Goal: Task Accomplishment & Management: Manage account settings

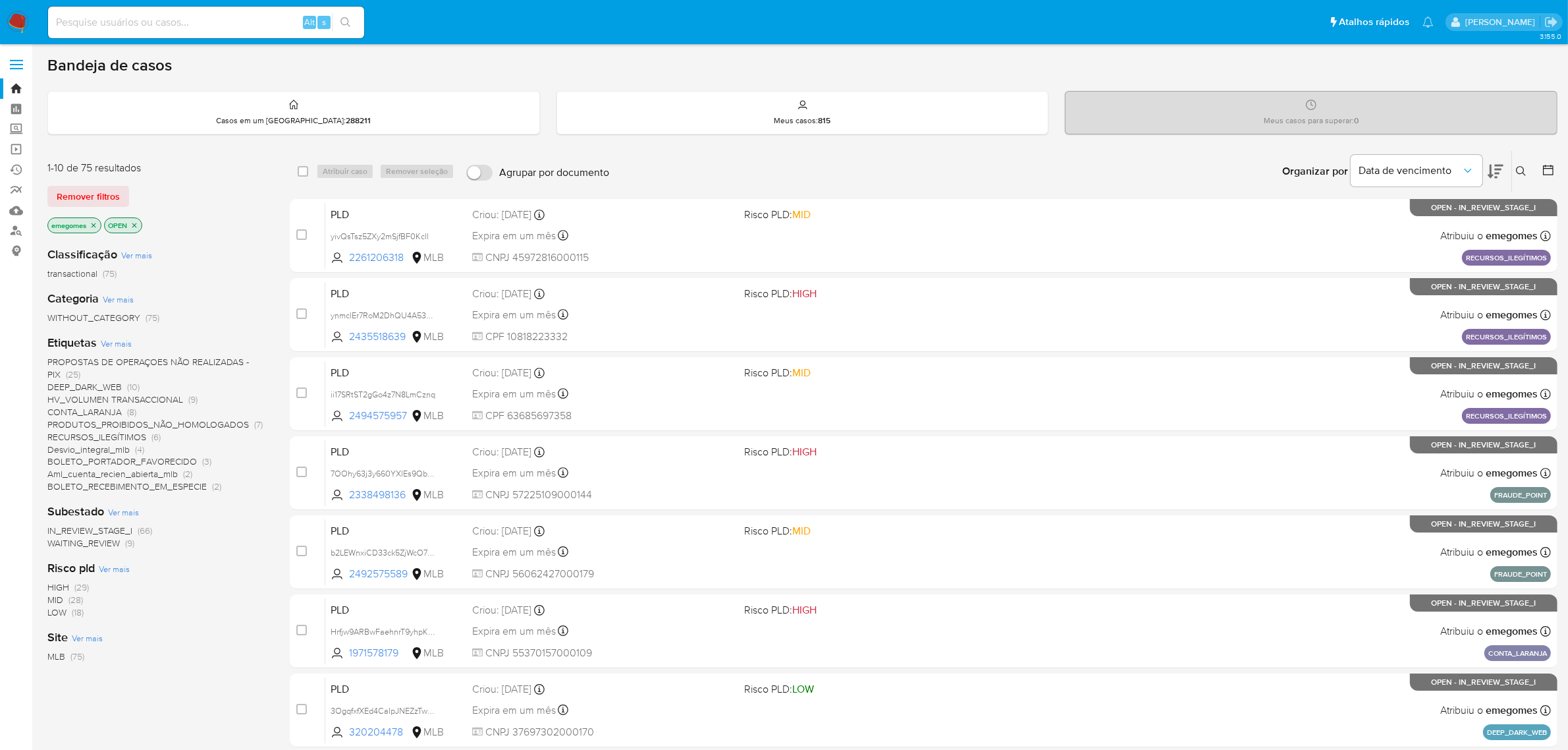
click at [96, 222] on icon "close-filter" at bounding box center [93, 225] width 8 height 8
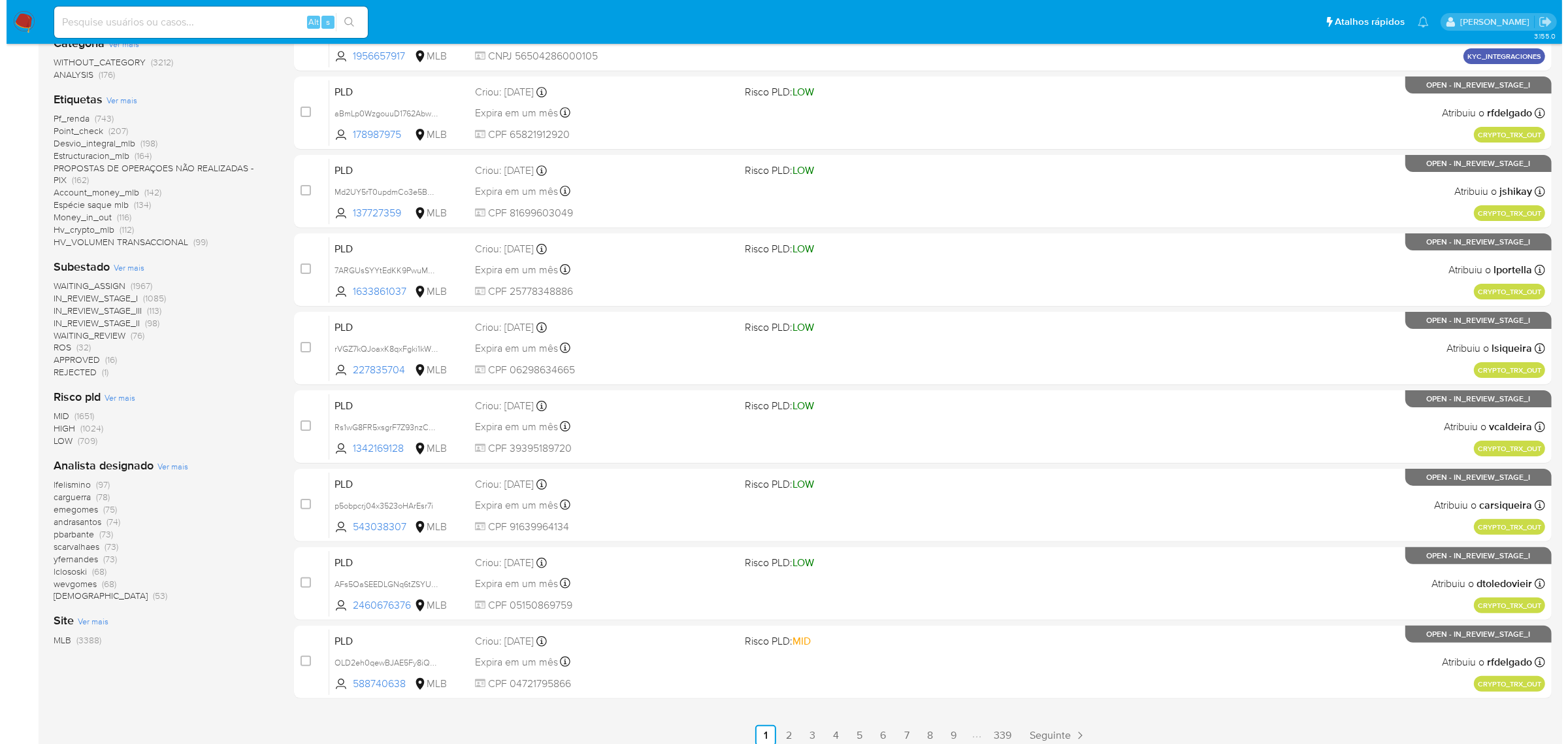
scroll to position [286, 0]
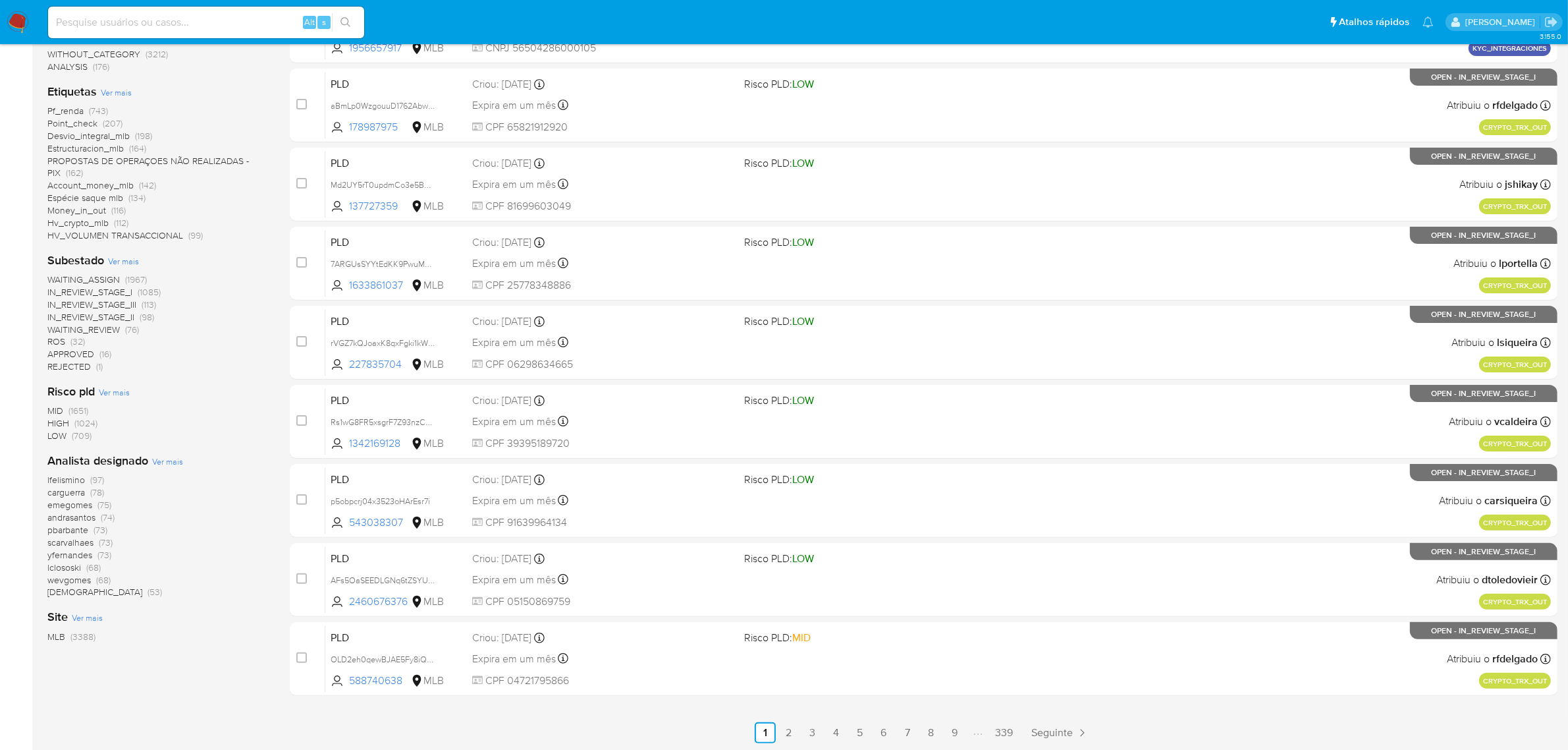
click at [176, 462] on span "Ver mais" at bounding box center [167, 461] width 31 height 12
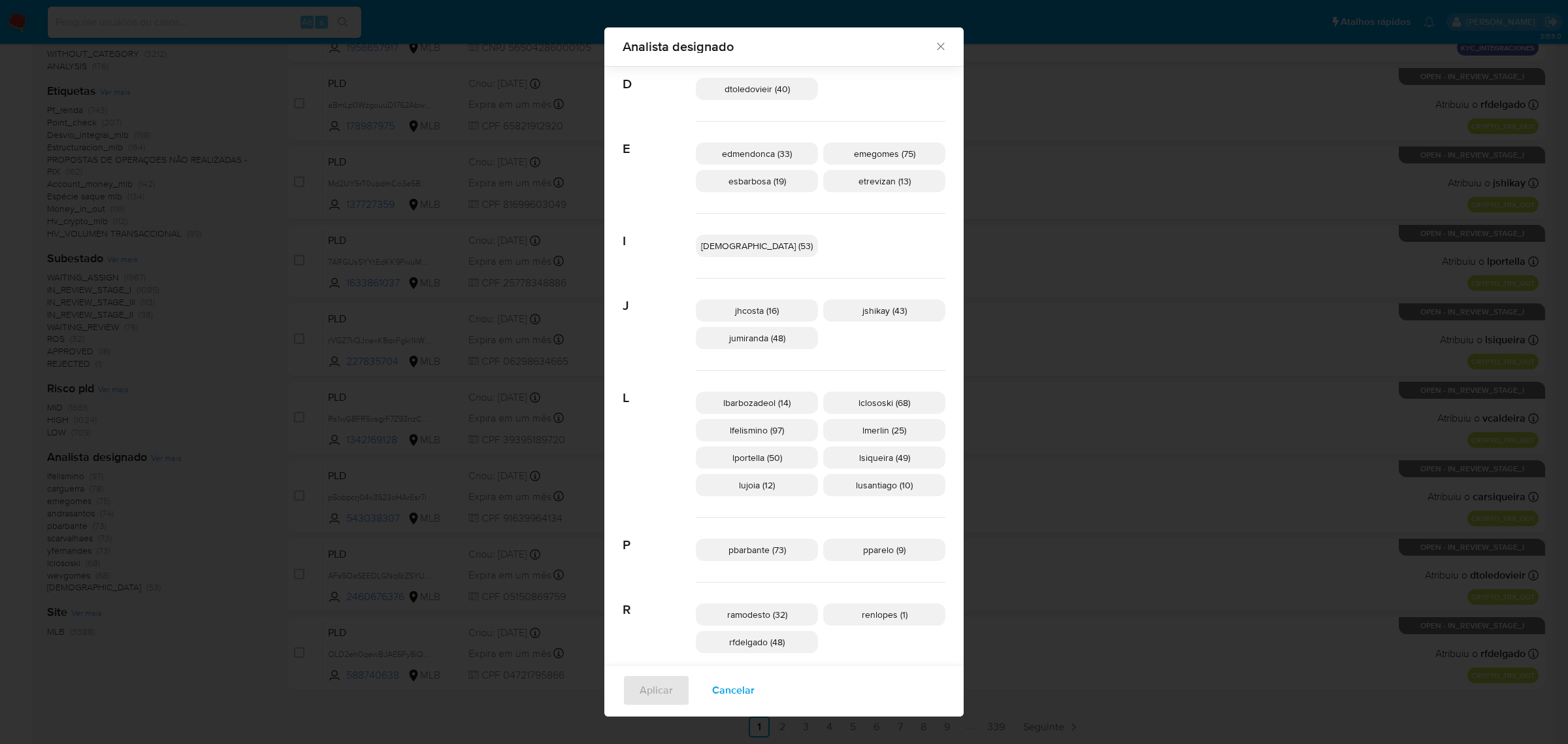
scroll to position [235, 0]
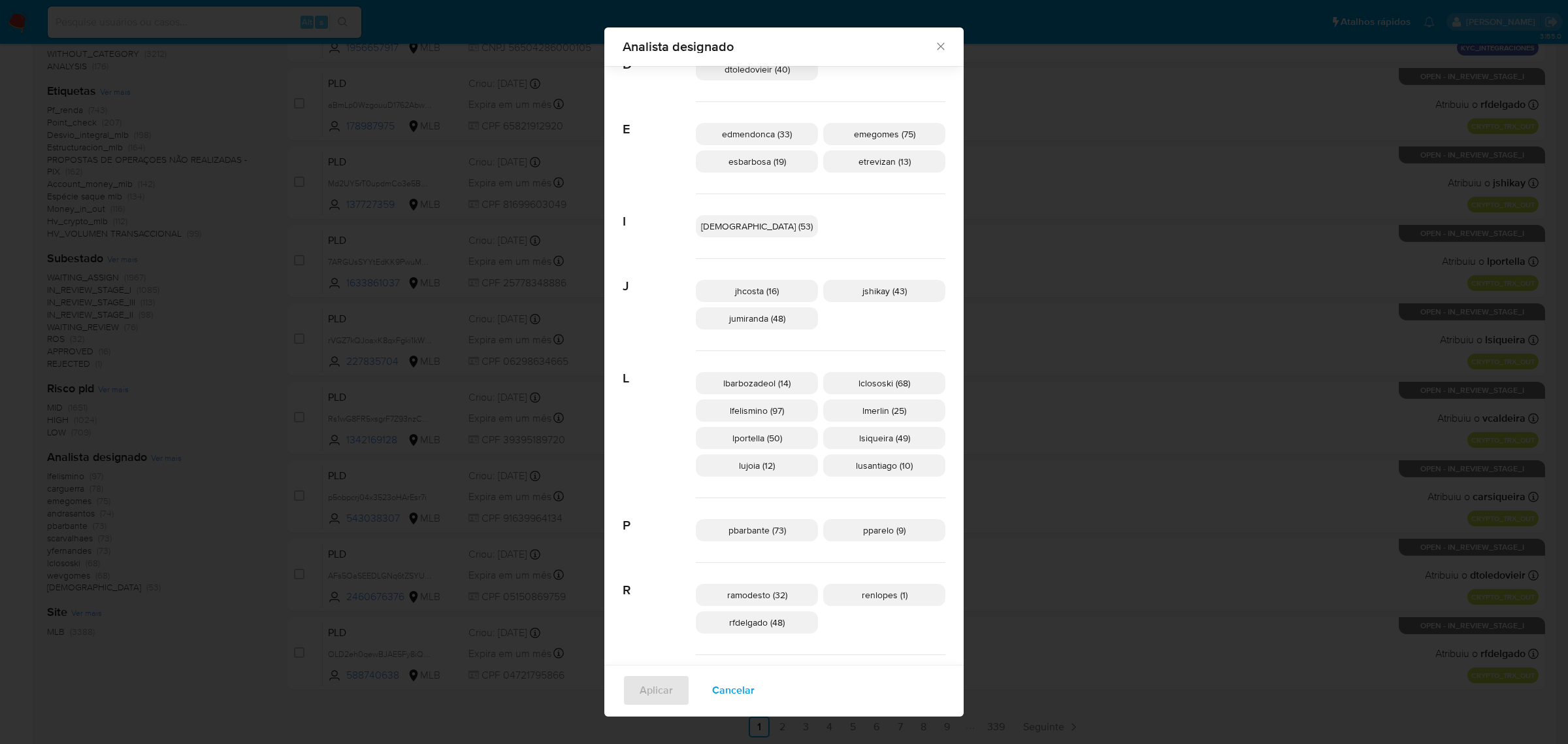
click at [937, 47] on icon "Fechar" at bounding box center [941, 47] width 7 height 7
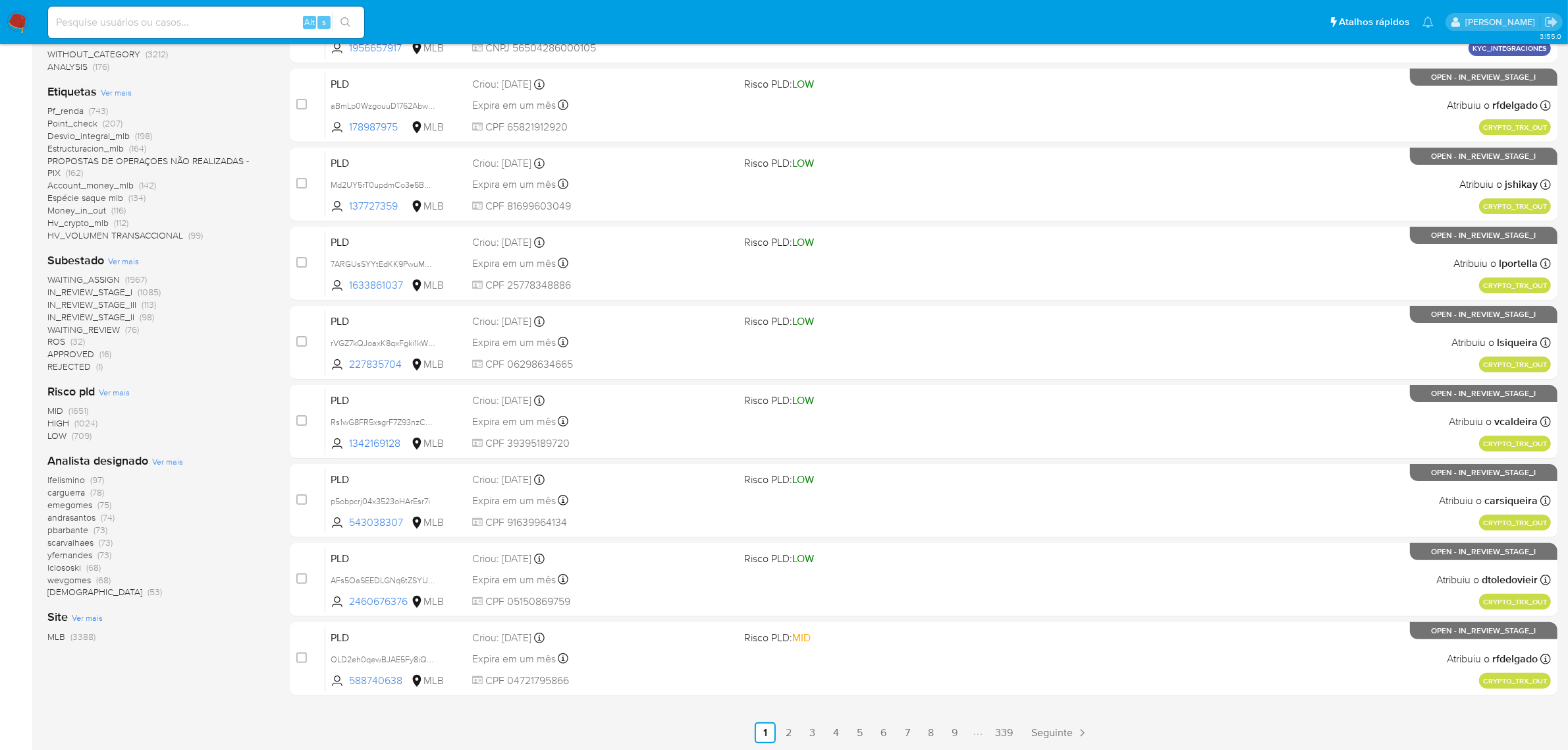
click at [178, 462] on span "Ver mais" at bounding box center [167, 461] width 31 height 12
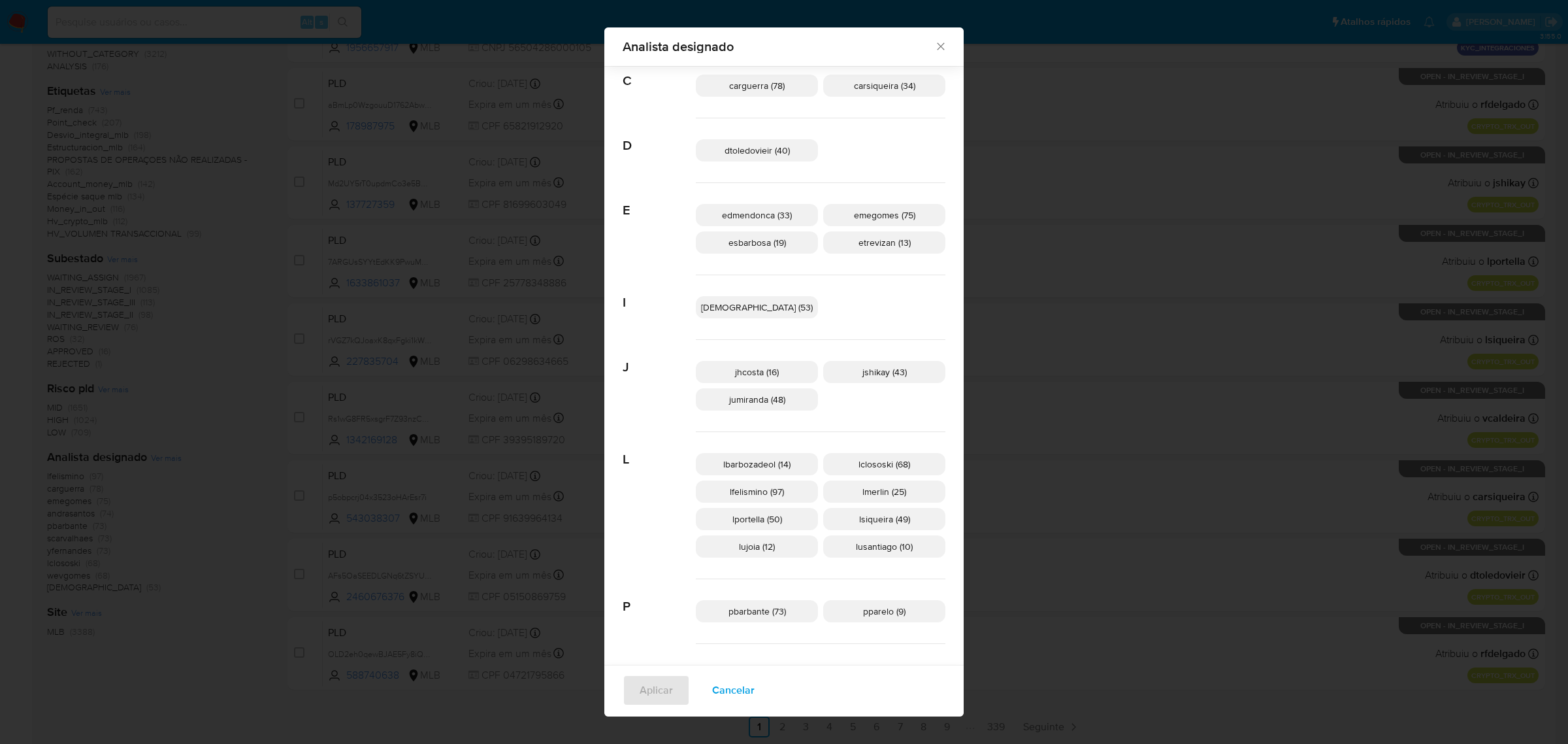
scroll to position [154, 0]
click at [786, 246] on span "esbarbosa (19)" at bounding box center [757, 243] width 57 height 13
click at [673, 686] on span "Aplicar" at bounding box center [656, 690] width 33 height 29
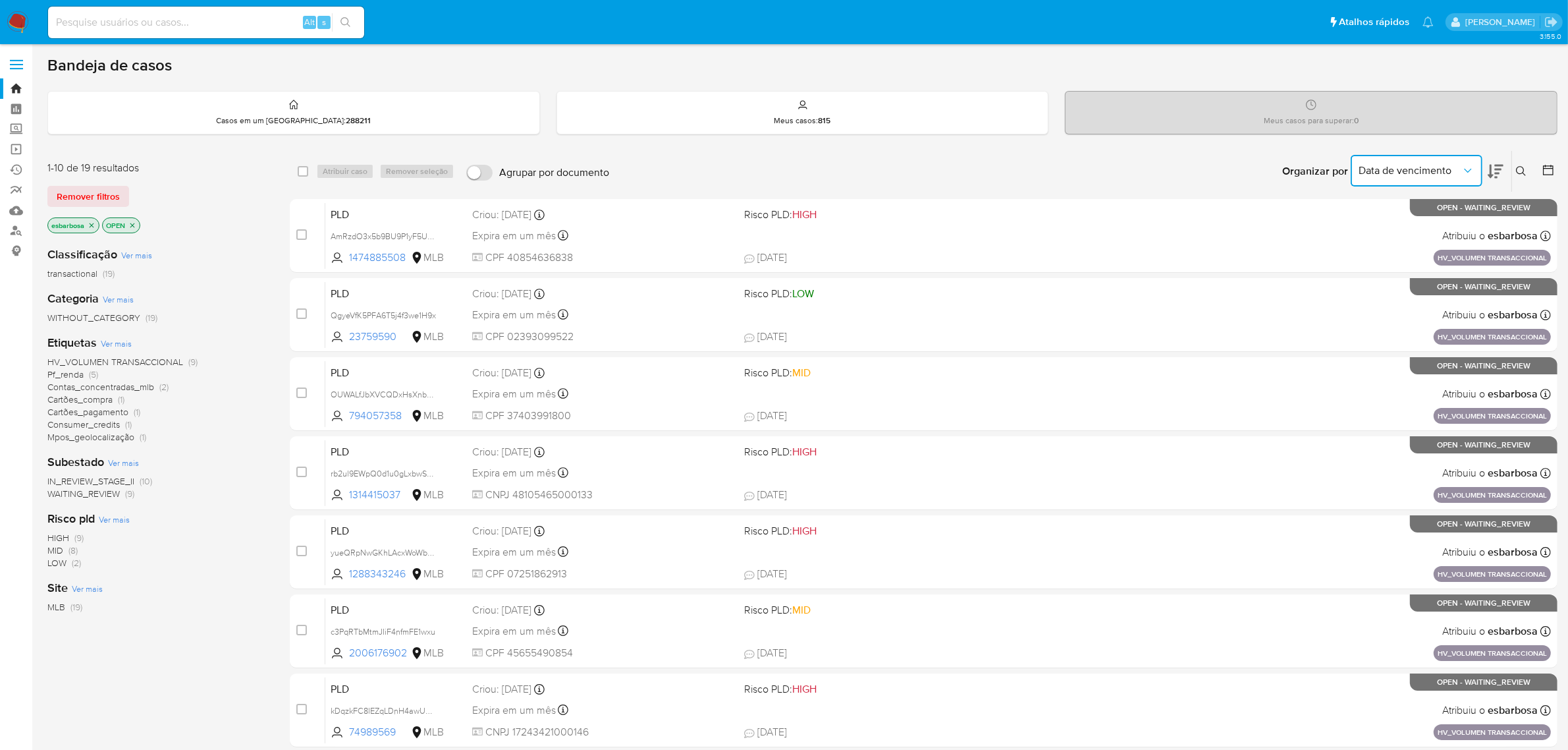
click at [1480, 172] on button "Data de vencimento" at bounding box center [1417, 171] width 132 height 32
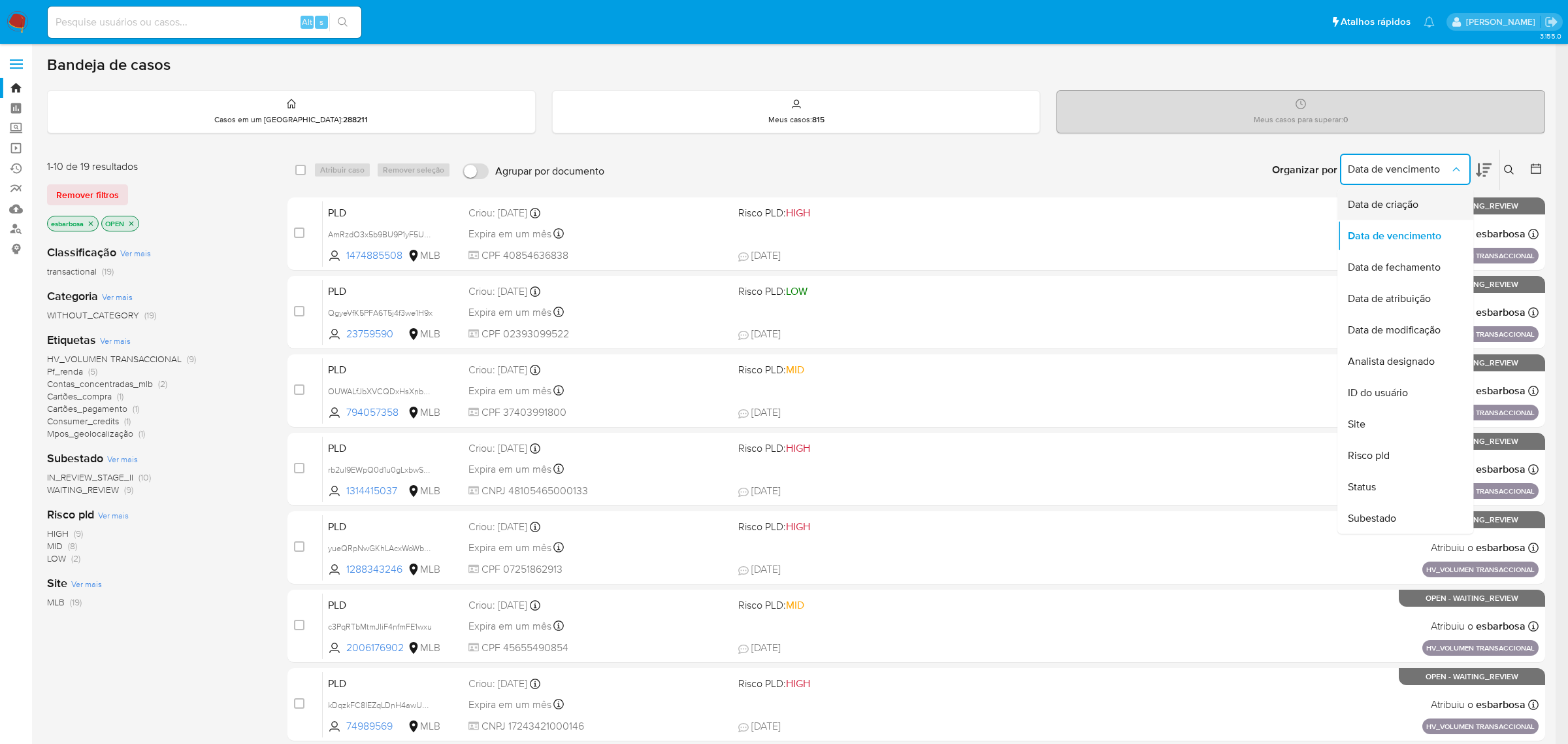
click at [1402, 204] on span "Data de criação" at bounding box center [1383, 205] width 70 height 13
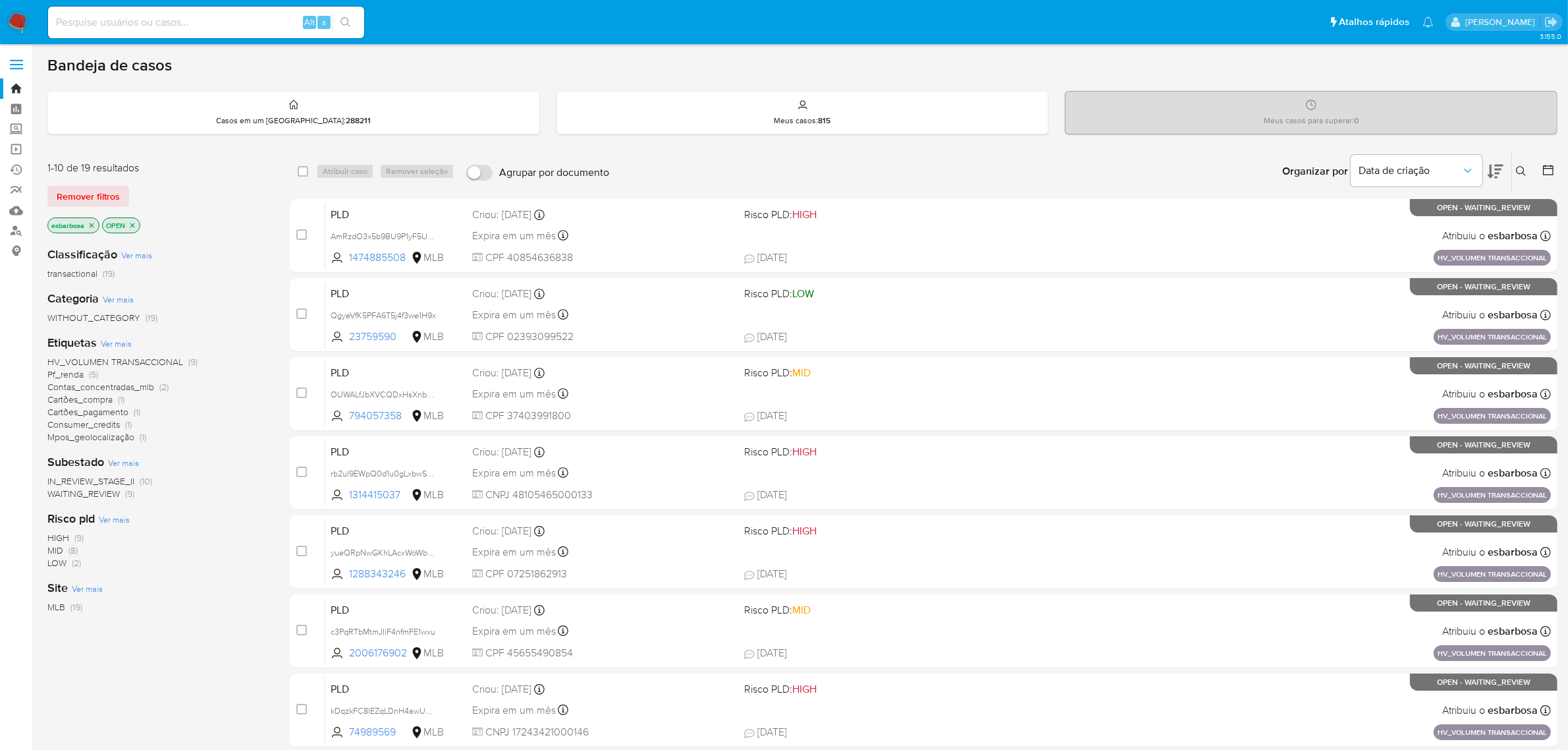
click at [1498, 170] on icon at bounding box center [1496, 172] width 16 height 16
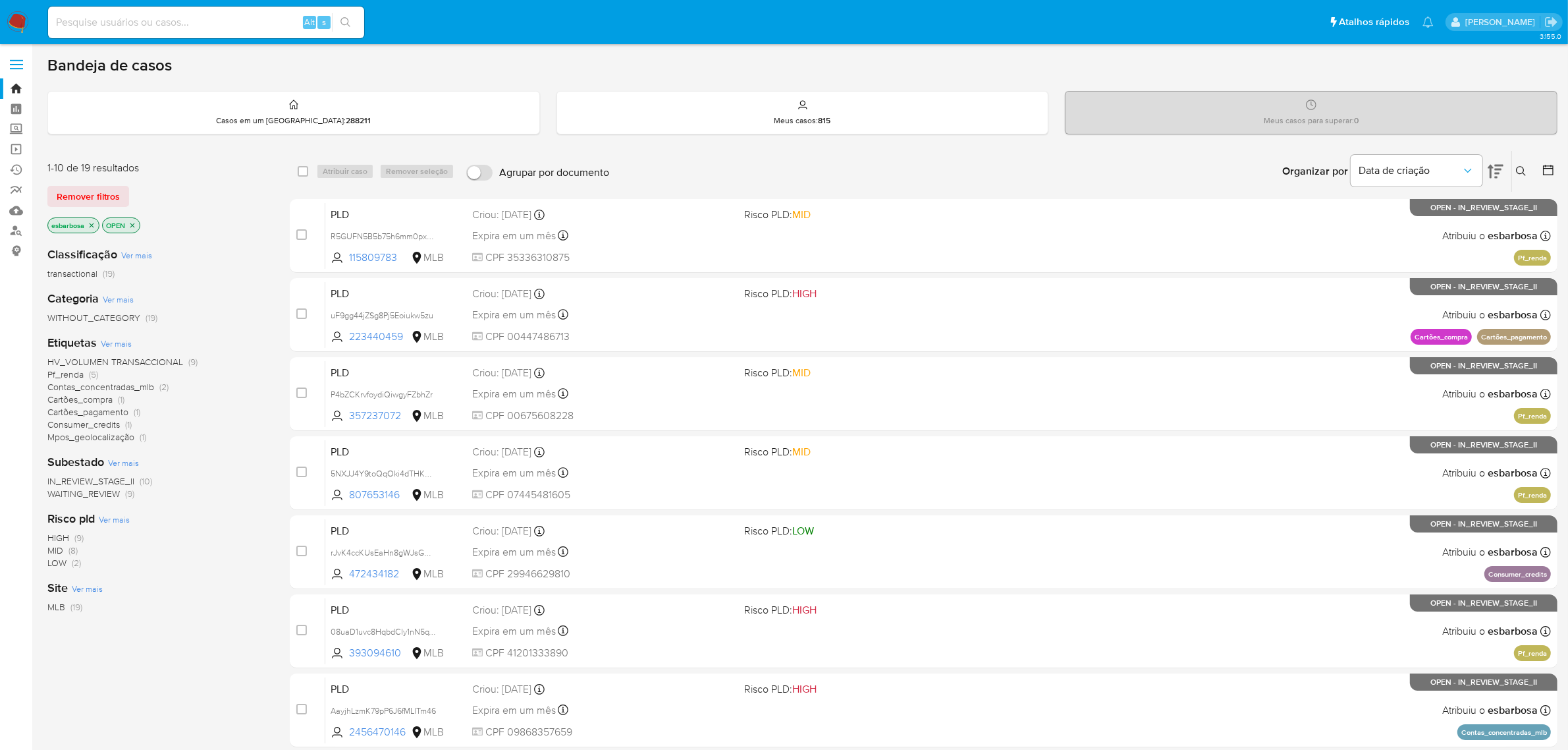
click at [1498, 170] on icon at bounding box center [1496, 172] width 16 height 16
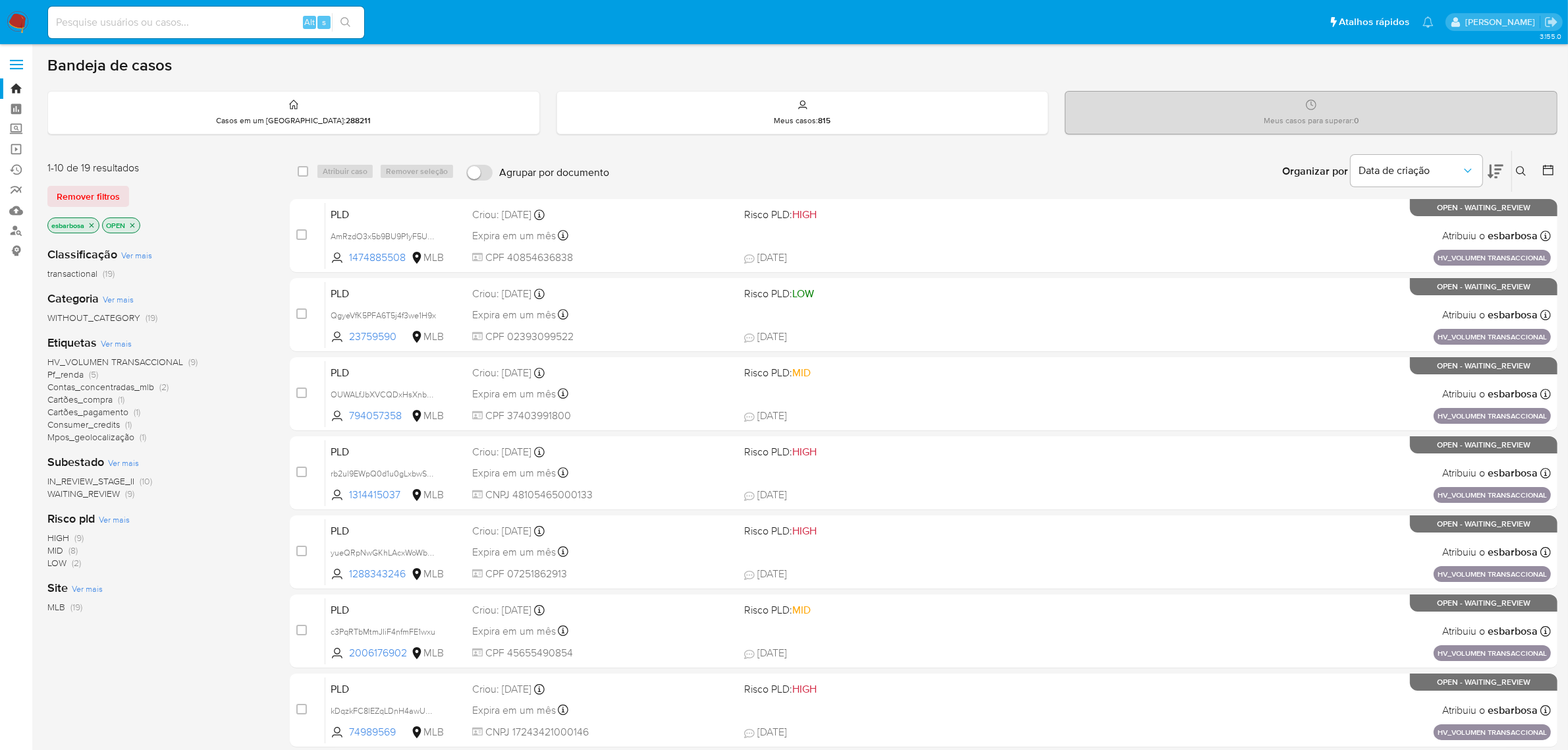
click at [1499, 170] on icon at bounding box center [1496, 172] width 16 height 16
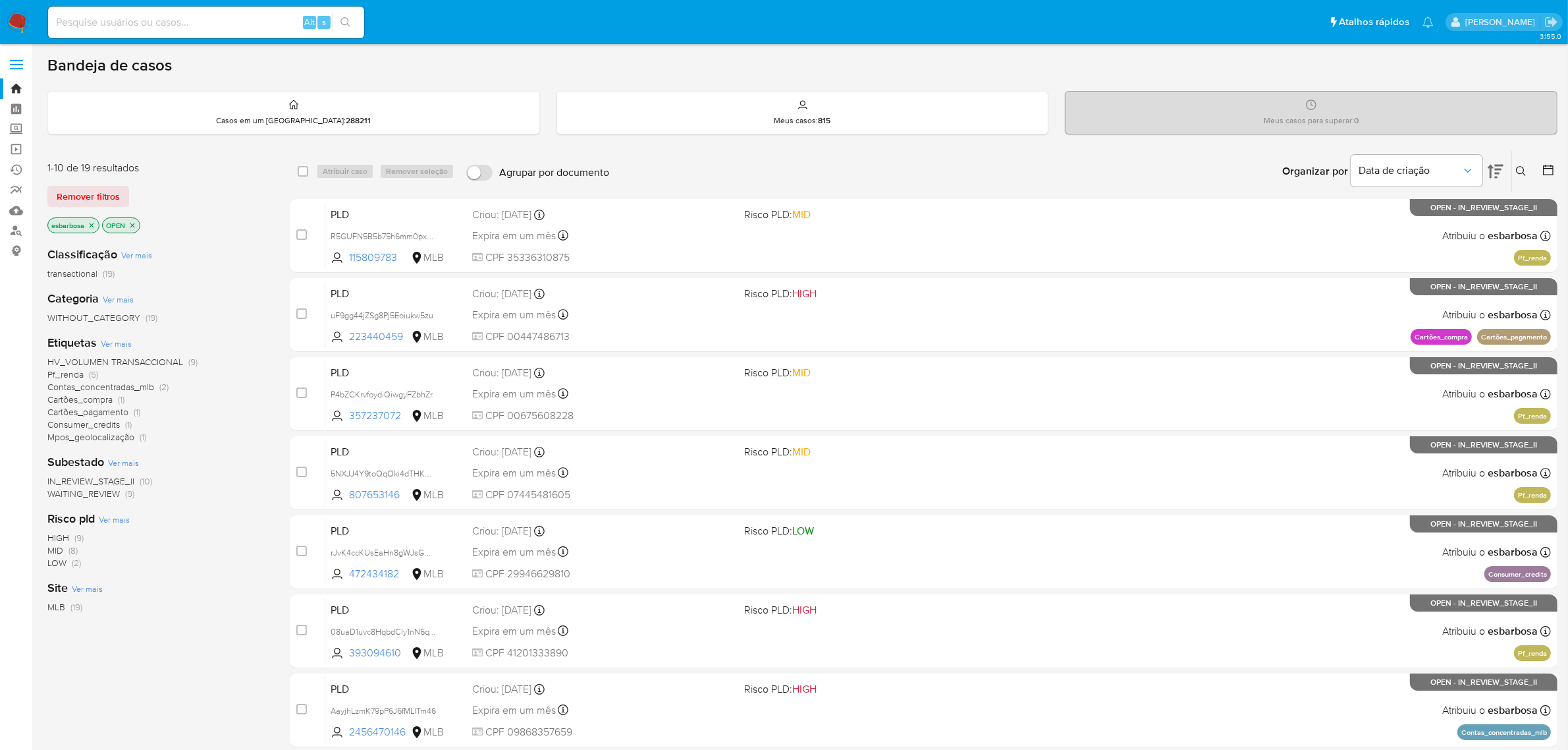
click at [1499, 170] on icon at bounding box center [1496, 172] width 16 height 16
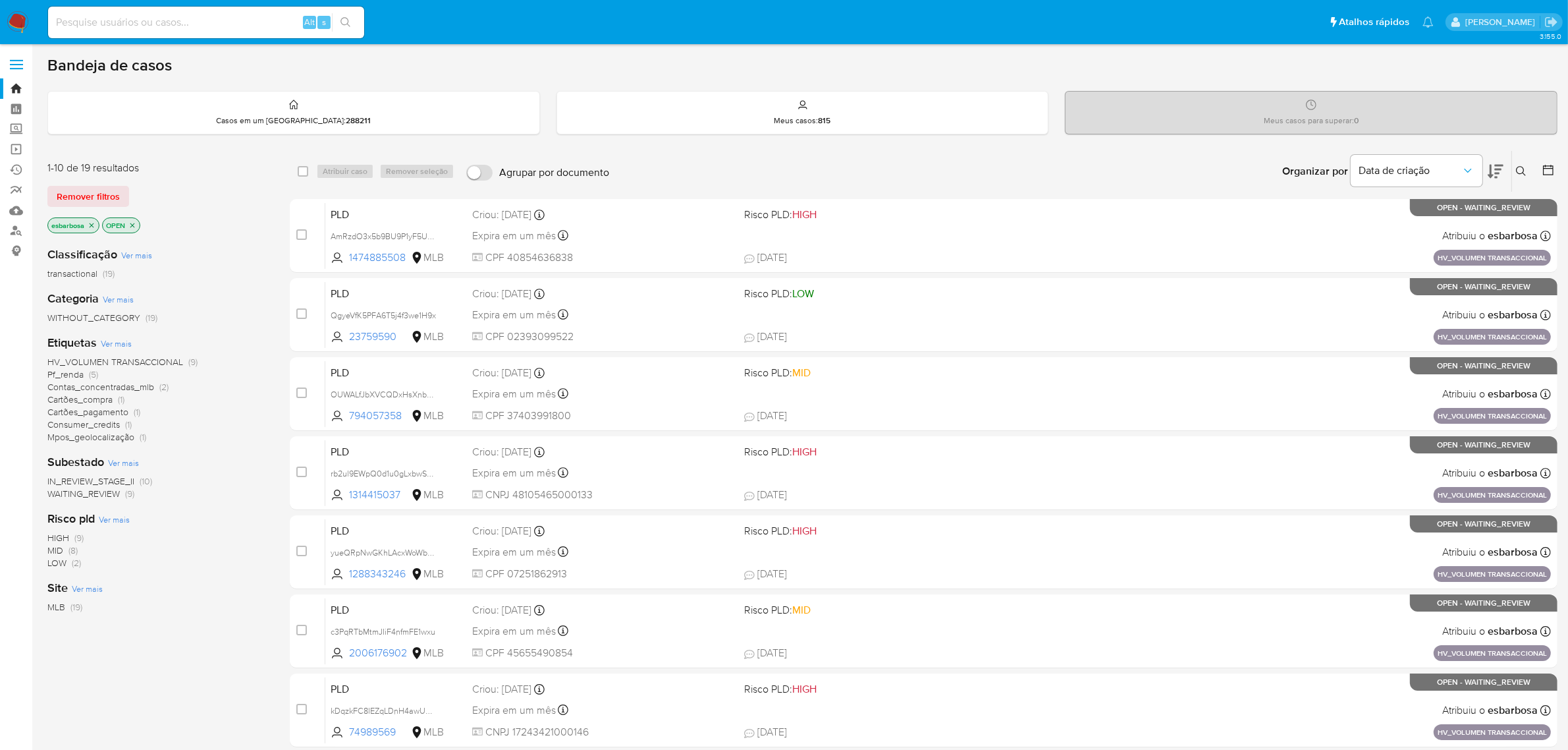
click at [96, 225] on icon "close-filter" at bounding box center [91, 225] width 8 height 8
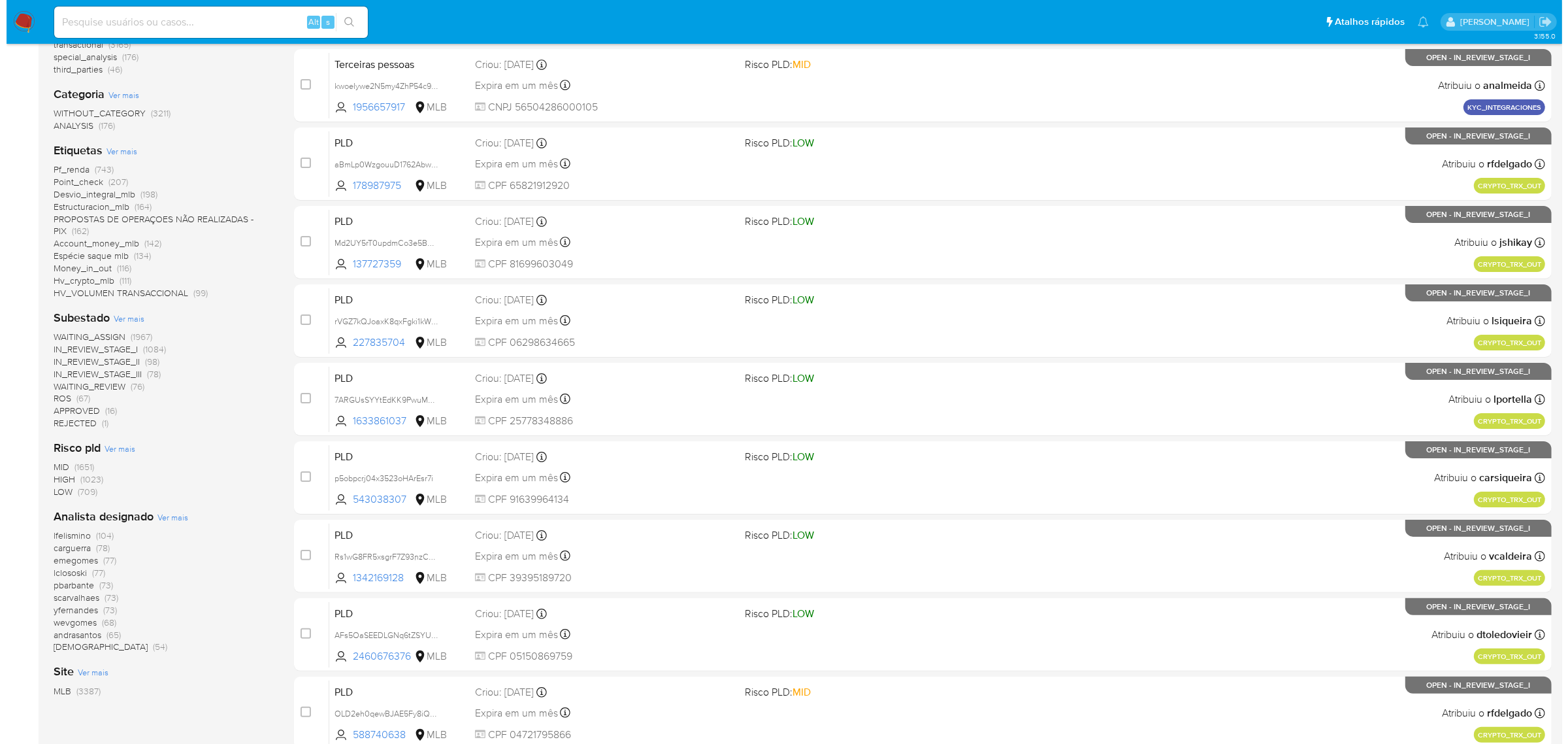
scroll to position [245, 0]
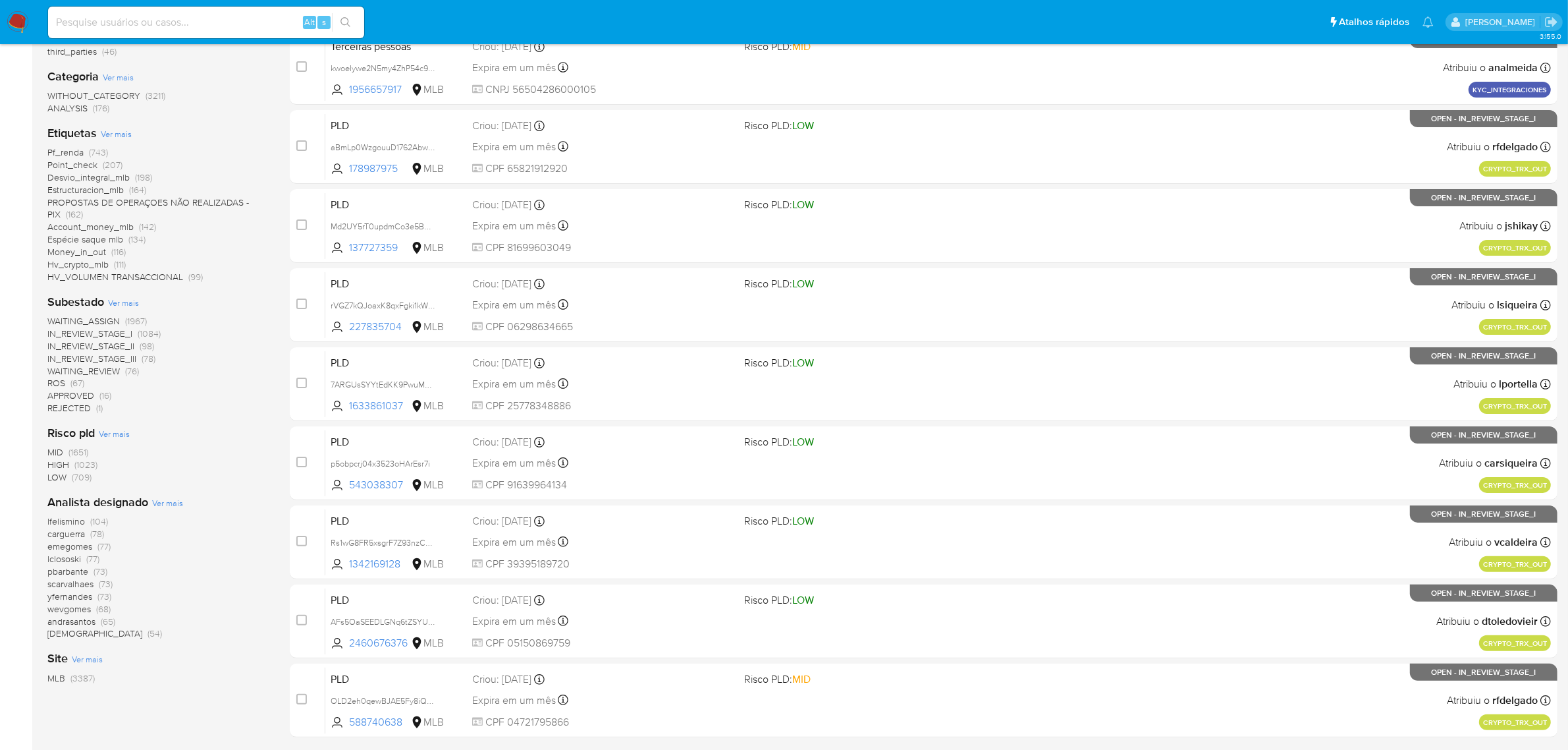
click at [169, 502] on span "Ver mais" at bounding box center [167, 503] width 31 height 12
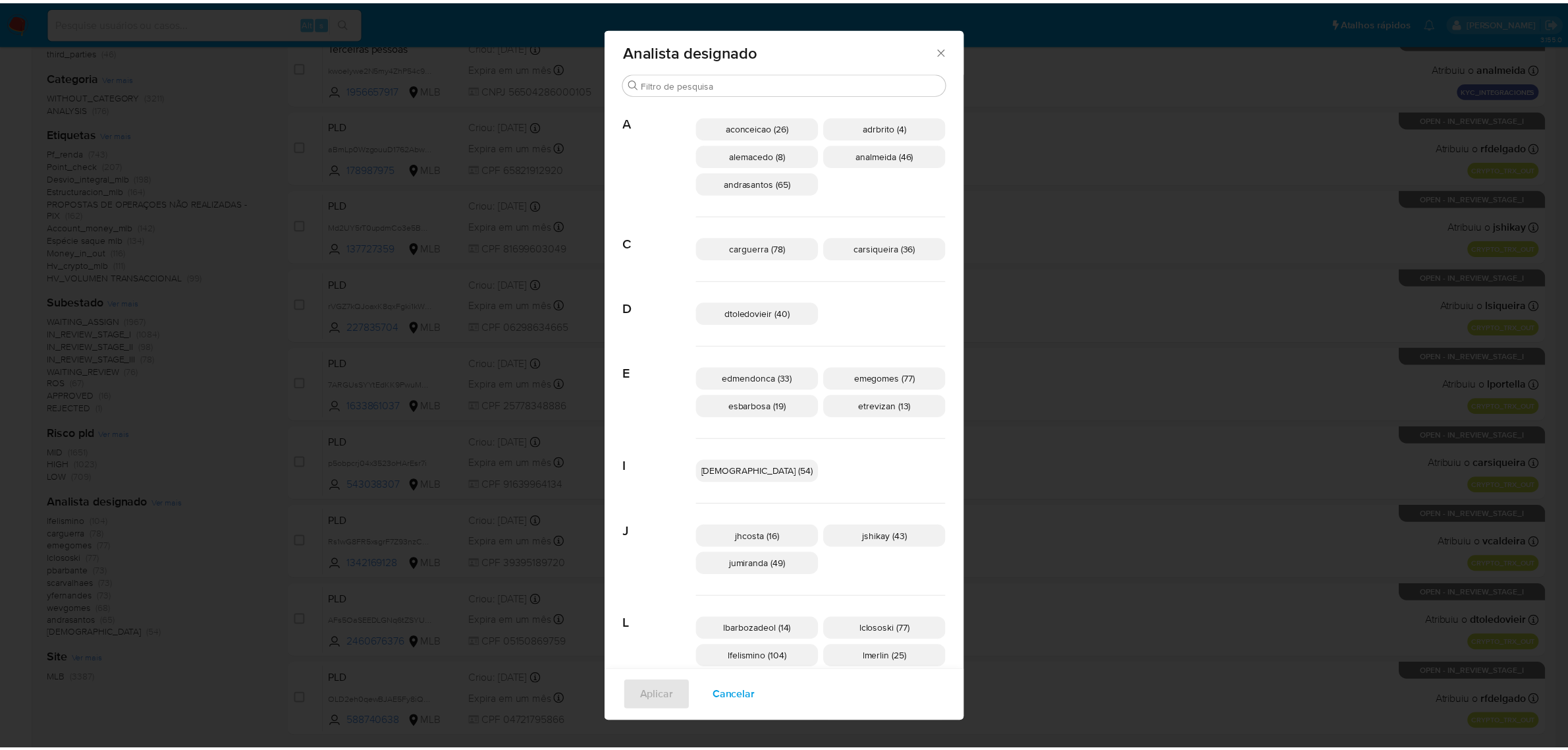
scroll to position [0, 0]
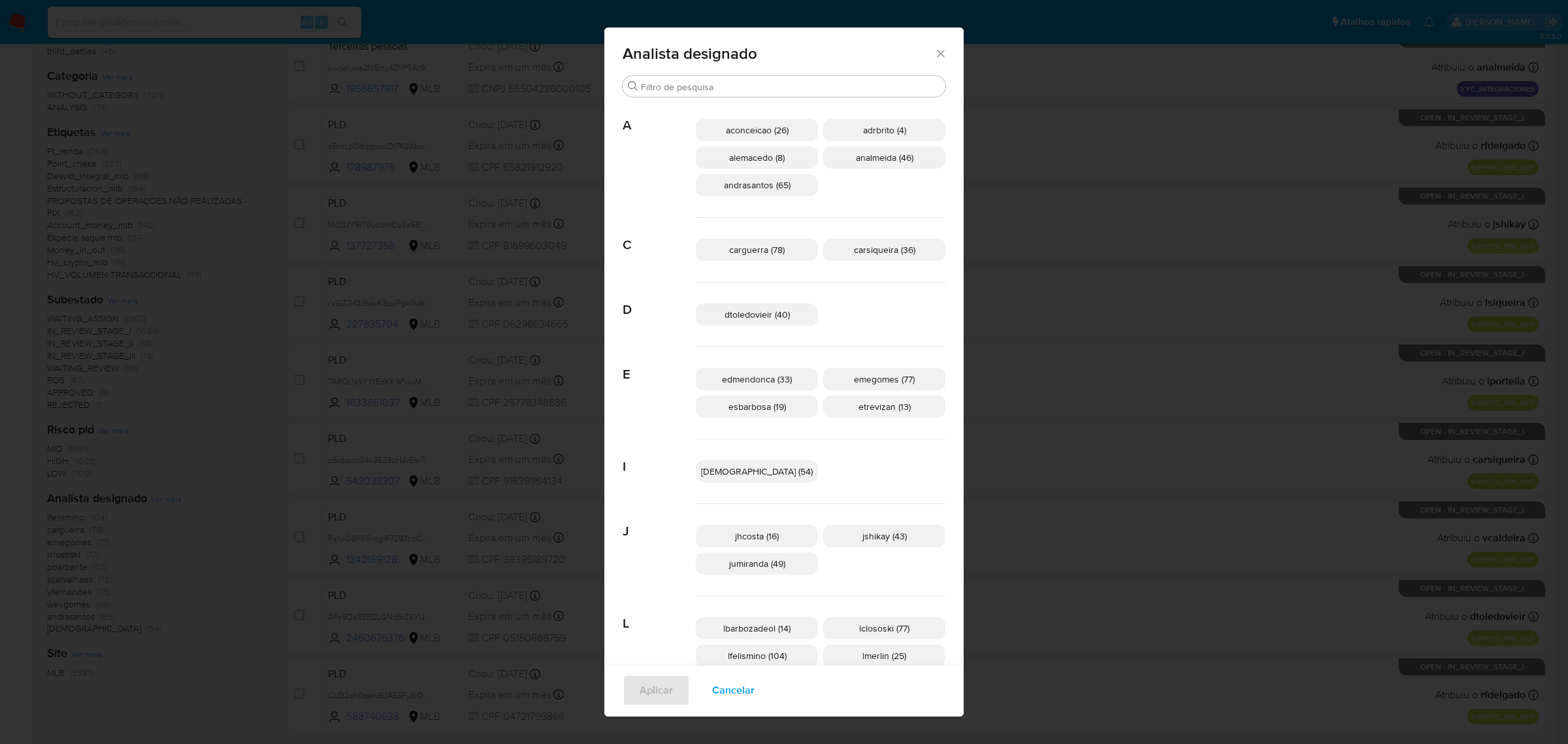
click at [937, 53] on icon "Fechar" at bounding box center [941, 53] width 7 height 7
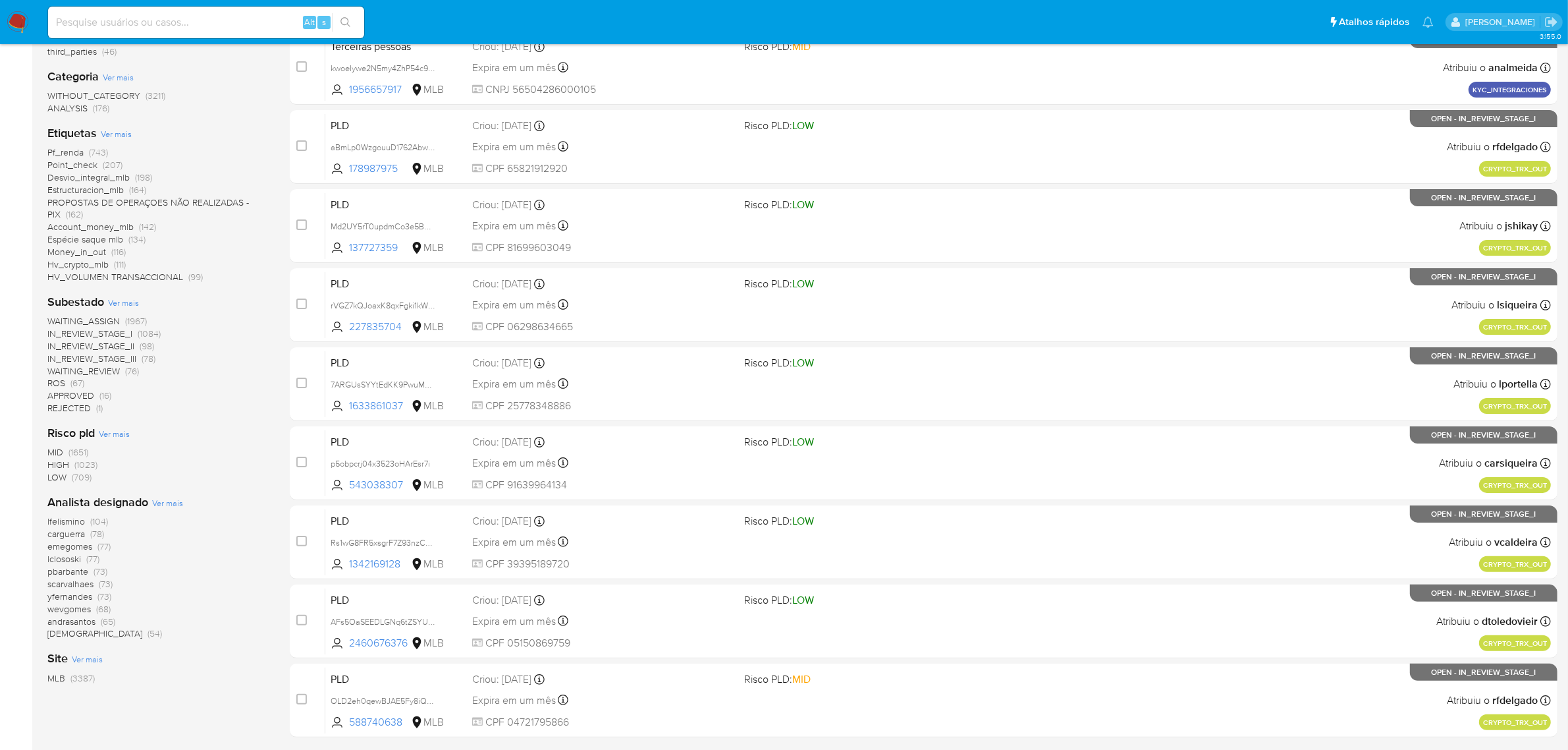
click at [246, 412] on div "WAITING_ASSIGN (1967) IN_REVIEW_STAGE_I (1084) IN_REVIEW_STAGE_II (98) IN_REVIE…" at bounding box center [158, 364] width 222 height 99
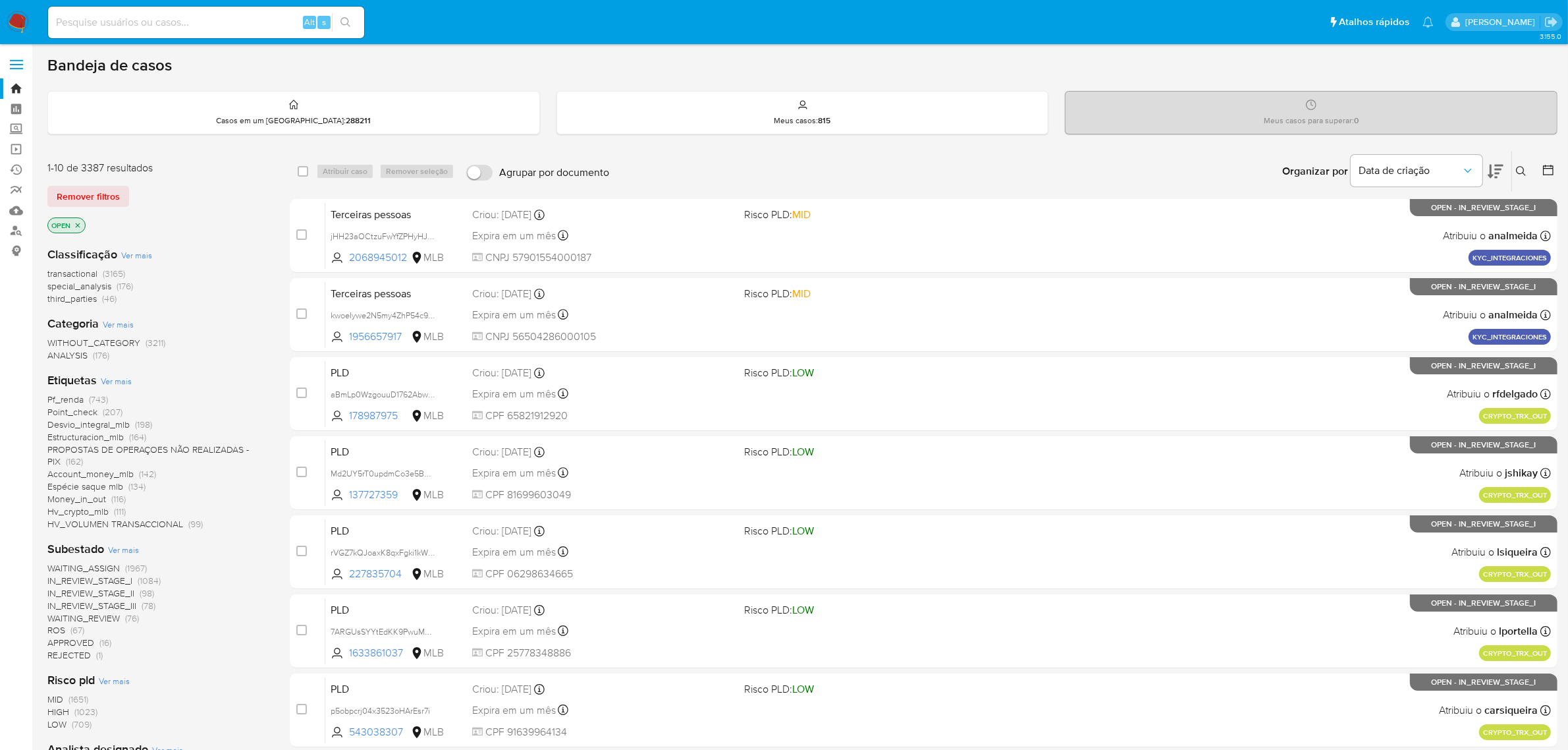
click at [637, 62] on div "Bandeja de casos" at bounding box center [802, 64] width 1510 height 20
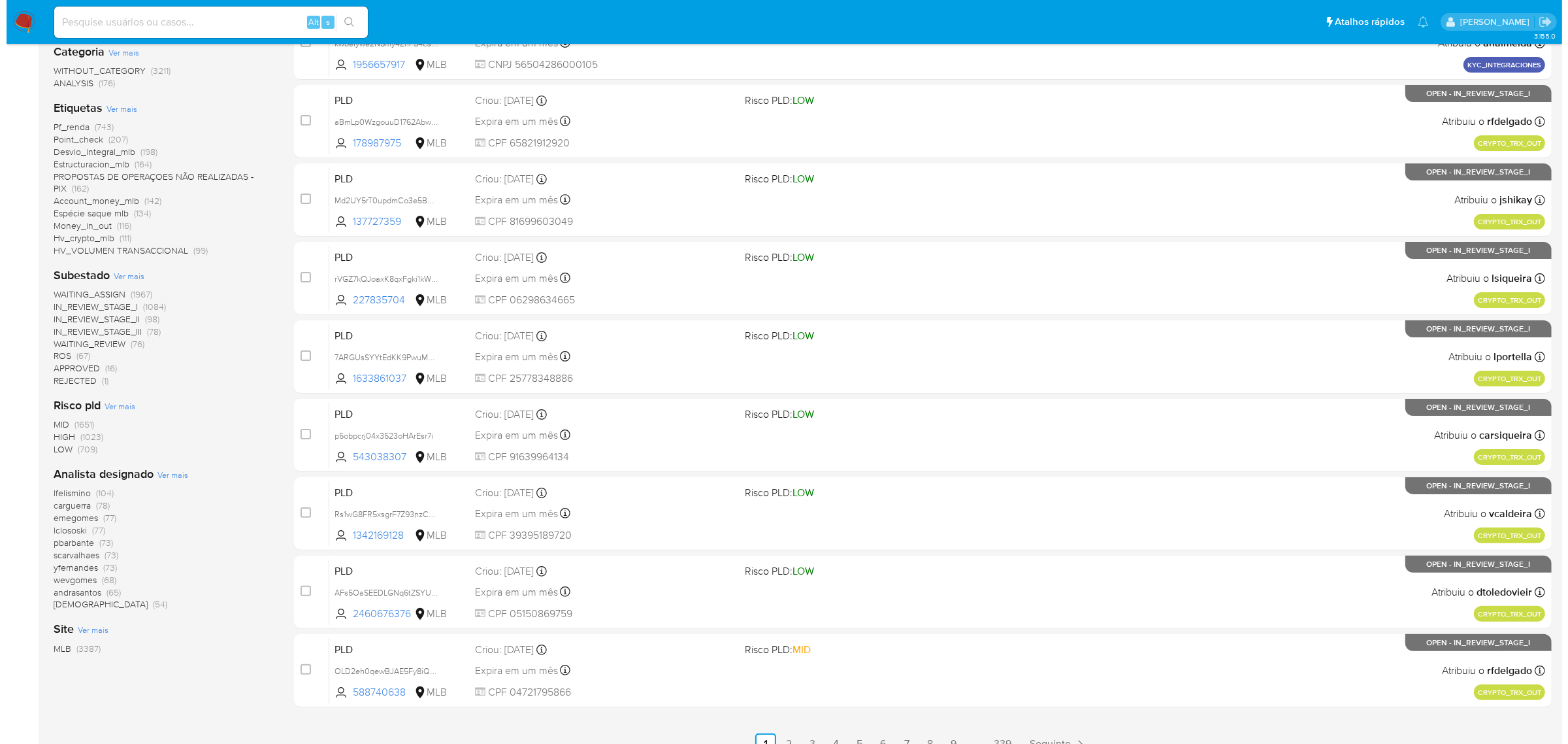
scroll to position [286, 0]
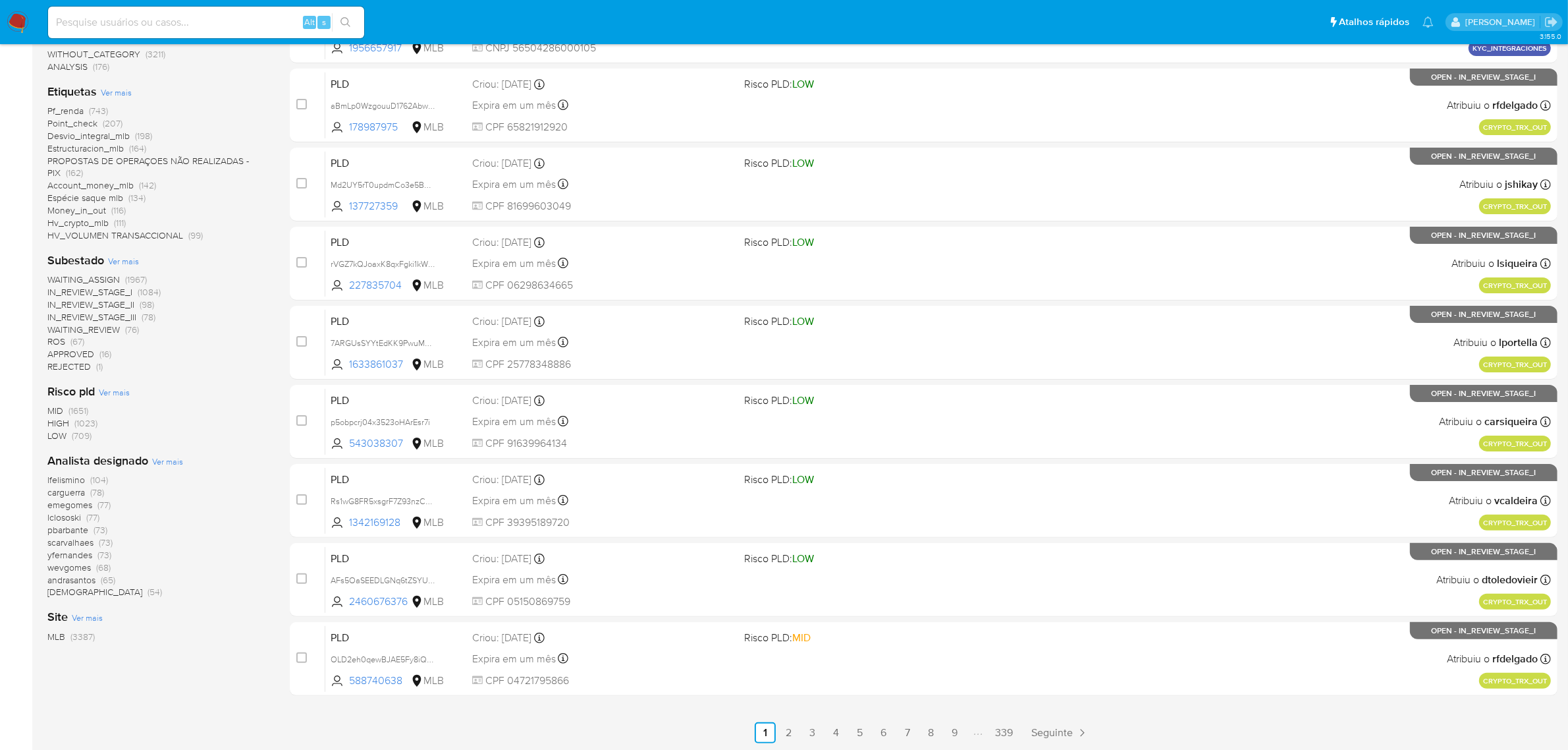
click at [172, 462] on span "Ver mais" at bounding box center [167, 461] width 31 height 12
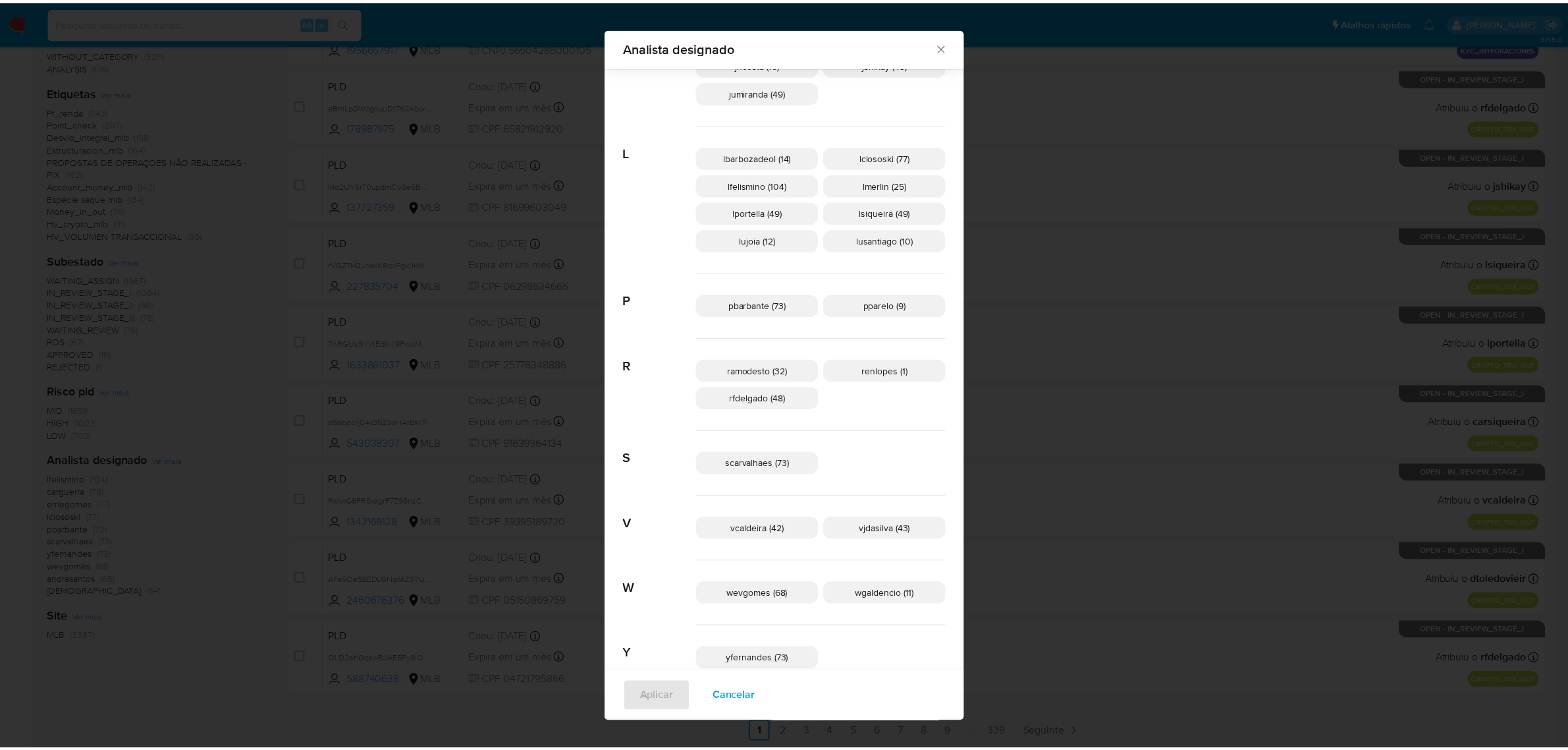
scroll to position [496, 0]
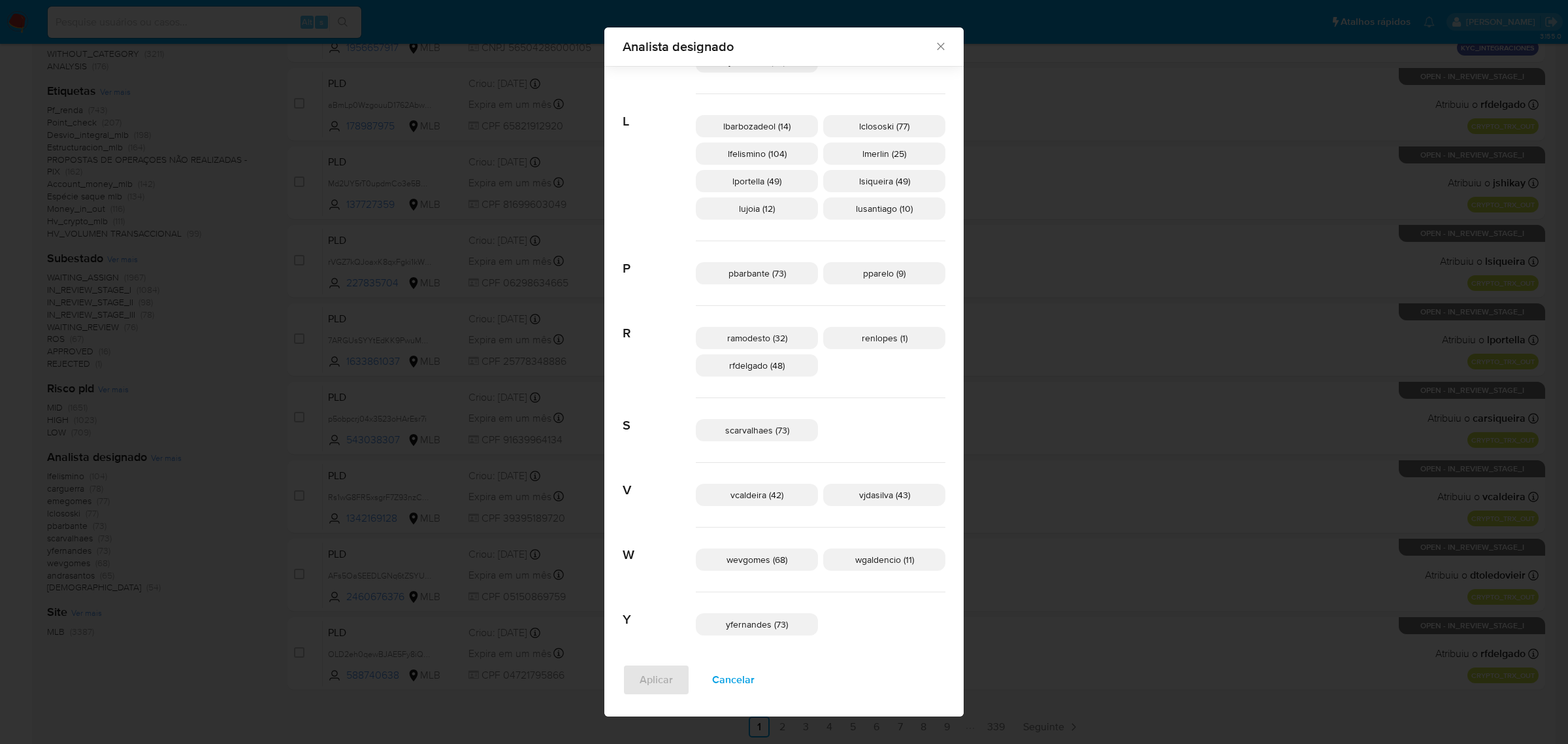
click at [776, 566] on p "wevgomes (68)" at bounding box center [757, 559] width 122 height 22
click at [673, 667] on span "Aplicar" at bounding box center [656, 680] width 33 height 29
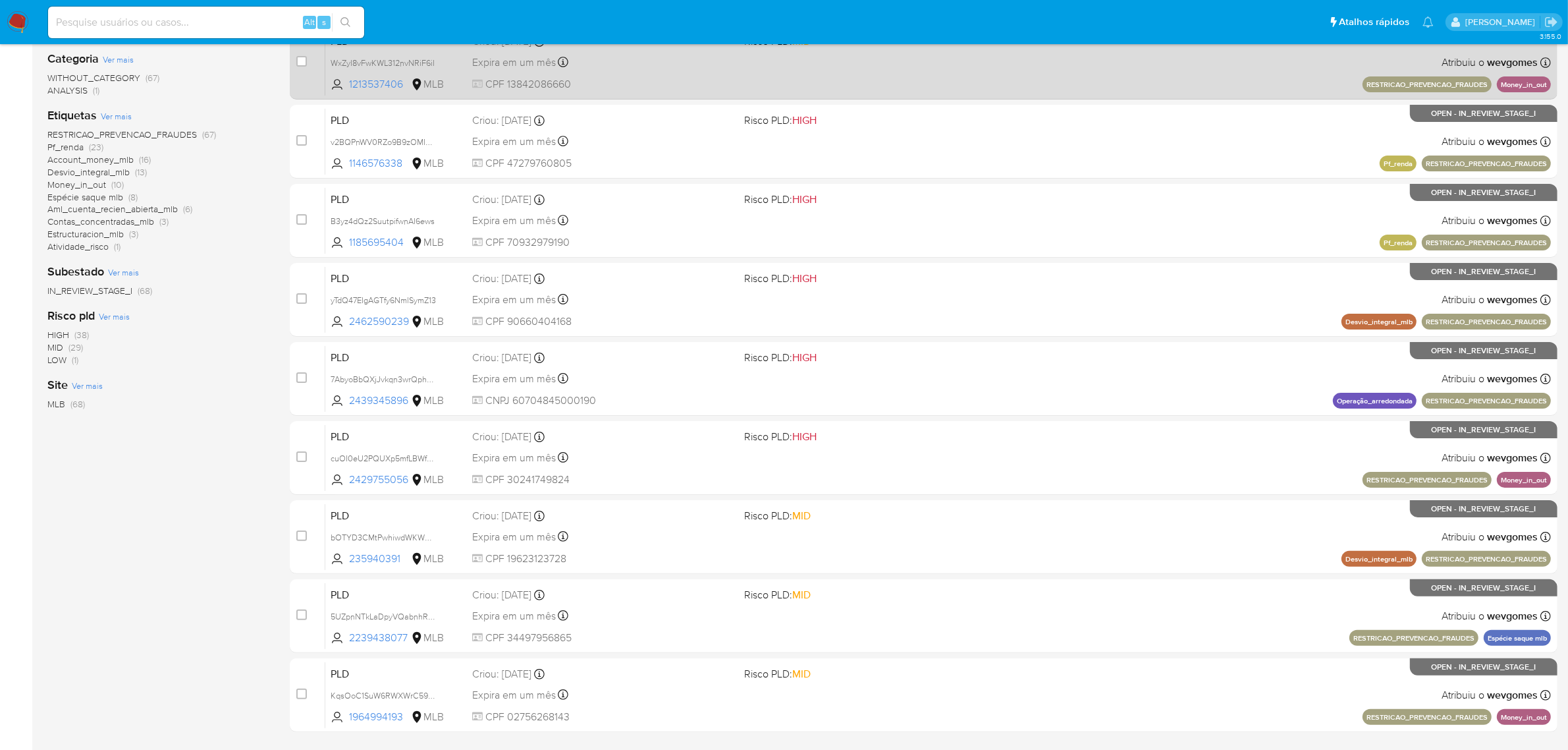
scroll to position [288, 0]
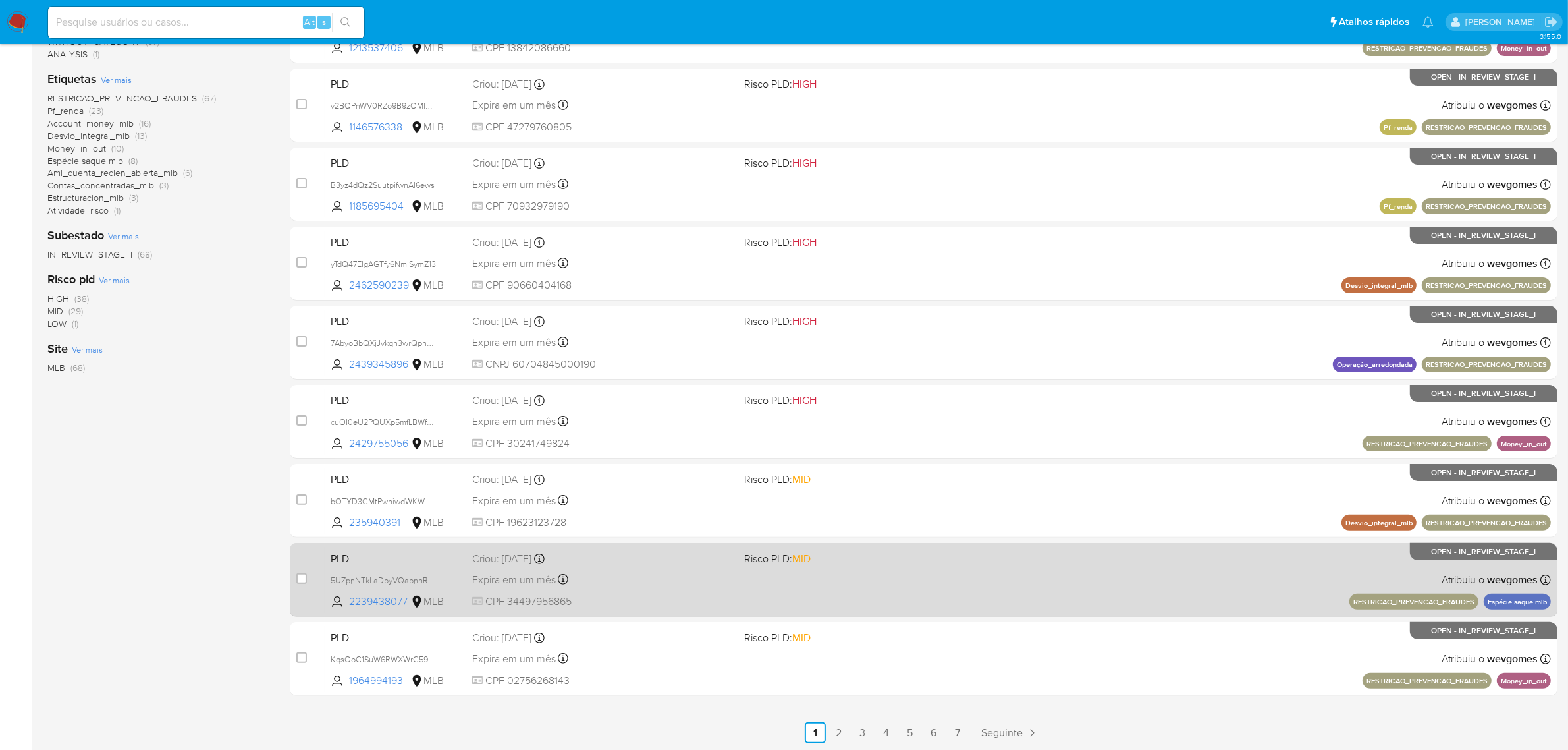
click at [655, 571] on div "Expira em um mês Expira em 26/09/2025 00:26:36" at bounding box center [603, 579] width 262 height 18
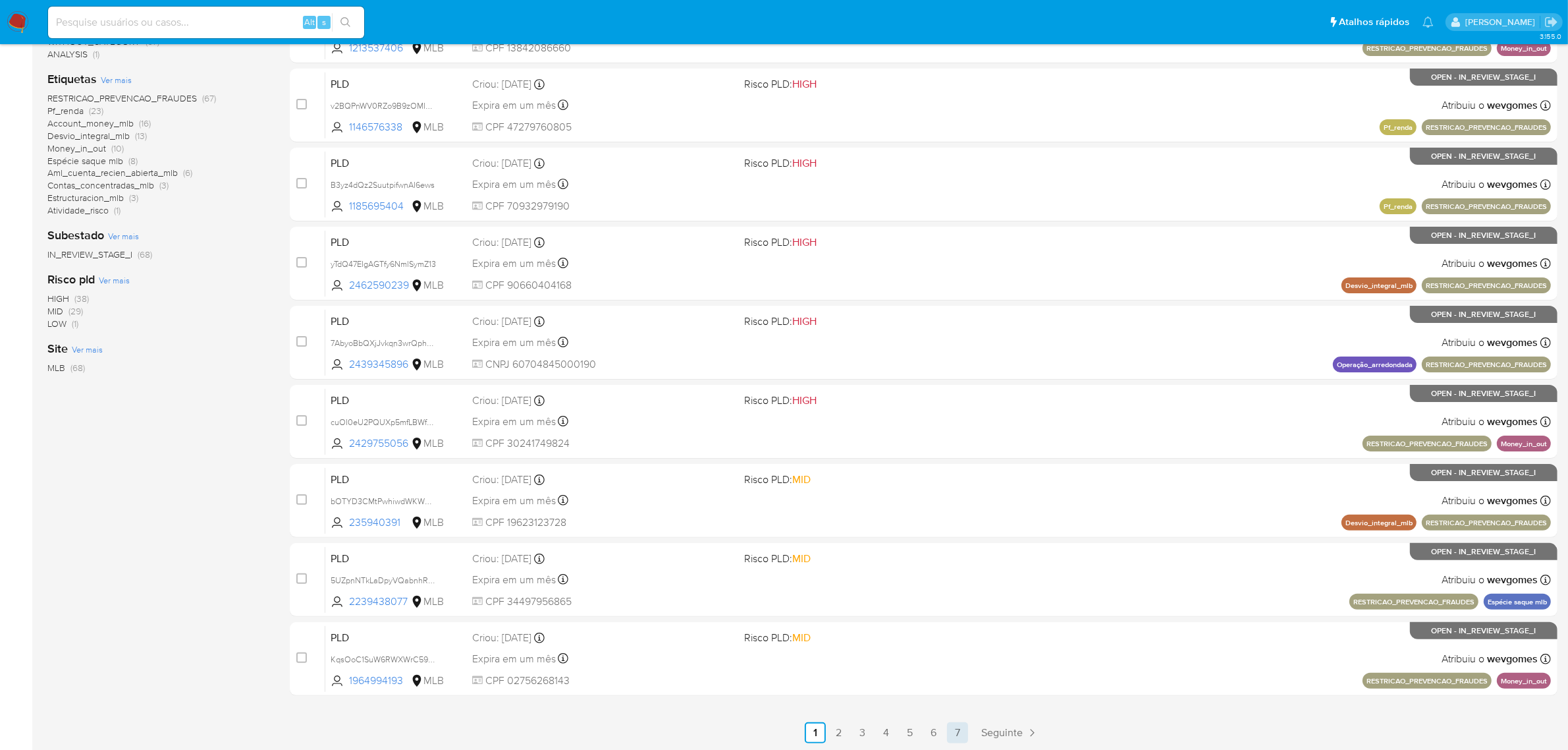
click at [959, 730] on link "7" at bounding box center [957, 733] width 21 height 21
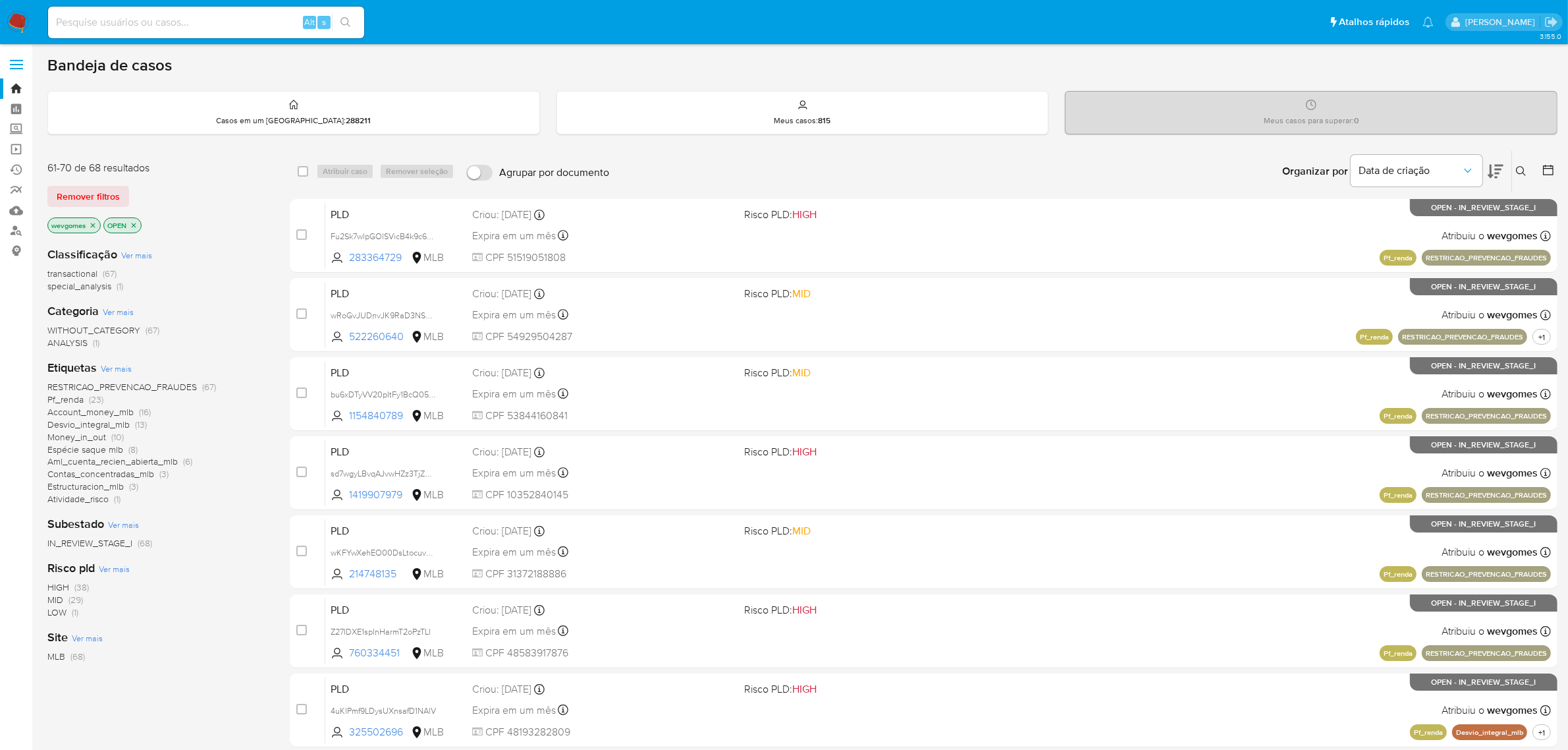
click at [93, 222] on icon "close-filter" at bounding box center [93, 225] width 8 height 8
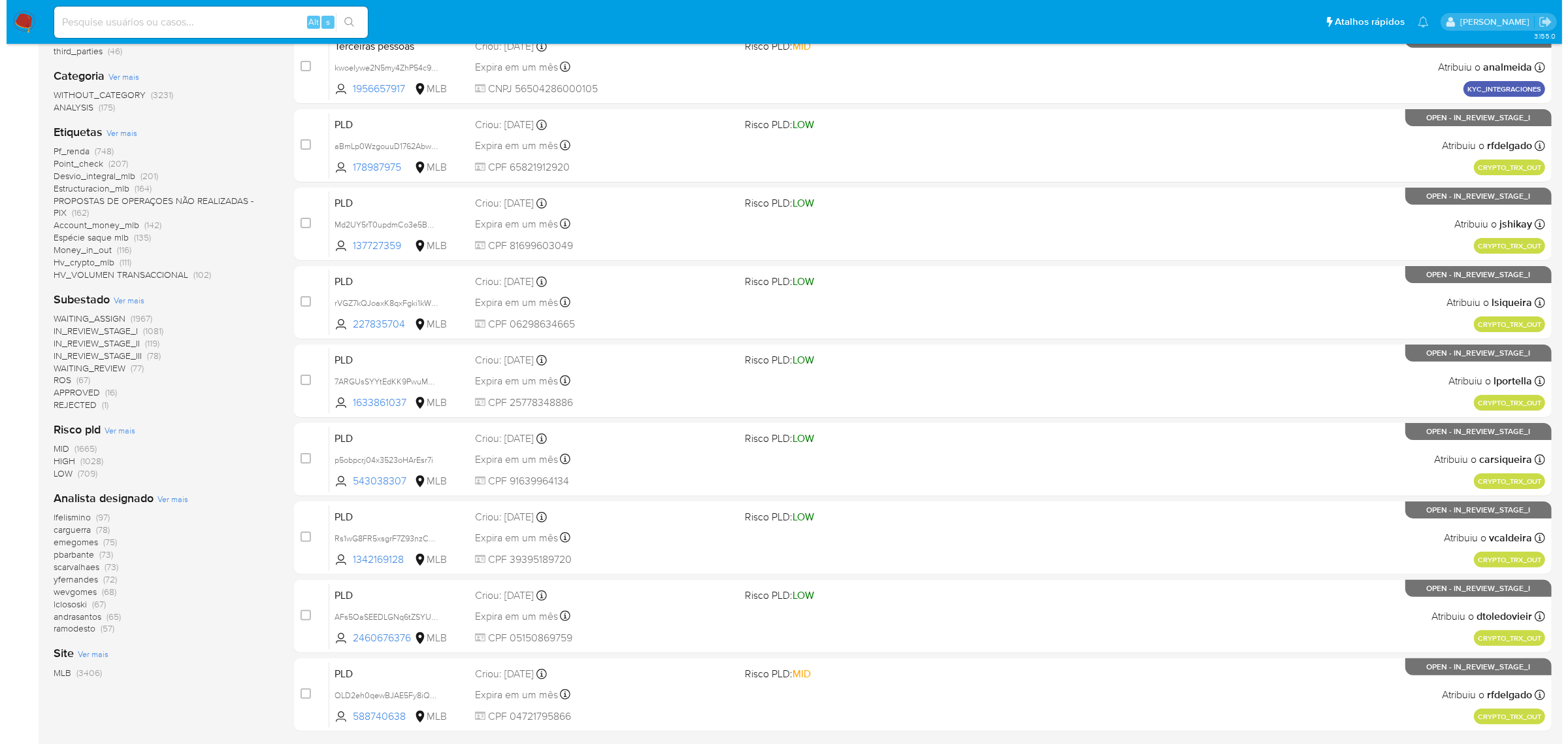
scroll to position [82, 0]
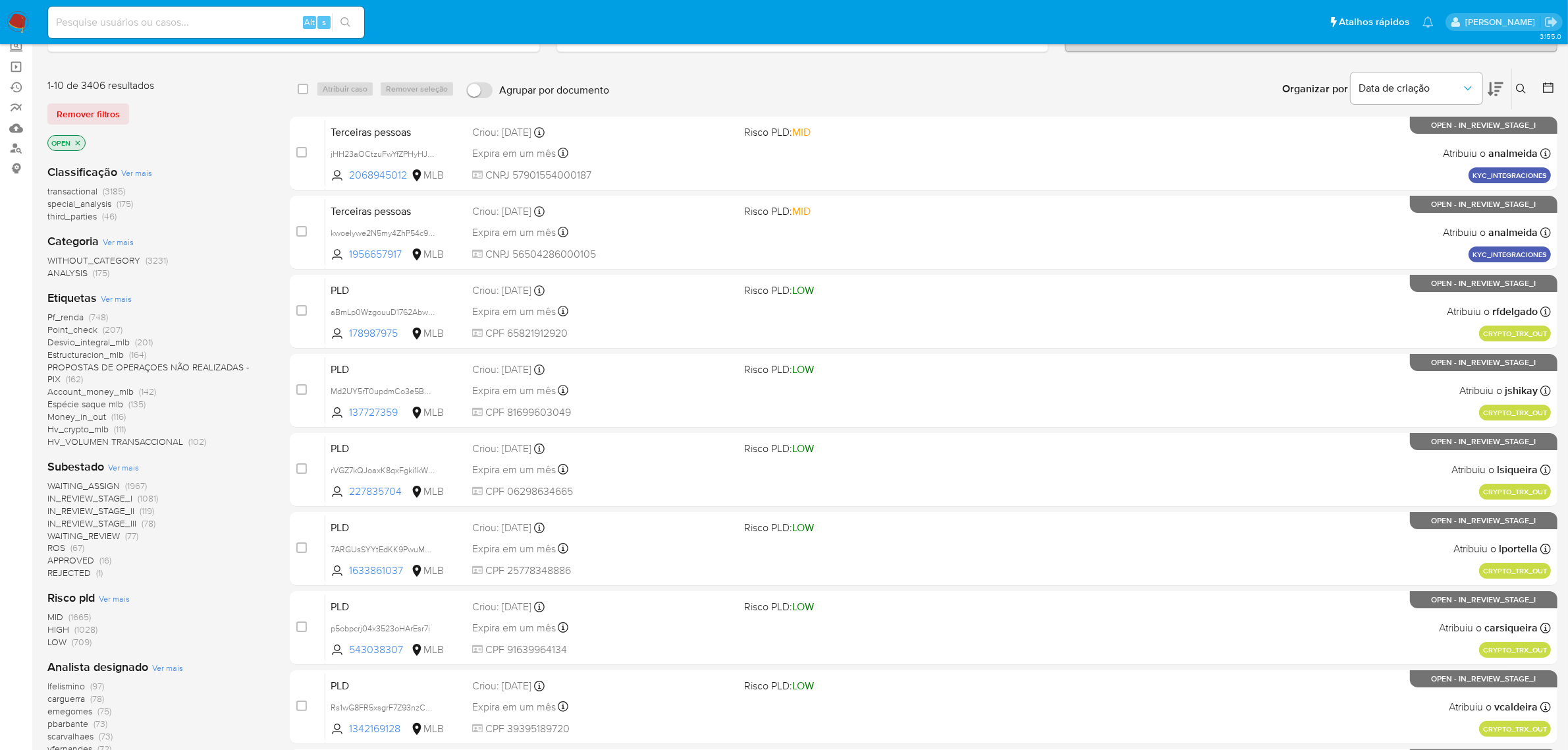
click at [114, 301] on span "Ver mais" at bounding box center [116, 299] width 31 height 12
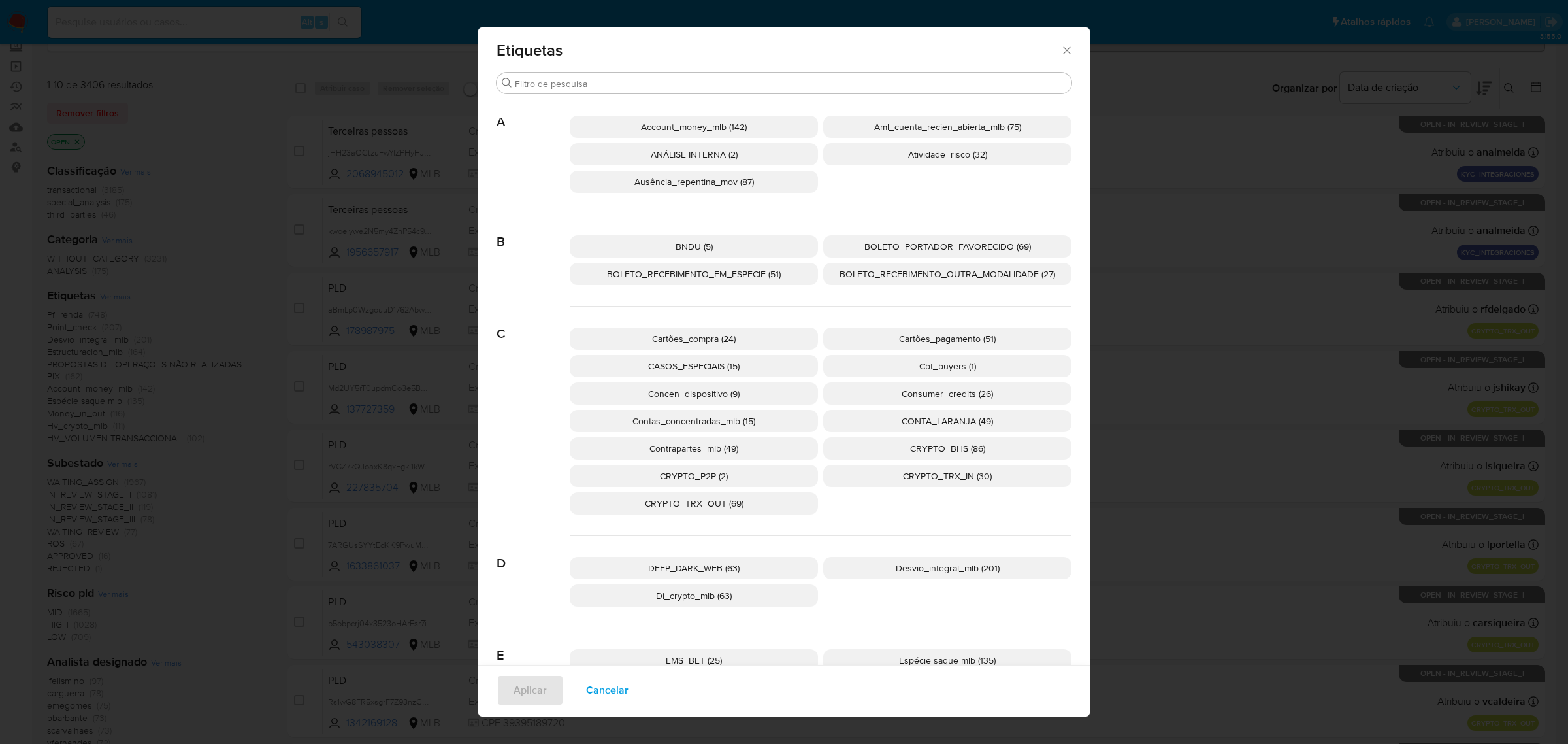
scroll to position [0, 0]
click at [695, 86] on input "Procurar" at bounding box center [790, 87] width 551 height 12
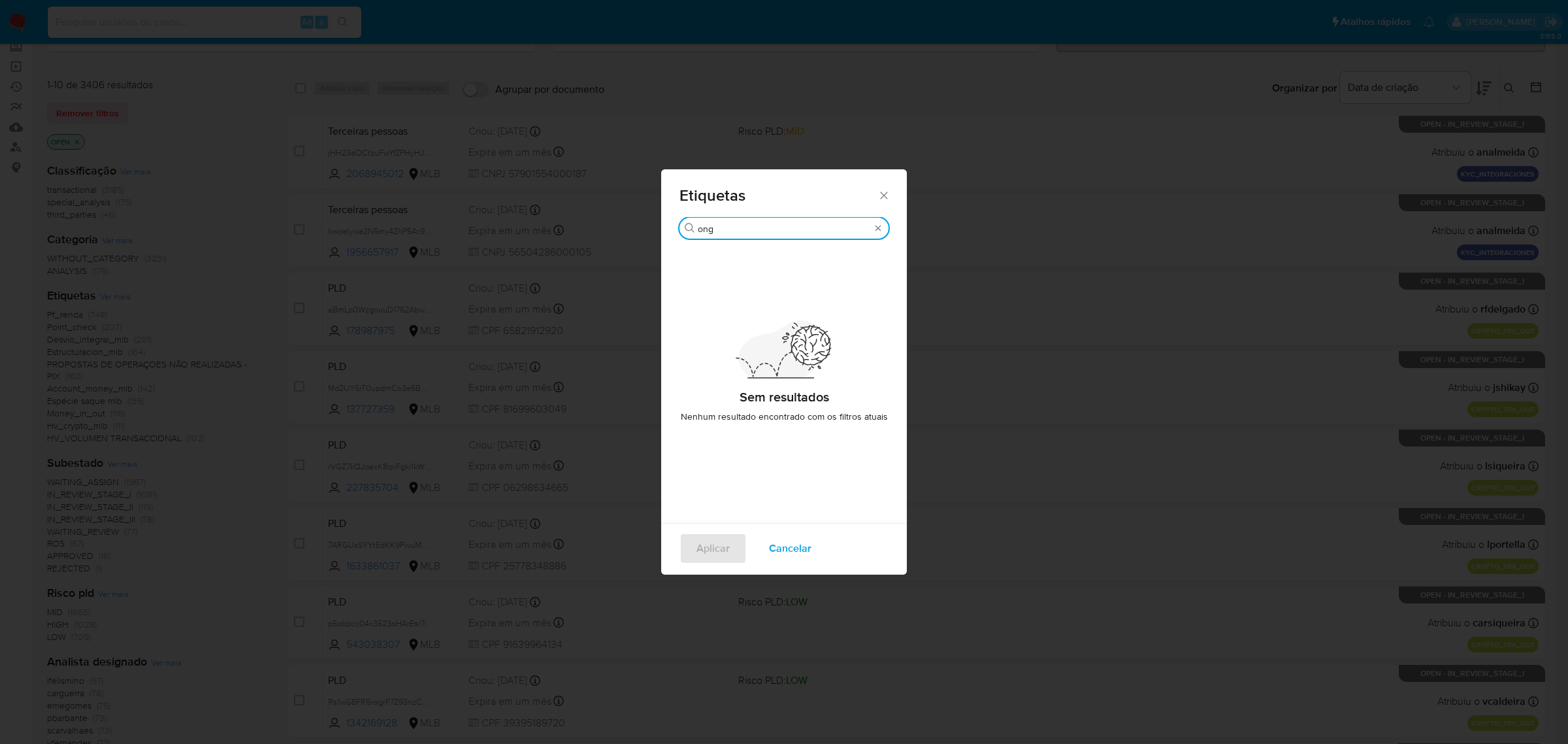
type input "ong"
click at [880, 194] on icon "Fechar" at bounding box center [884, 196] width 13 height 13
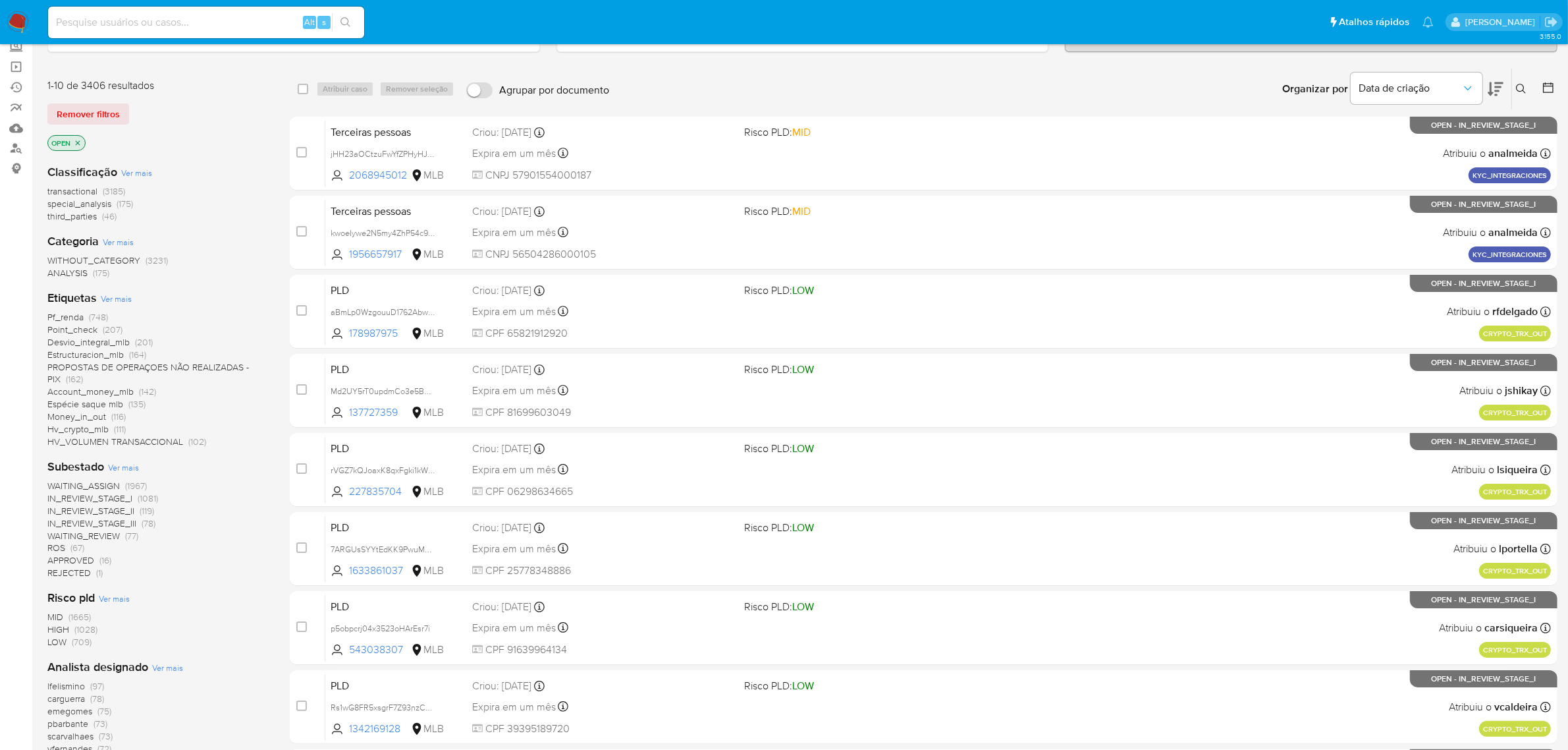
click at [111, 300] on span "Ver mais" at bounding box center [116, 299] width 31 height 12
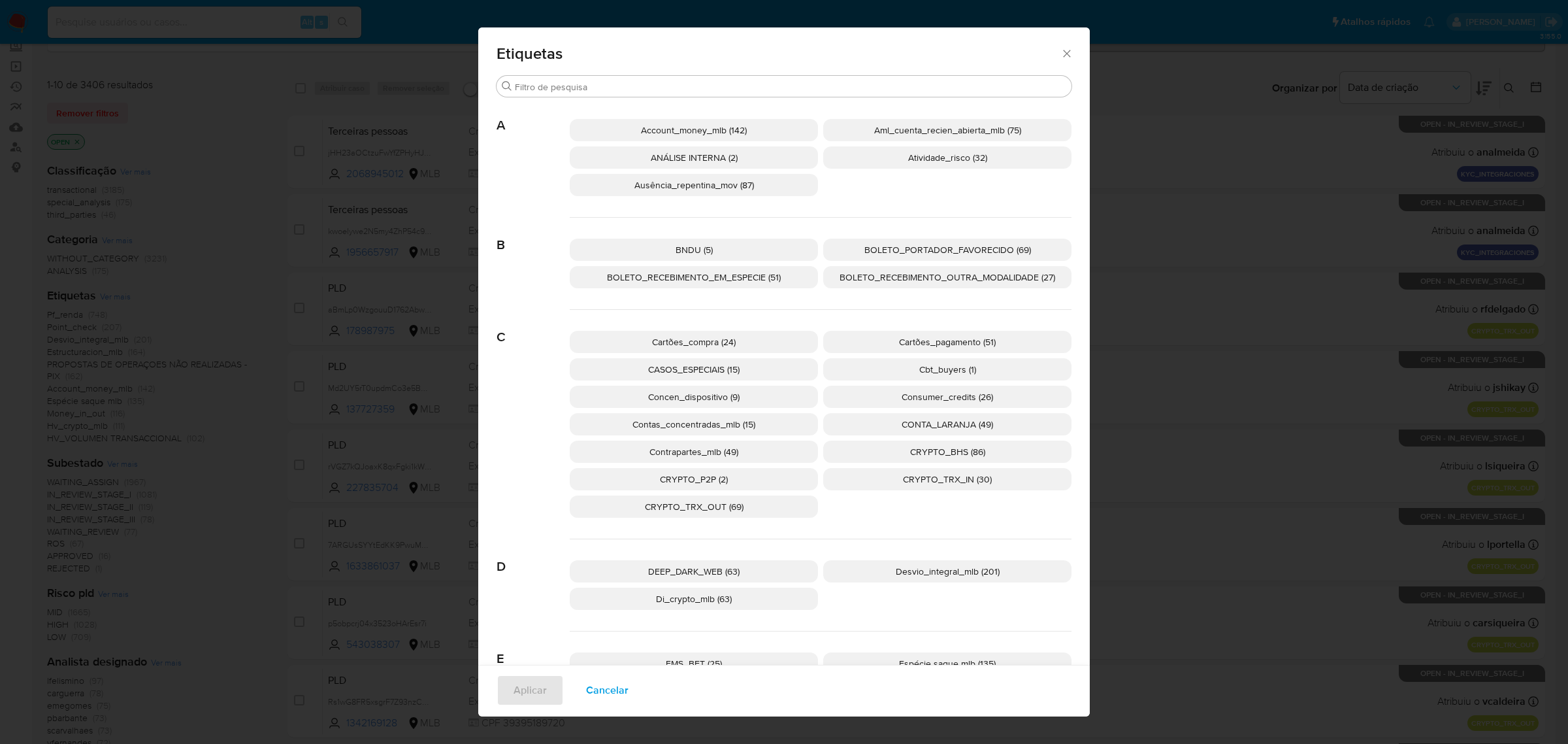
click at [1065, 50] on icon "Fechar" at bounding box center [1067, 53] width 13 height 13
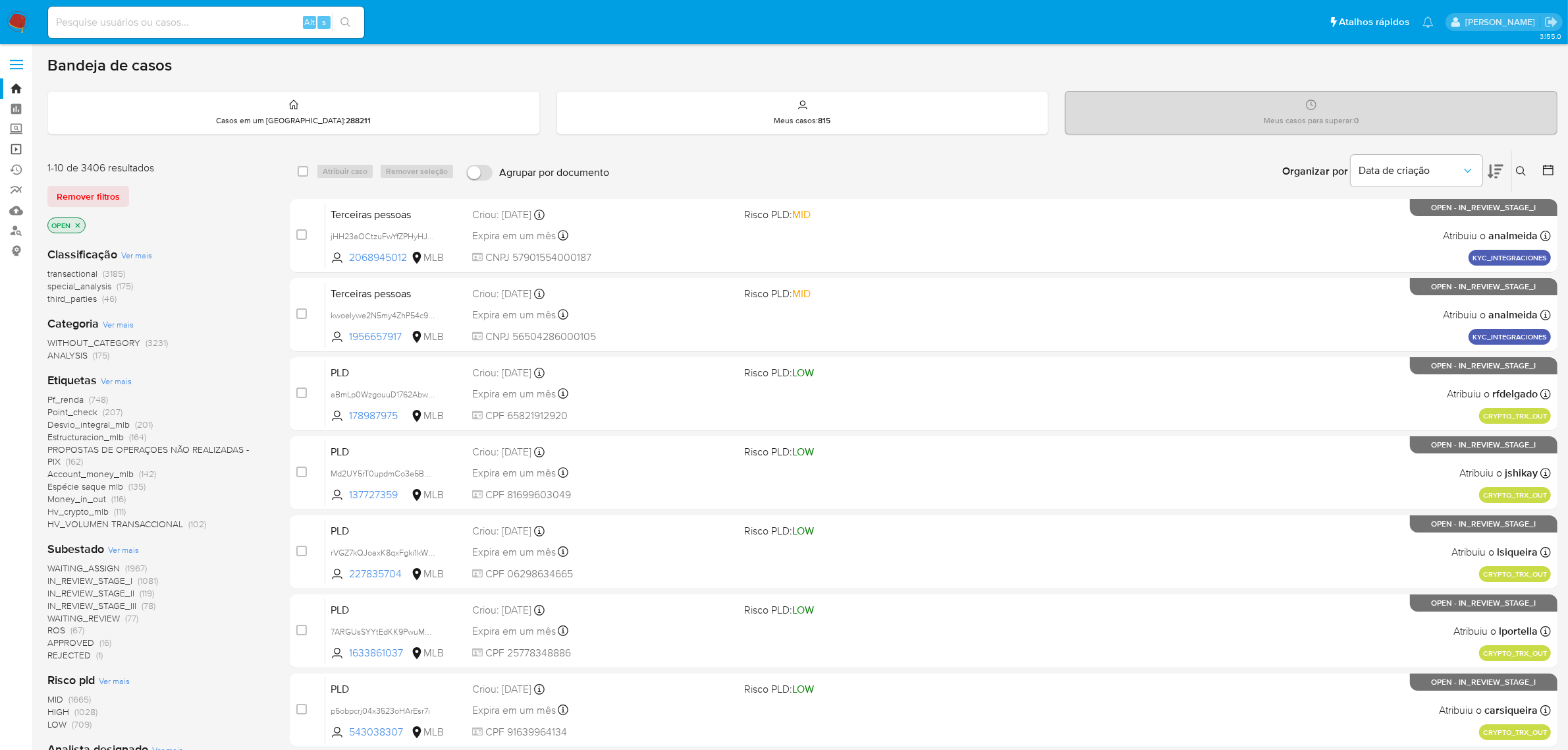
click at [18, 147] on link "Operações em massa" at bounding box center [78, 149] width 156 height 20
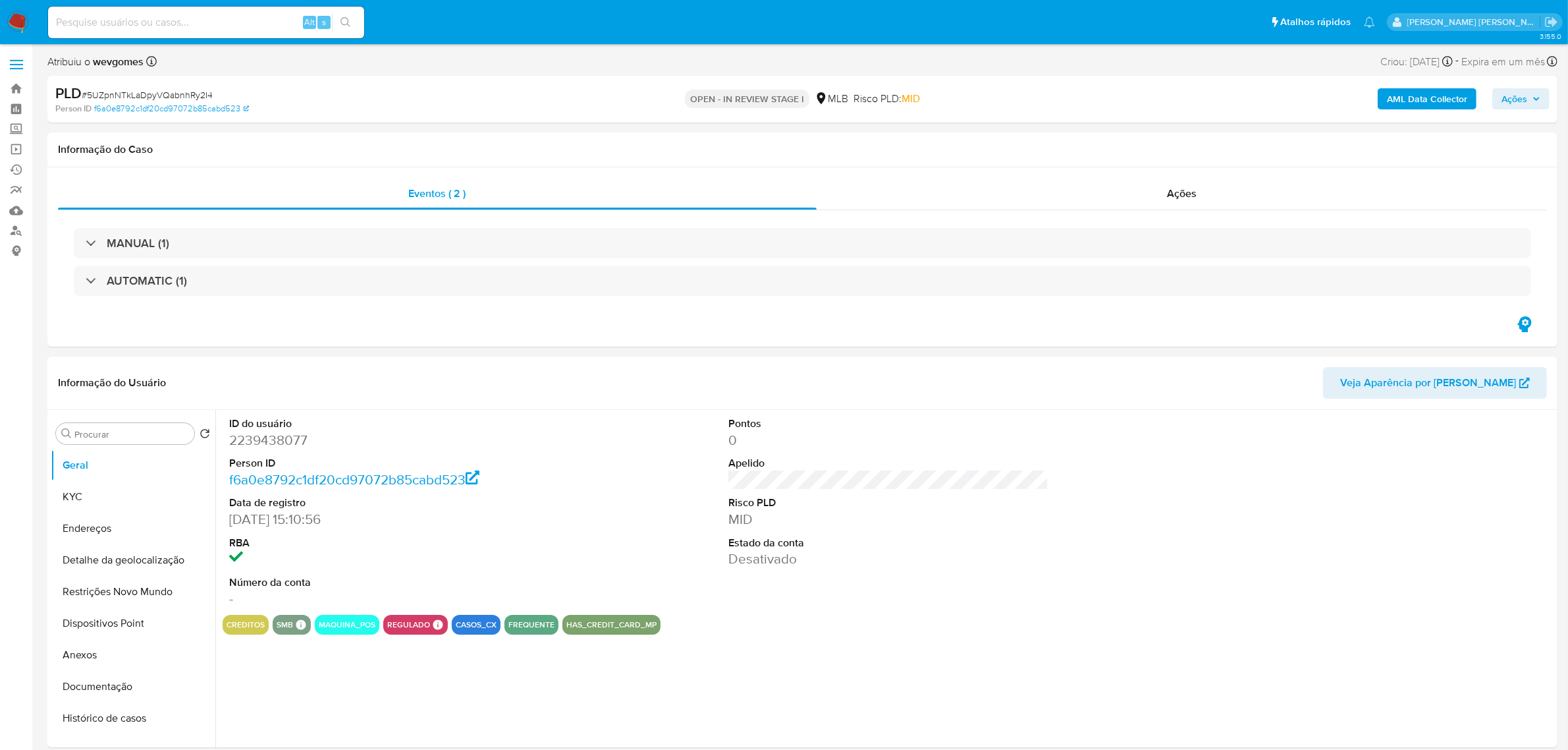
select select "10"
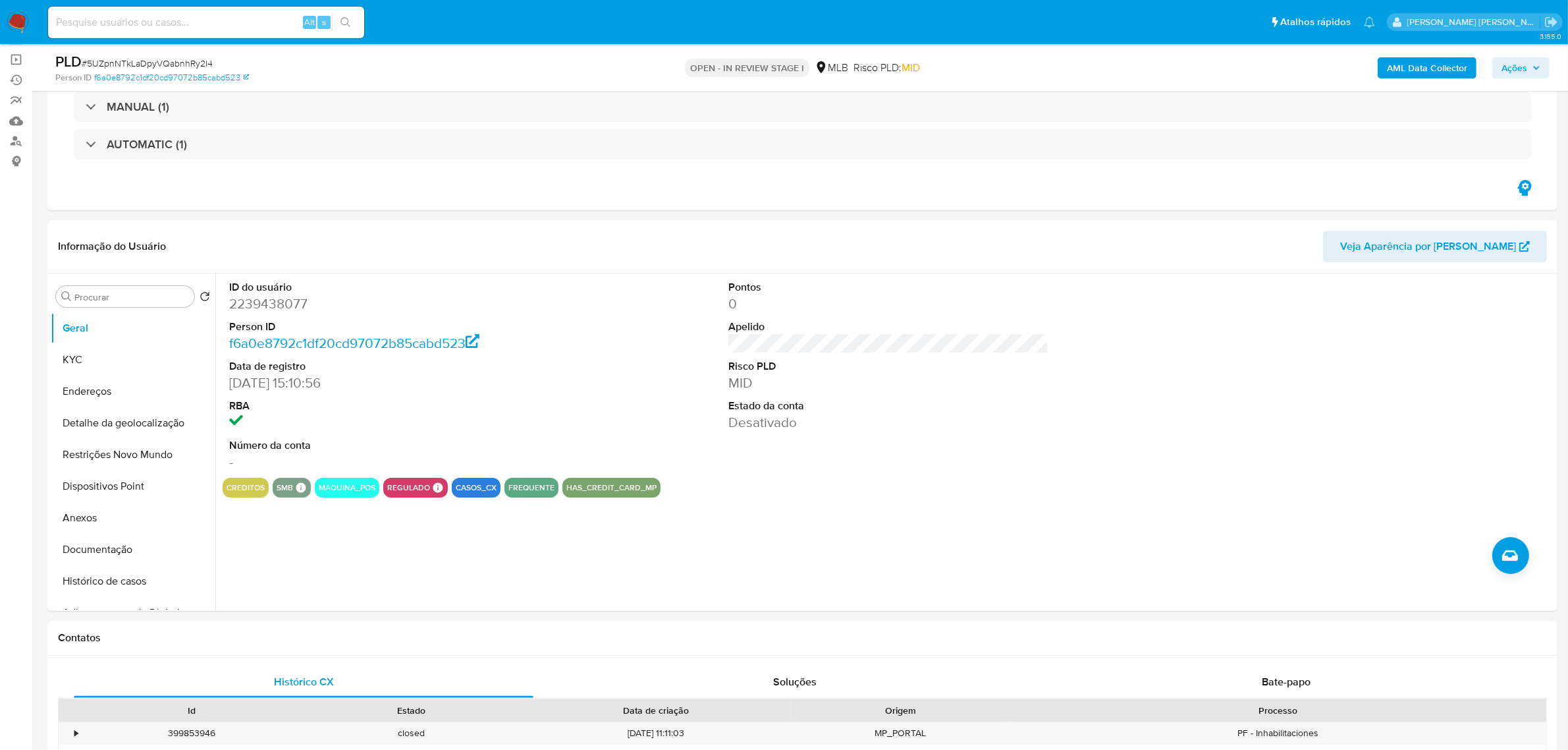
scroll to position [83, 0]
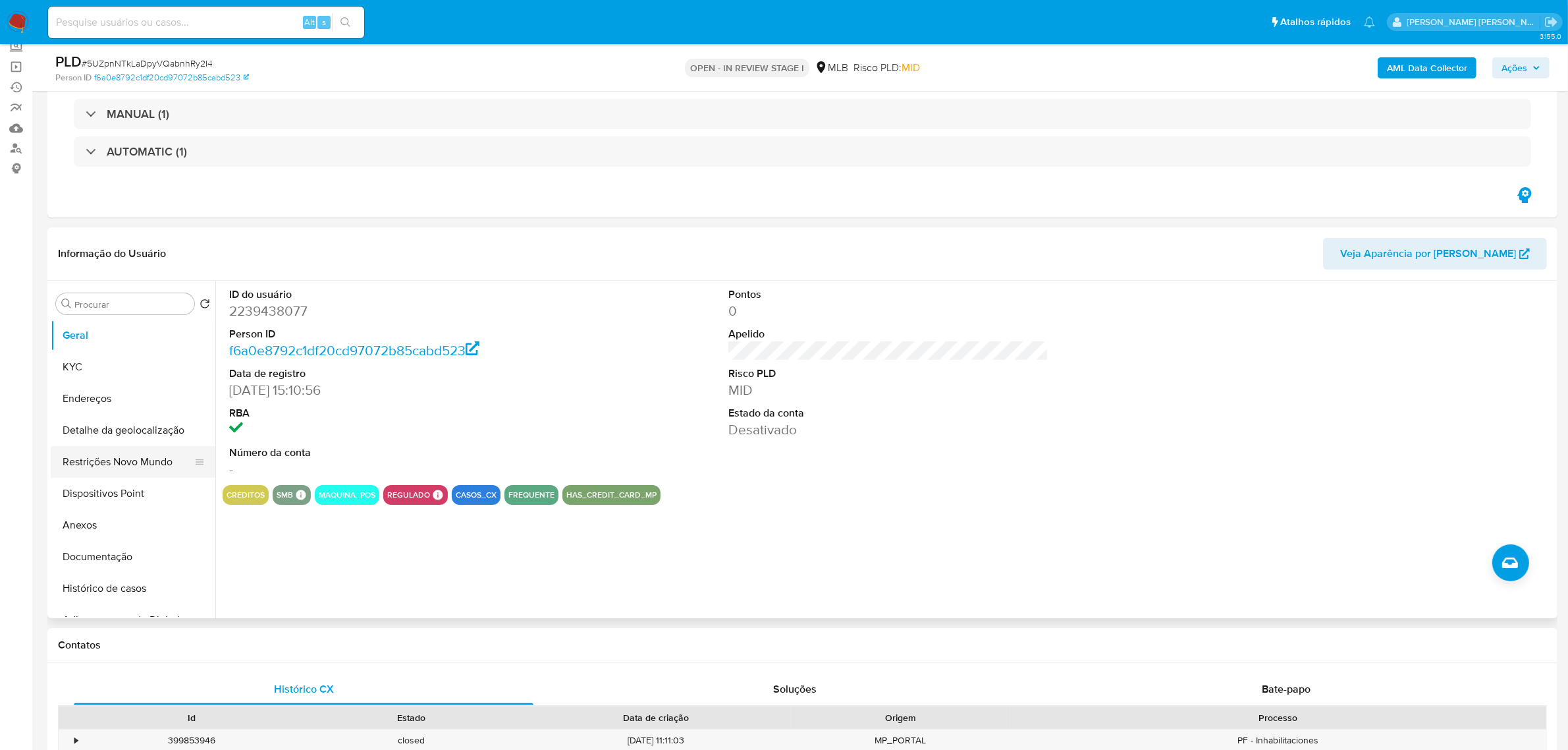
click at [145, 462] on button "Restrições Novo Mundo" at bounding box center [127, 462] width 154 height 32
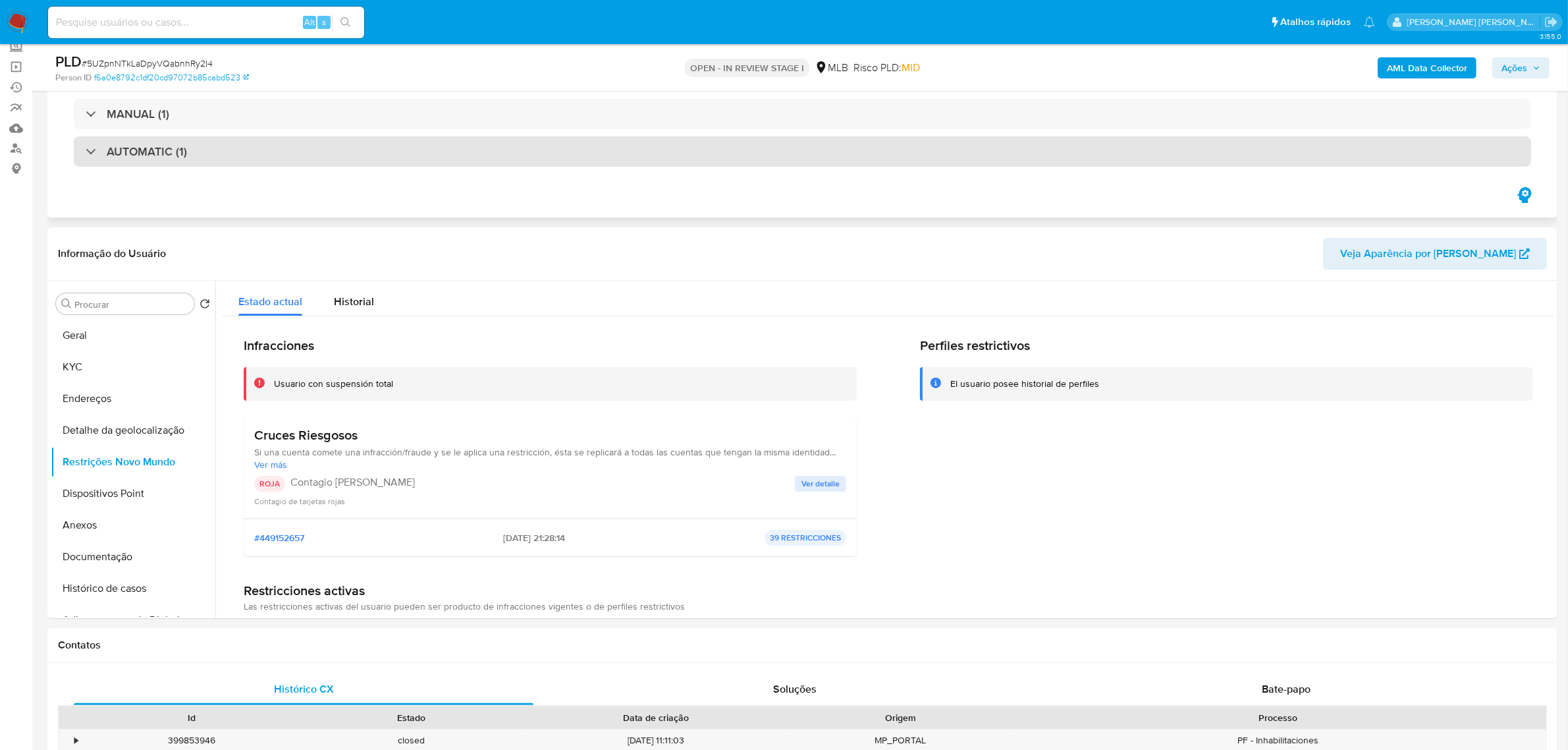
click at [186, 159] on div "AUTOMATIC (1)" at bounding box center [802, 151] width 1457 height 30
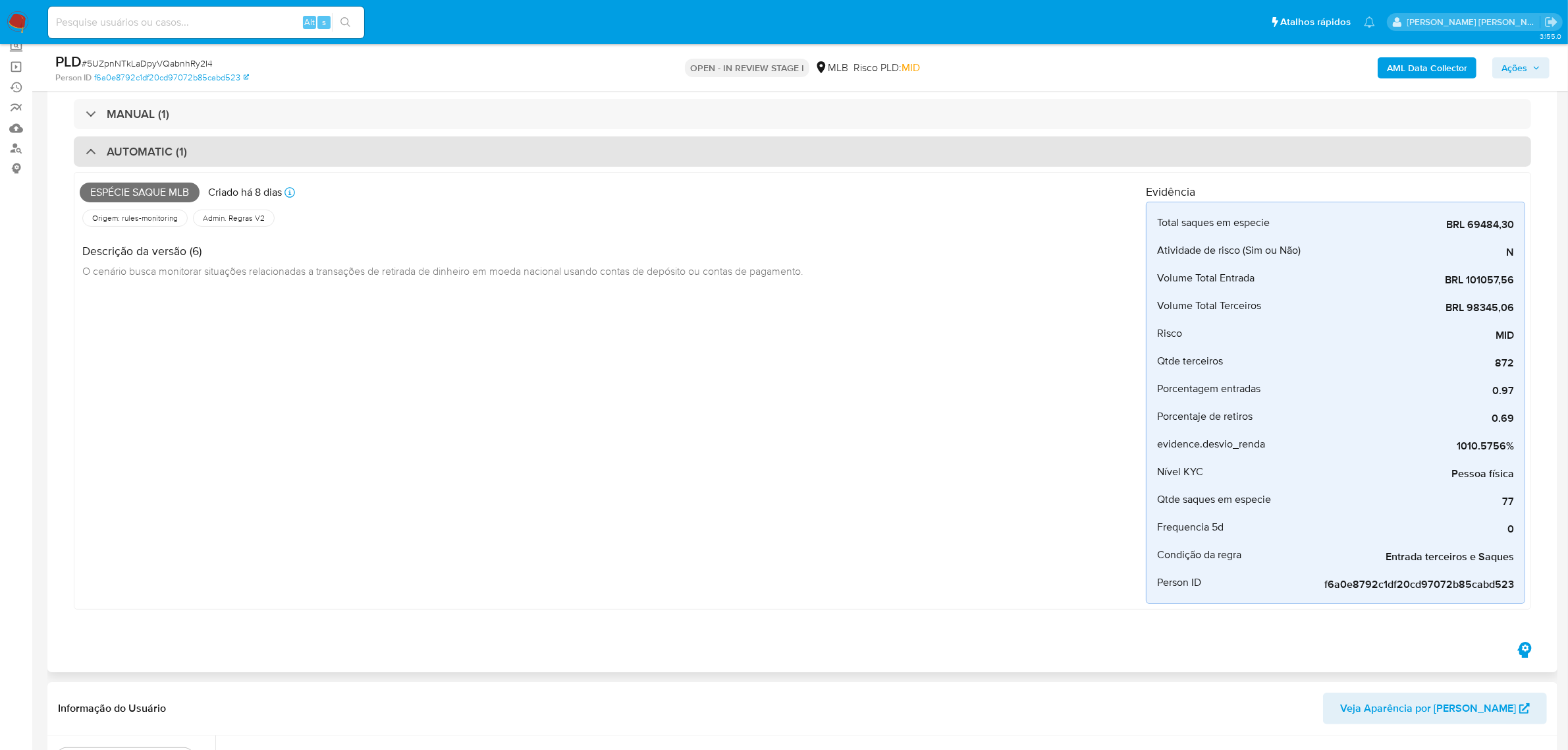
click at [201, 151] on div "AUTOMATIC (1)" at bounding box center [802, 151] width 1457 height 30
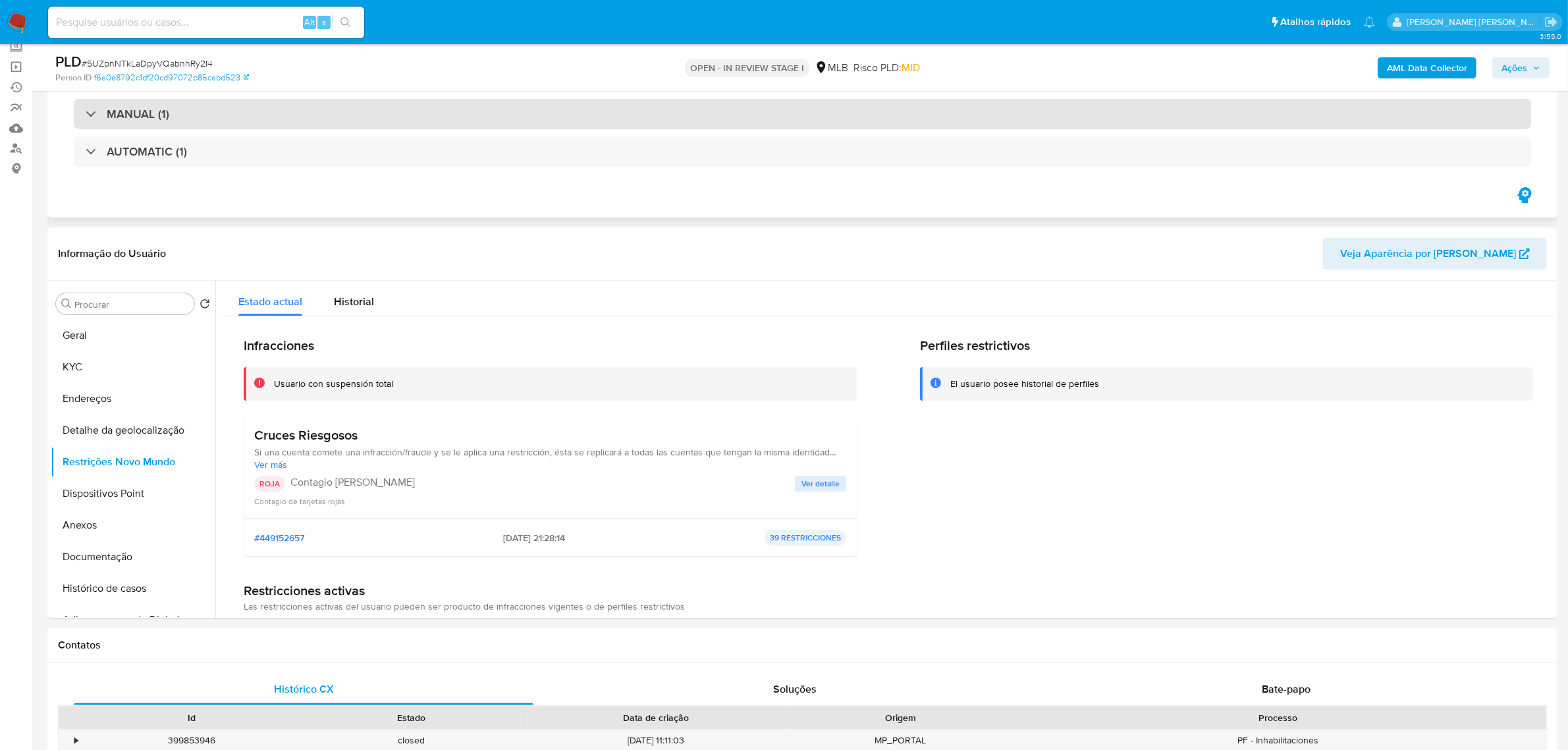
click at [209, 120] on div "MANUAL (1)" at bounding box center [802, 114] width 1457 height 30
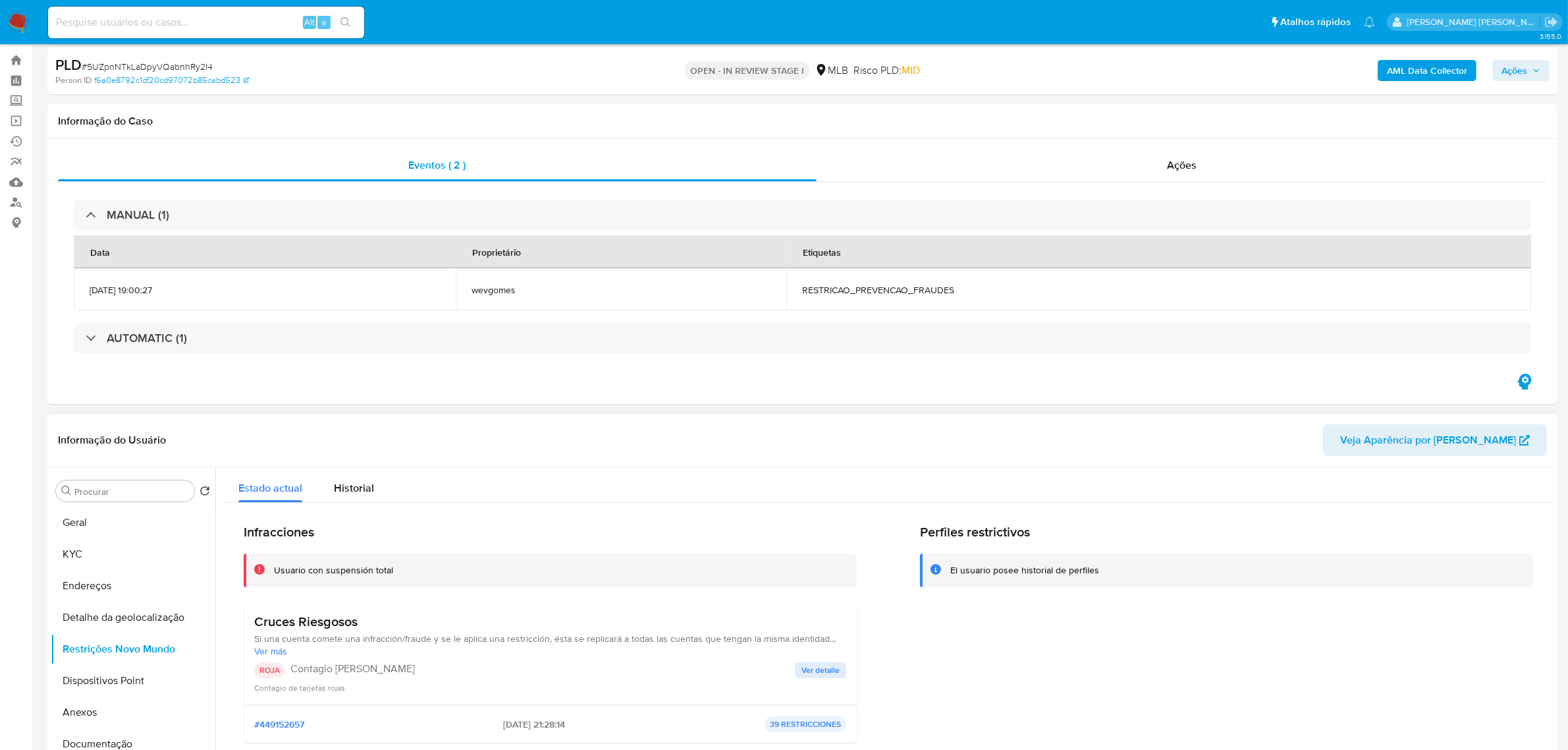
scroll to position [0, 0]
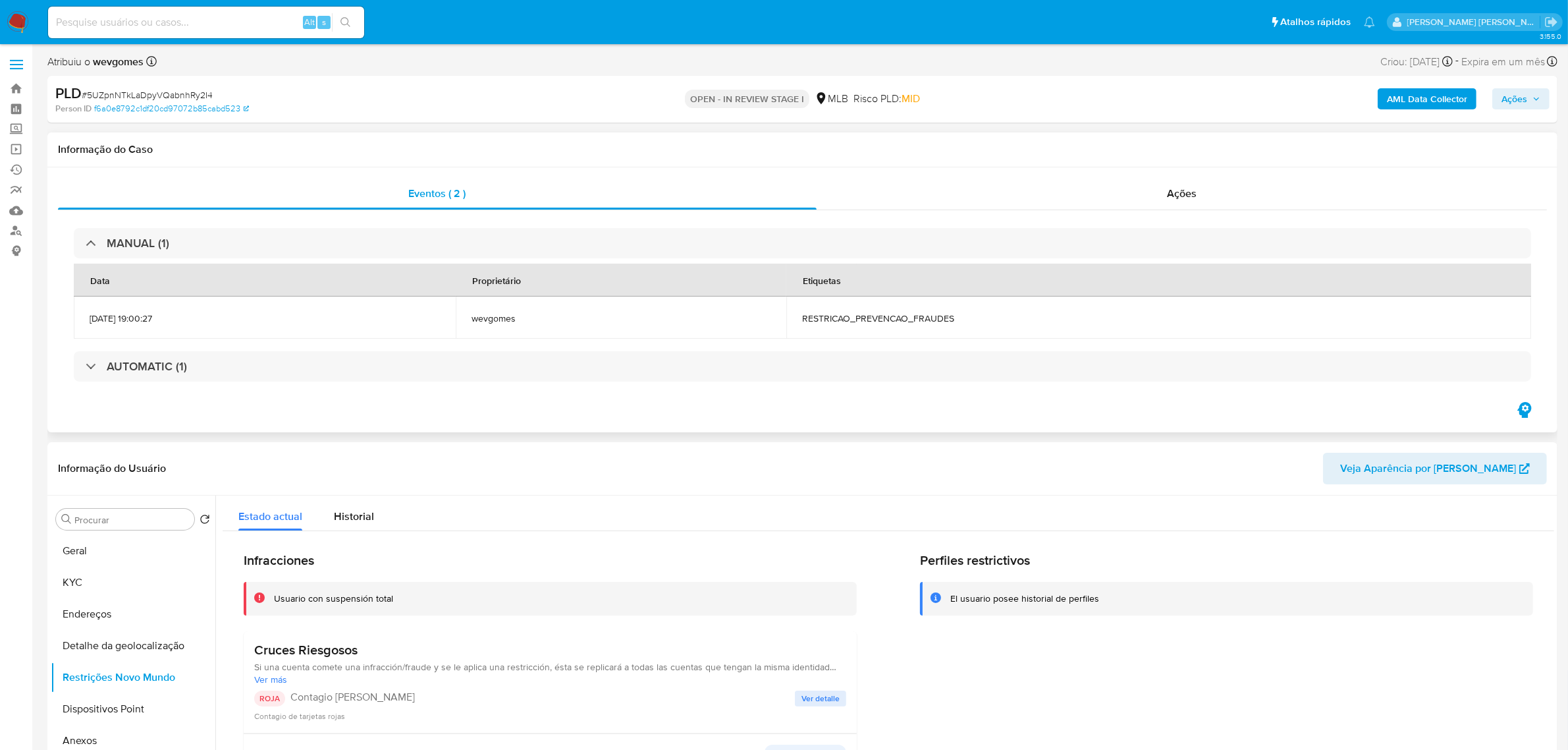
click at [333, 280] on th "Data" at bounding box center [264, 280] width 382 height 33
click at [25, 58] on label at bounding box center [16, 64] width 33 height 28
click at [0, 0] on input "checkbox" at bounding box center [0, 0] width 0 height 0
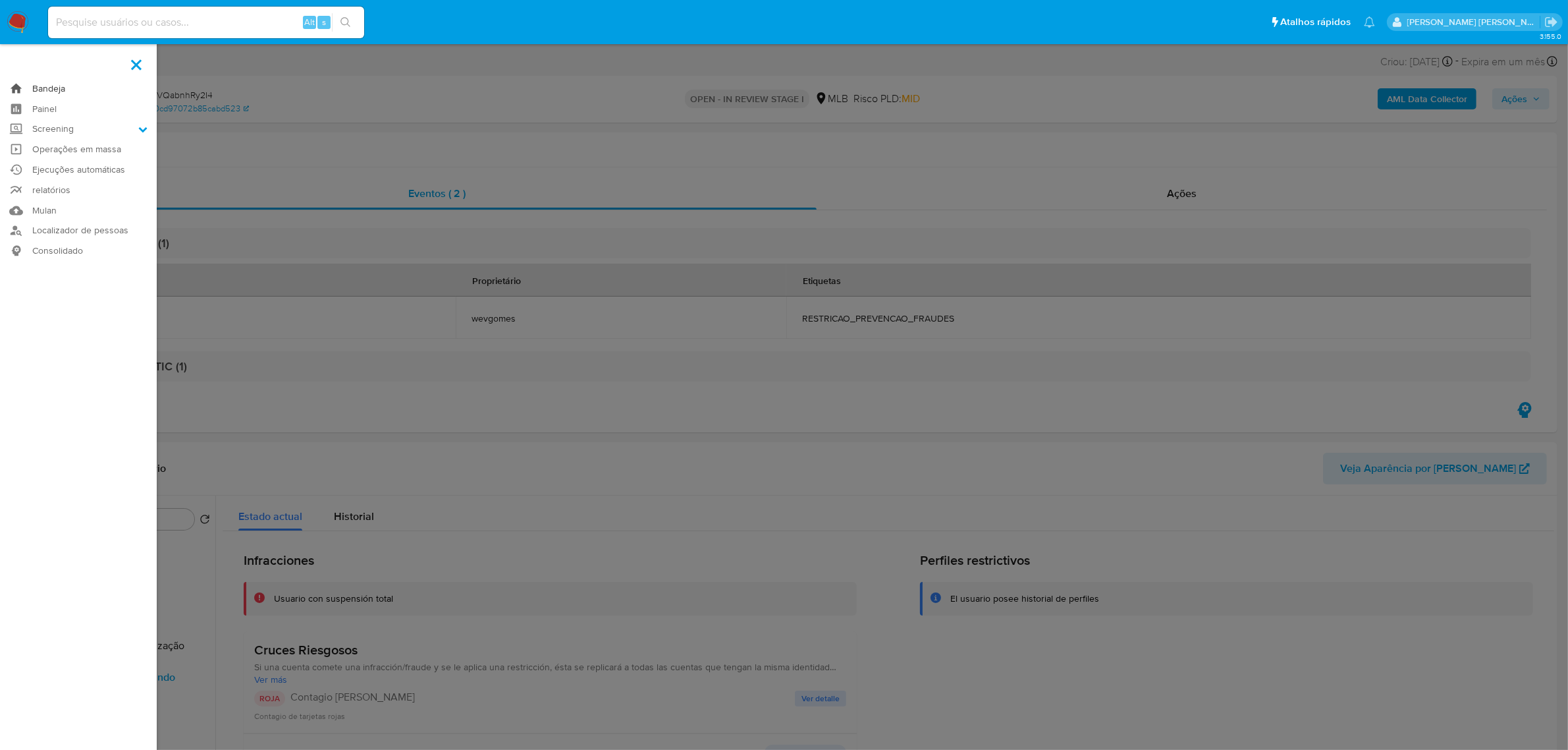
click at [41, 91] on link "Bandeja" at bounding box center [78, 88] width 156 height 20
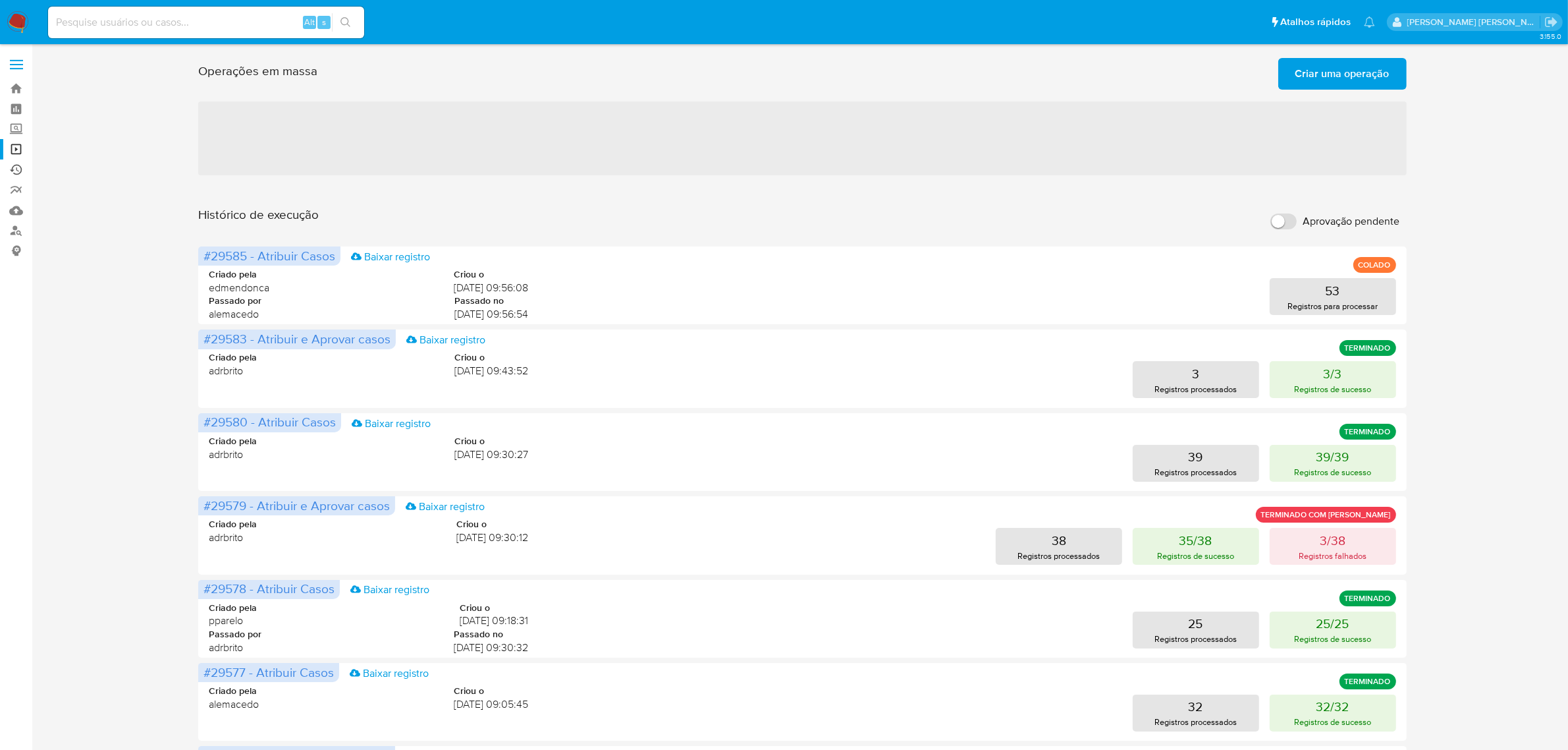
click at [17, 167] on link "Ejecuções automáticas" at bounding box center [78, 170] width 156 height 20
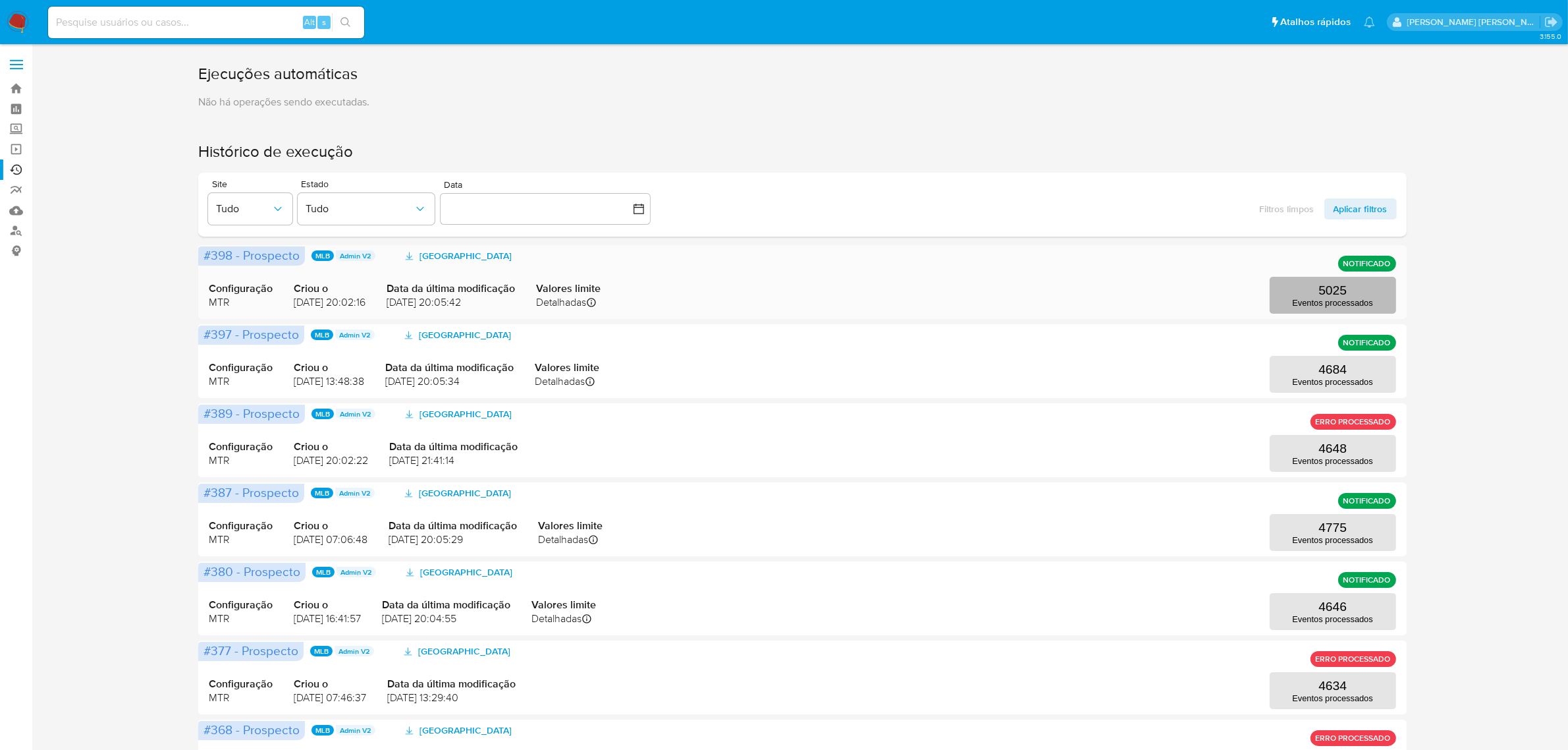
click at [1343, 286] on p "5025" at bounding box center [1333, 291] width 28 height 14
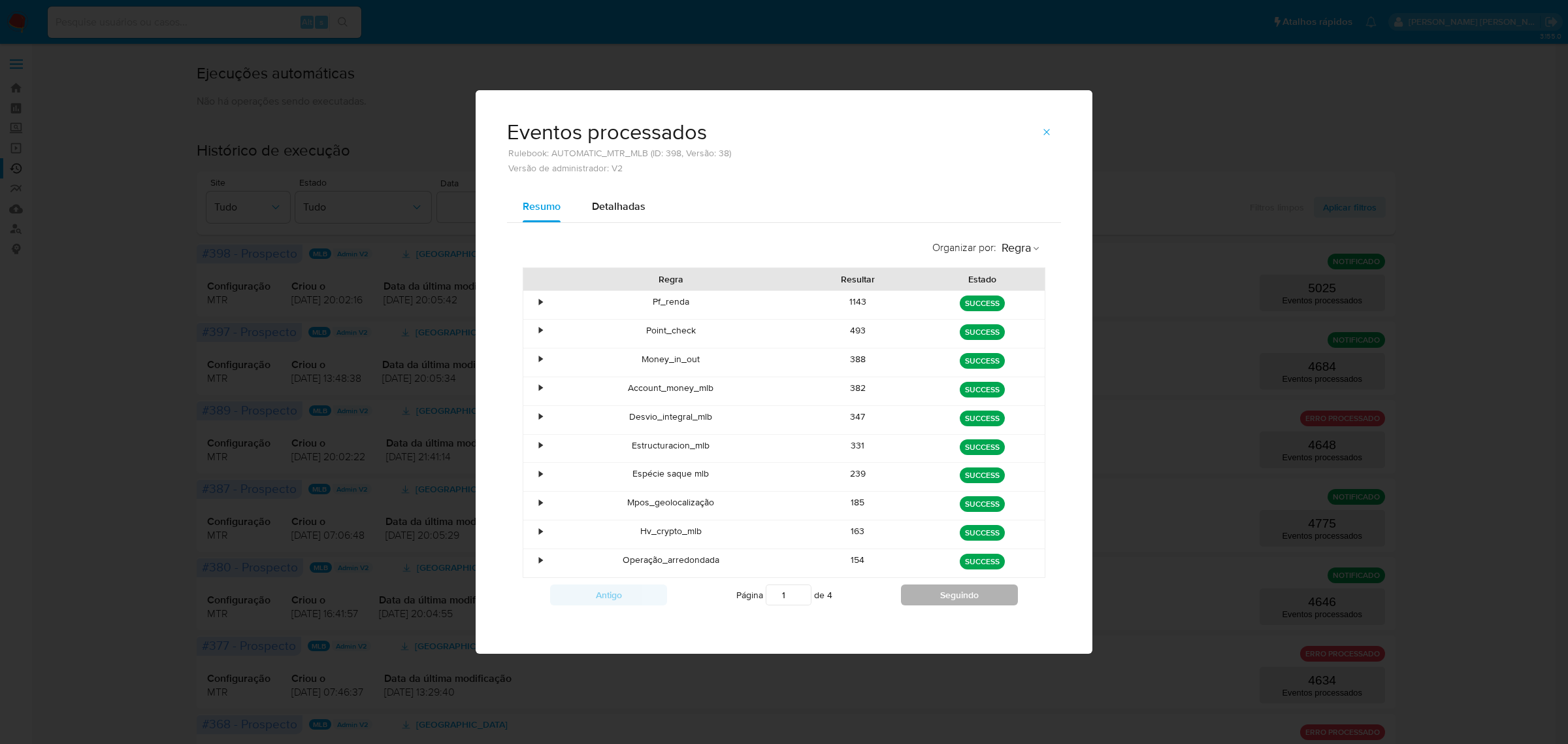
click at [970, 593] on button "Seguindo" at bounding box center [959, 594] width 117 height 21
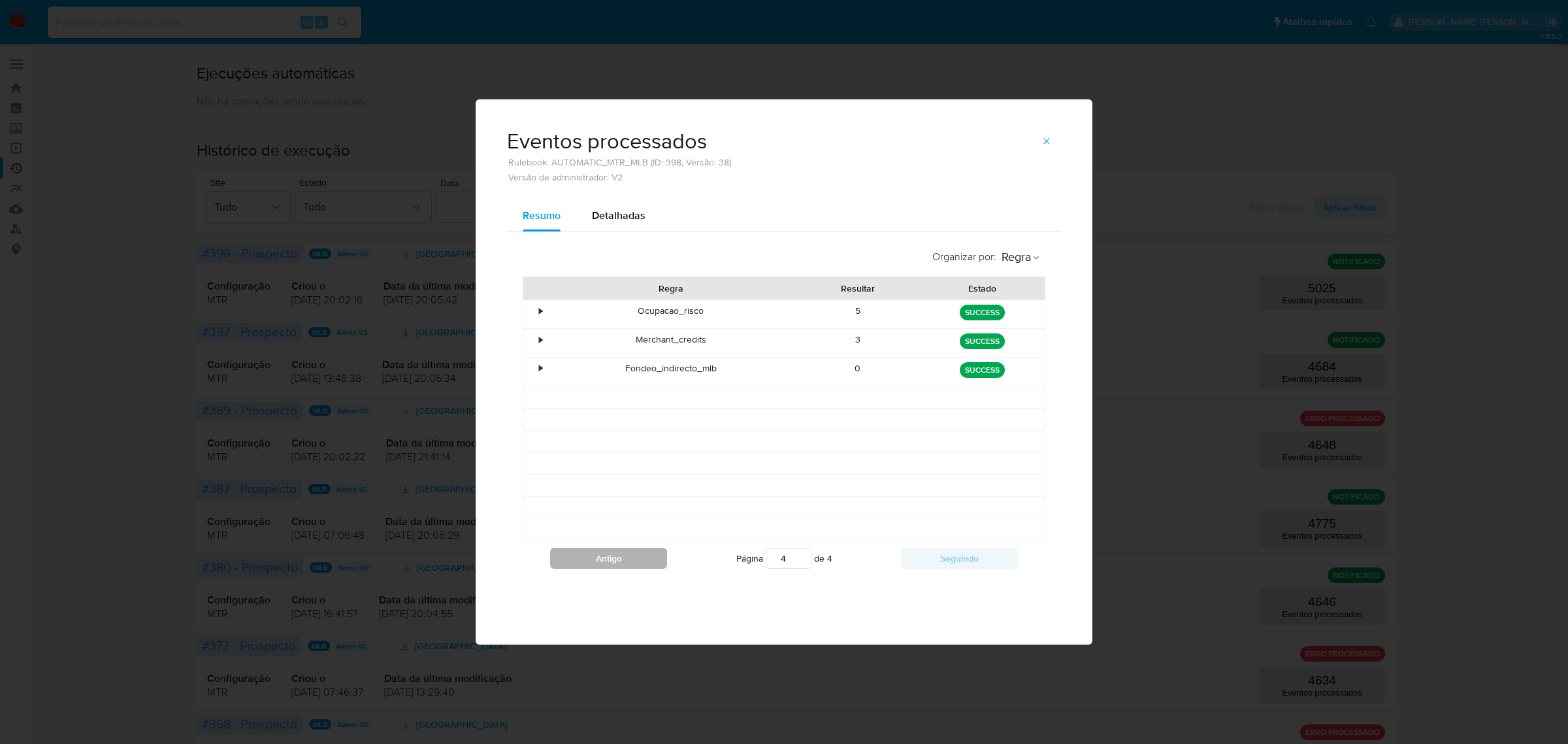
click at [624, 566] on button "Antigo" at bounding box center [609, 558] width 117 height 21
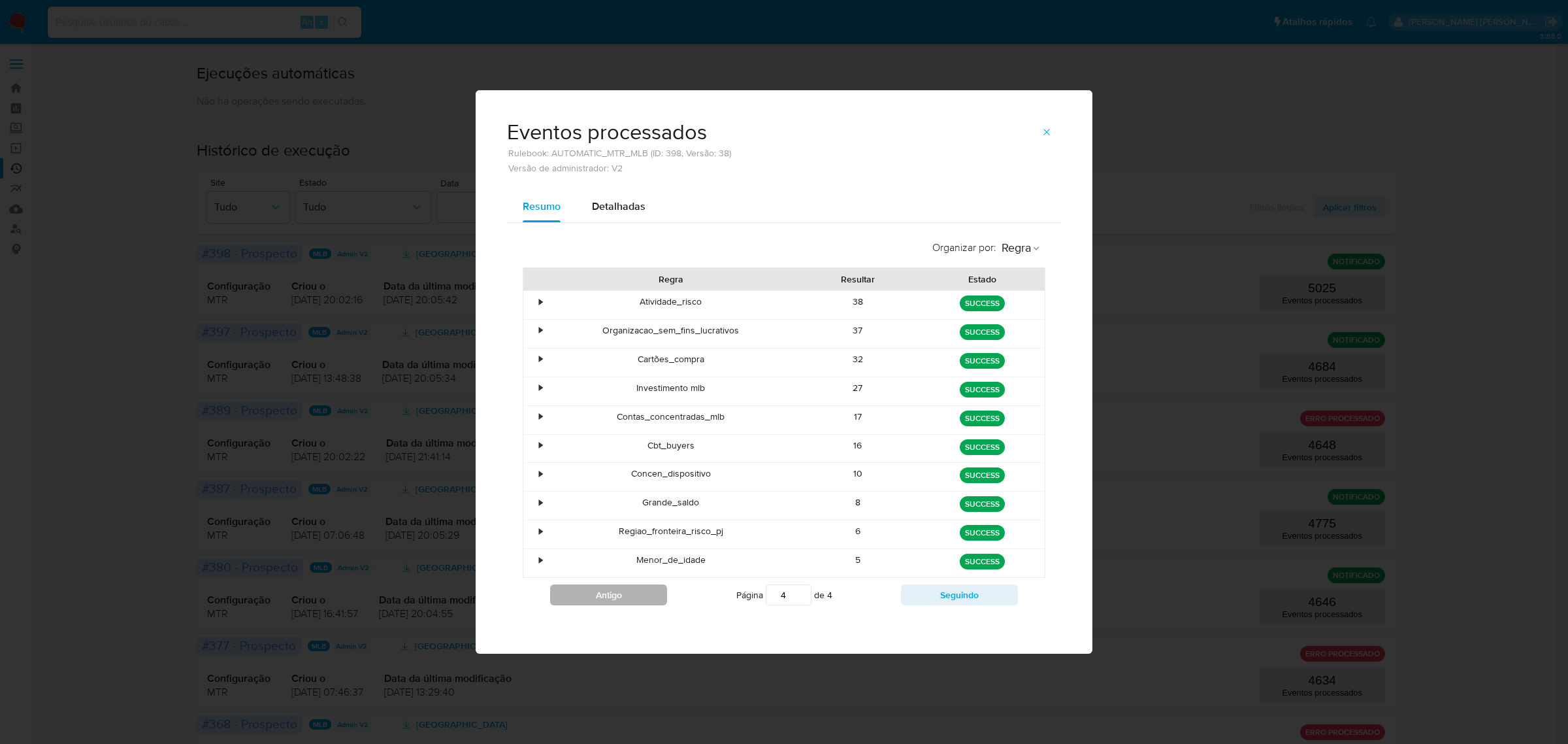
type input "3"
click at [1047, 127] on icon "button" at bounding box center [1046, 132] width 11 height 11
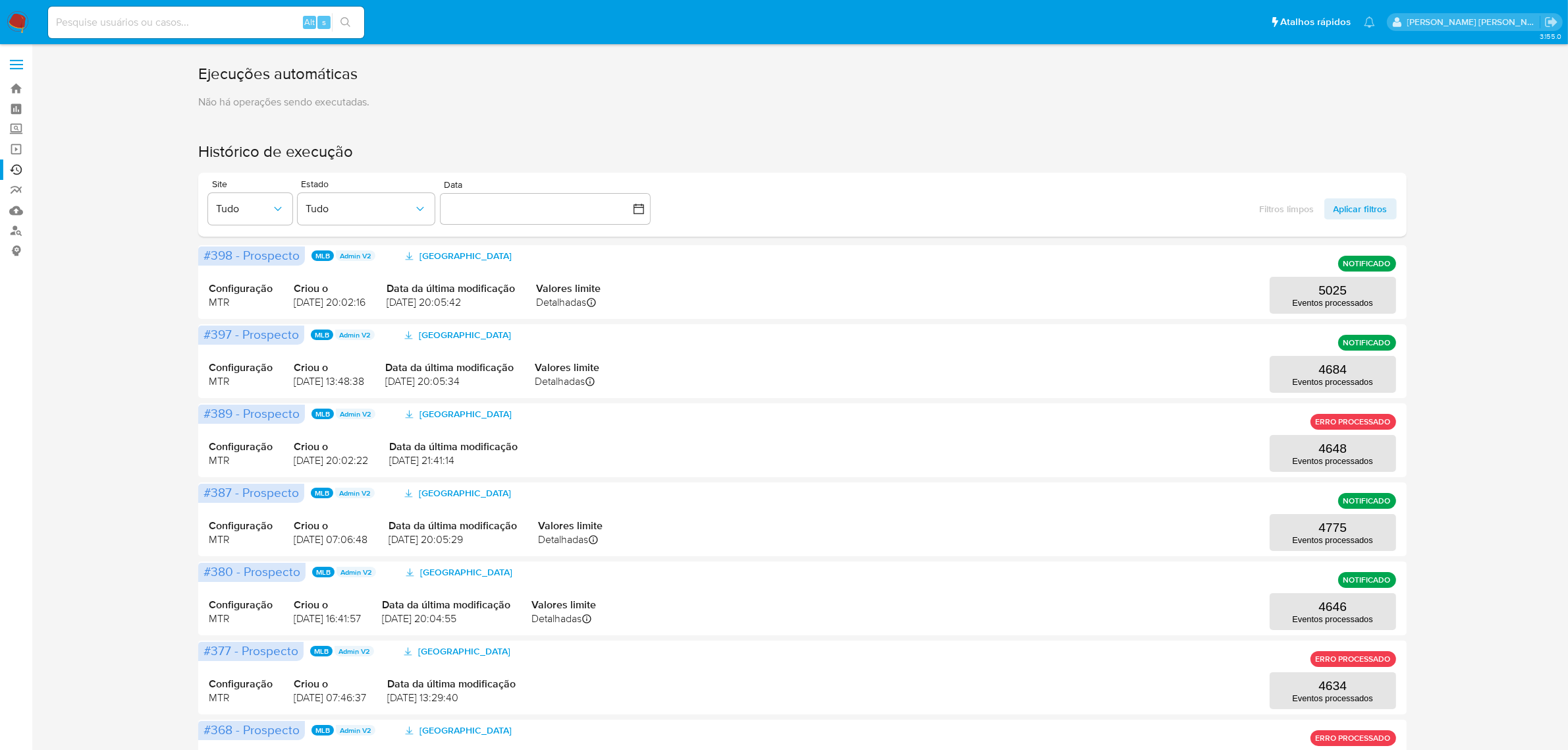
click at [22, 62] on label at bounding box center [16, 64] width 33 height 28
click at [0, 0] on input "checkbox" at bounding box center [0, 0] width 0 height 0
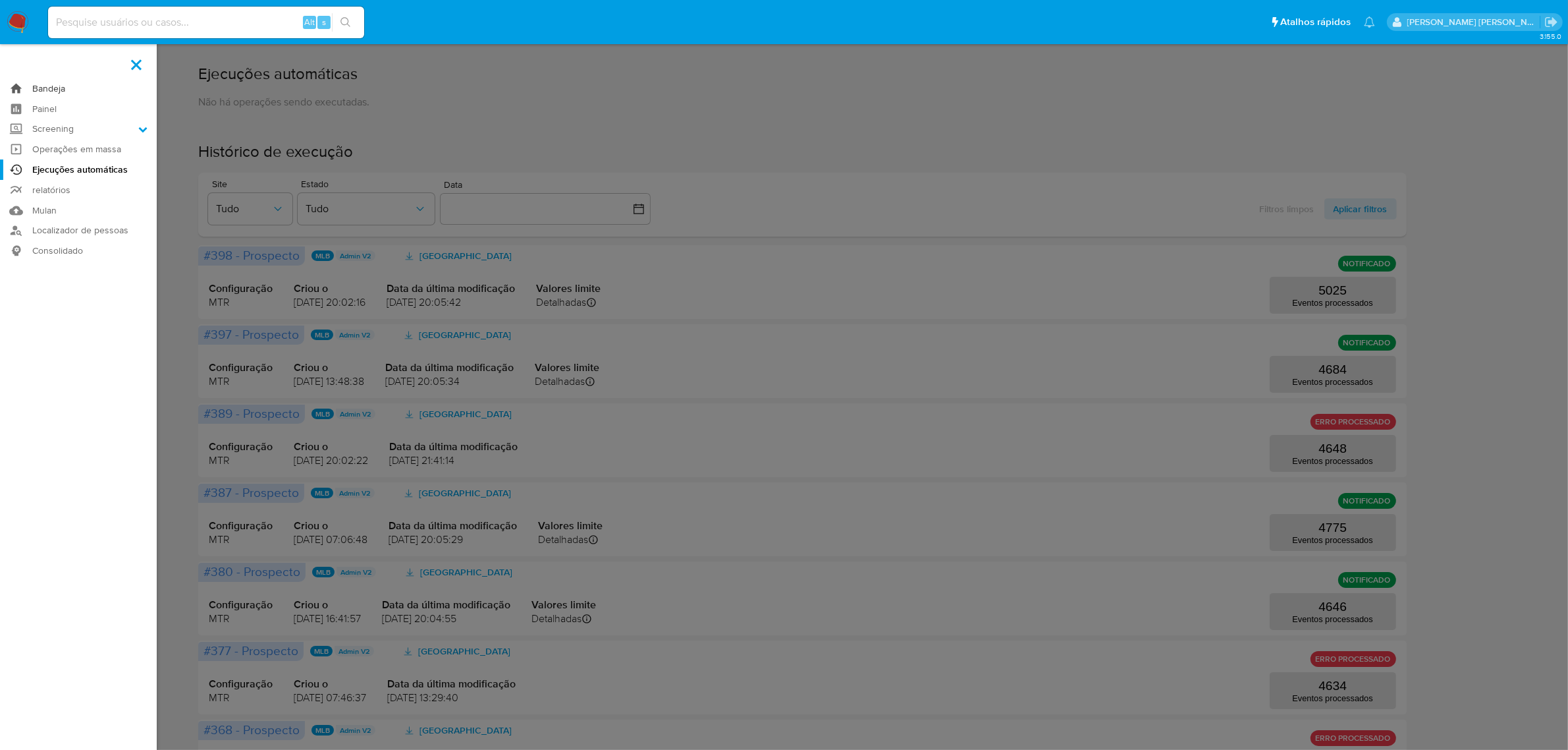
click at [51, 86] on link "Bandeja" at bounding box center [78, 88] width 156 height 20
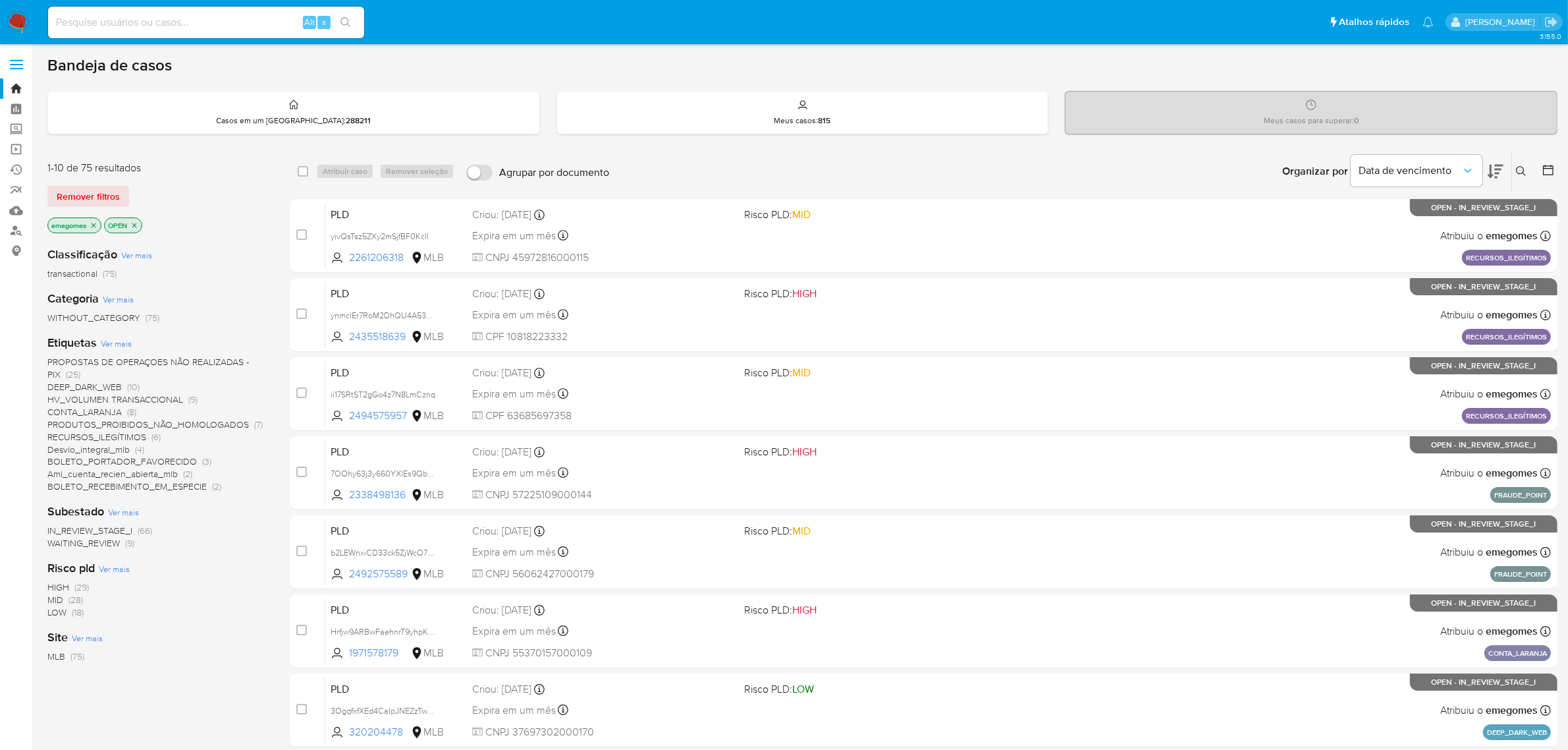
click at [93, 225] on icon "close-filter" at bounding box center [93, 225] width 4 height 4
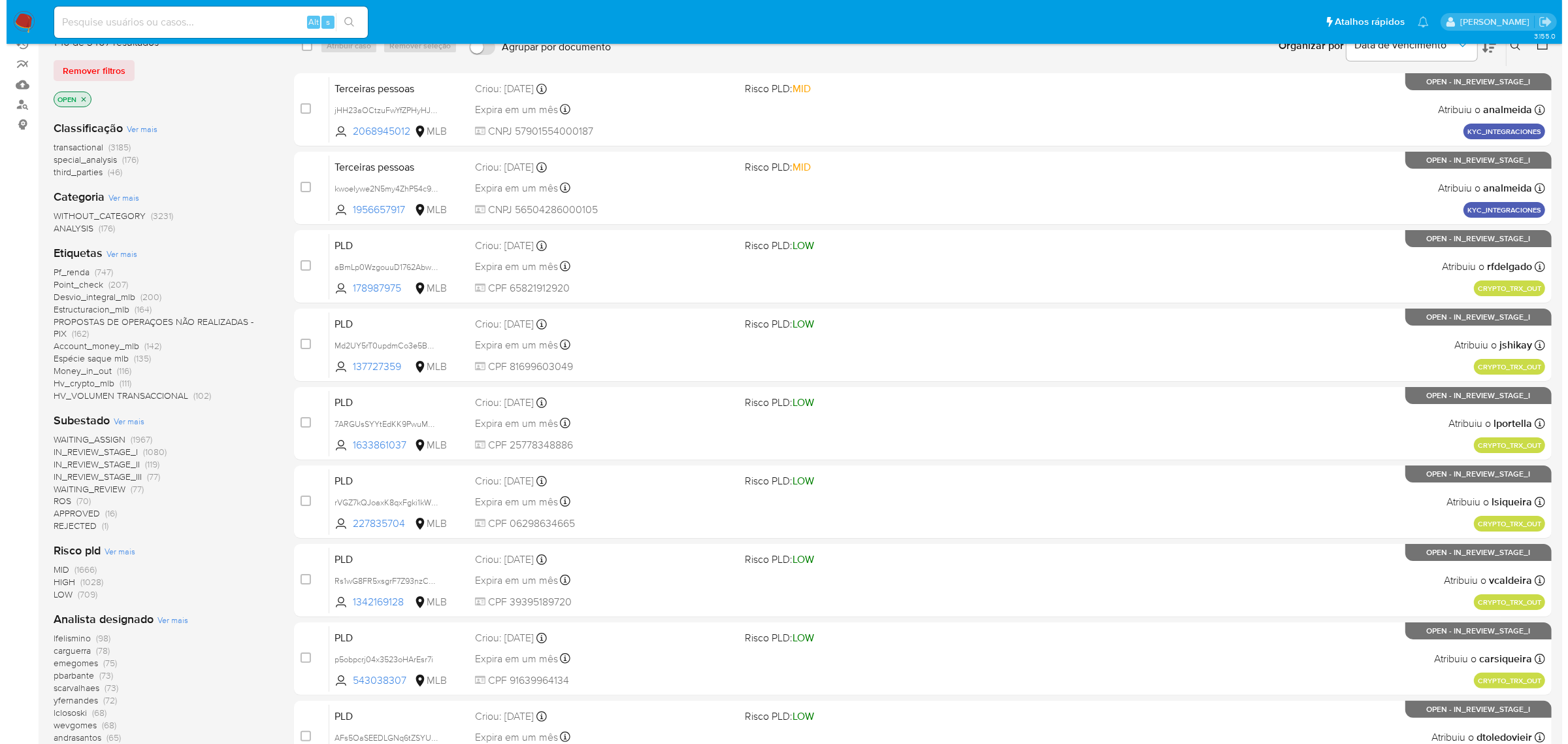
scroll to position [123, 0]
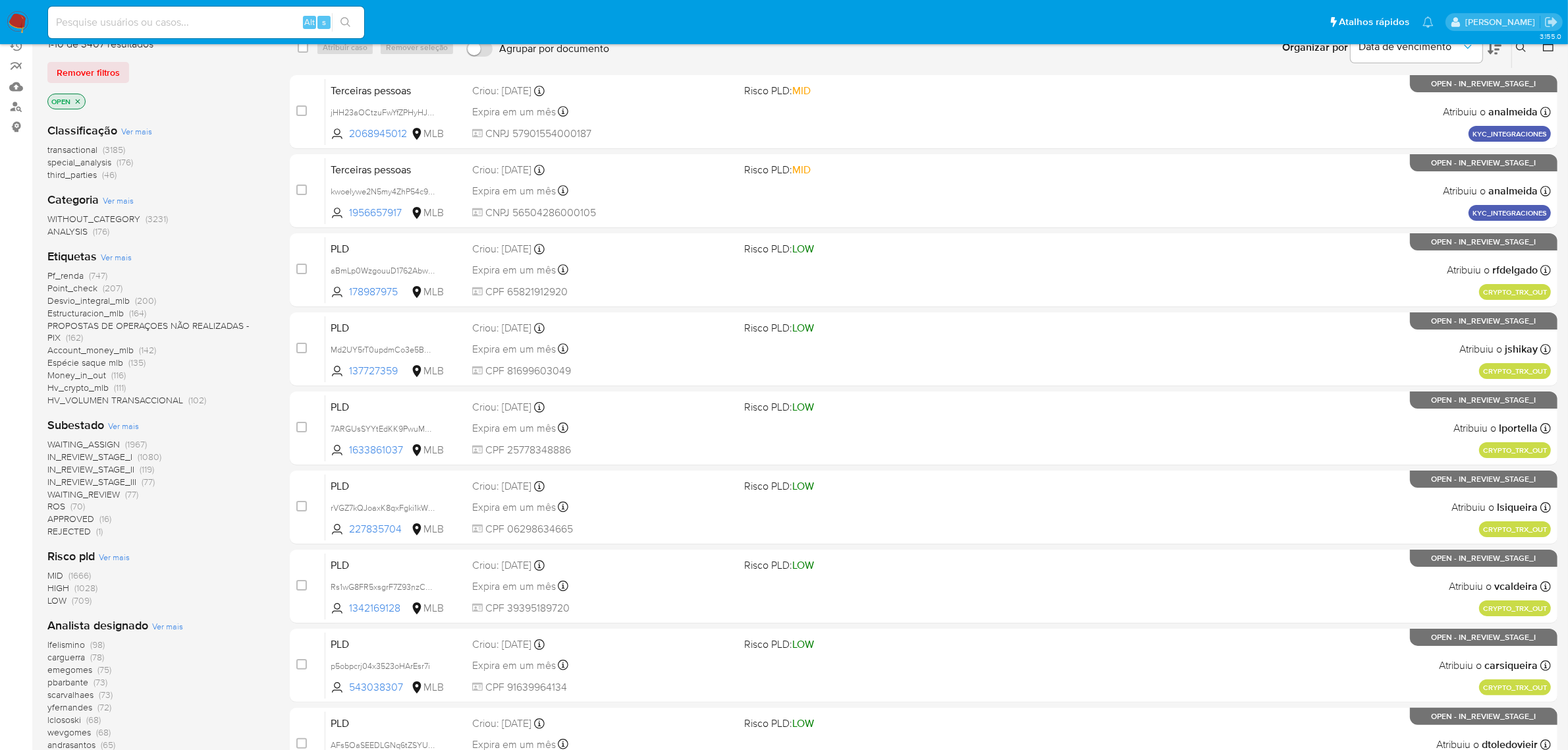
click at [117, 251] on span "Ver mais" at bounding box center [116, 257] width 31 height 12
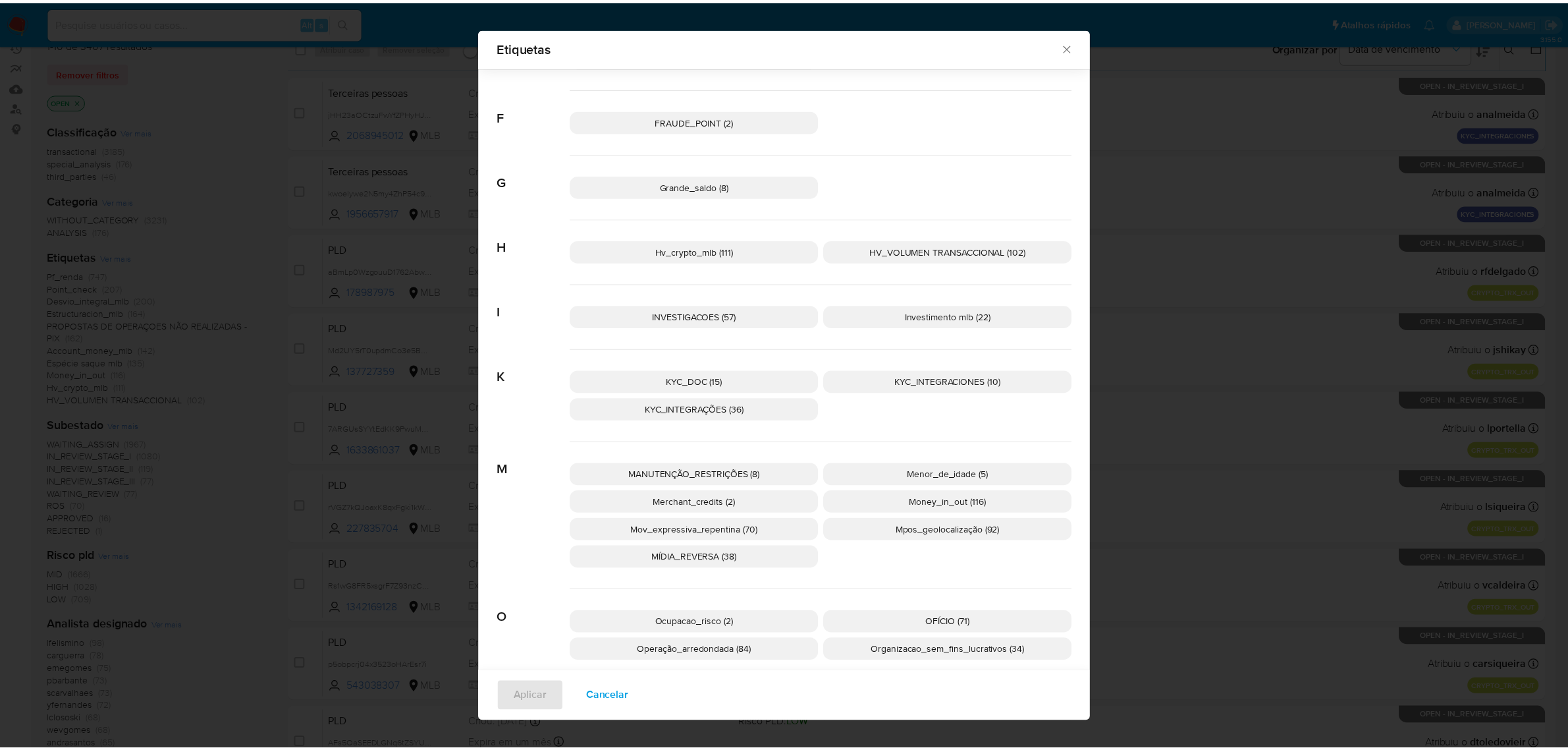
scroll to position [649, 0]
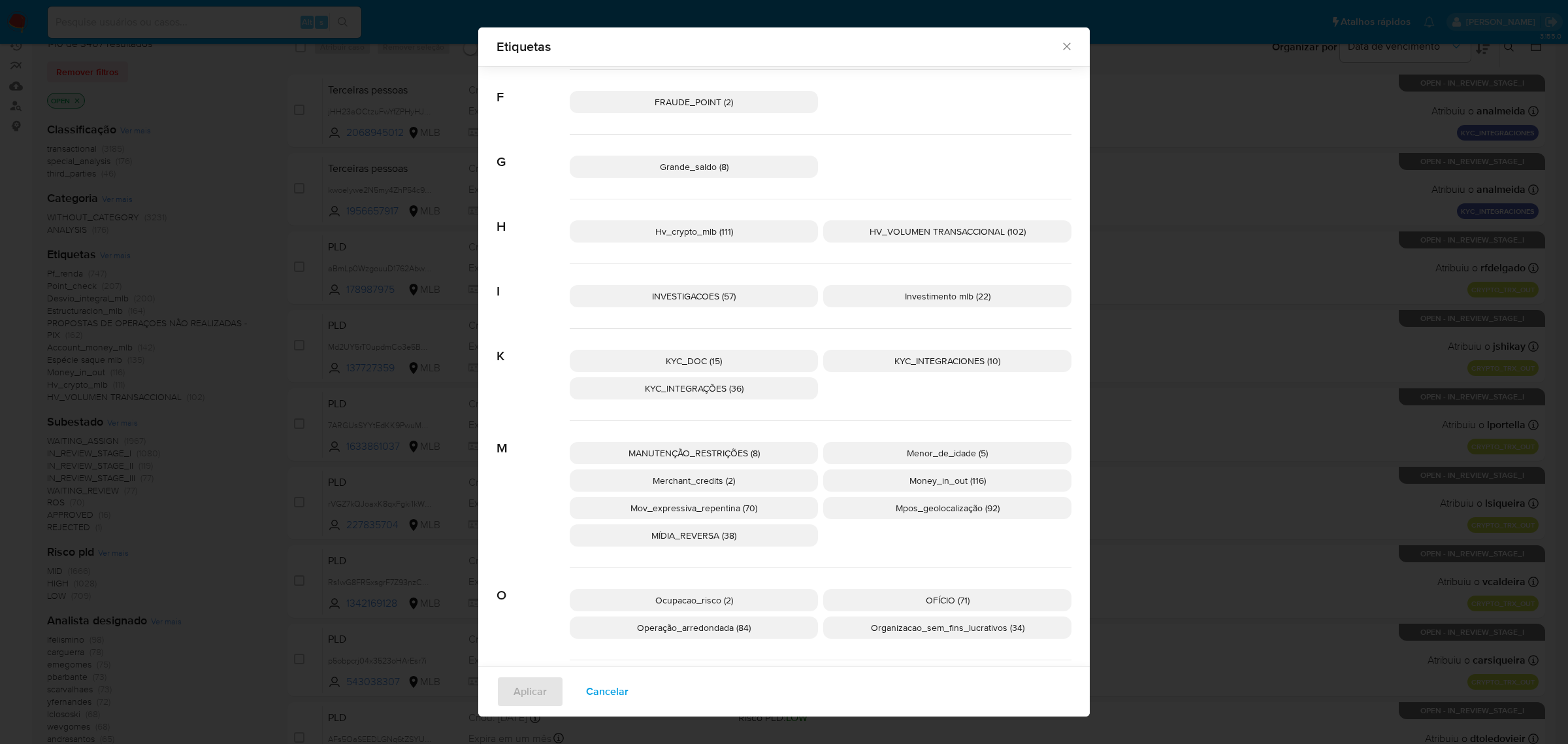
click at [1065, 47] on icon "Fechar" at bounding box center [1067, 46] width 13 height 13
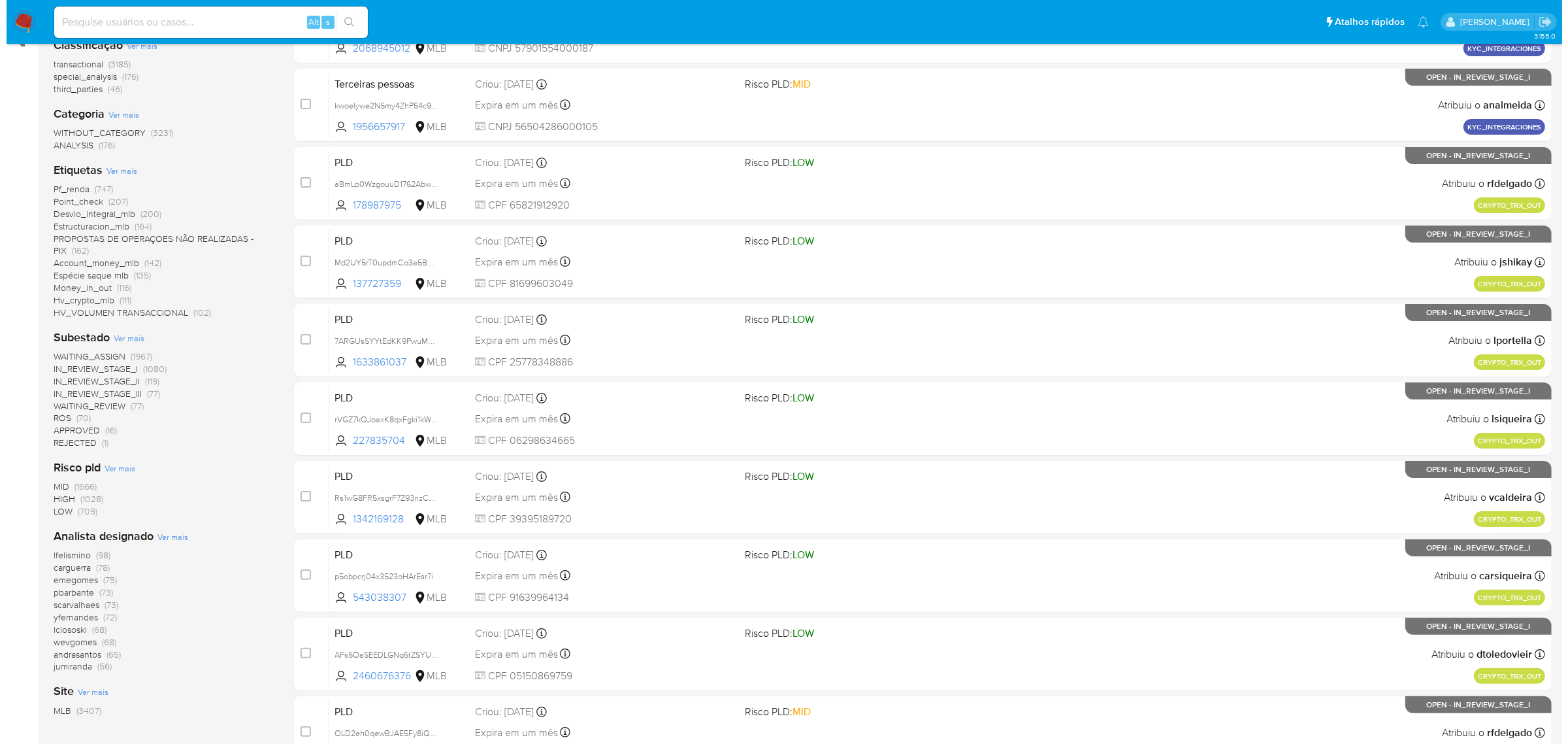
scroll to position [286, 0]
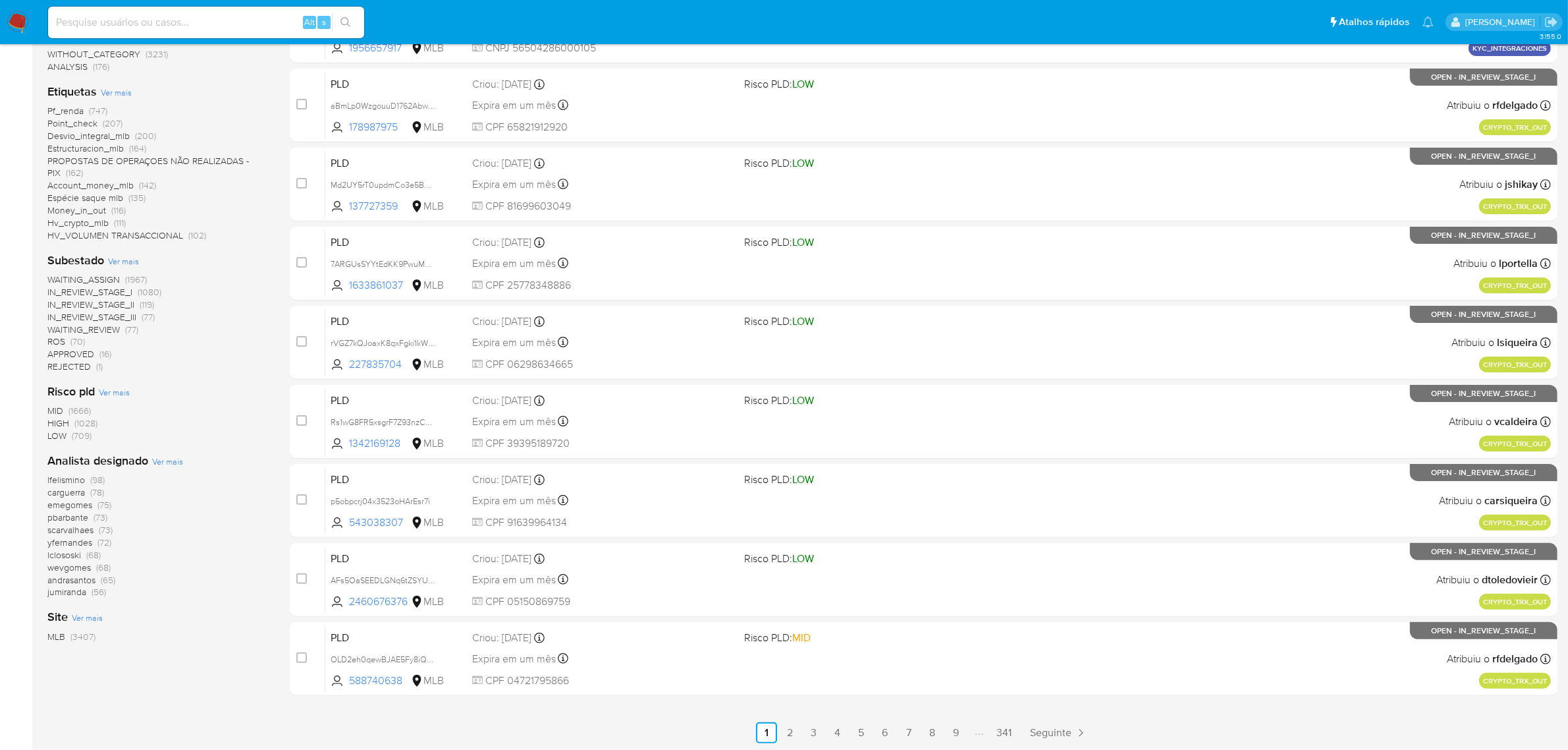
click at [163, 462] on span "Ver mais" at bounding box center [167, 461] width 31 height 12
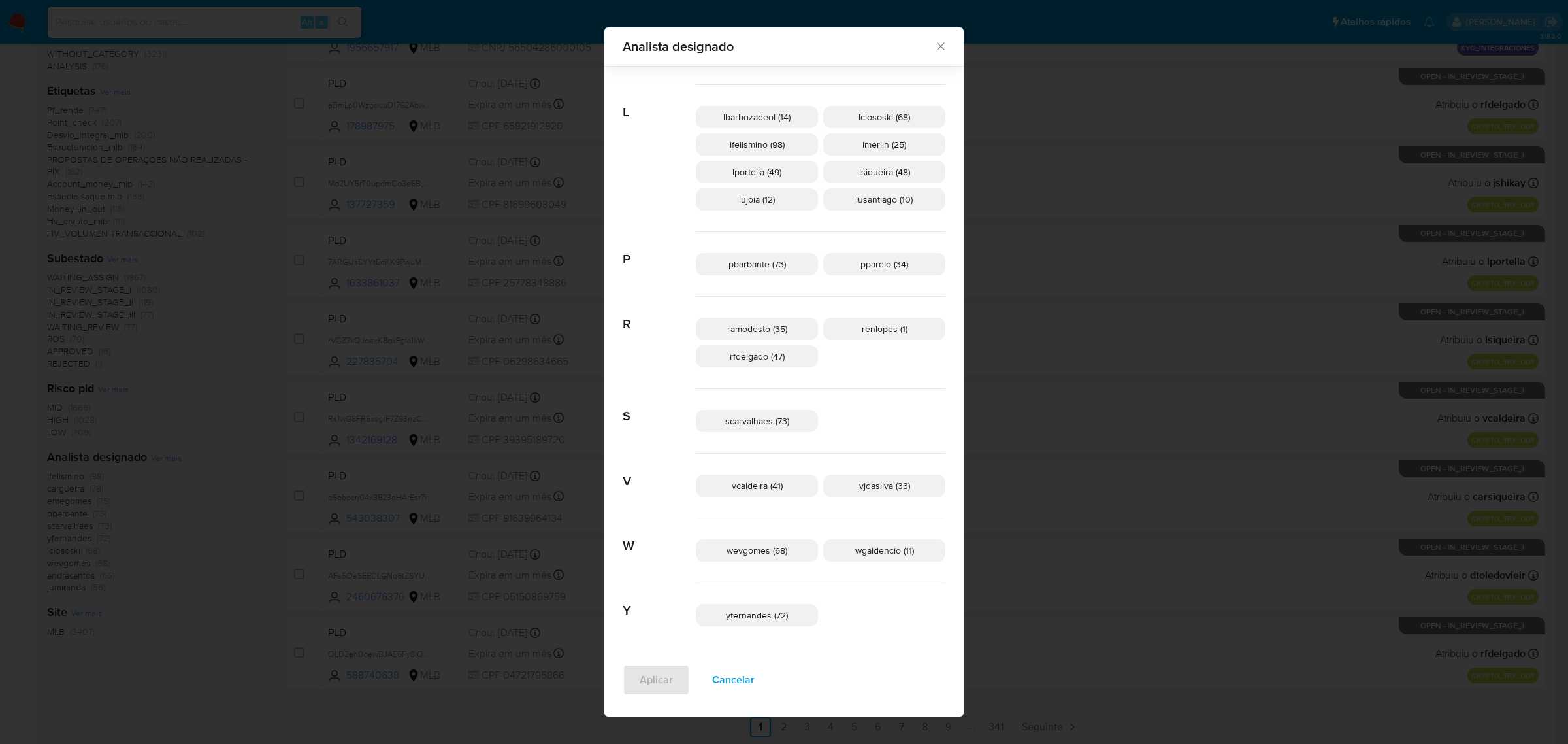
scroll to position [476, 0]
click at [775, 551] on span "wevgomes (68)" at bounding box center [757, 549] width 61 height 13
click at [673, 678] on span "Aplicar" at bounding box center [656, 680] width 33 height 29
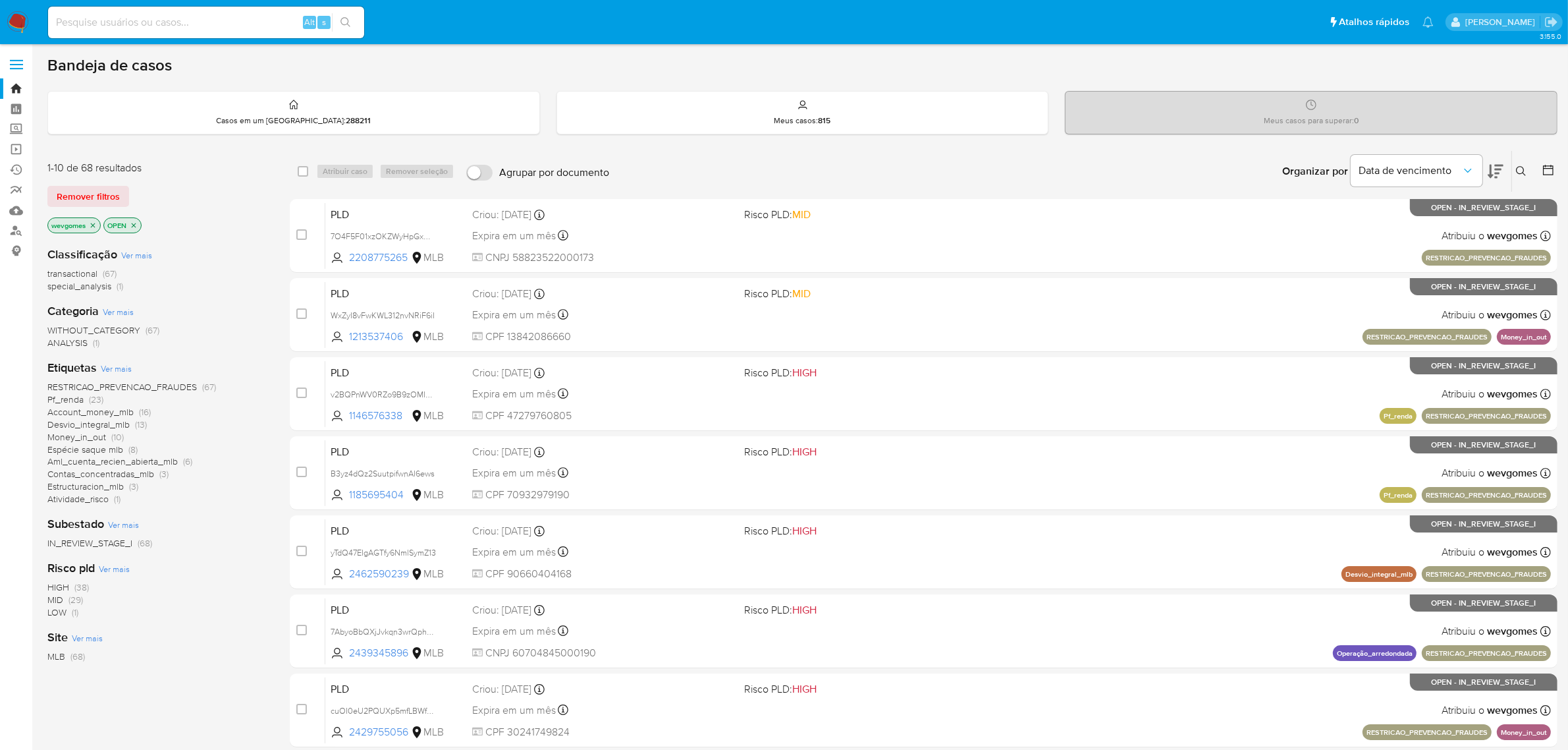
click at [120, 363] on span "Ver mais" at bounding box center [116, 368] width 31 height 12
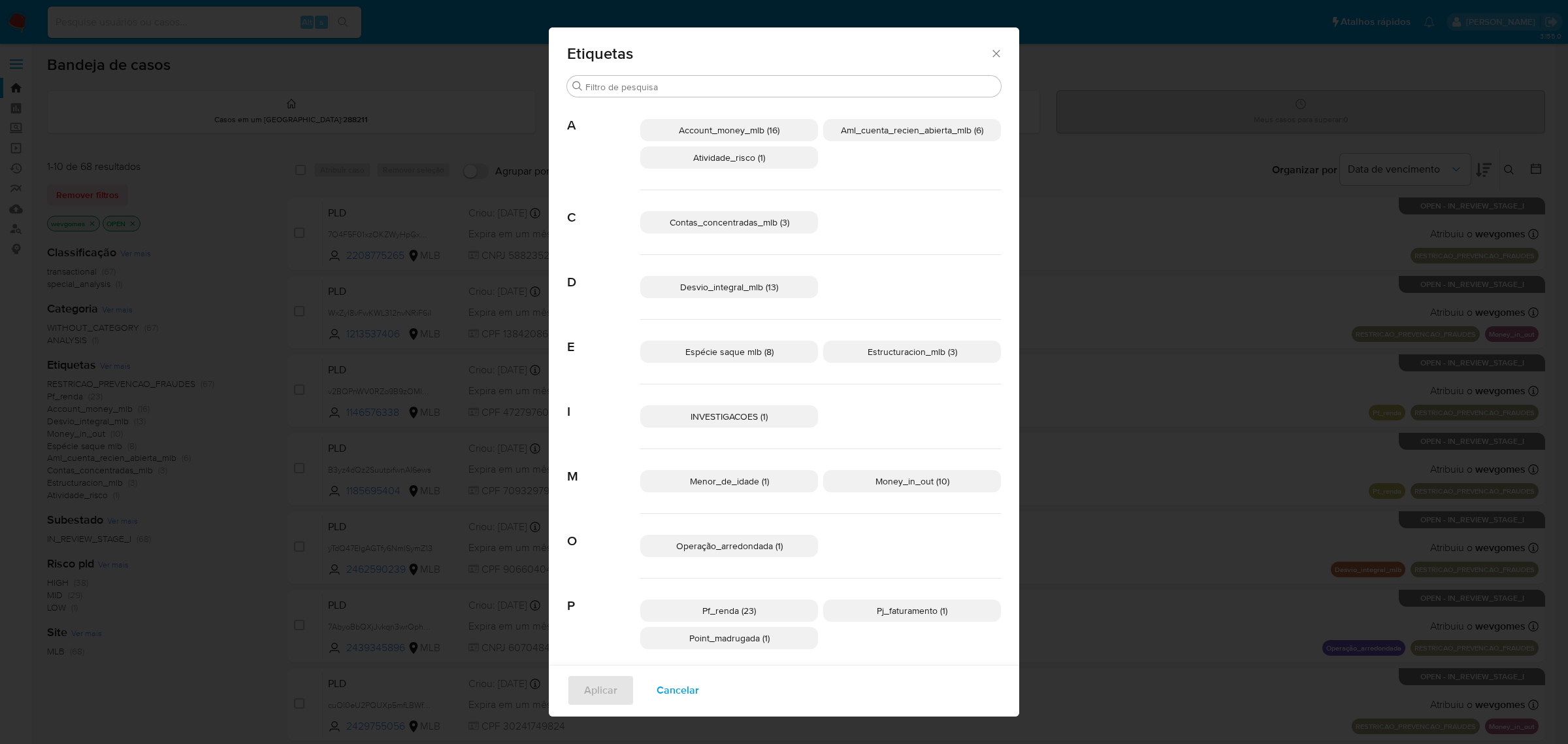
click at [990, 53] on icon "Fechar" at bounding box center [997, 53] width 13 height 13
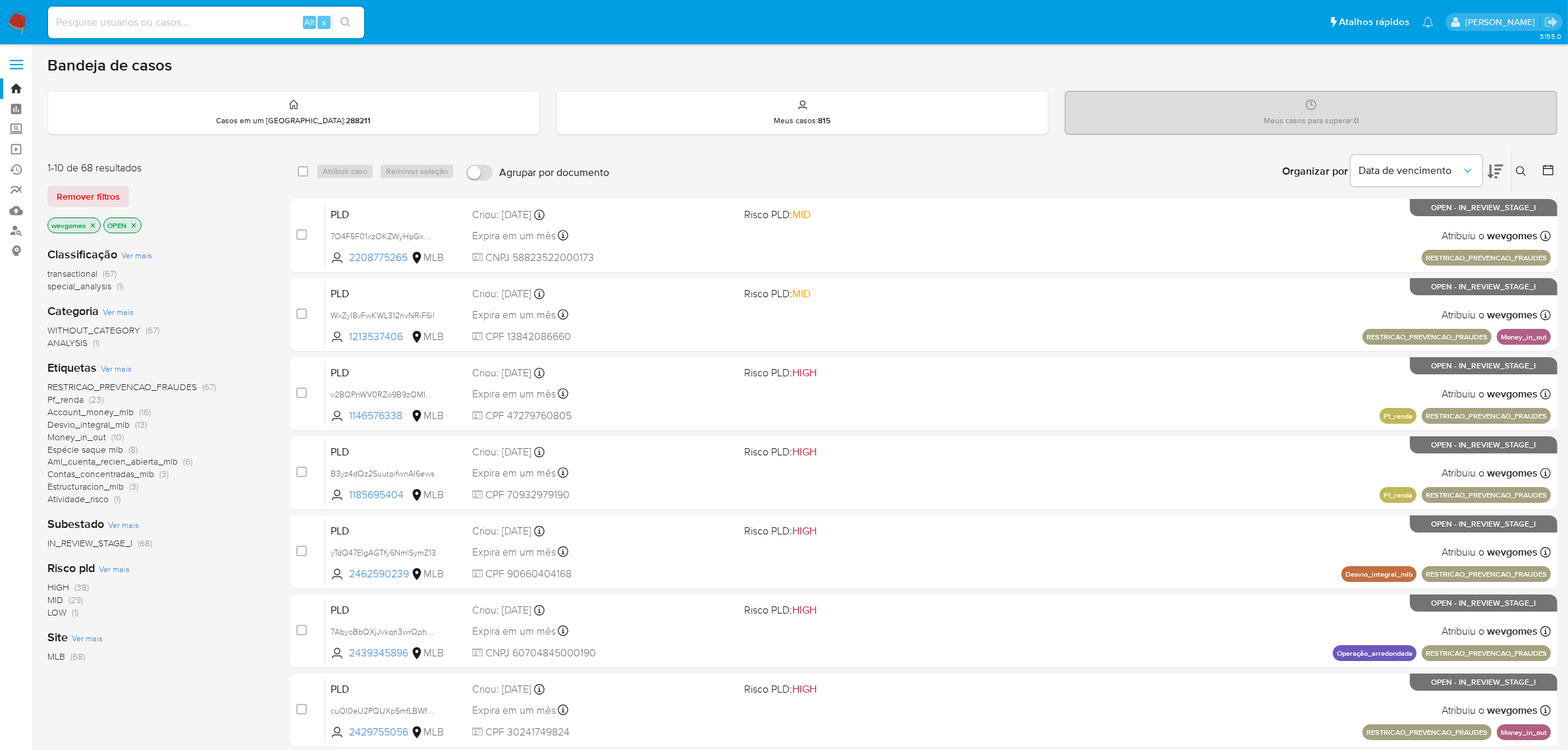
click at [93, 222] on icon "close-filter" at bounding box center [93, 225] width 8 height 8
click at [111, 367] on span "Ver mais" at bounding box center [116, 368] width 31 height 12
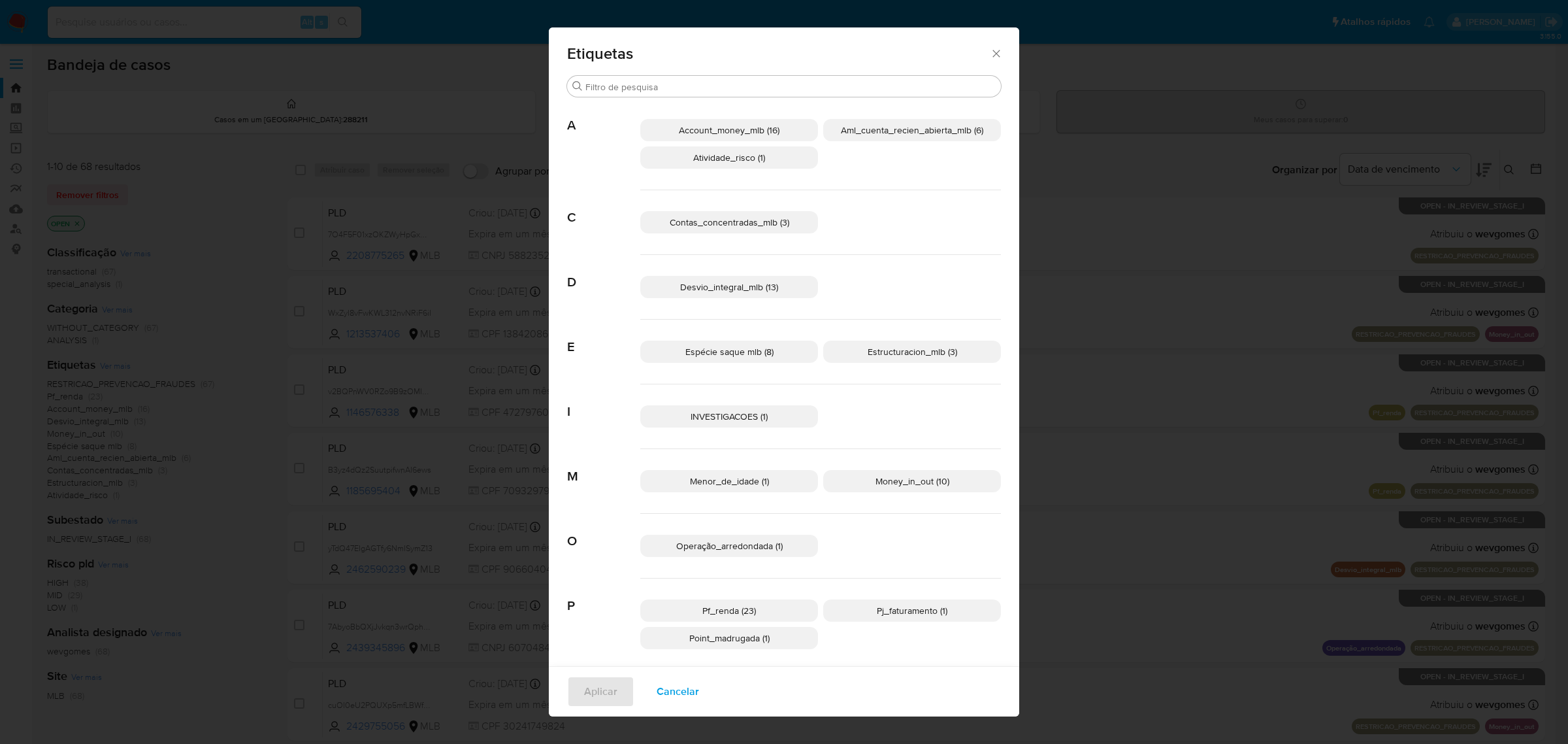
click at [990, 56] on icon "Fechar" at bounding box center [997, 53] width 13 height 13
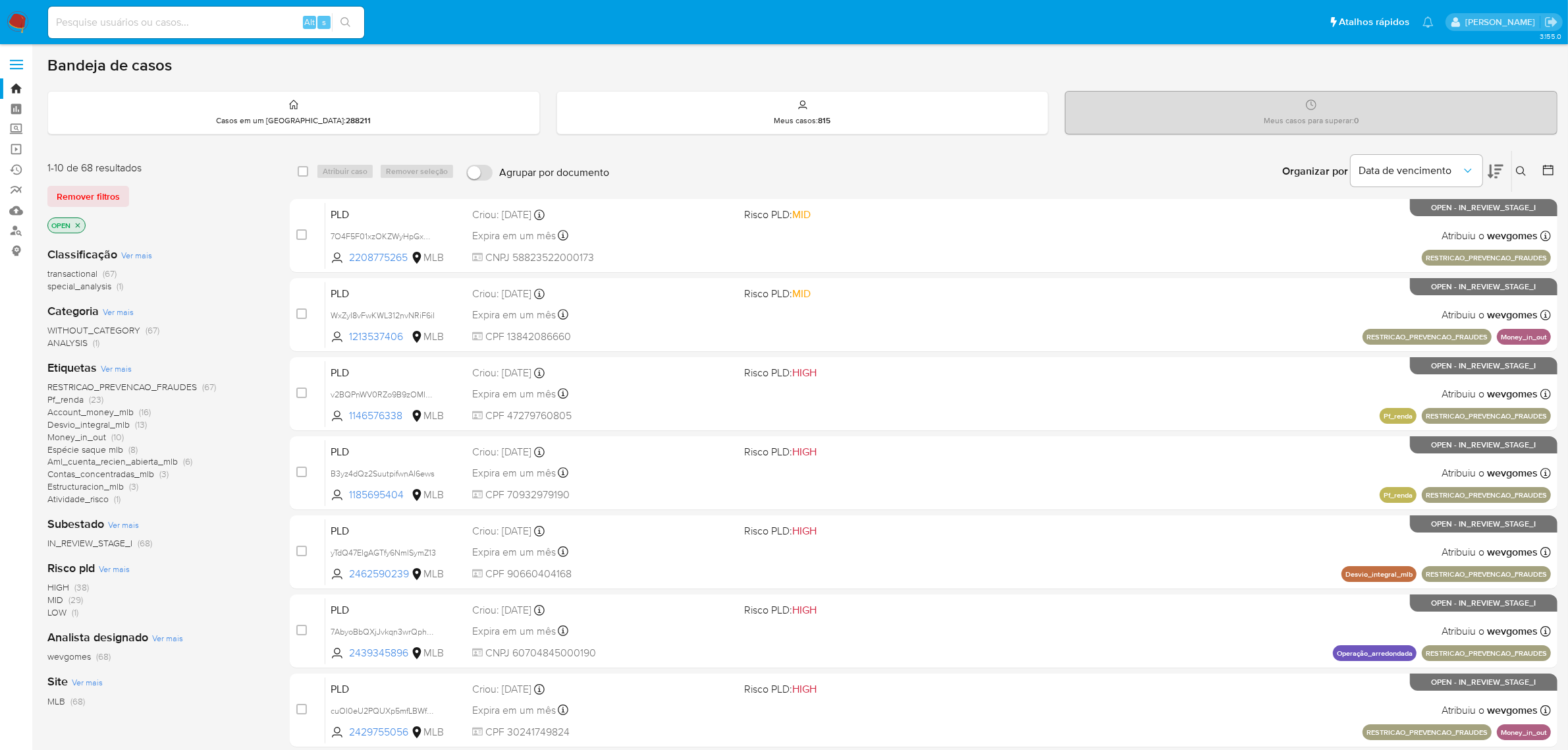
click at [20, 64] on span at bounding box center [17, 64] width 13 height 2
click at [0, 0] on input "checkbox" at bounding box center [0, 0] width 0 height 0
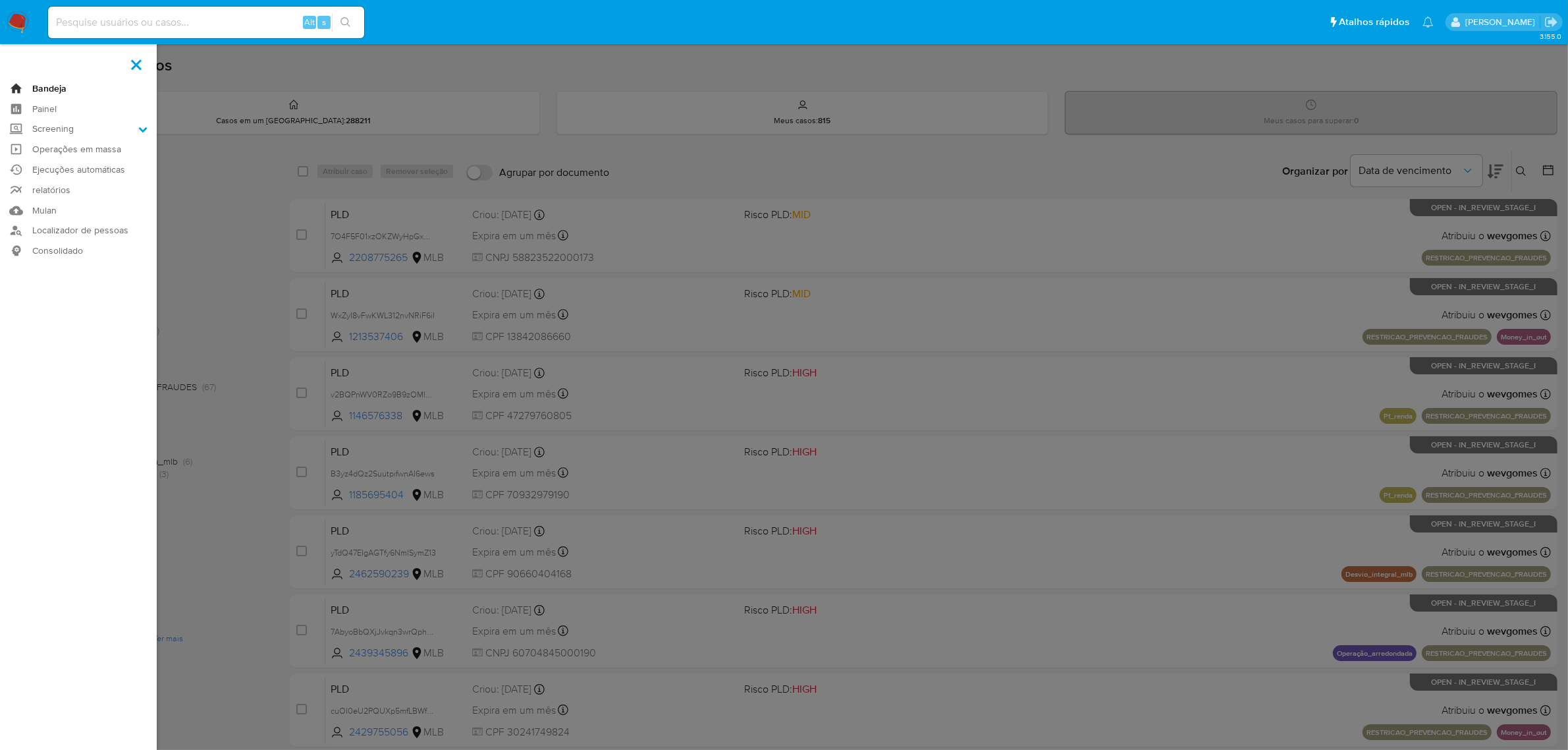
click at [50, 87] on link "Bandeja" at bounding box center [78, 88] width 156 height 20
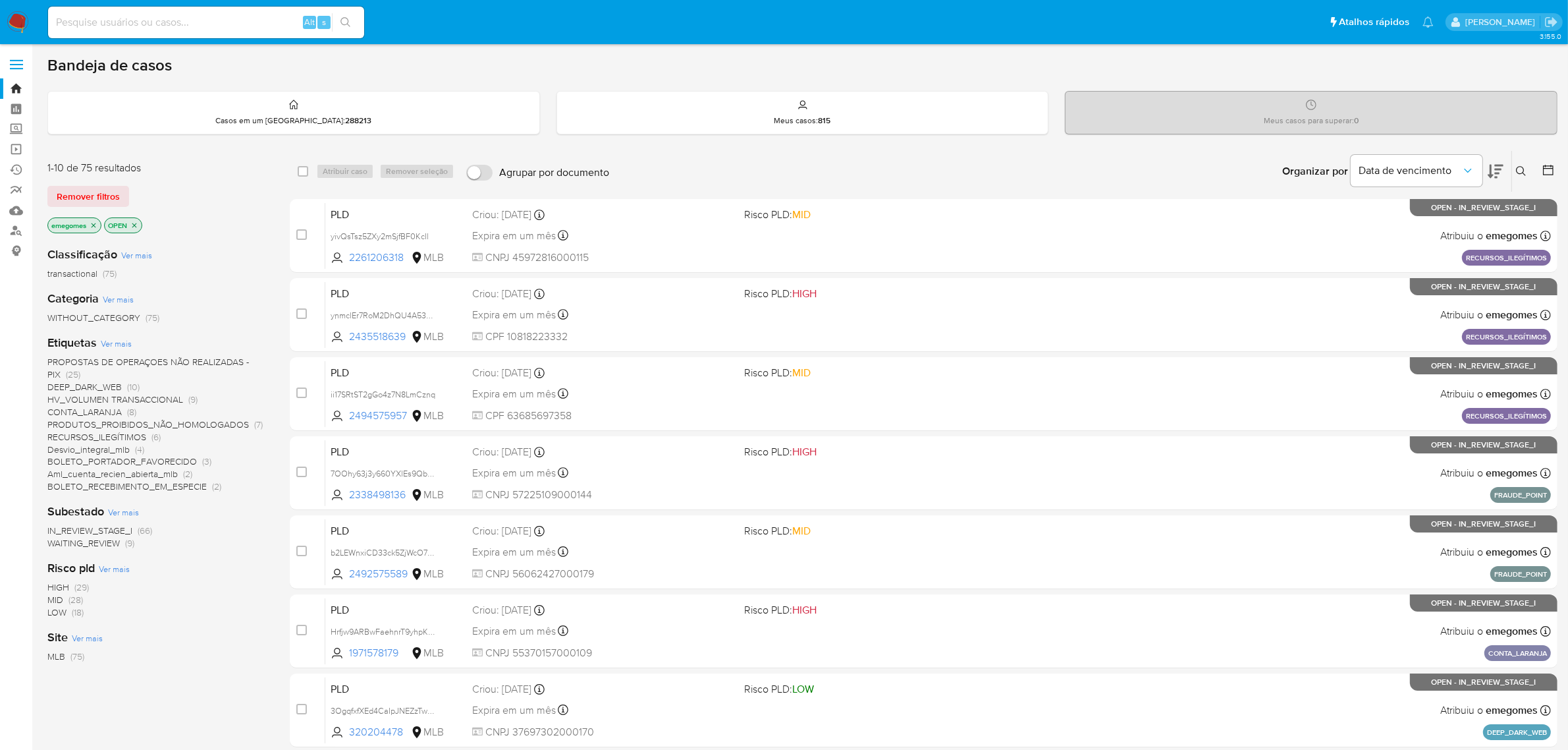
click at [17, 66] on label at bounding box center [16, 64] width 33 height 28
click at [0, 0] on input "checkbox" at bounding box center [0, 0] width 0 height 0
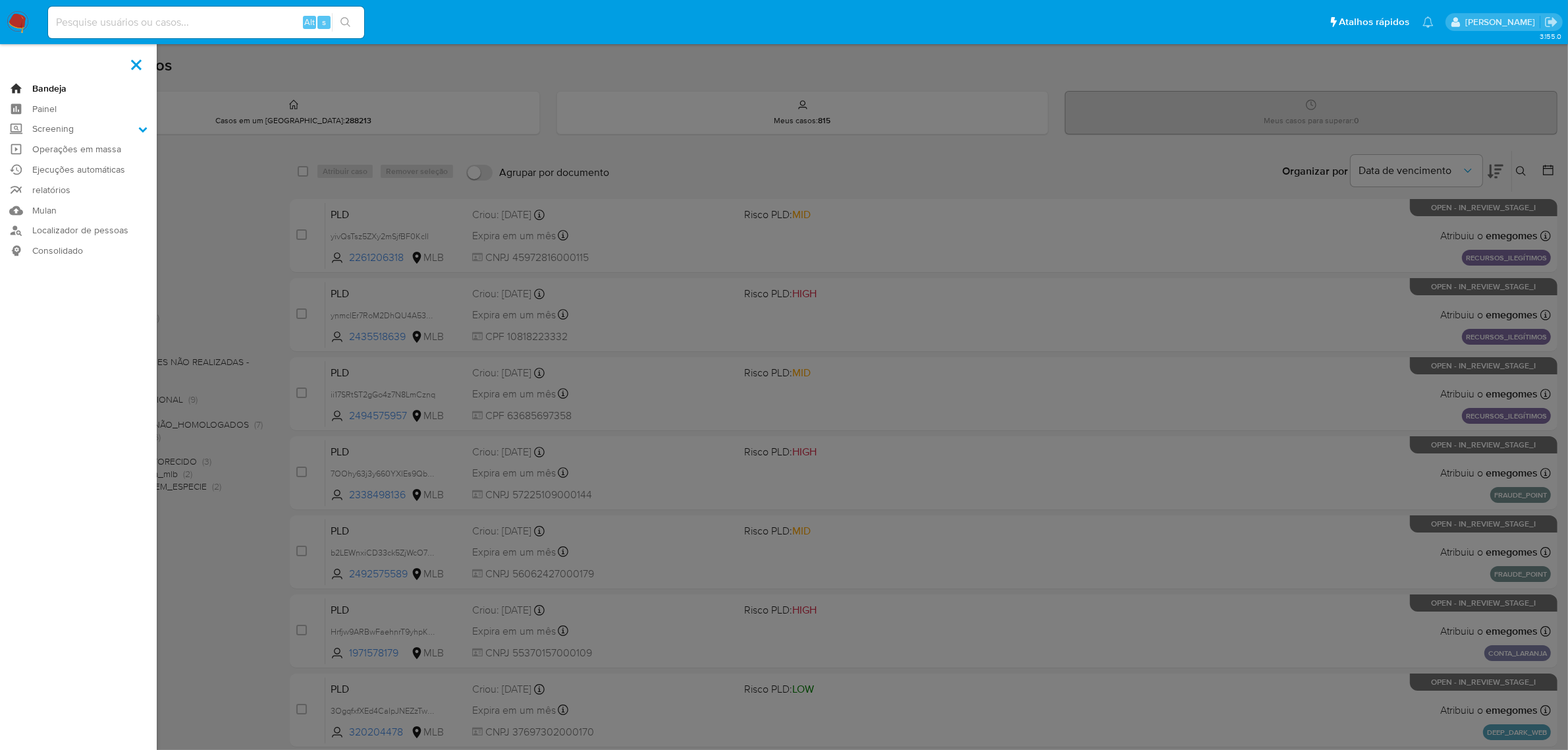
click at [50, 83] on link "Bandeja" at bounding box center [78, 88] width 156 height 20
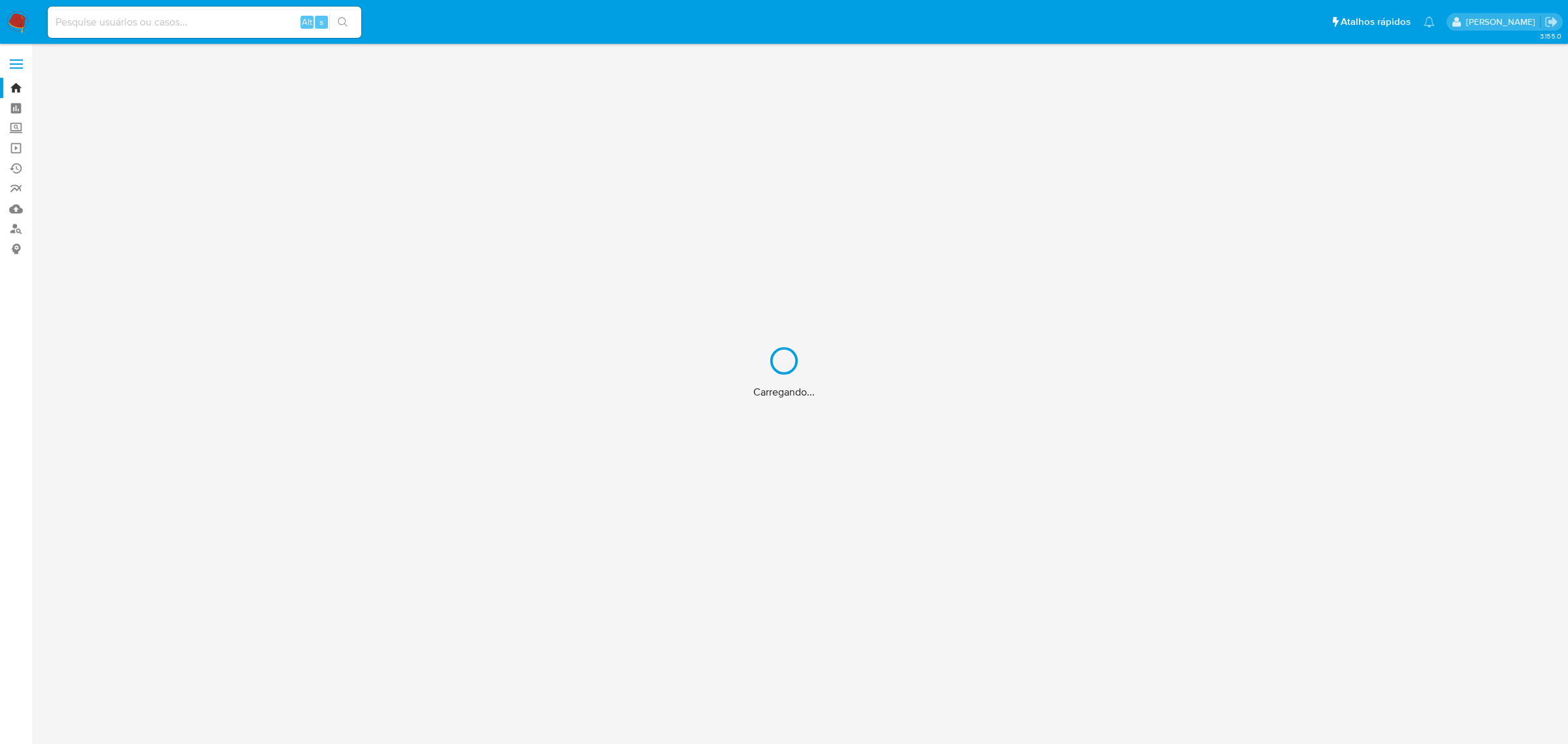
click at [17, 62] on div "Carregando..." at bounding box center [784, 372] width 1568 height 744
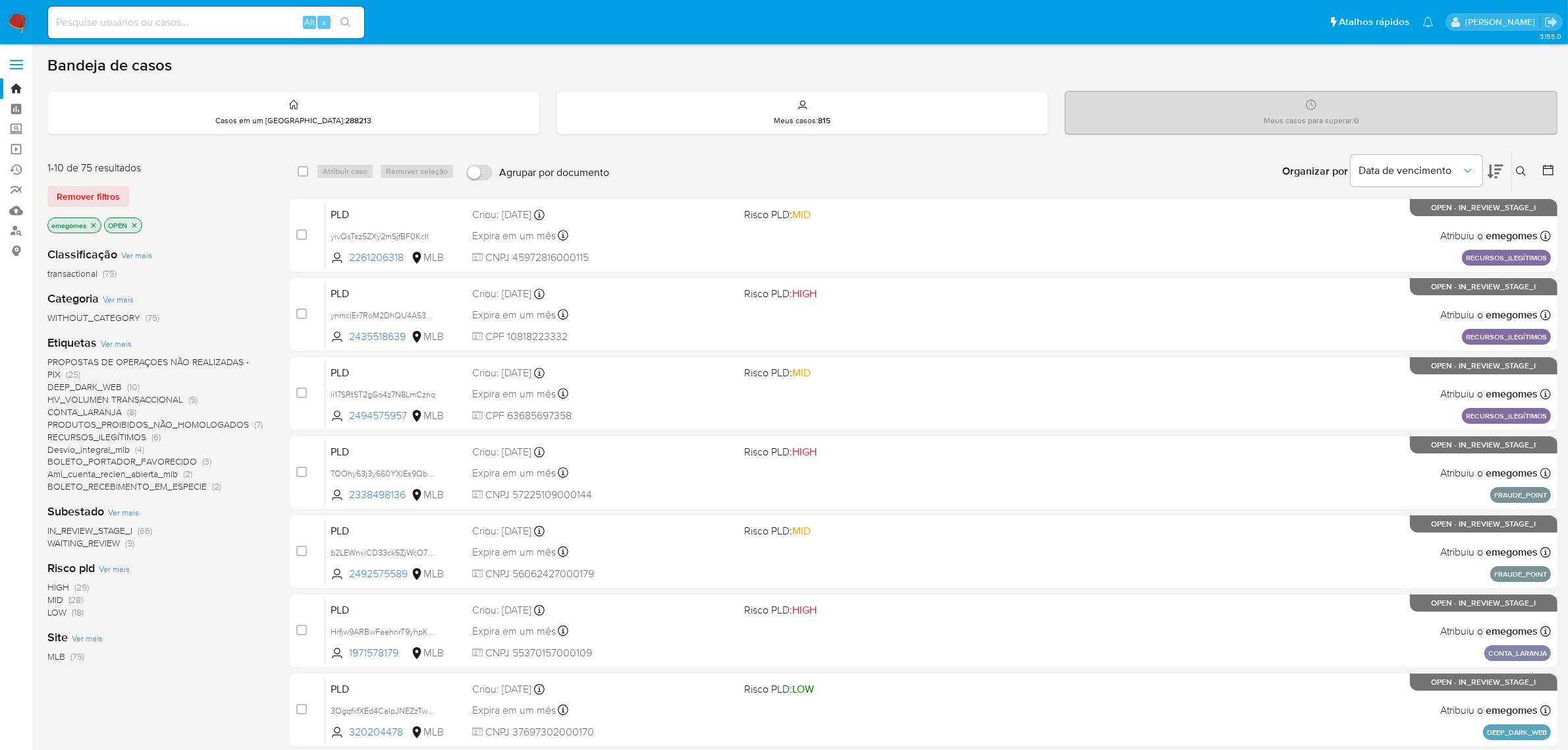
click at [111, 411] on span "CONTA_LARANJA" at bounding box center [84, 412] width 75 height 13
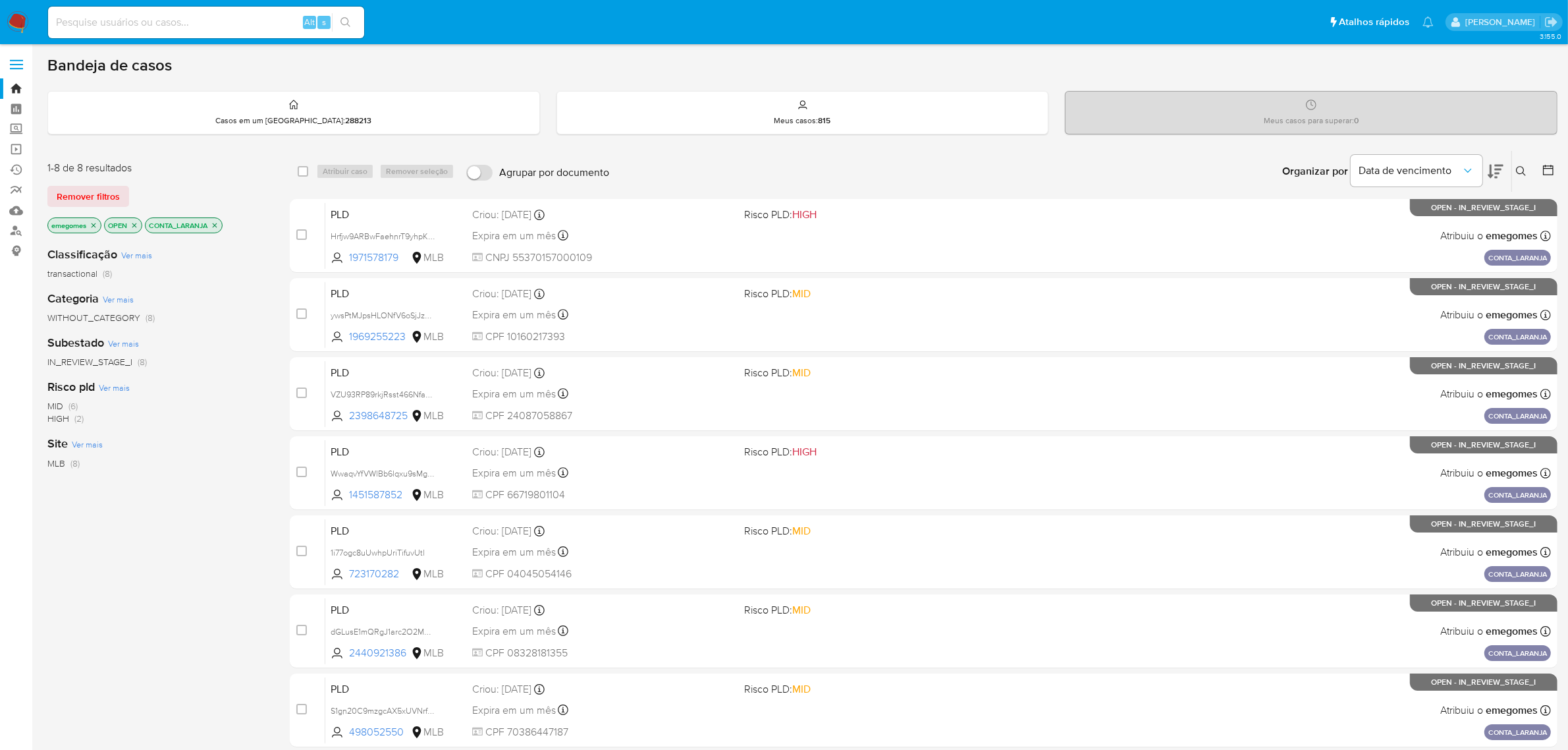
click at [219, 228] on icon "close-filter" at bounding box center [214, 225] width 8 height 8
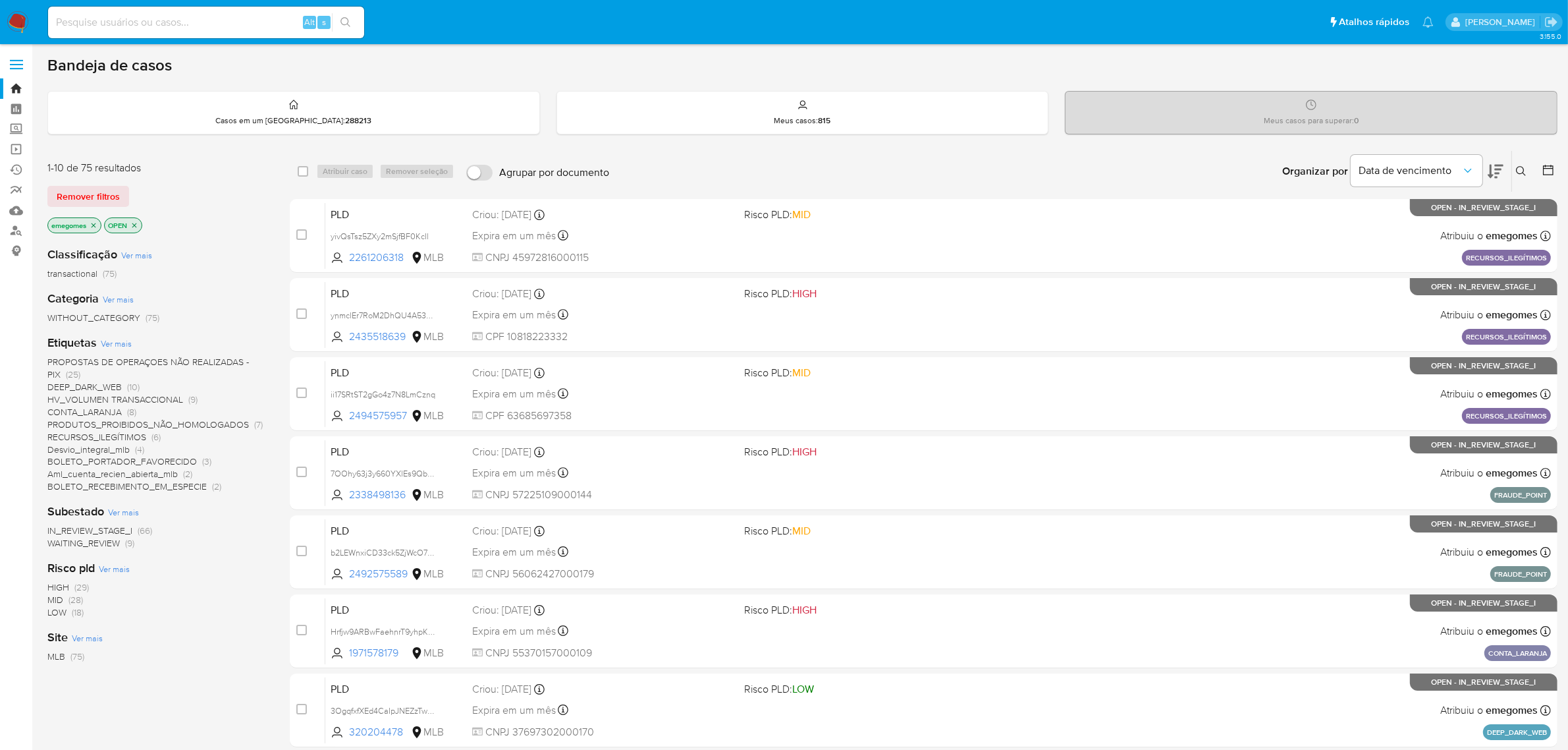
click at [120, 341] on span "Ver mais" at bounding box center [116, 343] width 31 height 12
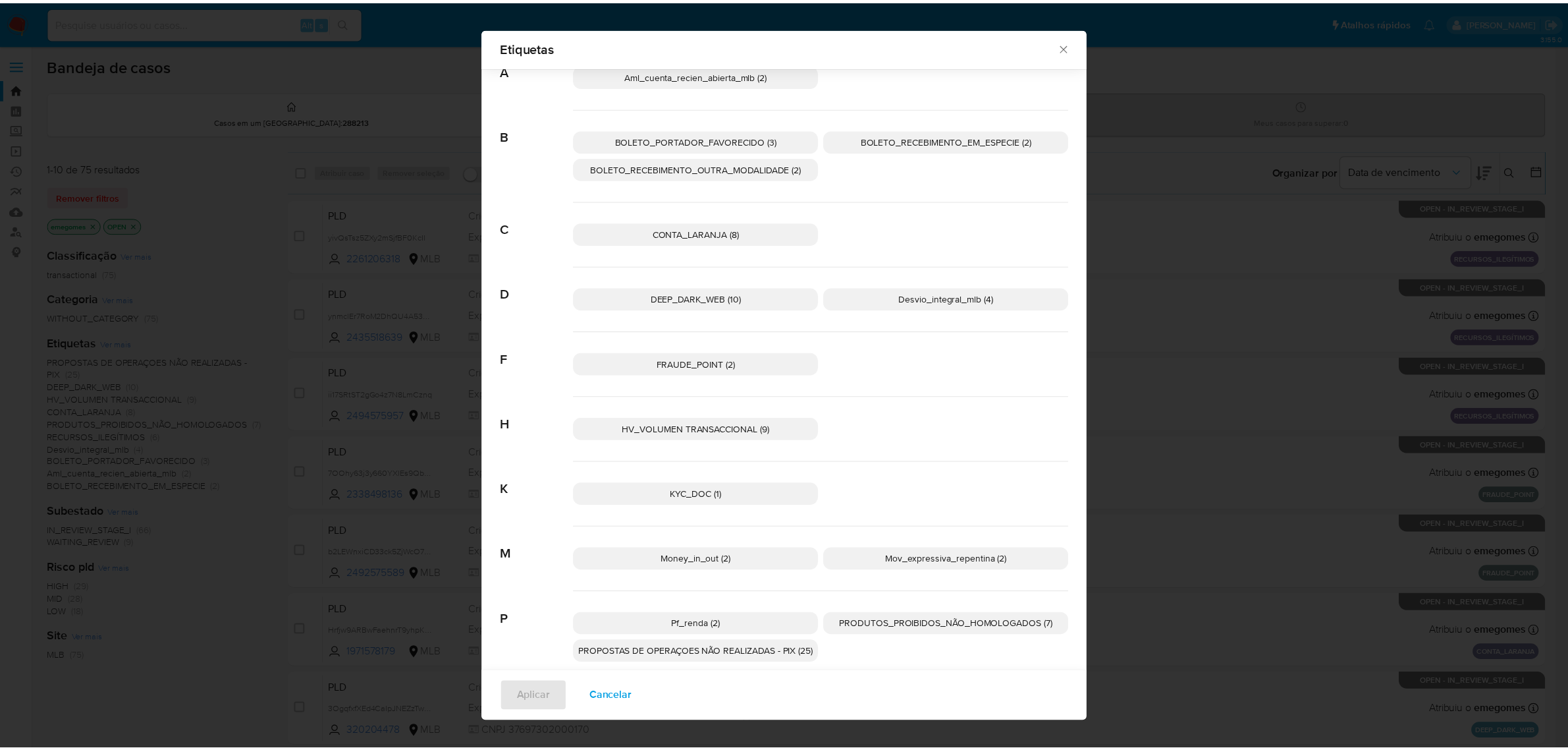
scroll to position [134, 0]
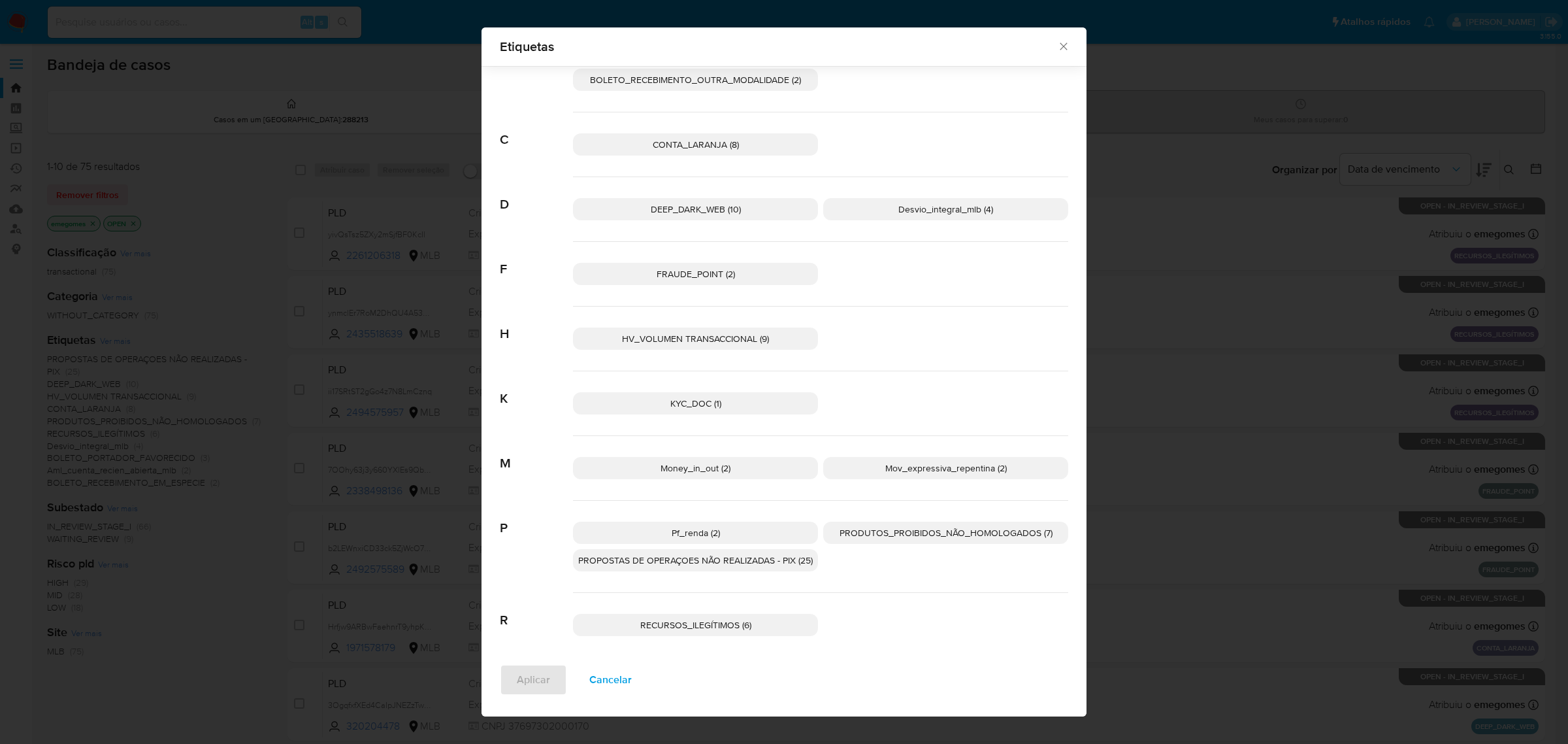
click at [701, 536] on span "Pf_renda (2)" at bounding box center [696, 533] width 48 height 13
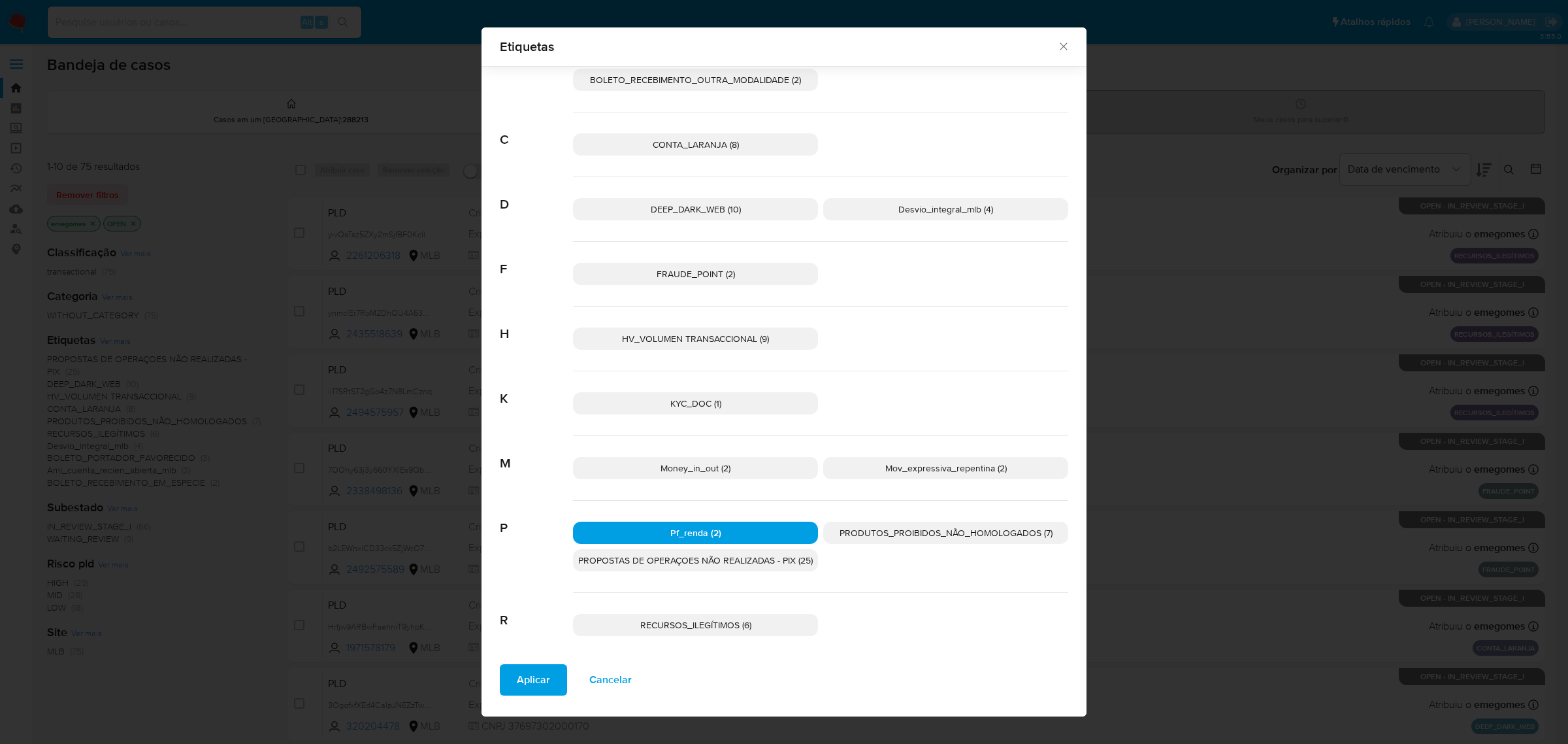
click at [544, 686] on button "Aplicar" at bounding box center [534, 680] width 68 height 32
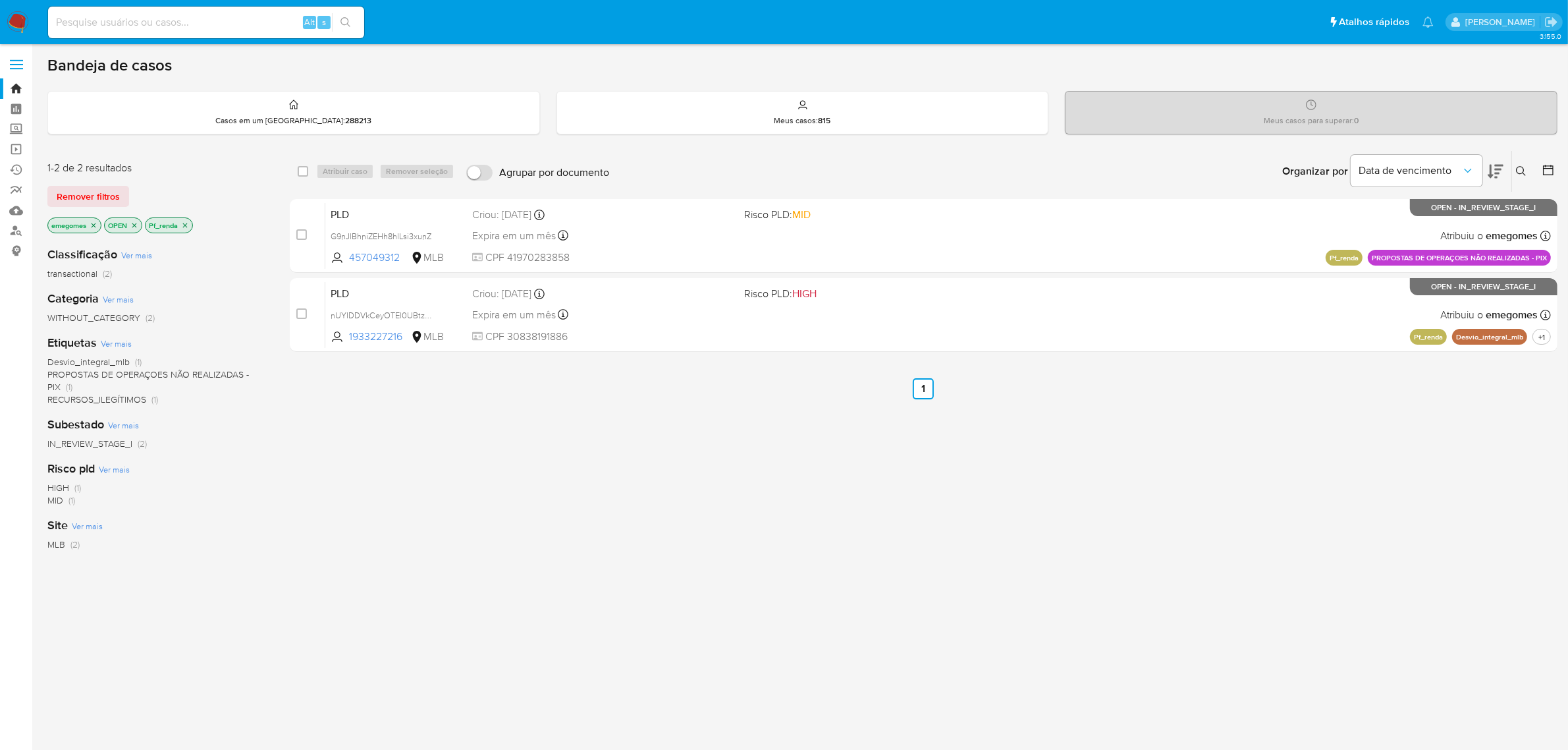
click at [188, 222] on icon "close-filter" at bounding box center [185, 225] width 8 height 8
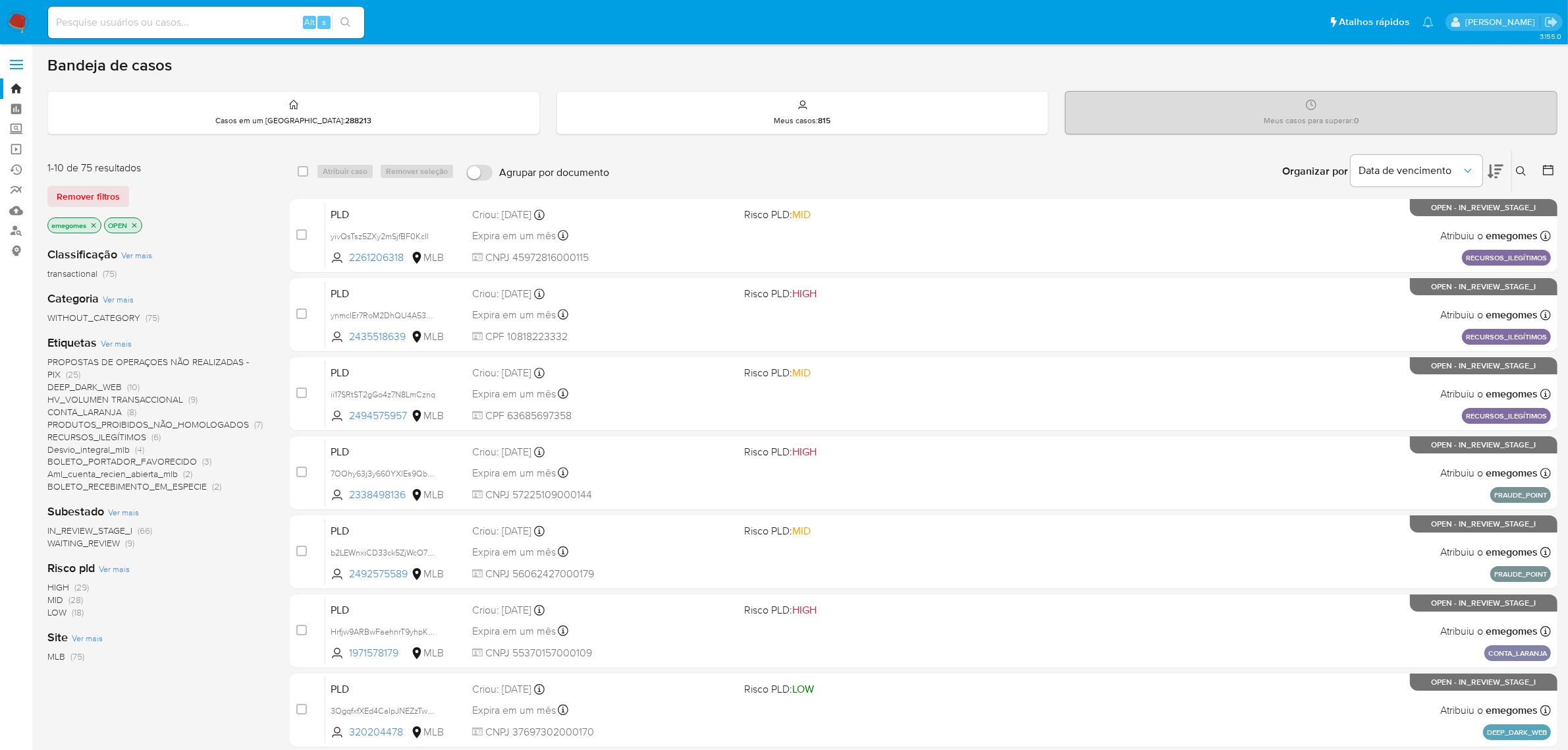
click at [103, 407] on span "CONTA_LARANJA" at bounding box center [84, 412] width 75 height 13
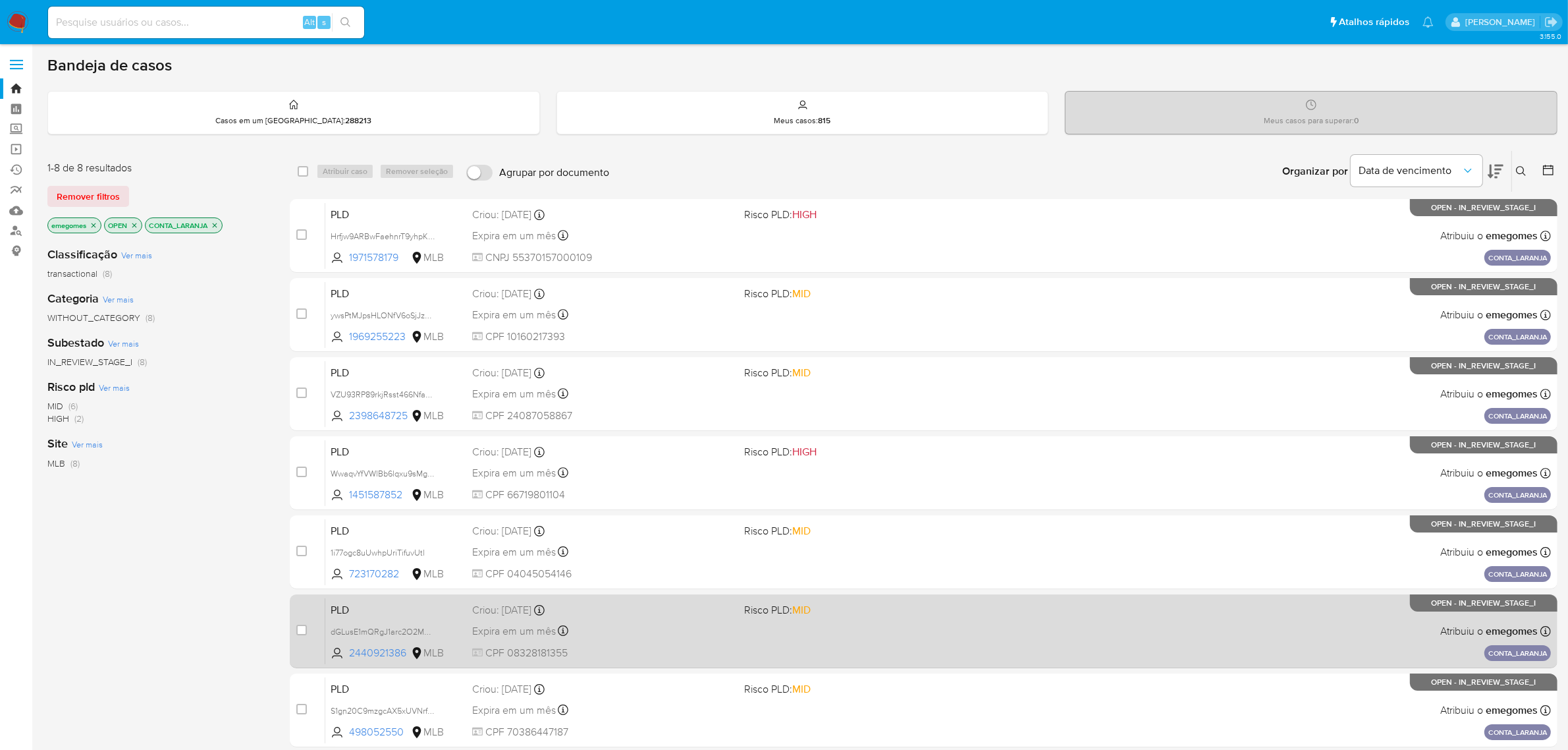
click at [668, 636] on div "Expira em um mês Expira em 28/09/2025 11:56:11" at bounding box center [603, 630] width 262 height 18
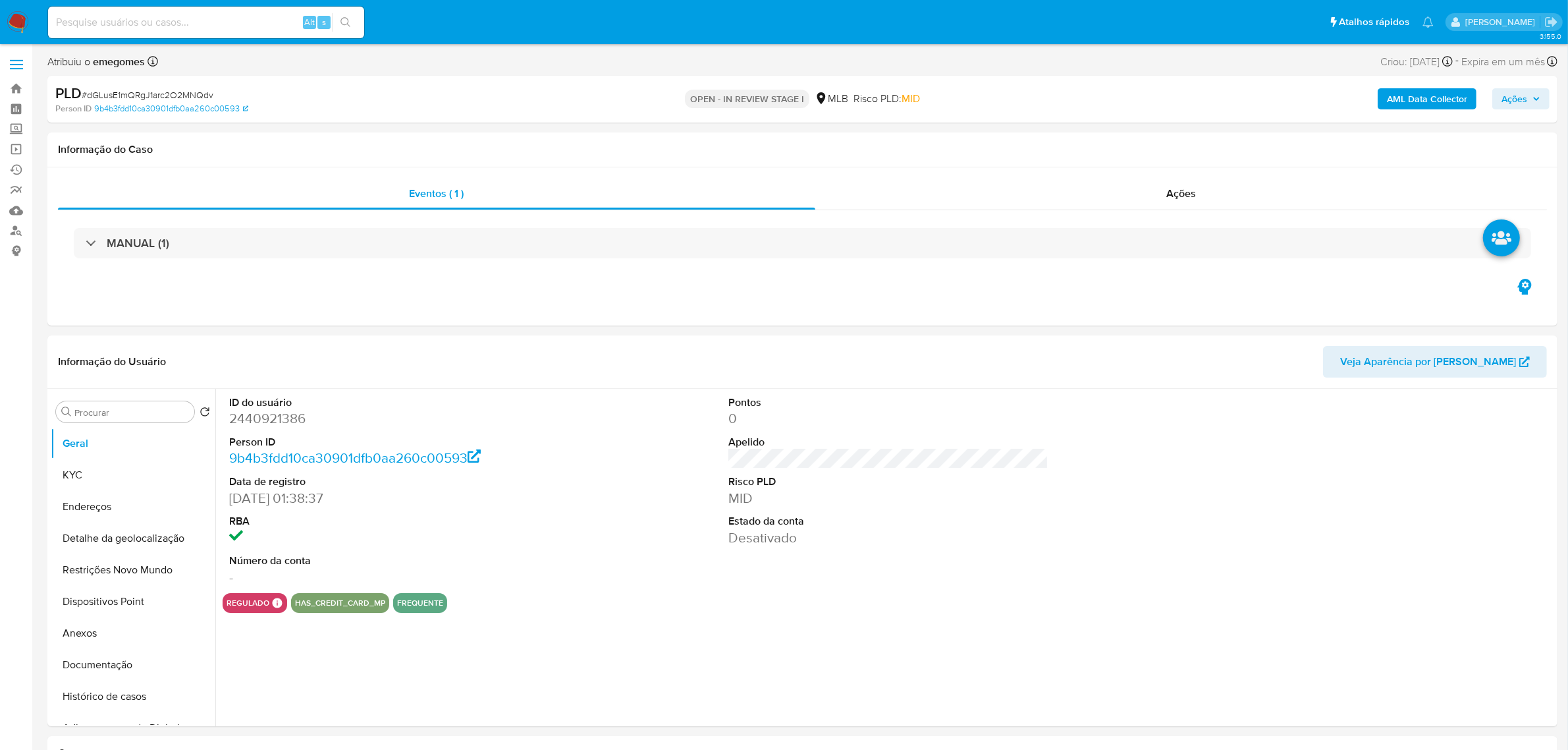
select select "10"
click at [369, 343] on div "Informação do Usuário Veja Aparência por Pessoa" at bounding box center [802, 362] width 1510 height 54
click at [122, 481] on button "KYC" at bounding box center [127, 475] width 154 height 32
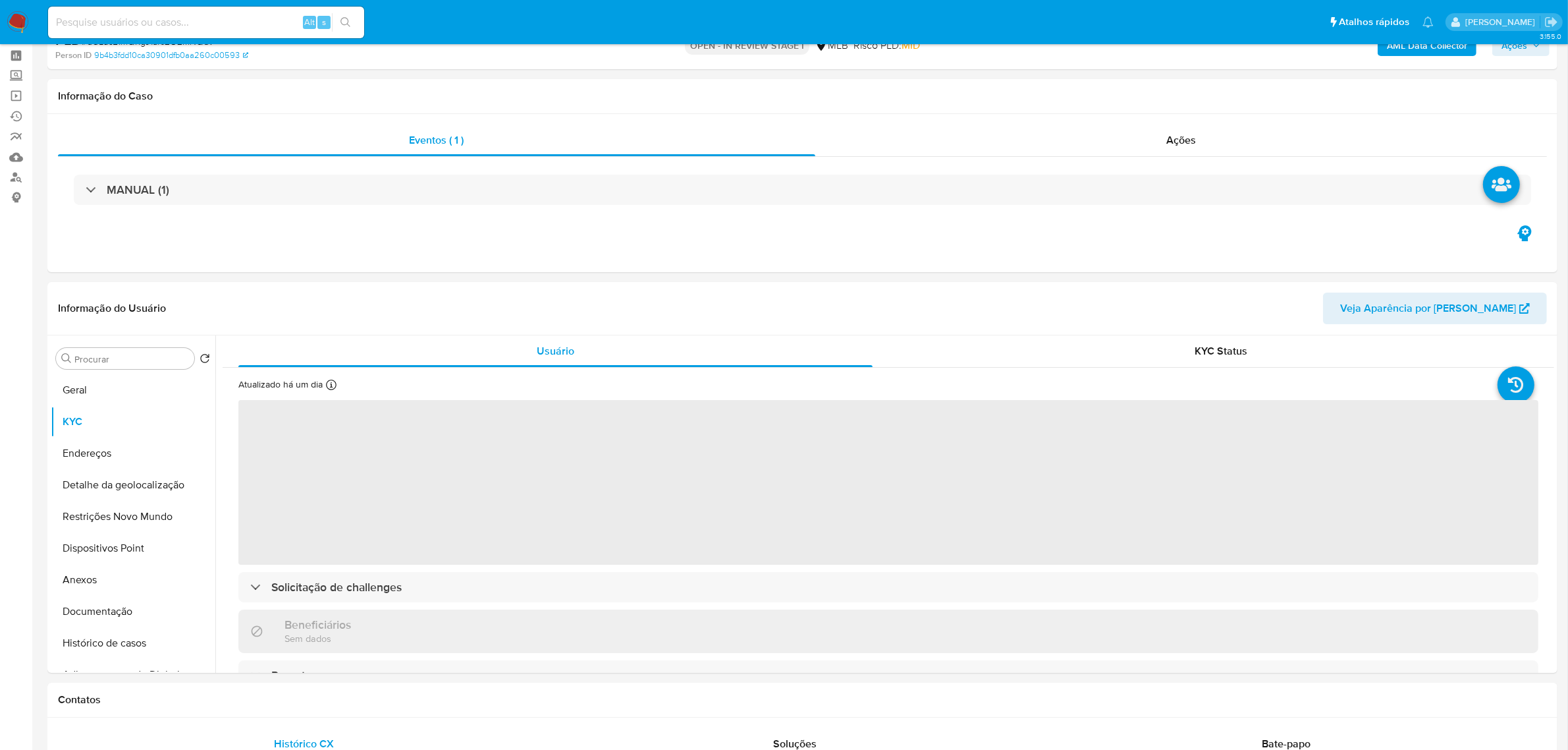
scroll to position [83, 0]
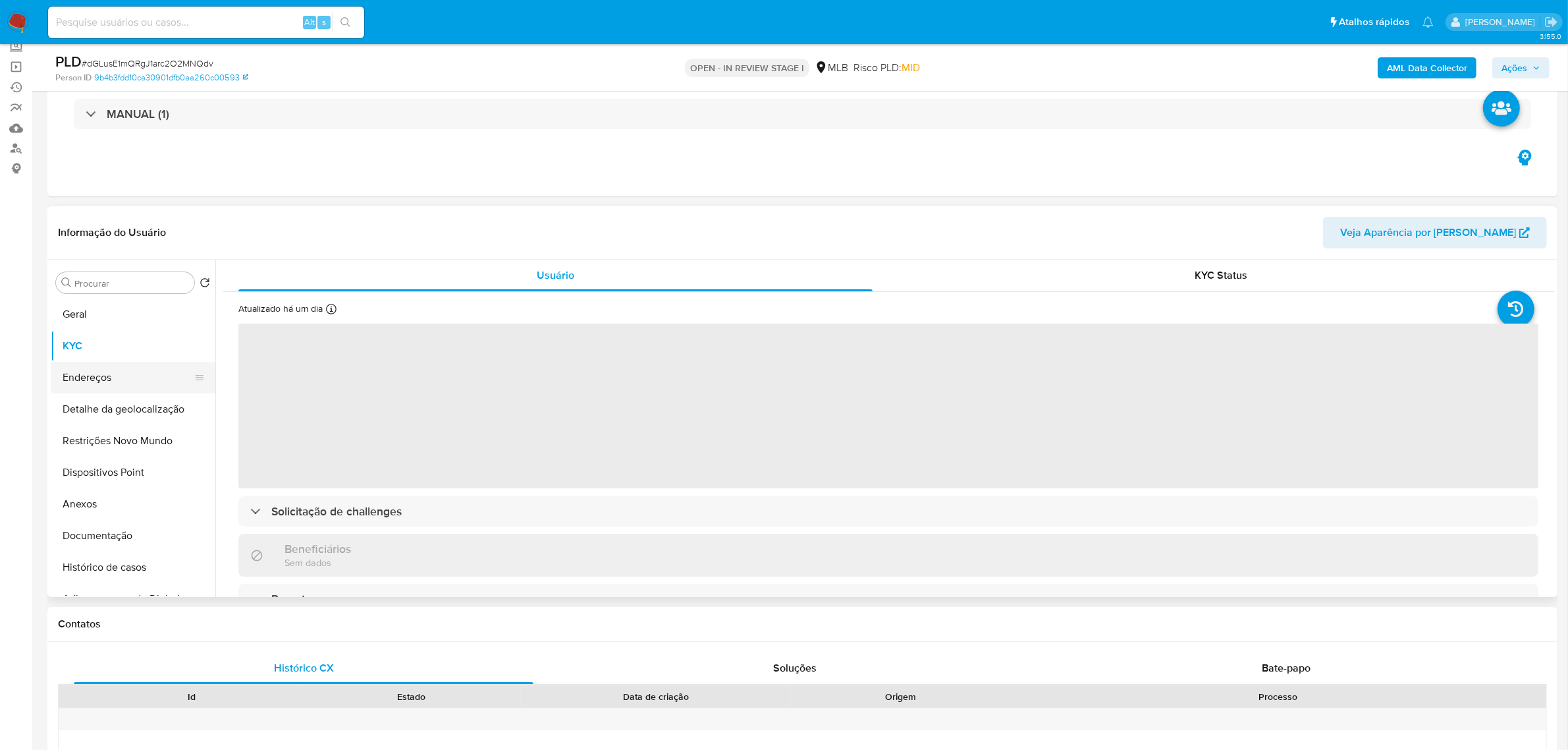
click at [80, 379] on button "Endereços" at bounding box center [127, 378] width 154 height 32
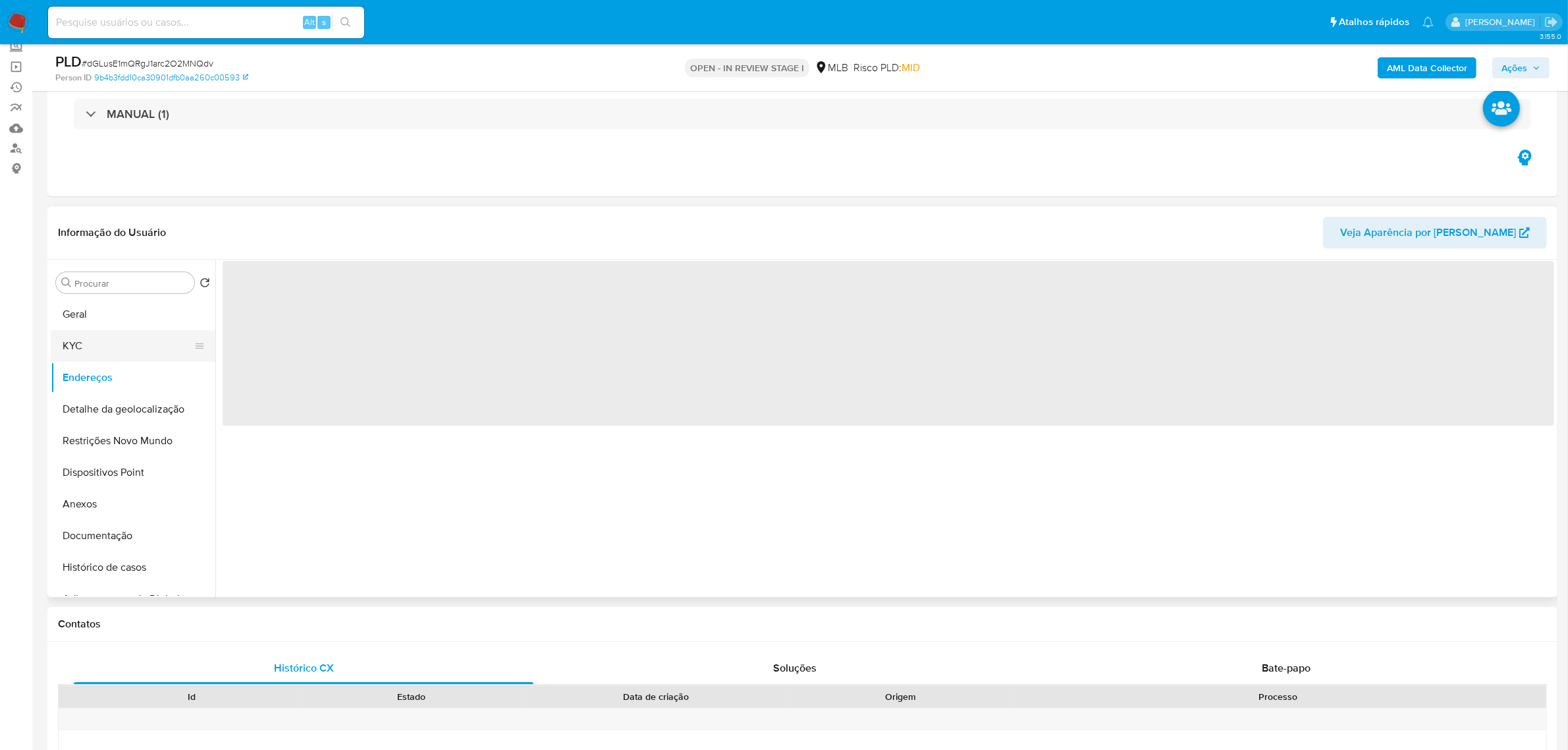
click at [99, 346] on button "KYC" at bounding box center [127, 346] width 154 height 32
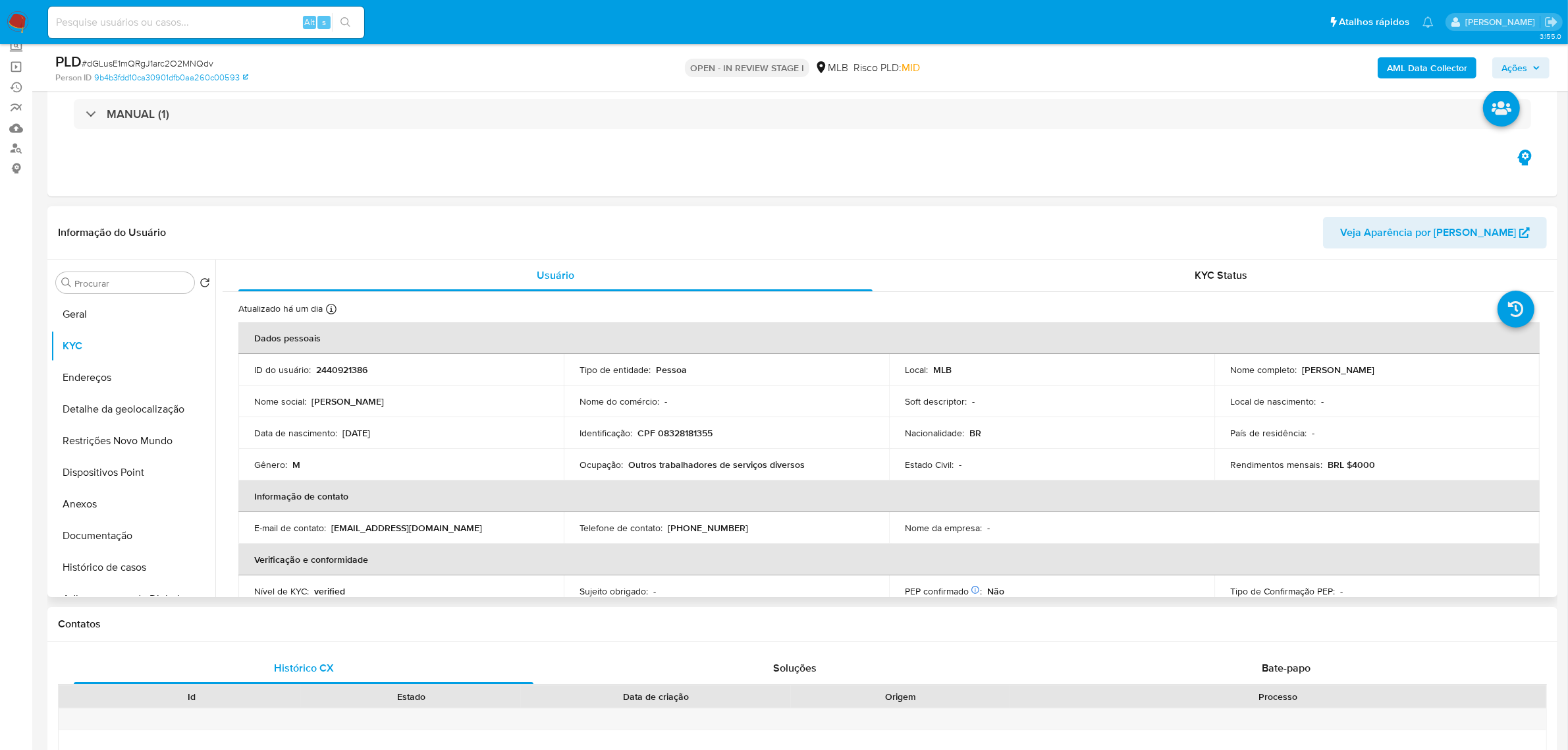
click at [487, 399] on div "Nome social : Lucas Nascimento" at bounding box center [401, 401] width 294 height 12
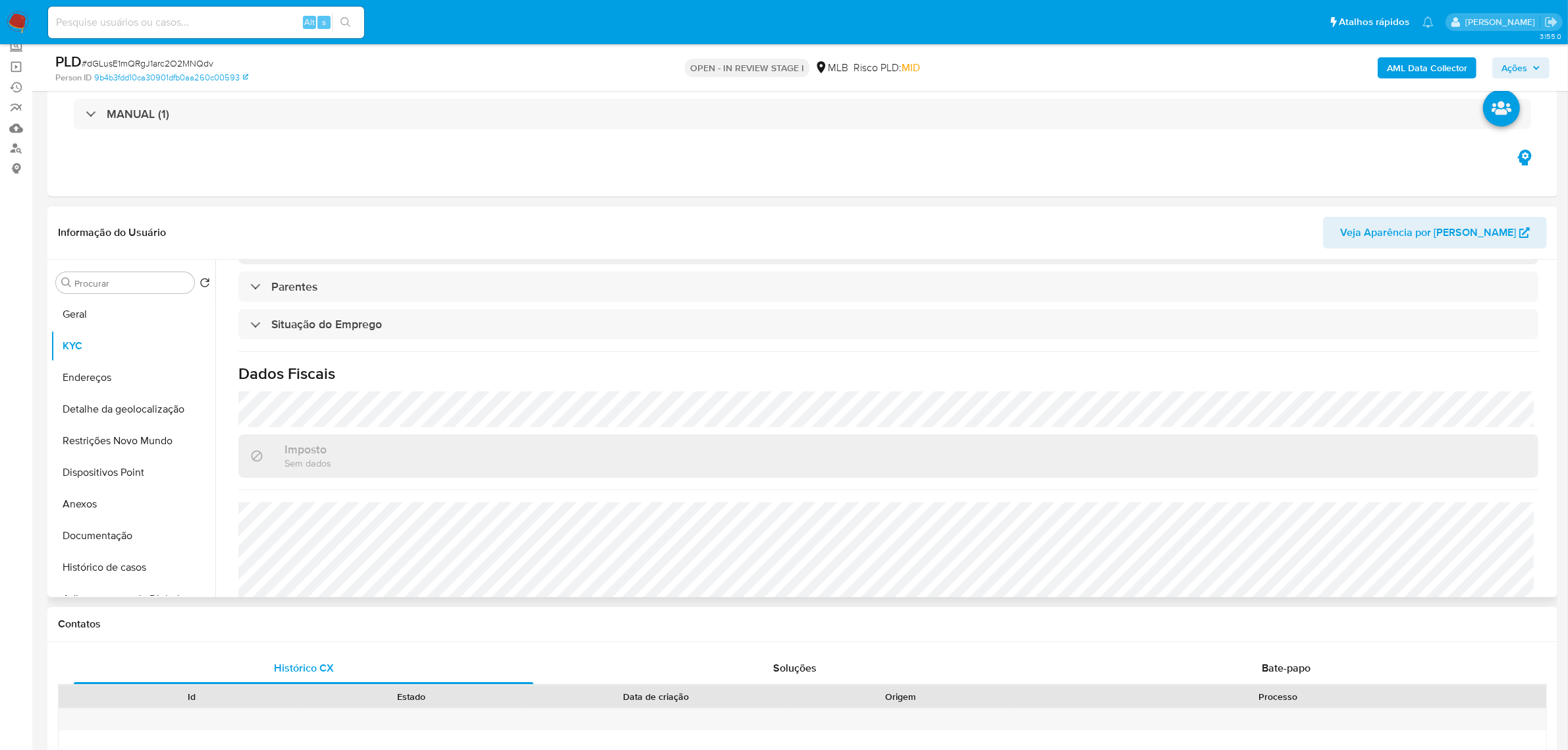
scroll to position [549, 0]
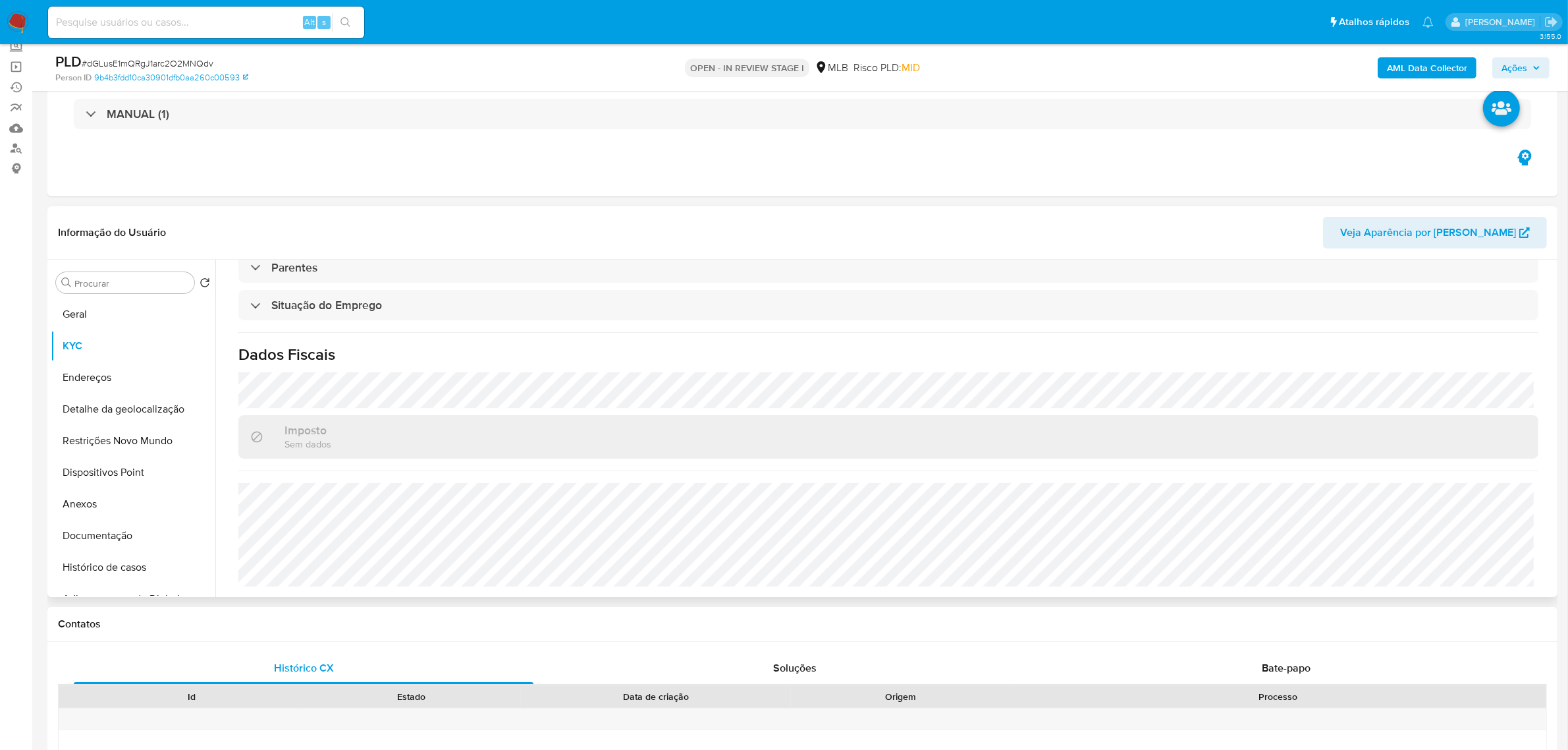
click at [428, 361] on h1 "Dados Fiscais" at bounding box center [888, 354] width 1300 height 20
click at [98, 370] on button "Endereços" at bounding box center [127, 378] width 154 height 32
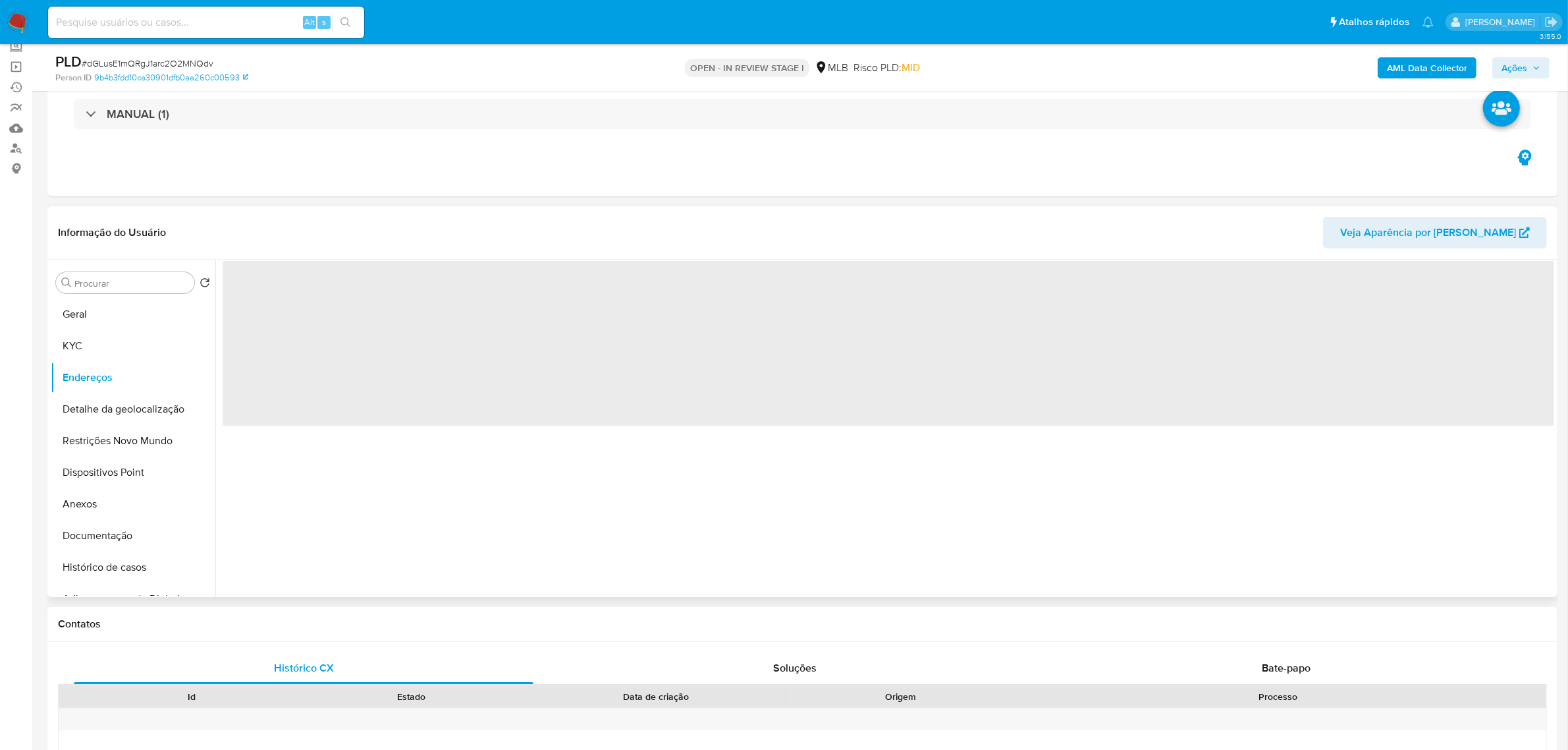
scroll to position [0, 0]
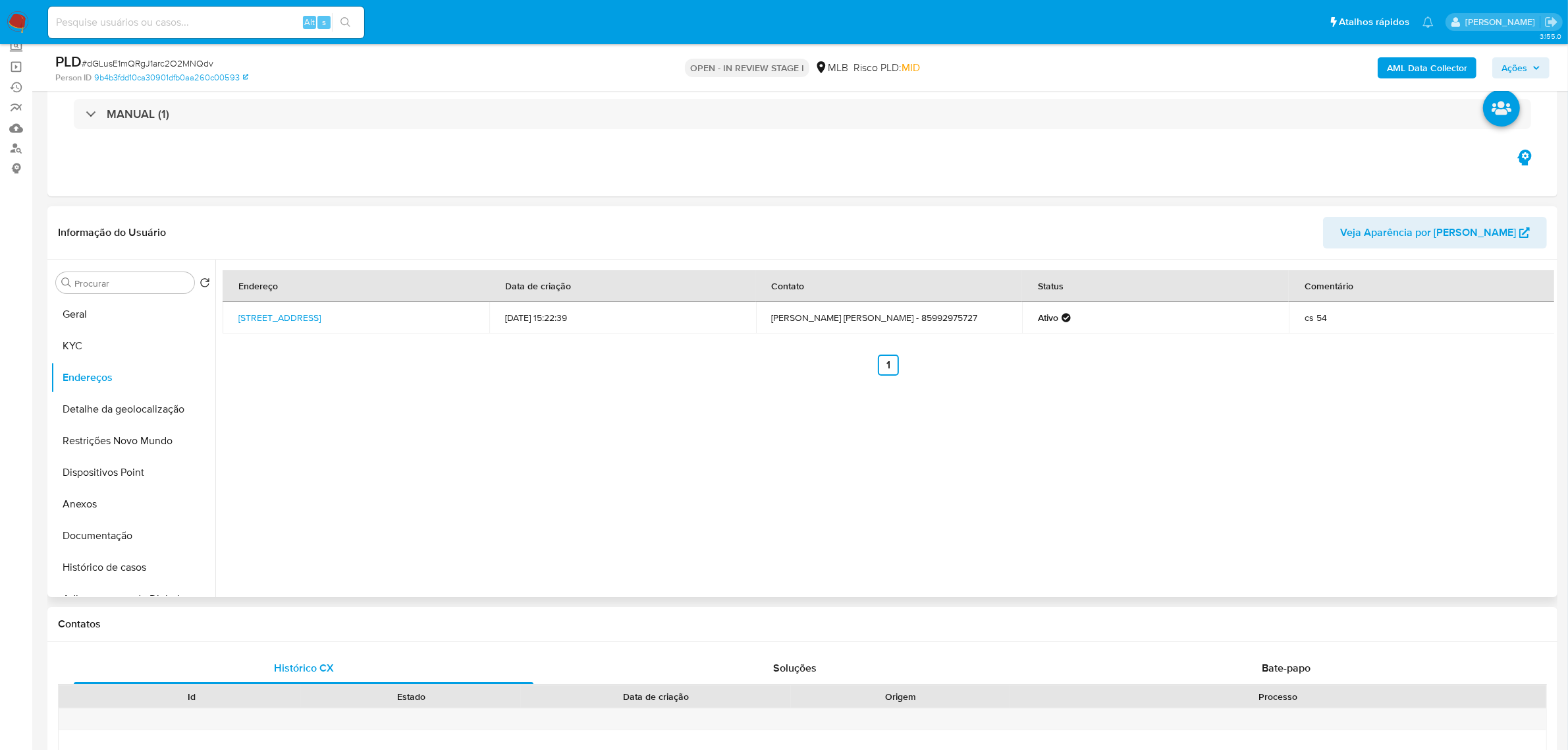
click at [413, 383] on div "Endereço Data de criação Contato Status Comentário Rua Leão Xiii 289, Fortaleza…" at bounding box center [884, 428] width 1339 height 338
click at [92, 407] on button "Detalhe da geolocalização" at bounding box center [127, 409] width 154 height 32
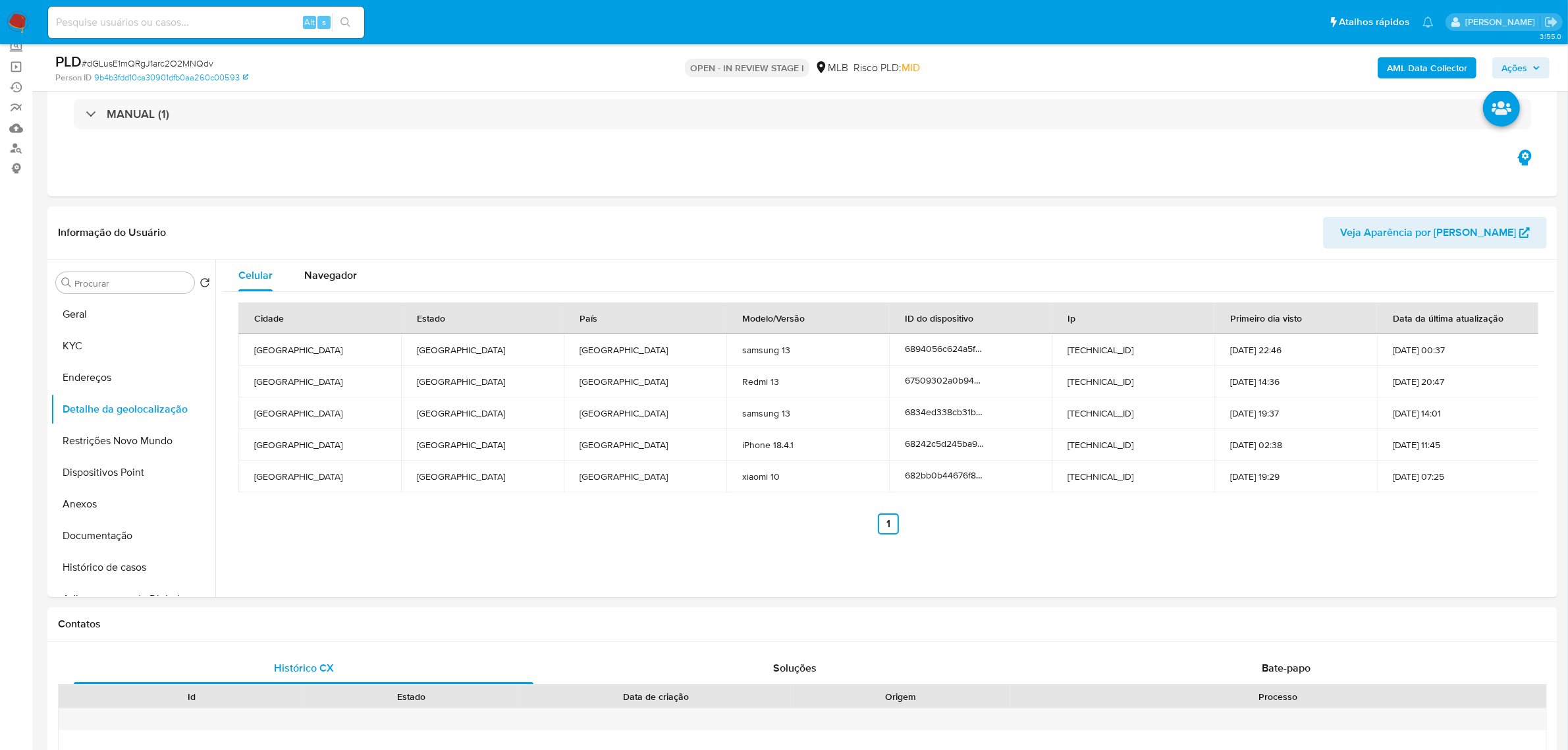
click at [138, 443] on button "Restrições Novo Mundo" at bounding box center [127, 441] width 154 height 32
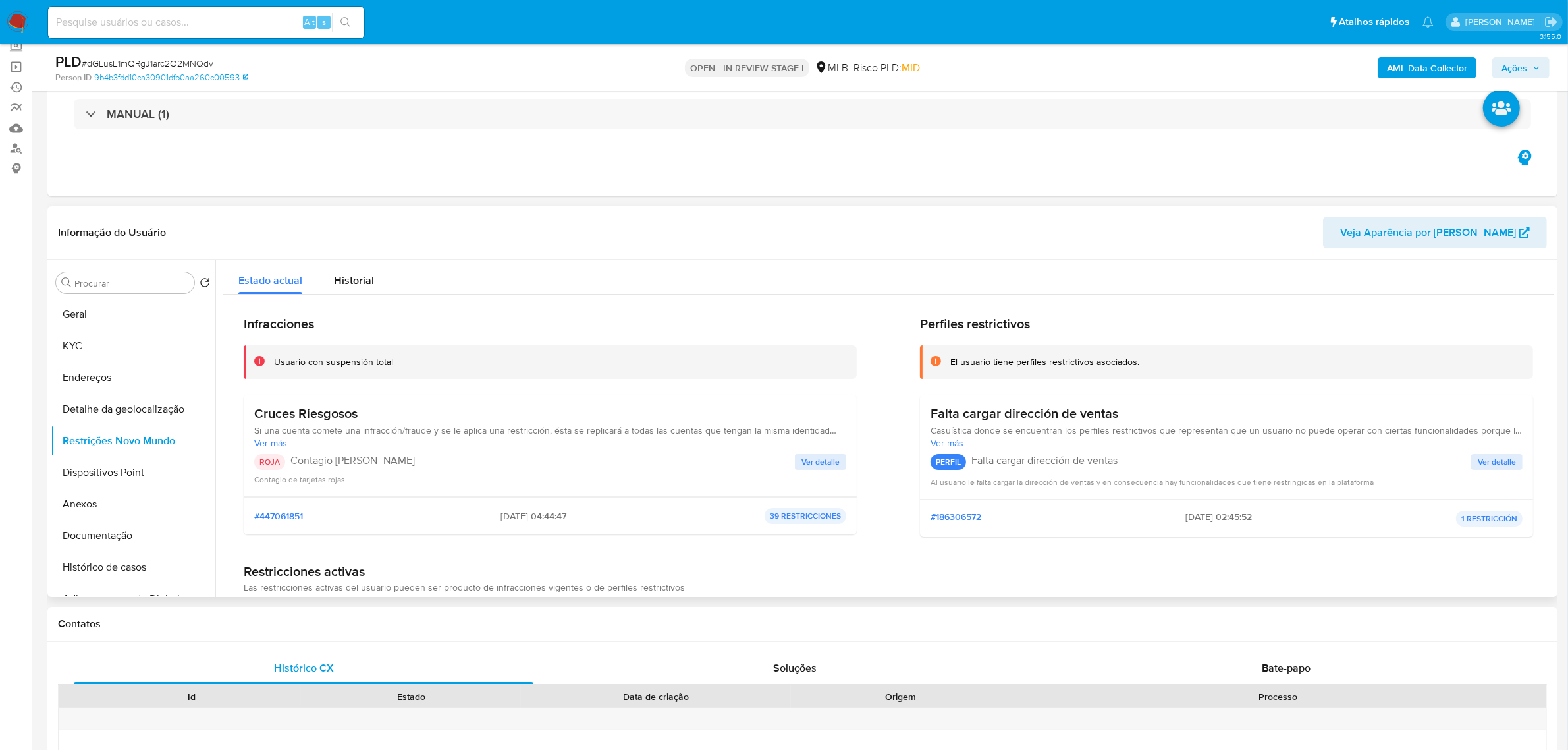
click at [429, 207] on div "Informação do Usuário Veja Aparência por Pessoa" at bounding box center [802, 233] width 1510 height 54
drag, startPoint x: 425, startPoint y: 362, endPoint x: 274, endPoint y: 362, distance: 151.0
click at [274, 362] on div "Usuario con suspensión total" at bounding box center [560, 362] width 572 height 12
click at [107, 469] on button "Dispositivos Point" at bounding box center [127, 472] width 154 height 32
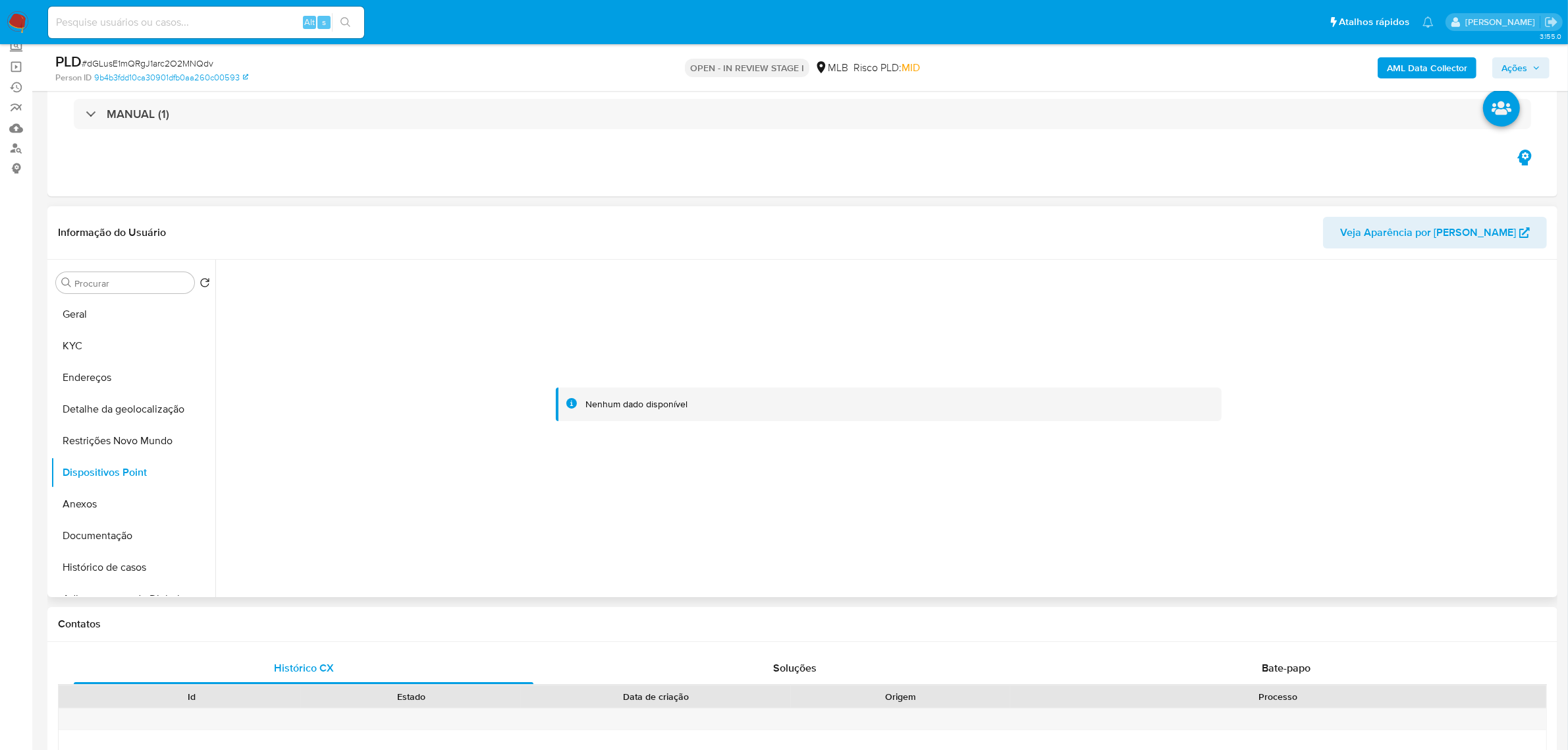
click at [298, 221] on header "Informação do Usuário Veja Aparência por Pessoa" at bounding box center [802, 233] width 1489 height 32
click at [92, 538] on button "Documentação" at bounding box center [127, 536] width 154 height 32
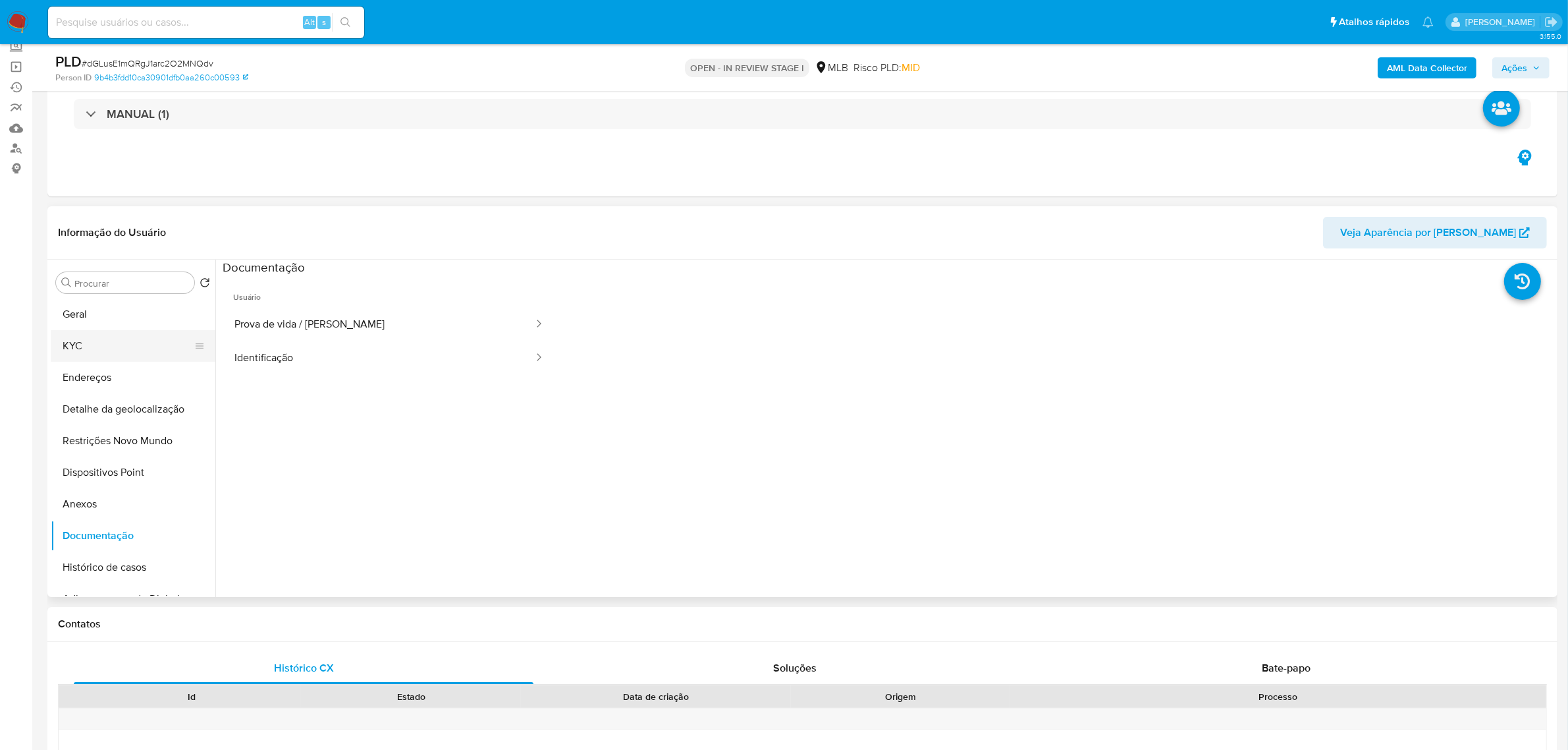
click at [98, 352] on button "KYC" at bounding box center [127, 346] width 154 height 32
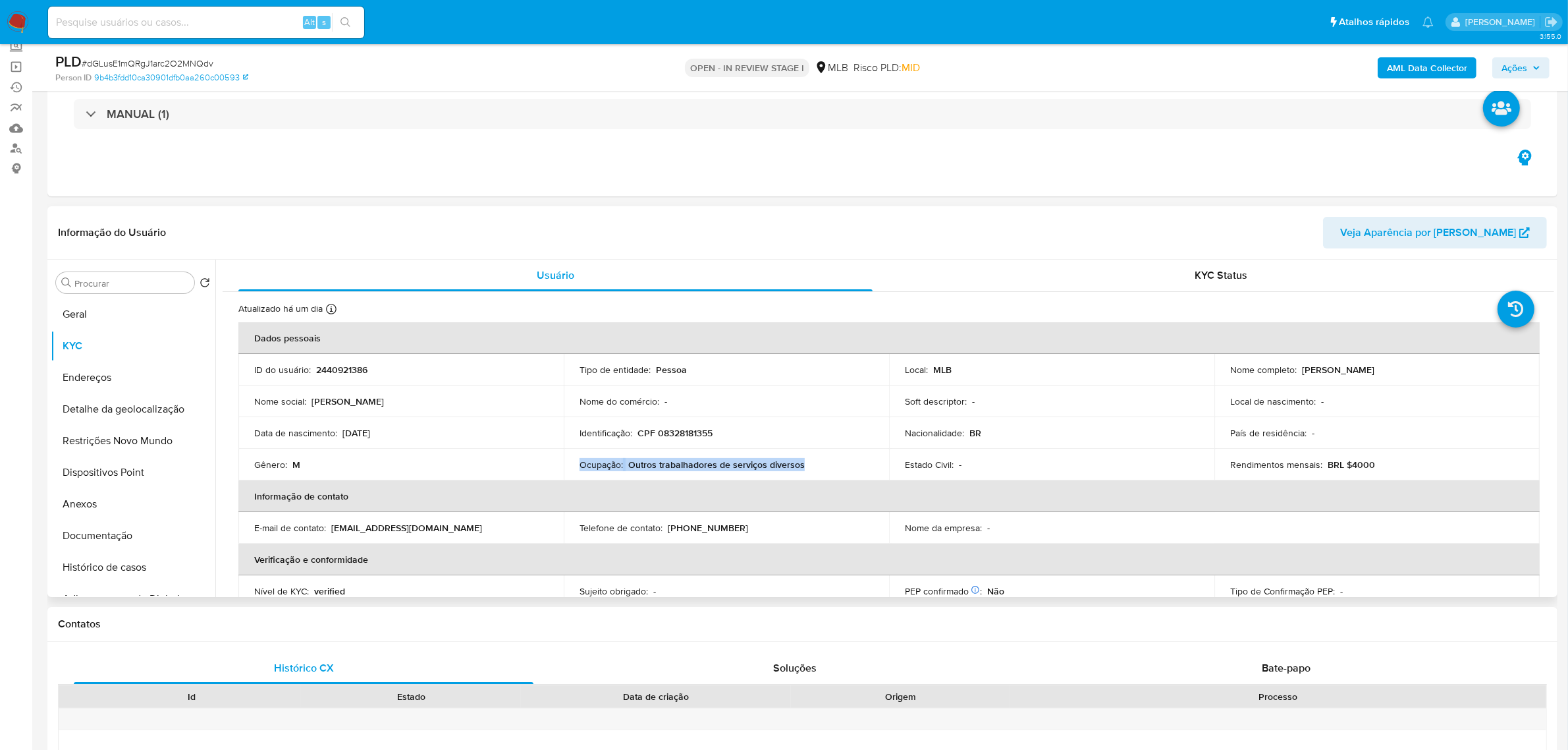
drag, startPoint x: 810, startPoint y: 467, endPoint x: 577, endPoint y: 464, distance: 233.0
click at [579, 464] on div "Ocupação : Outros trabalhadores de serviços diversos" at bounding box center [726, 464] width 294 height 12
copy div "Ocupação : Outros trabalhadores de serviços diversos"
click at [104, 506] on button "Anexos" at bounding box center [127, 504] width 154 height 32
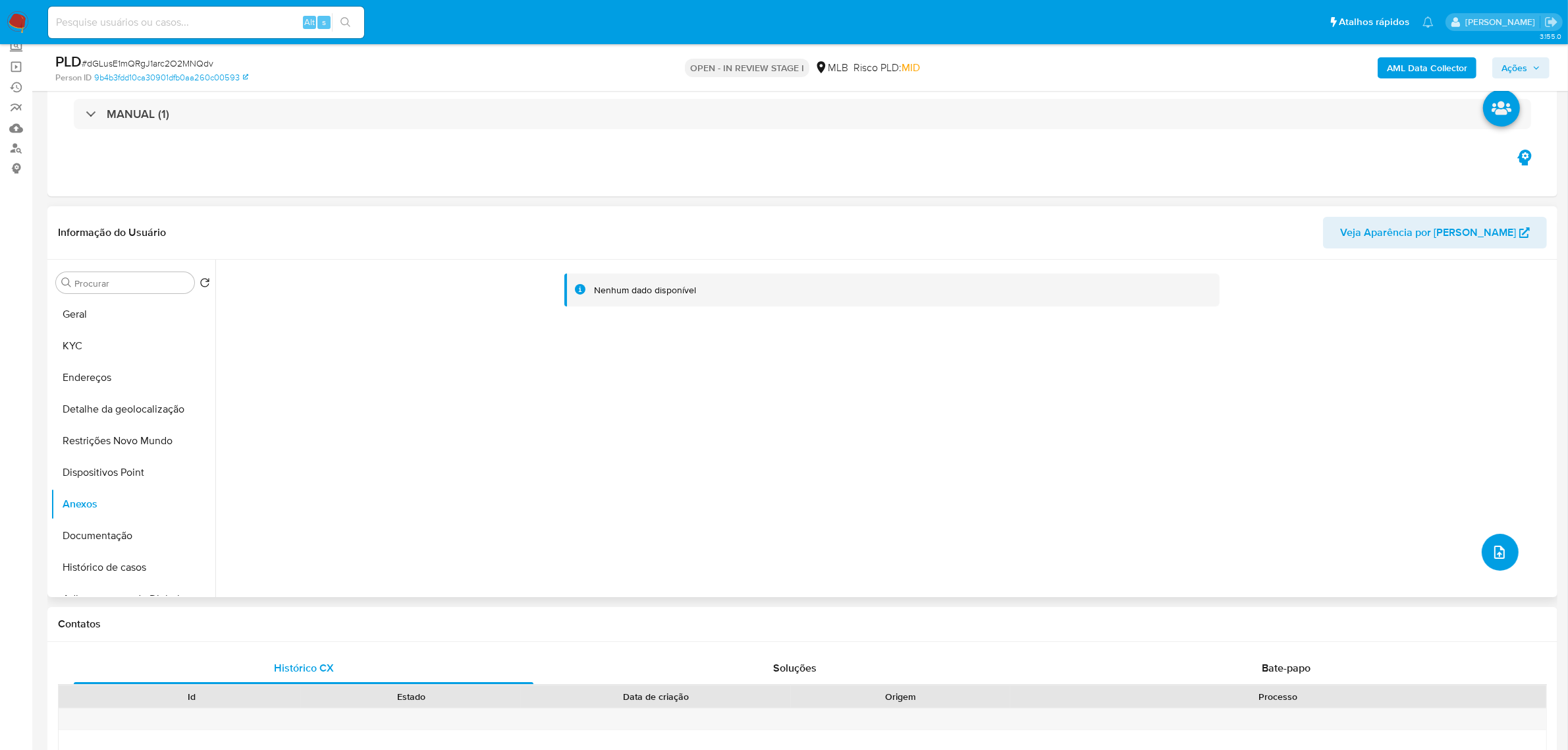
click at [1493, 551] on icon "upload-file" at bounding box center [1500, 552] width 16 height 16
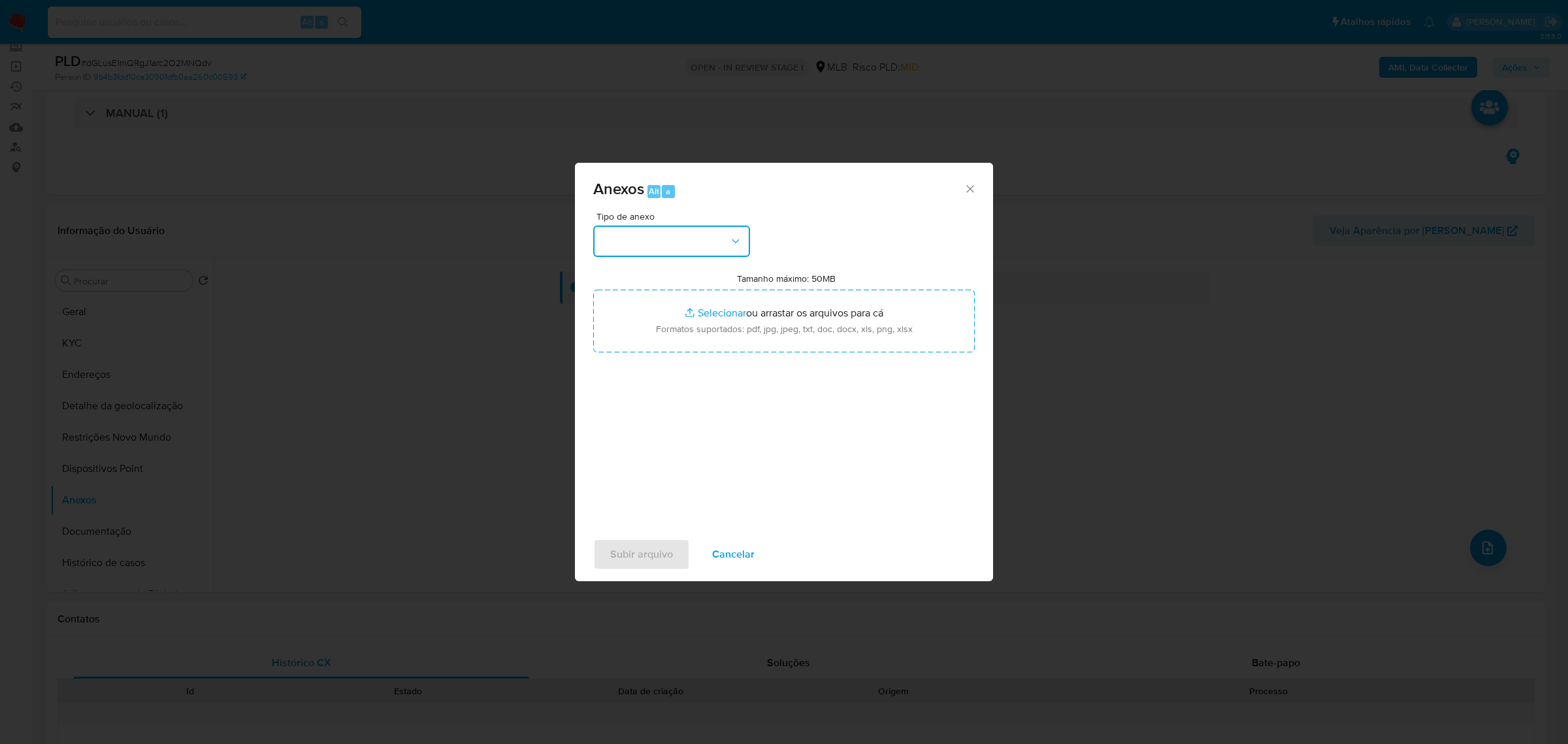
click at [737, 246] on icon "button" at bounding box center [736, 241] width 13 height 13
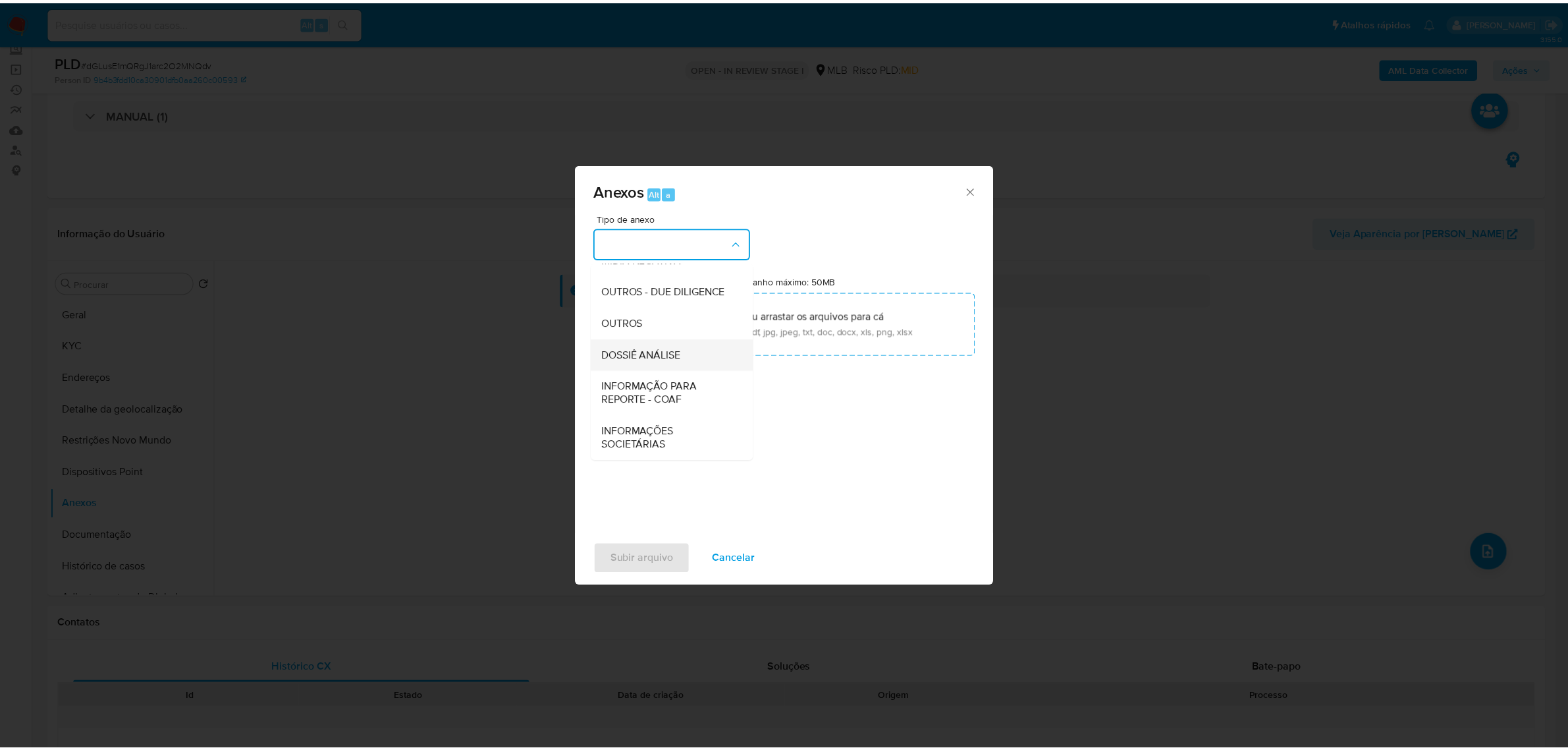
scroll to position [202, 0]
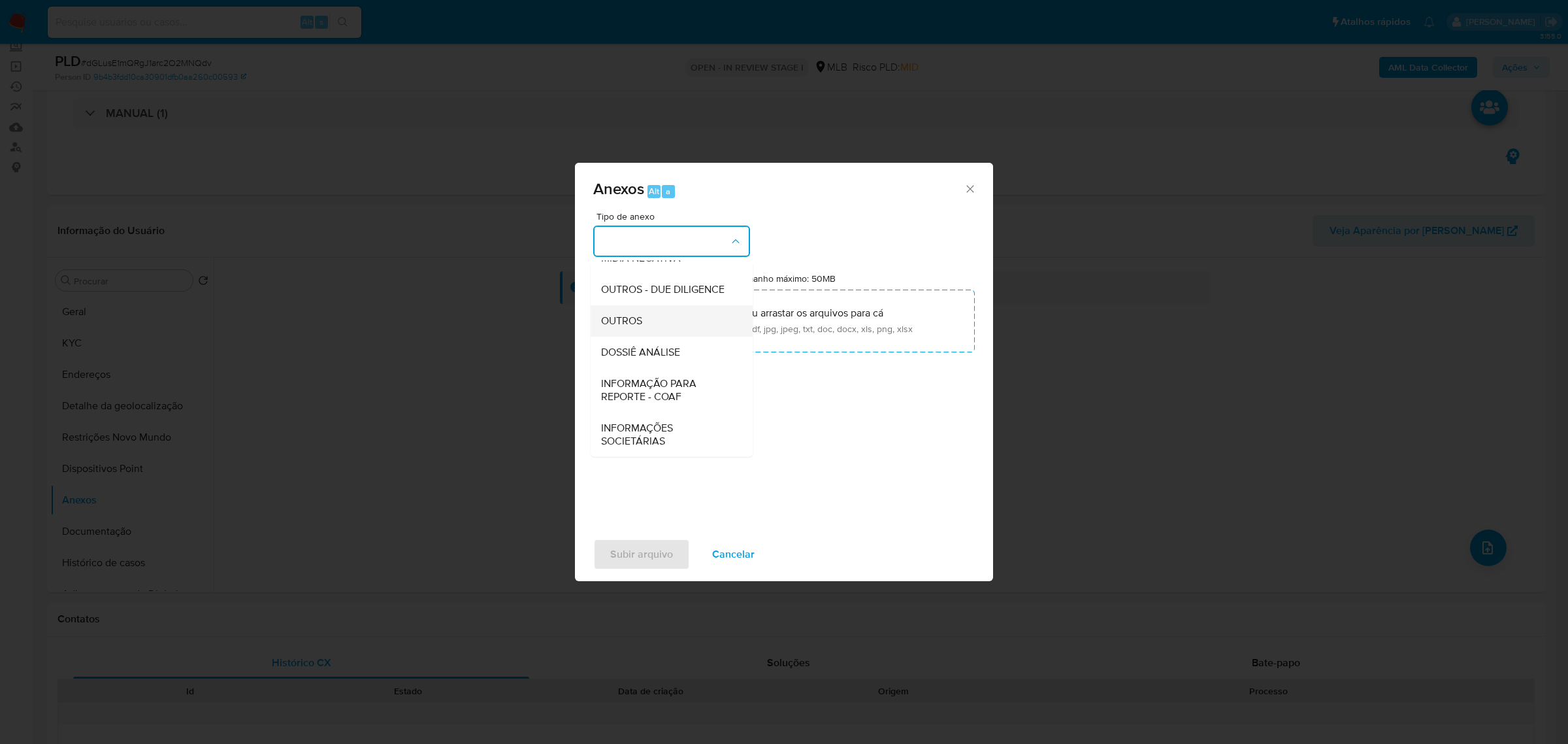
click at [631, 308] on div "OUTROS" at bounding box center [668, 321] width 134 height 32
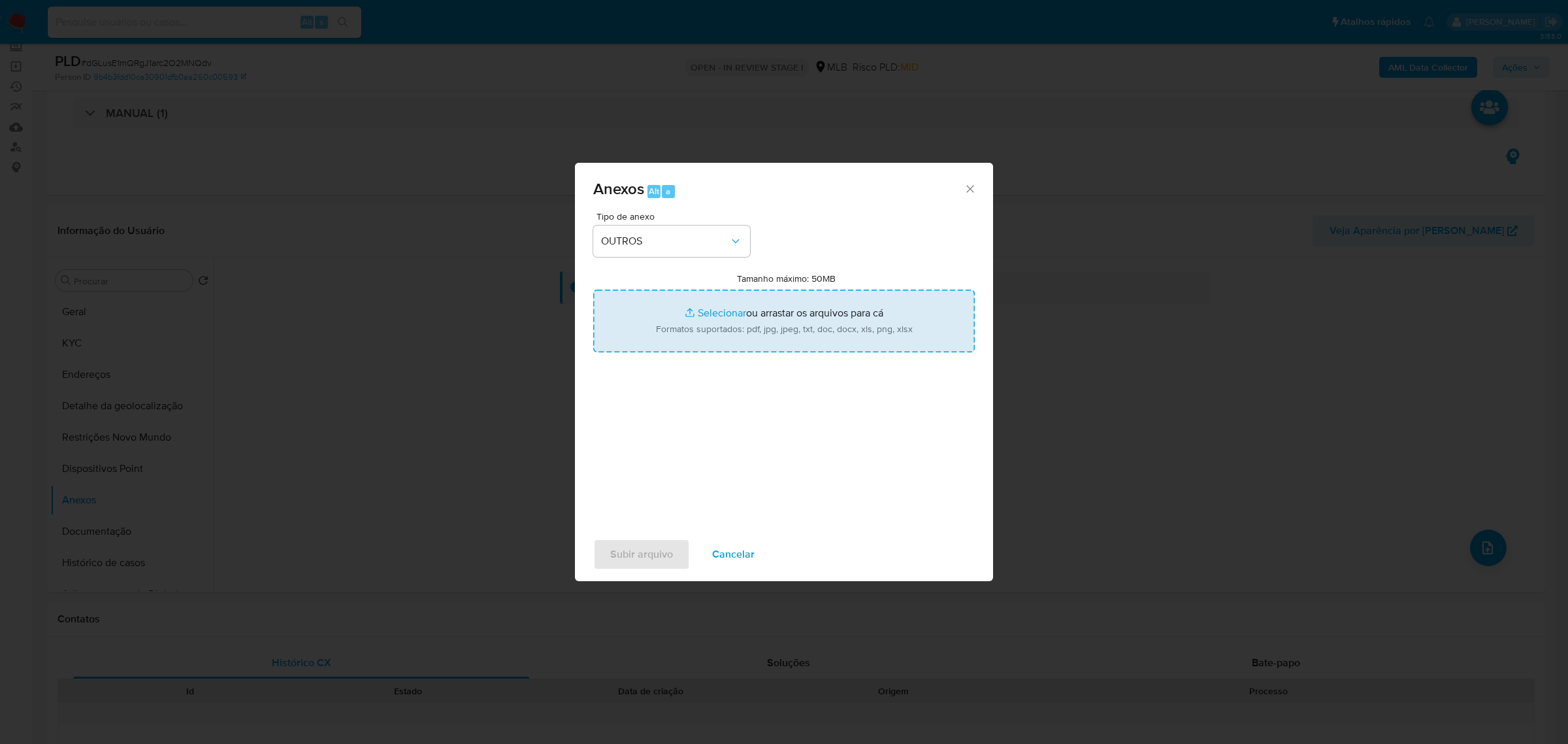
click at [724, 306] on input "Tamanho máximo: 50MB Selecionar arquivos" at bounding box center [784, 321] width 382 height 63
type input "C:\fakepath\SAR - dGLusE1mQRgJ1arc2O2MNQdv - CPF 08328181355 - LUCAS NASCIMENTO…"
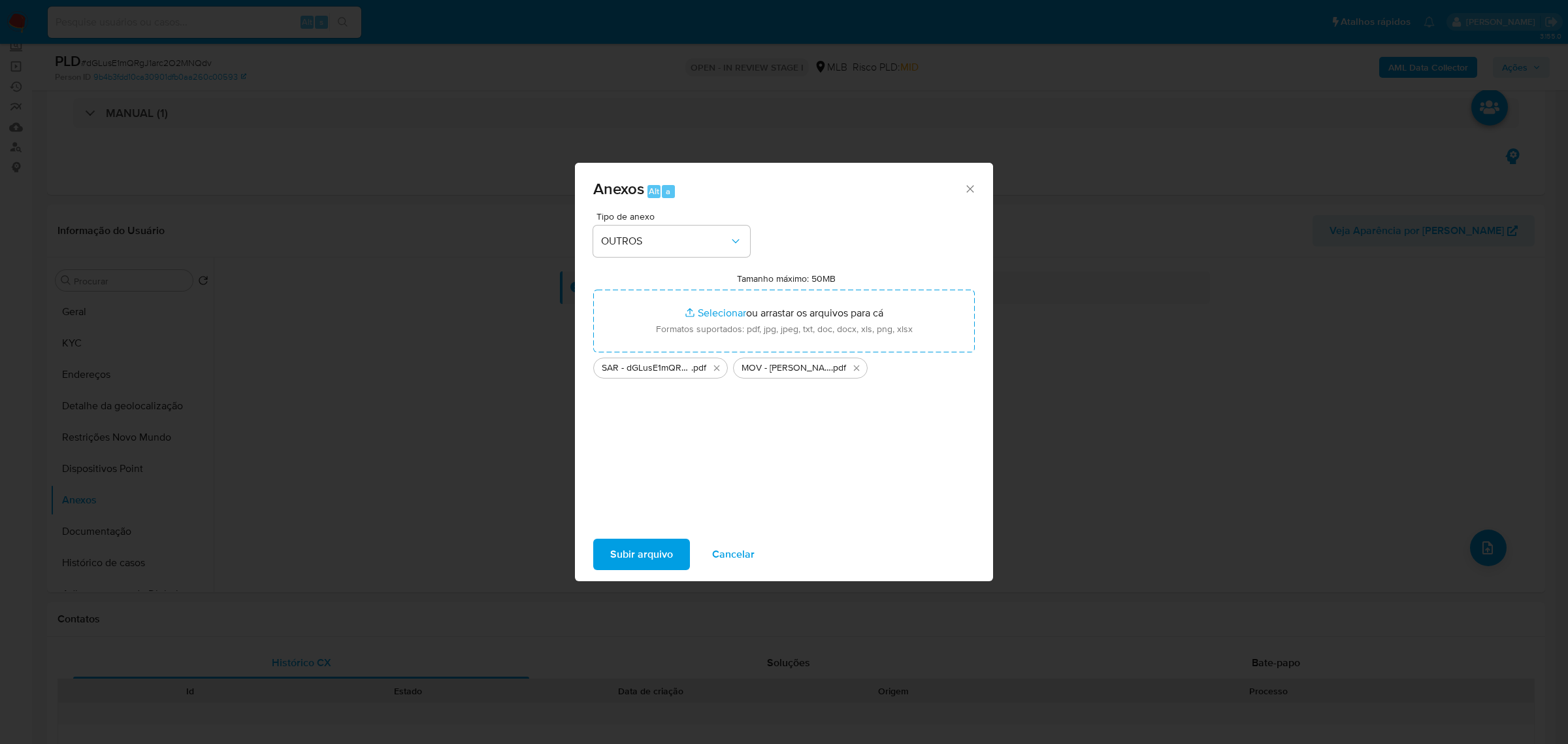
click at [617, 551] on span "Subir arquivo" at bounding box center [641, 554] width 63 height 29
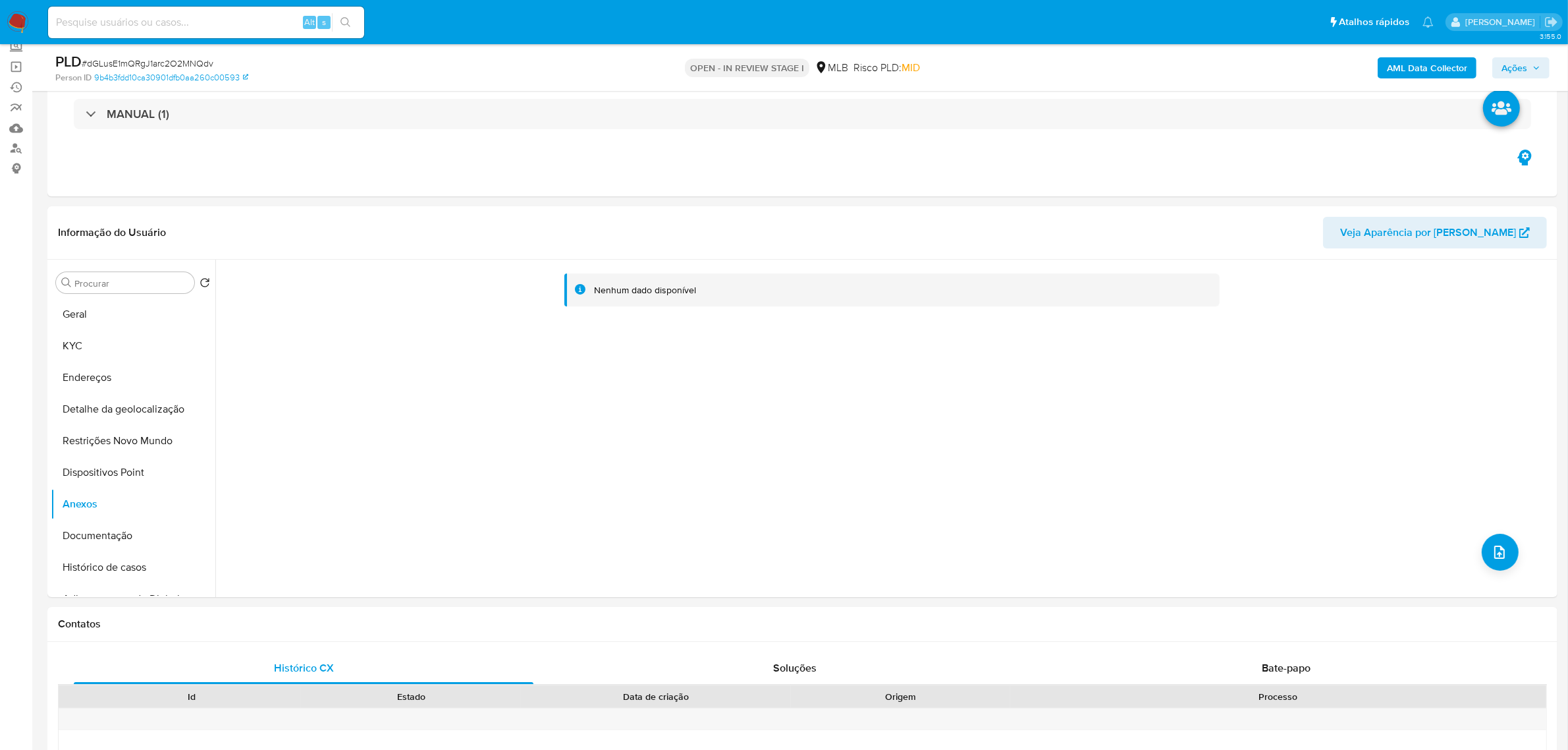
click at [1542, 66] on button "Ações" at bounding box center [1521, 67] width 57 height 21
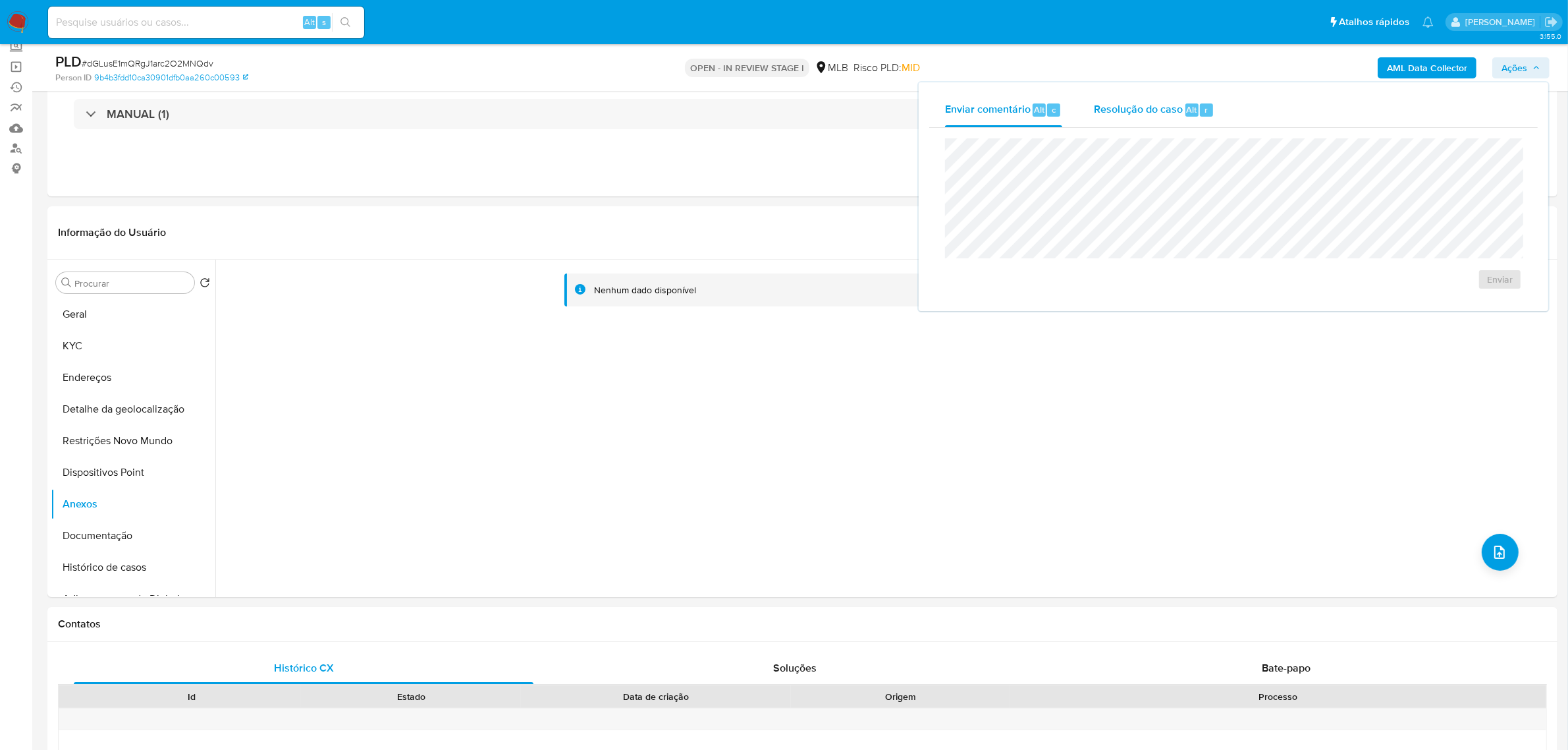
click at [1120, 104] on span "Resolução do caso" at bounding box center [1138, 109] width 89 height 15
click at [1472, 304] on span "ROI Proposal" at bounding box center [1468, 300] width 69 height 18
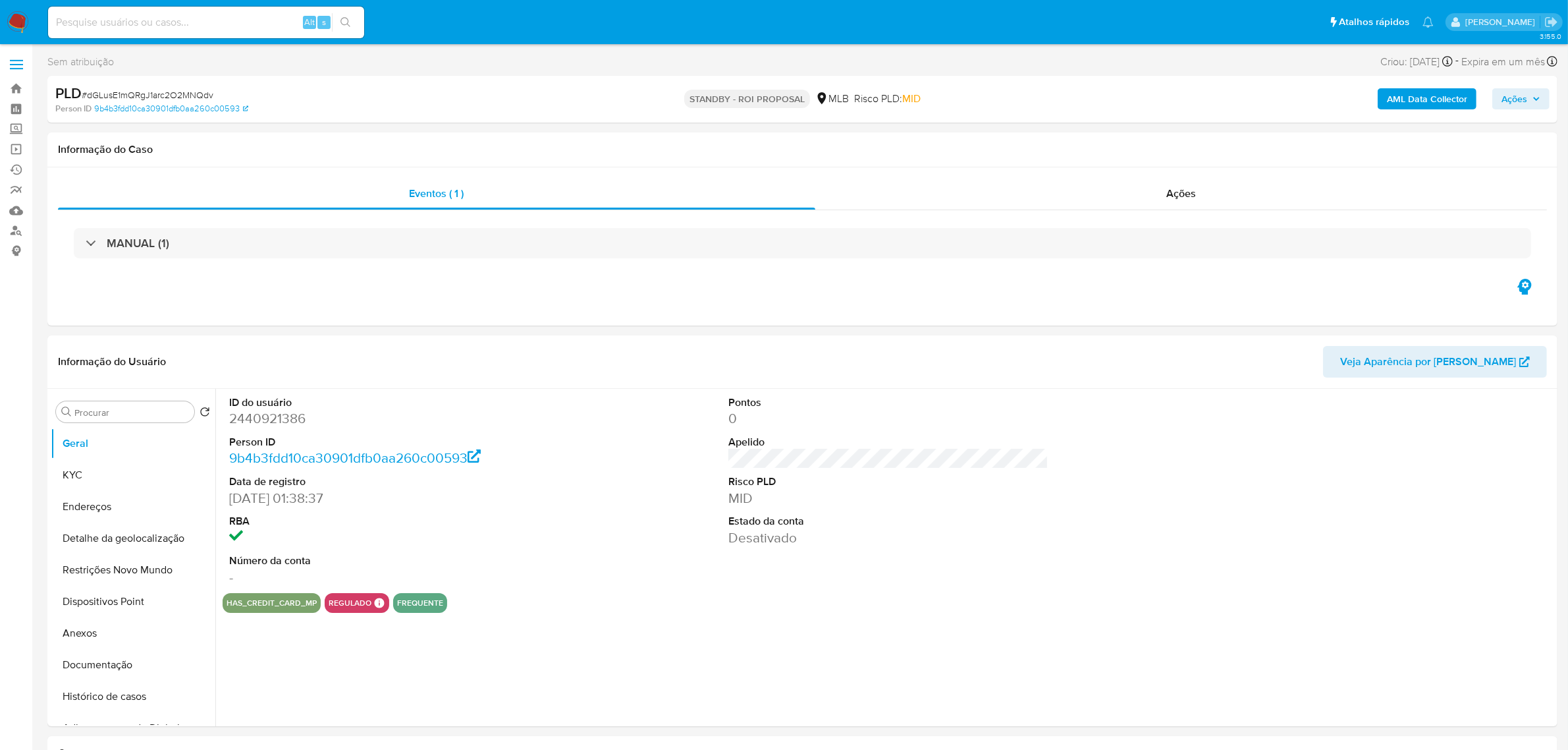
select select "10"
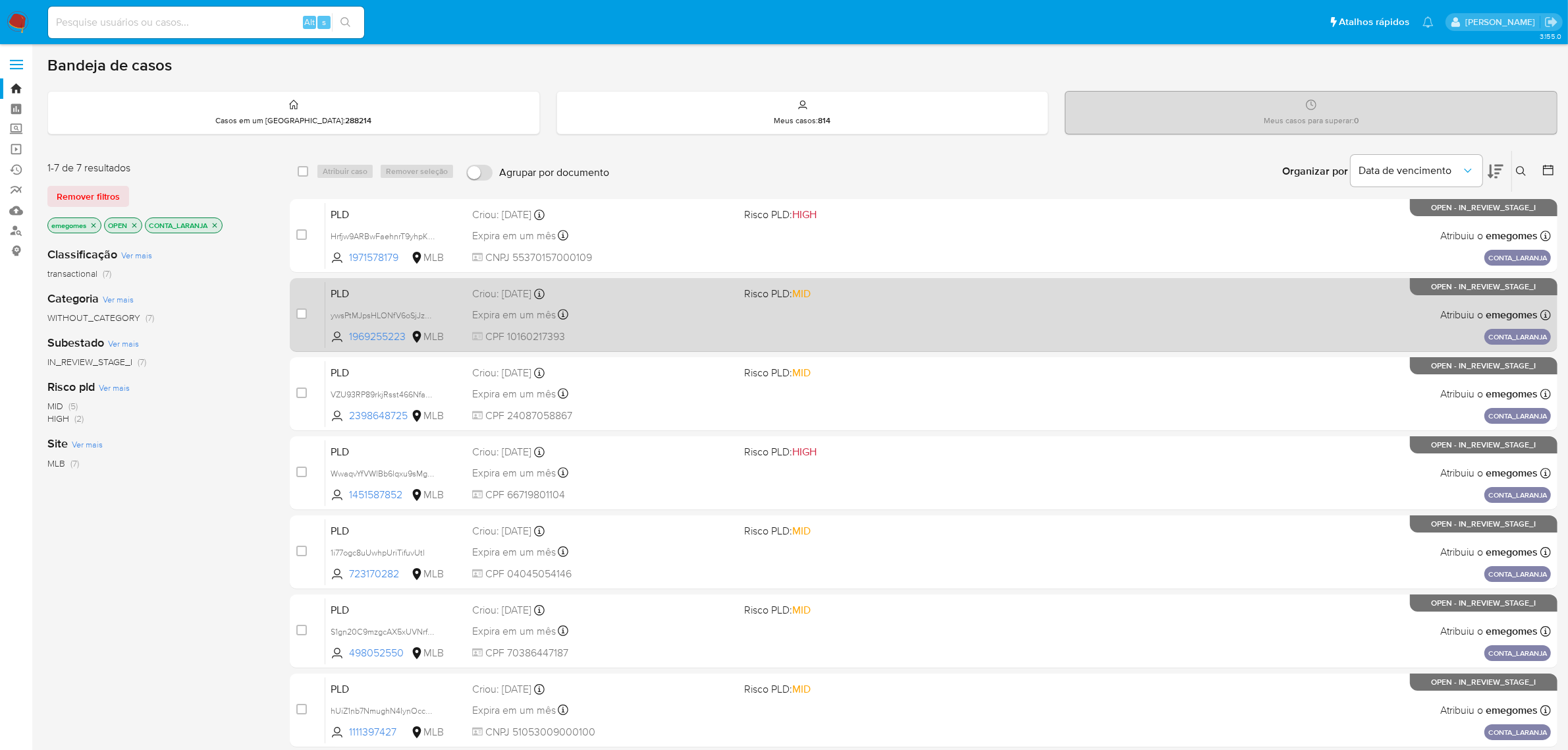
click at [666, 307] on div "Expira em um mês Expira em [DATE] 11:57:08" at bounding box center [603, 314] width 262 height 18
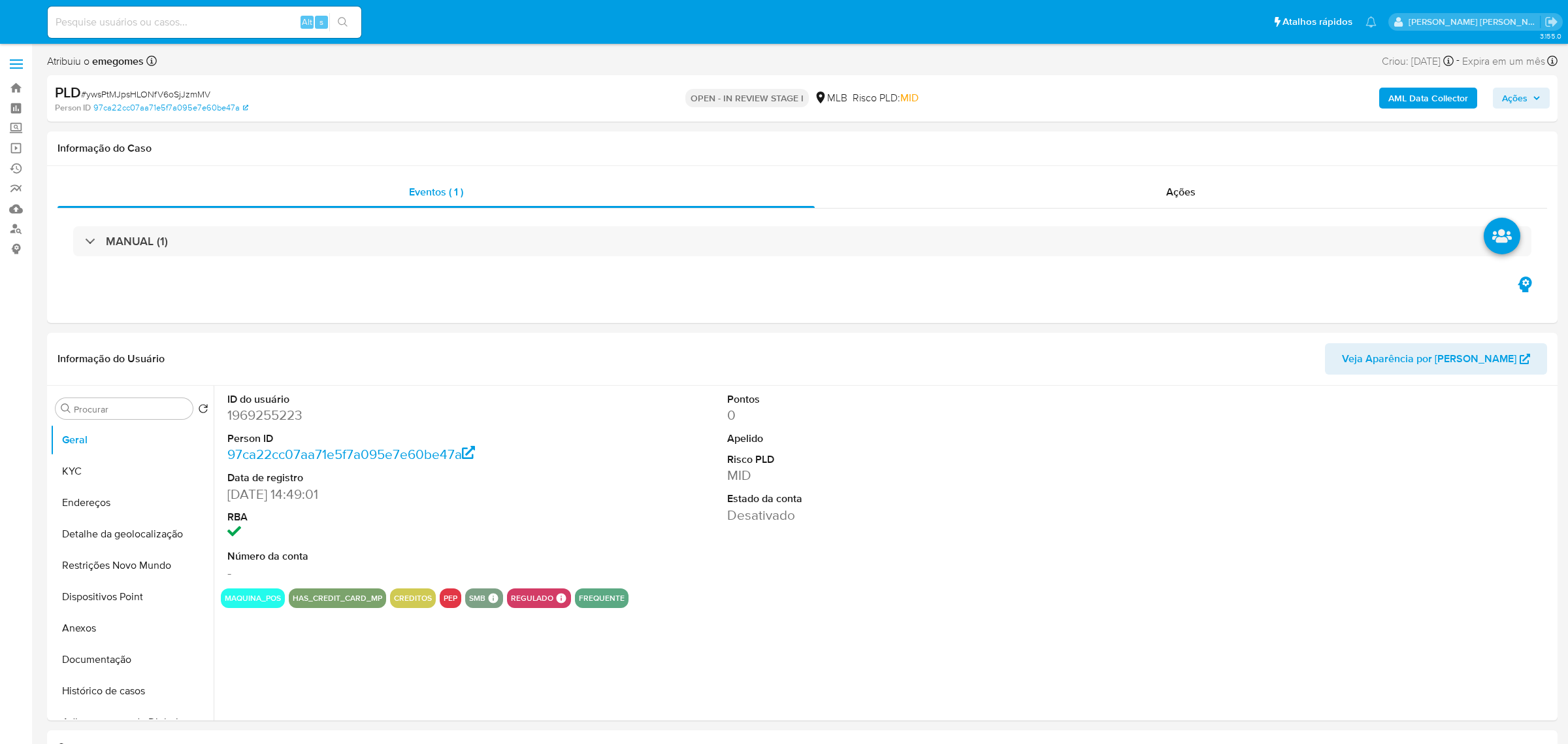
select select "10"
drag, startPoint x: 125, startPoint y: 693, endPoint x: 124, endPoint y: 681, distance: 12.0
click at [125, 693] on button "Histórico de casos" at bounding box center [126, 691] width 153 height 32
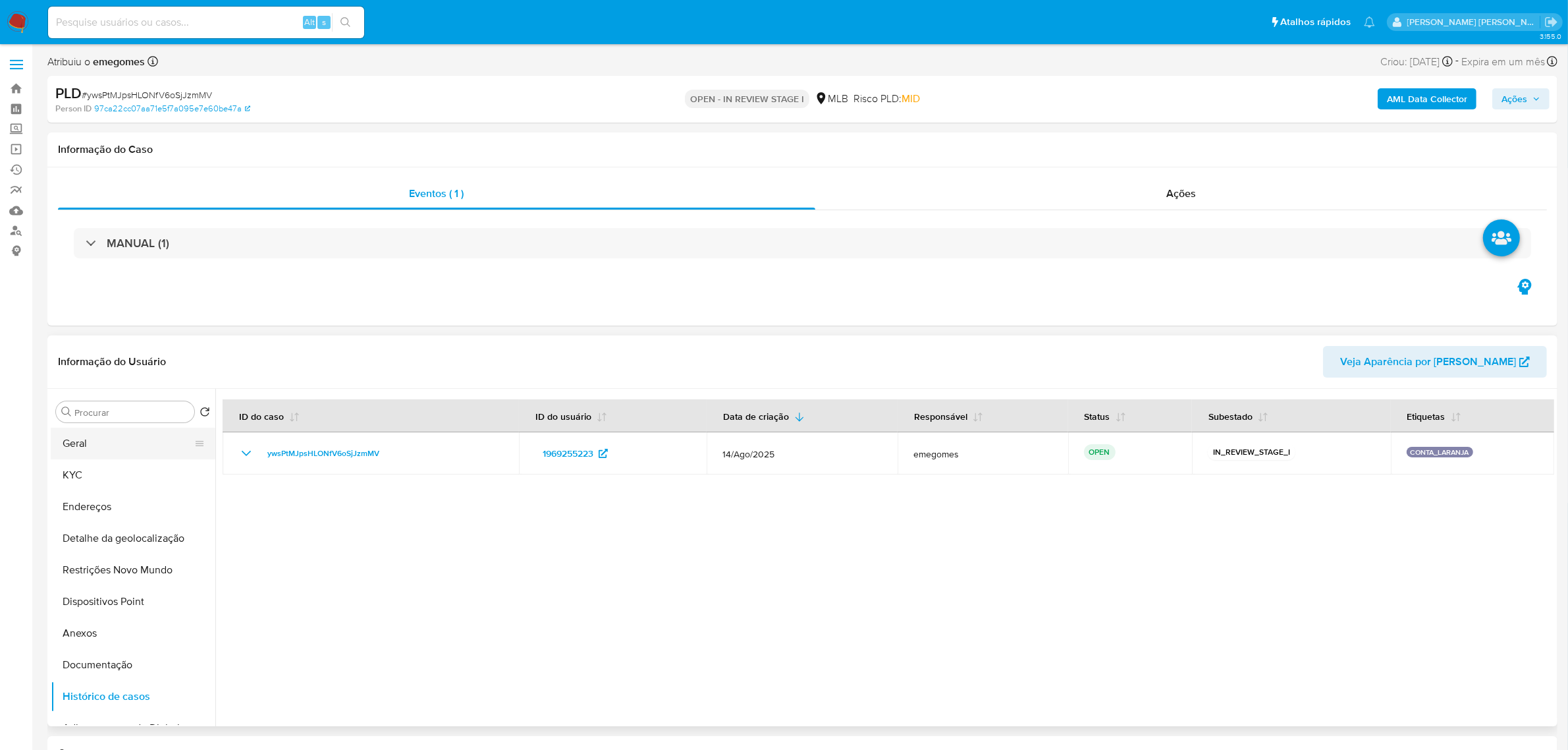
click at [114, 442] on button "Geral" at bounding box center [127, 443] width 154 height 32
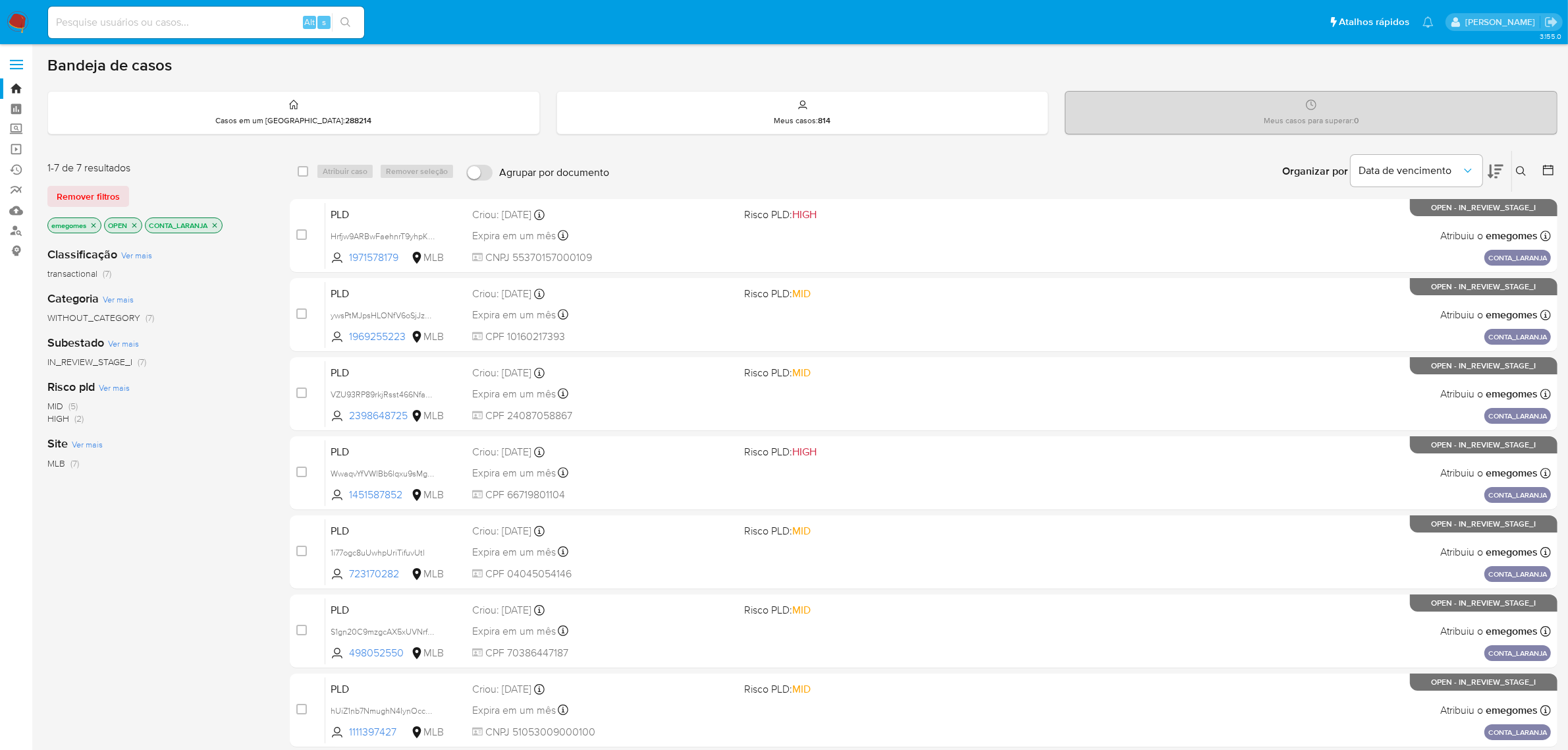
click at [219, 225] on icon "close-filter" at bounding box center [214, 225] width 8 height 8
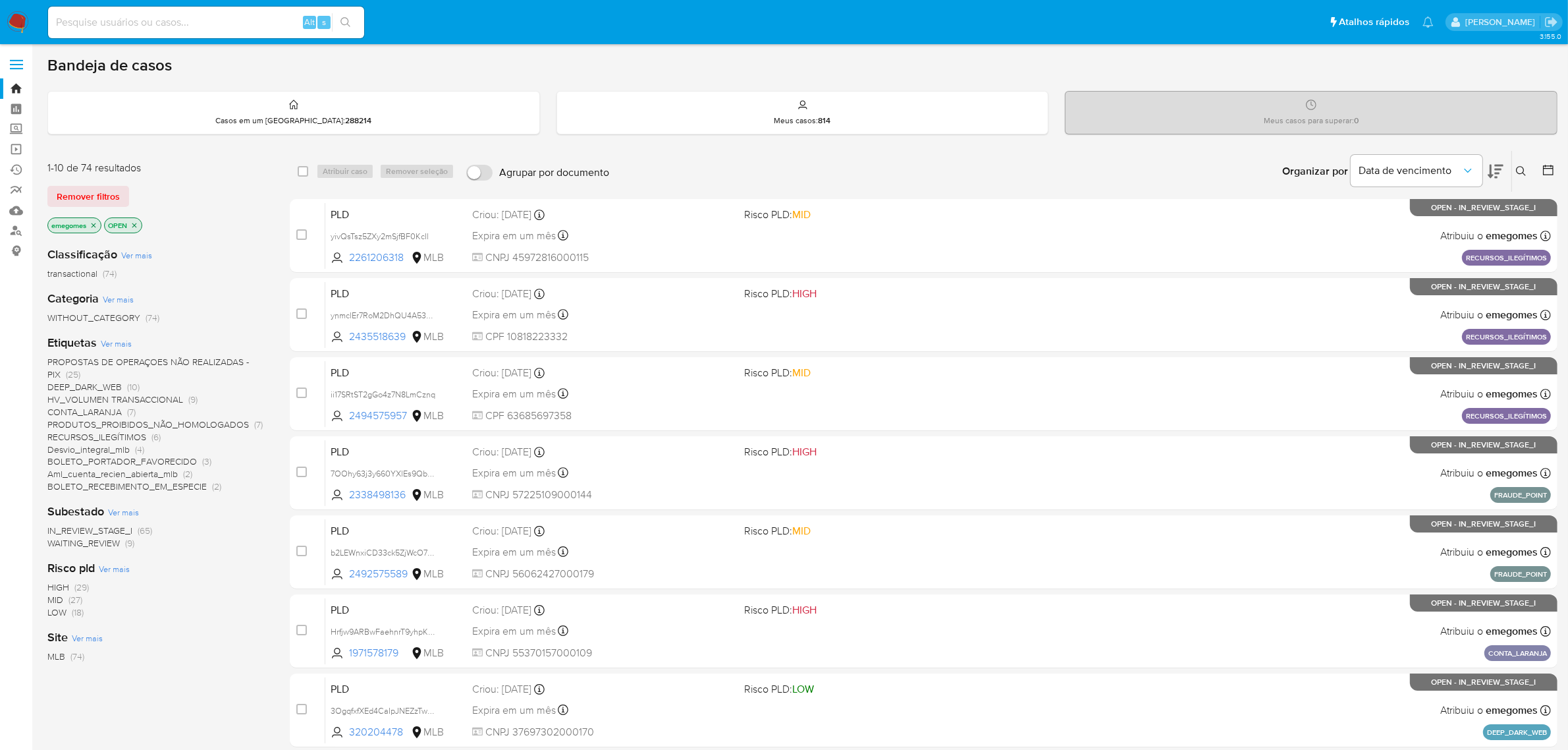
click at [93, 225] on icon "close-filter" at bounding box center [93, 225] width 8 height 8
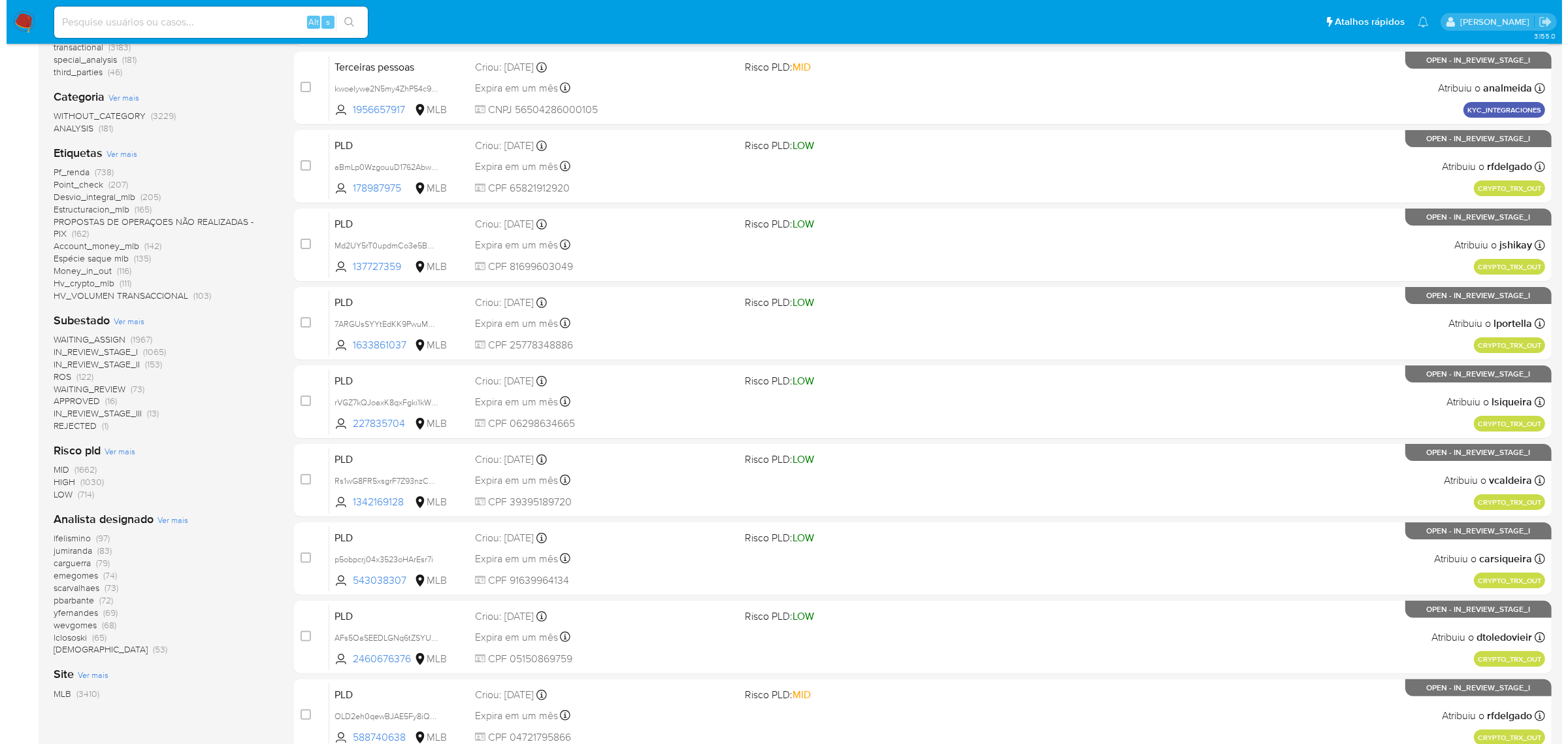
scroll to position [286, 0]
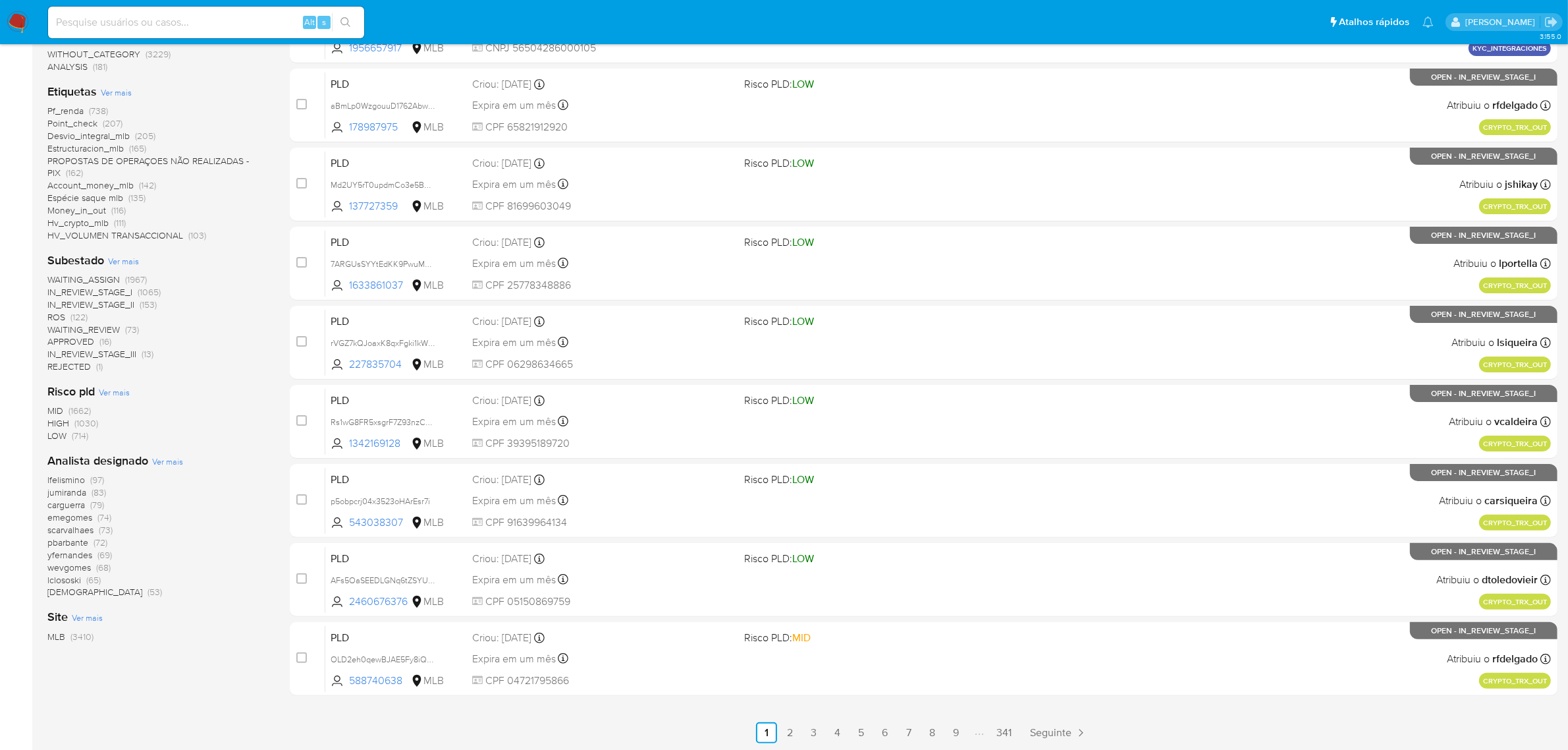
click at [169, 462] on span "Ver mais" at bounding box center [167, 461] width 31 height 12
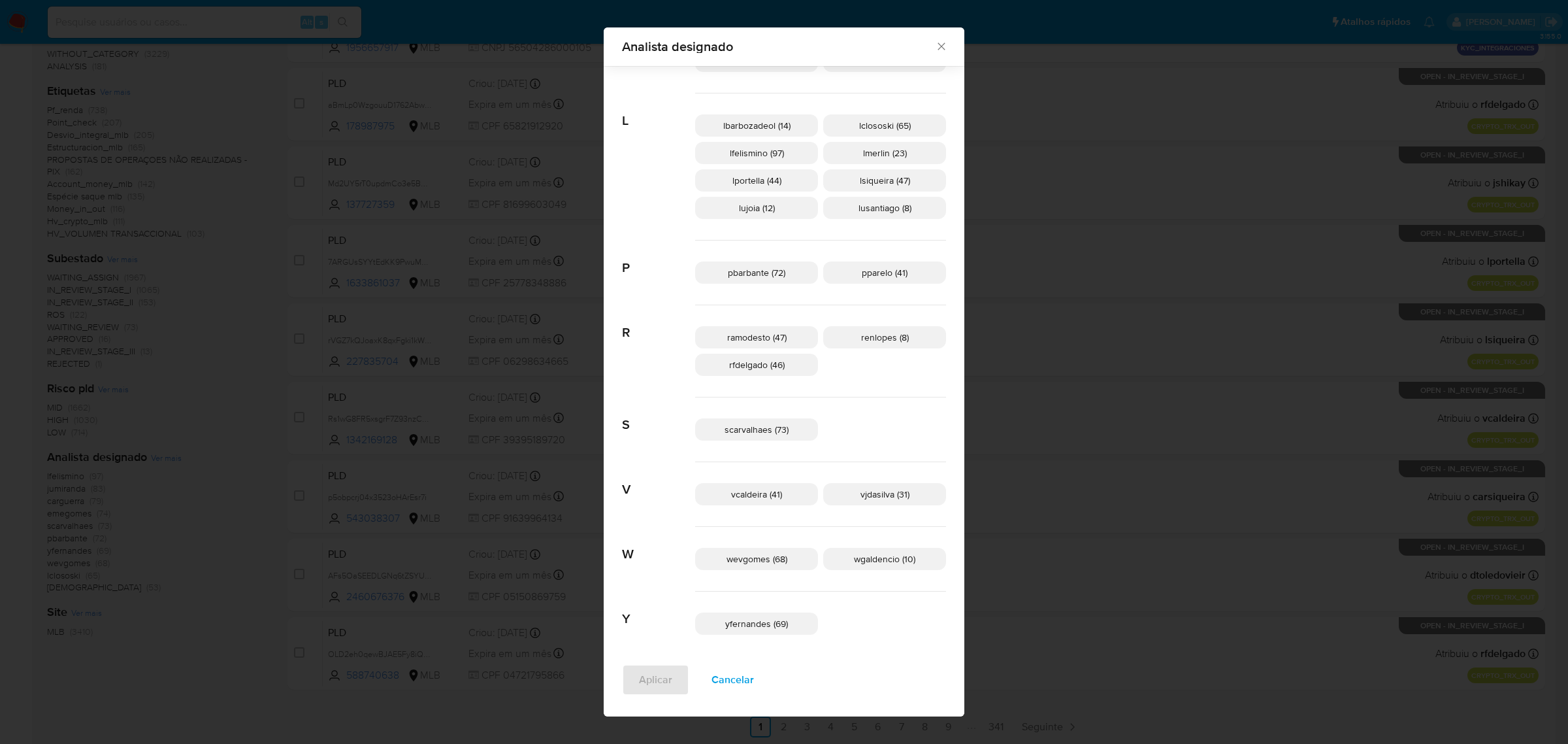
scroll to position [469, 0]
click at [785, 559] on span "wevgomes (68)" at bounding box center [757, 556] width 61 height 13
click at [673, 670] on span "Aplicar" at bounding box center [655, 680] width 33 height 29
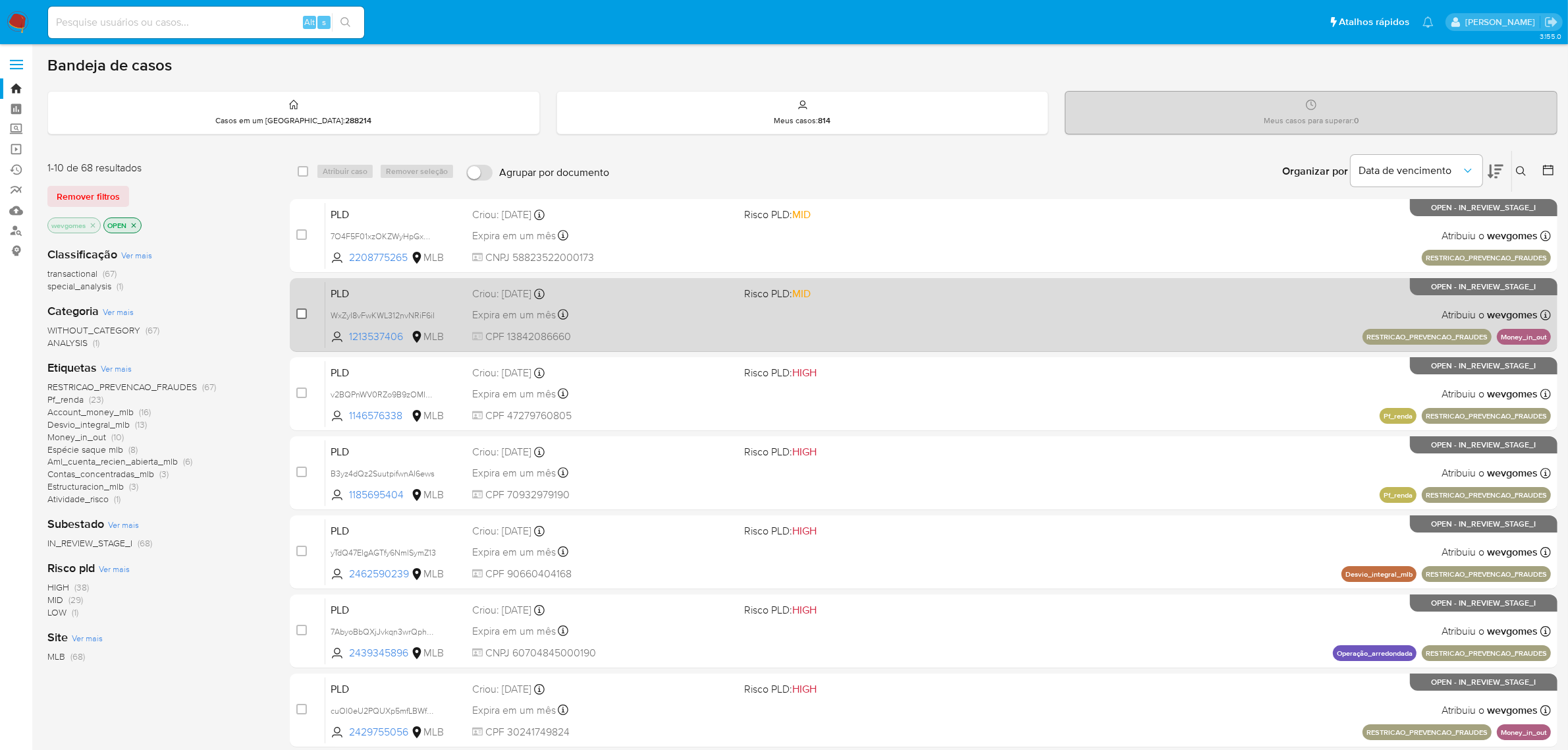
click at [303, 315] on input "checkbox" at bounding box center [301, 314] width 11 height 11
checkbox input "true"
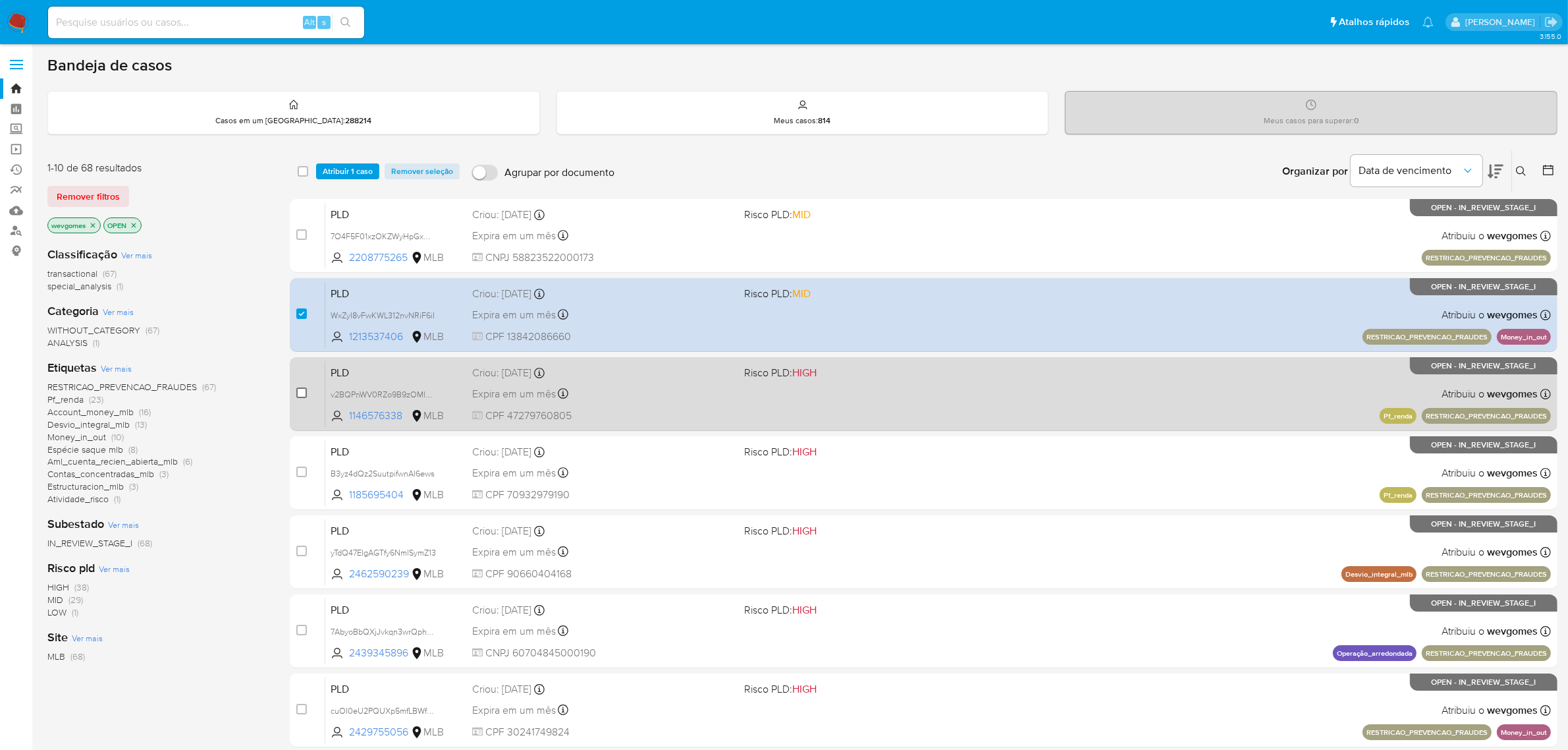
click at [298, 390] on input "checkbox" at bounding box center [301, 393] width 11 height 11
checkbox input "true"
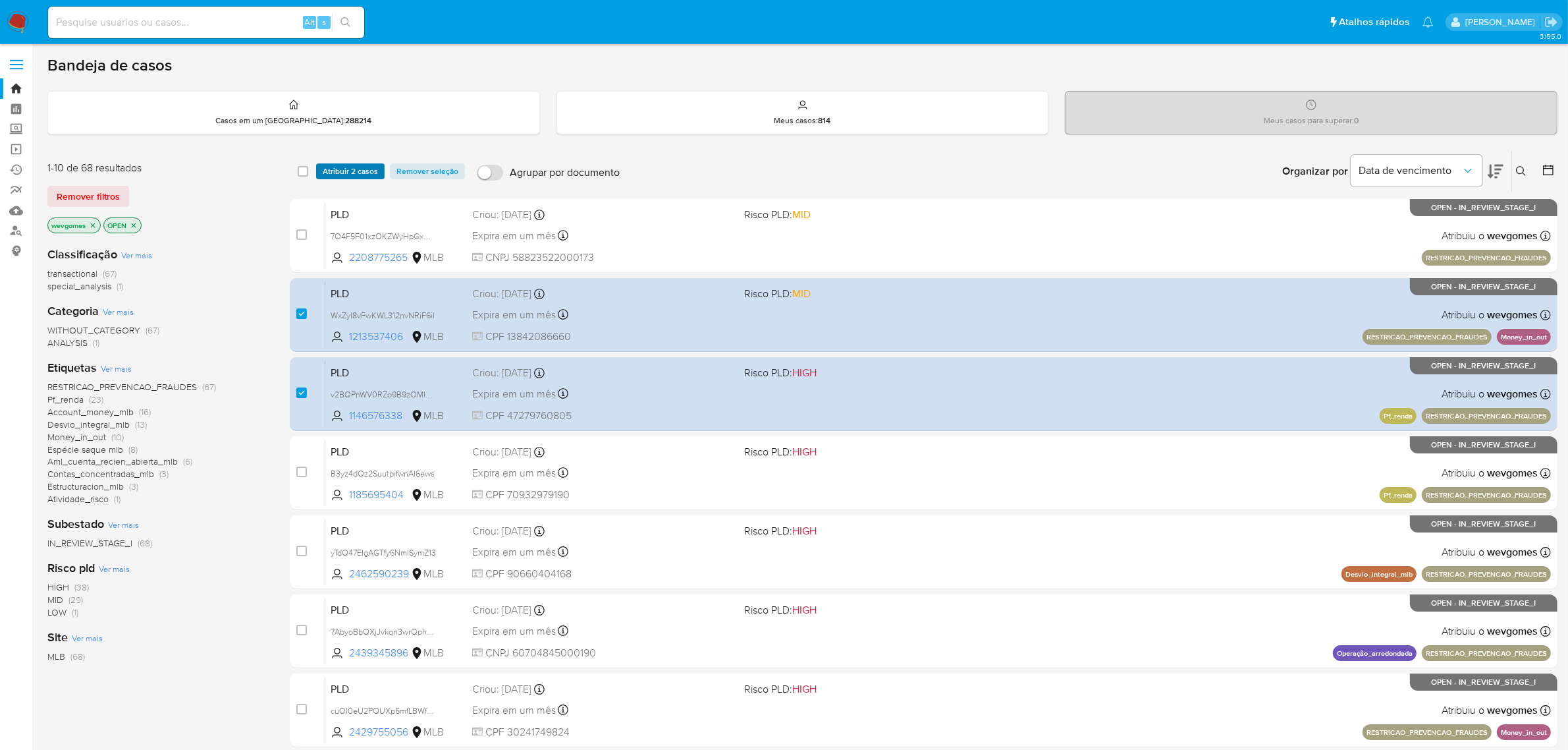
click at [347, 172] on span "Atribuir 2 casos" at bounding box center [351, 171] width 55 height 13
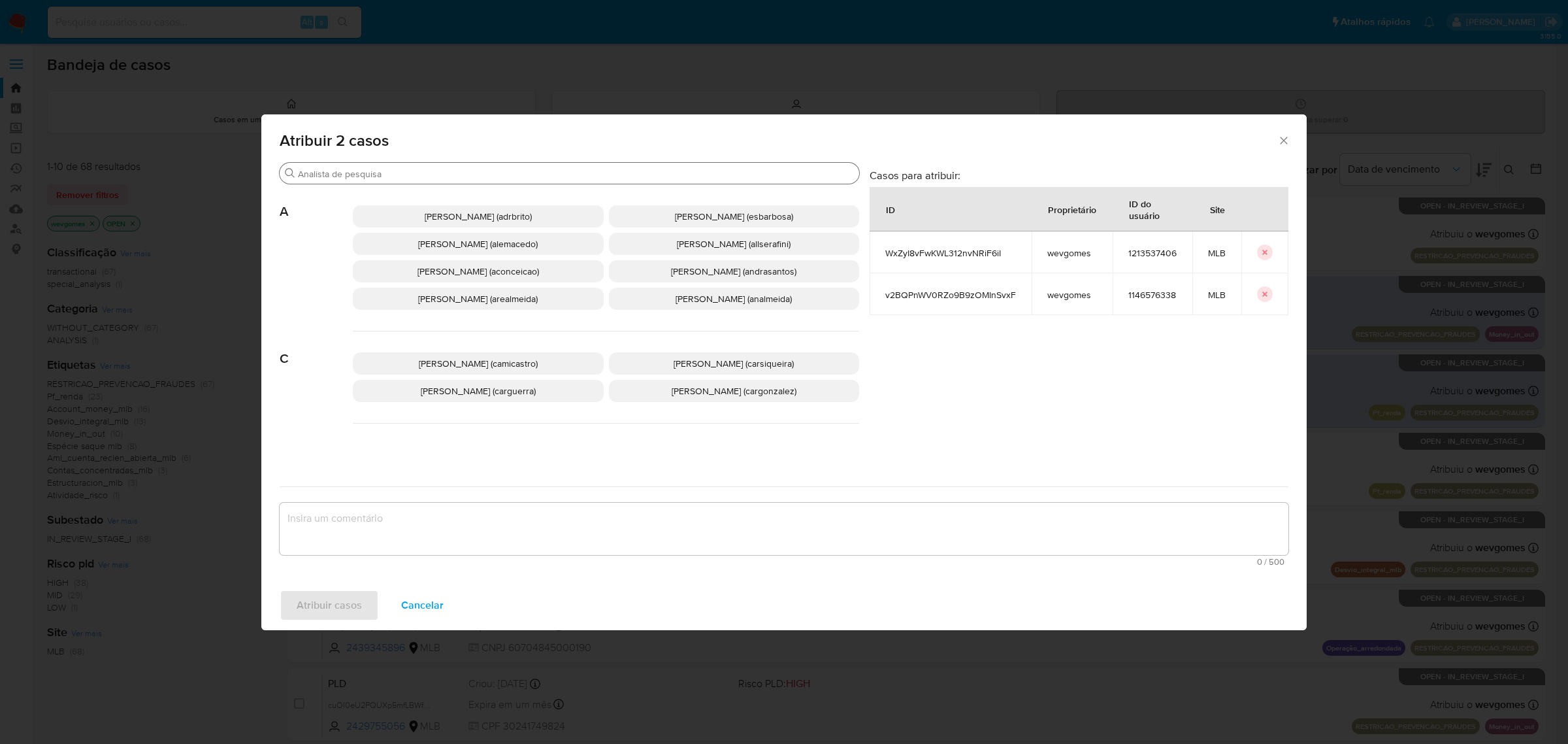
click at [402, 177] on input "Procurar" at bounding box center [576, 174] width 556 height 12
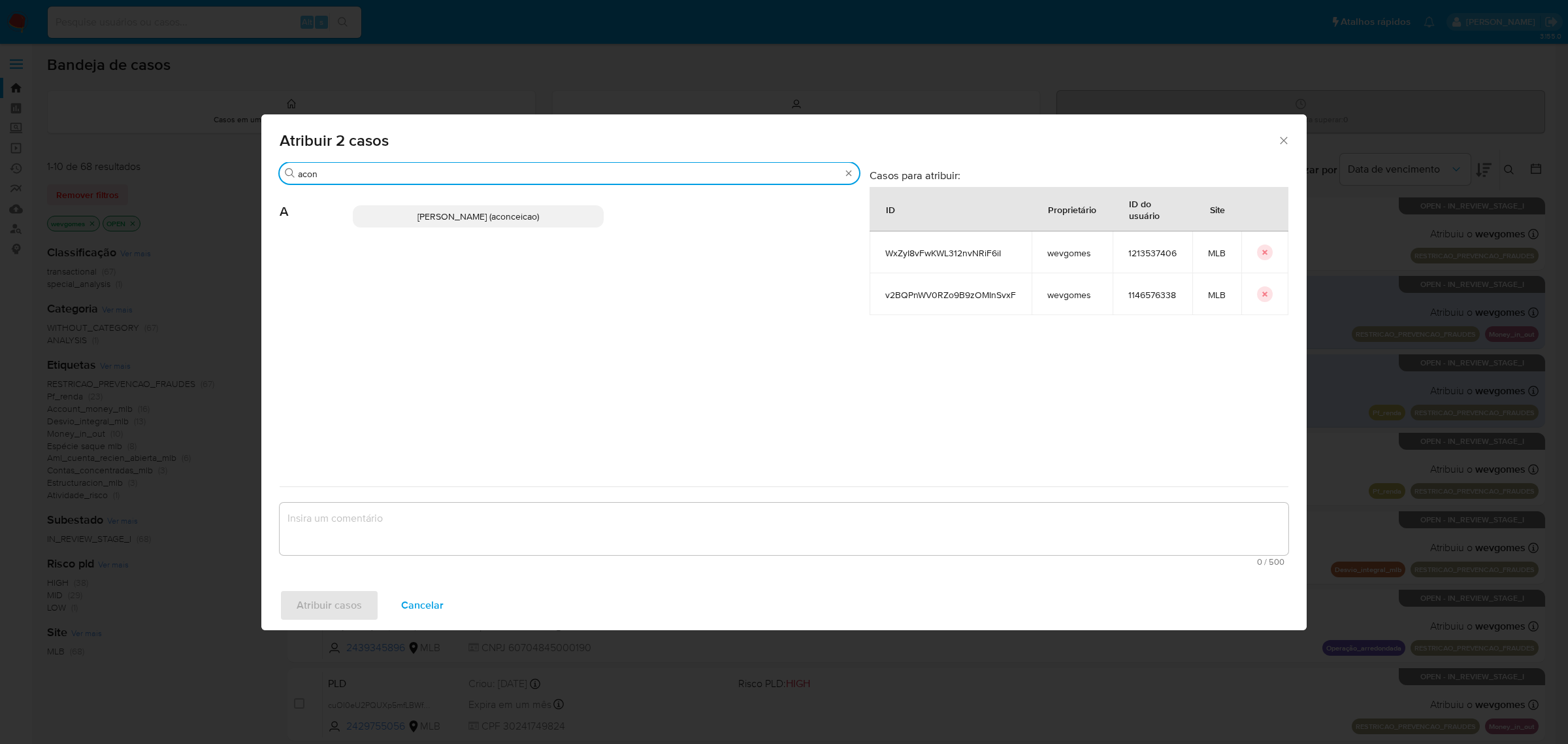
type input "acon"
click at [469, 222] on span "Ana Cristina Da Conceicao (aconceicao)" at bounding box center [478, 216] width 121 height 13
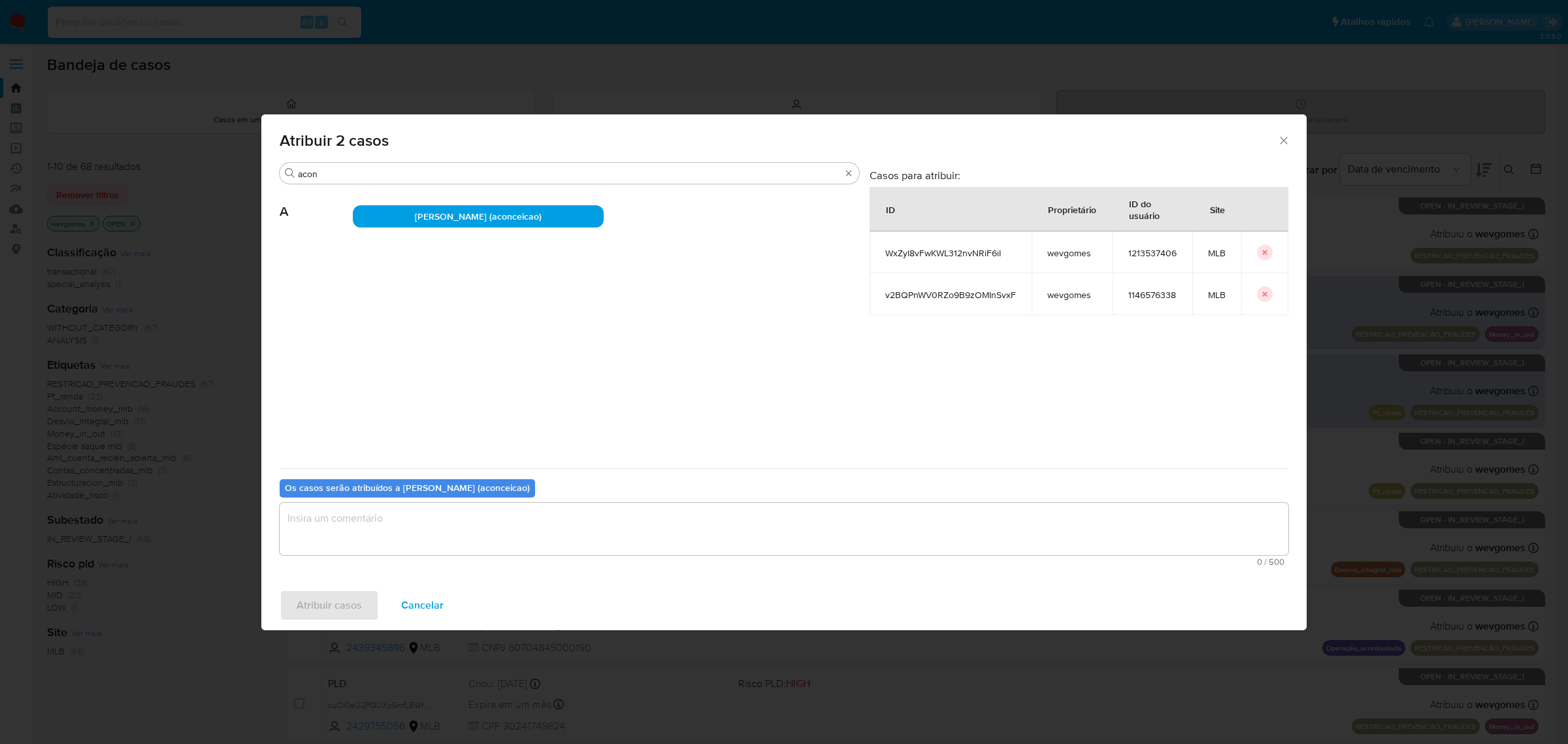
click at [436, 537] on textarea "assign-modal" at bounding box center [784, 528] width 1009 height 52
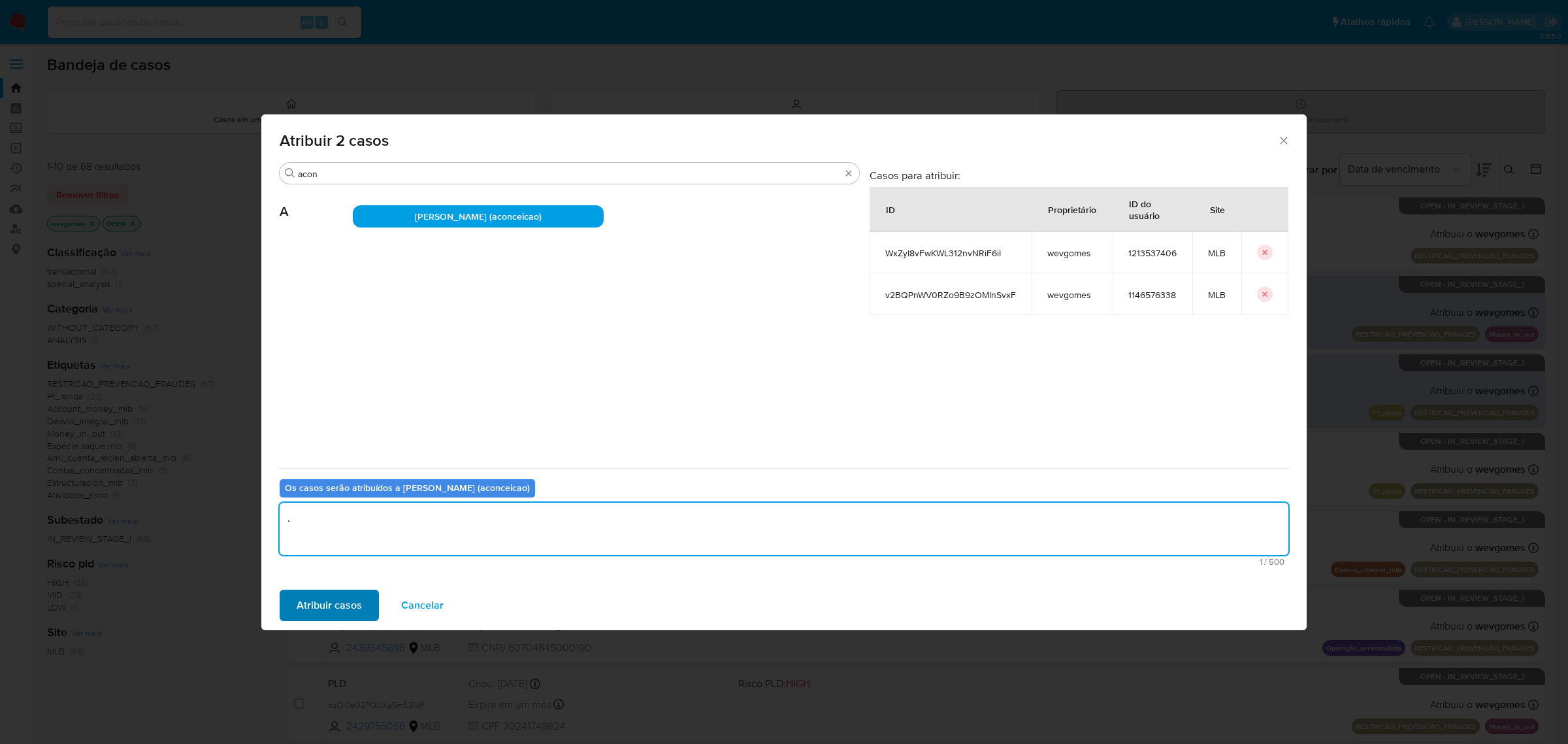
type textarea "."
click at [346, 605] on span "Atribuir casos" at bounding box center [329, 605] width 65 height 29
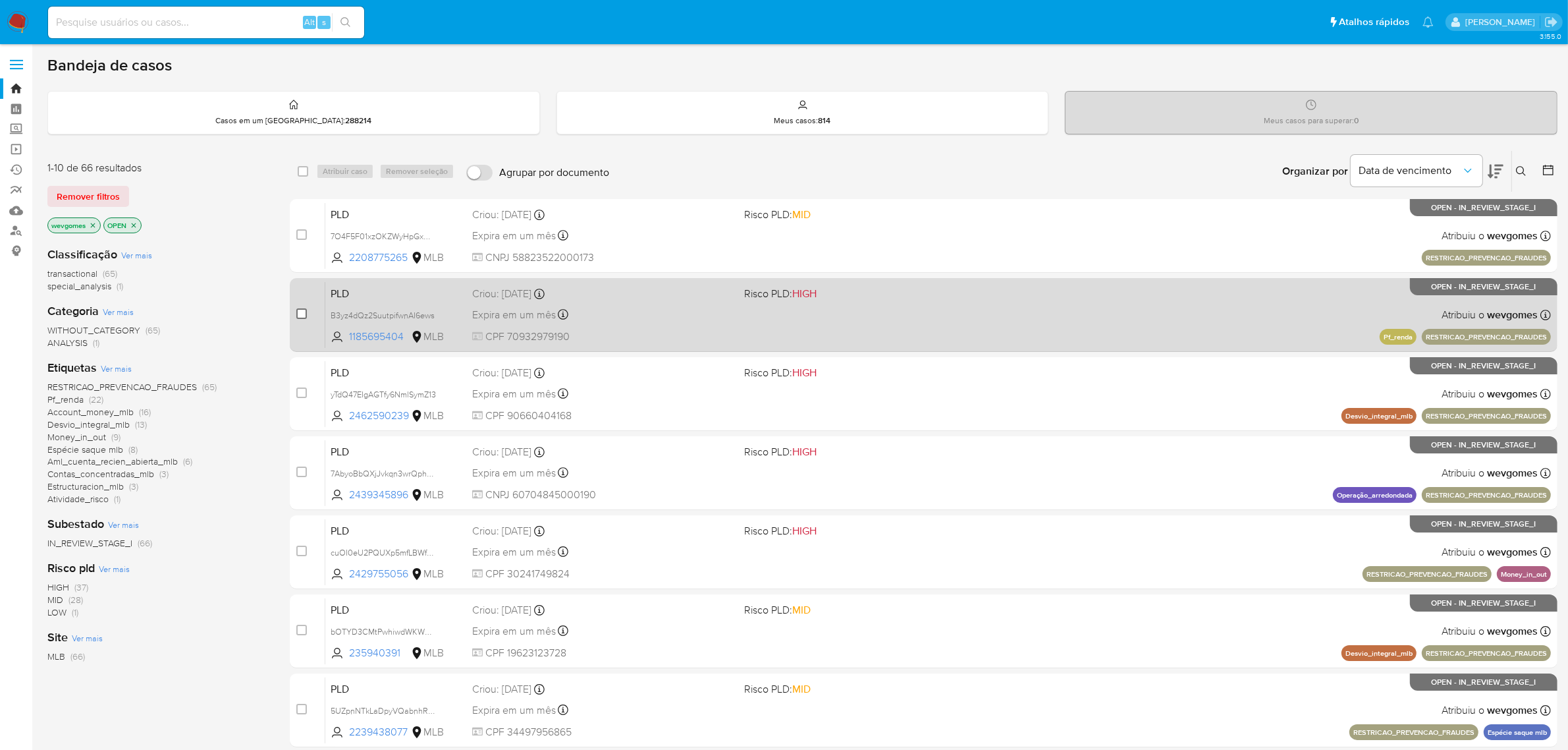
click at [298, 314] on input "checkbox" at bounding box center [301, 314] width 11 height 11
checkbox input "true"
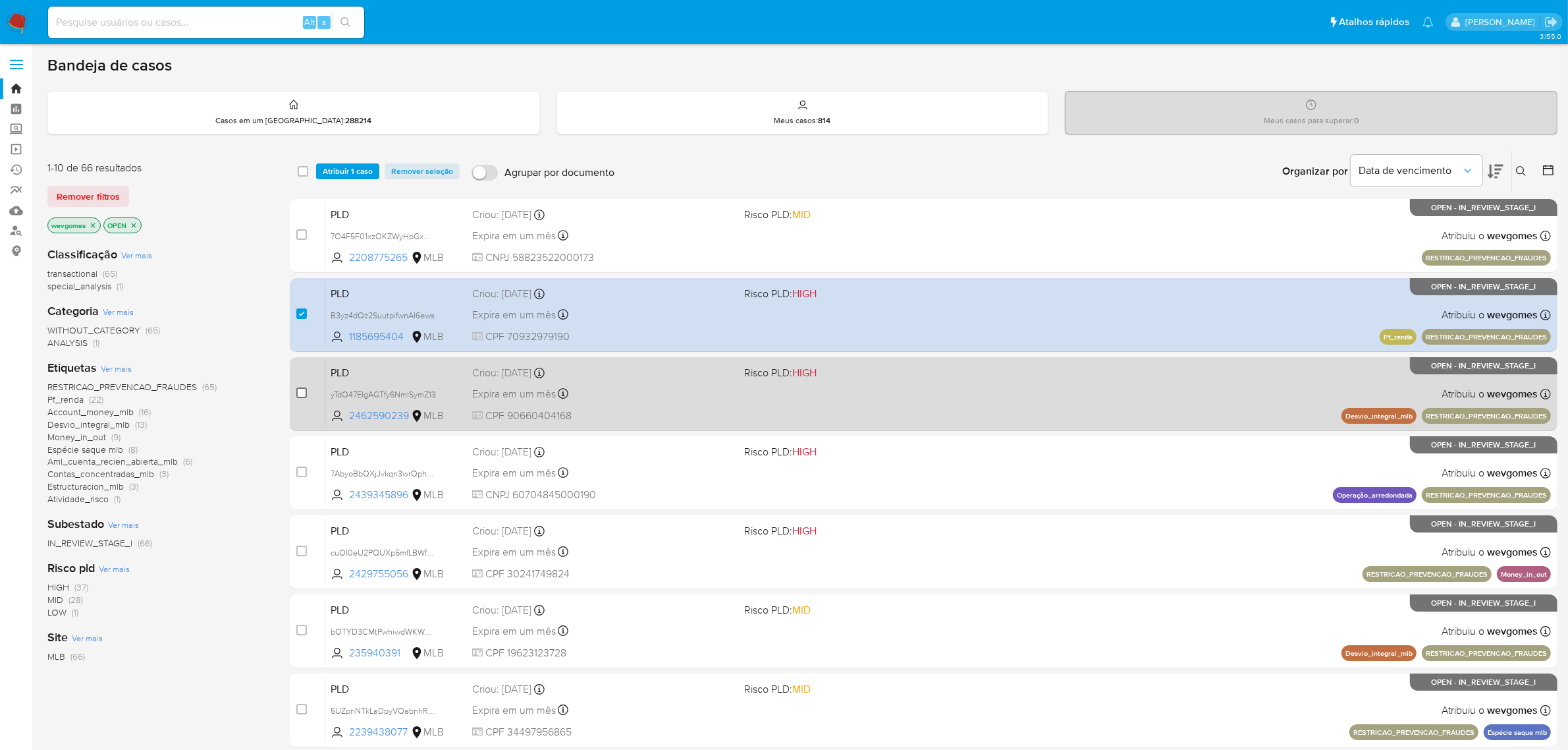
click at [301, 394] on input "checkbox" at bounding box center [301, 393] width 11 height 11
checkbox input "true"
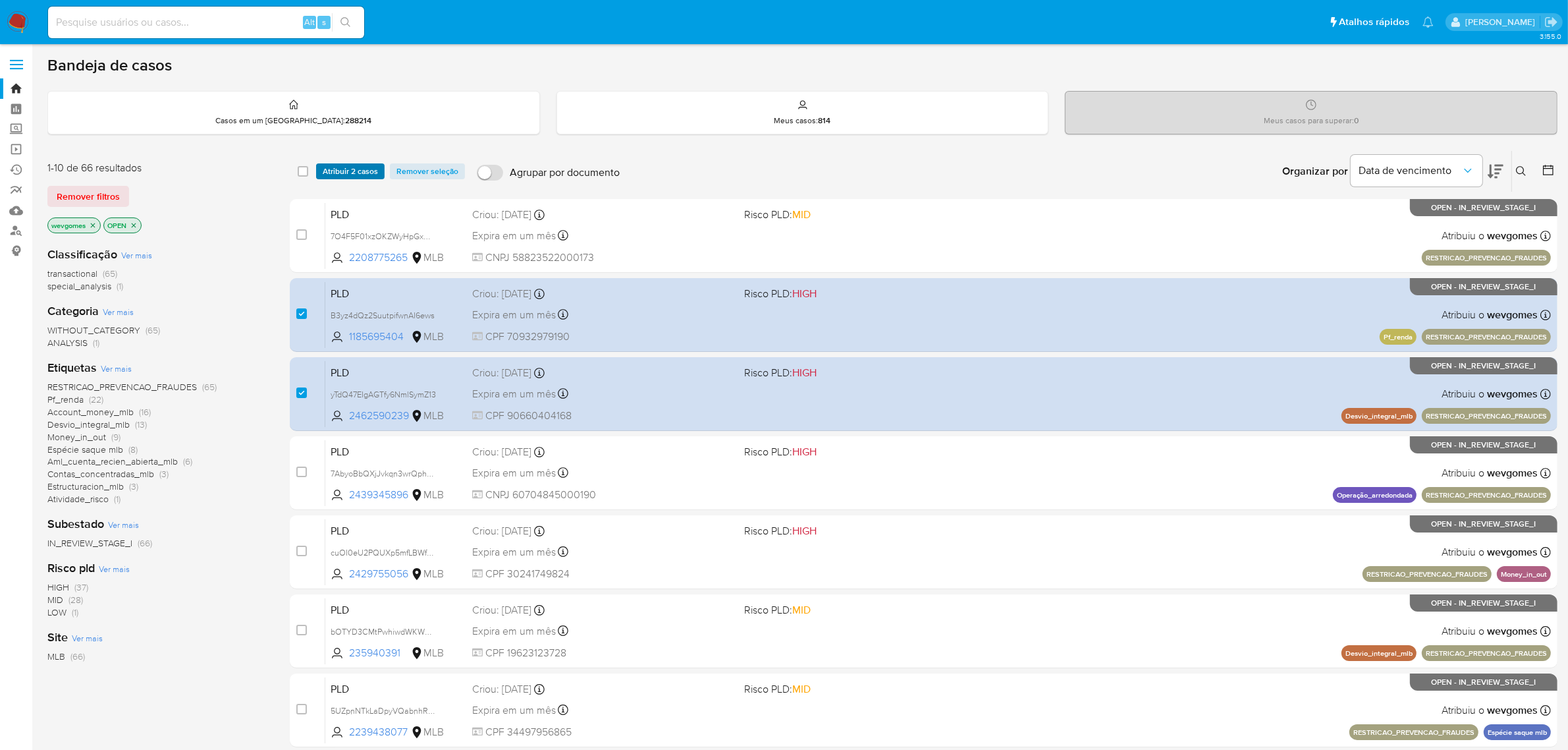
click at [353, 167] on span "Atribuir 2 casos" at bounding box center [351, 171] width 55 height 13
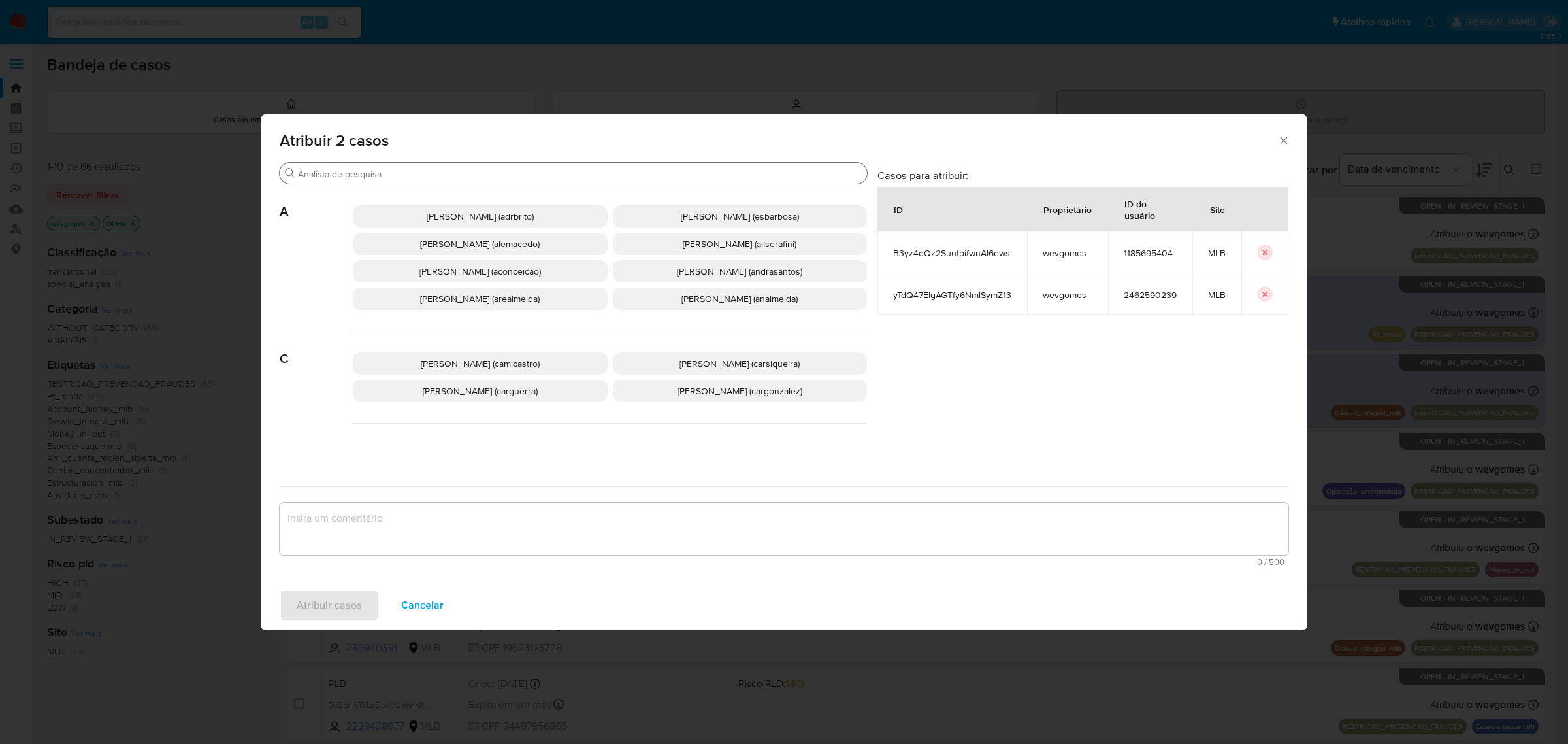
click at [413, 174] on input "Procurar" at bounding box center [580, 174] width 564 height 12
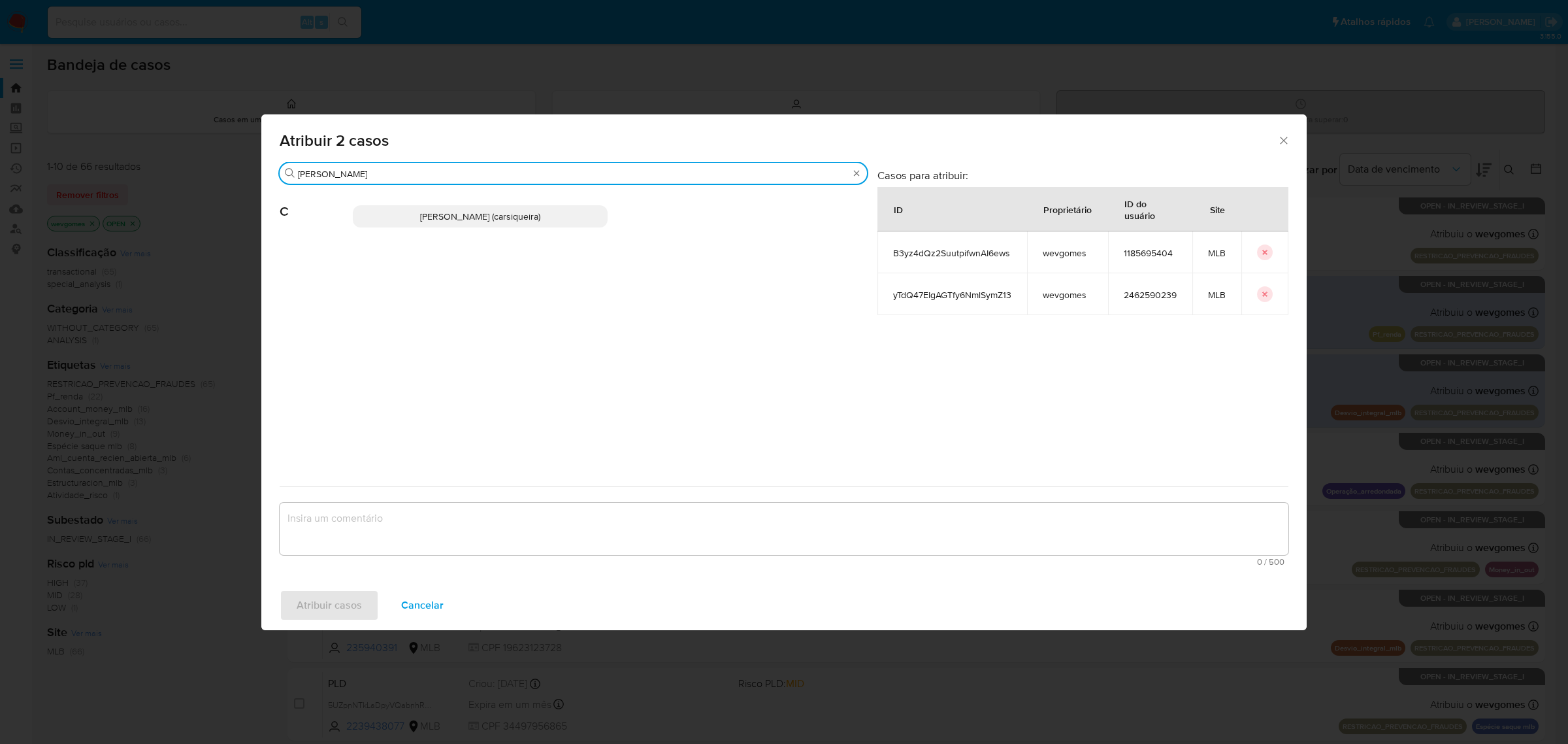
type input "carla"
click at [446, 216] on span "Carla Cardoso Siqueira (carsiqueira)" at bounding box center [480, 216] width 120 height 13
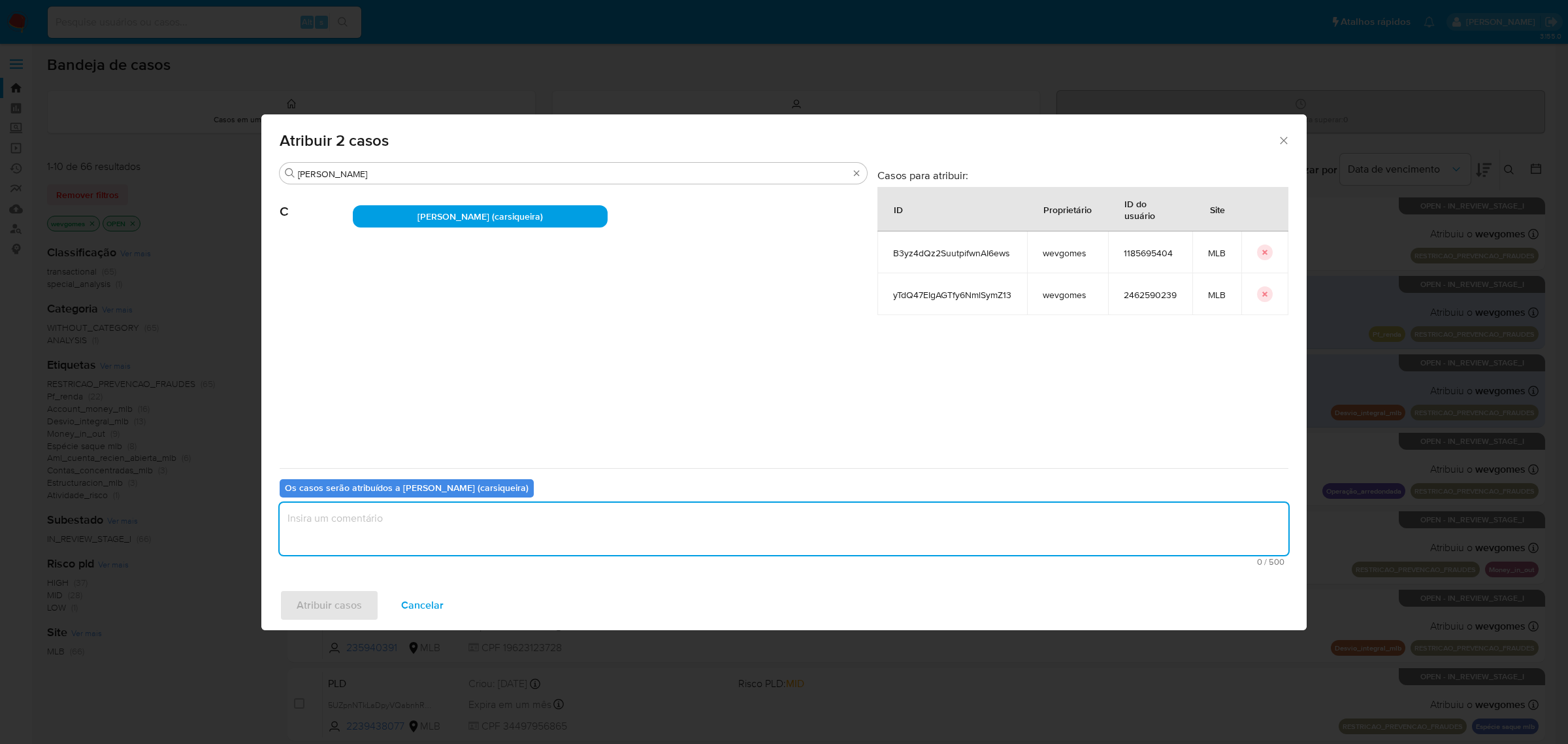
click at [387, 510] on textarea "assign-modal" at bounding box center [784, 528] width 1009 height 52
type textarea "."
click at [346, 611] on span "Atribuir casos" at bounding box center [329, 605] width 65 height 29
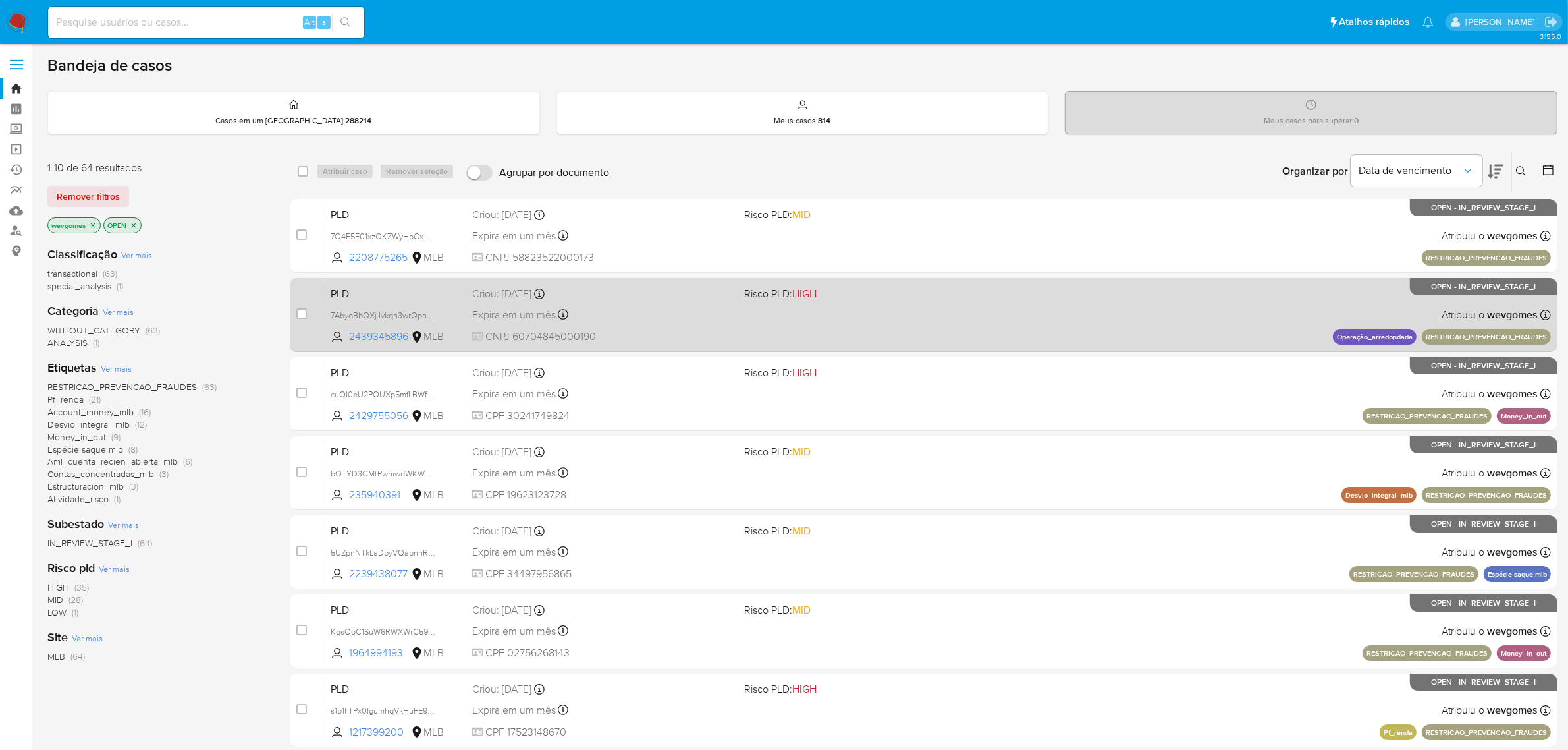
click at [307, 310] on div "case-item-checkbox Incapaz de atribuir o caso" at bounding box center [311, 314] width 29 height 67
click at [301, 315] on input "checkbox" at bounding box center [301, 314] width 11 height 11
checkbox input "true"
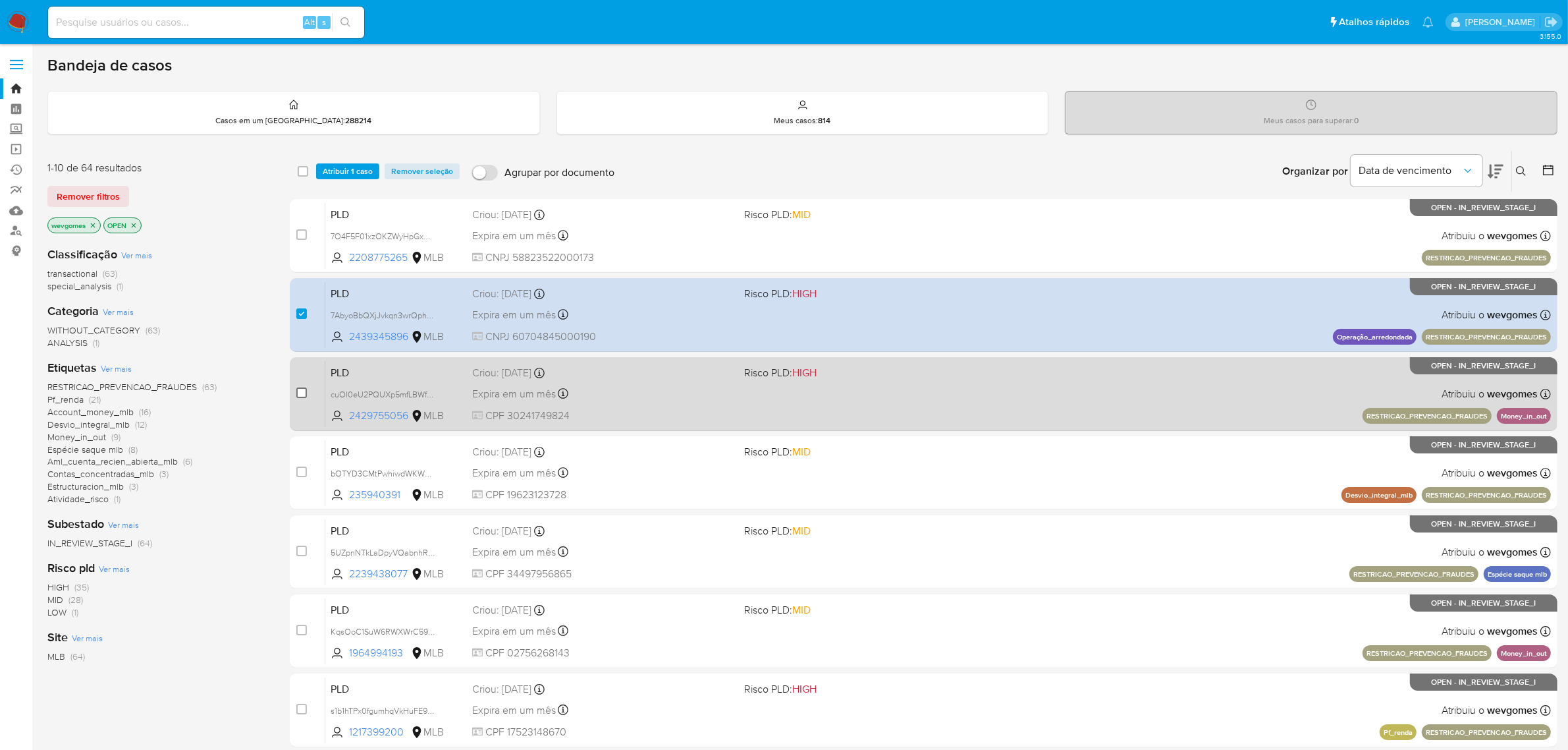
click at [303, 393] on input "checkbox" at bounding box center [301, 393] width 11 height 11
checkbox input "true"
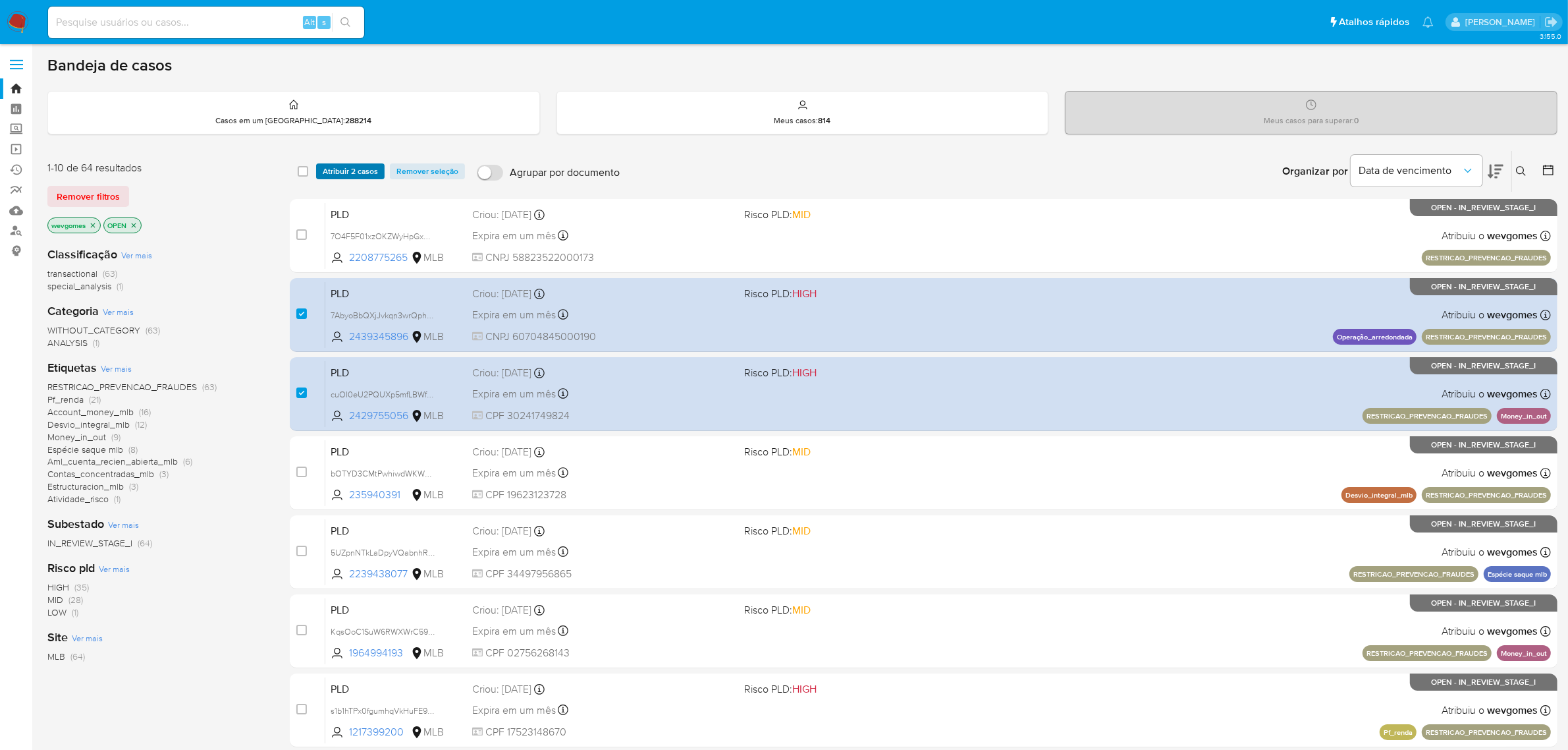
click at [352, 170] on span "Atribuir 2 casos" at bounding box center [351, 171] width 55 height 13
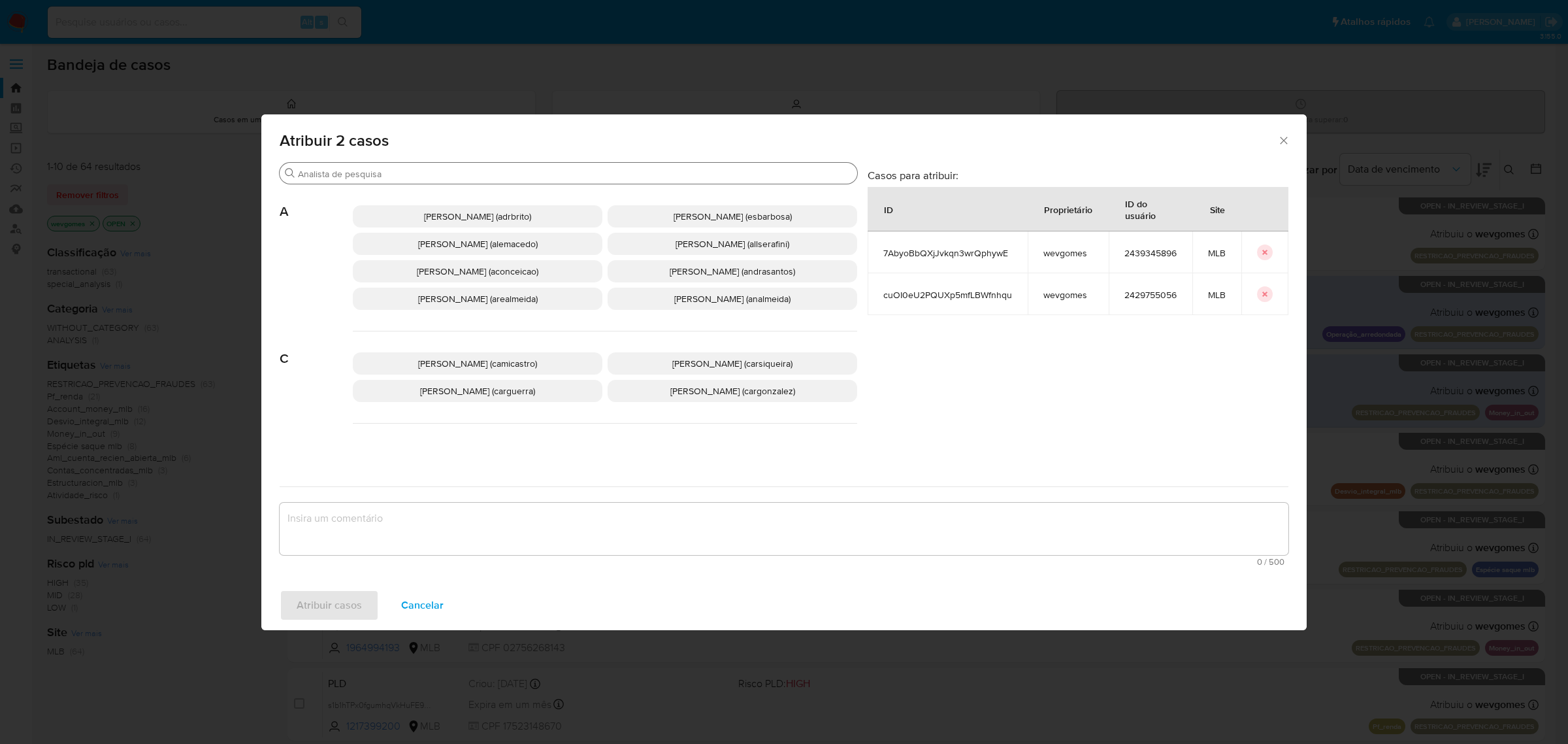
click at [383, 180] on div "Procurar" at bounding box center [568, 173] width 578 height 21
click at [386, 175] on input "Procurar" at bounding box center [575, 174] width 554 height 12
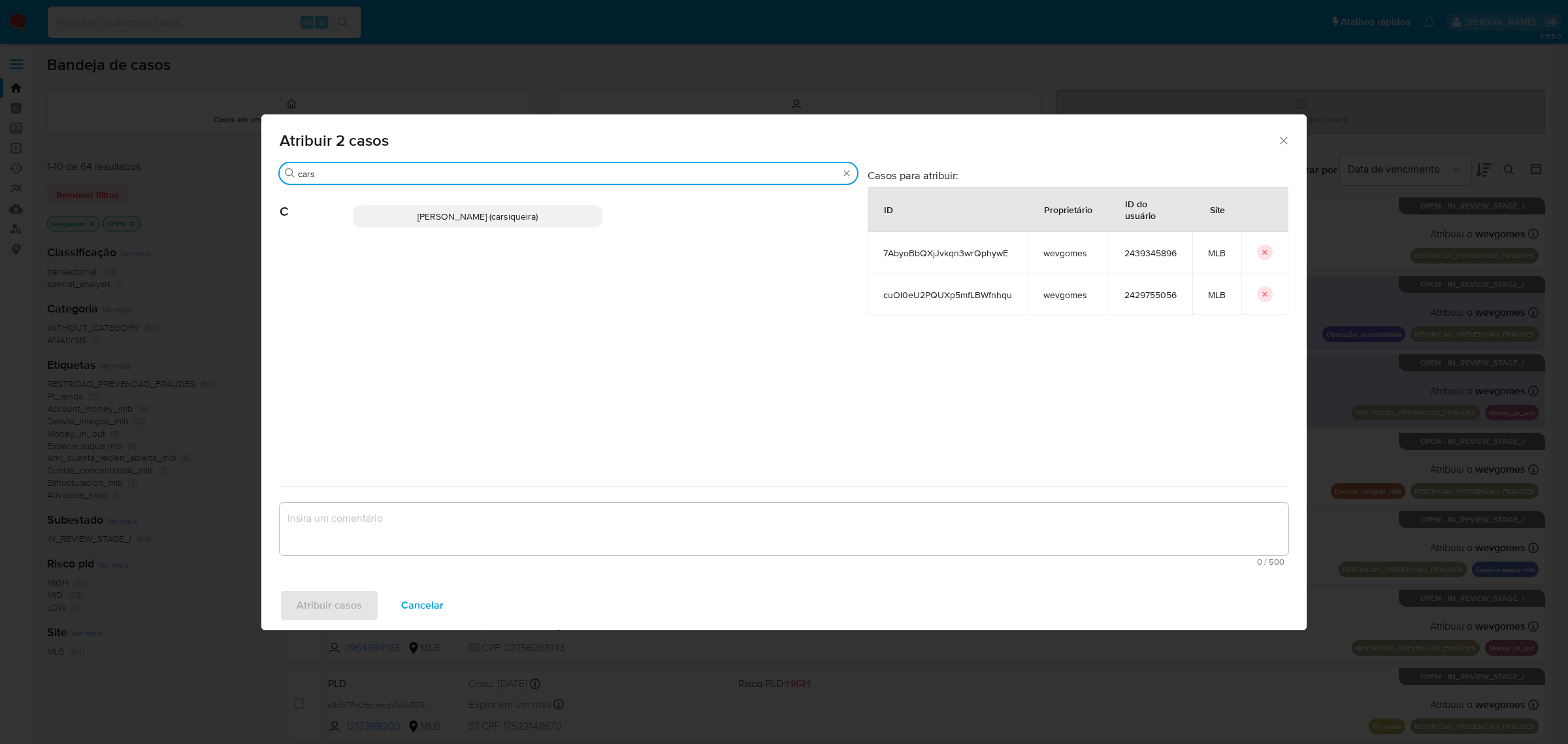
type input "cars"
click at [441, 218] on span "Carla Cardoso Siqueira (carsiqueira)" at bounding box center [477, 216] width 120 height 13
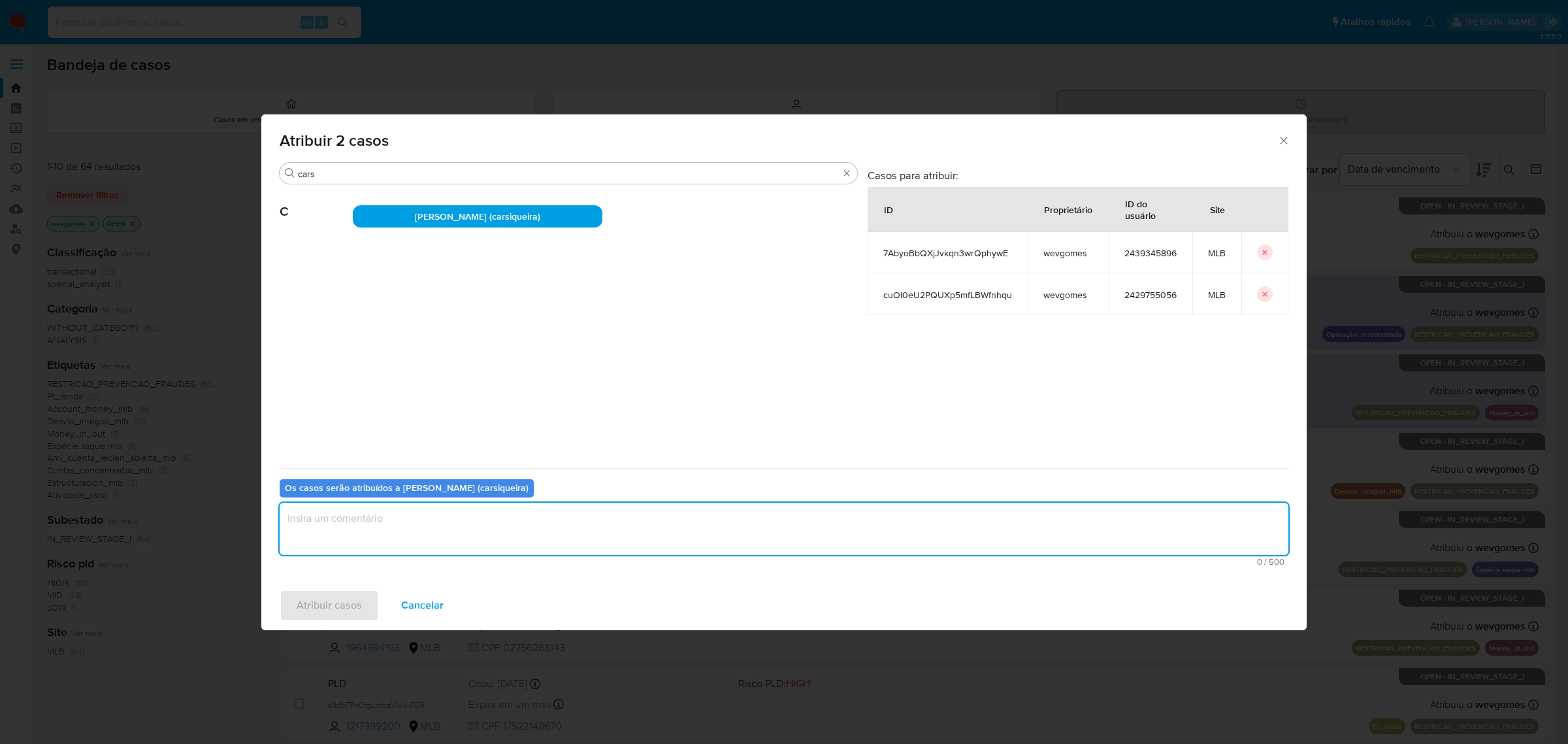
click at [423, 521] on textarea "assign-modal" at bounding box center [784, 528] width 1009 height 52
type textarea "."
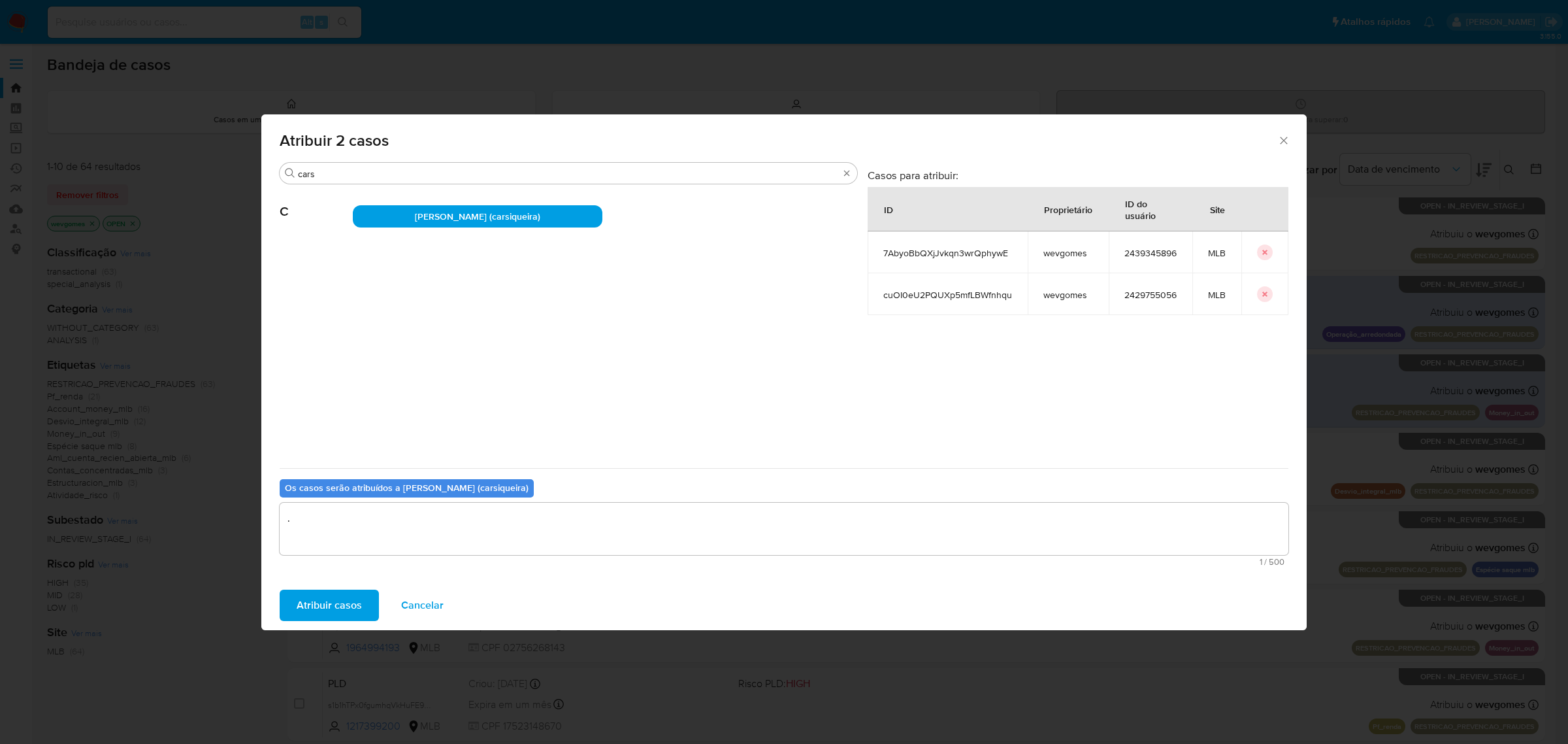
click at [335, 607] on span "Atribuir casos" at bounding box center [329, 605] width 65 height 29
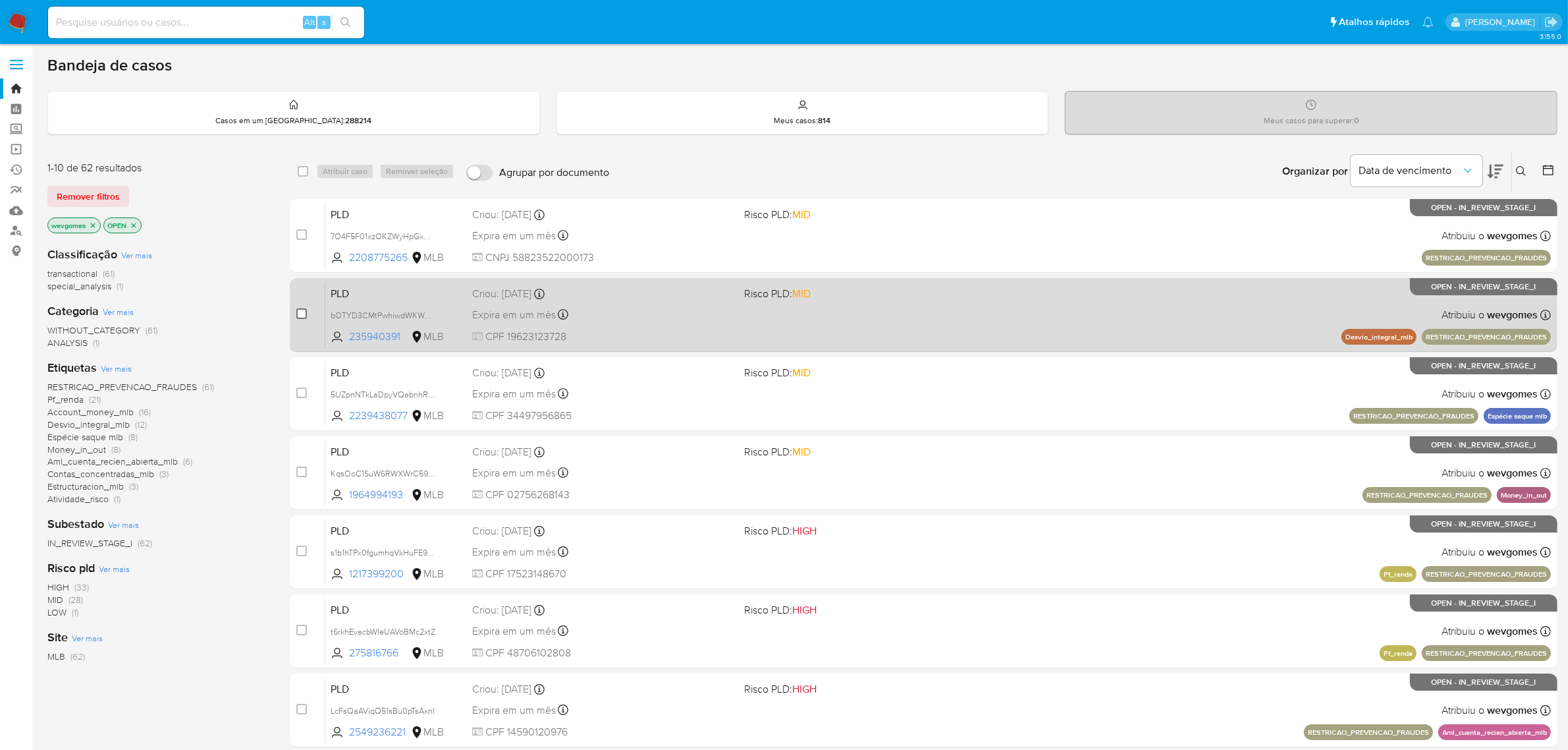
click at [303, 311] on input "checkbox" at bounding box center [301, 314] width 11 height 11
checkbox input "true"
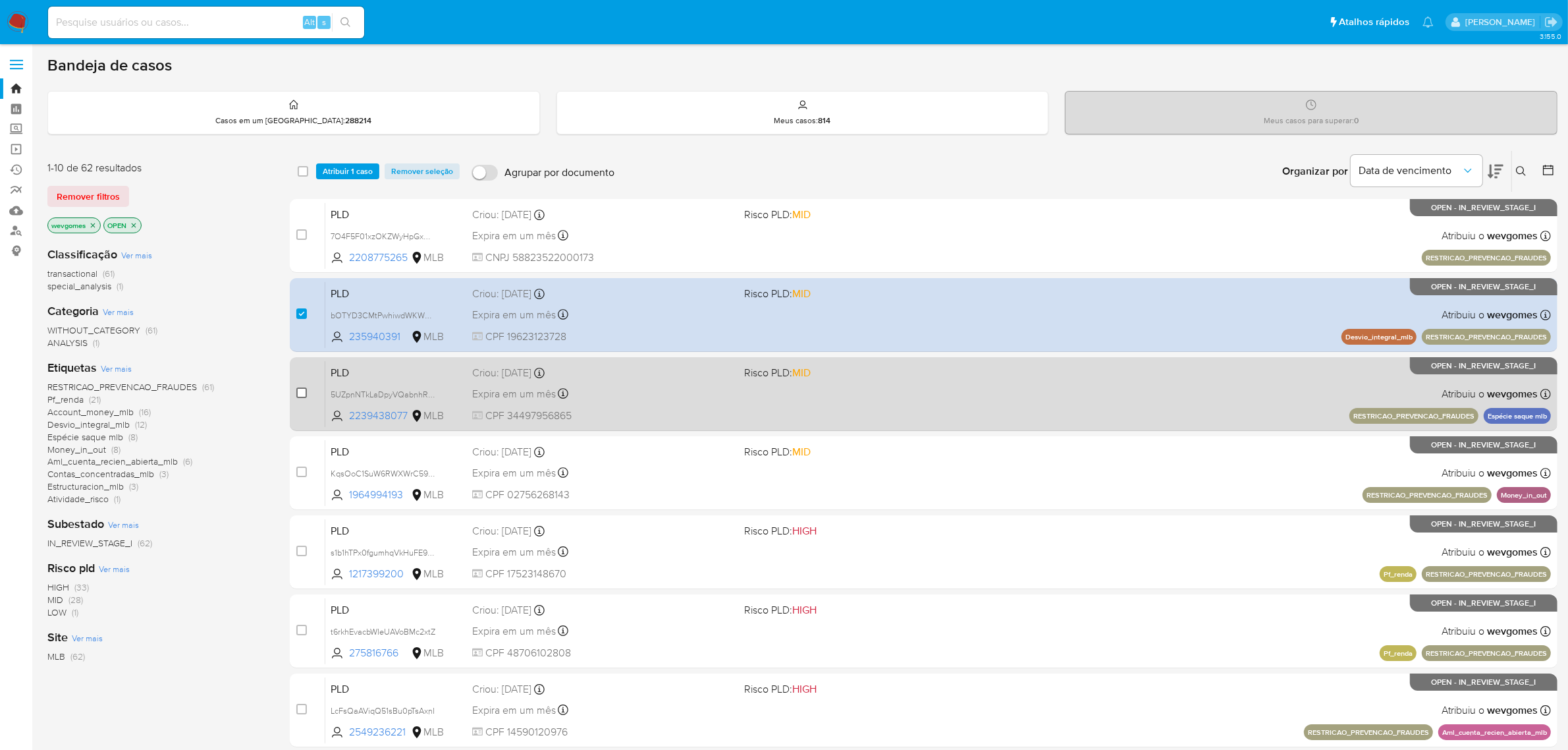
click at [301, 393] on input "checkbox" at bounding box center [301, 393] width 11 height 11
checkbox input "true"
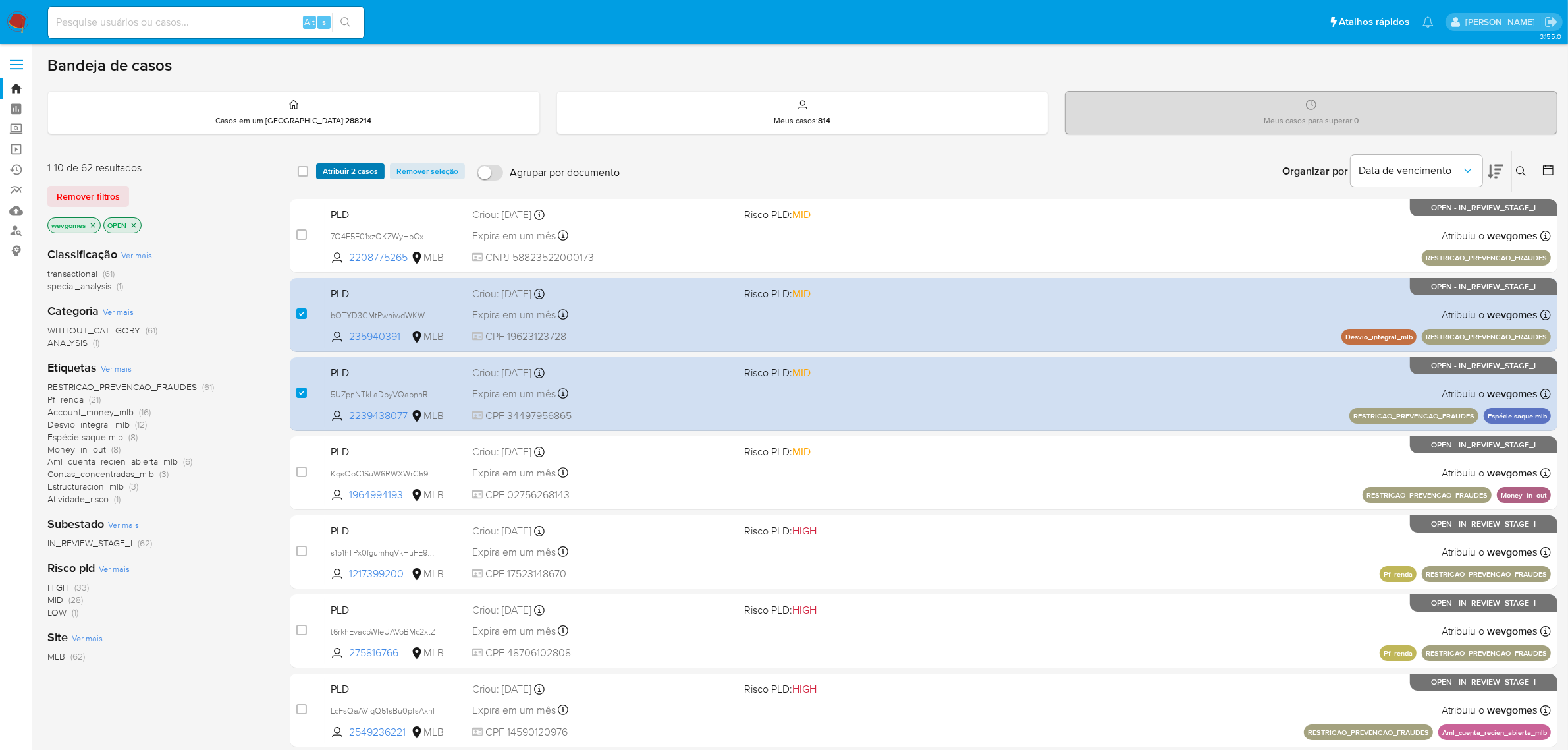
click at [351, 172] on span "Atribuir 2 casos" at bounding box center [351, 171] width 55 height 13
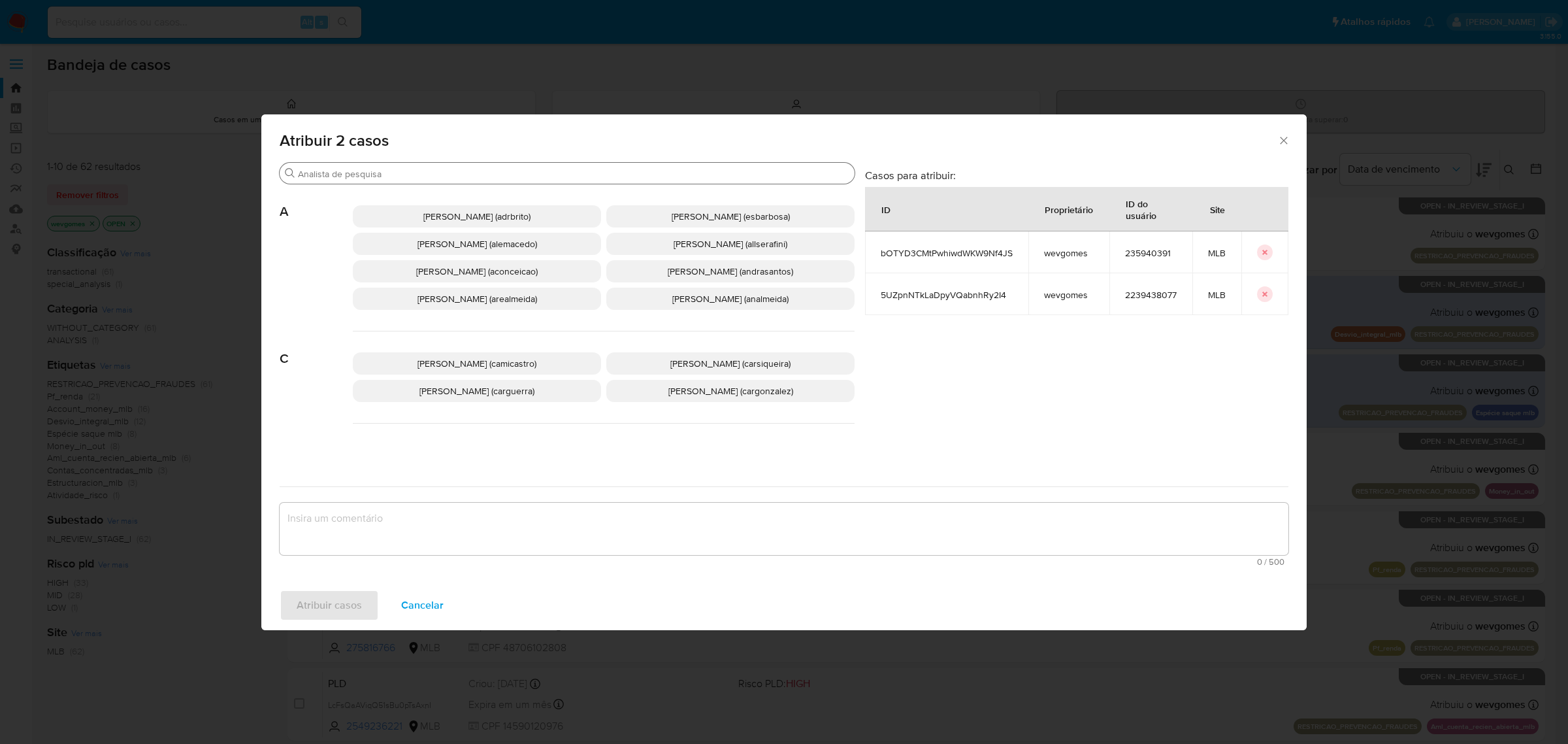
click at [404, 174] on input "Procurar" at bounding box center [573, 174] width 551 height 12
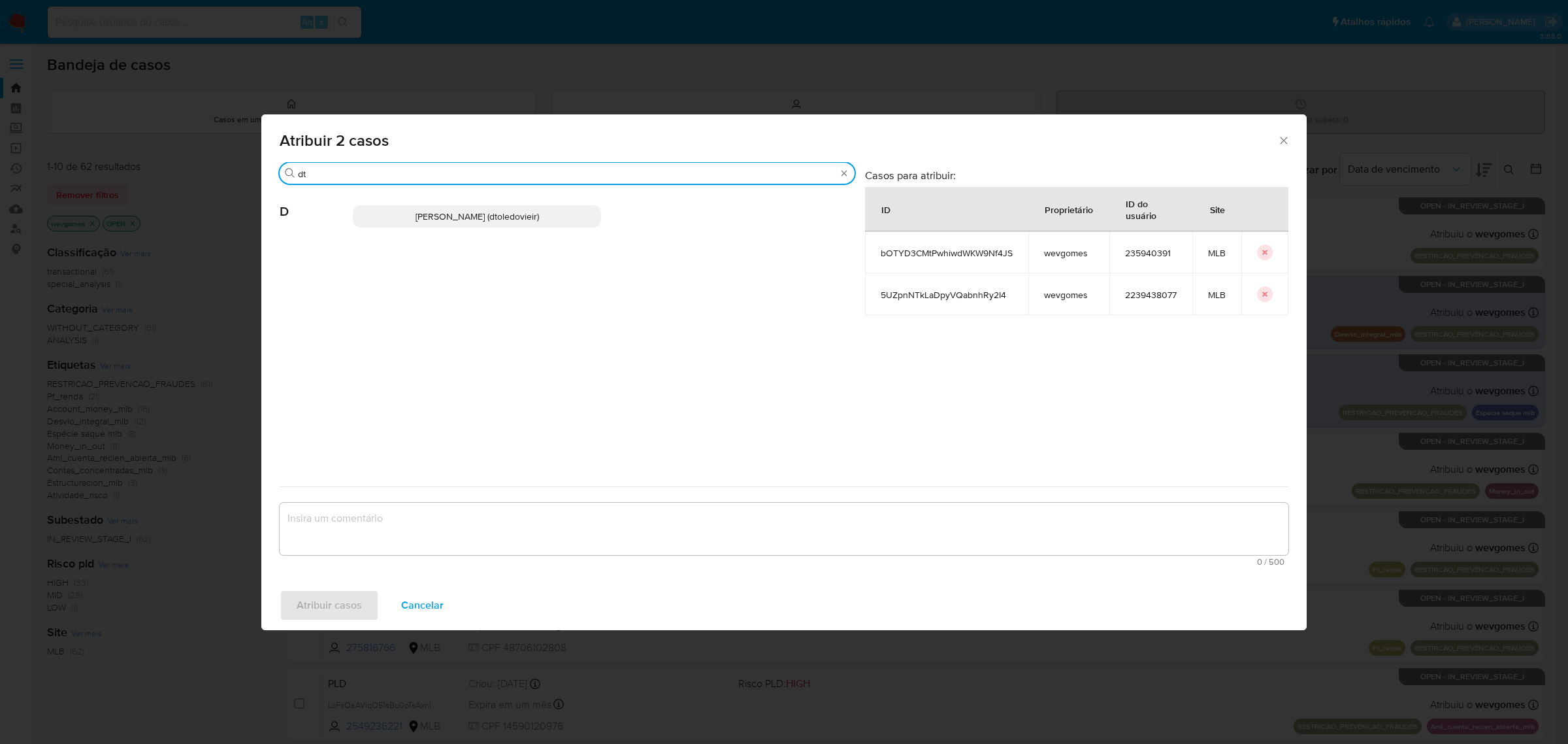
type input "dt"
click at [415, 214] on span "Danilo Toledo Vieira (dtoledovieir)" at bounding box center [477, 216] width 124 height 13
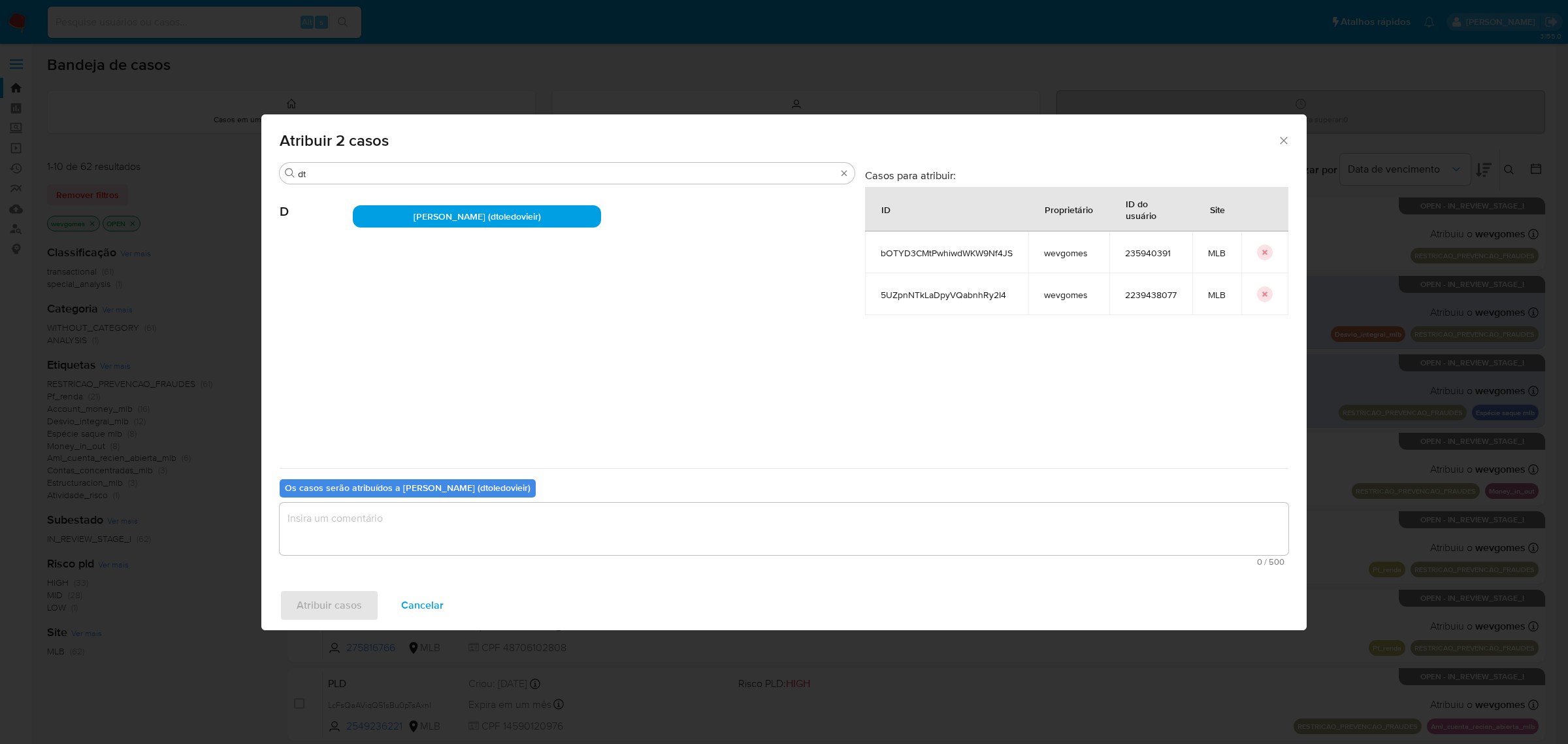
click at [458, 528] on textarea "assign-modal" at bounding box center [784, 528] width 1009 height 52
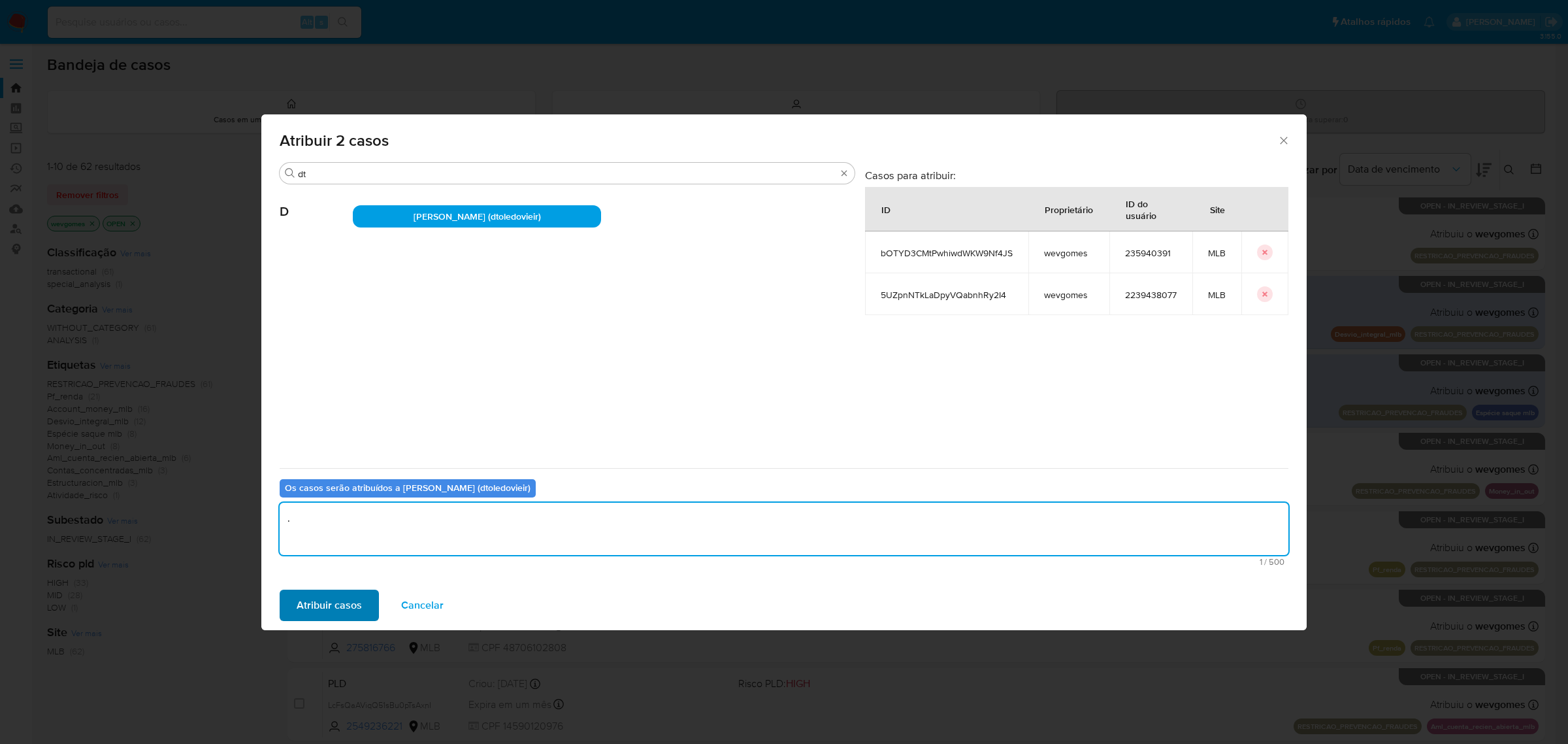
type textarea "."
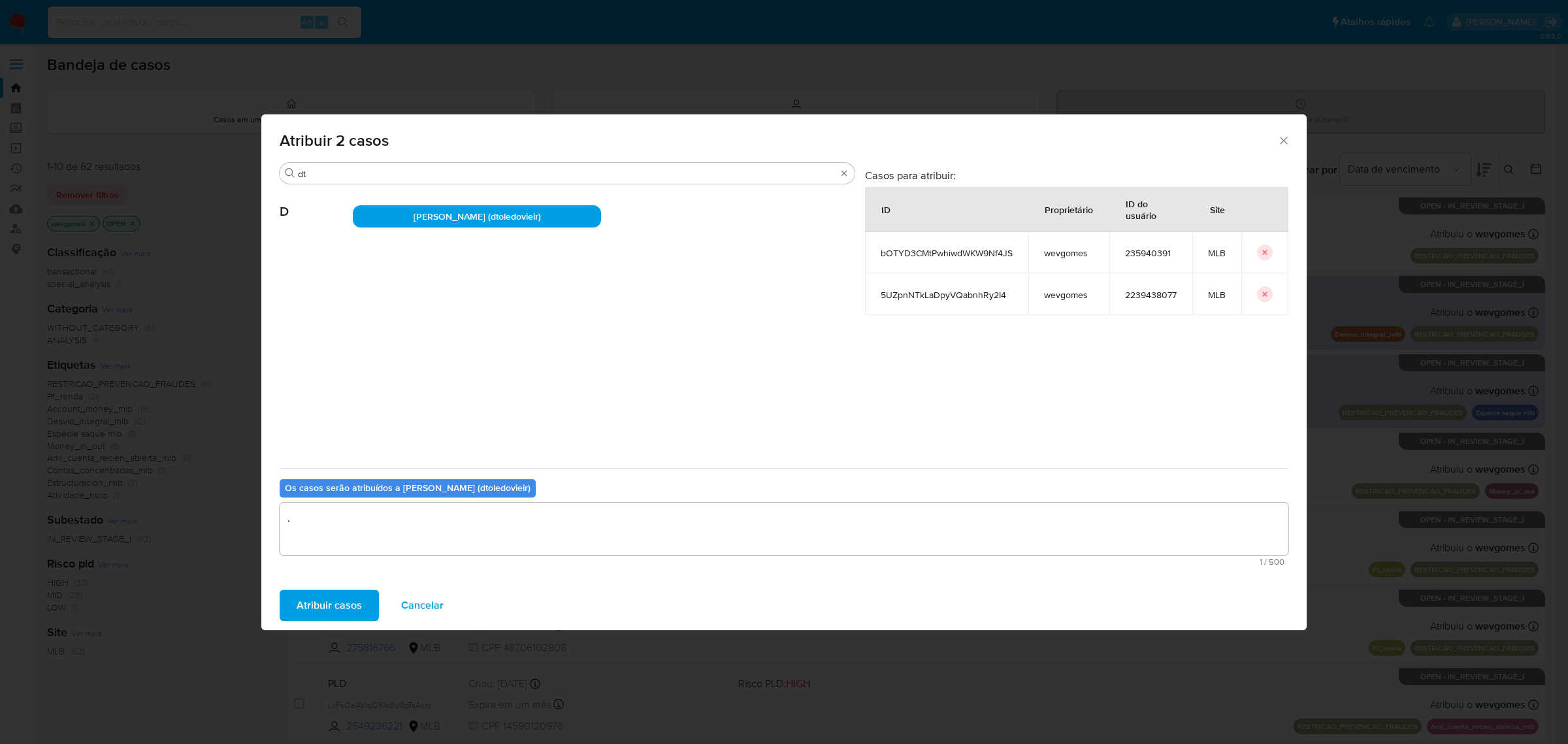
click at [345, 603] on span "Atribuir casos" at bounding box center [329, 605] width 65 height 29
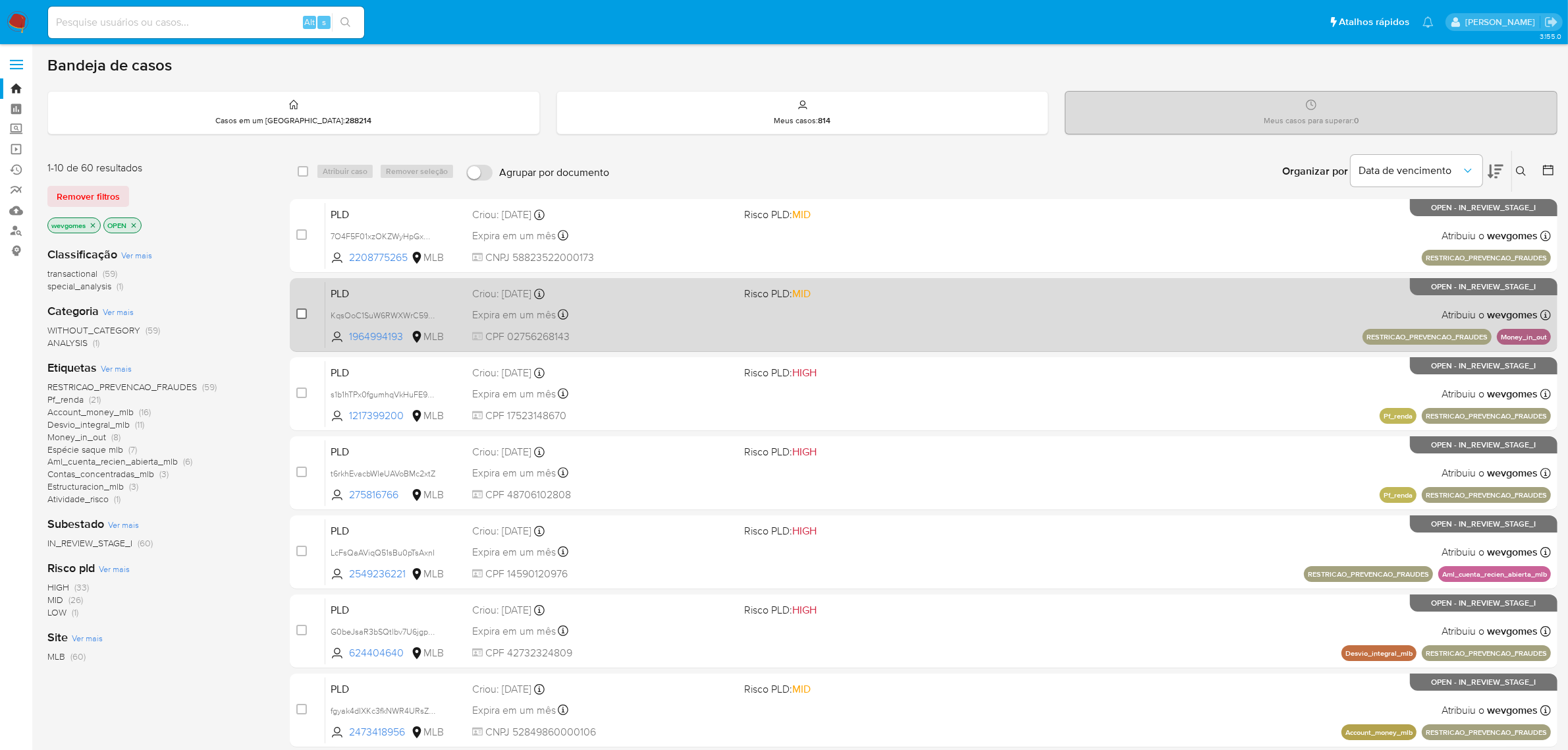
click at [303, 313] on input "checkbox" at bounding box center [301, 314] width 11 height 11
checkbox input "true"
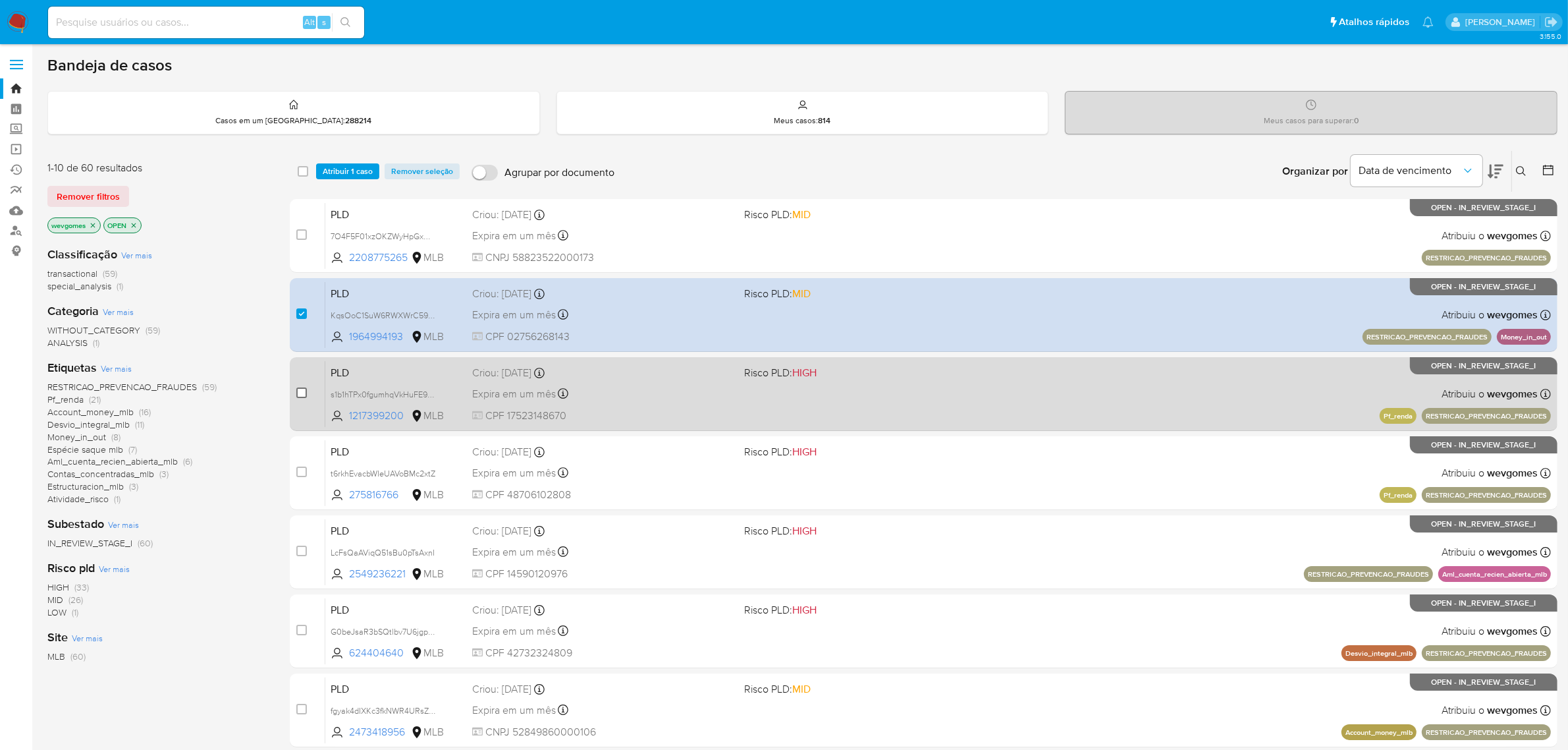
click at [300, 396] on input "checkbox" at bounding box center [301, 393] width 11 height 11
checkbox input "true"
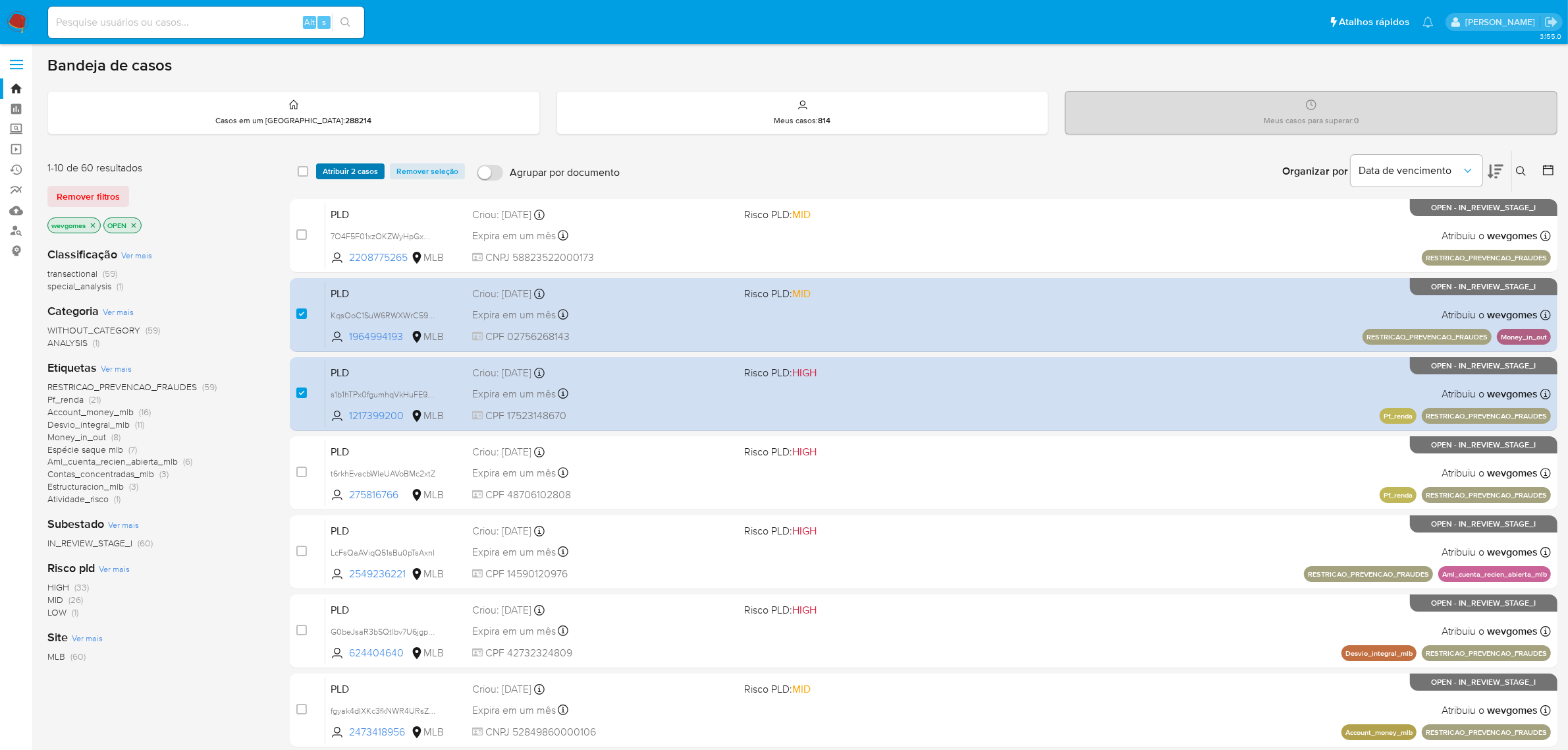
click at [346, 169] on span "Atribuir 2 casos" at bounding box center [351, 171] width 55 height 13
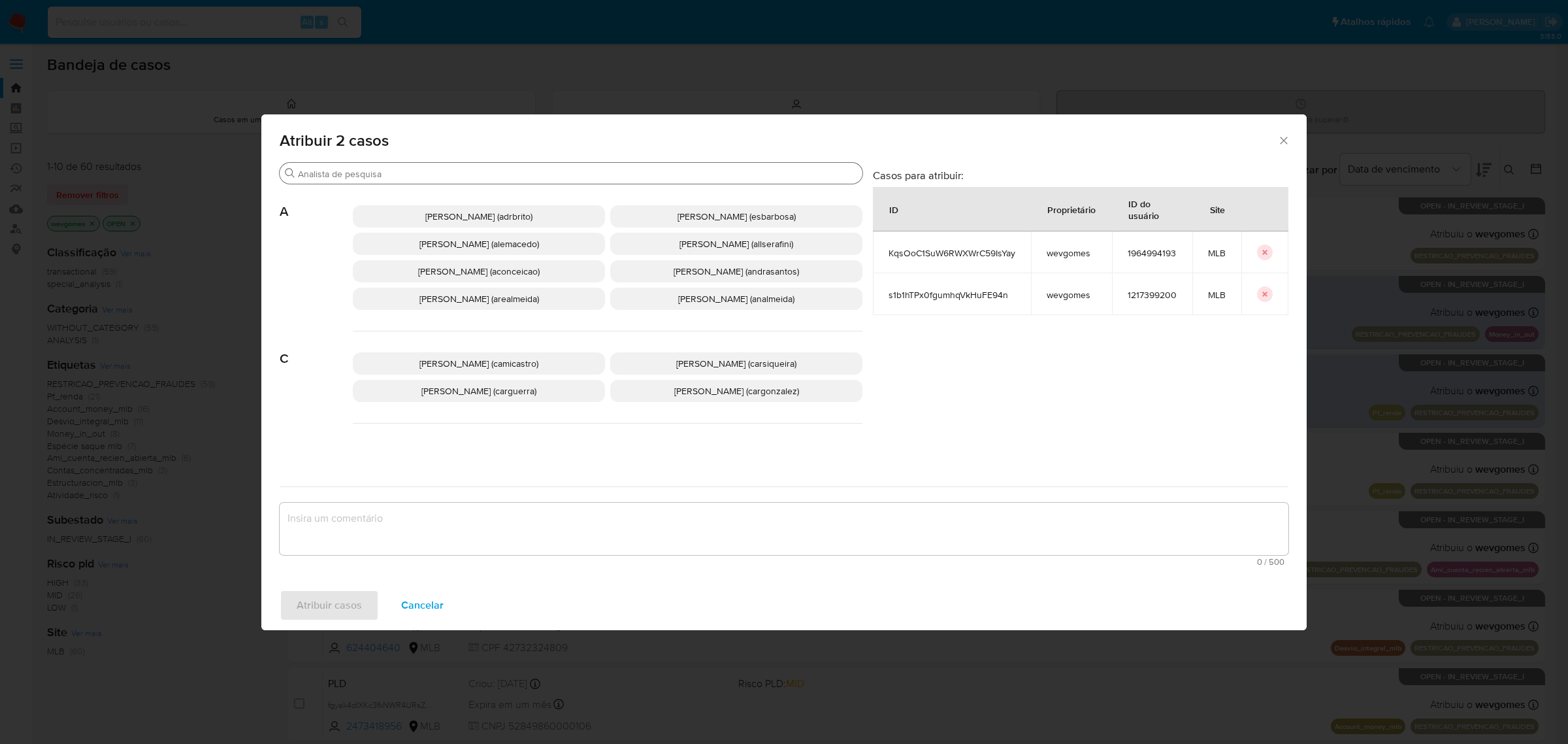
click at [416, 177] on input "Procurar" at bounding box center [578, 174] width 559 height 12
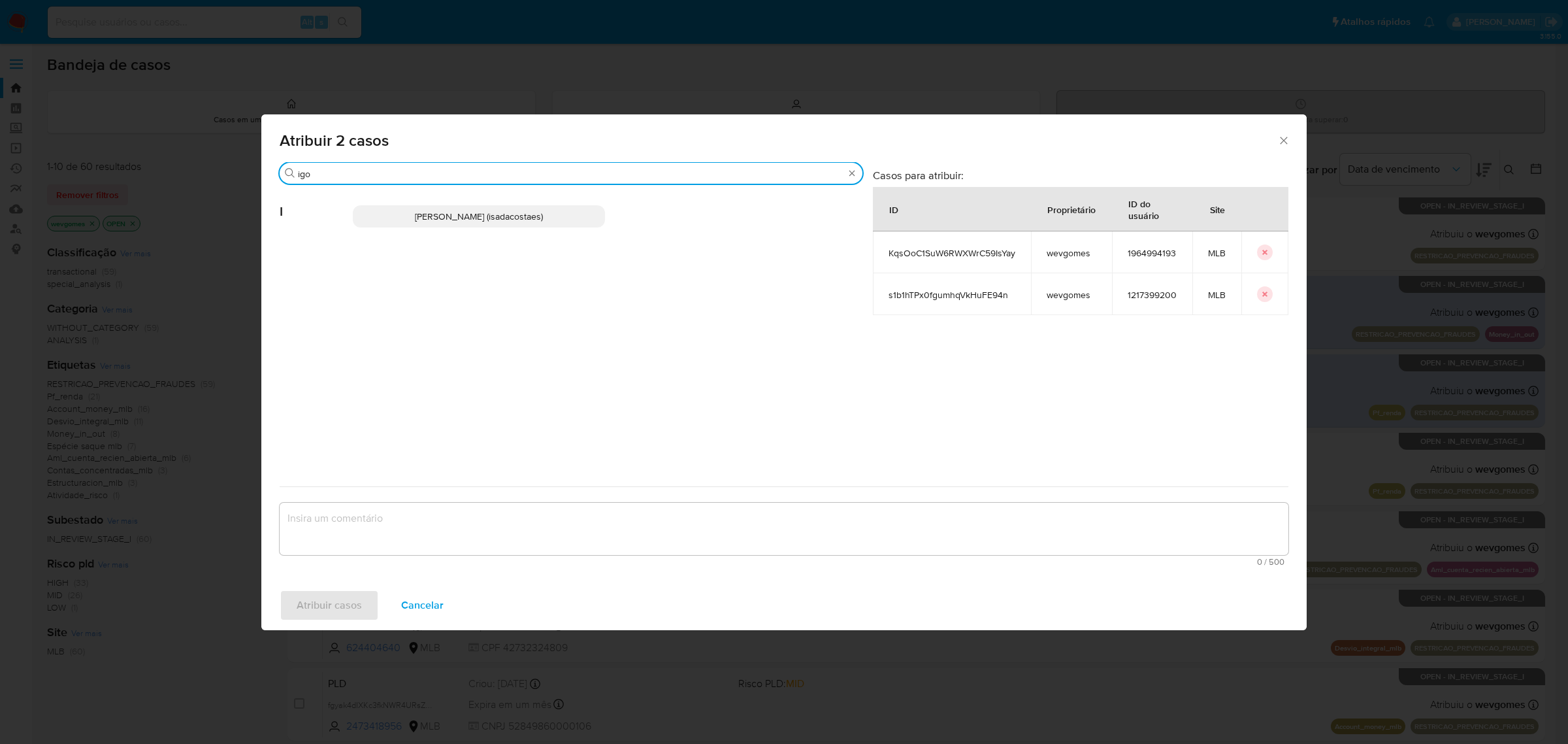
type input "igo"
click at [455, 217] on span "Igor Sa Da Costa E Silva (isadacostaes)" at bounding box center [479, 216] width 128 height 13
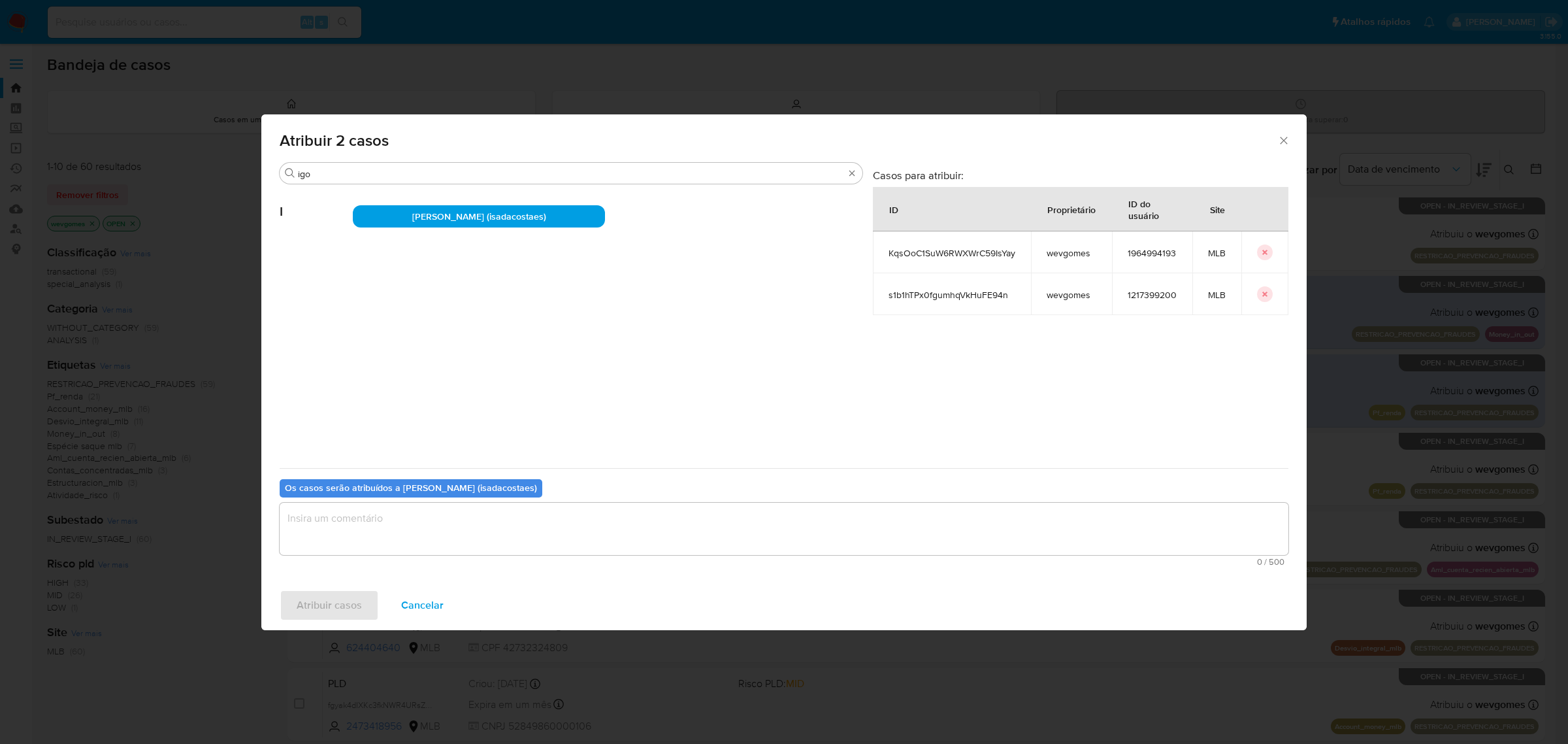
click at [408, 518] on textarea "assign-modal" at bounding box center [784, 528] width 1009 height 52
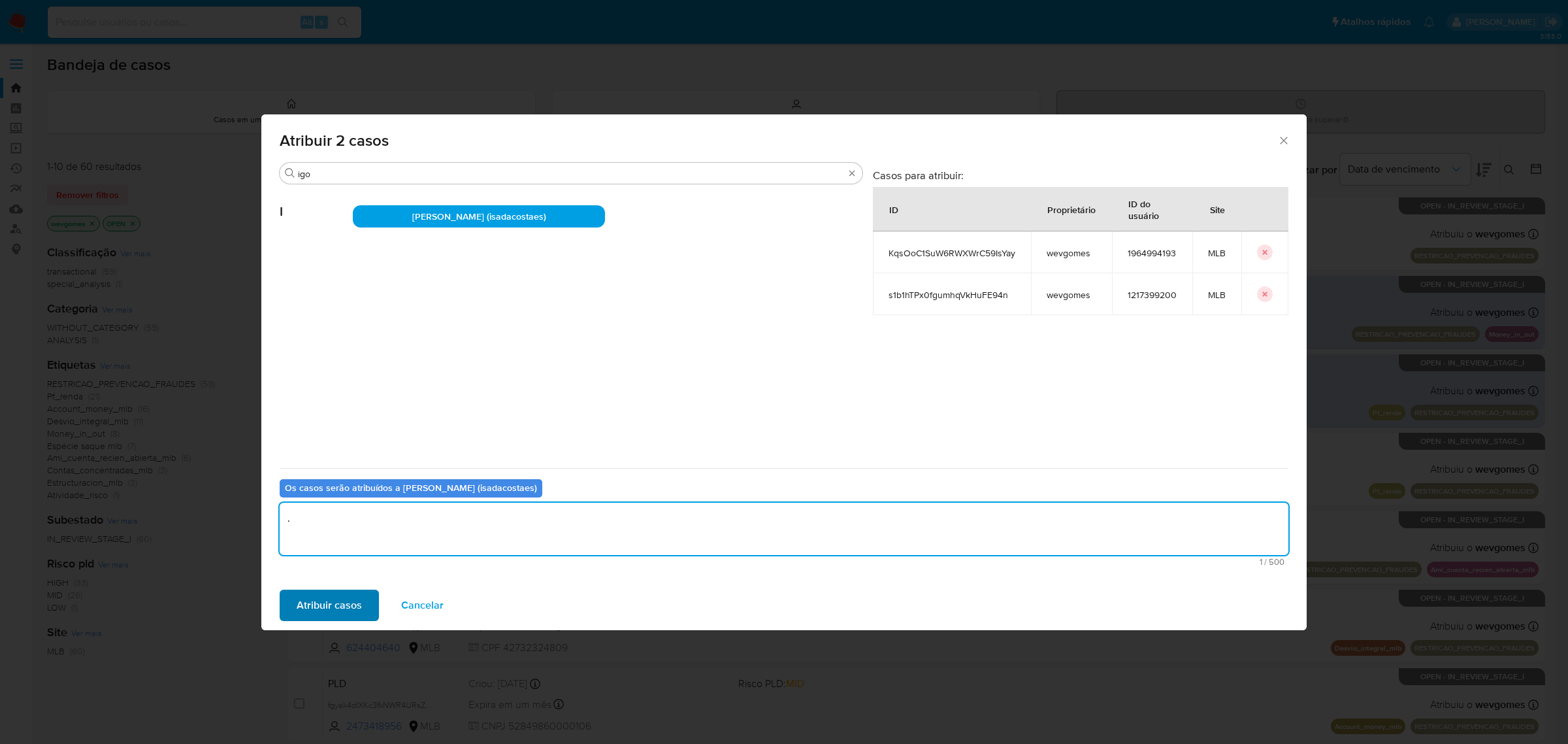
type textarea "."
click at [311, 606] on span "Atribuir casos" at bounding box center [329, 605] width 65 height 29
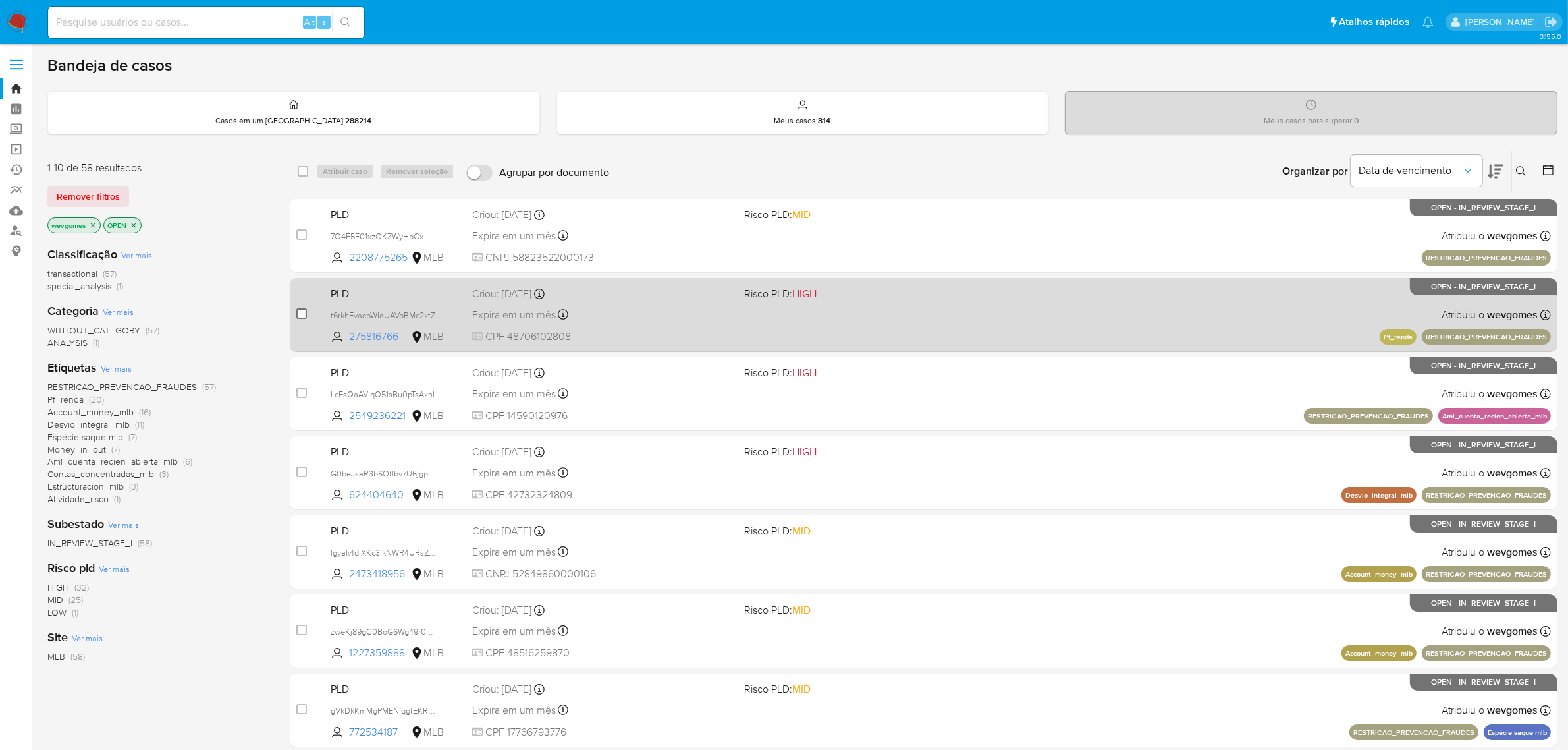
click at [303, 314] on input "checkbox" at bounding box center [301, 314] width 11 height 11
checkbox input "true"
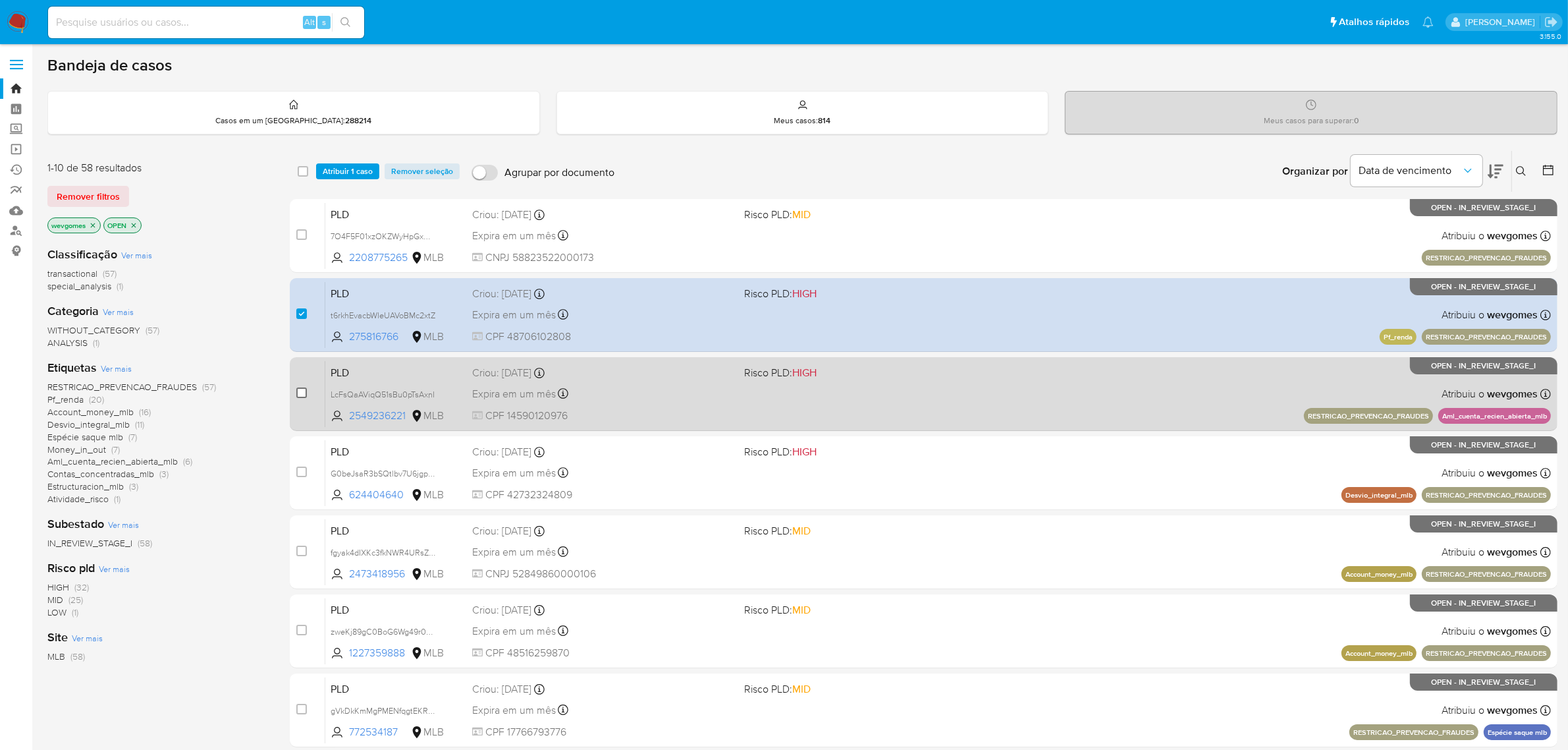
click at [303, 392] on input "checkbox" at bounding box center [301, 393] width 11 height 11
checkbox input "true"
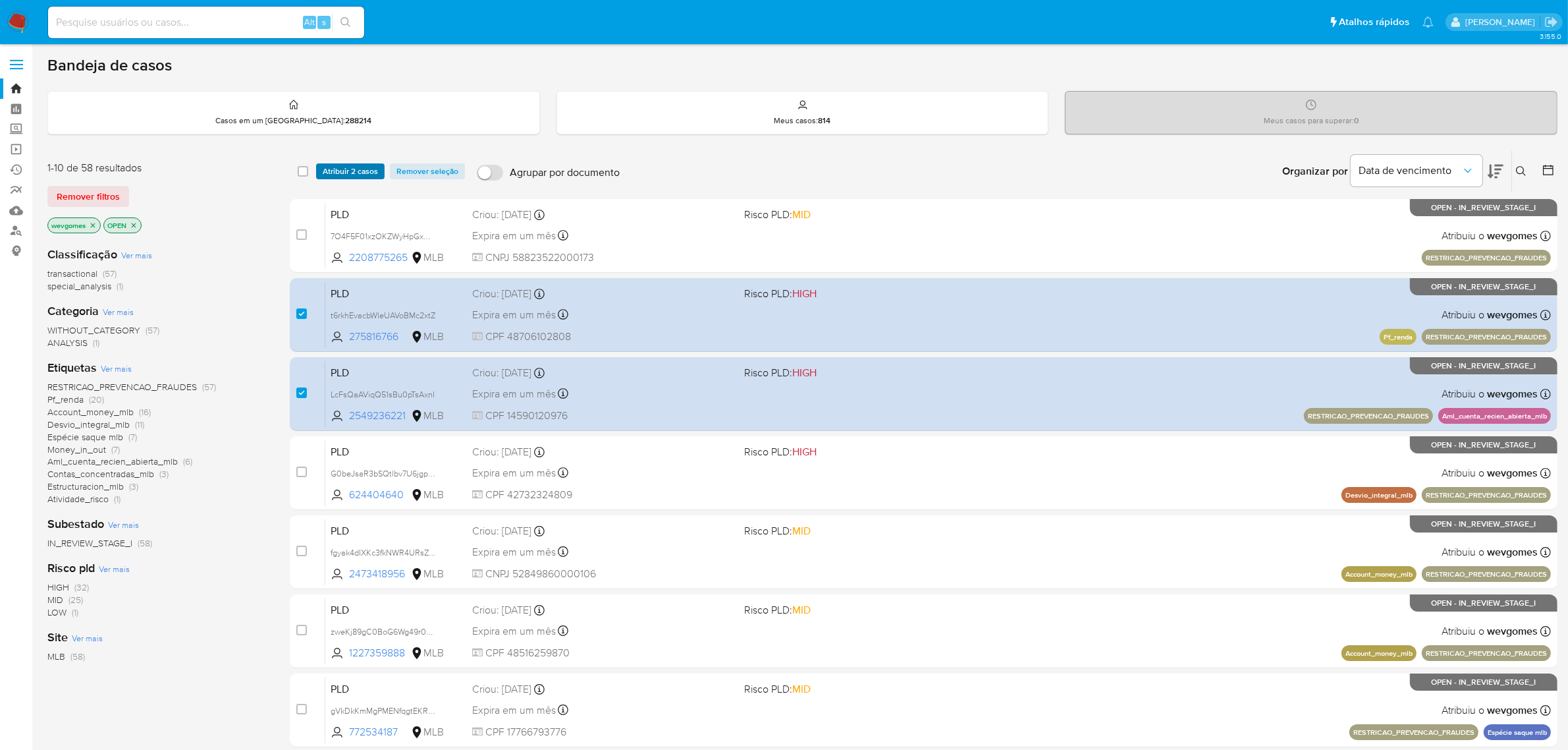
click at [359, 172] on span "Atribuir 2 casos" at bounding box center [351, 171] width 55 height 13
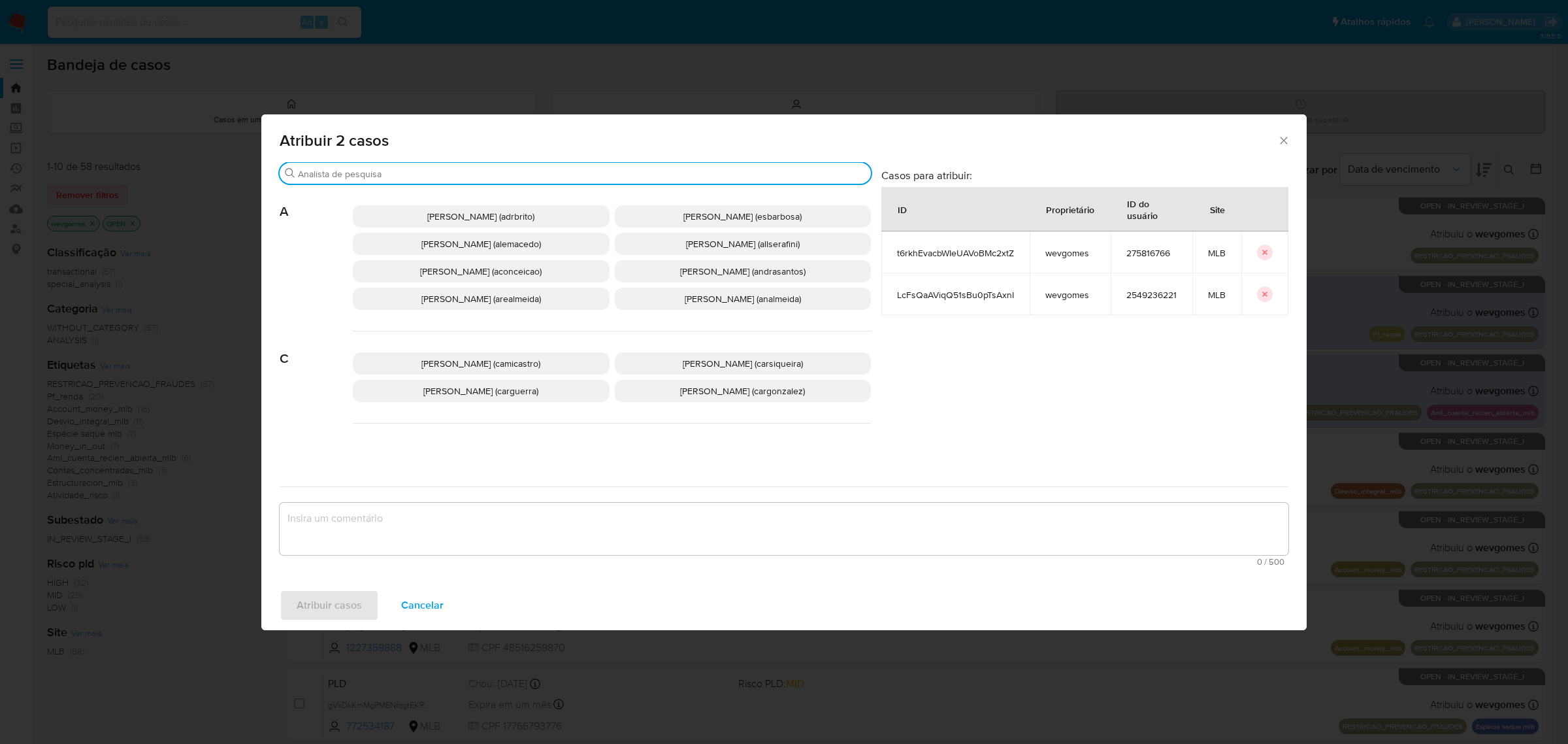
click at [450, 170] on input "Procurar" at bounding box center [582, 174] width 568 height 12
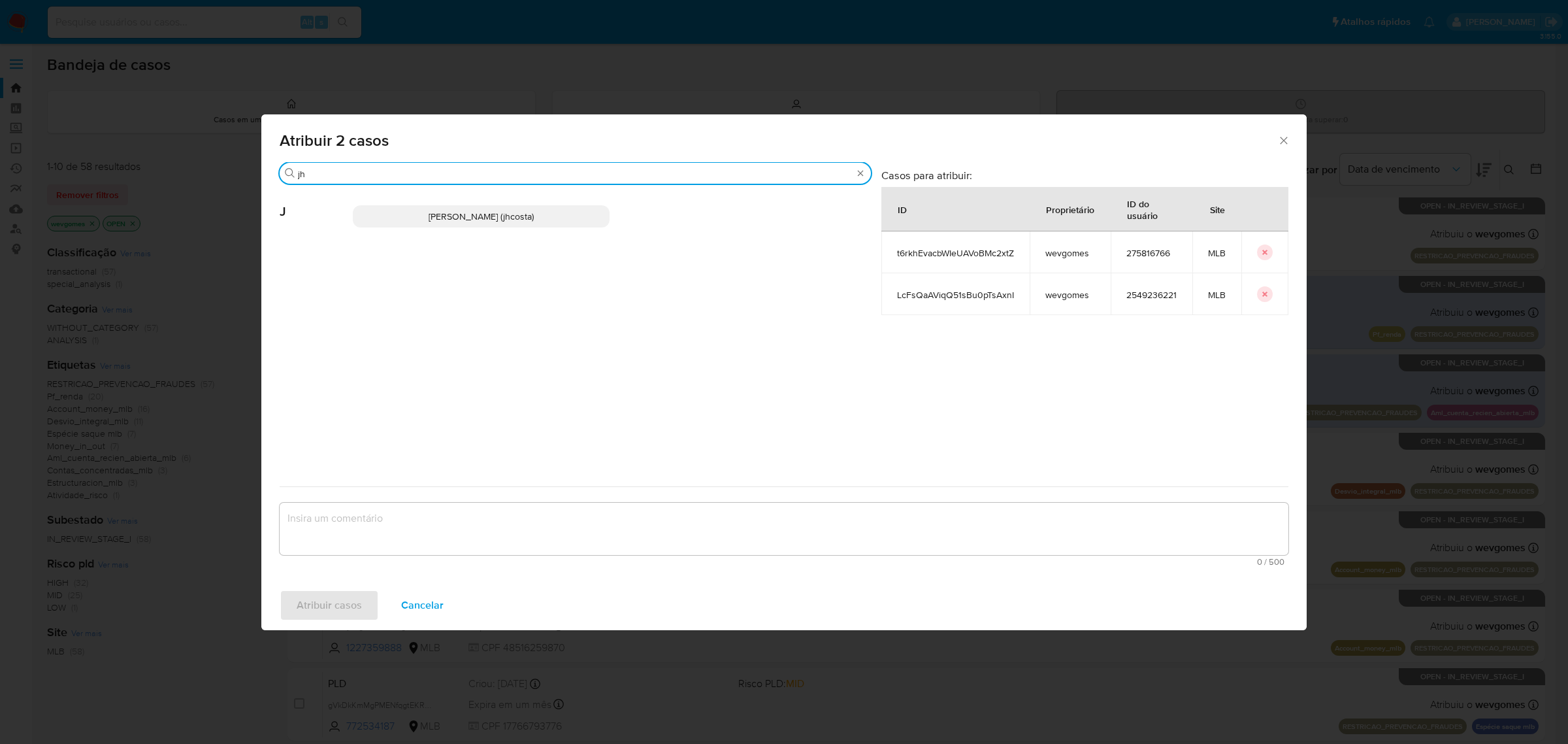
type input "jh"
click at [441, 222] on span "Jhonata De Sousa Costa (jhcosta)" at bounding box center [481, 216] width 105 height 13
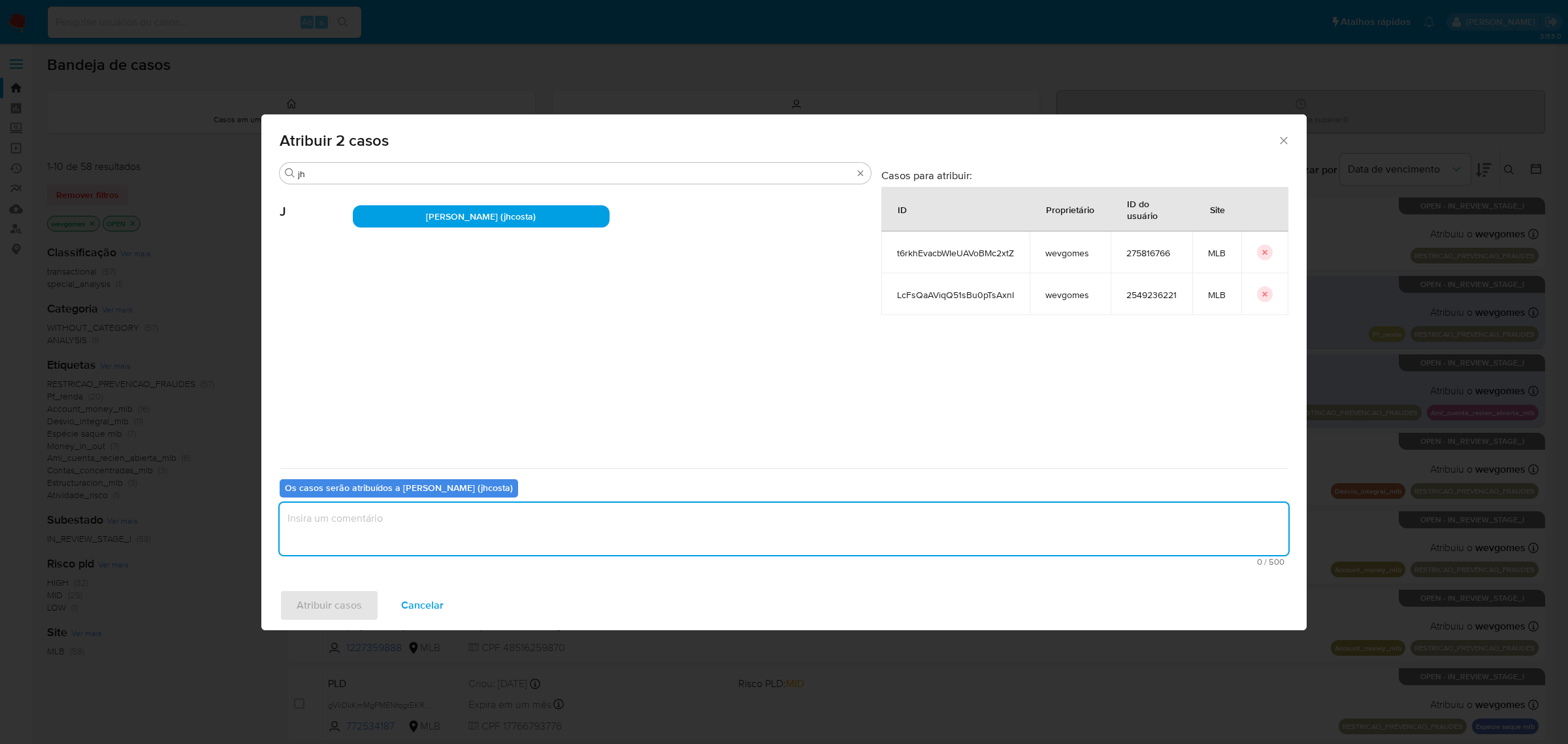
click at [433, 530] on textarea "assign-modal" at bounding box center [784, 528] width 1009 height 52
type textarea "."
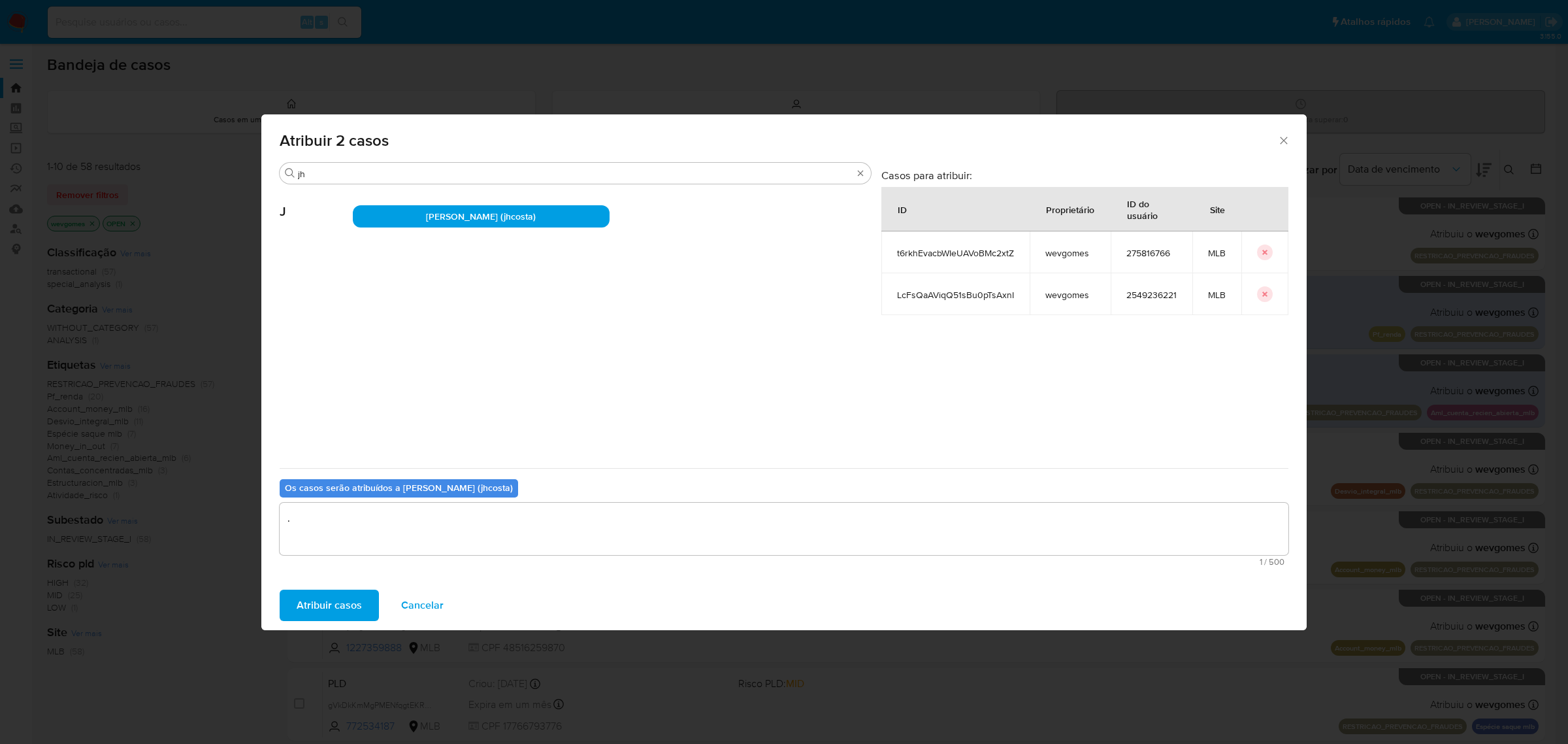
click at [328, 593] on span "Atribuir casos" at bounding box center [329, 605] width 65 height 29
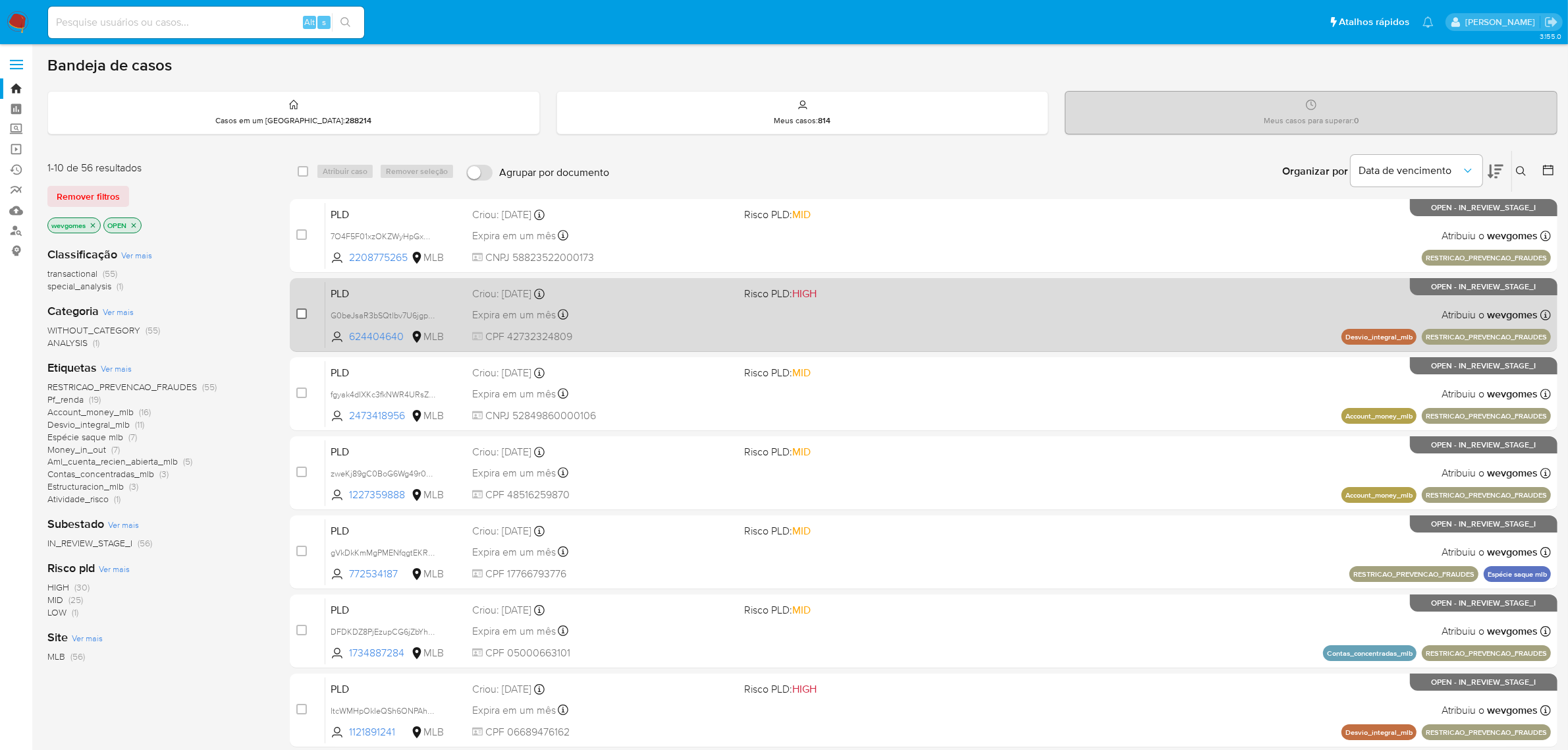
click at [297, 314] on input "checkbox" at bounding box center [301, 314] width 11 height 11
checkbox input "true"
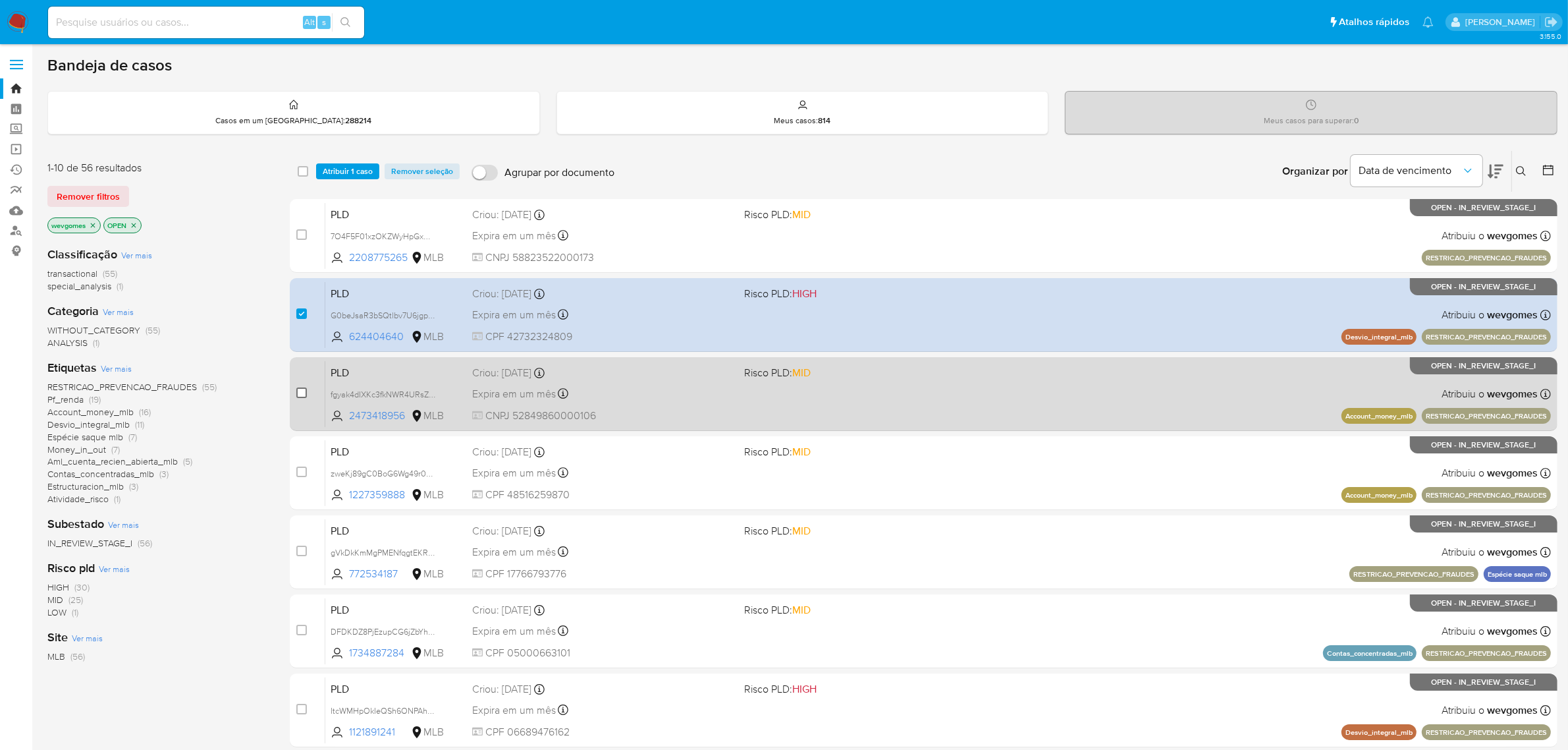
click at [298, 392] on input "checkbox" at bounding box center [301, 393] width 11 height 11
checkbox input "true"
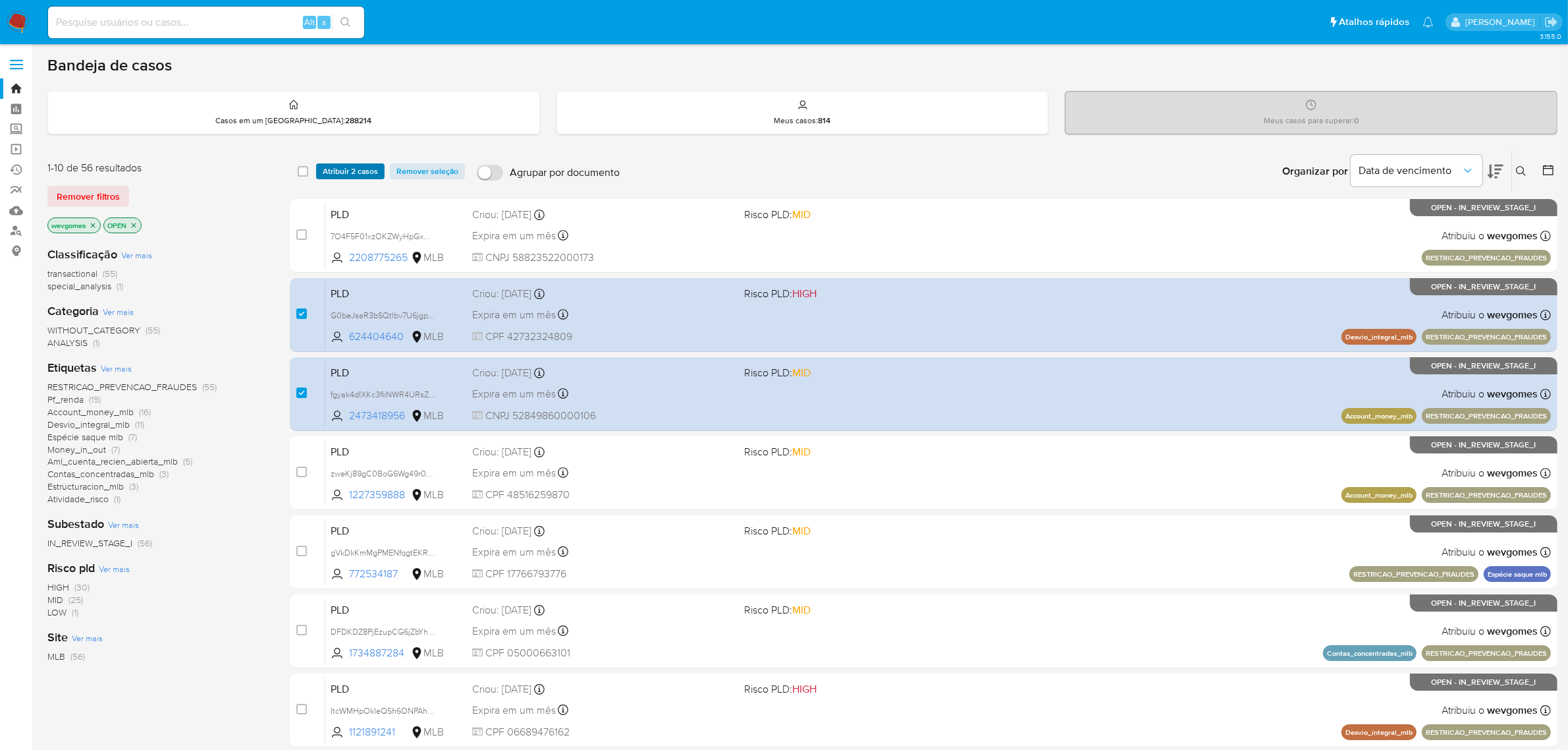
click at [360, 172] on span "Atribuir 2 casos" at bounding box center [351, 171] width 55 height 13
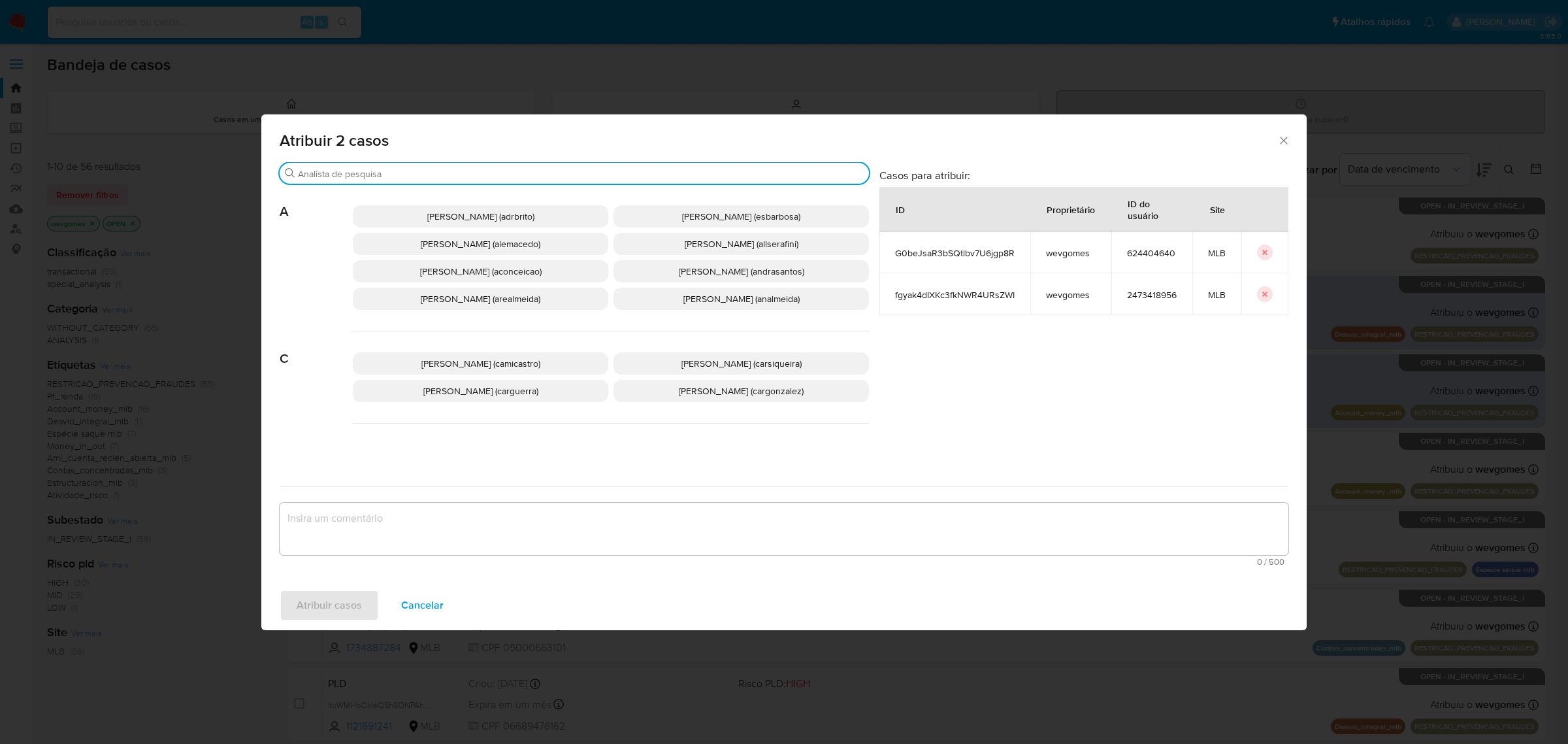
click at [478, 177] on input "Procurar" at bounding box center [581, 174] width 566 height 12
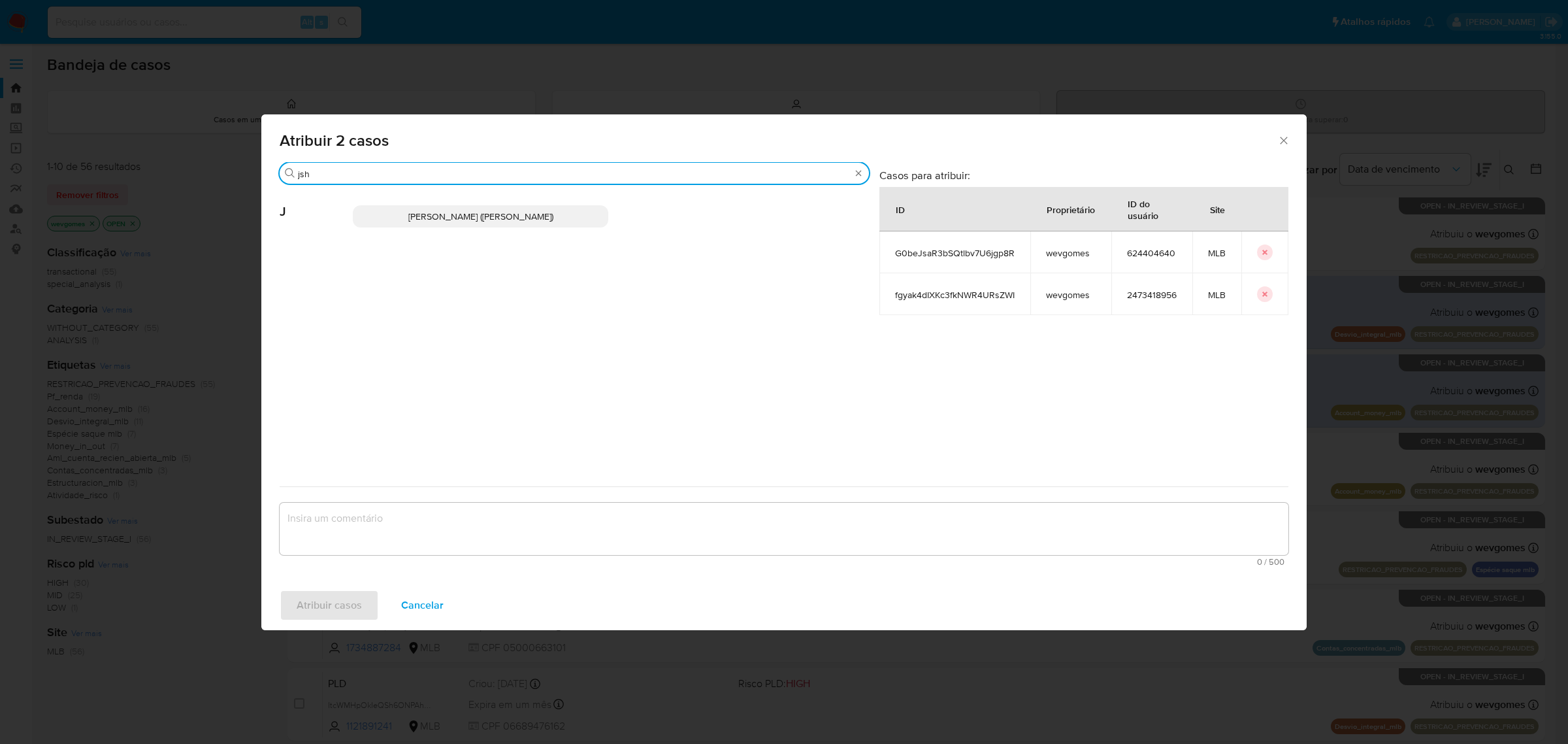
type input "jsh"
click at [456, 219] on span "Jonathan Hideki Shikay (jshikay)" at bounding box center [481, 216] width 145 height 13
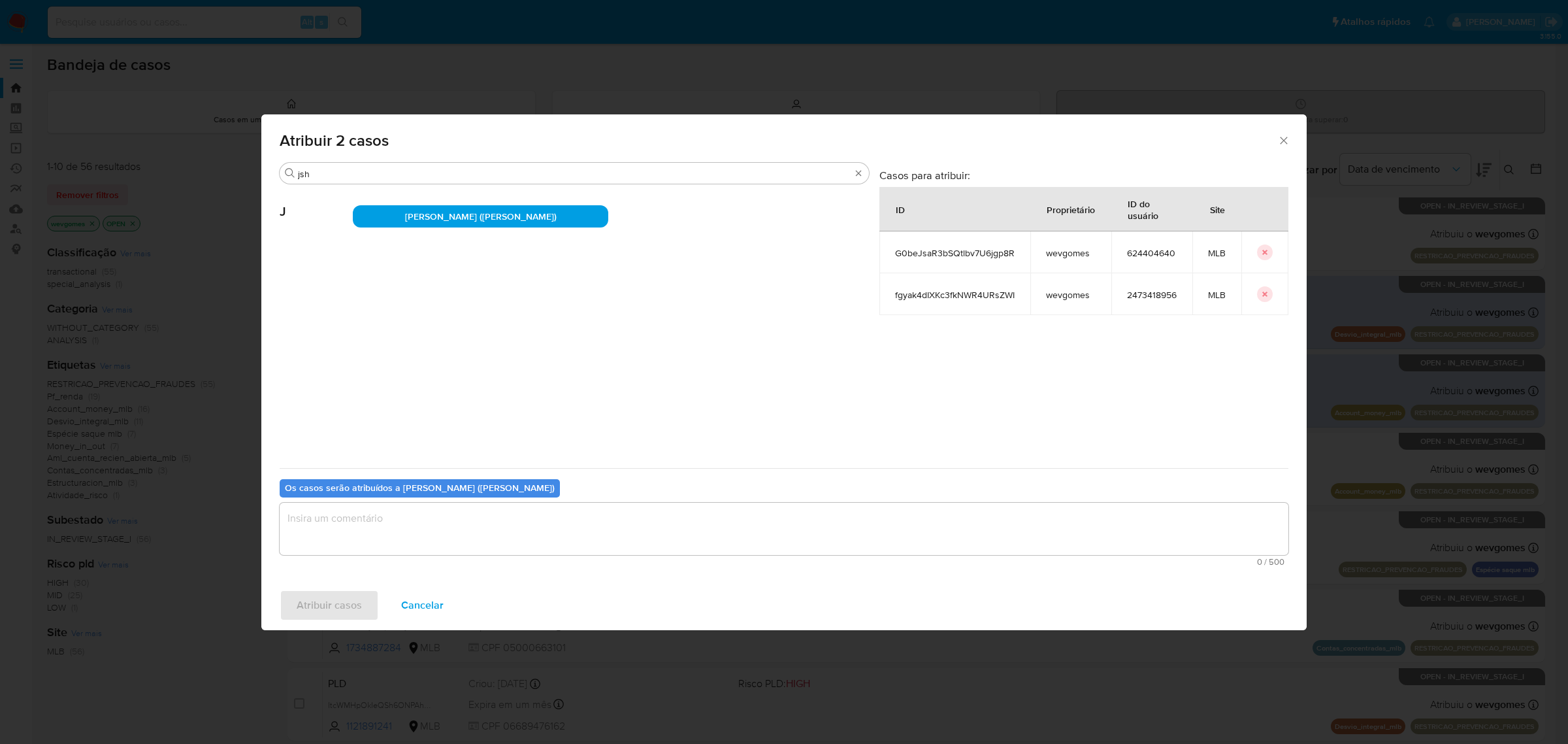
click at [406, 528] on textarea "assign-modal" at bounding box center [784, 528] width 1009 height 52
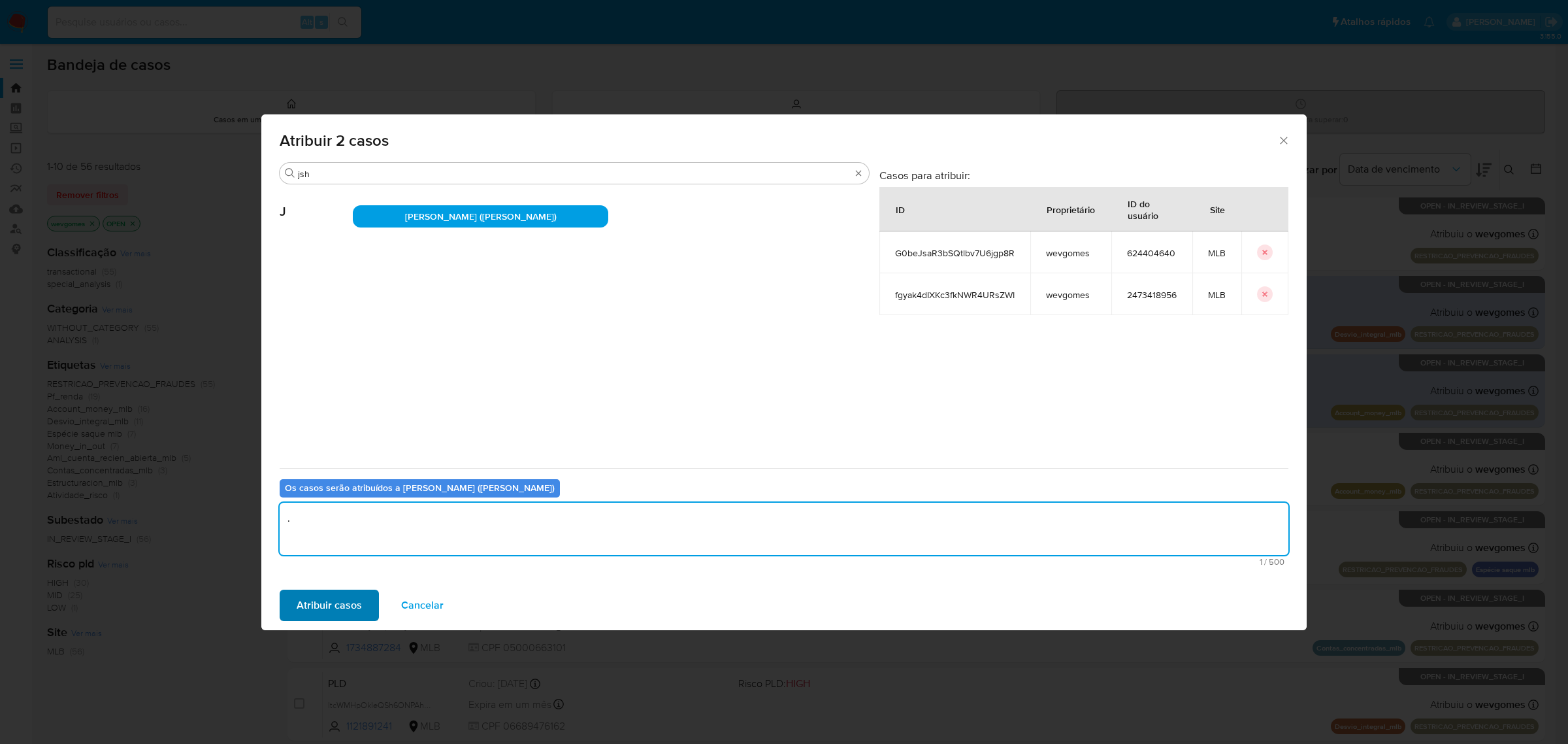
type textarea "."
click at [354, 602] on span "Atribuir casos" at bounding box center [329, 605] width 65 height 29
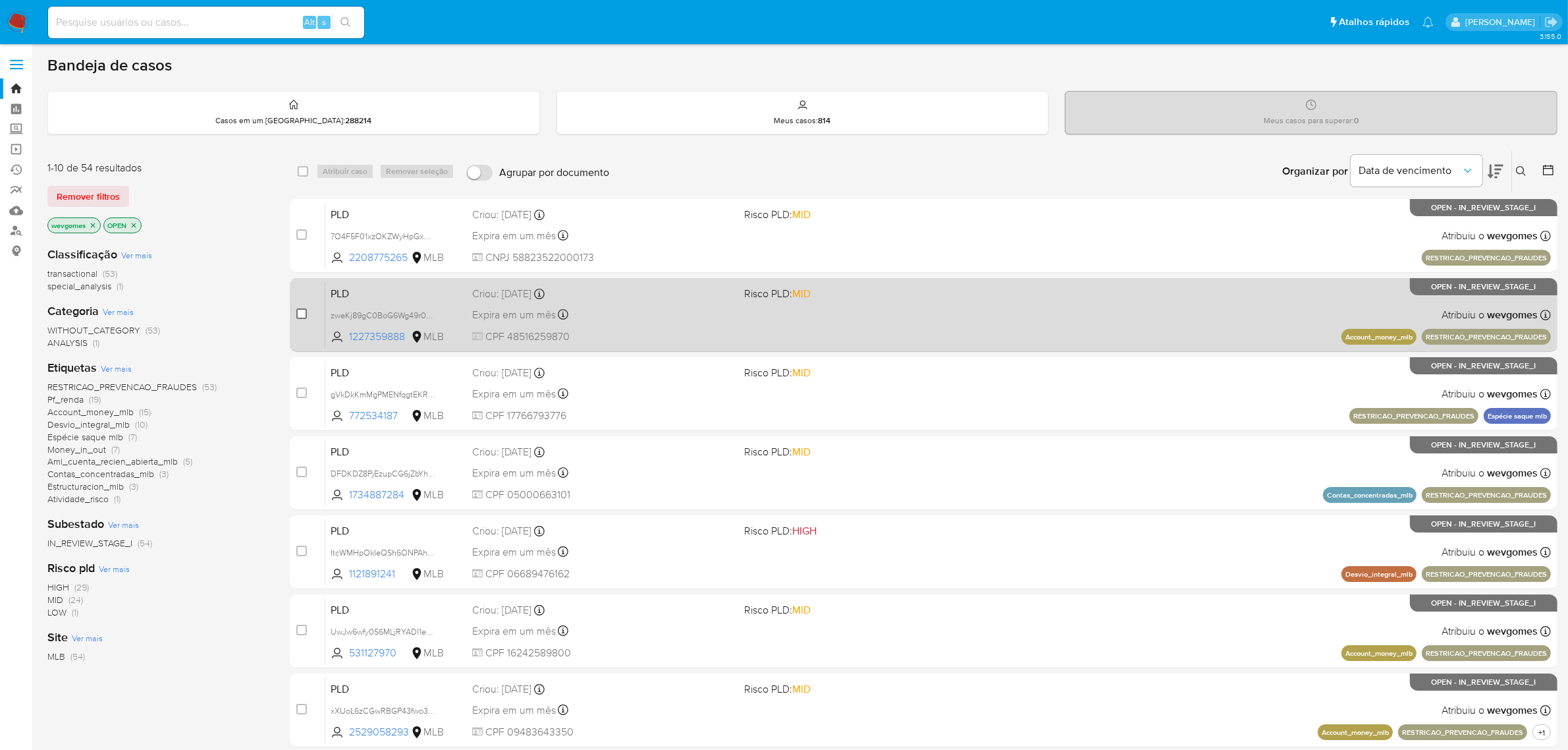
click at [301, 313] on input "checkbox" at bounding box center [301, 314] width 11 height 11
checkbox input "true"
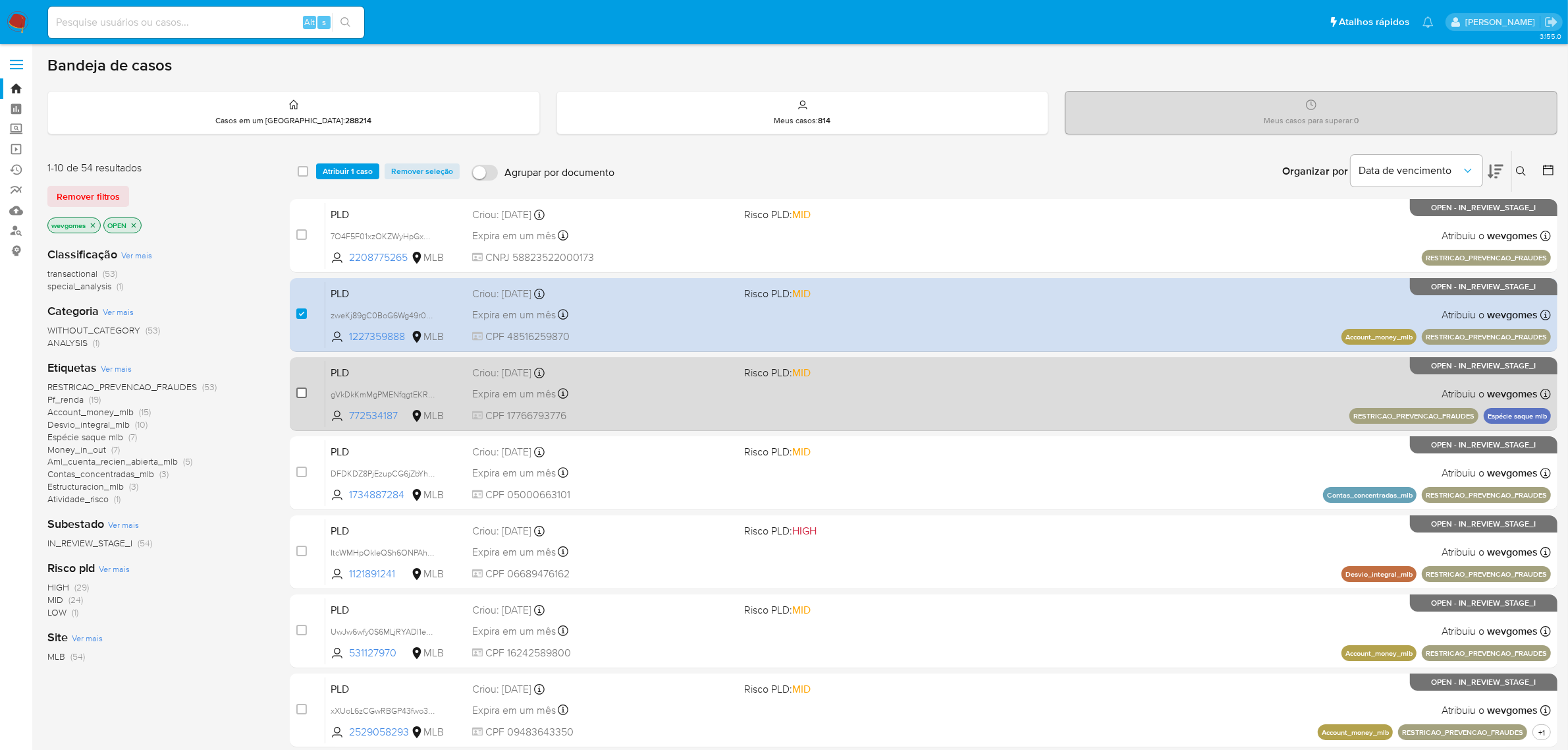
click at [301, 393] on input "checkbox" at bounding box center [301, 393] width 11 height 11
checkbox input "true"
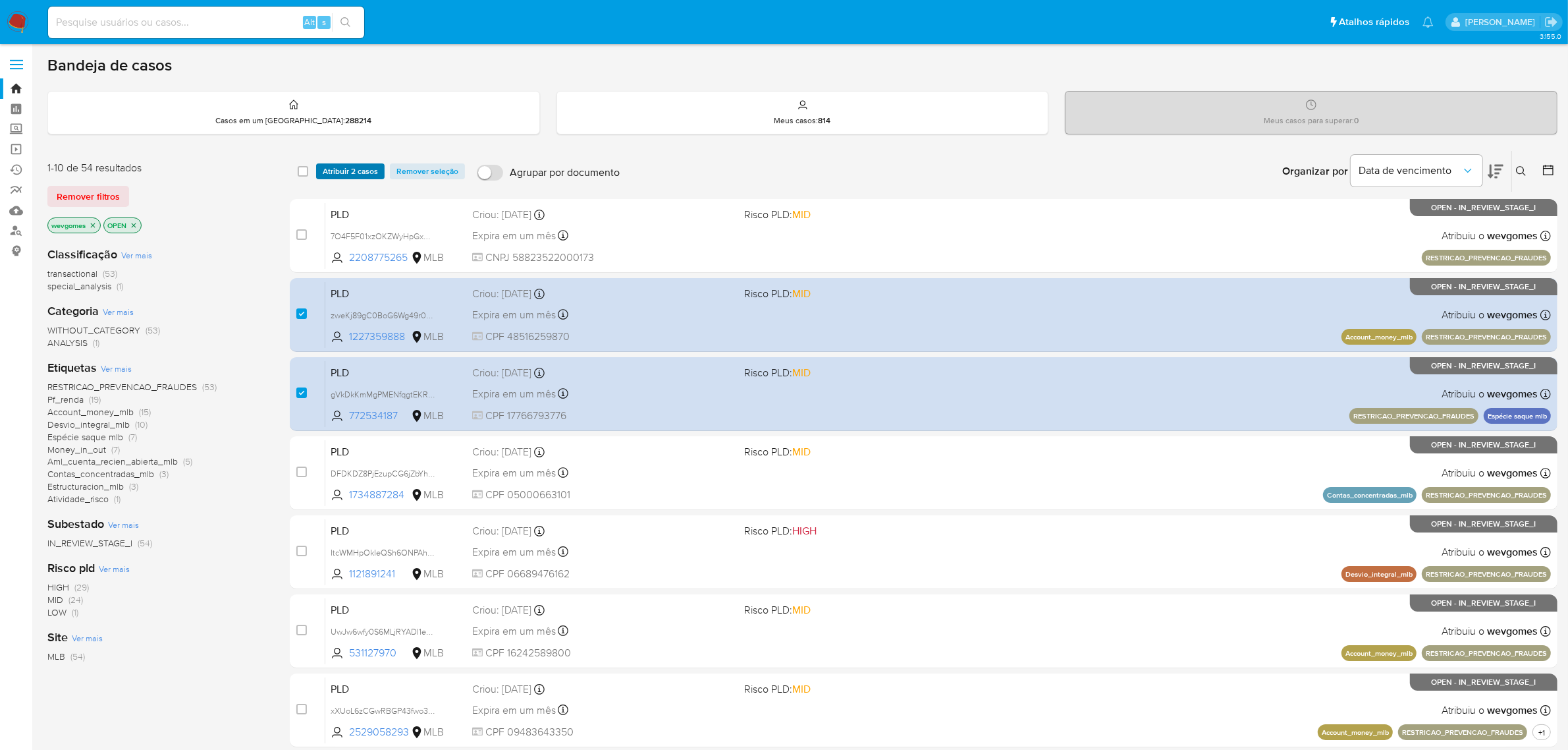
click at [353, 172] on span "Atribuir 2 casos" at bounding box center [351, 171] width 55 height 13
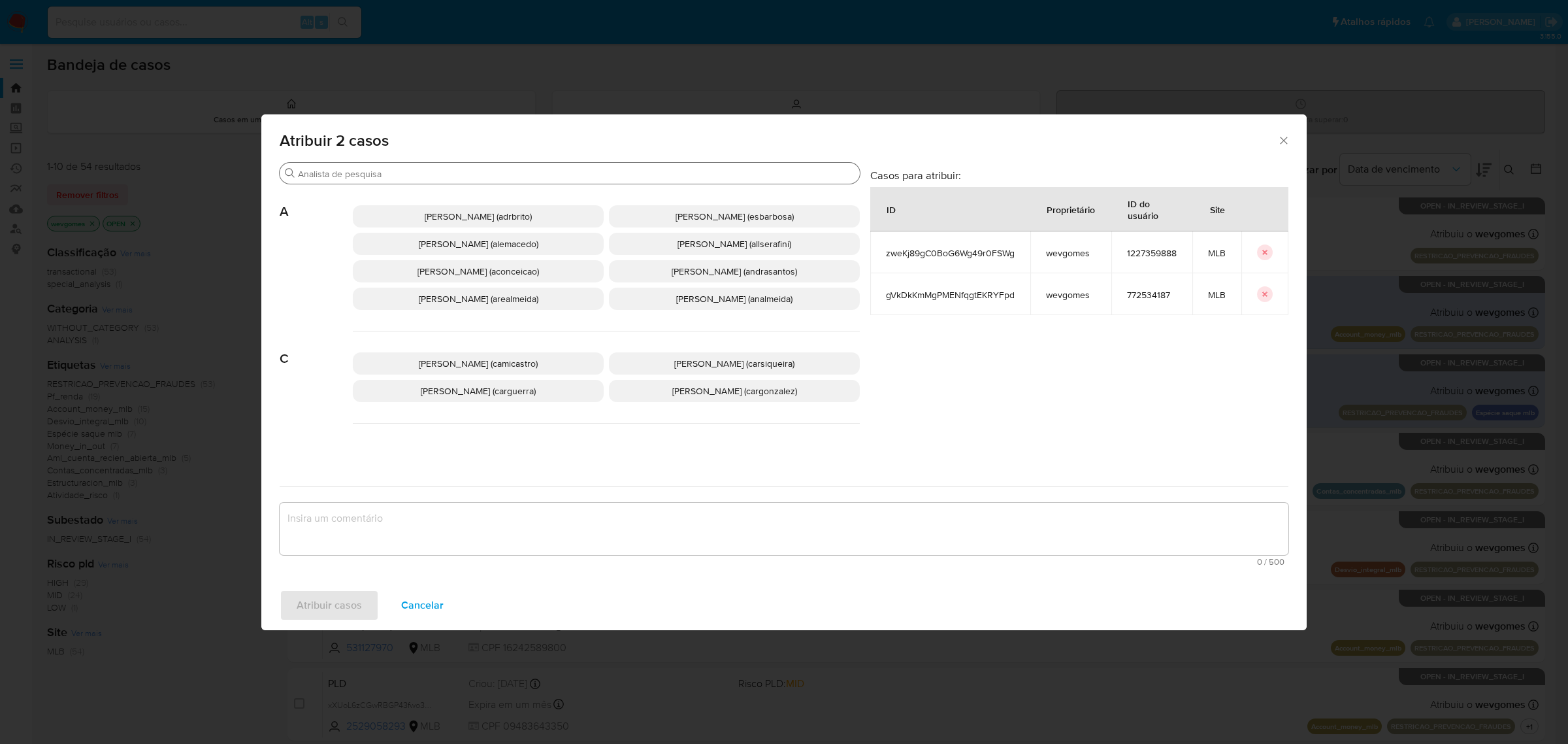
click at [454, 175] on input "Procurar" at bounding box center [576, 174] width 557 height 12
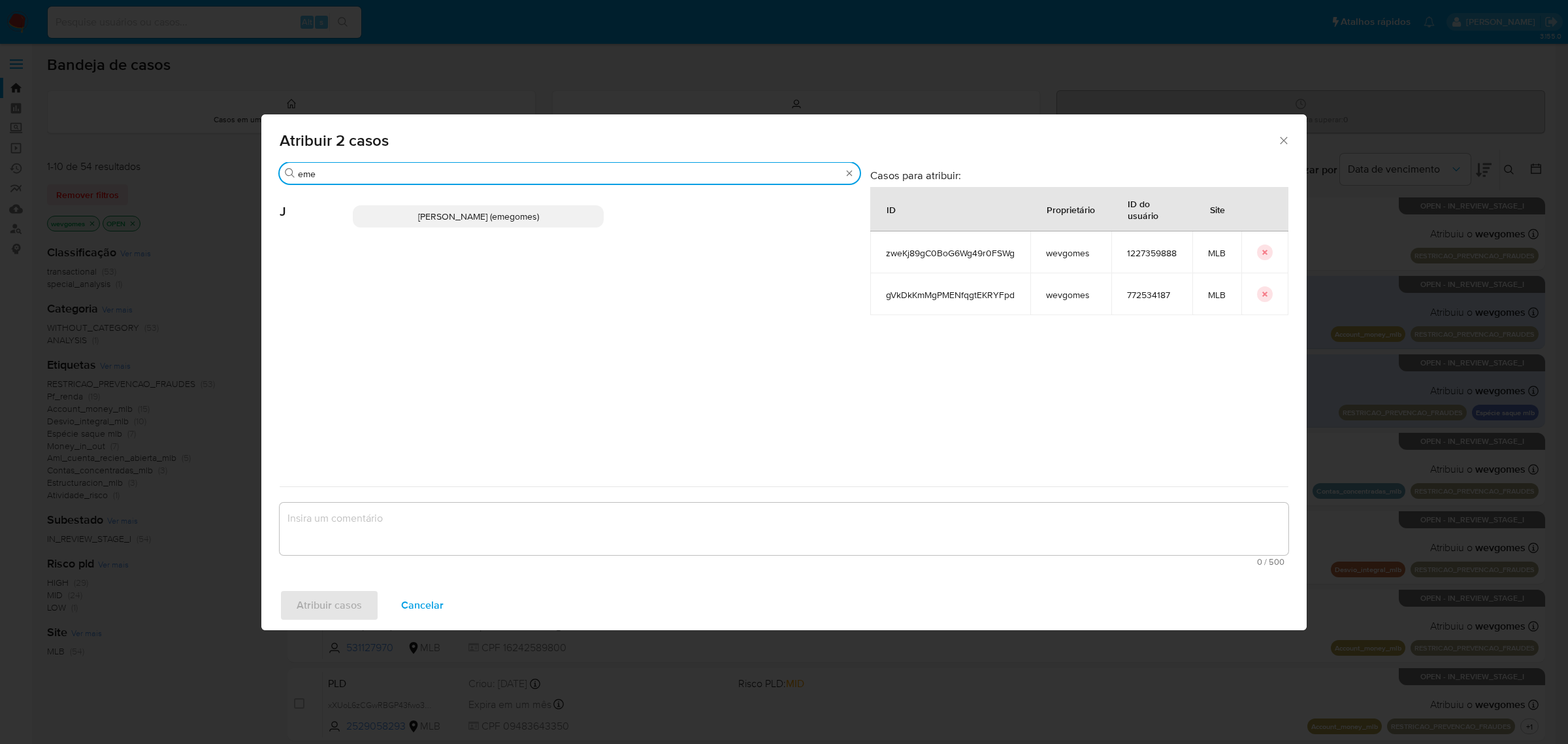
type input "eme"
click at [435, 226] on p "Jose Emerson Gomes Pereira (emegomes)" at bounding box center [478, 216] width 251 height 22
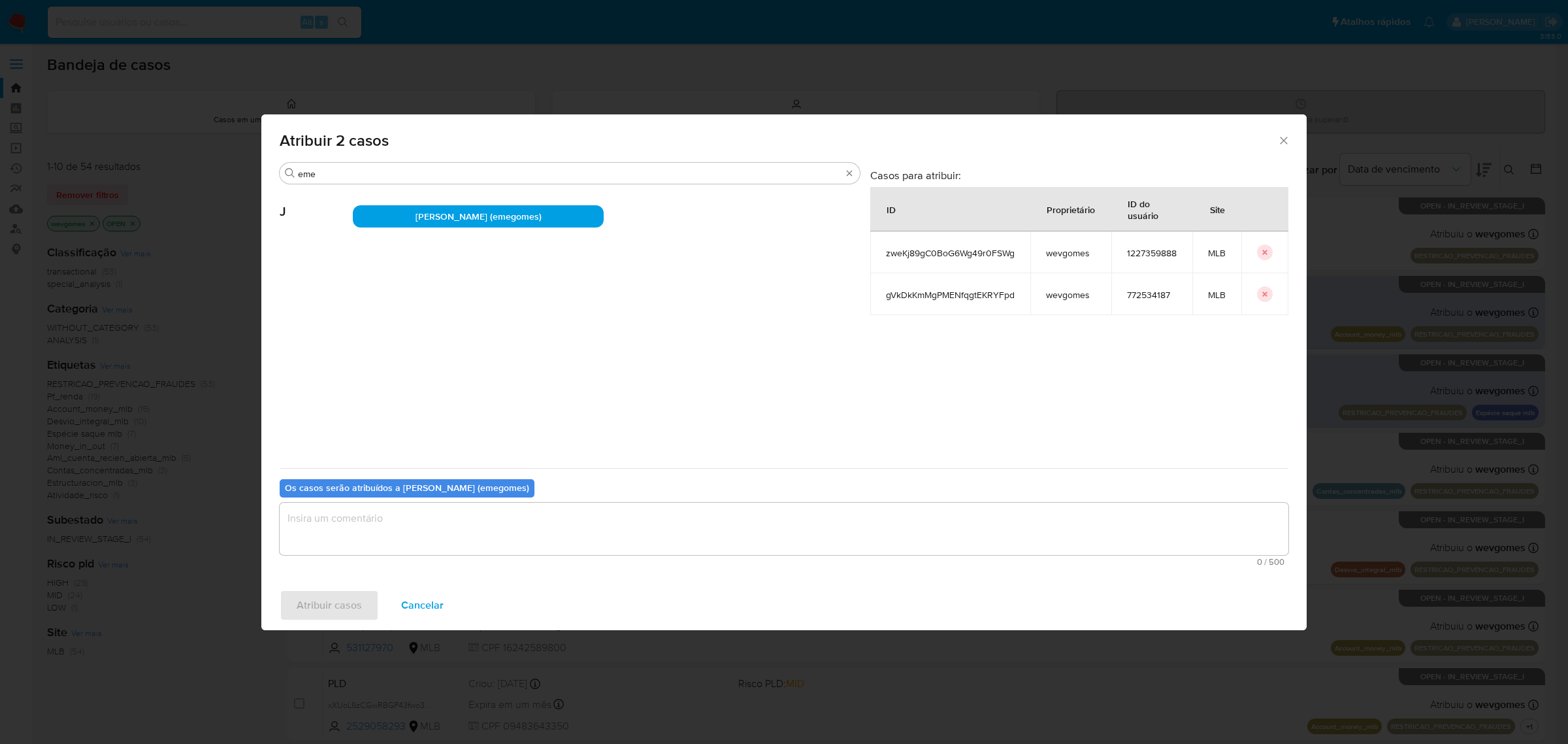
click at [412, 523] on textarea "assign-modal" at bounding box center [784, 528] width 1009 height 52
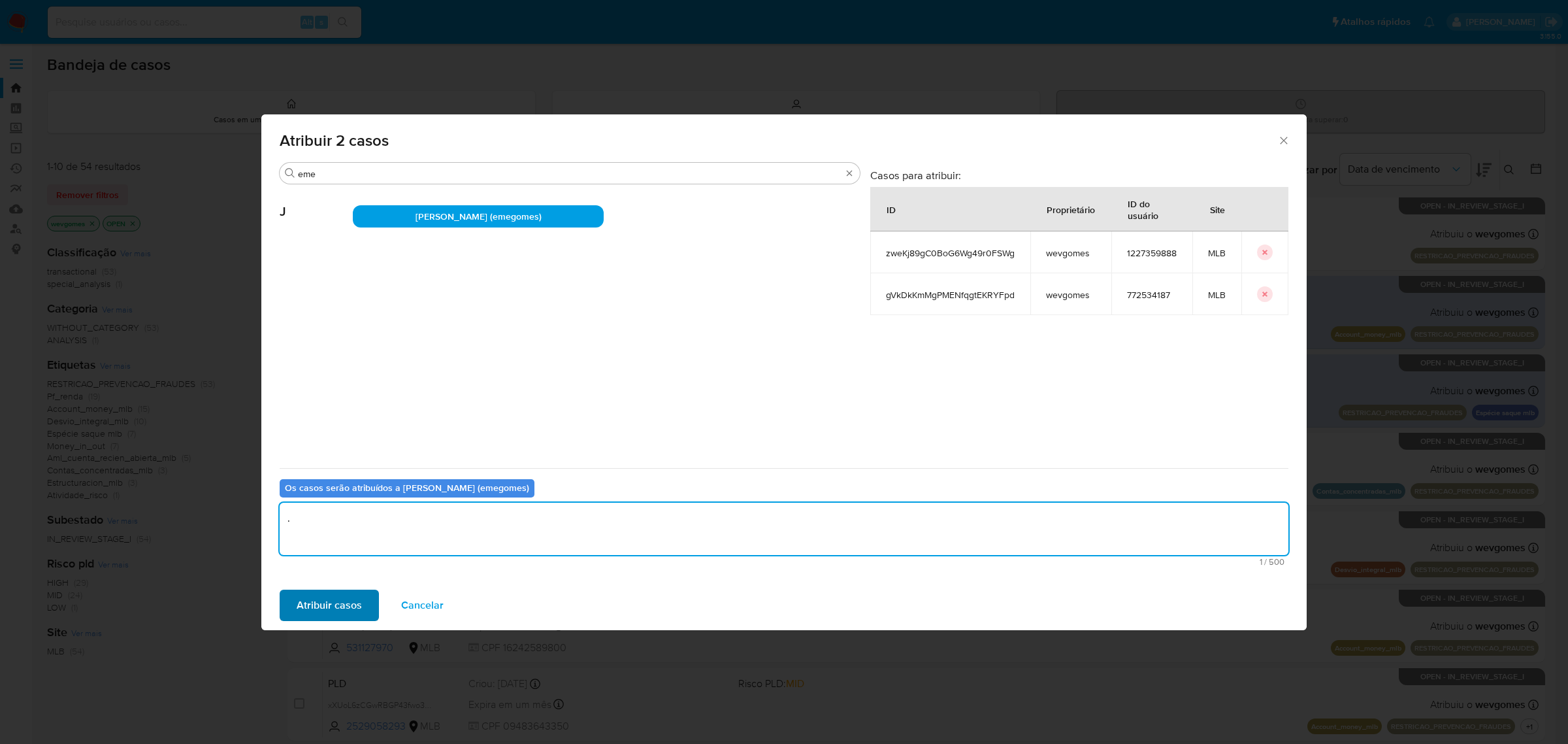
type textarea "."
click at [325, 609] on span "Atribuir casos" at bounding box center [329, 605] width 65 height 29
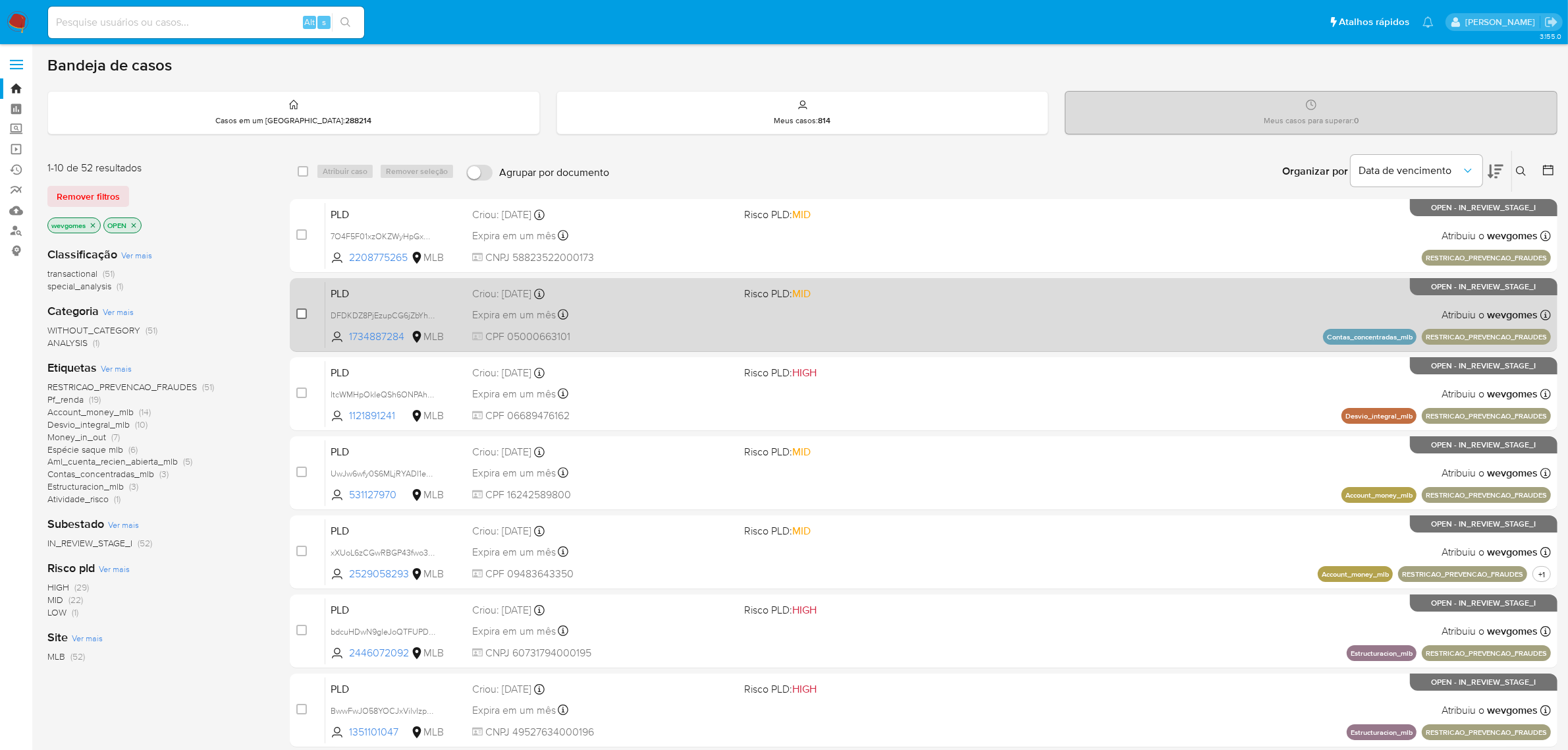
click at [303, 312] on input "checkbox" at bounding box center [301, 314] width 11 height 11
checkbox input "true"
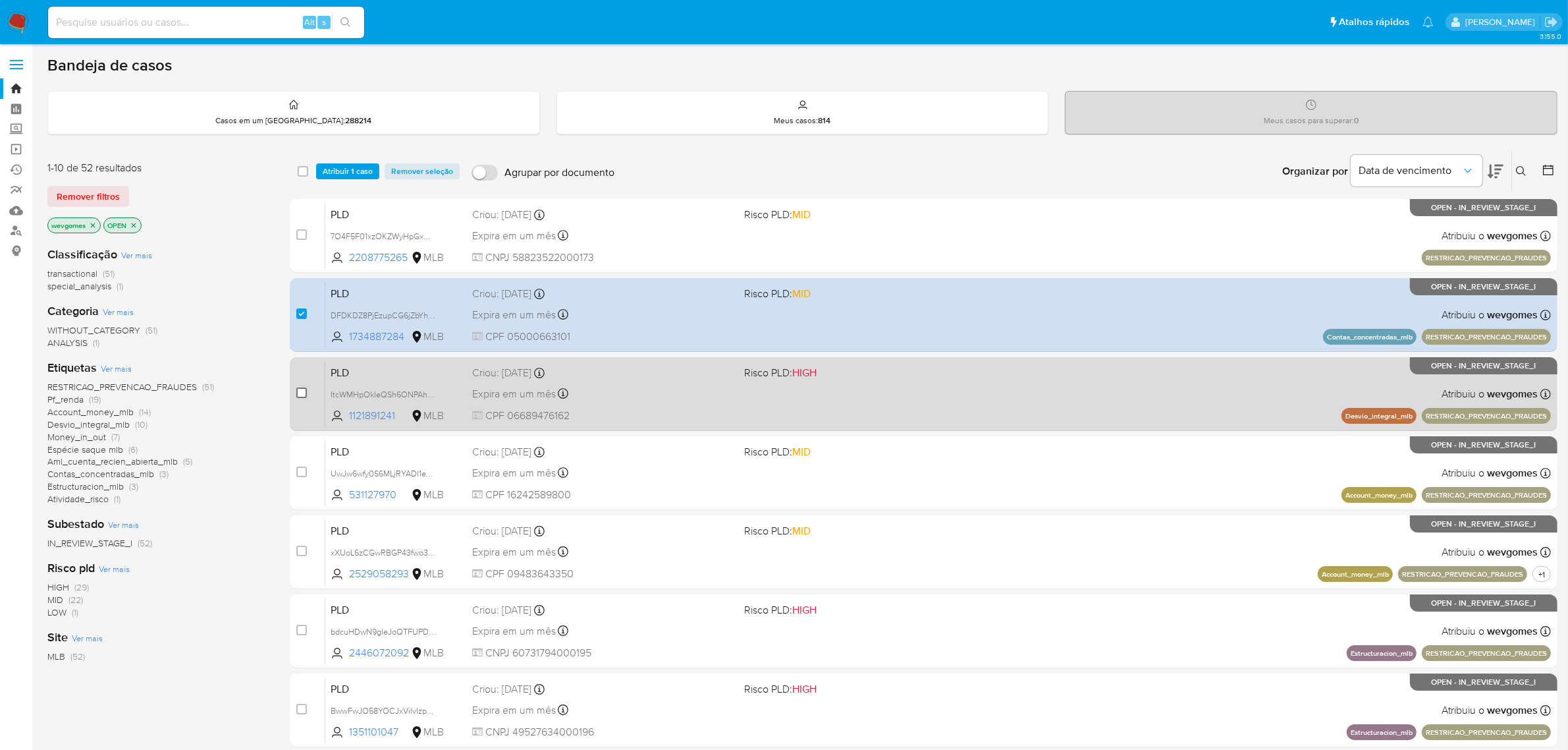
click at [298, 392] on input "checkbox" at bounding box center [301, 393] width 11 height 11
checkbox input "true"
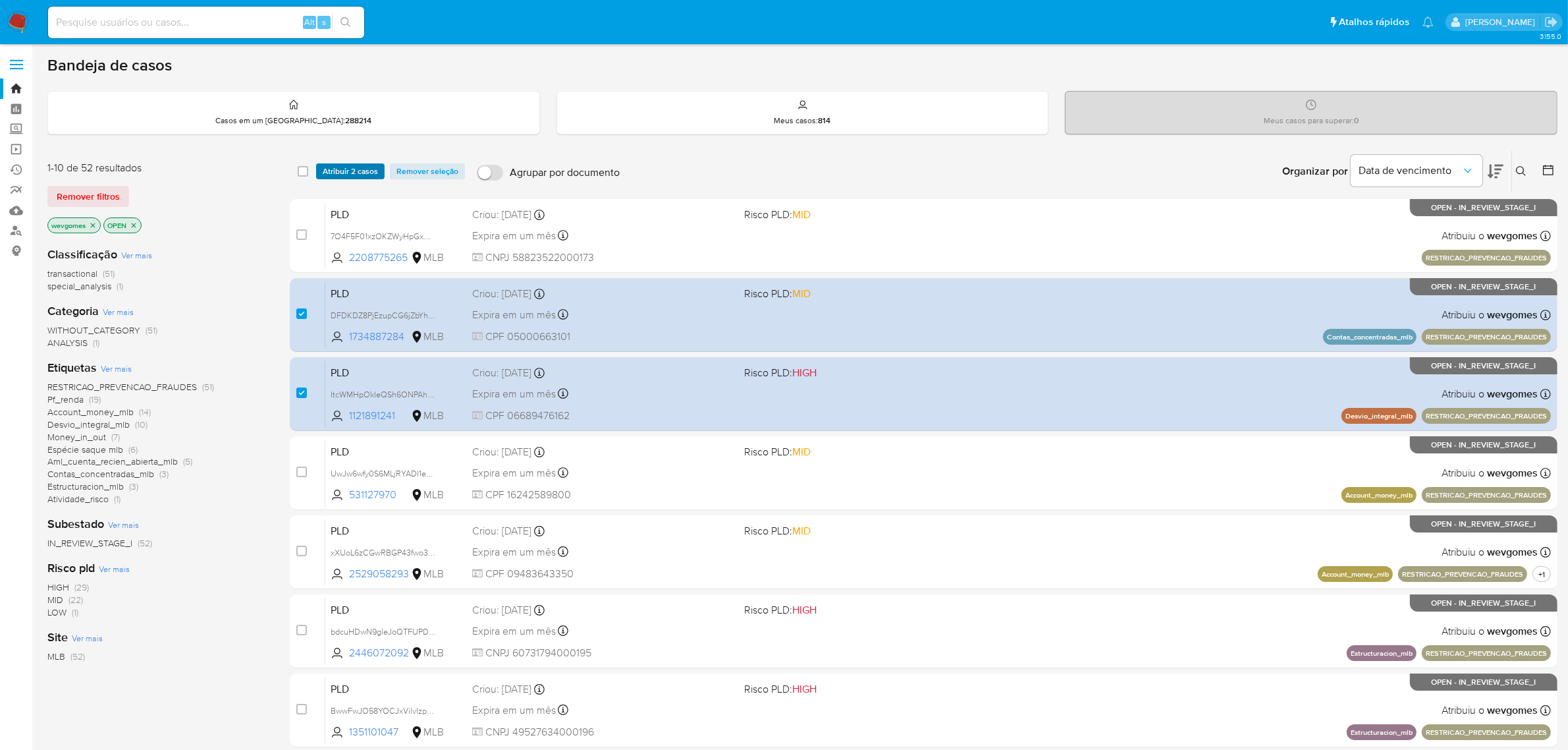
click at [351, 169] on span "Atribuir 2 casos" at bounding box center [351, 171] width 55 height 13
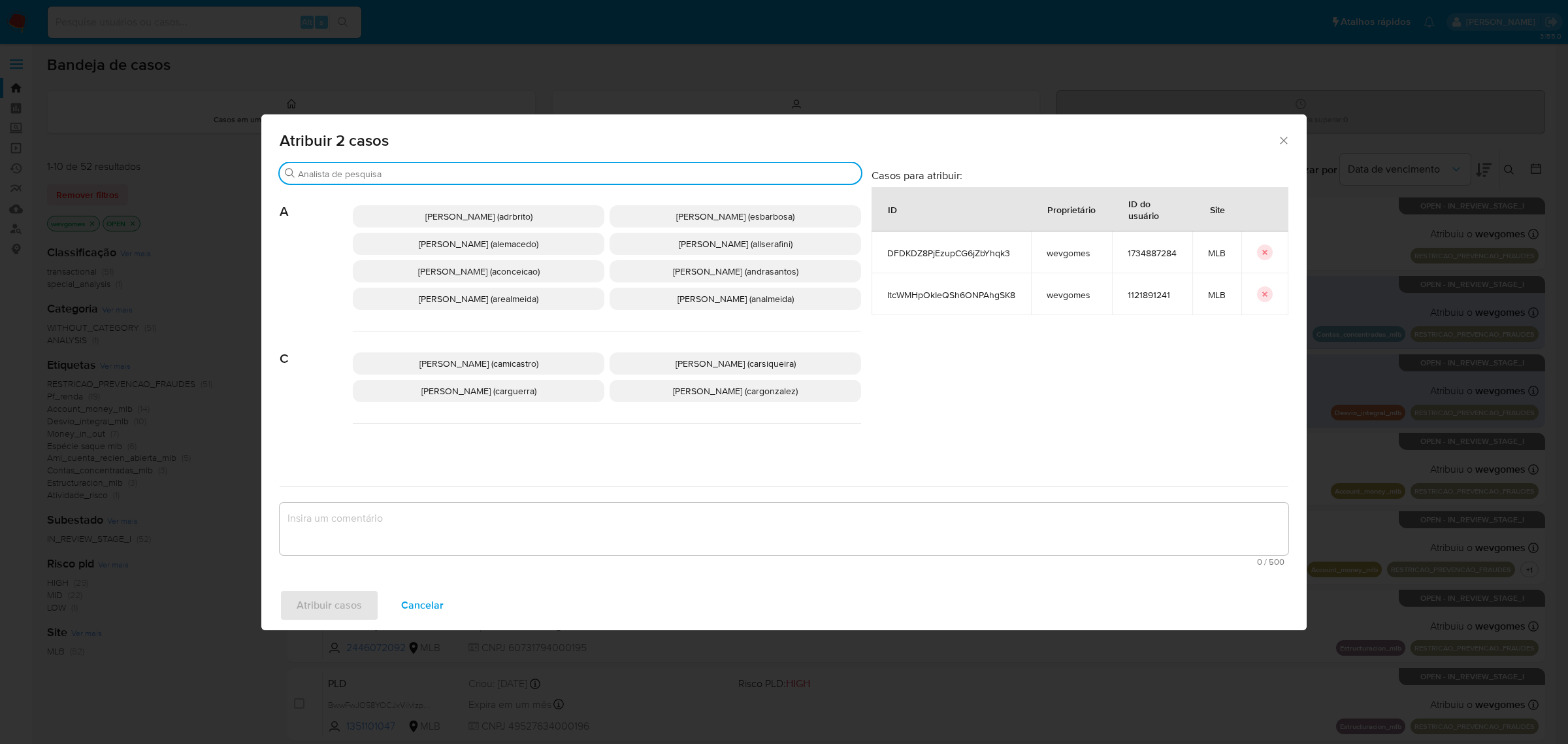
click at [428, 175] on input "Procurar" at bounding box center [577, 174] width 558 height 12
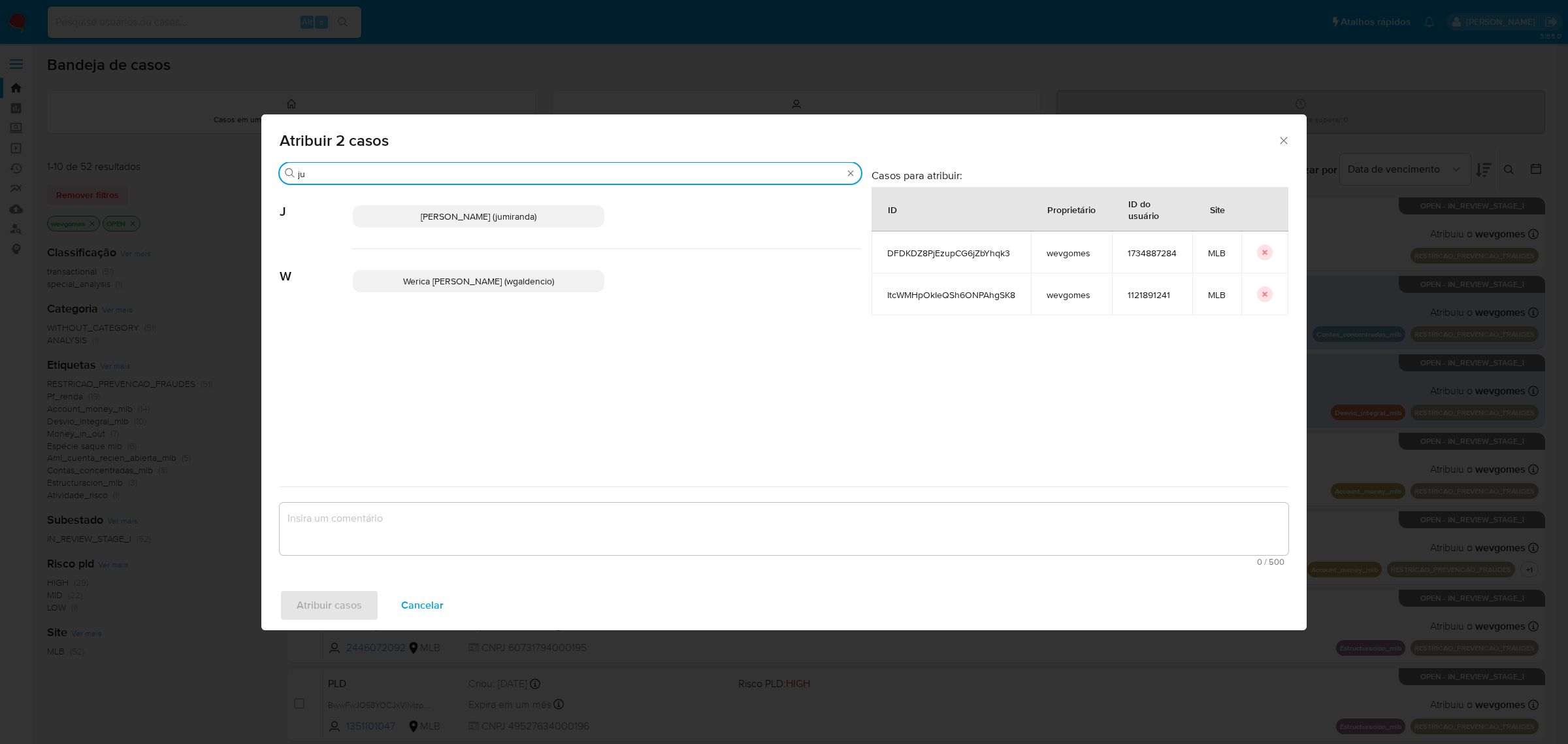
type input "ju"
click at [431, 216] on span "Juliane Cavalcante Miranda (jumiranda)" at bounding box center [479, 216] width 116 height 13
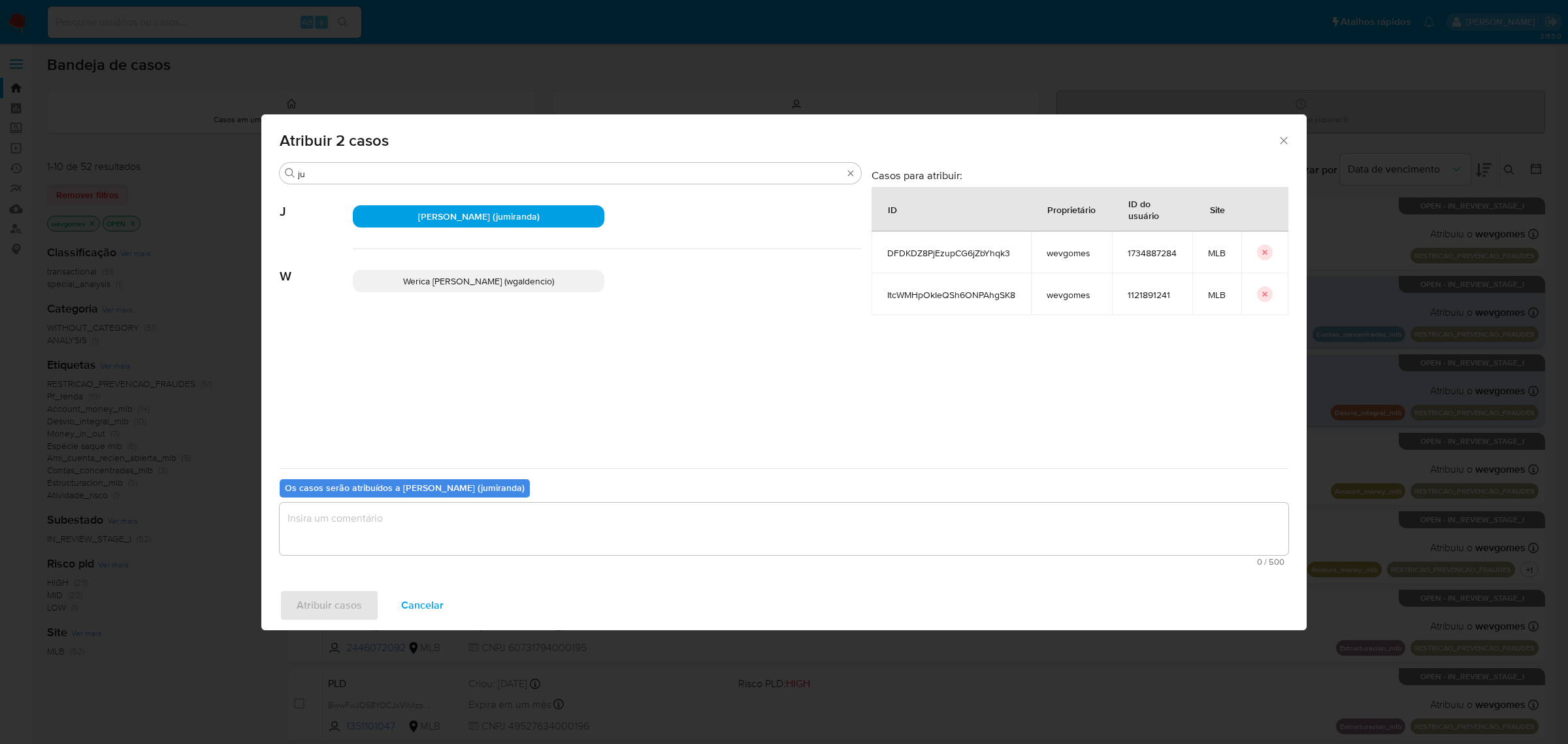
click at [378, 525] on textarea "assign-modal" at bounding box center [784, 528] width 1009 height 52
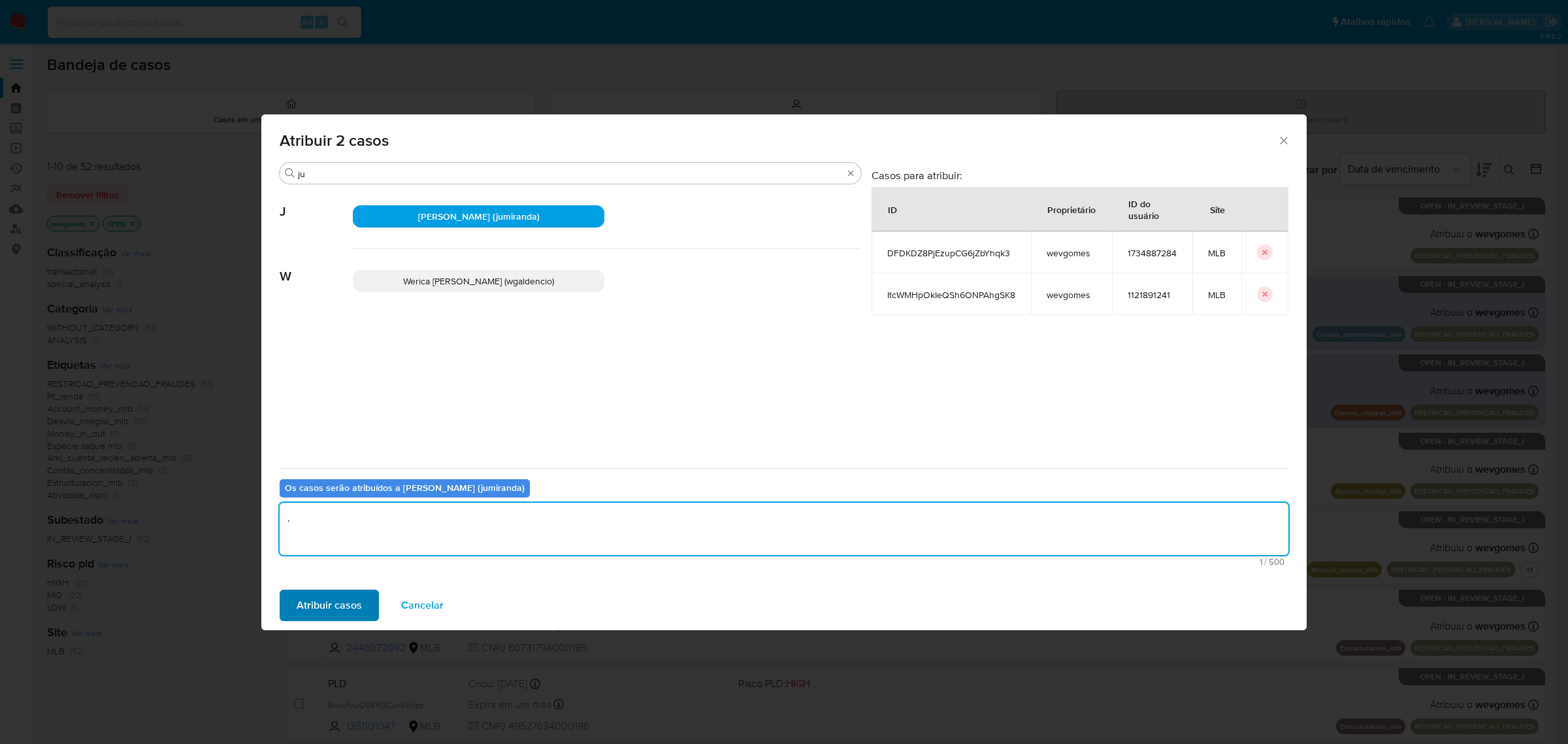
type textarea "."
click at [326, 602] on span "Atribuir casos" at bounding box center [329, 605] width 65 height 29
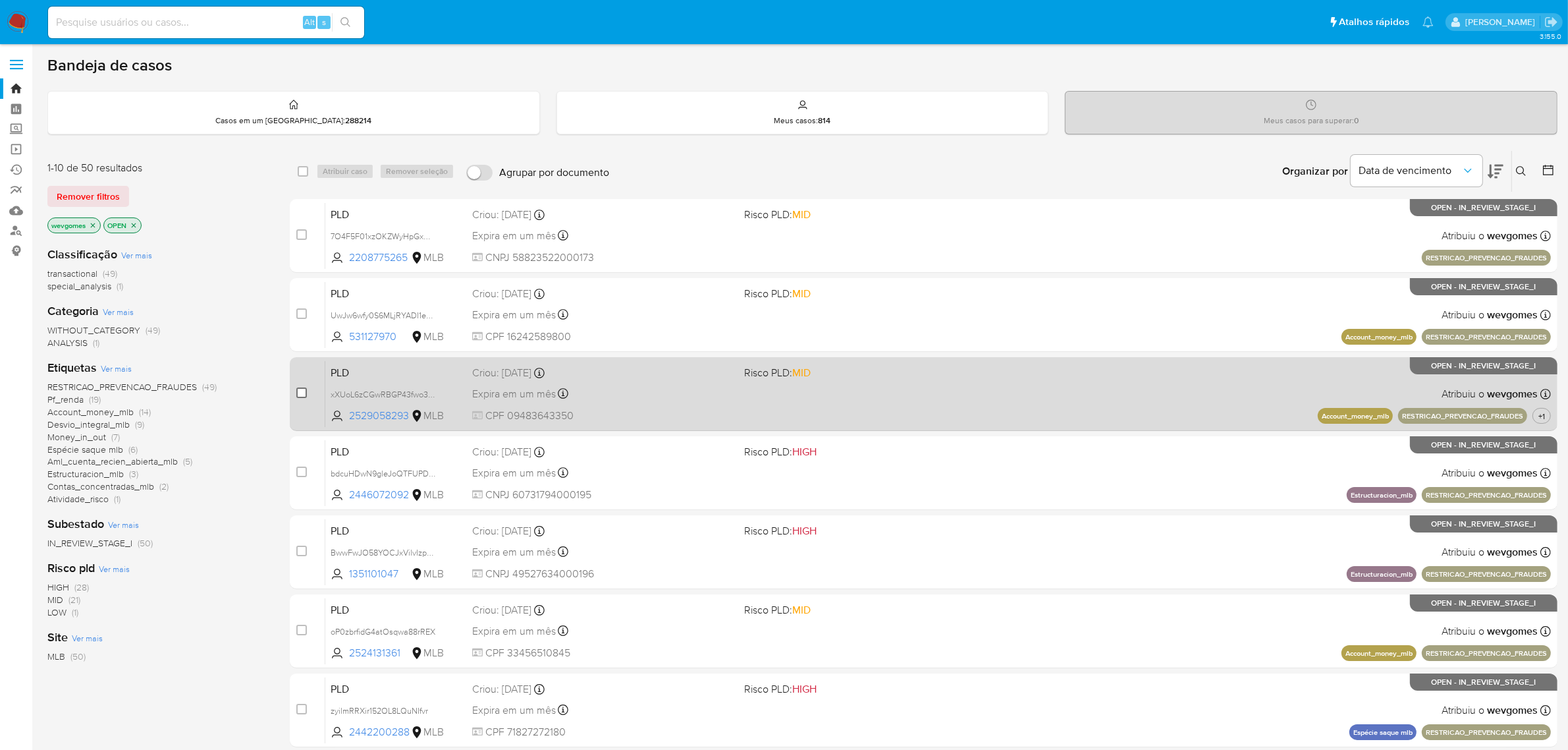
click at [300, 391] on input "checkbox" at bounding box center [301, 393] width 11 height 11
checkbox input "true"
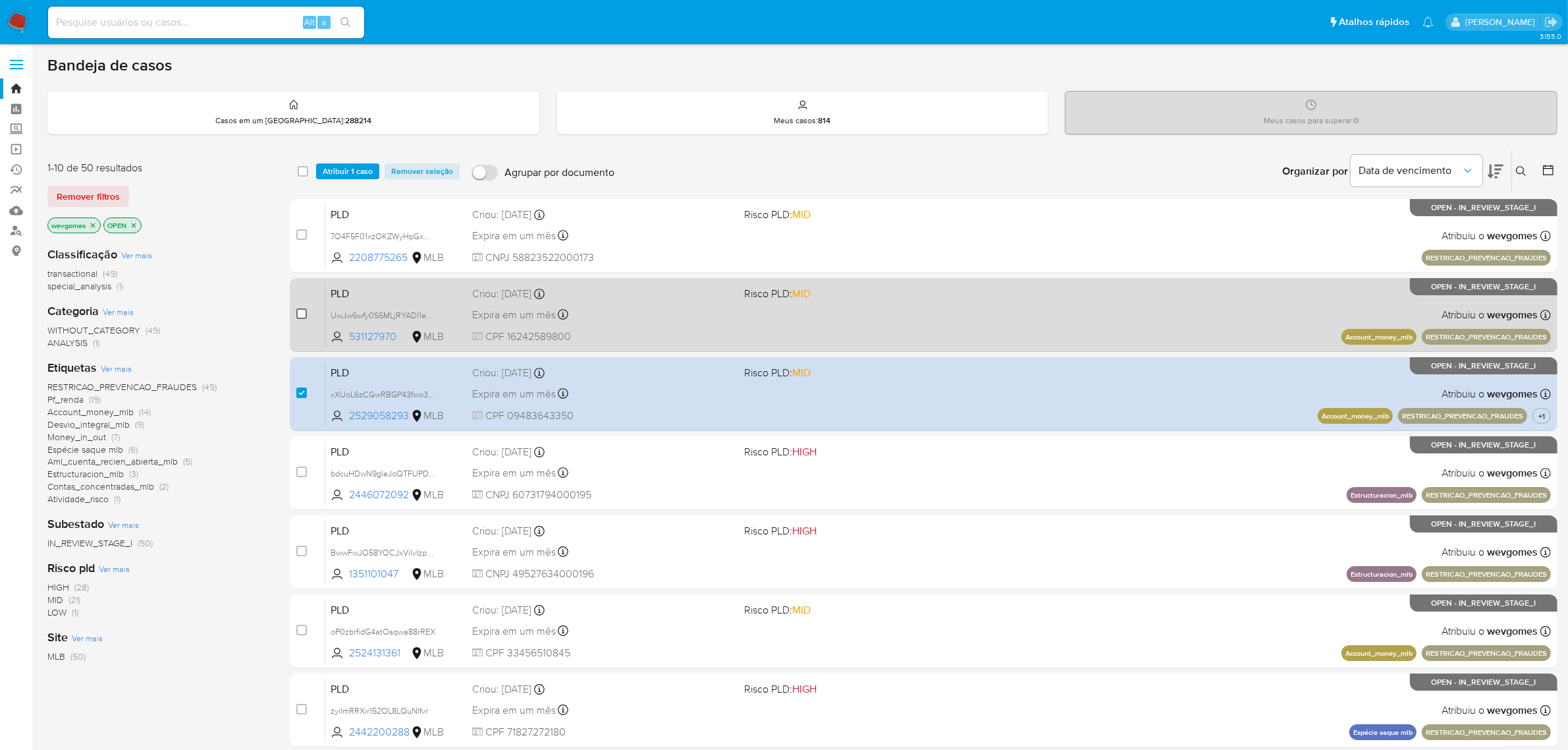
click at [300, 311] on input "checkbox" at bounding box center [301, 314] width 11 height 11
checkbox input "true"
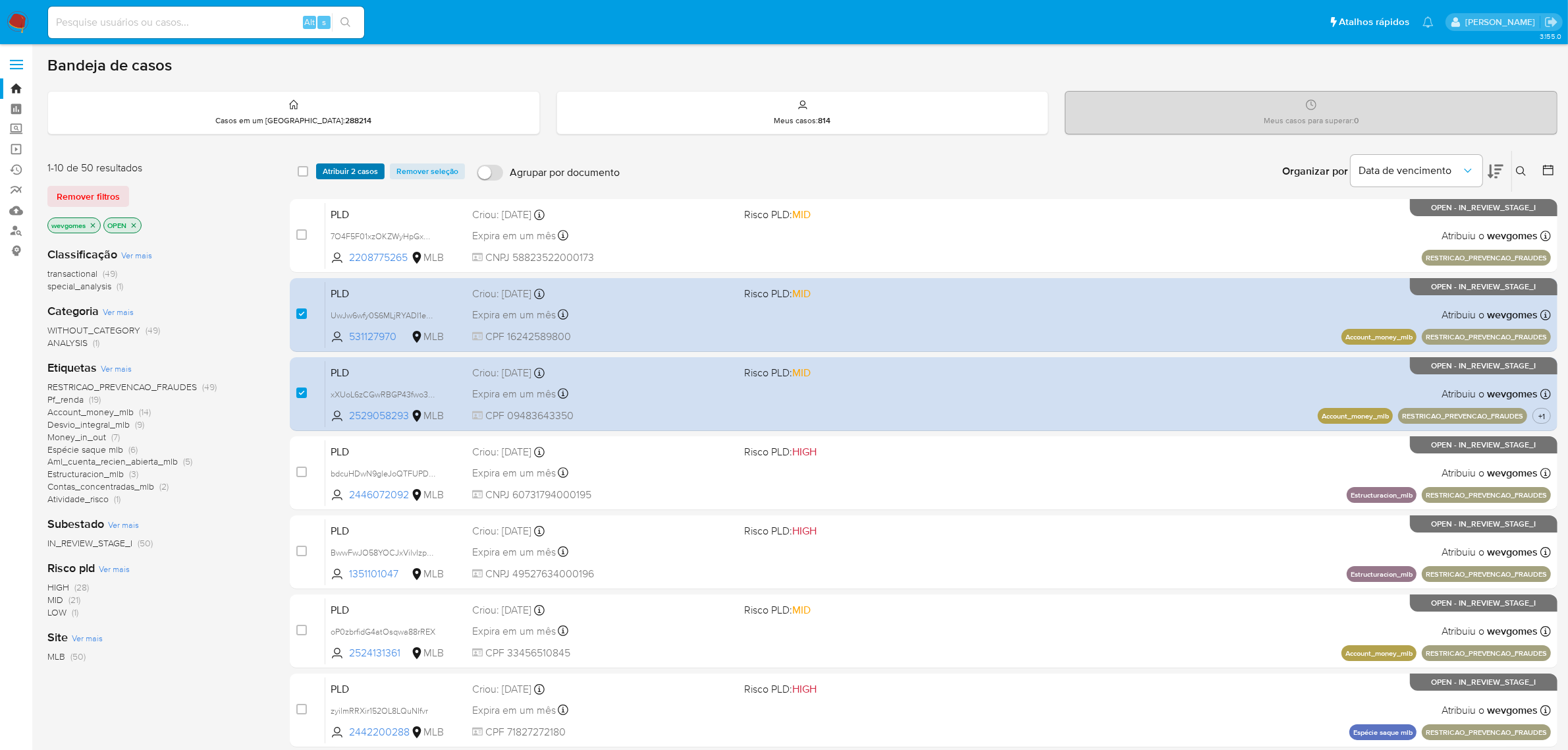
click at [360, 169] on span "Atribuir 2 casos" at bounding box center [351, 171] width 55 height 13
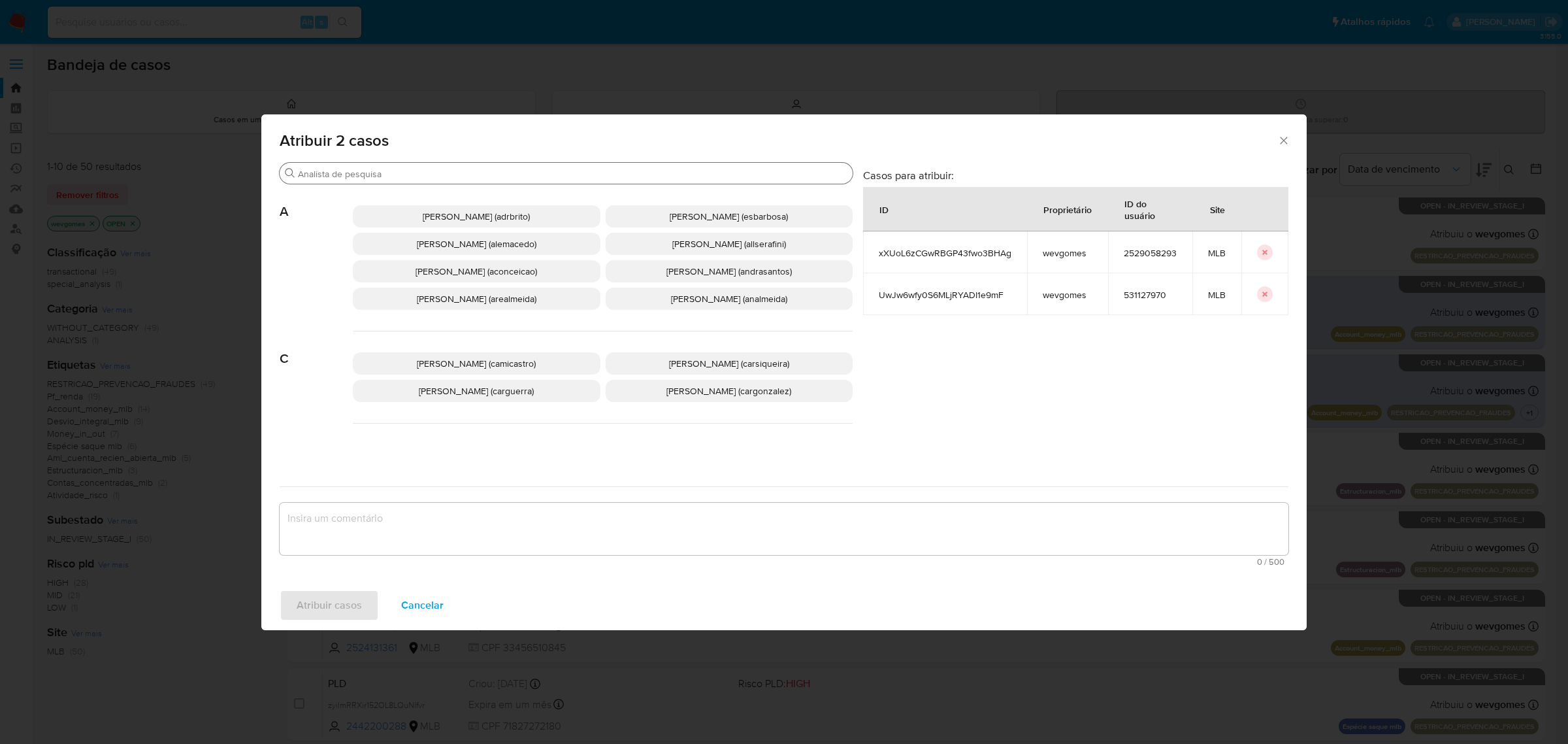
click at [445, 177] on input "Procurar" at bounding box center [573, 174] width 550 height 12
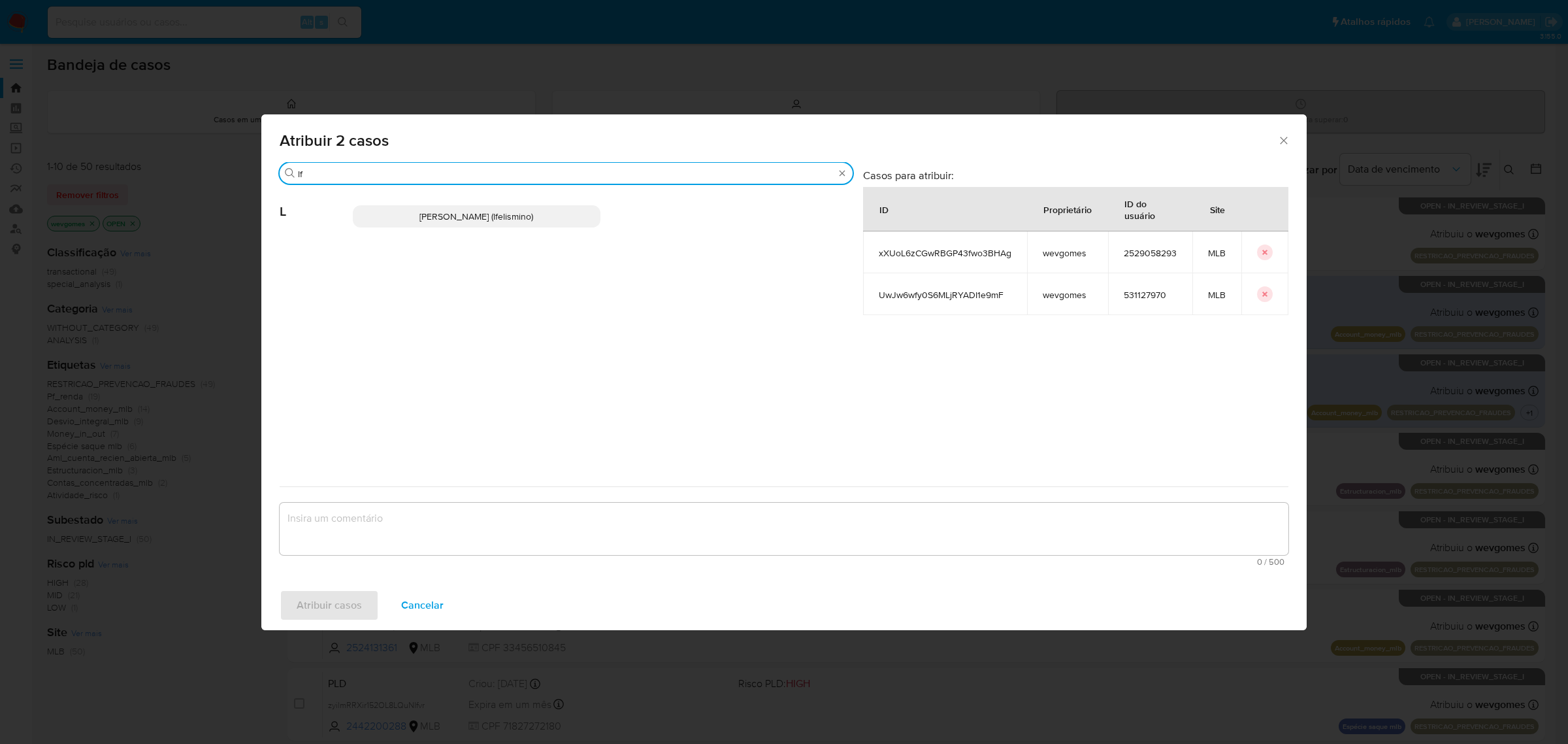
type input "lf"
click at [425, 219] on span "Laisa Lopes Andrade (lfelismino)" at bounding box center [476, 216] width 114 height 13
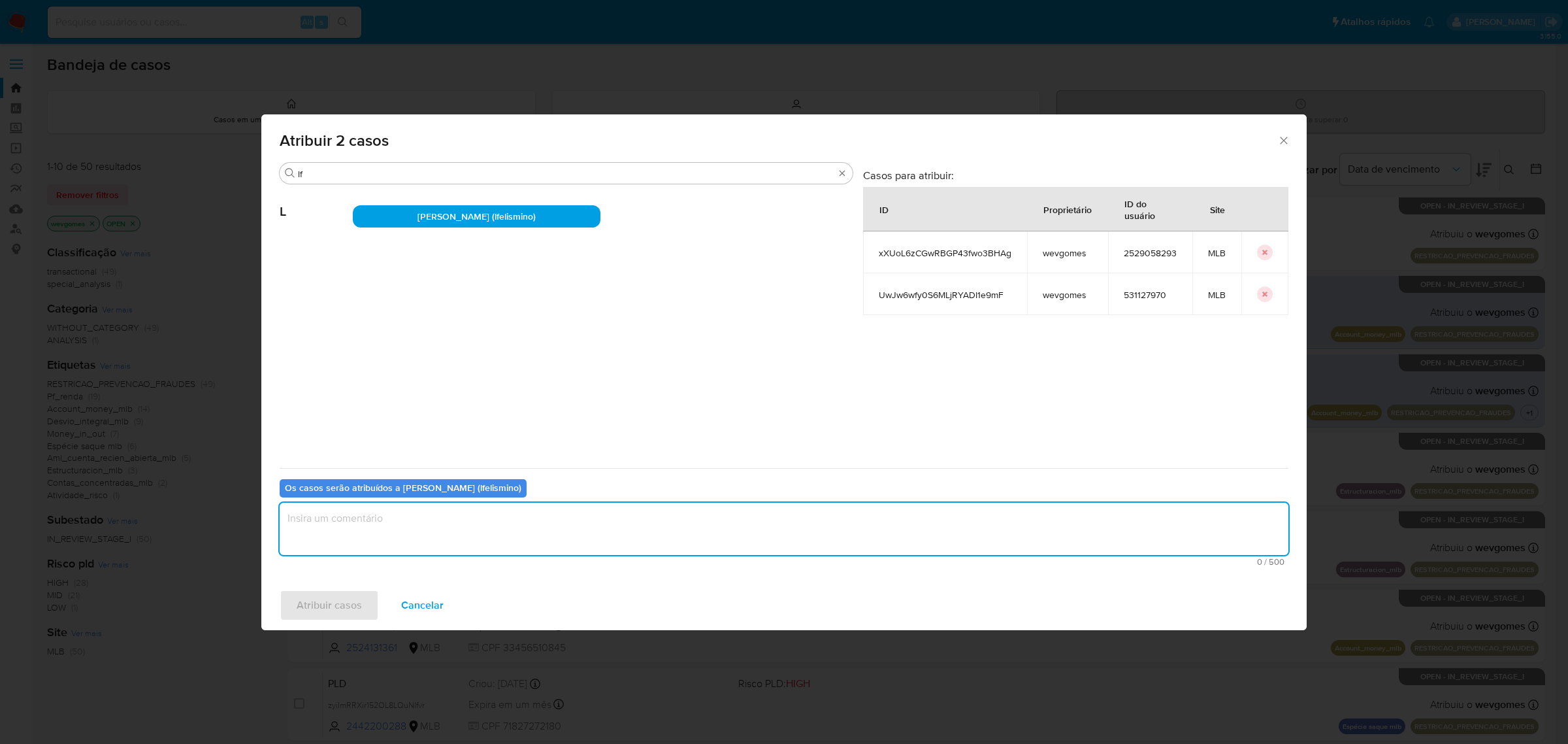
click at [399, 528] on textarea "assign-modal" at bounding box center [784, 528] width 1009 height 52
type textarea "."
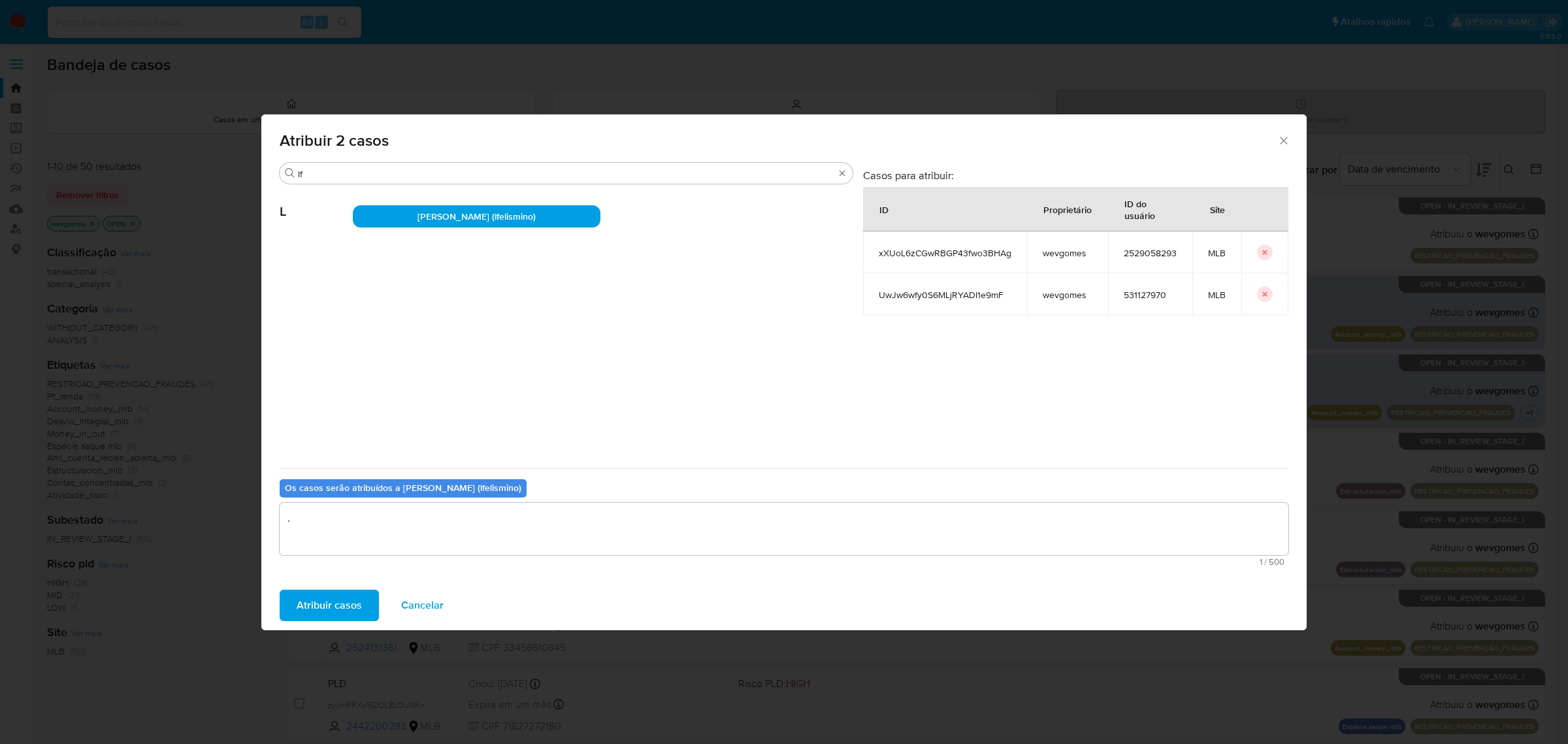
click at [364, 609] on button "Atribuir casos" at bounding box center [329, 605] width 99 height 32
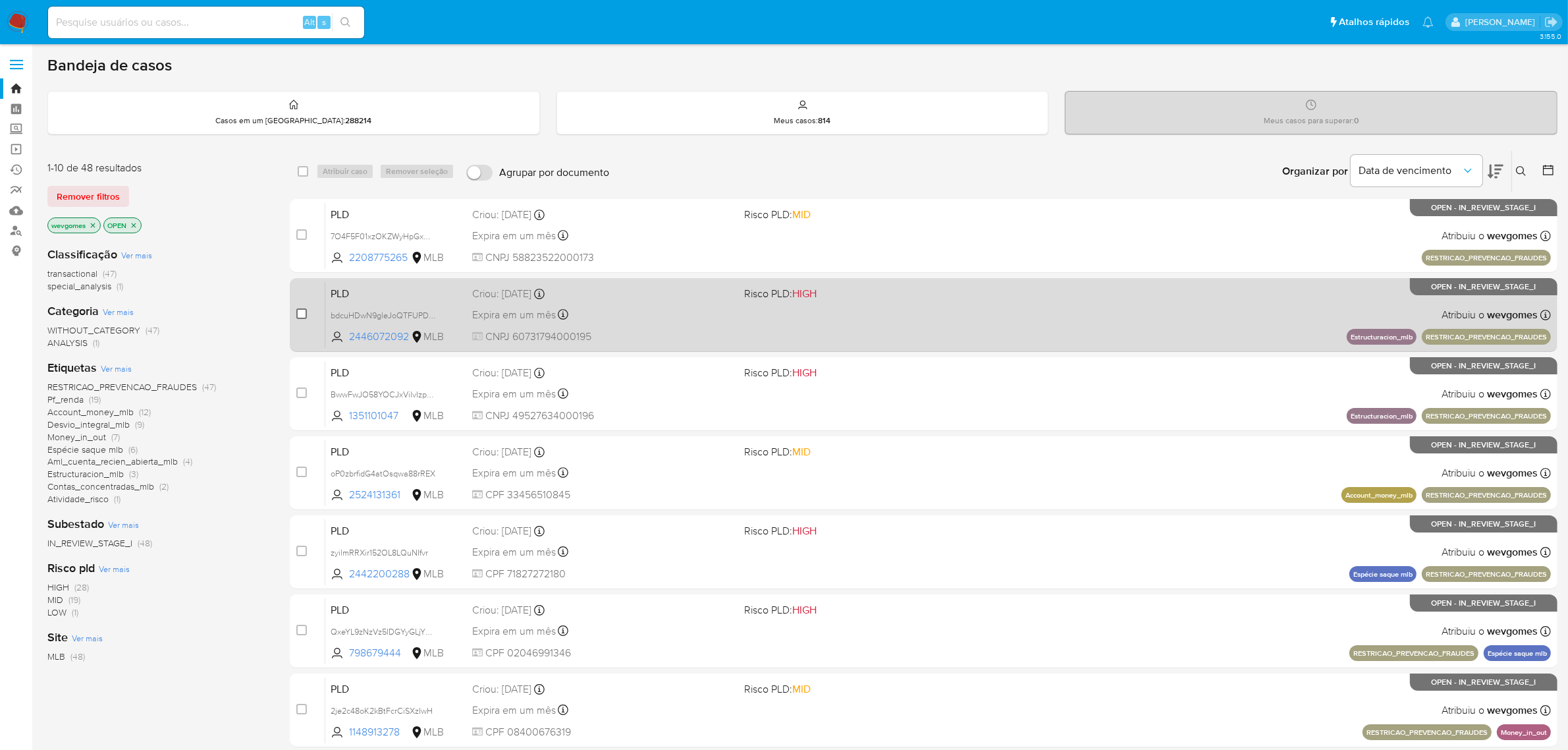
click at [298, 314] on input "checkbox" at bounding box center [301, 314] width 11 height 11
checkbox input "true"
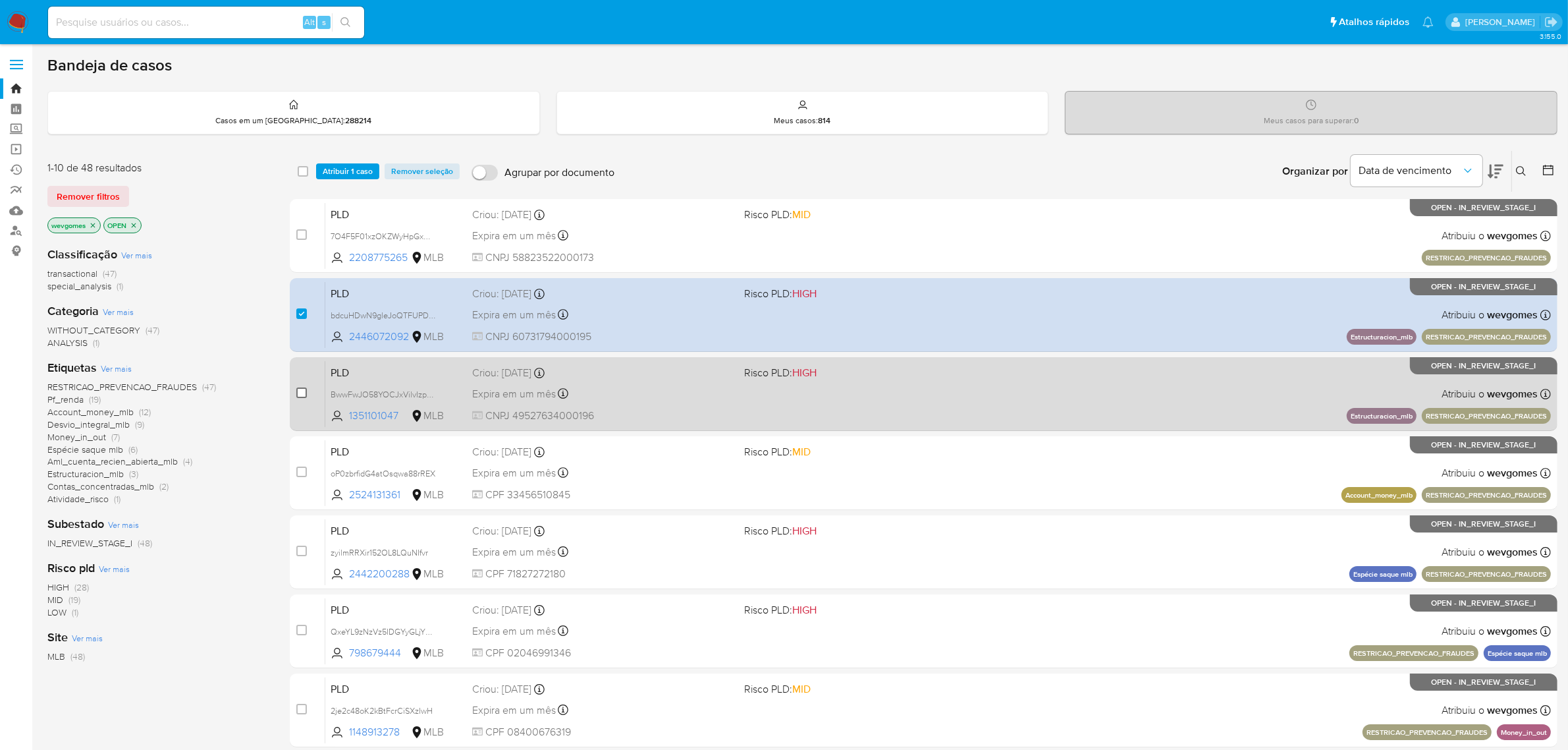
click at [300, 394] on input "checkbox" at bounding box center [301, 393] width 11 height 11
checkbox input "true"
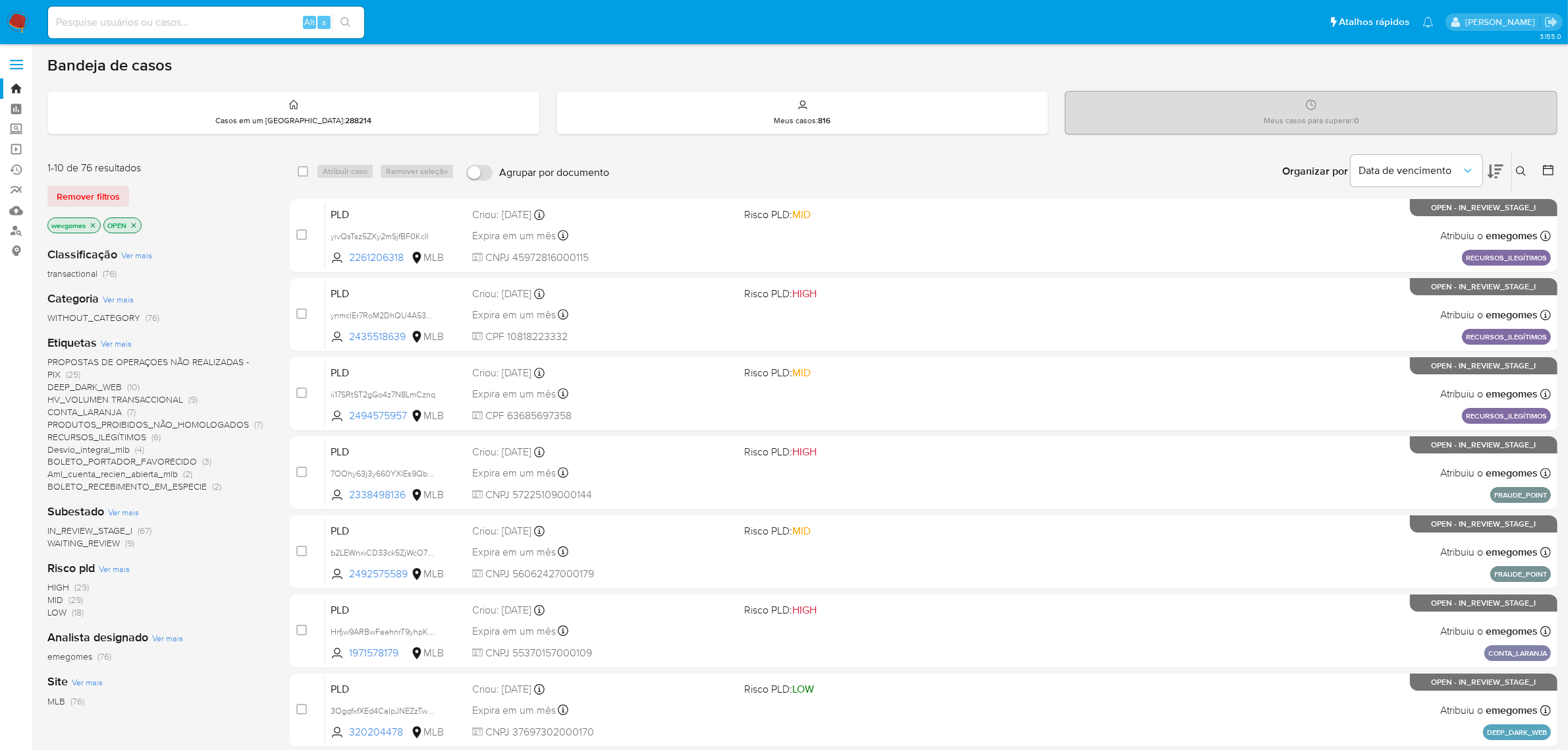
click at [90, 222] on icon "close-filter" at bounding box center [93, 225] width 8 height 8
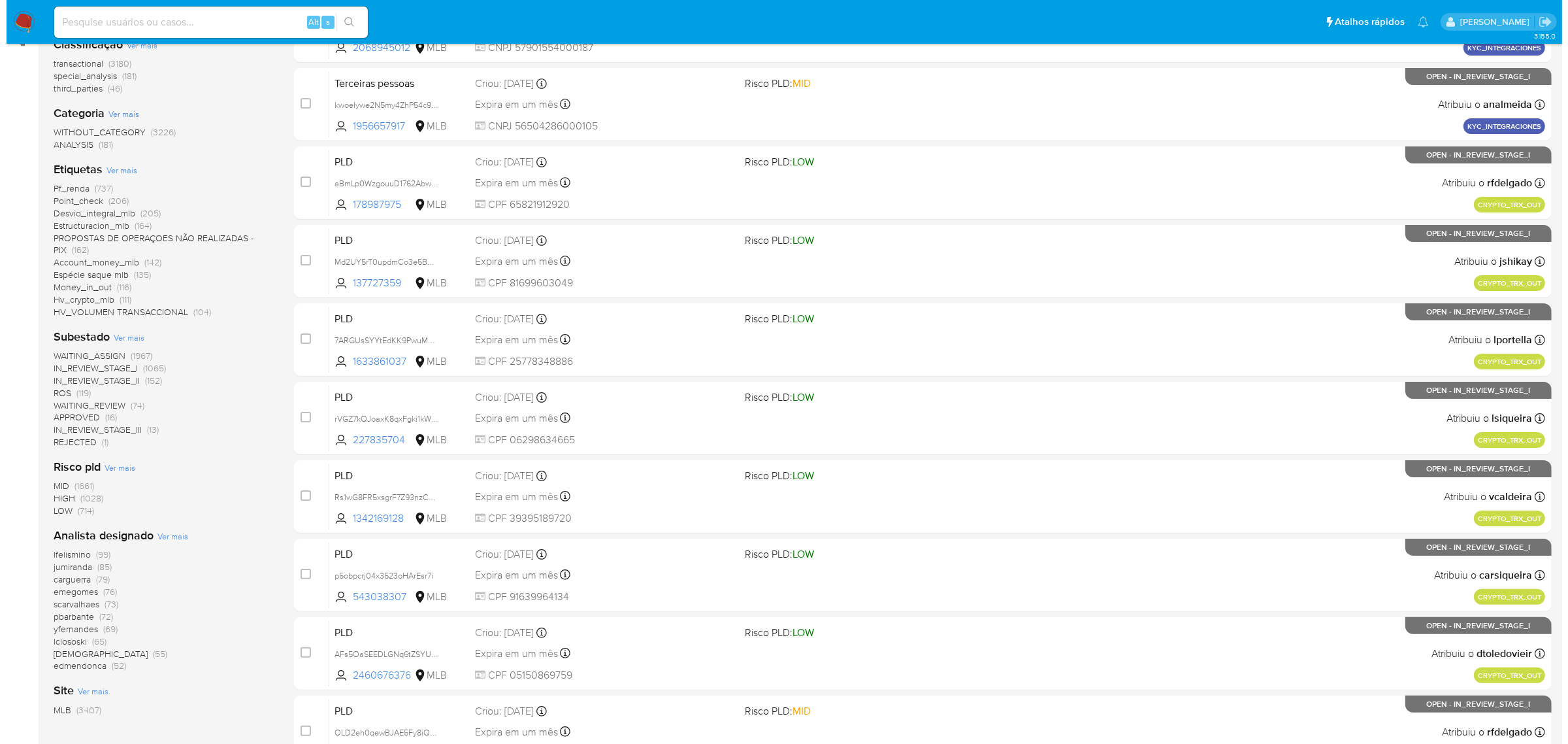
scroll to position [286, 0]
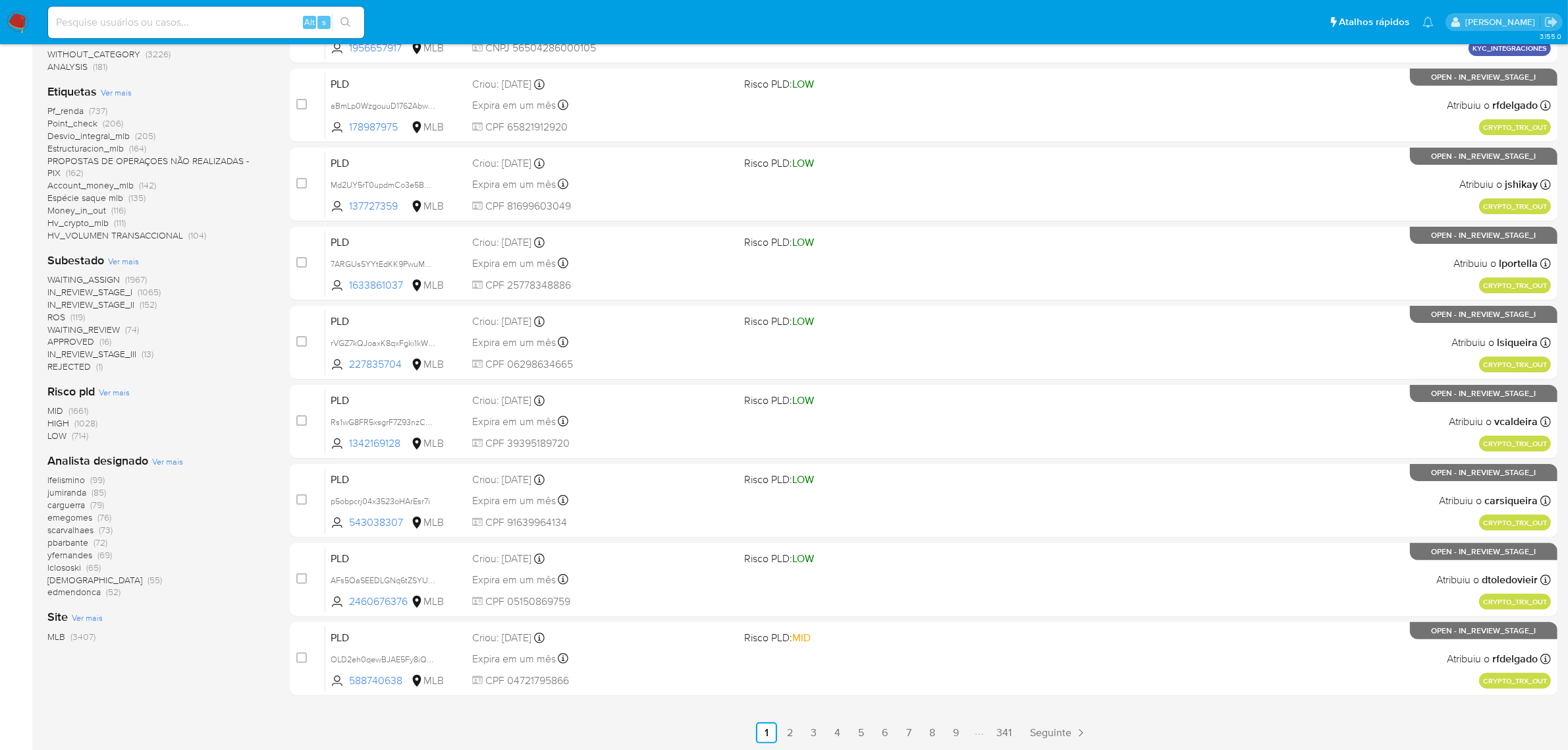
click at [165, 458] on span "Ver mais" at bounding box center [167, 461] width 31 height 12
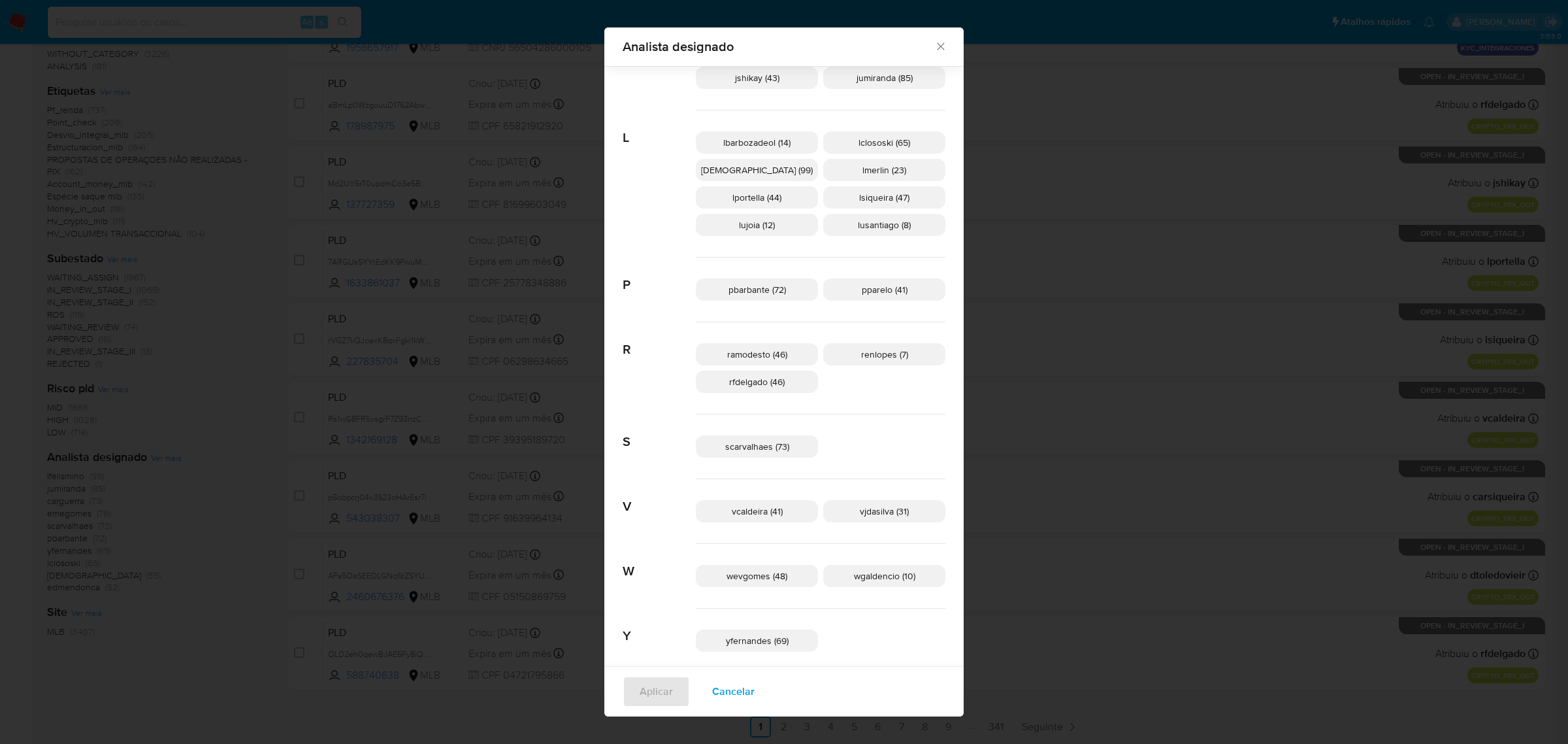
scroll to position [465, 0]
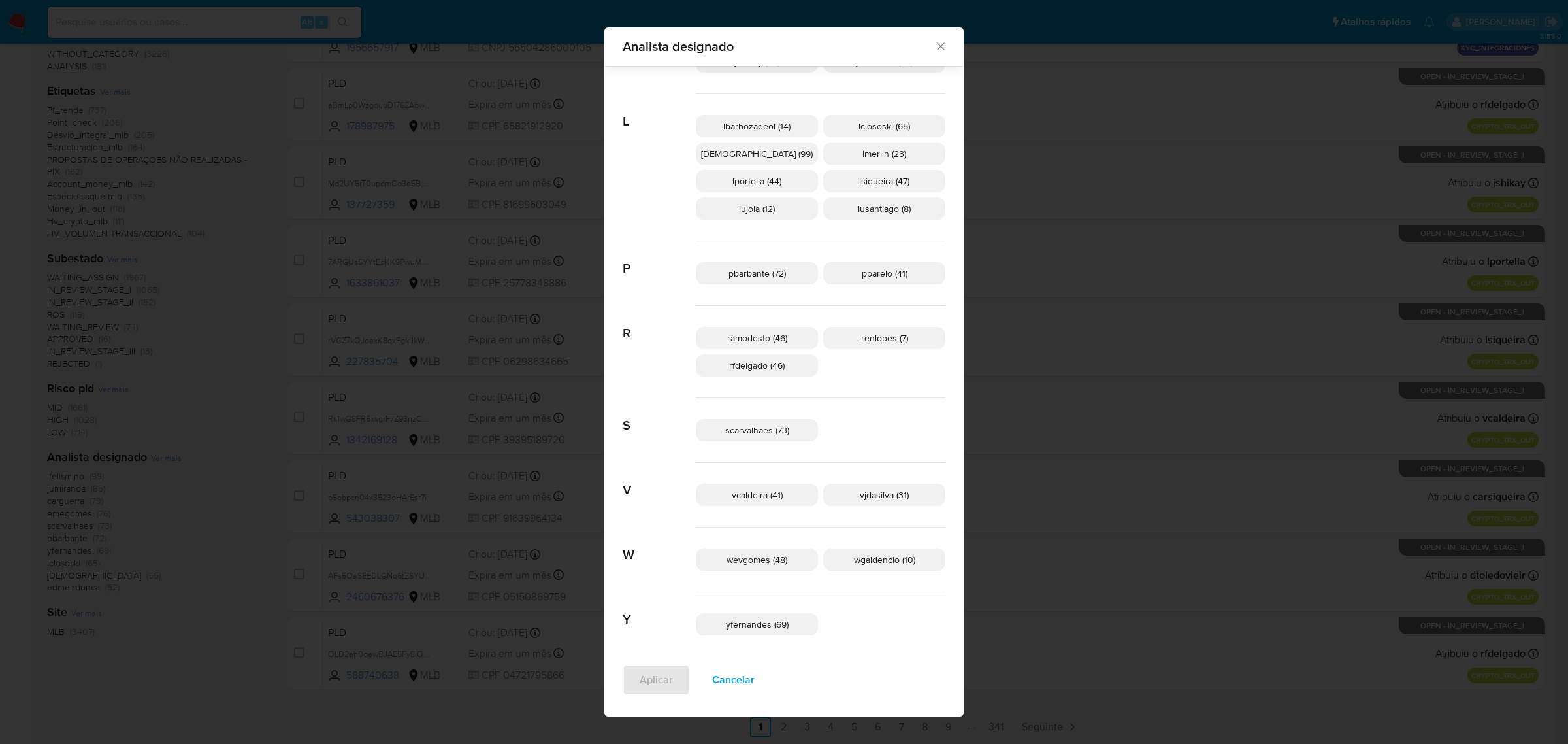
click at [788, 558] on span "wevgomes (48)" at bounding box center [757, 559] width 61 height 13
click at [673, 671] on span "Aplicar" at bounding box center [656, 680] width 33 height 29
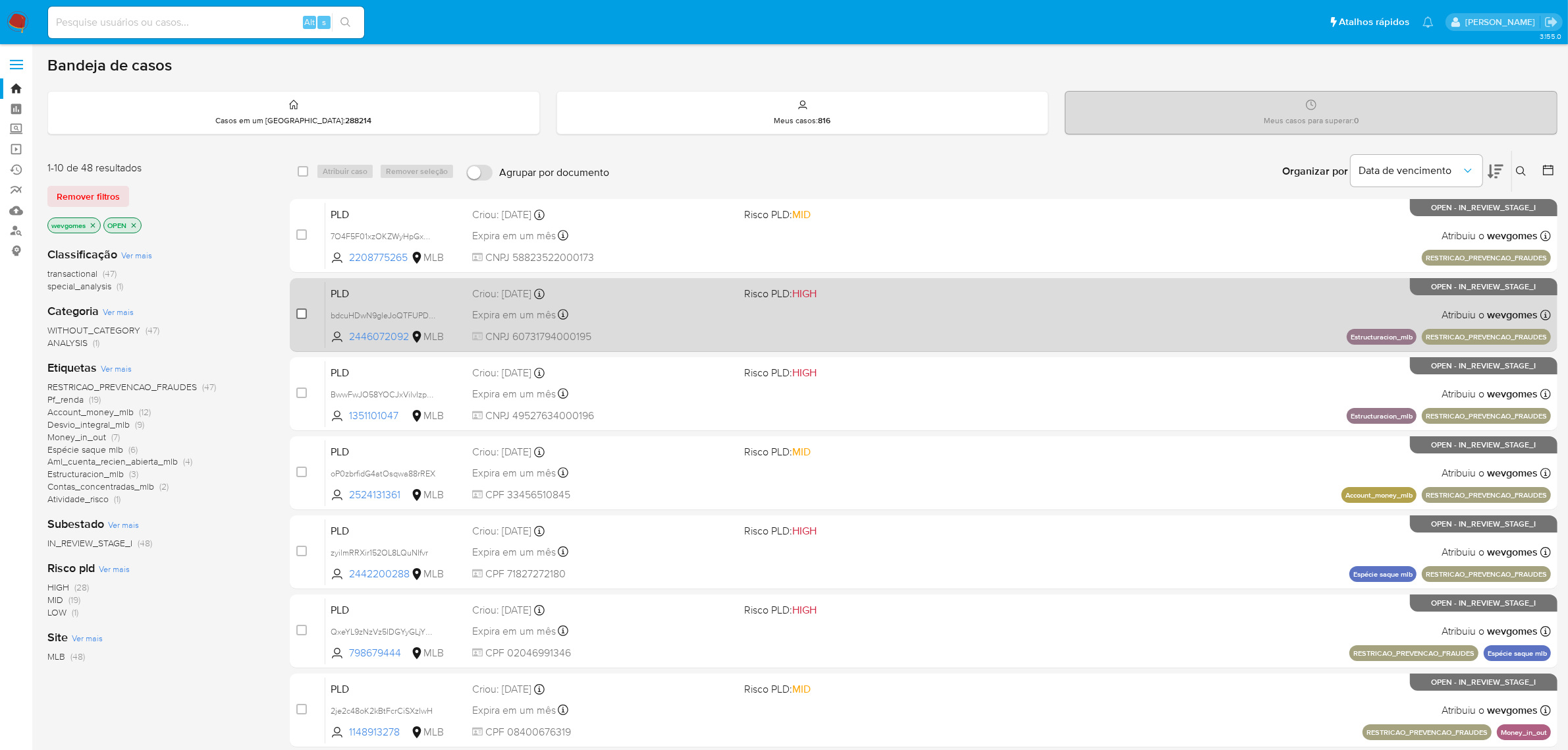
click at [303, 314] on input "checkbox" at bounding box center [301, 314] width 11 height 11
checkbox input "true"
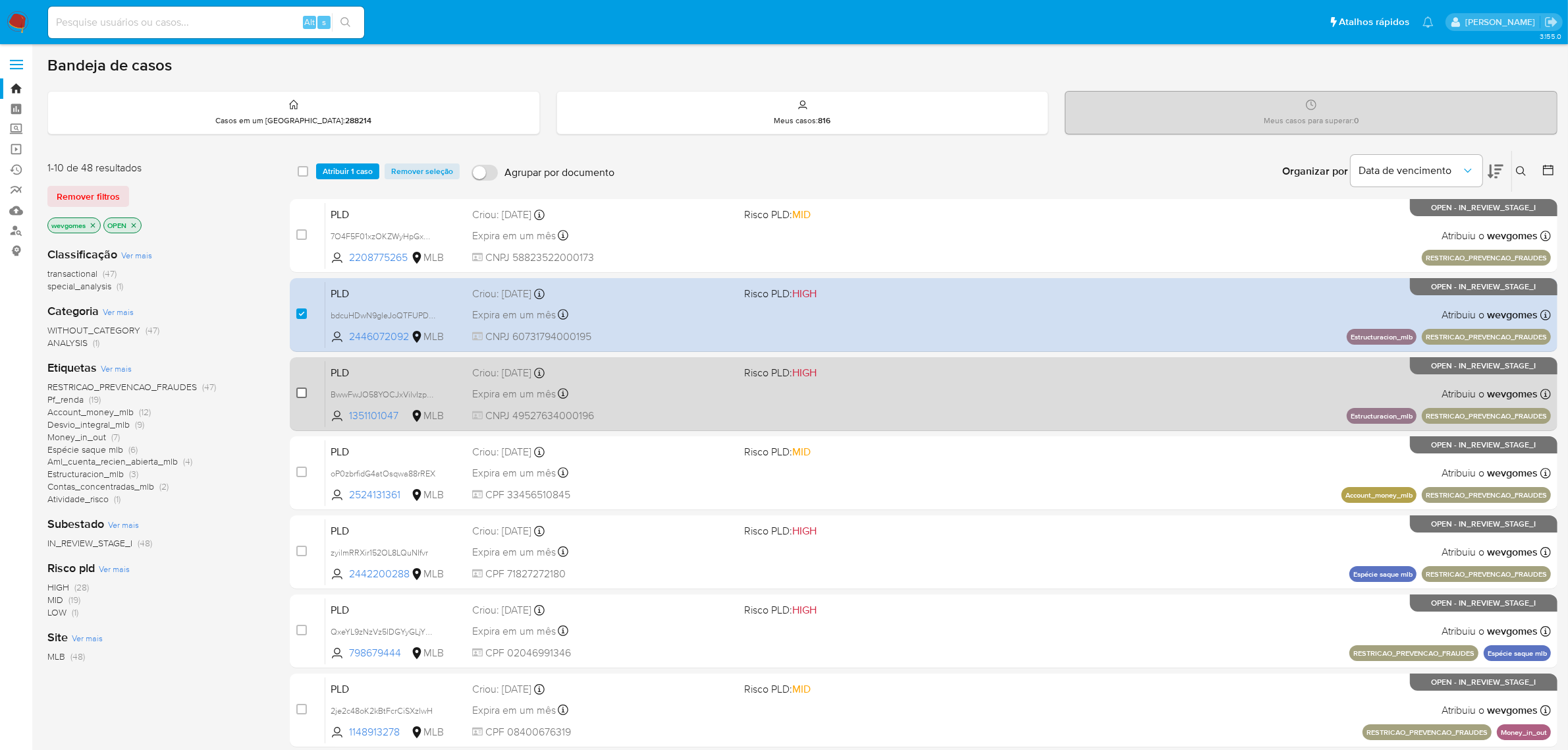
click at [303, 394] on input "checkbox" at bounding box center [301, 393] width 11 height 11
checkbox input "true"
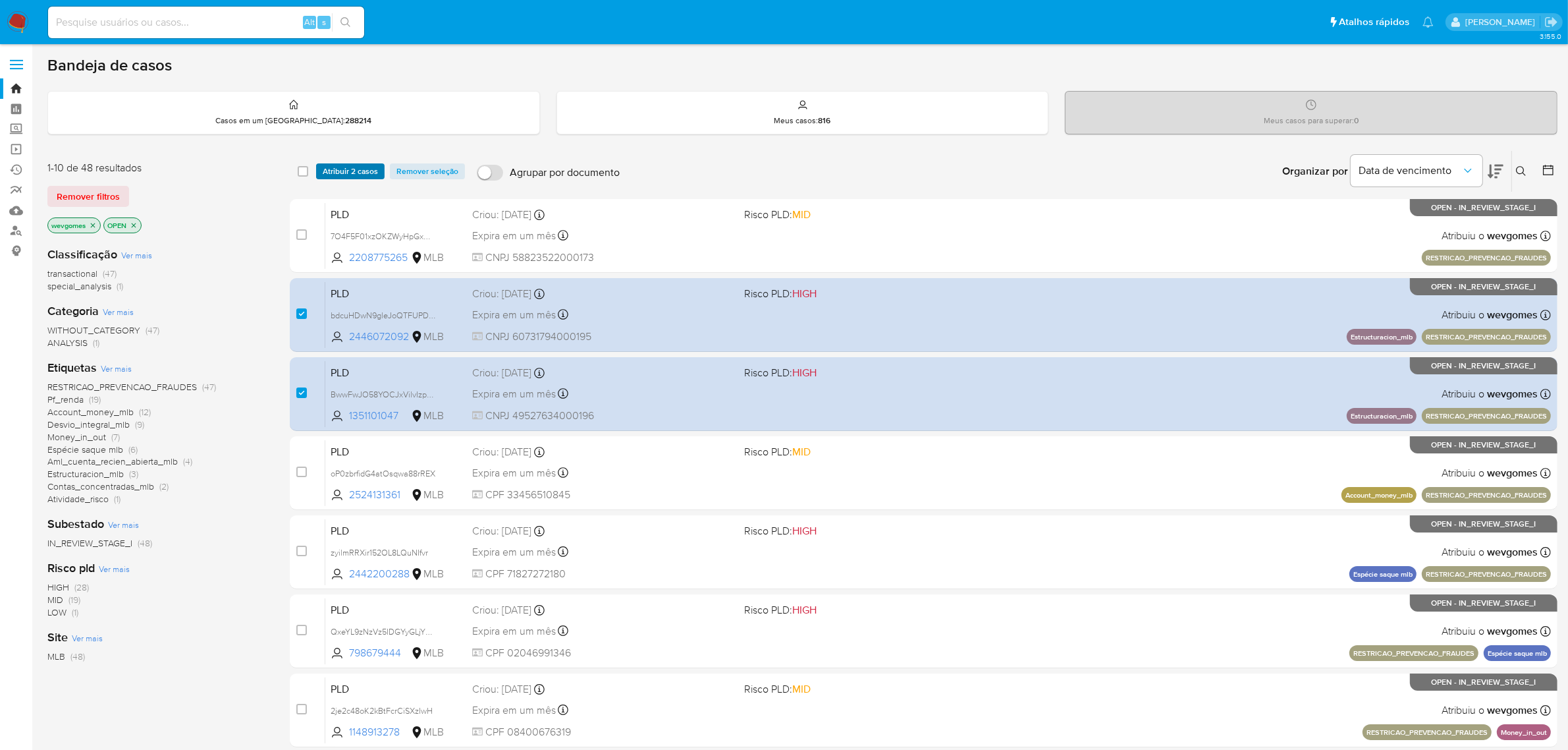
click at [352, 165] on span "Atribuir 2 casos" at bounding box center [351, 171] width 55 height 13
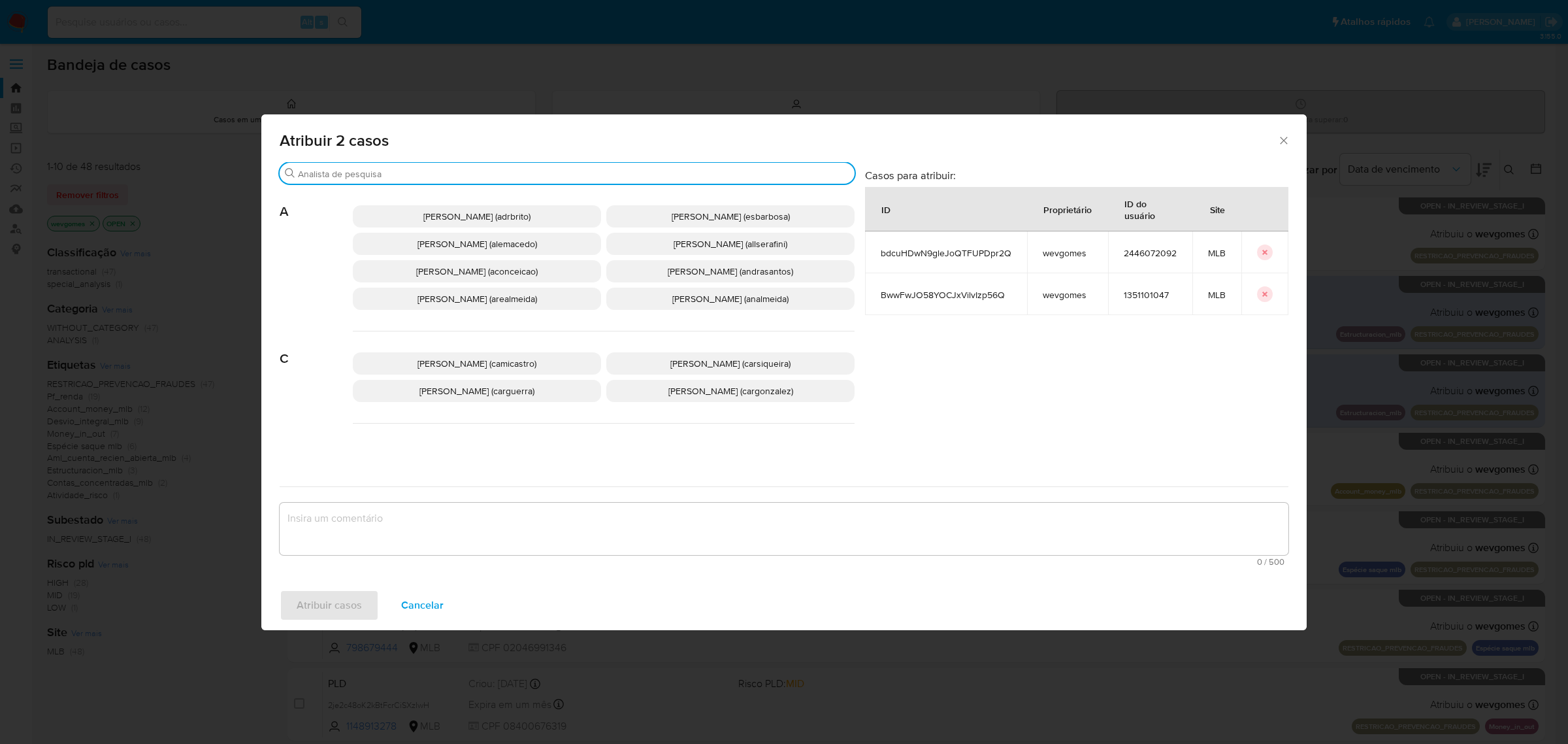
click at [403, 170] on input "Procurar" at bounding box center [573, 174] width 551 height 12
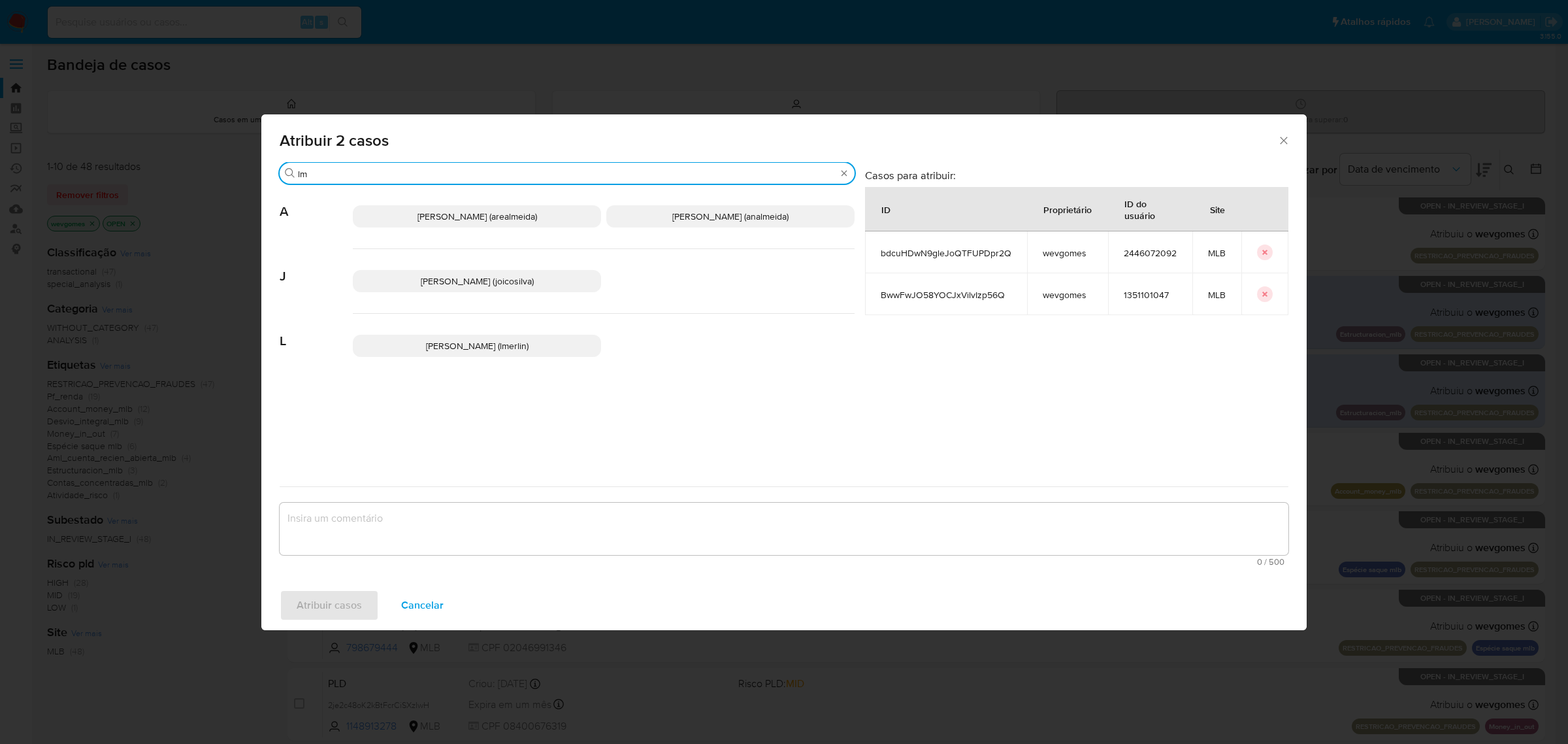
type input "lm"
click at [494, 340] on span "Leticia Bento Merlin (lmerlin)" at bounding box center [477, 346] width 103 height 13
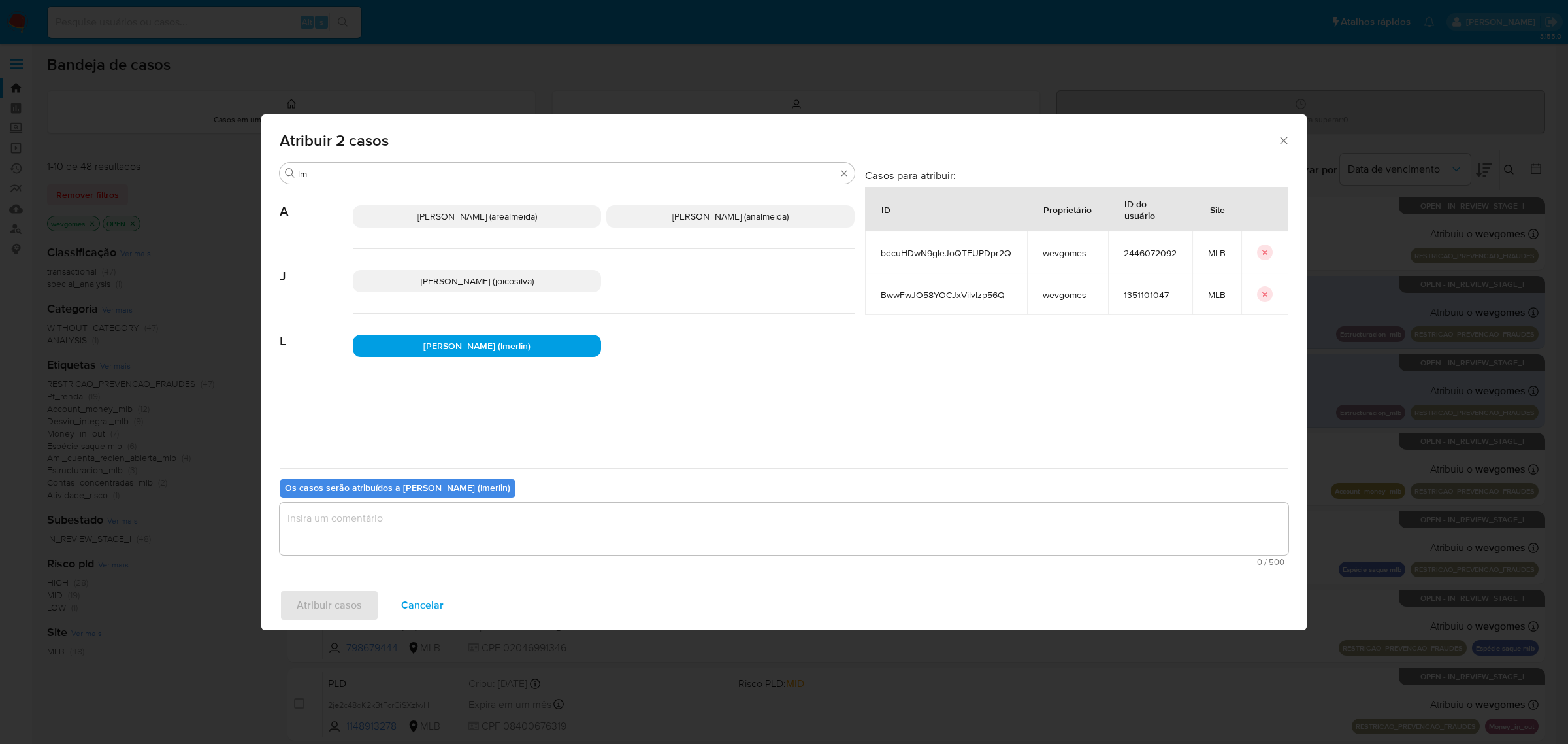
click at [400, 526] on textarea "assign-modal" at bounding box center [784, 528] width 1009 height 52
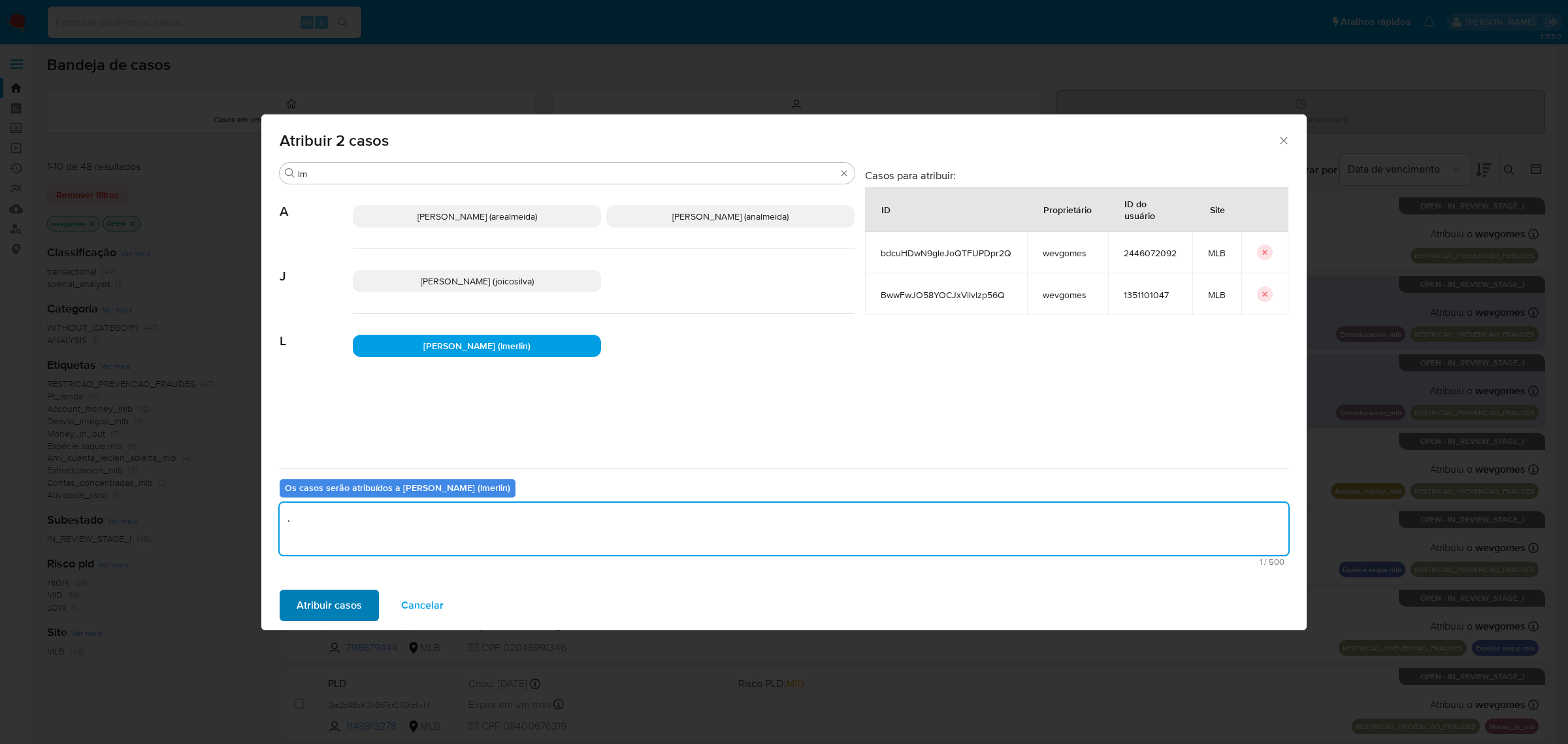
type textarea "."
click at [315, 600] on span "Atribuir casos" at bounding box center [329, 605] width 65 height 29
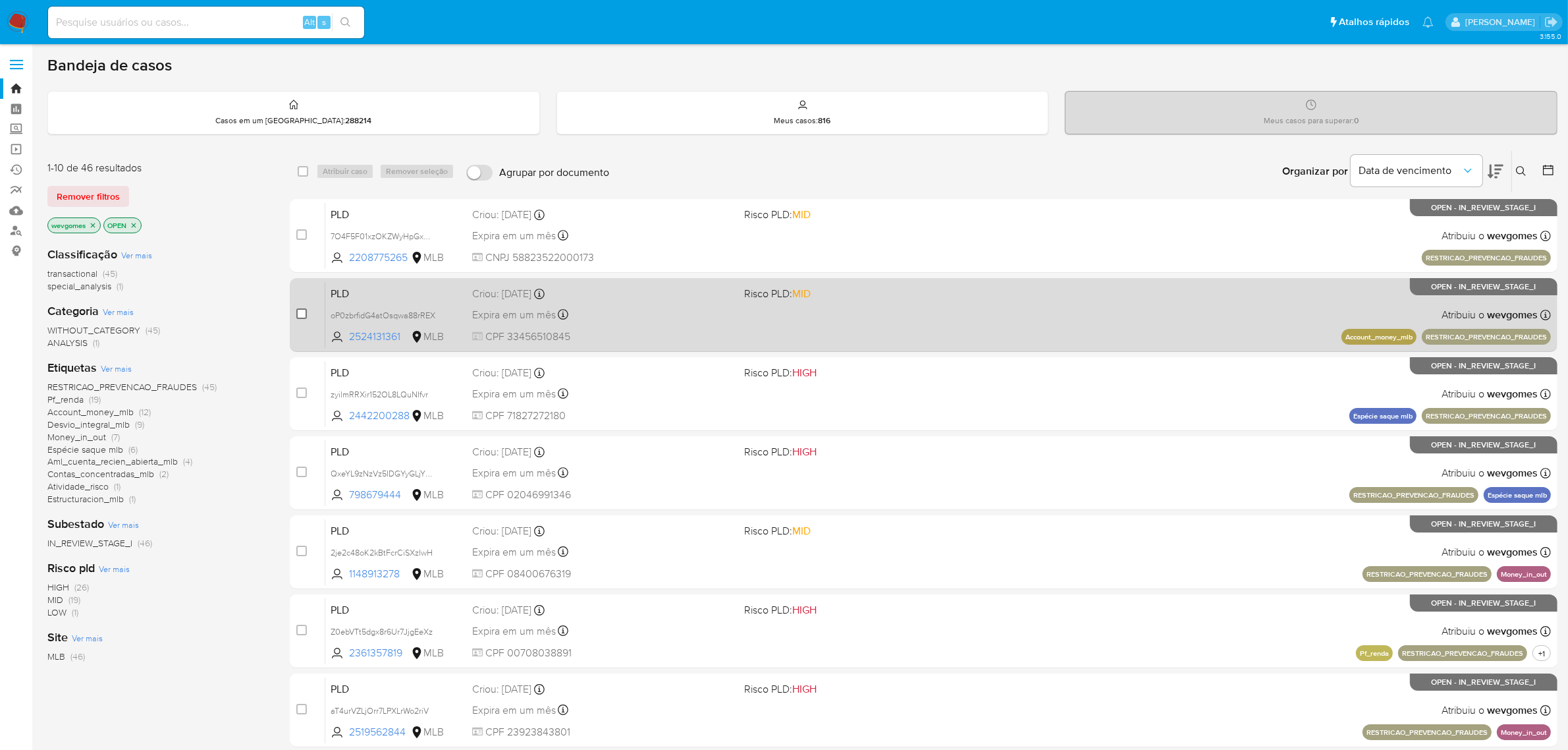
click at [300, 314] on input "checkbox" at bounding box center [301, 314] width 11 height 11
checkbox input "true"
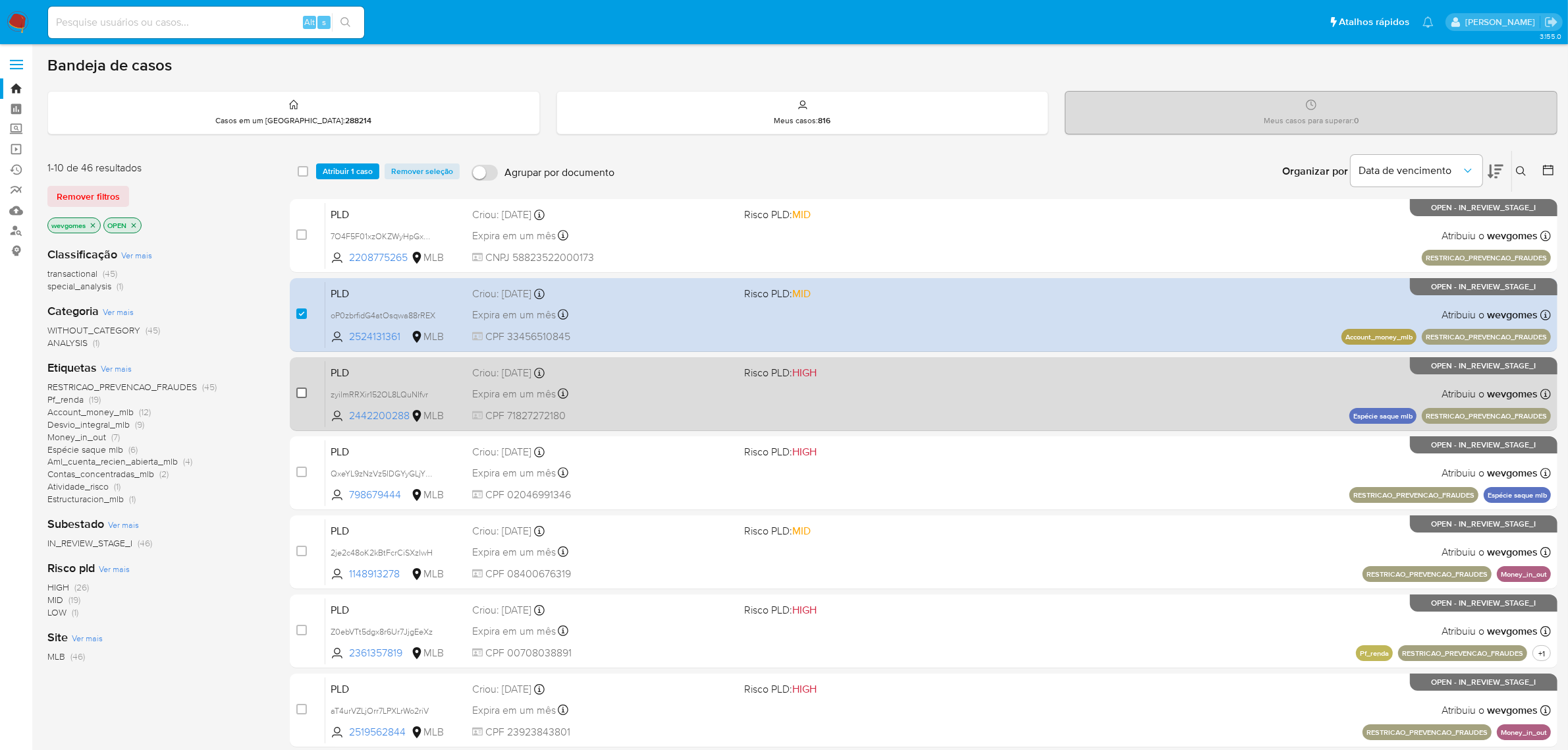
click at [304, 394] on input "checkbox" at bounding box center [301, 393] width 11 height 11
checkbox input "true"
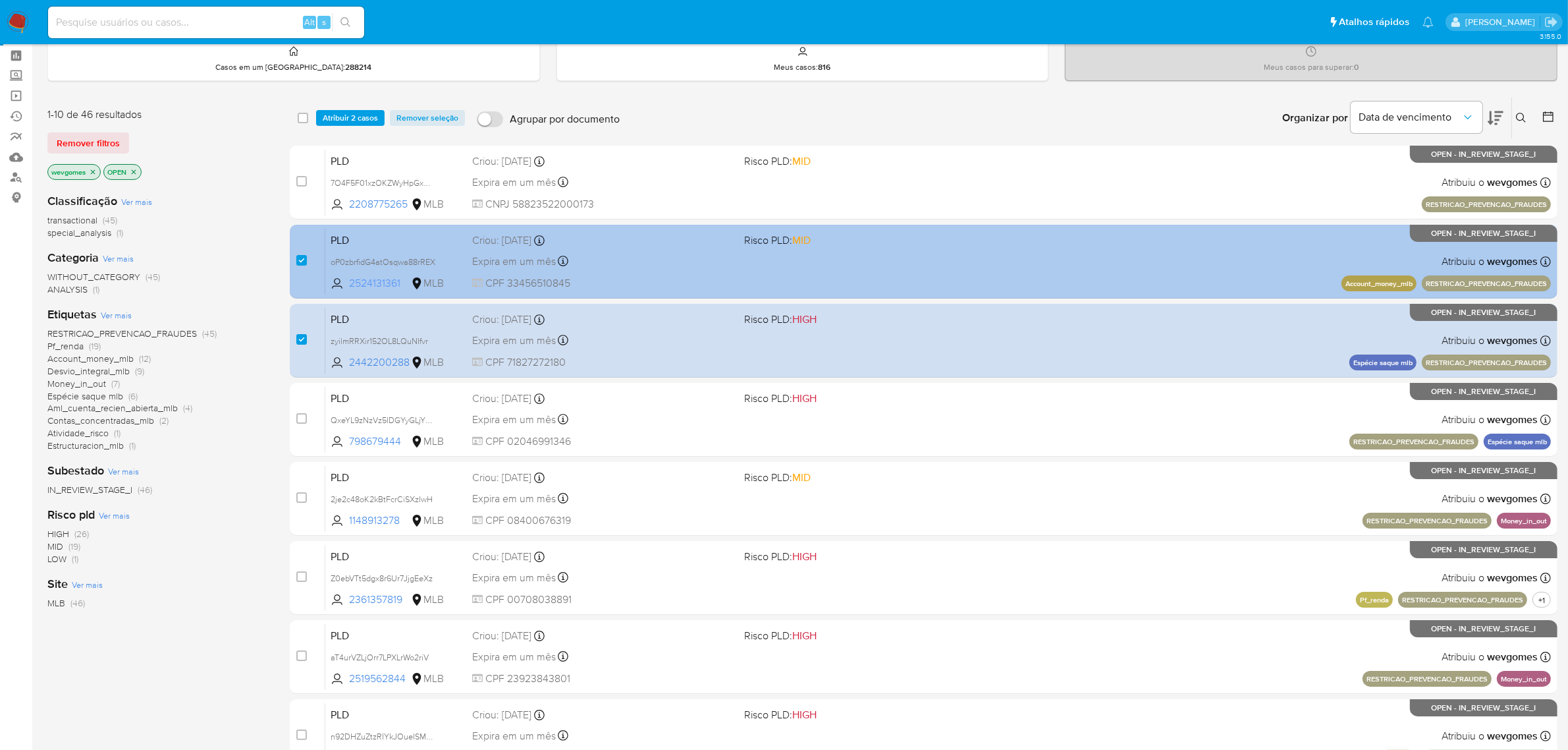
scroll to position [83, 0]
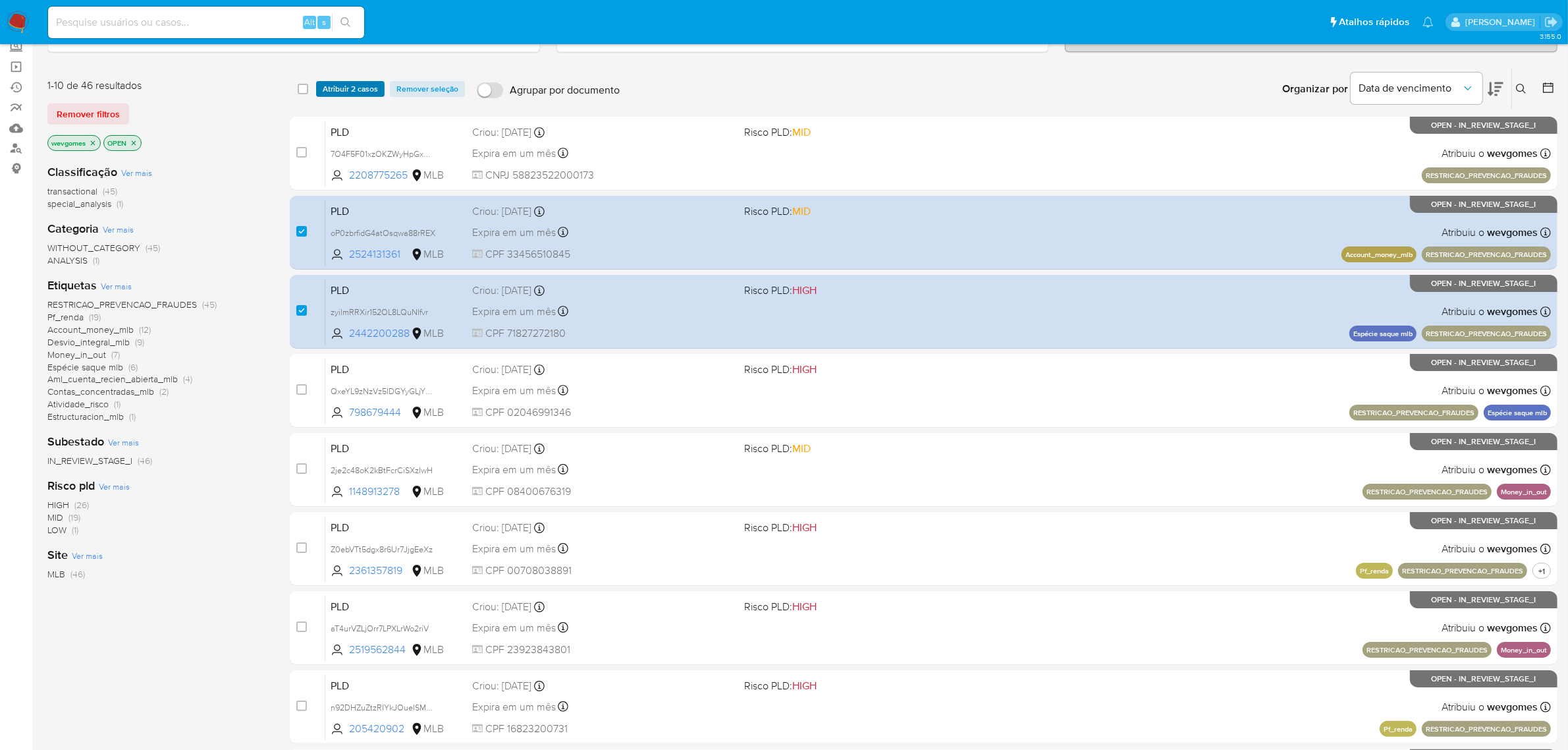
click at [351, 90] on span "Atribuir 2 casos" at bounding box center [351, 89] width 55 height 13
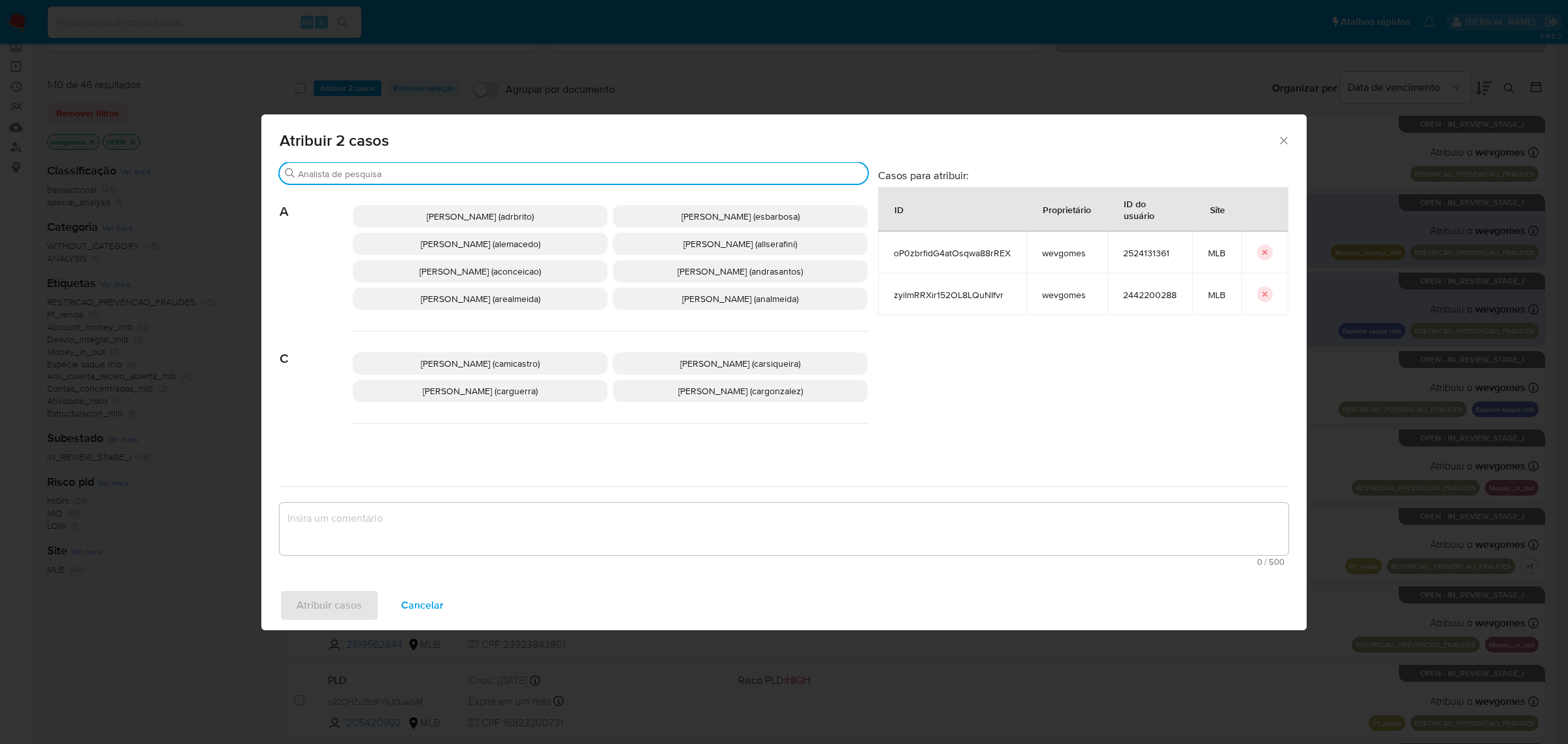
click at [410, 171] on input "Procurar" at bounding box center [581, 174] width 565 height 12
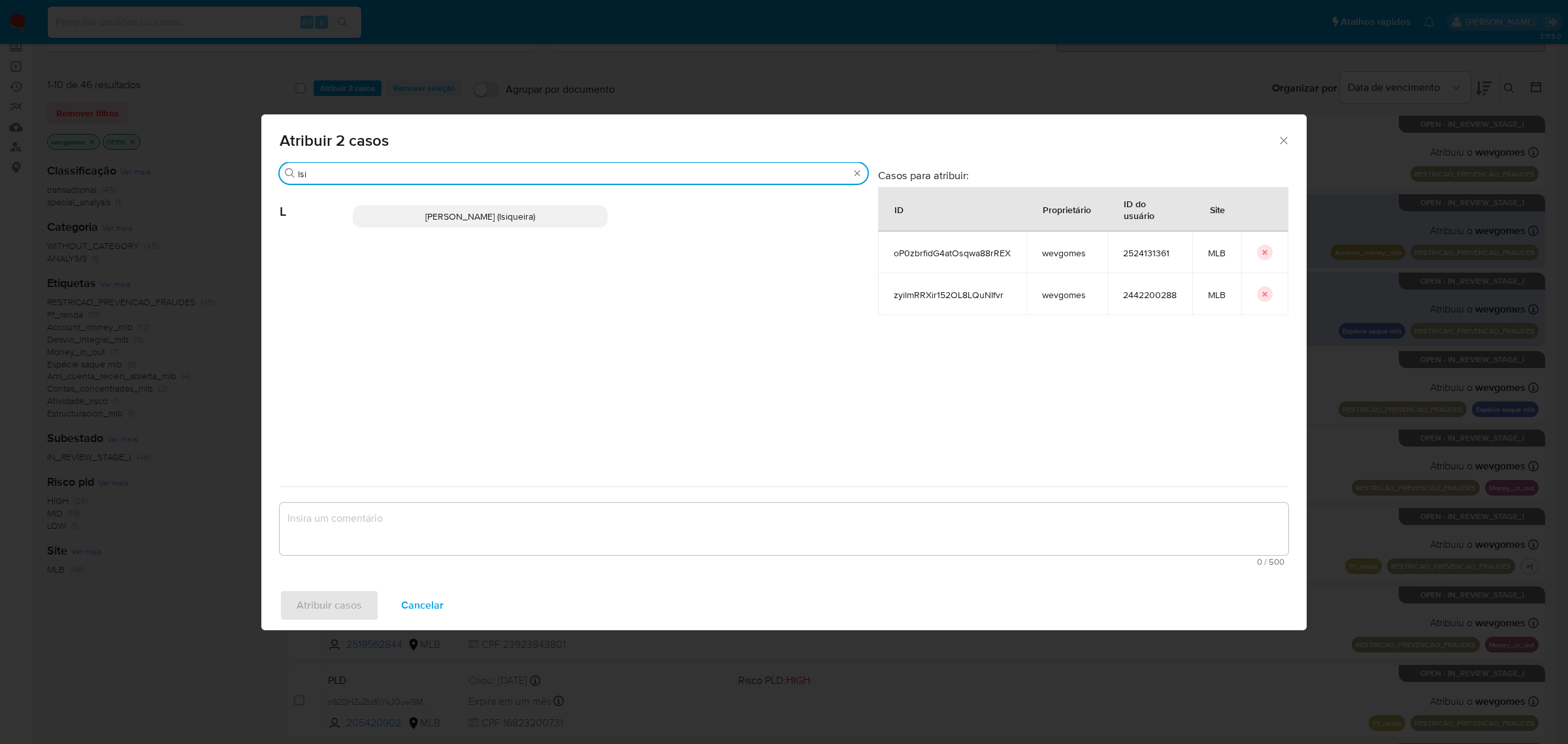
type input "lsi"
click at [405, 216] on p "Leticia De Souza Siqueira (lsiqueira)" at bounding box center [480, 216] width 255 height 22
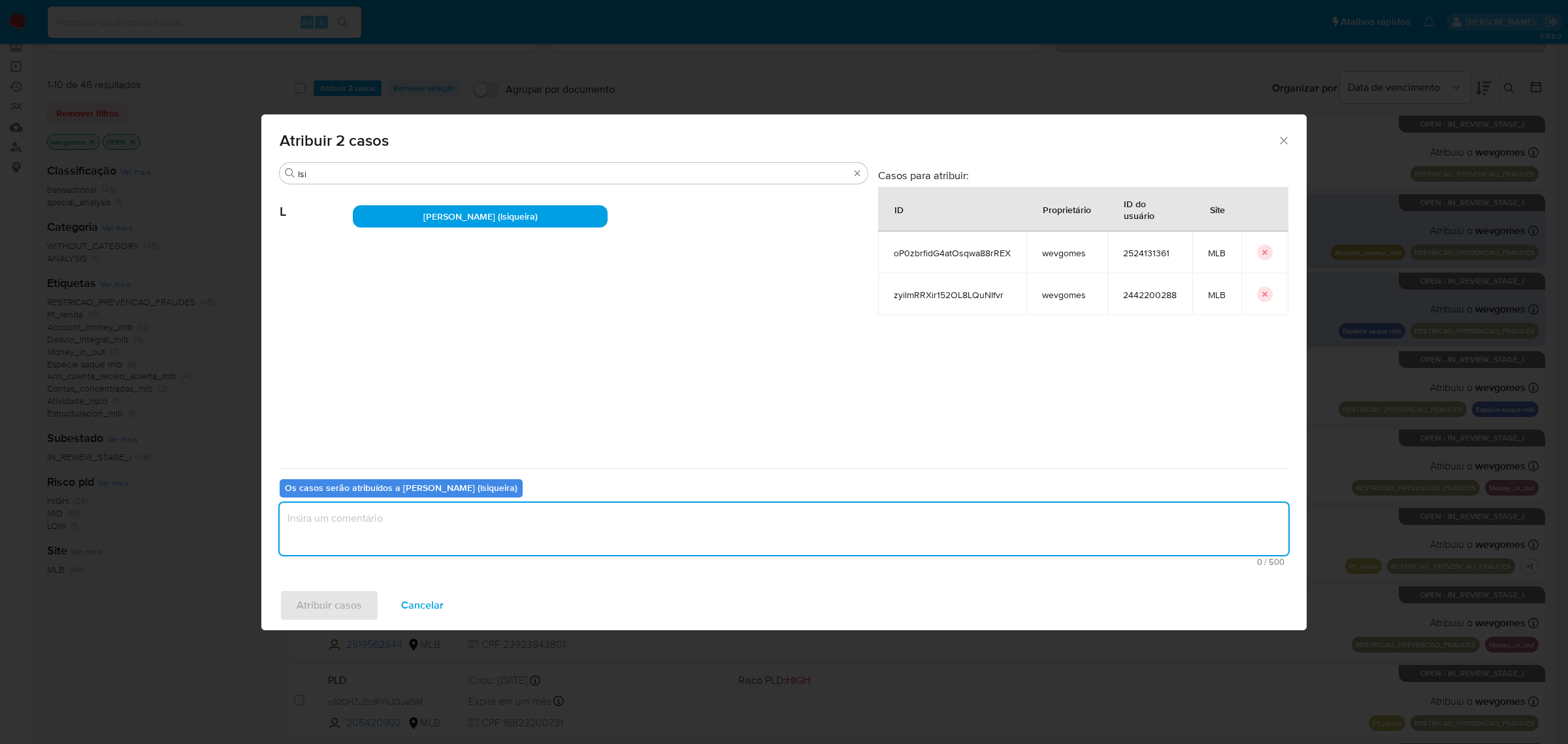
click at [377, 520] on textarea "assign-modal" at bounding box center [784, 528] width 1009 height 52
type textarea "."
click at [327, 592] on span "Atribuir casos" at bounding box center [329, 605] width 65 height 29
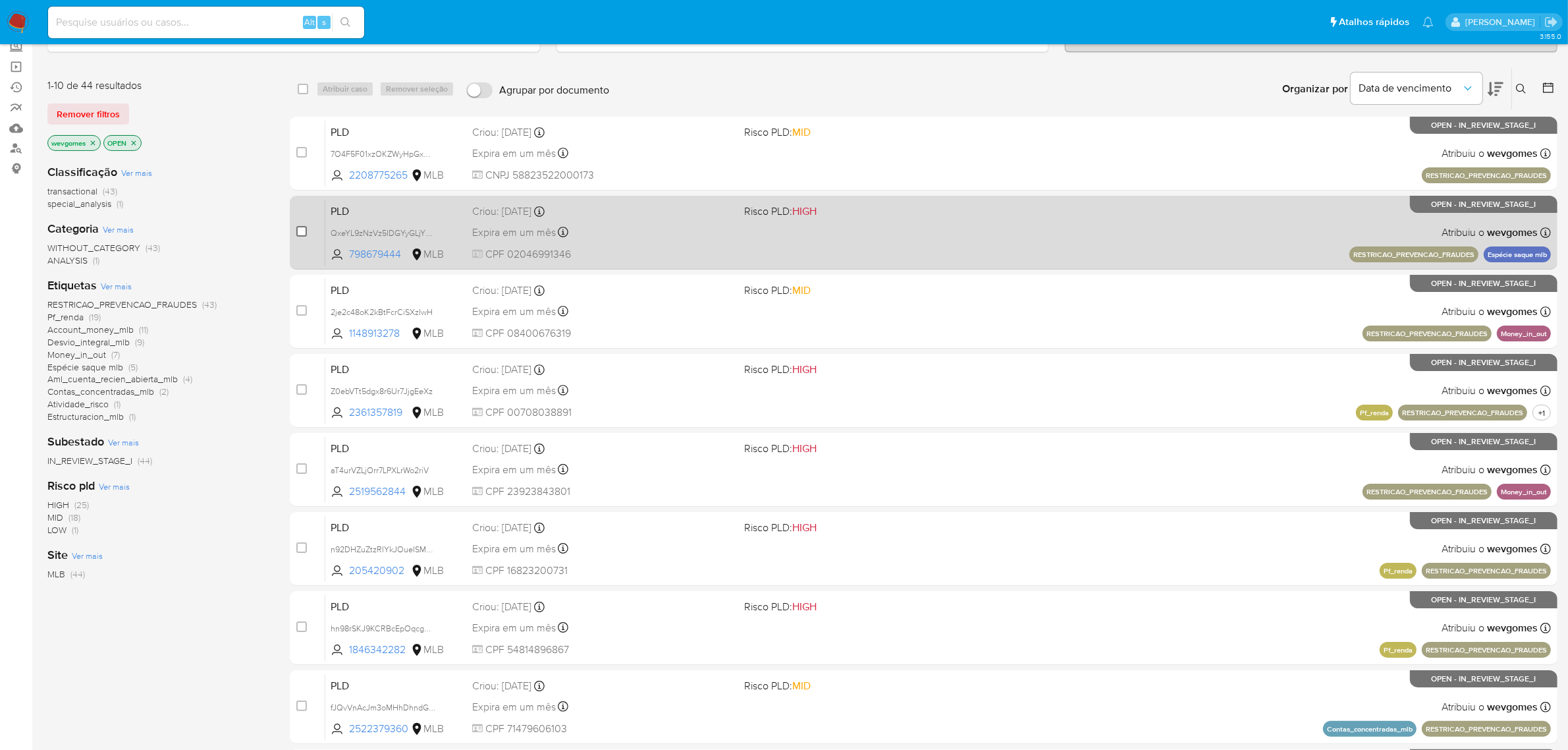
click at [306, 229] on input "checkbox" at bounding box center [301, 231] width 11 height 11
checkbox input "true"
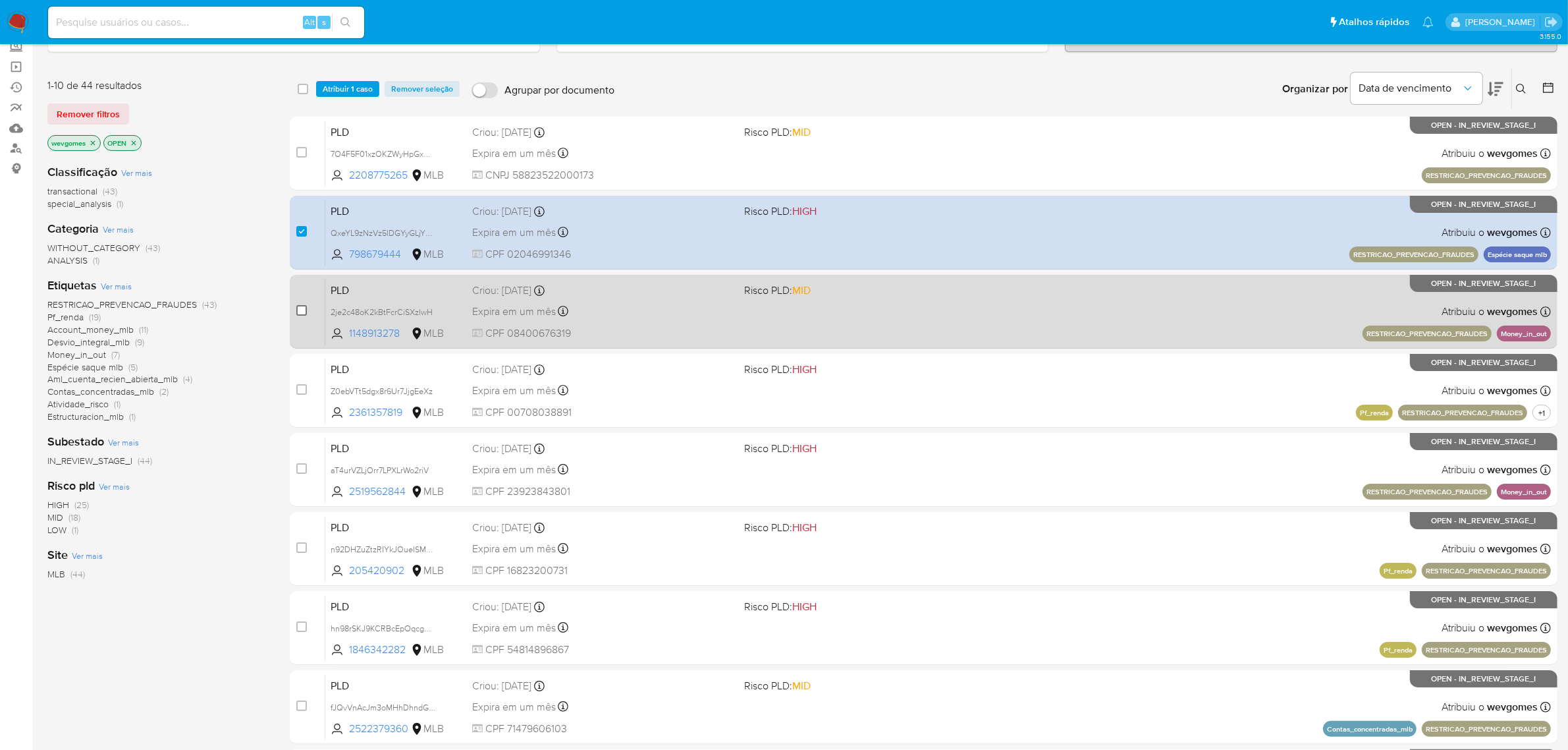
click at [303, 309] on input "checkbox" at bounding box center [301, 310] width 11 height 11
checkbox input "true"
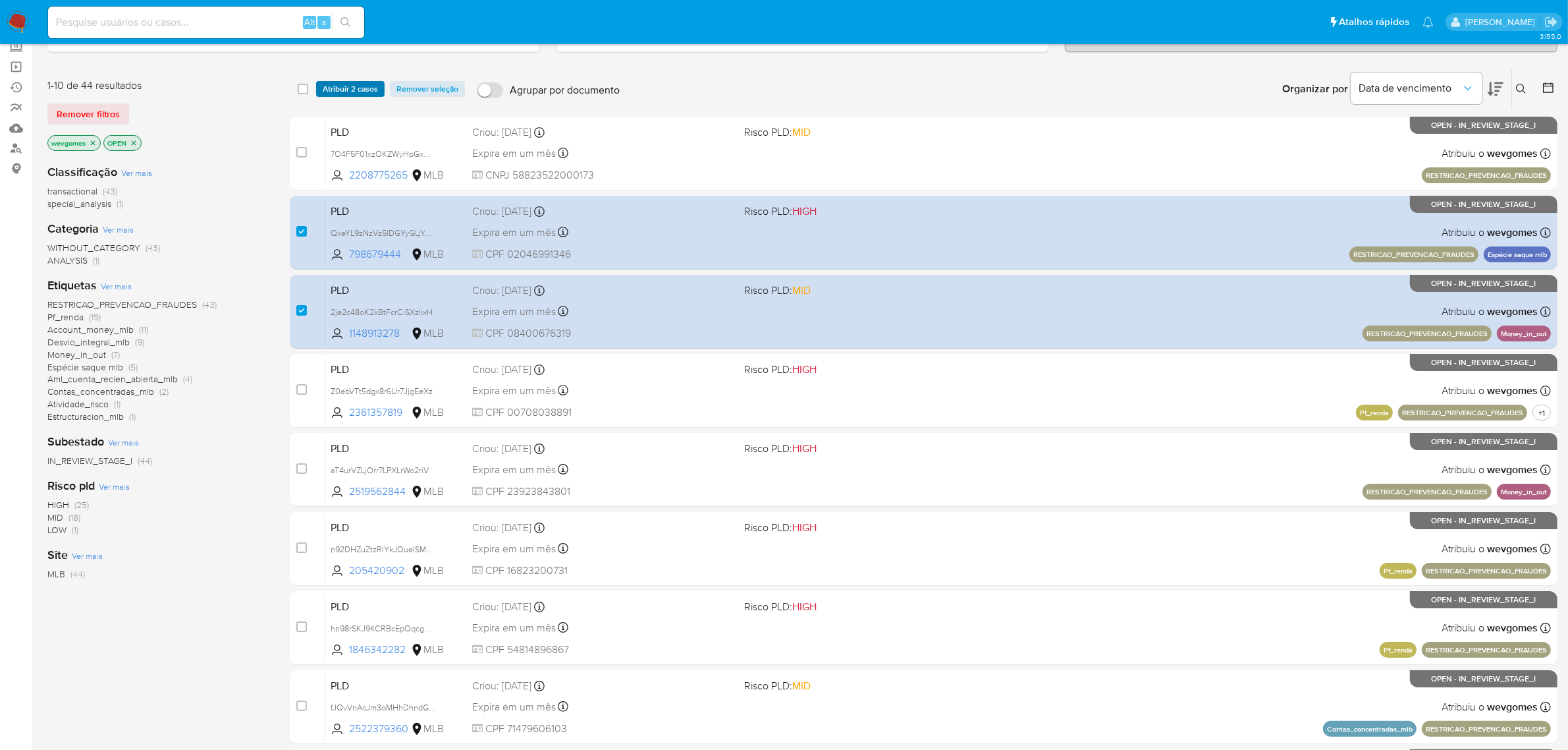
click at [345, 86] on span "Atribuir 2 casos" at bounding box center [351, 89] width 55 height 13
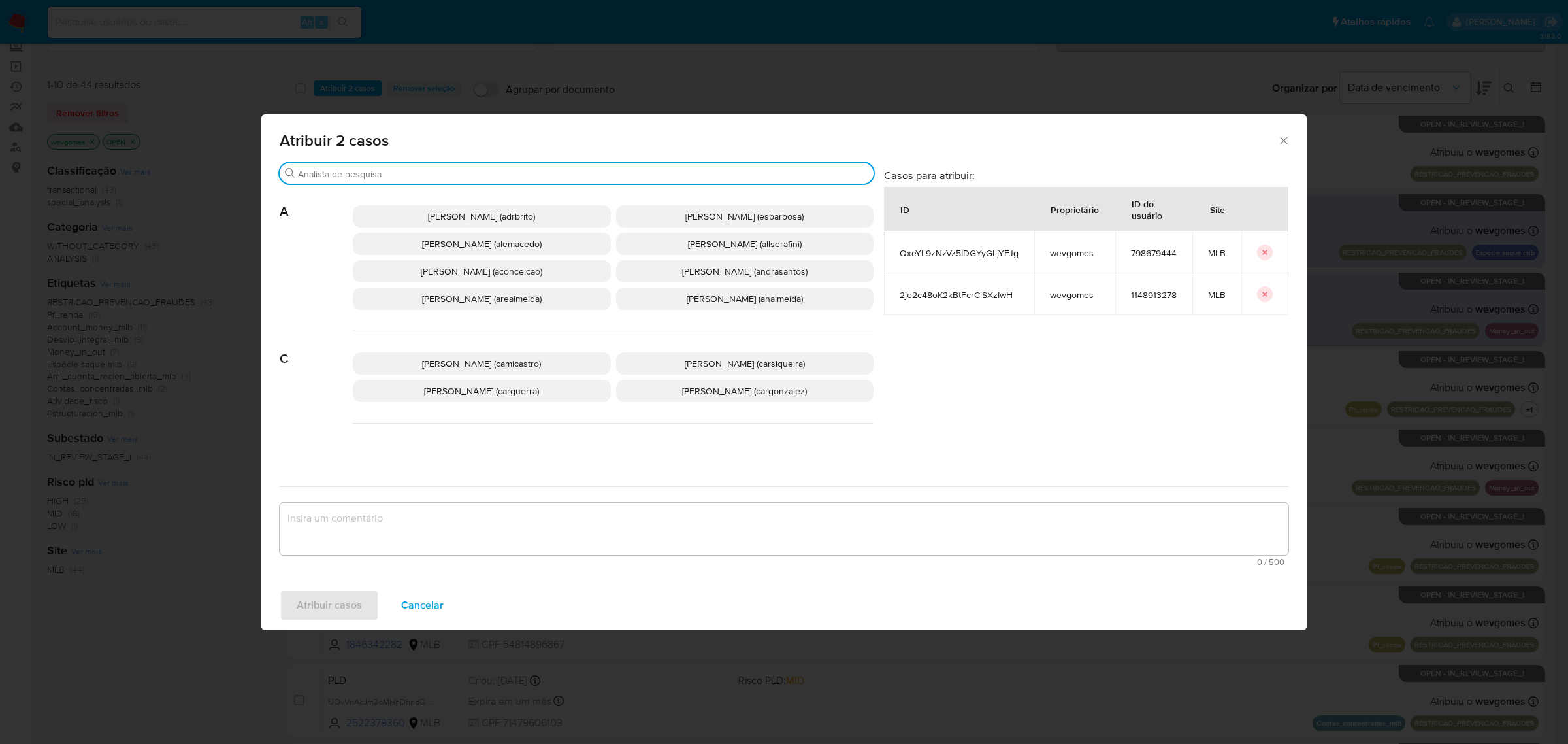
click at [439, 173] on input "Procurar" at bounding box center [584, 174] width 571 height 12
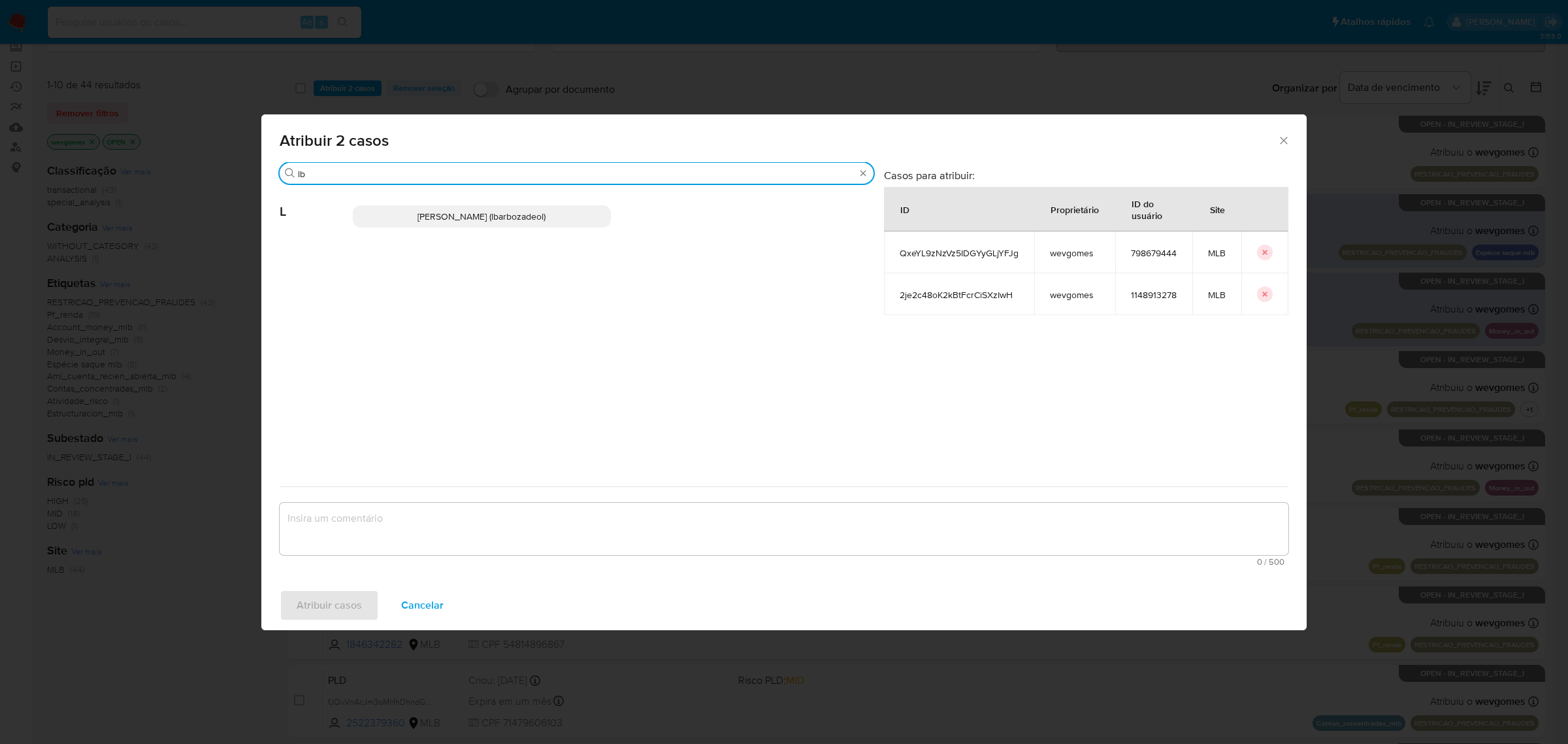
type input "lb"
click at [450, 213] on span "Lucas Barboza De Oliveira (lbarbozadeol)" at bounding box center [481, 216] width 128 height 13
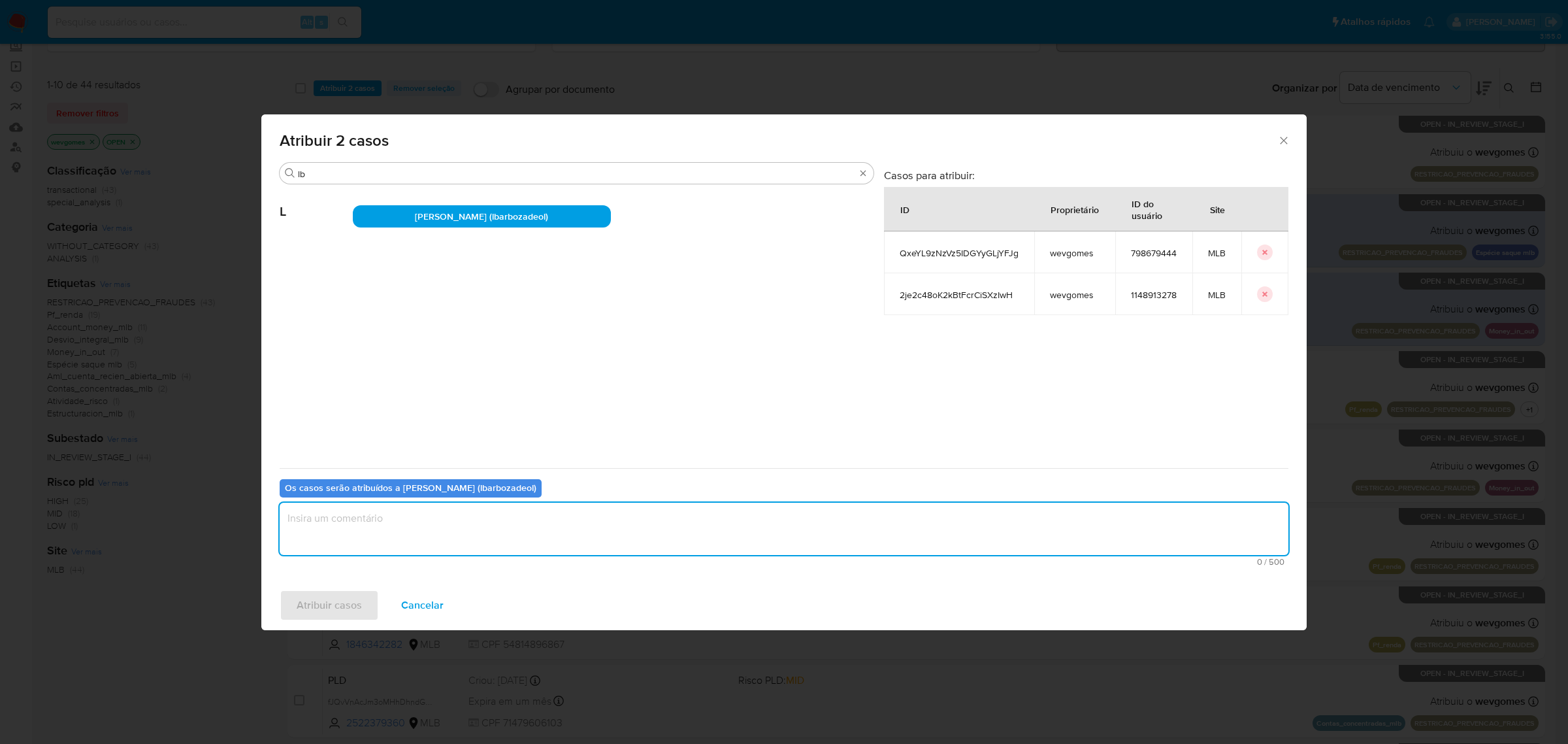
click at [448, 537] on textarea "assign-modal" at bounding box center [784, 528] width 1009 height 52
type textarea "."
click at [355, 603] on span "Atribuir casos" at bounding box center [329, 605] width 65 height 29
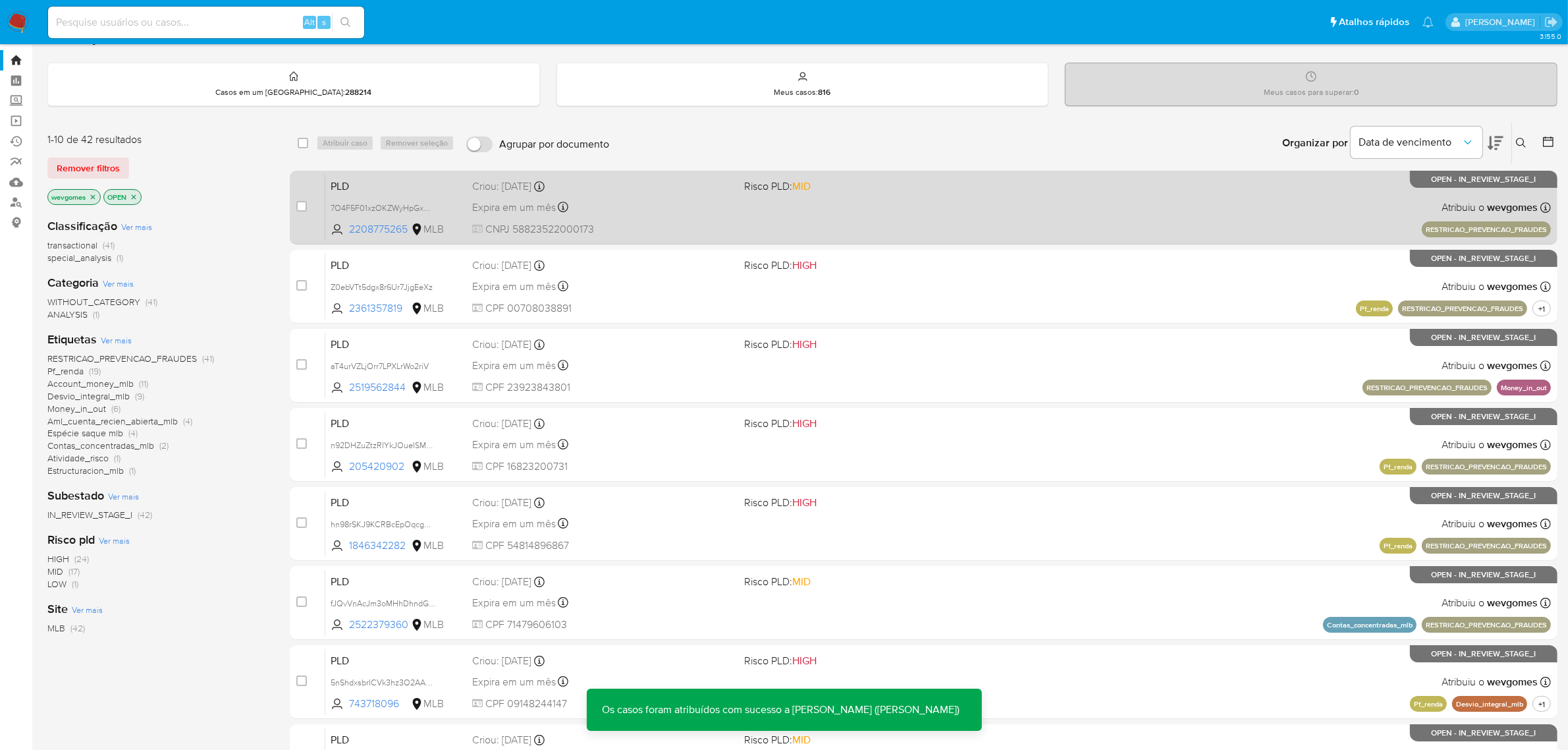
scroll to position [0, 0]
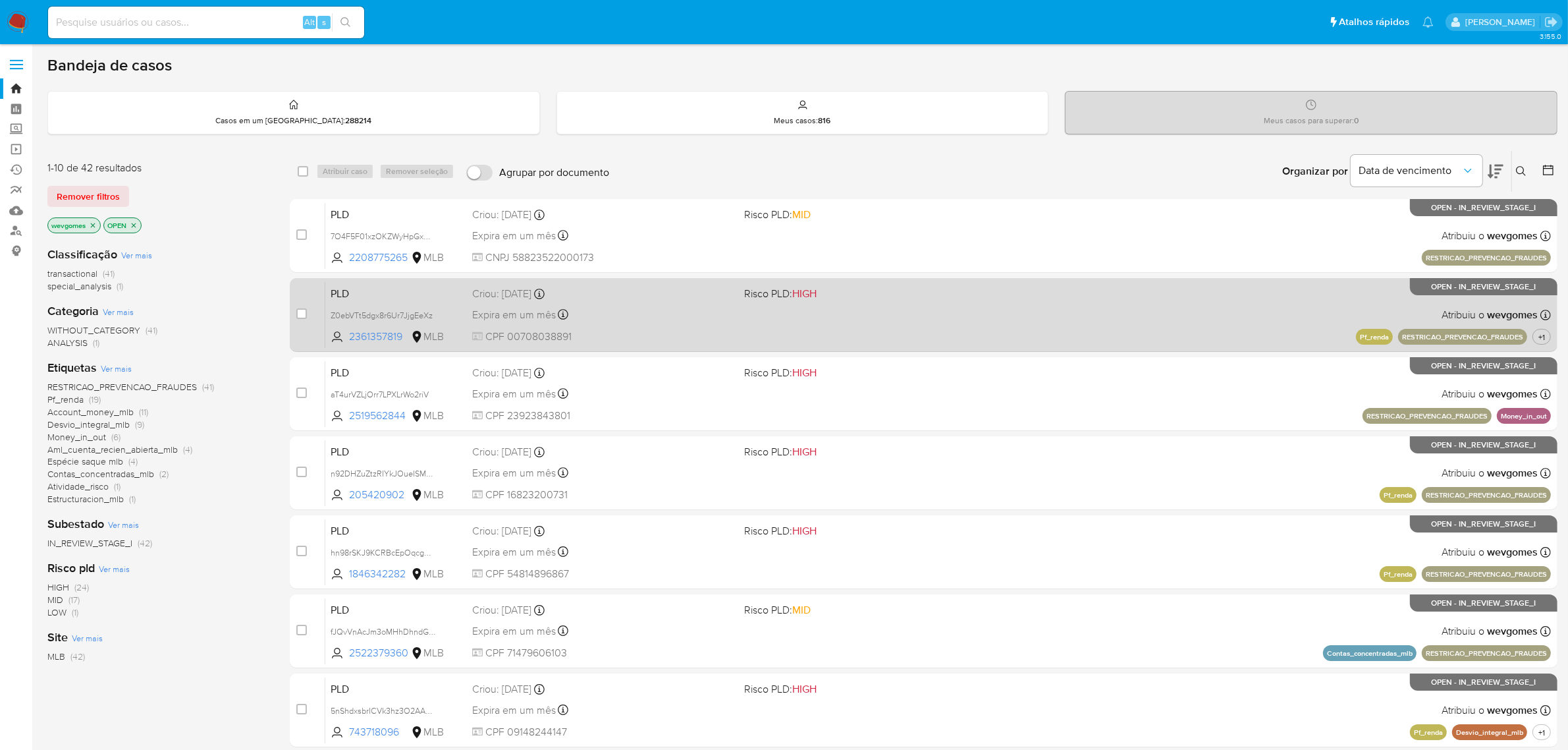
click at [296, 317] on span at bounding box center [301, 314] width 11 height 11
click at [301, 315] on input "checkbox" at bounding box center [301, 314] width 11 height 11
checkbox input "true"
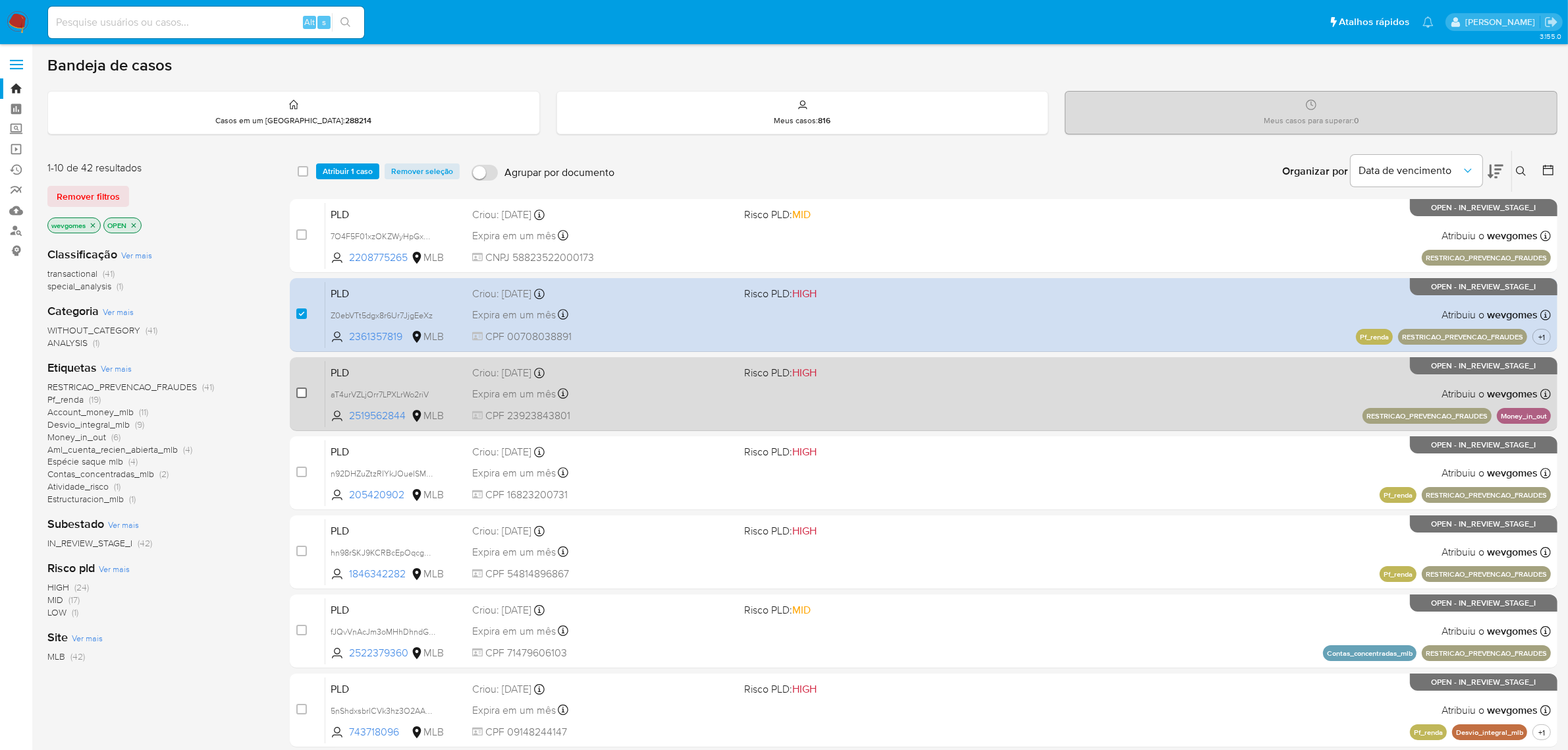
click at [303, 389] on input "checkbox" at bounding box center [301, 393] width 11 height 11
checkbox input "true"
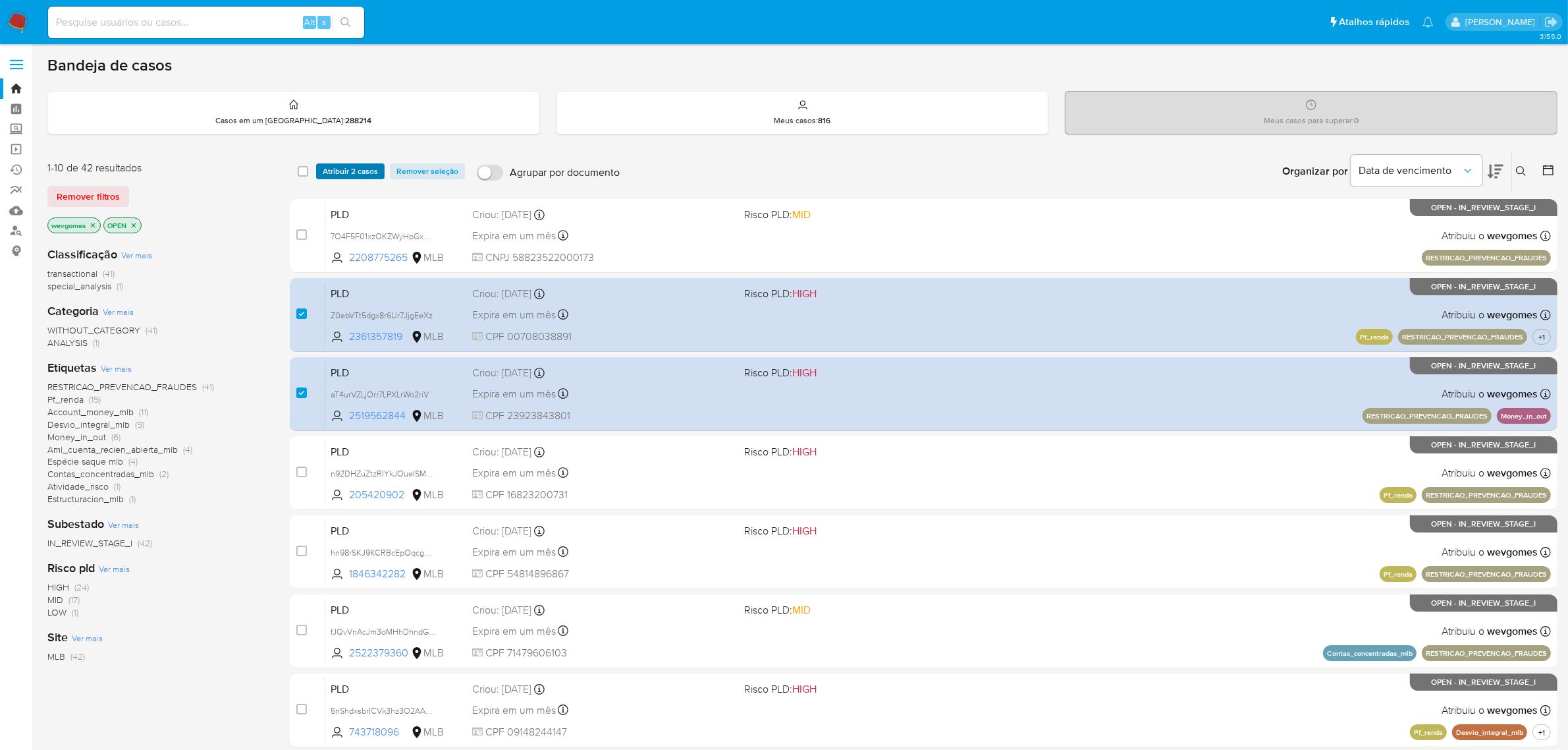
click at [346, 170] on span "Atribuir 2 casos" at bounding box center [351, 171] width 55 height 13
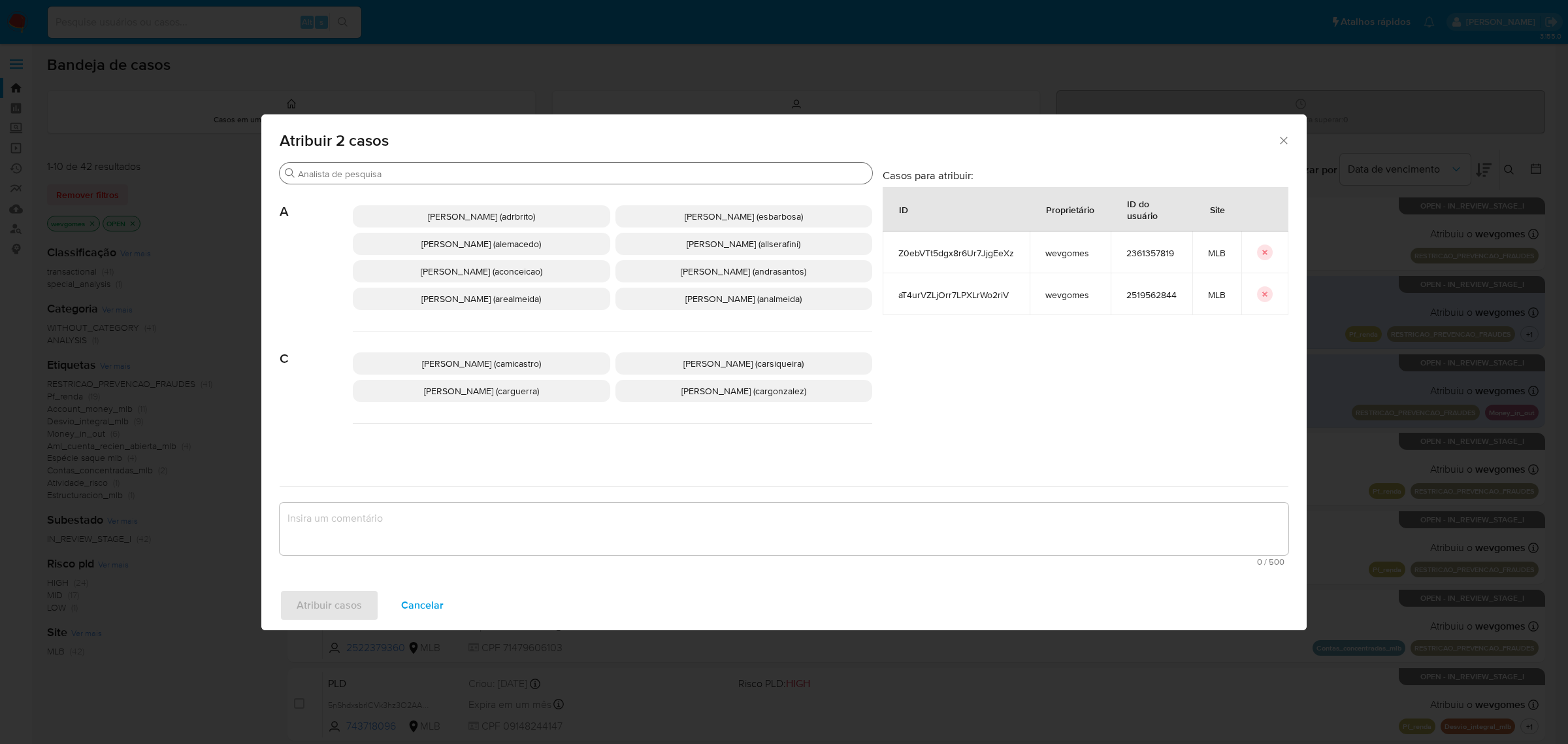
click at [415, 175] on input "Procurar" at bounding box center [583, 174] width 569 height 12
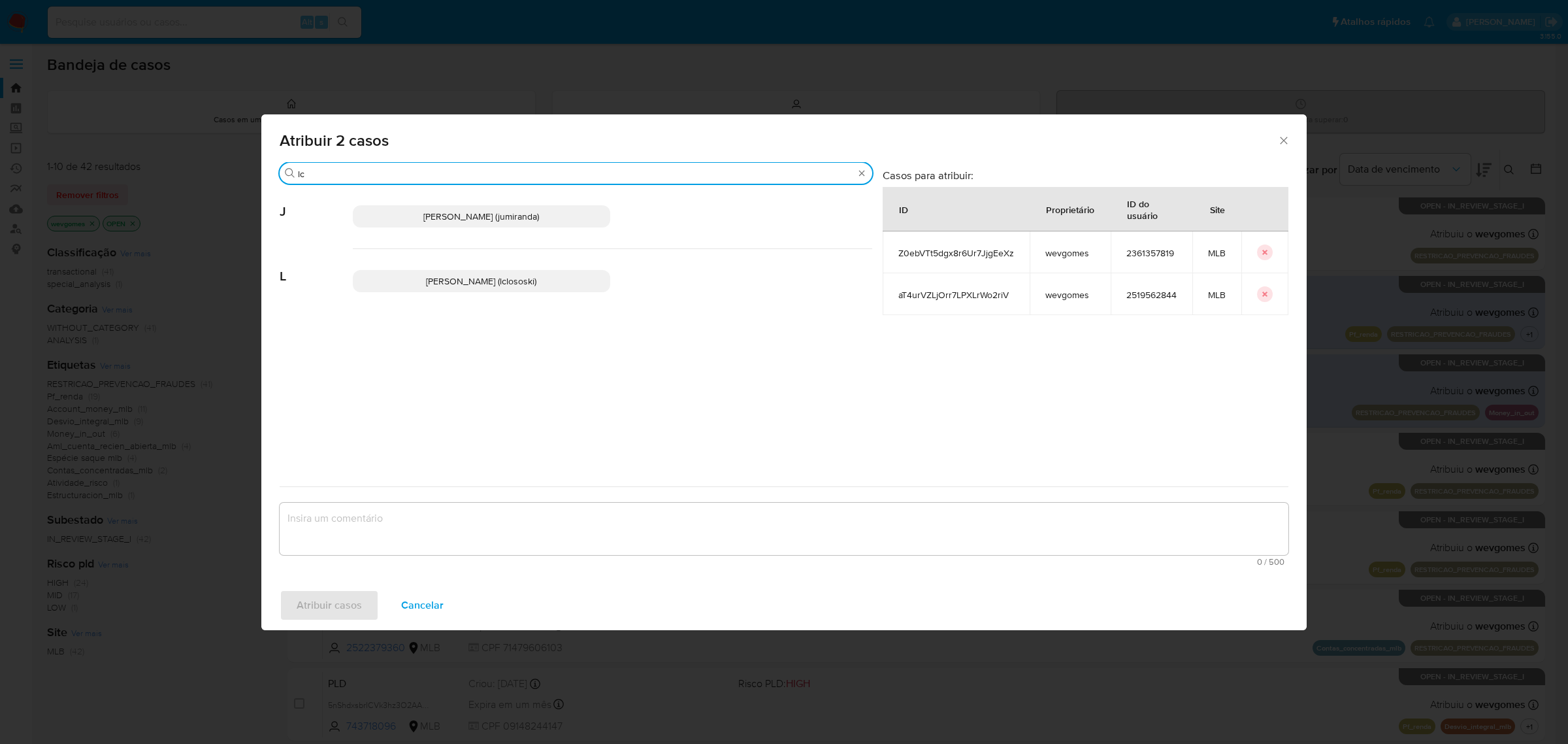
type input "lc"
click at [472, 285] on span "Lucas Clososki Rangel Pereira (lclososki)" at bounding box center [481, 281] width 111 height 13
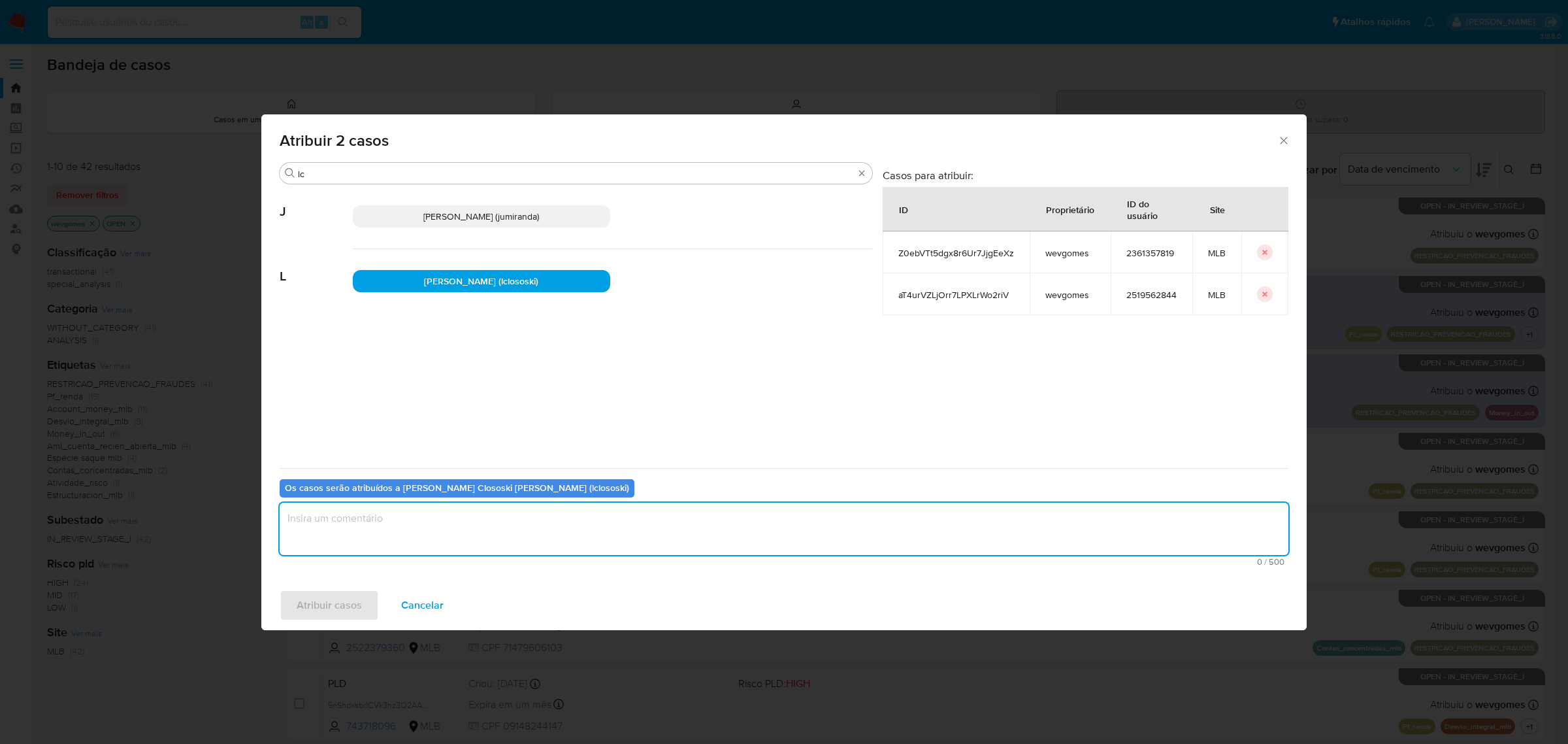
click at [407, 518] on textarea "assign-modal" at bounding box center [784, 528] width 1009 height 52
type textarea "."
click at [328, 609] on span "Atribuir casos" at bounding box center [329, 605] width 65 height 29
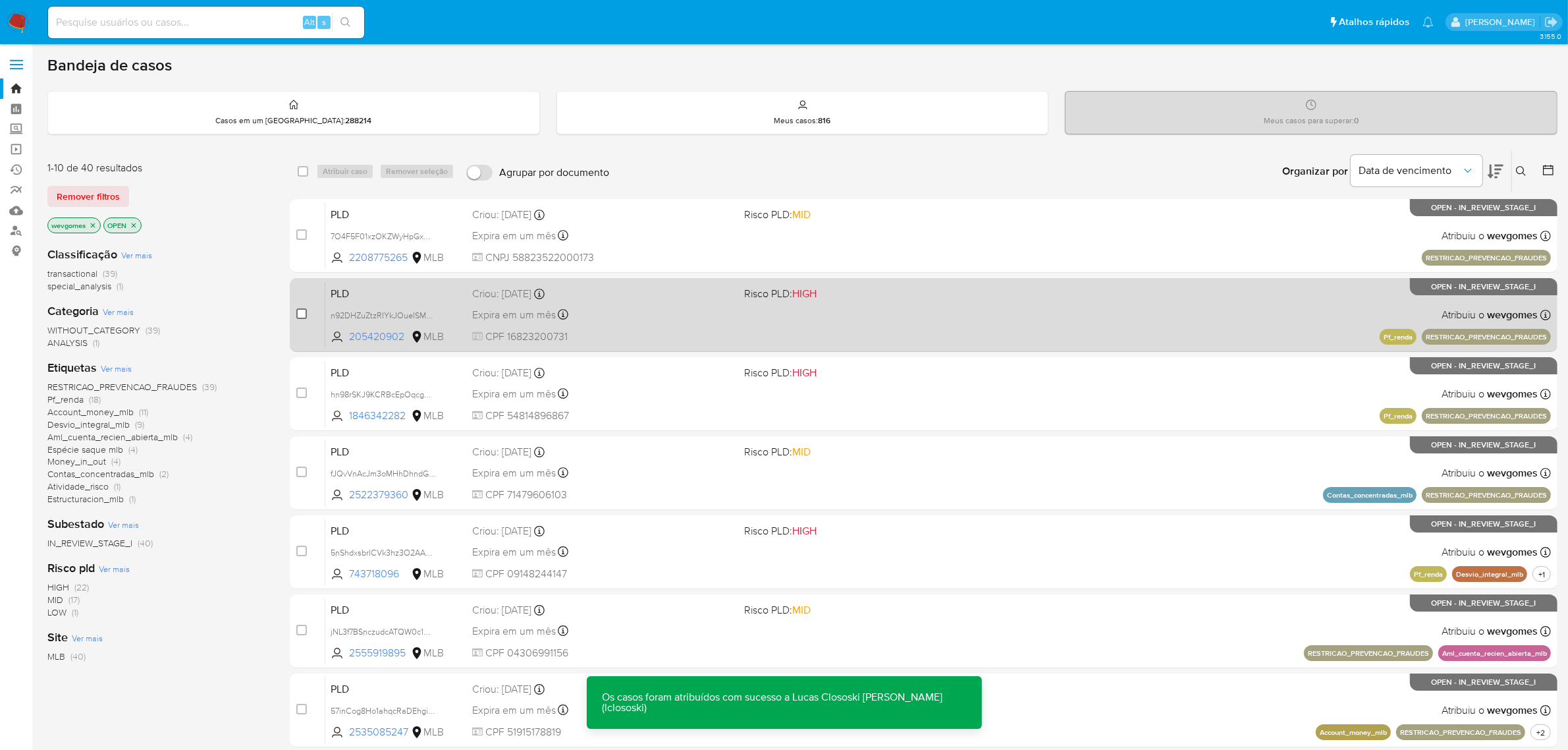
click at [298, 315] on input "checkbox" at bounding box center [301, 314] width 11 height 11
checkbox input "true"
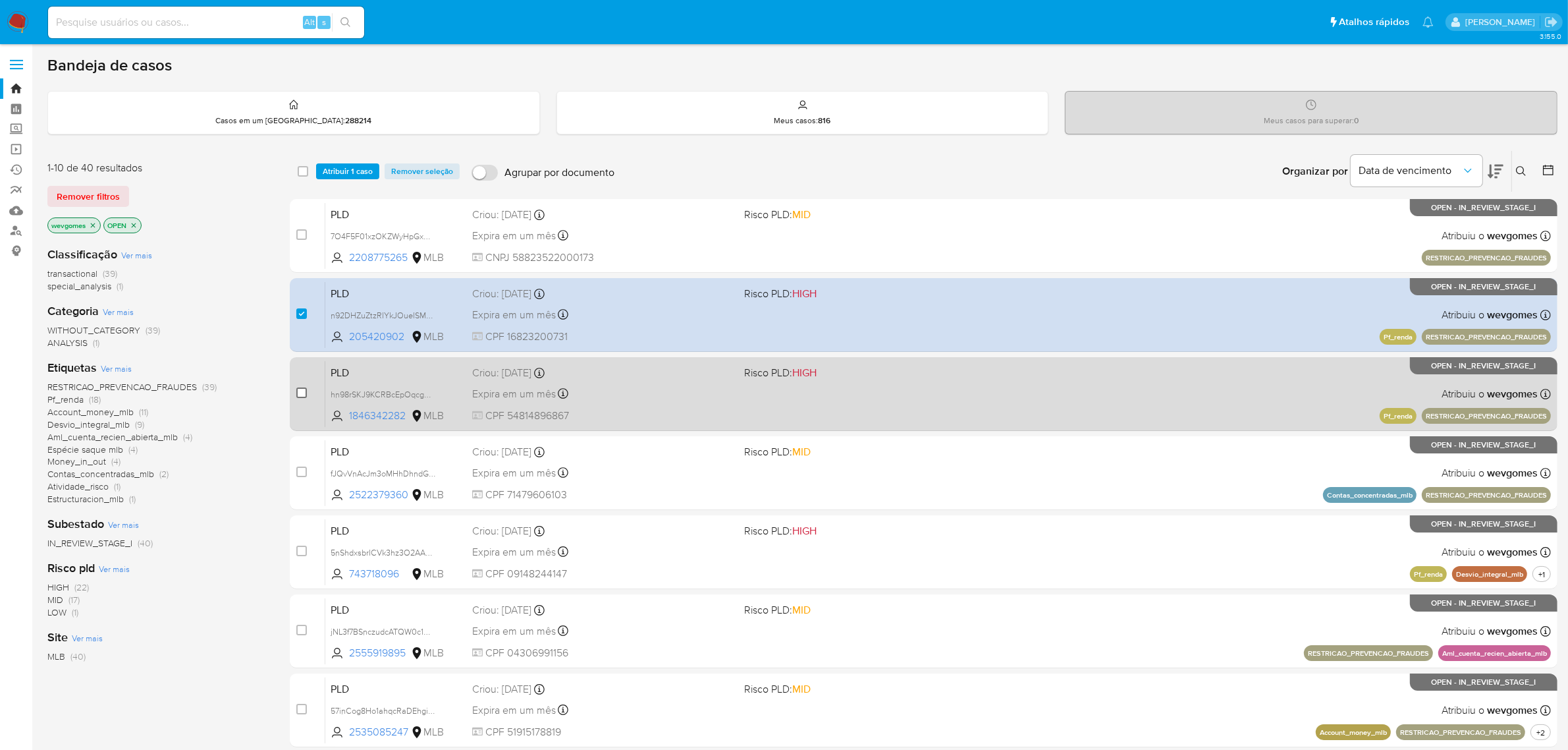
click at [297, 391] on input "checkbox" at bounding box center [301, 393] width 11 height 11
checkbox input "true"
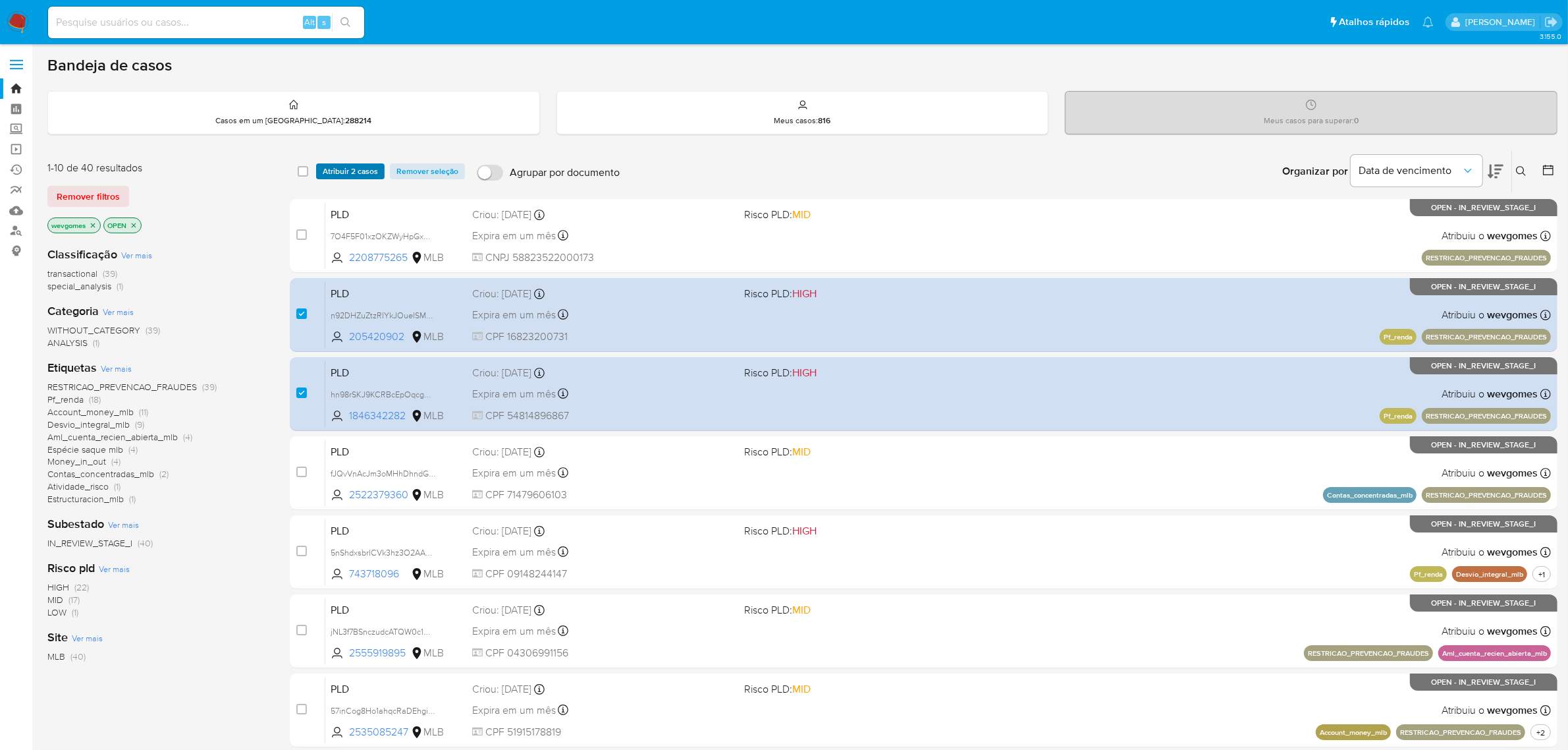
click at [364, 171] on span "Atribuir 2 casos" at bounding box center [351, 171] width 55 height 13
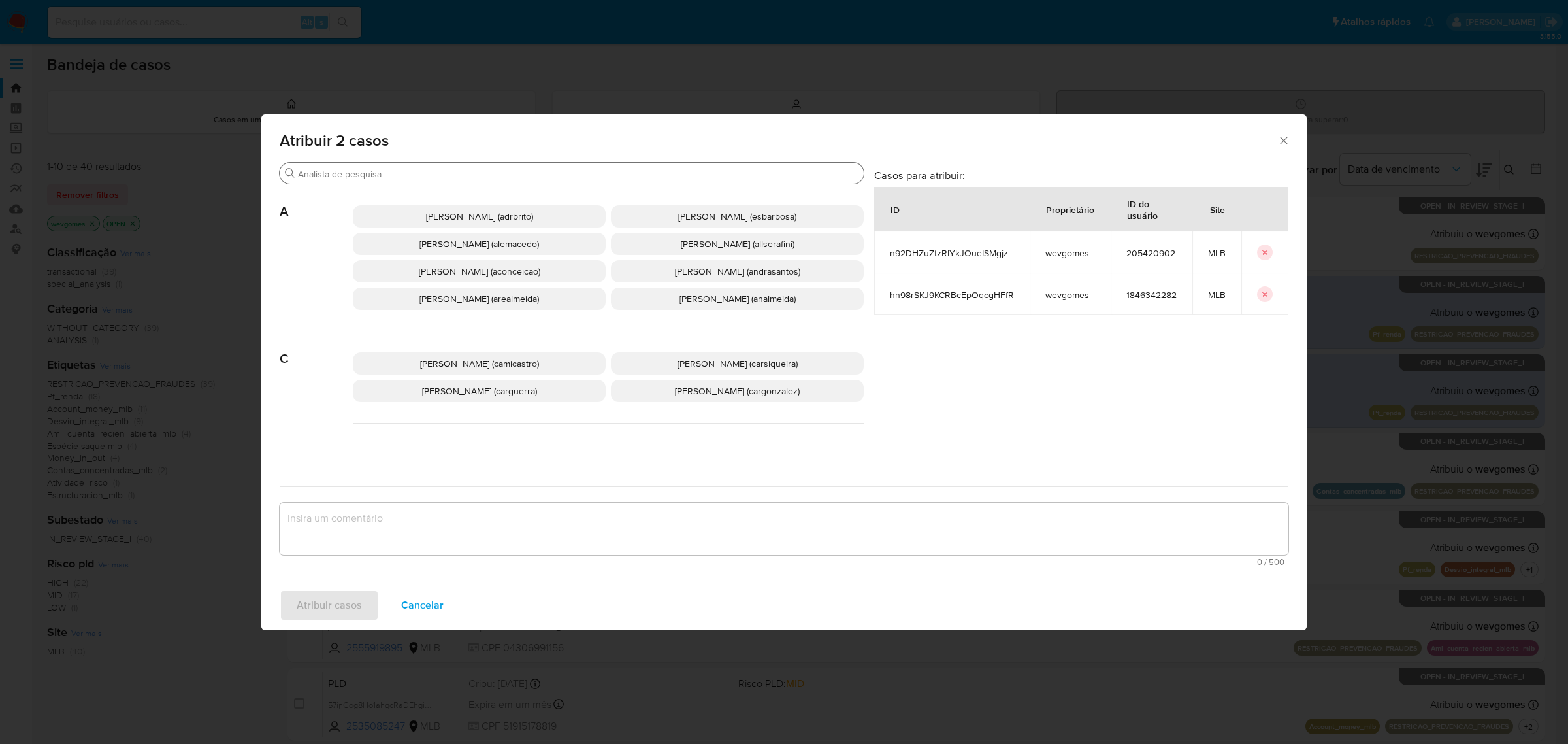
click at [492, 172] on input "Procurar" at bounding box center [578, 174] width 561 height 12
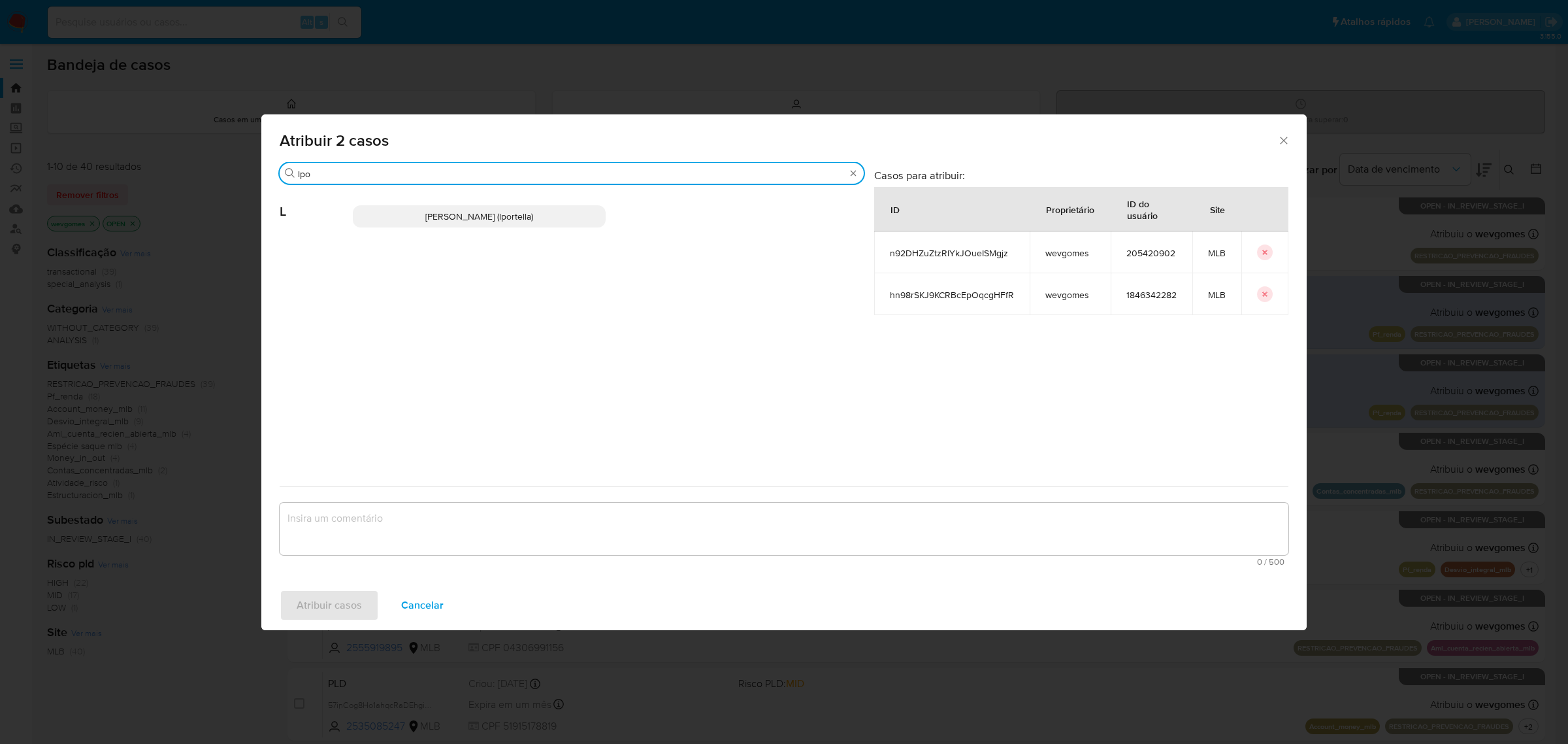
type input "lpo"
click at [469, 227] on p "Lucas Fernandes Portella (lportella)" at bounding box center [479, 216] width 253 height 22
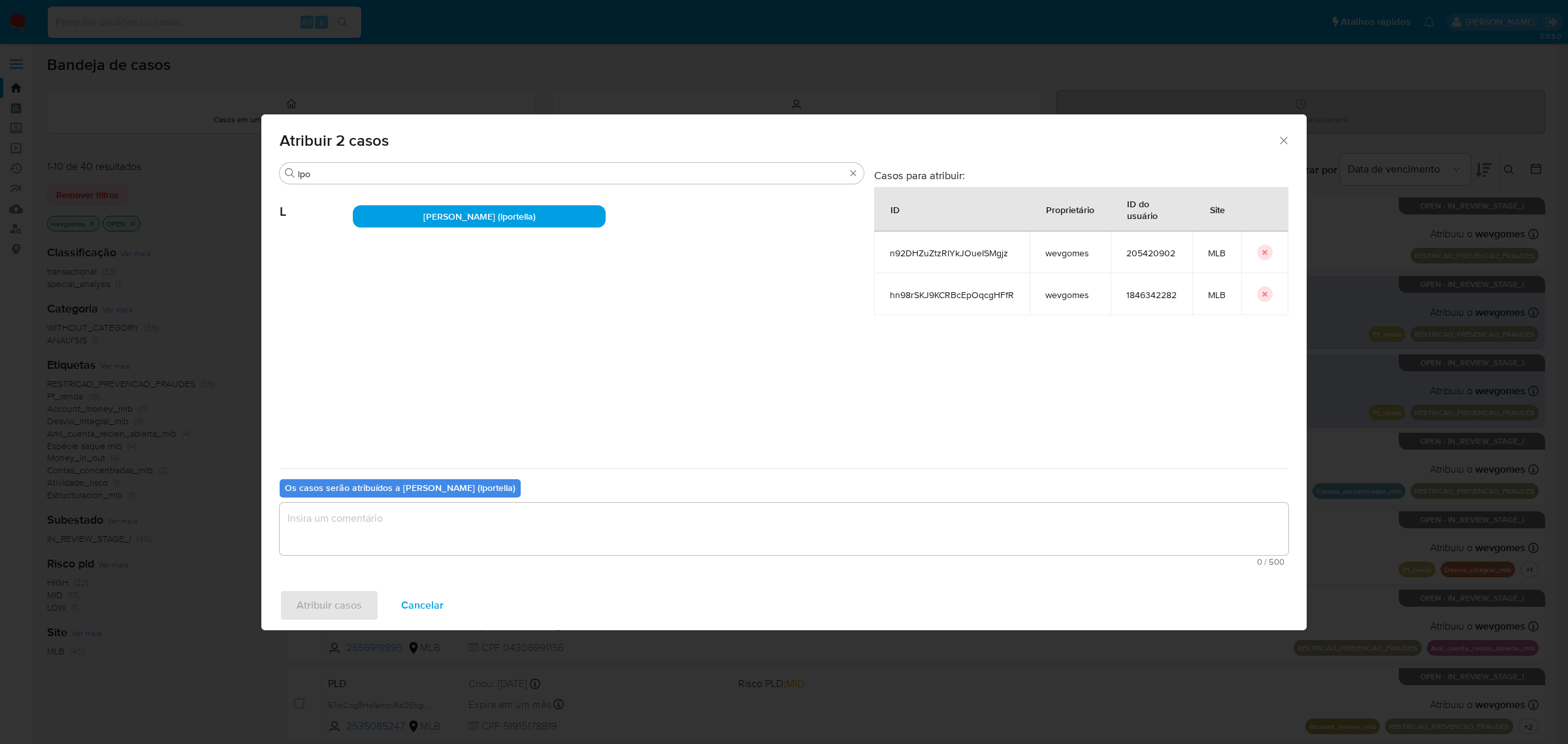
click at [396, 518] on textarea "assign-modal" at bounding box center [784, 528] width 1009 height 52
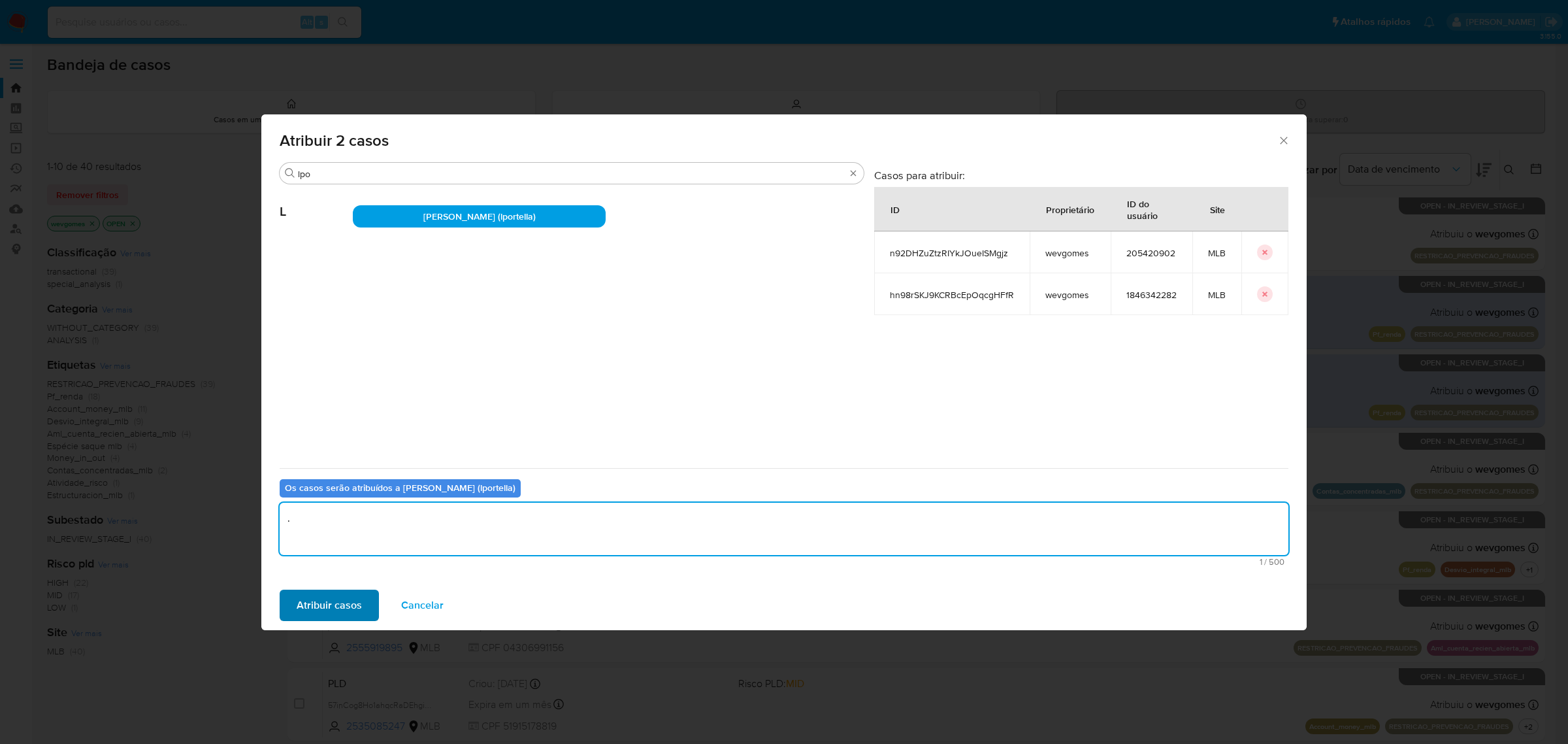
type textarea "."
click at [324, 606] on span "Atribuir casos" at bounding box center [329, 605] width 65 height 29
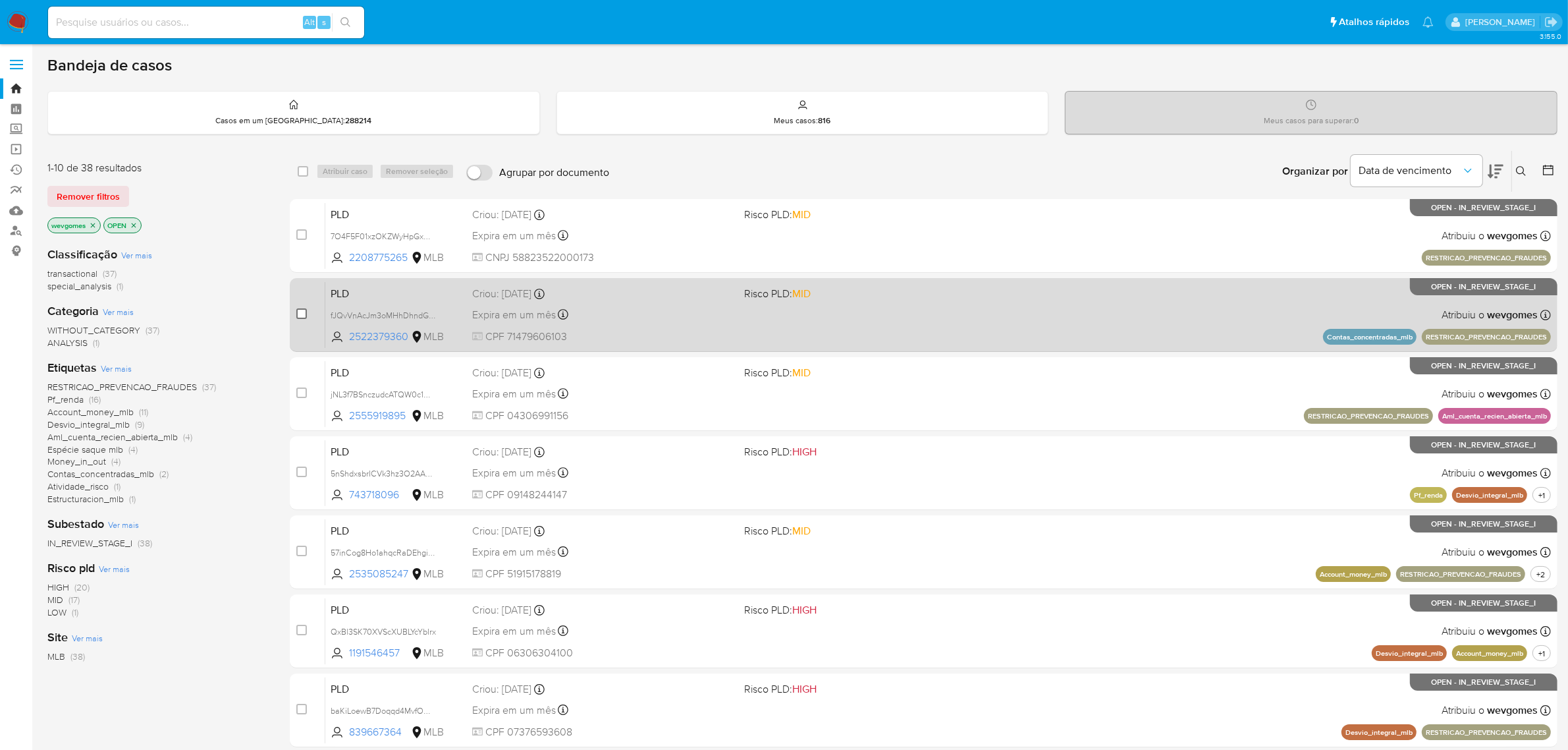
click at [301, 313] on input "checkbox" at bounding box center [301, 314] width 11 height 11
checkbox input "true"
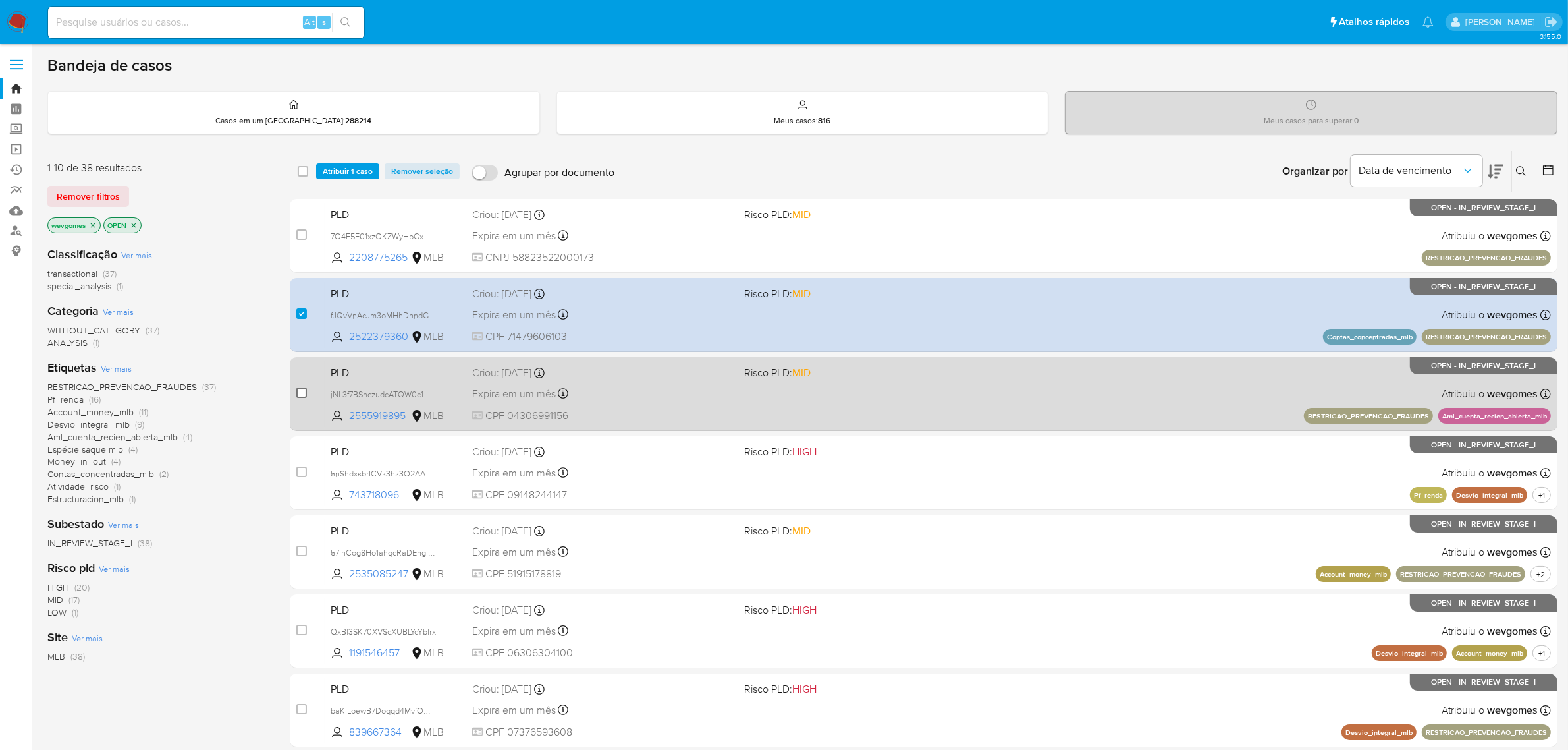
click at [297, 390] on input "checkbox" at bounding box center [301, 393] width 11 height 11
checkbox input "true"
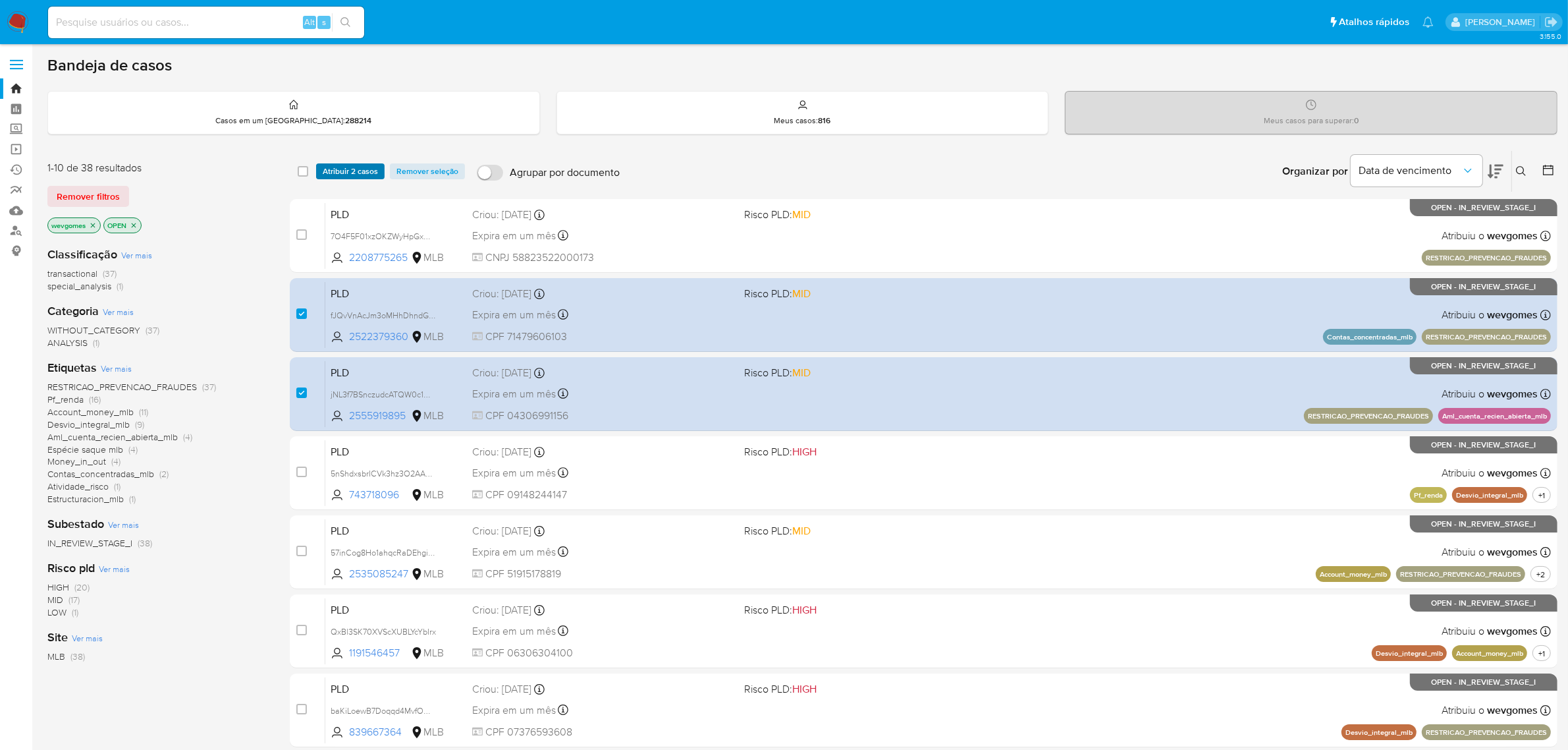
click at [367, 175] on span "Atribuir 2 casos" at bounding box center [351, 171] width 55 height 13
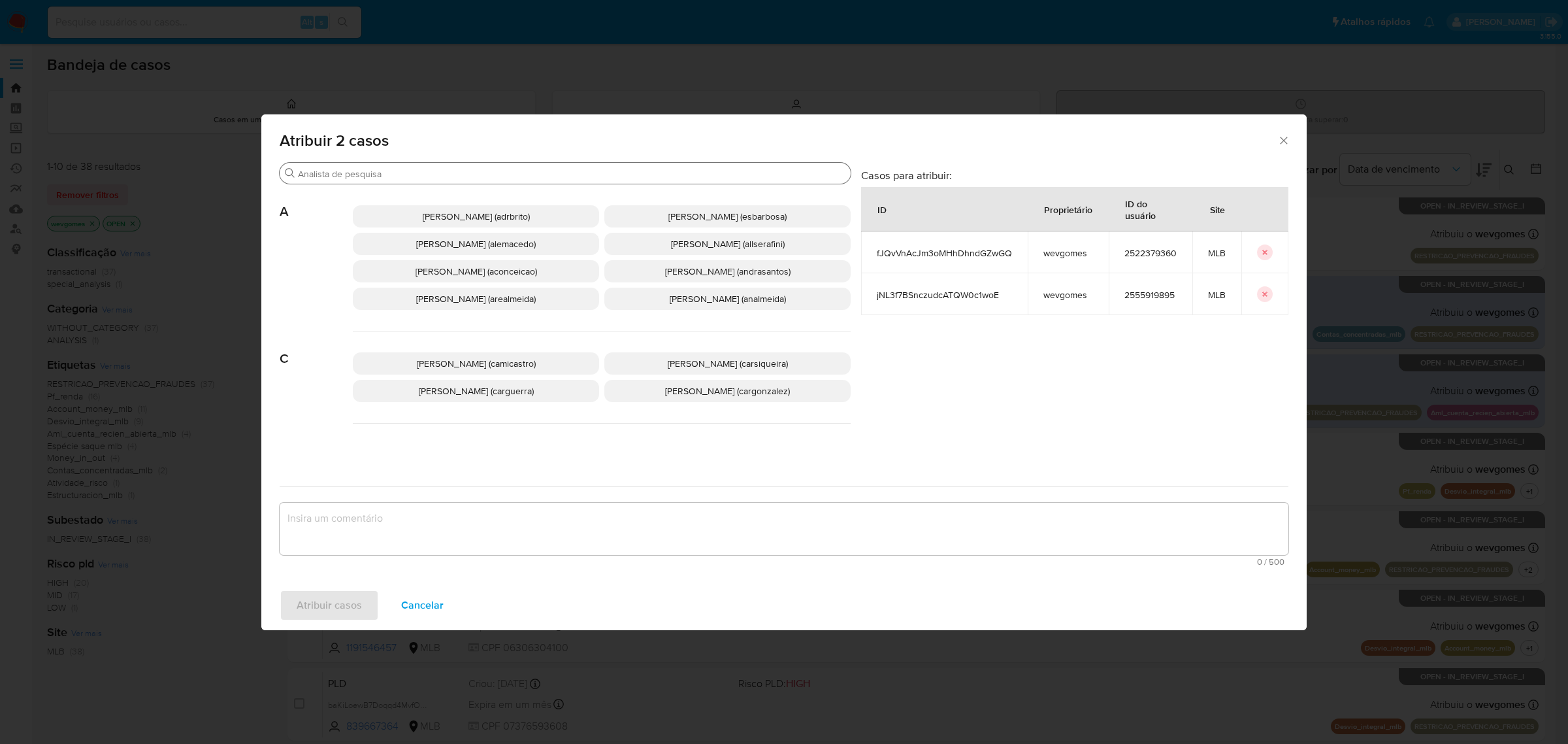
click at [481, 175] on input "Procurar" at bounding box center [572, 174] width 548 height 12
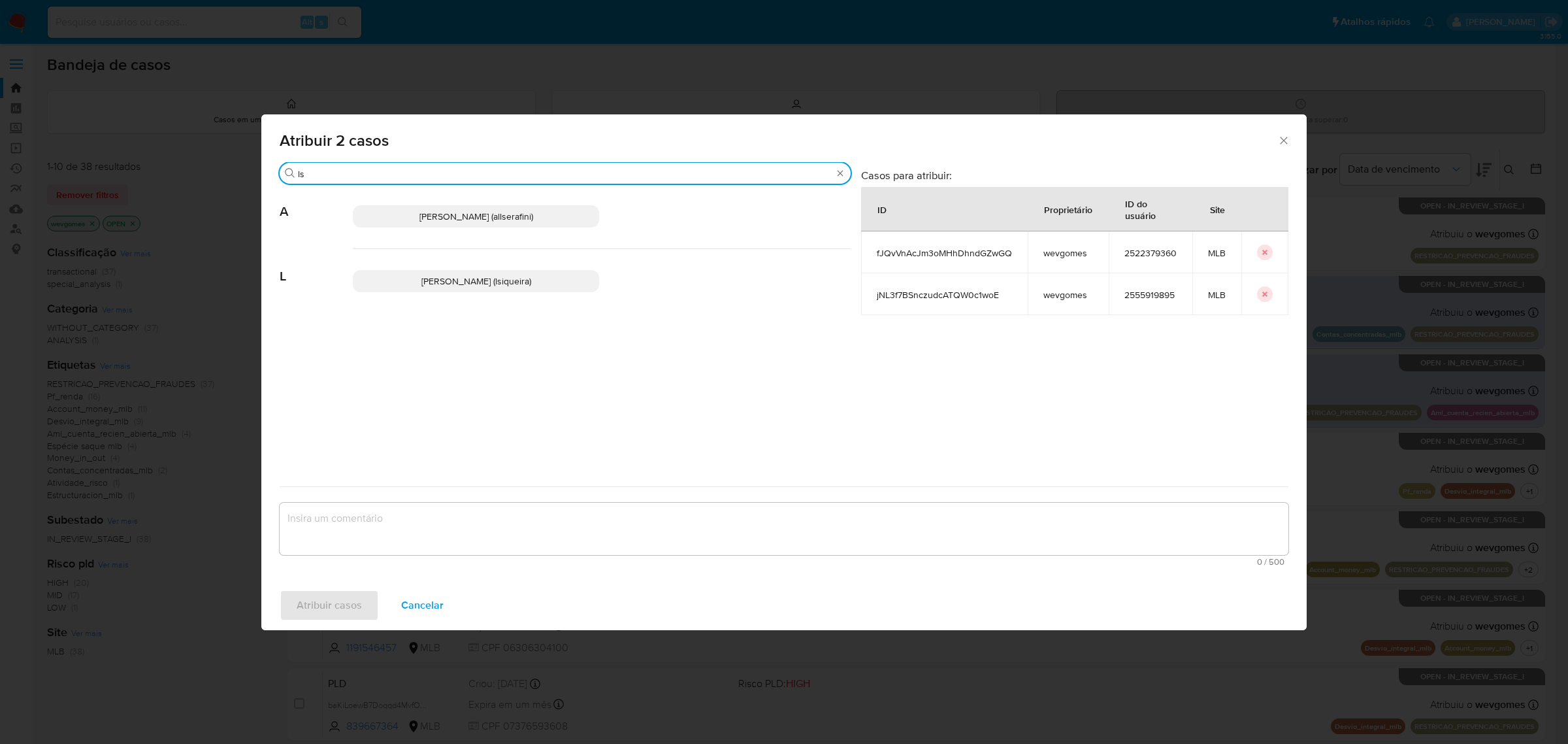
type input "l"
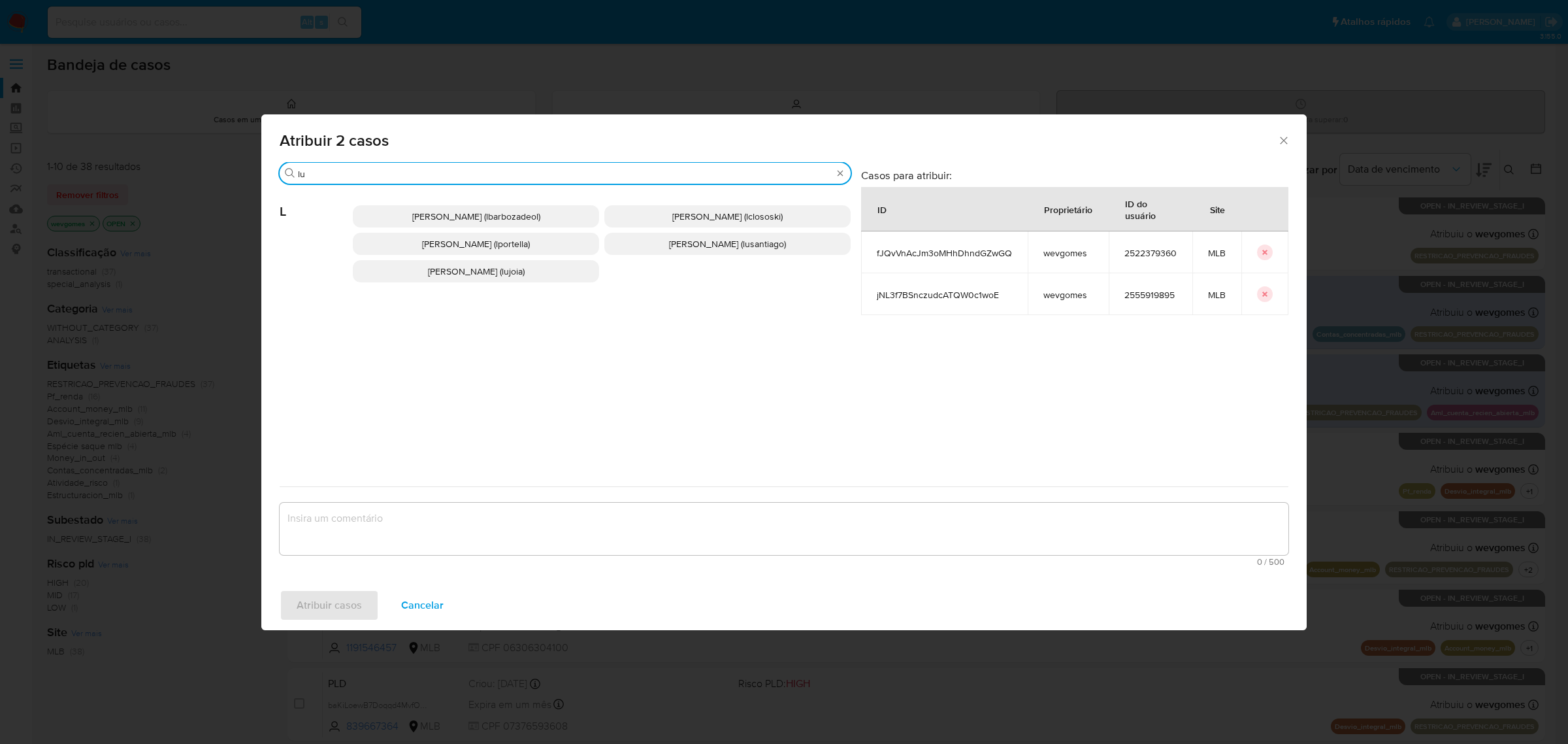
type input "lu"
click at [708, 242] on span "Lucas Santiago Gouveia Da Silva (lusantiago)" at bounding box center [727, 244] width 117 height 13
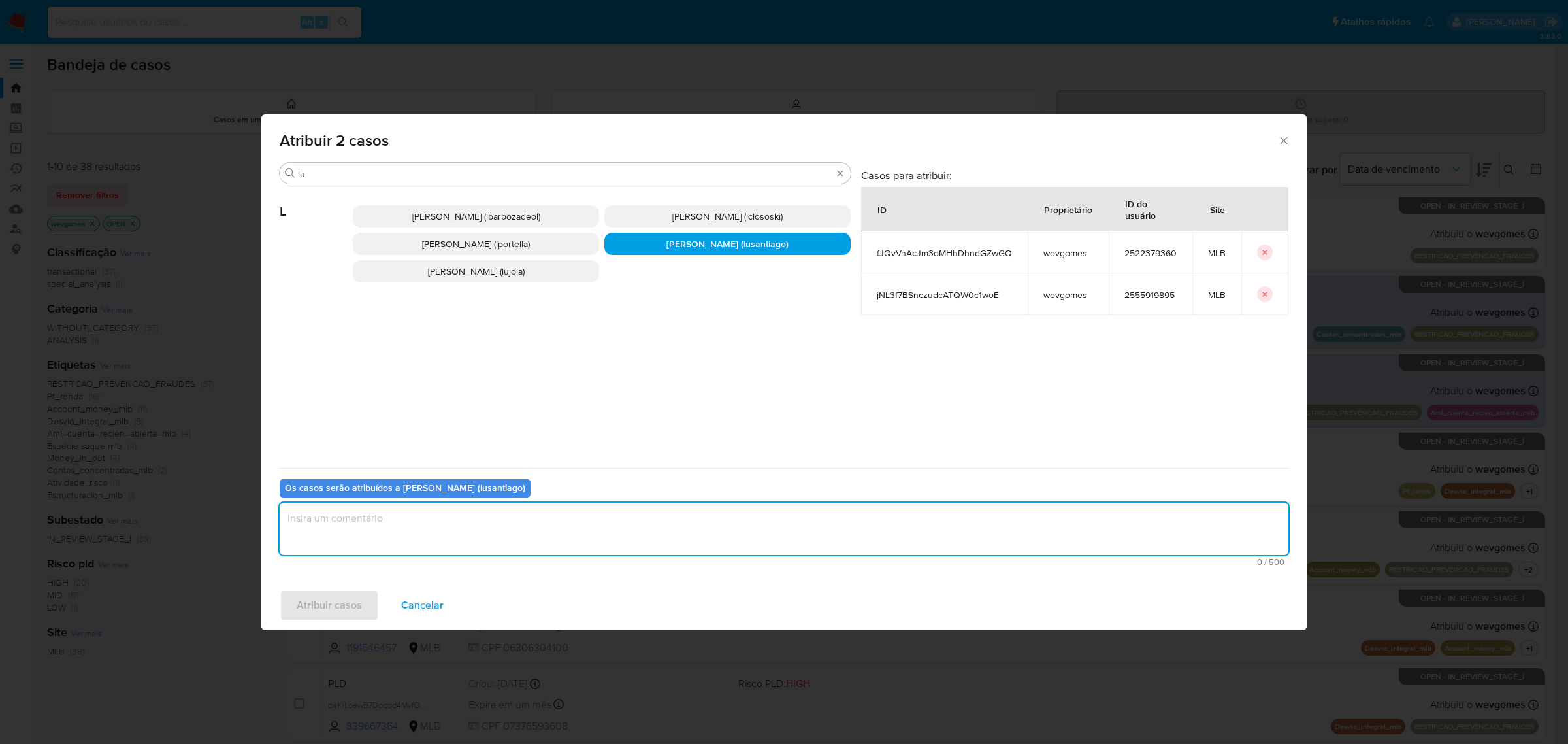
click at [373, 528] on textarea "assign-modal" at bounding box center [784, 528] width 1009 height 52
type textarea "."
click at [322, 597] on span "Atribuir casos" at bounding box center [329, 605] width 65 height 29
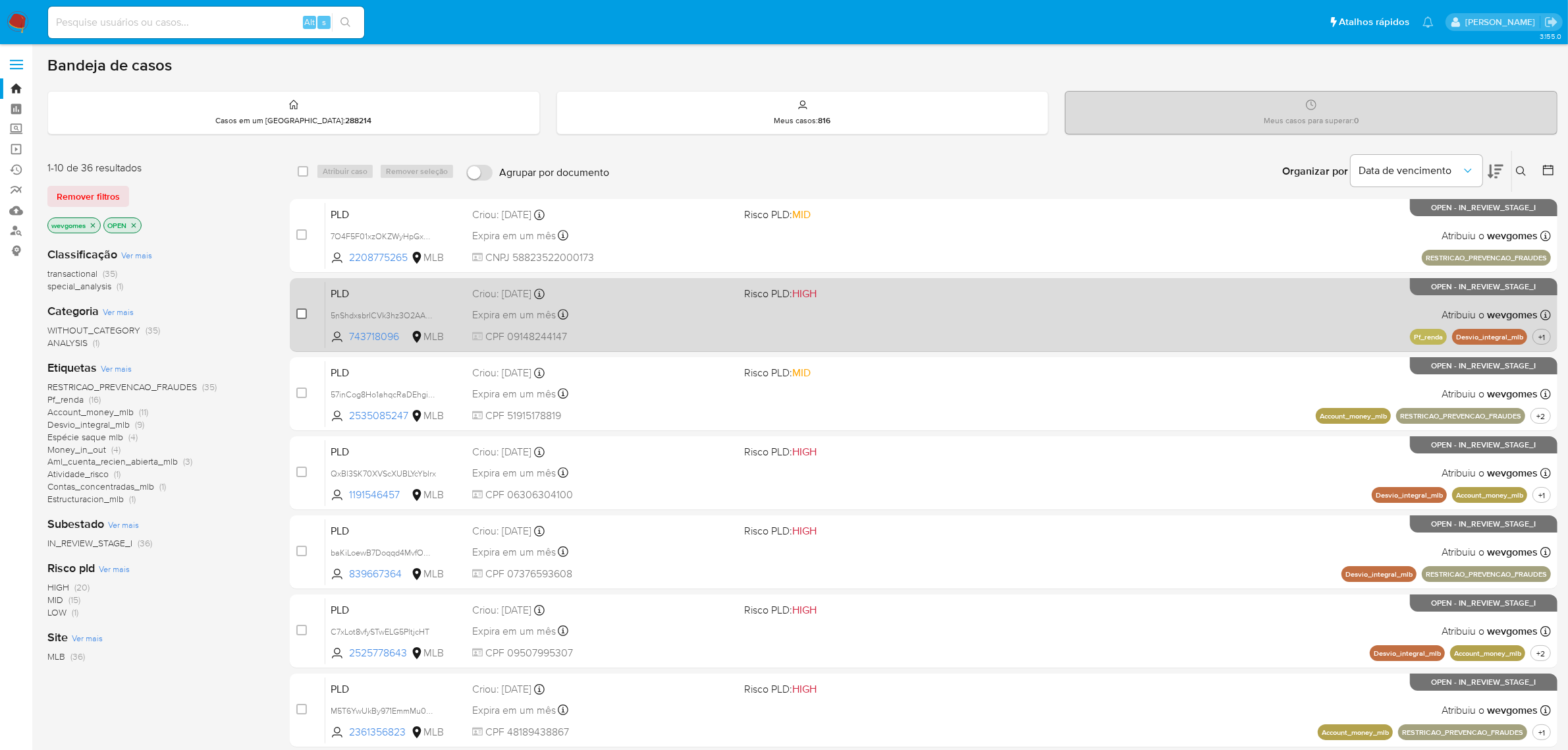
click at [296, 310] on input "checkbox" at bounding box center [301, 314] width 11 height 11
checkbox input "true"
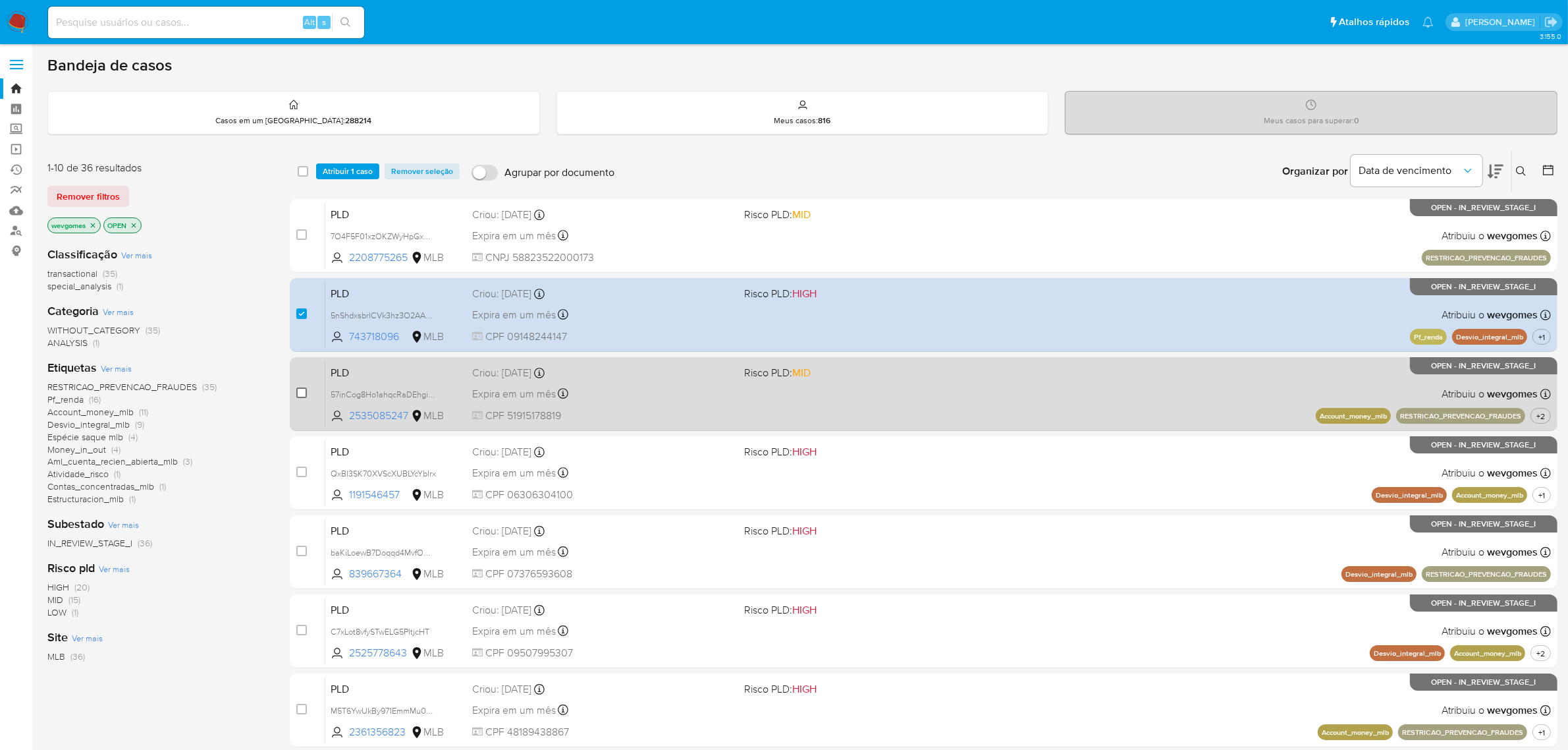
click at [301, 389] on input "checkbox" at bounding box center [301, 393] width 11 height 11
checkbox input "true"
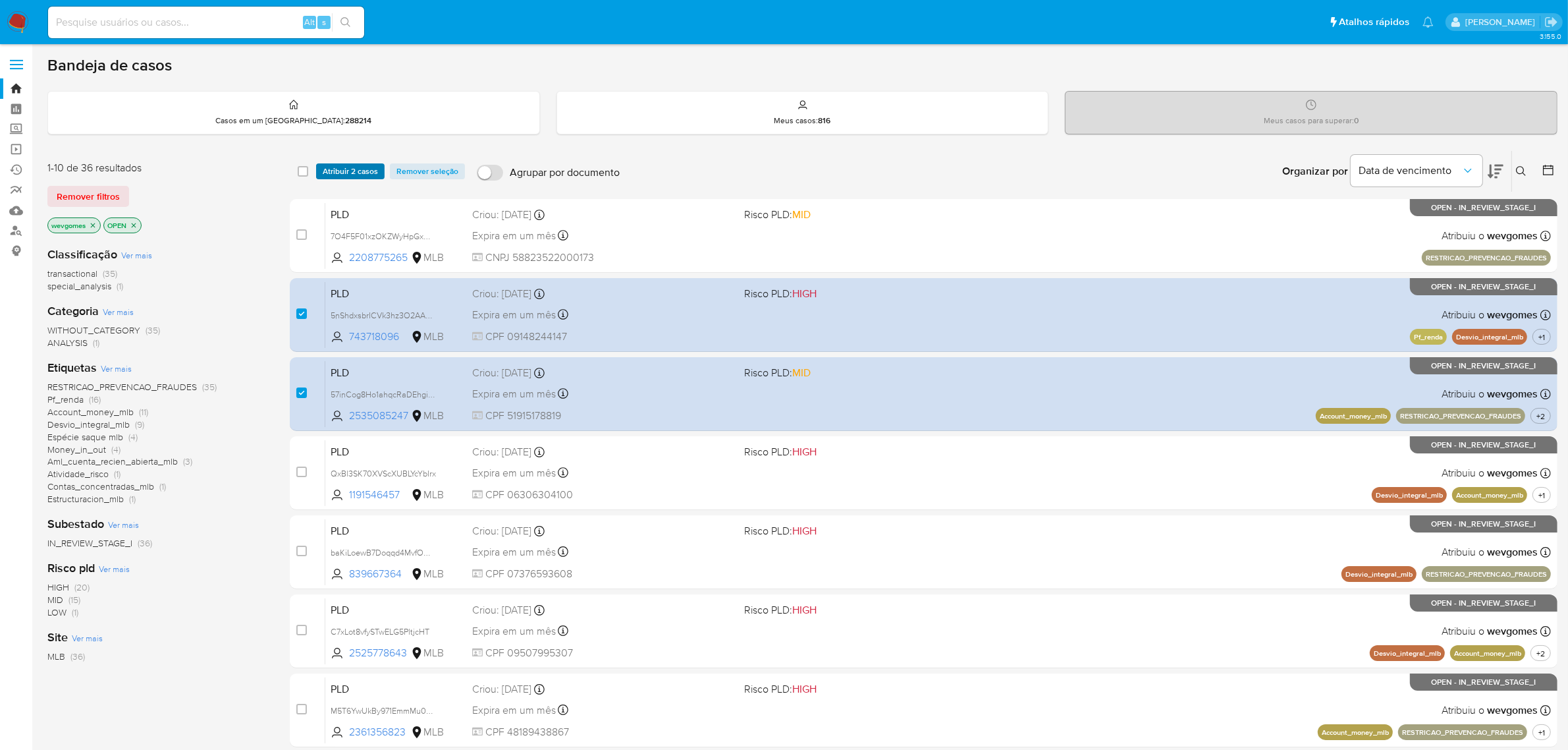
click at [350, 170] on span "Atribuir 2 casos" at bounding box center [351, 171] width 55 height 13
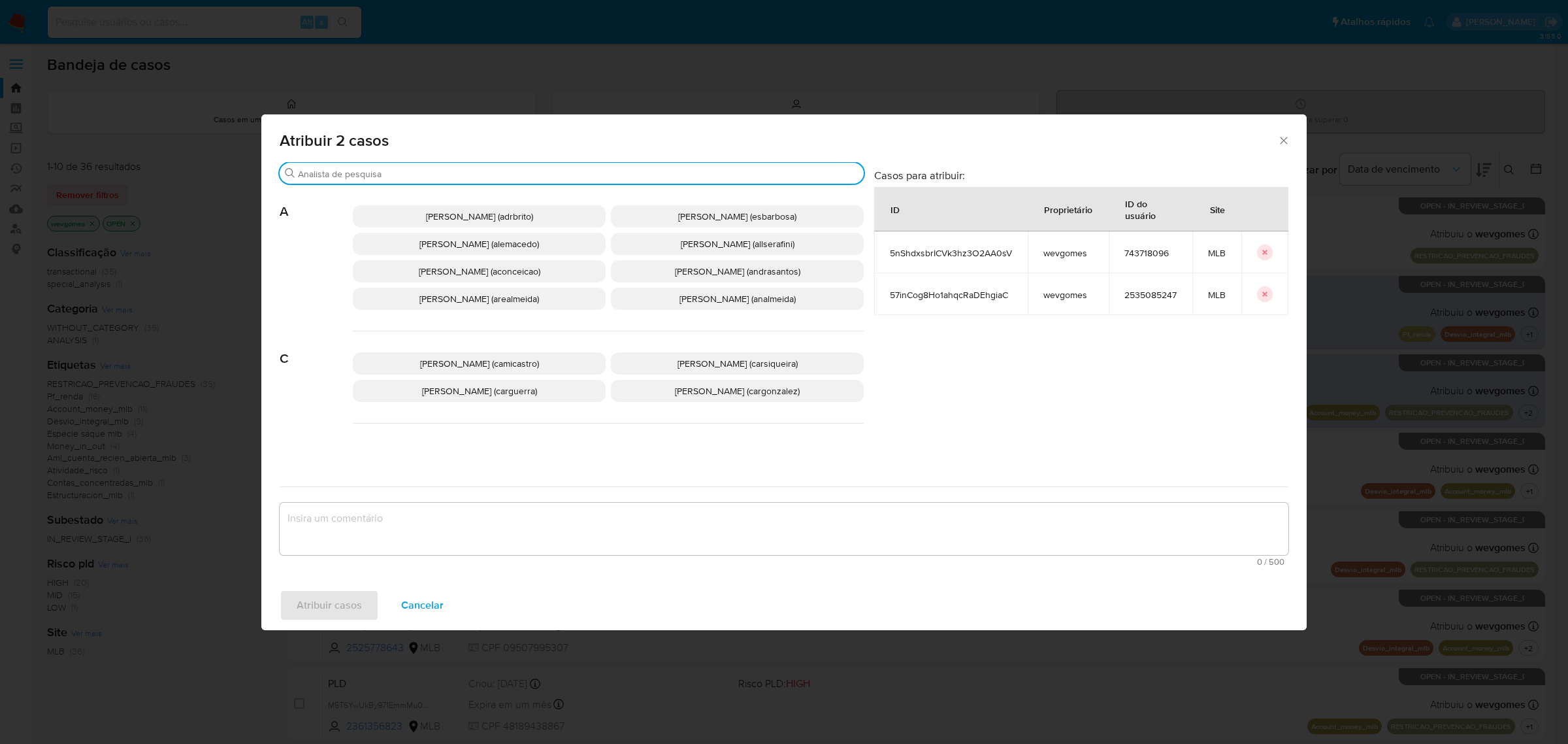
click at [508, 172] on input "Procurar" at bounding box center [578, 174] width 561 height 12
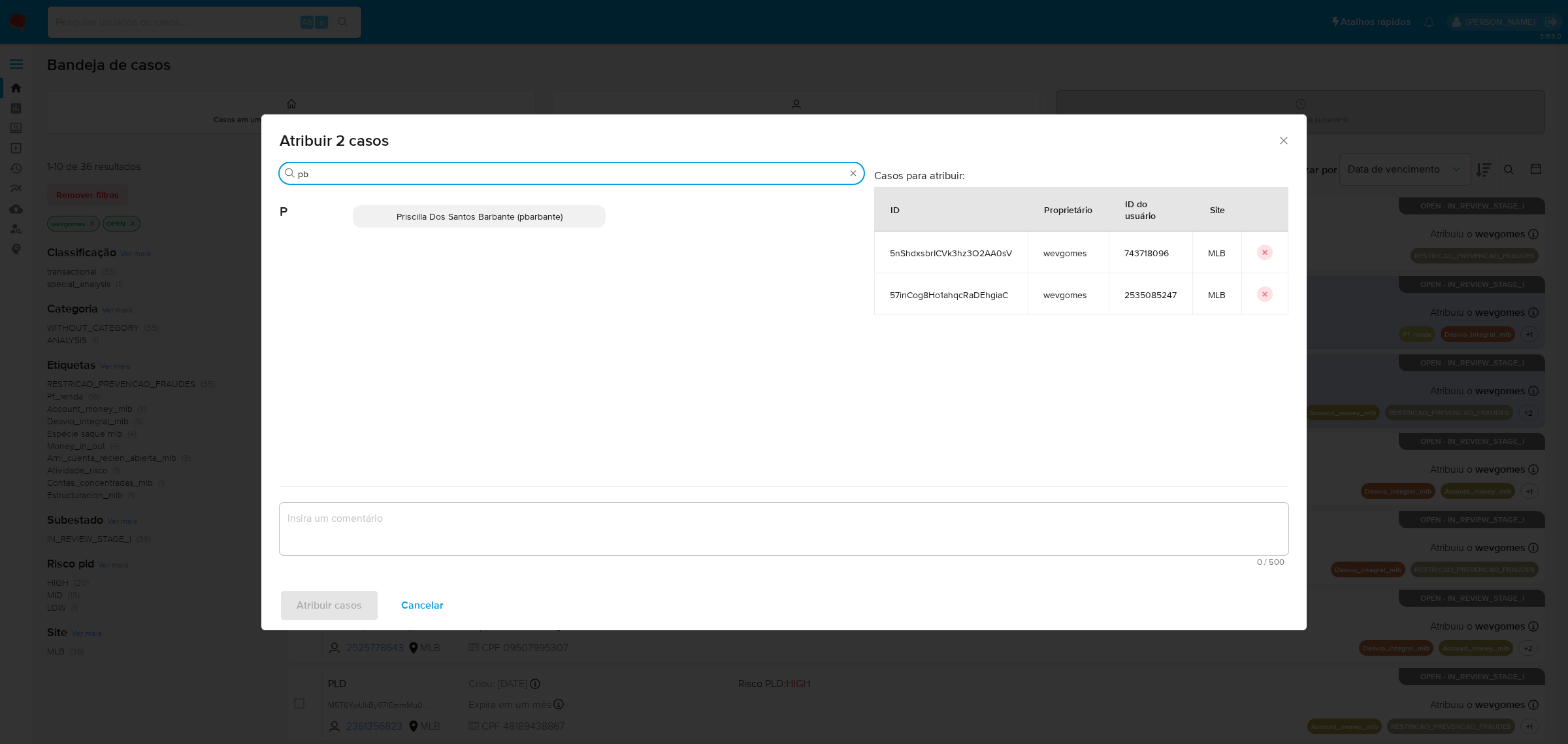
type input "pb"
click at [497, 218] on span "Priscilla Dos Santos Barbante (pbarbante)" at bounding box center [479, 216] width 166 height 13
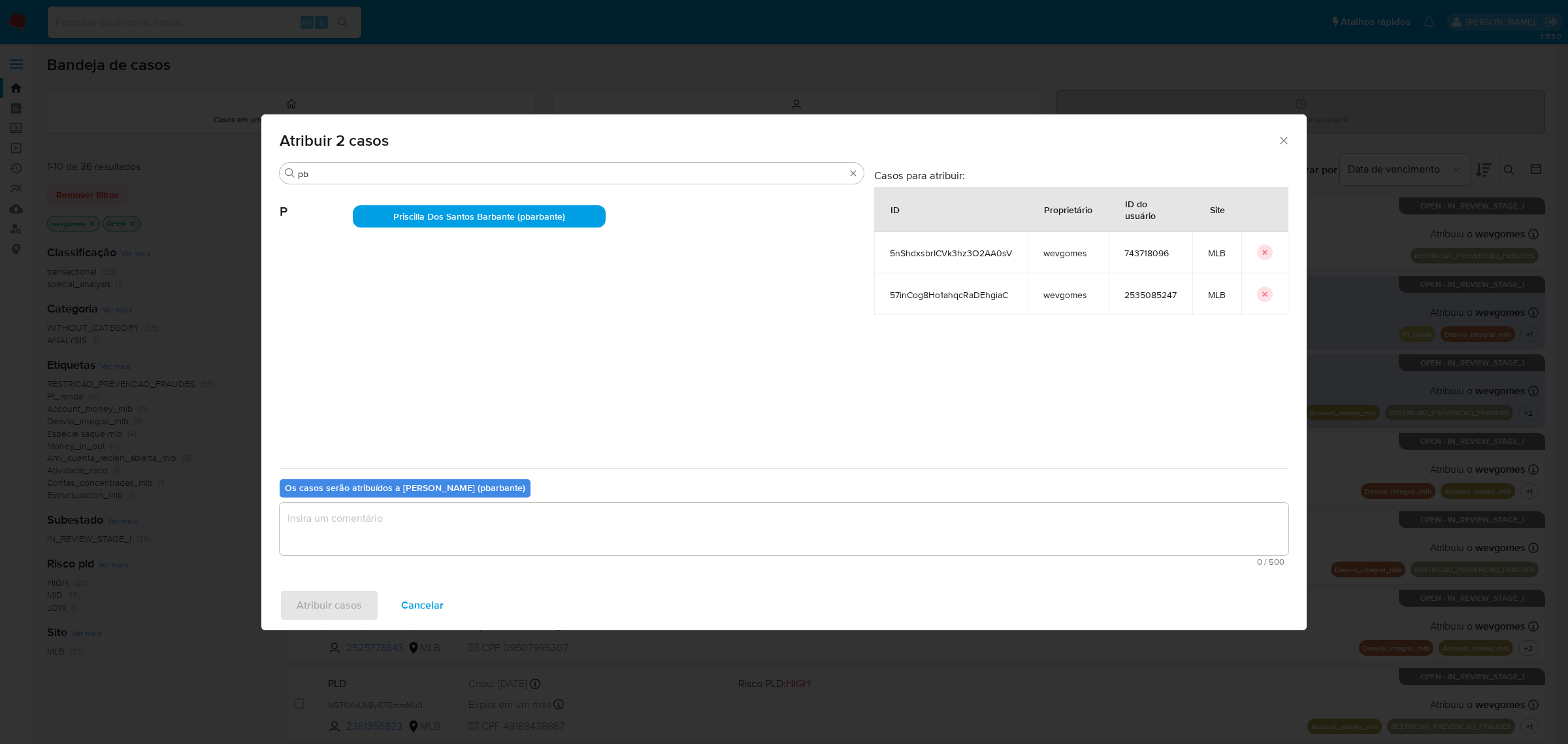
click at [369, 525] on textarea "assign-modal" at bounding box center [784, 528] width 1009 height 52
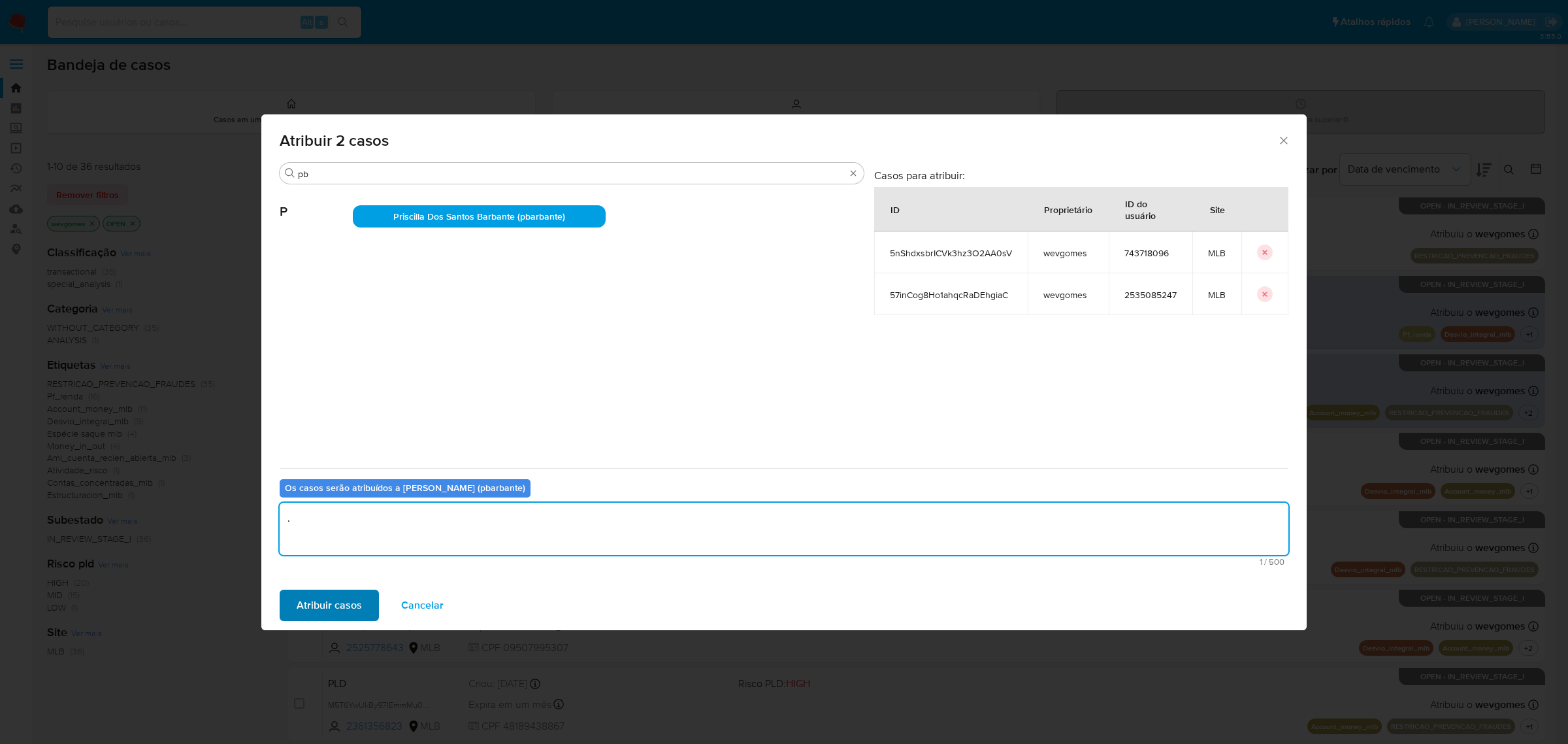
type textarea "."
click at [318, 605] on span "Atribuir casos" at bounding box center [329, 605] width 65 height 29
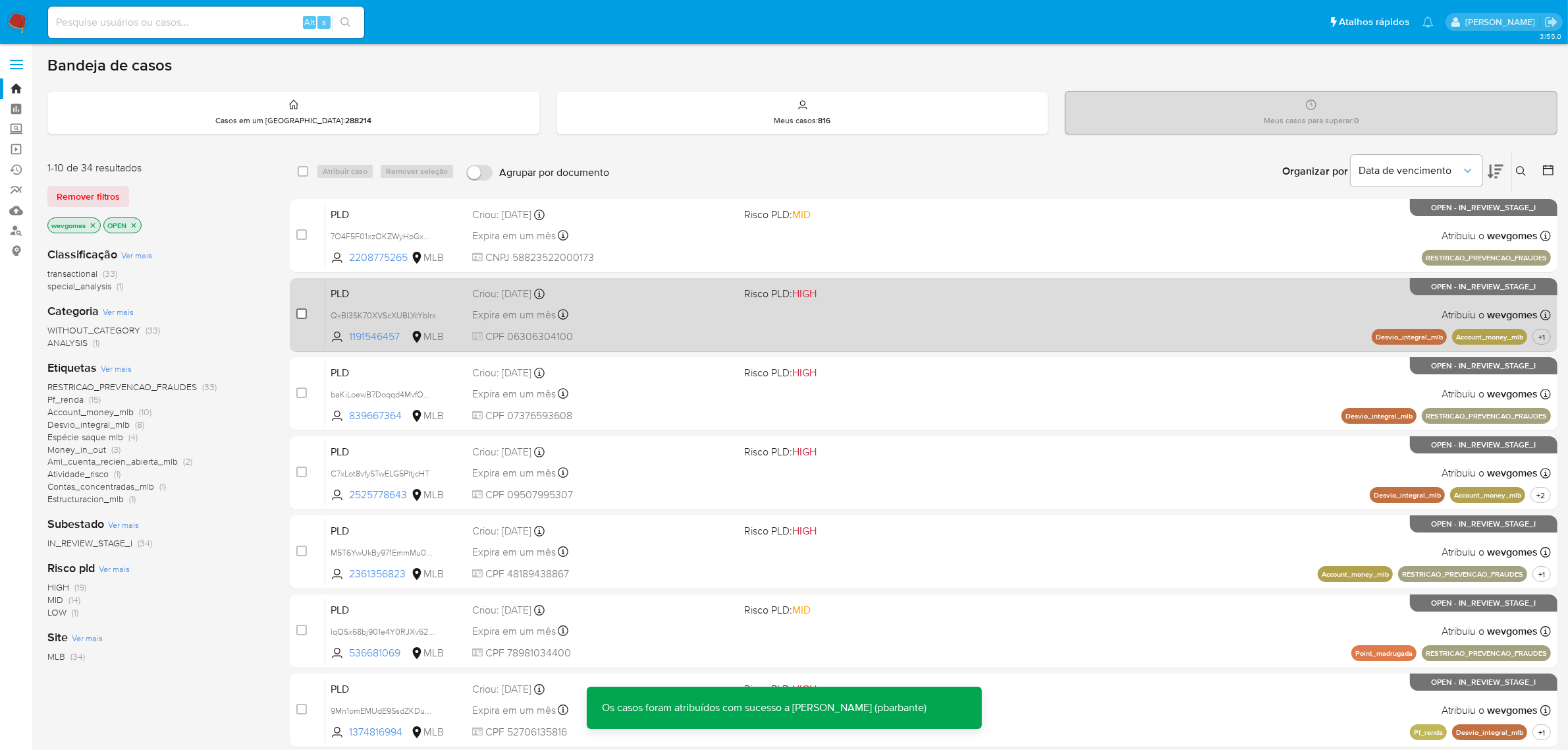
click at [300, 309] on input "checkbox" at bounding box center [301, 314] width 11 height 11
checkbox input "true"
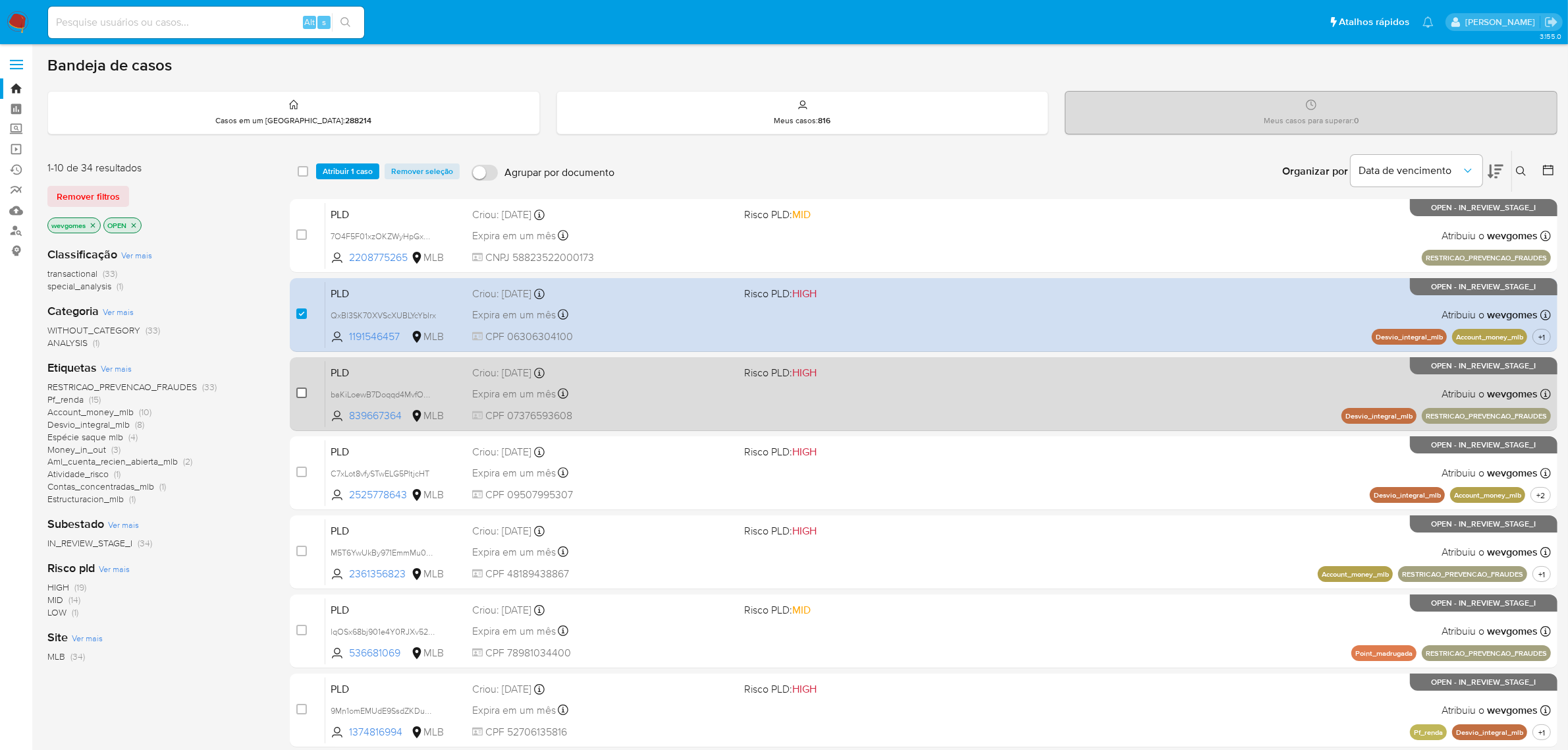
click at [298, 389] on input "checkbox" at bounding box center [301, 393] width 11 height 11
checkbox input "true"
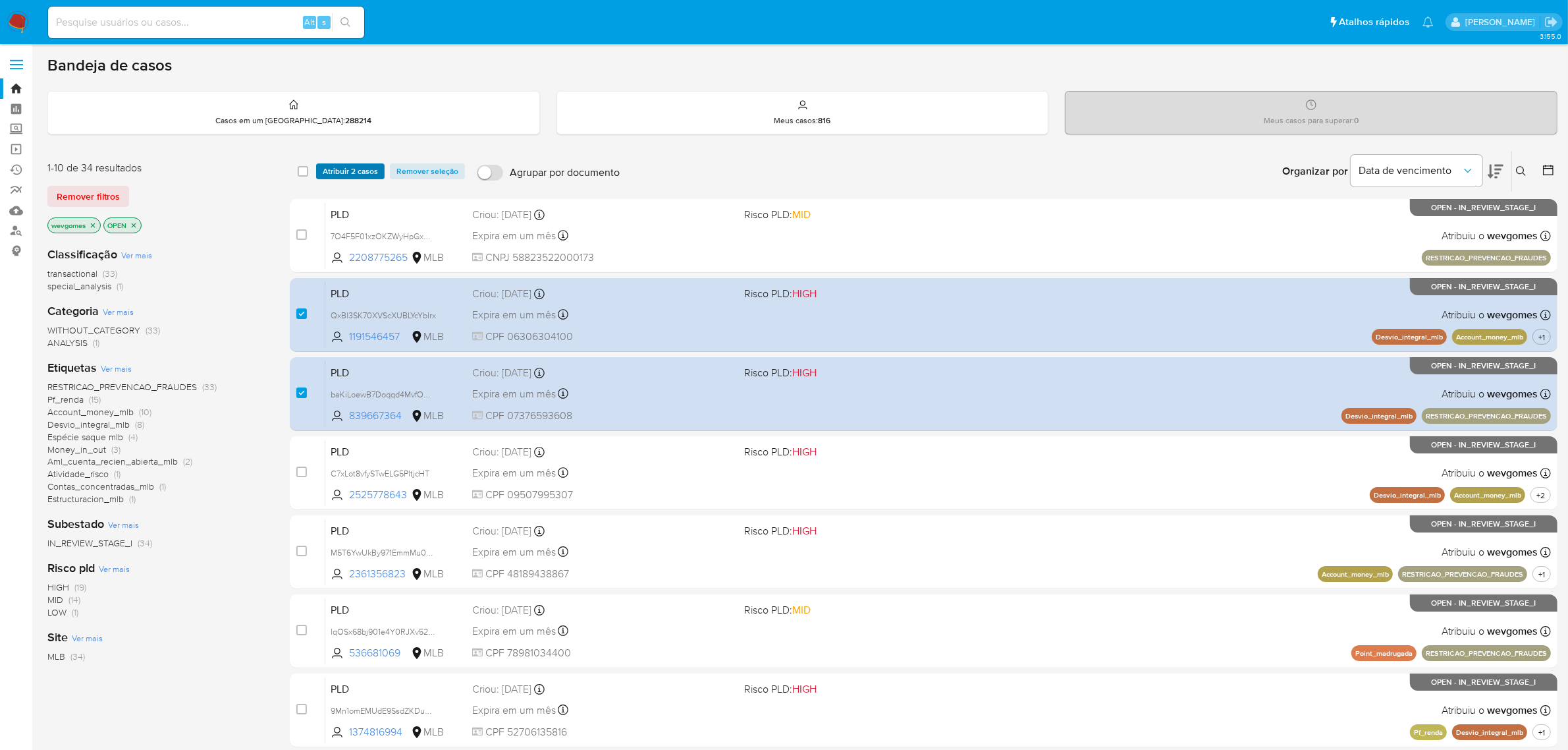
click at [330, 171] on span "Atribuir 2 casos" at bounding box center [351, 171] width 55 height 13
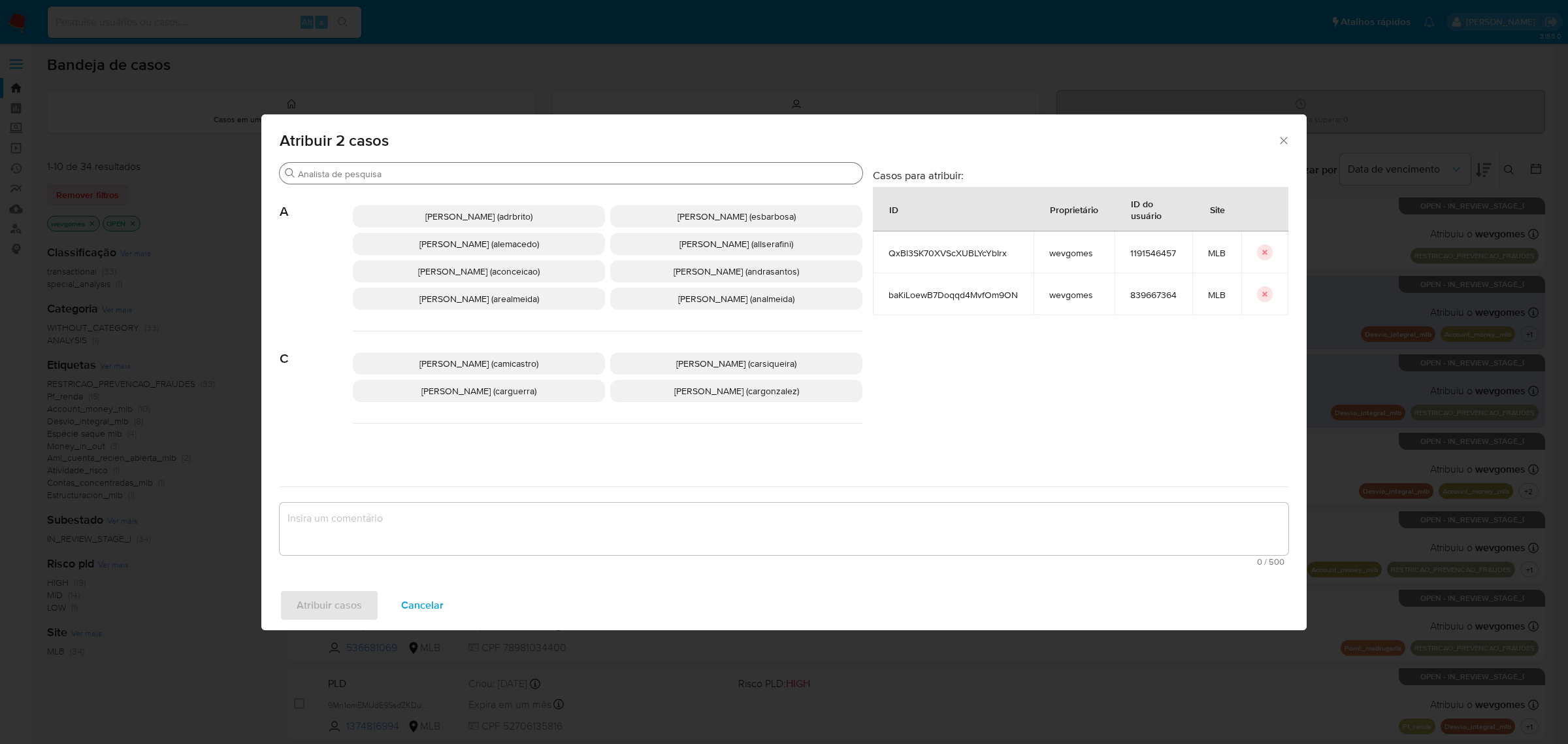
click at [489, 180] on div "Procurar" at bounding box center [571, 173] width 583 height 21
click at [490, 171] on input "Procurar" at bounding box center [578, 174] width 559 height 12
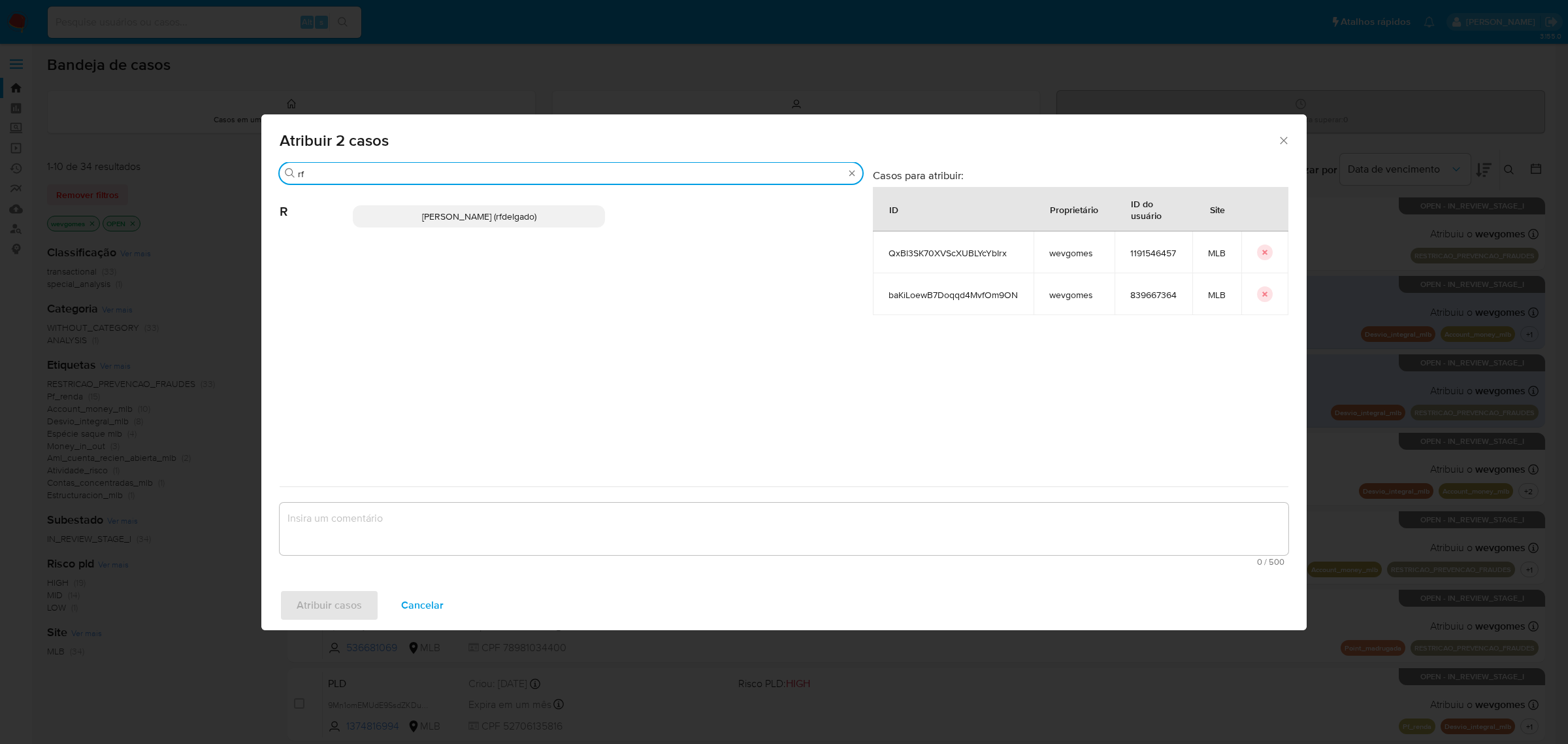
type input "rf"
click at [445, 213] on span "Renata De Freitas Delgado (rfdelgado)" at bounding box center [479, 216] width 114 height 13
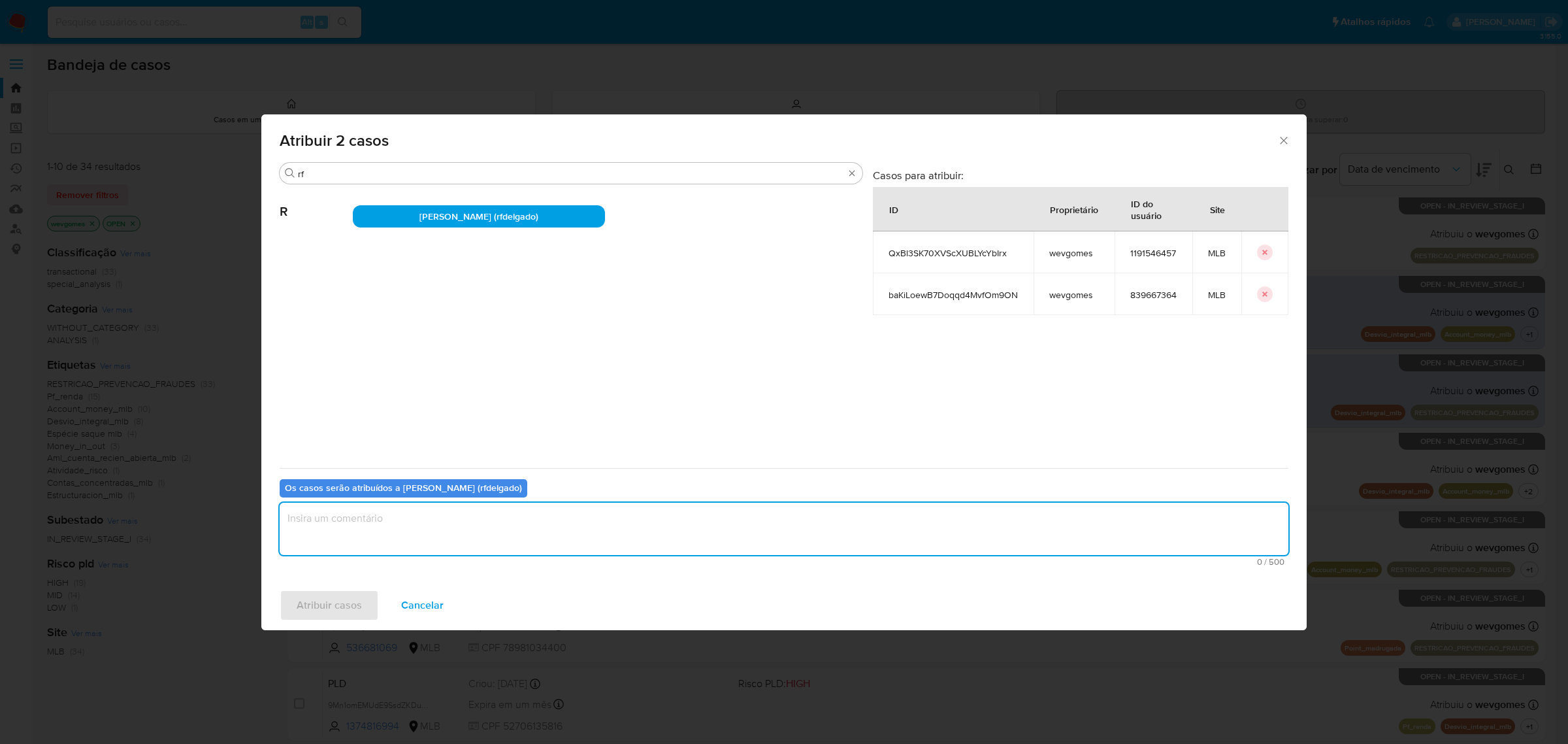
click at [378, 520] on textarea "assign-modal" at bounding box center [784, 528] width 1009 height 52
type textarea "."
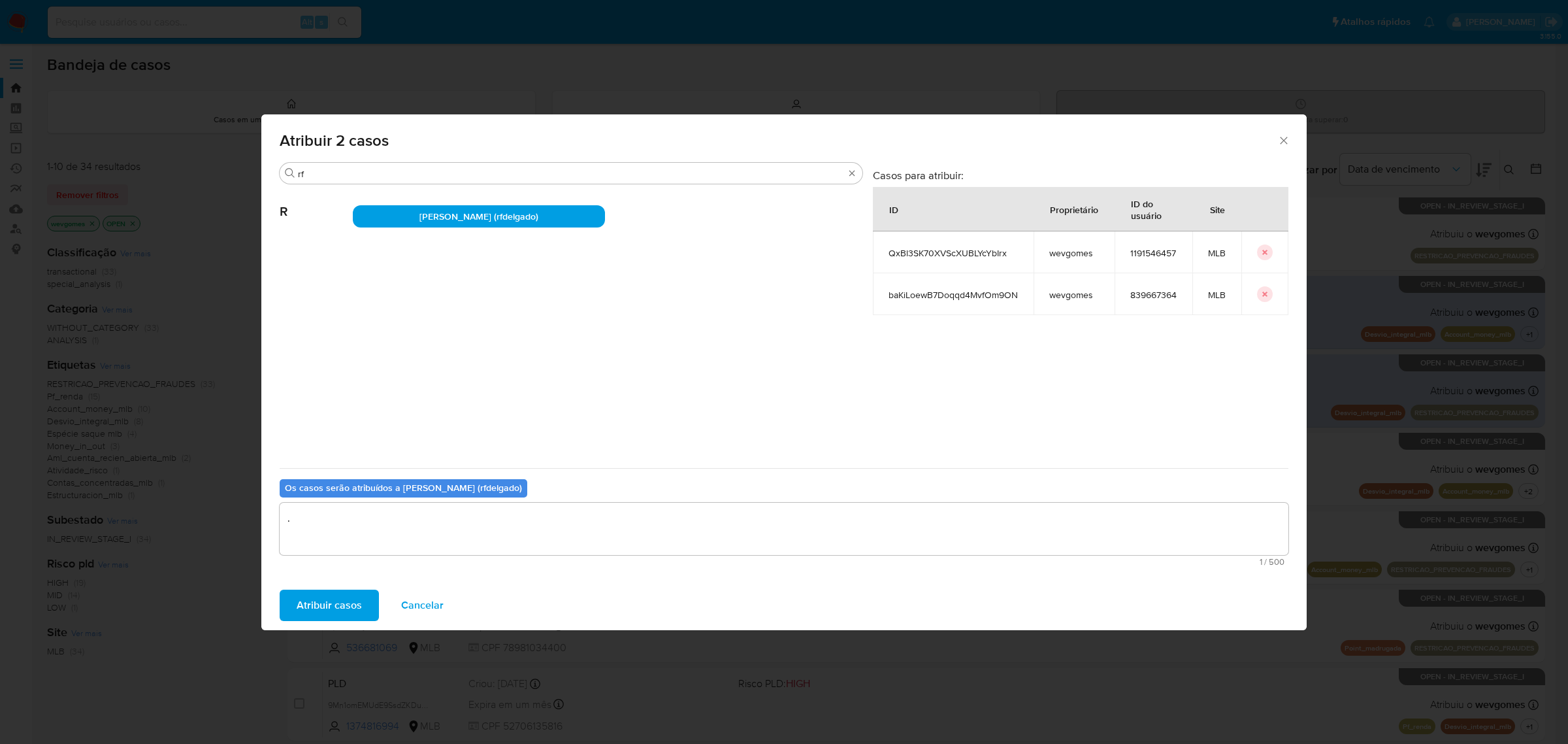
click at [309, 593] on span "Atribuir casos" at bounding box center [329, 605] width 65 height 29
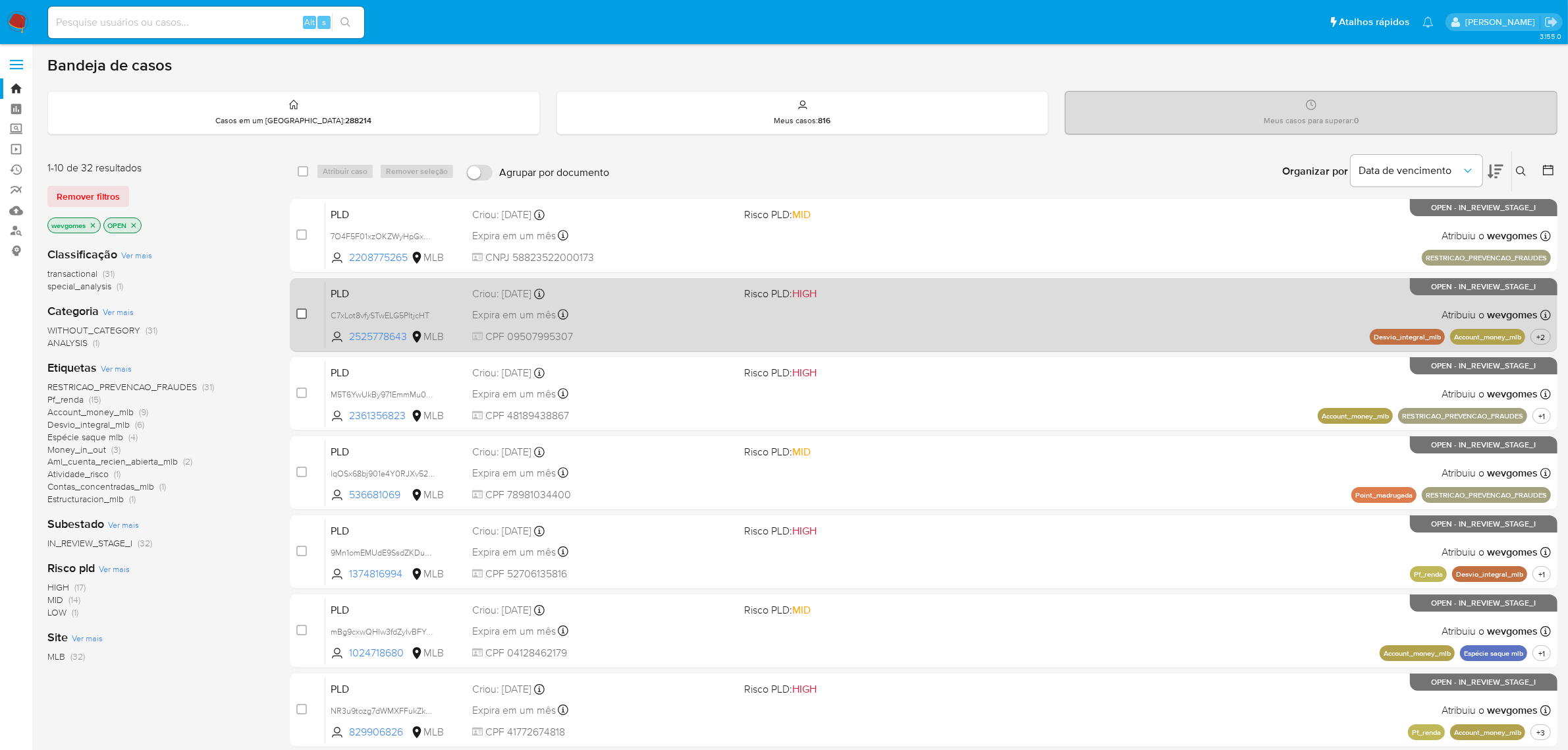
click at [301, 309] on input "checkbox" at bounding box center [301, 314] width 11 height 11
checkbox input "true"
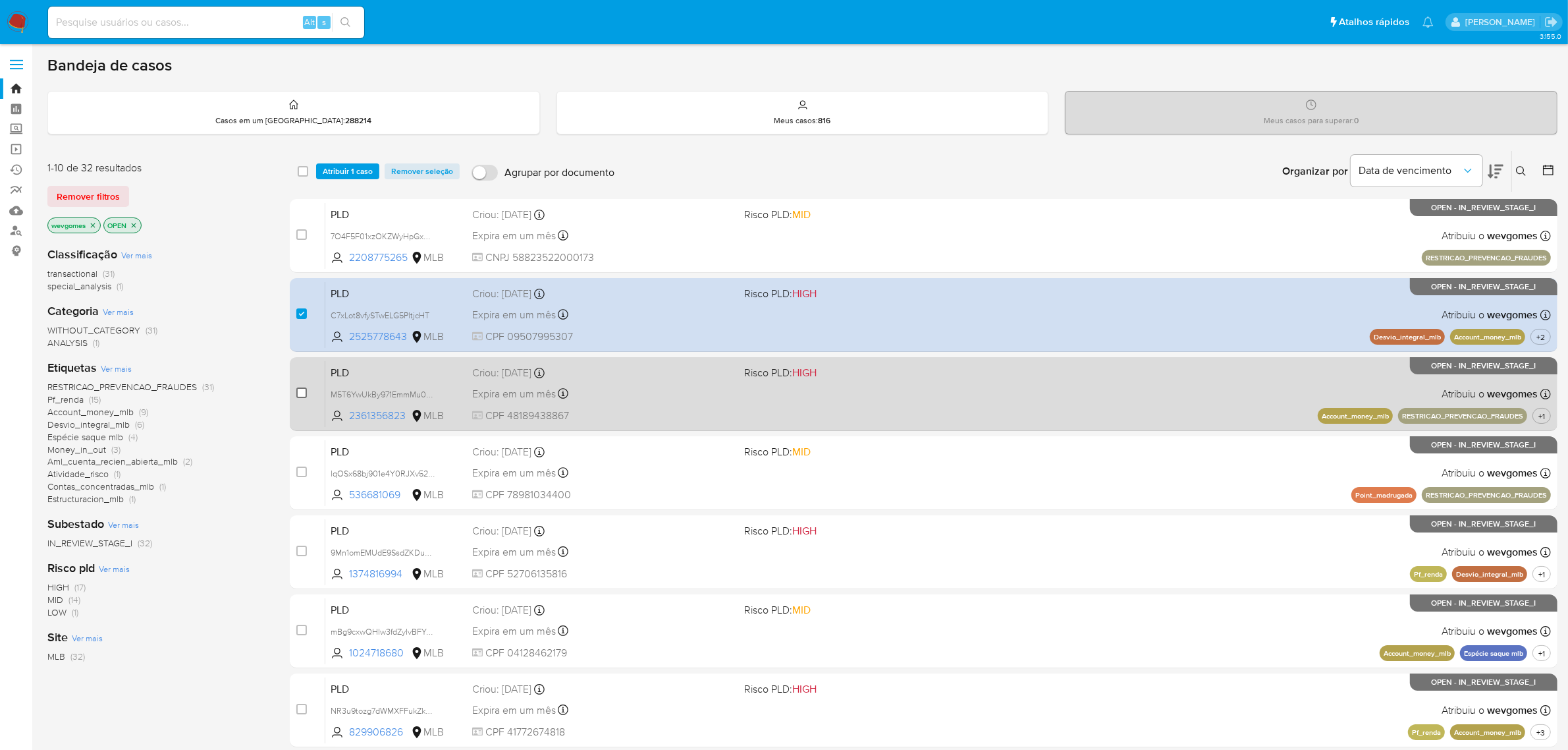
click at [303, 389] on input "checkbox" at bounding box center [301, 393] width 11 height 11
checkbox input "true"
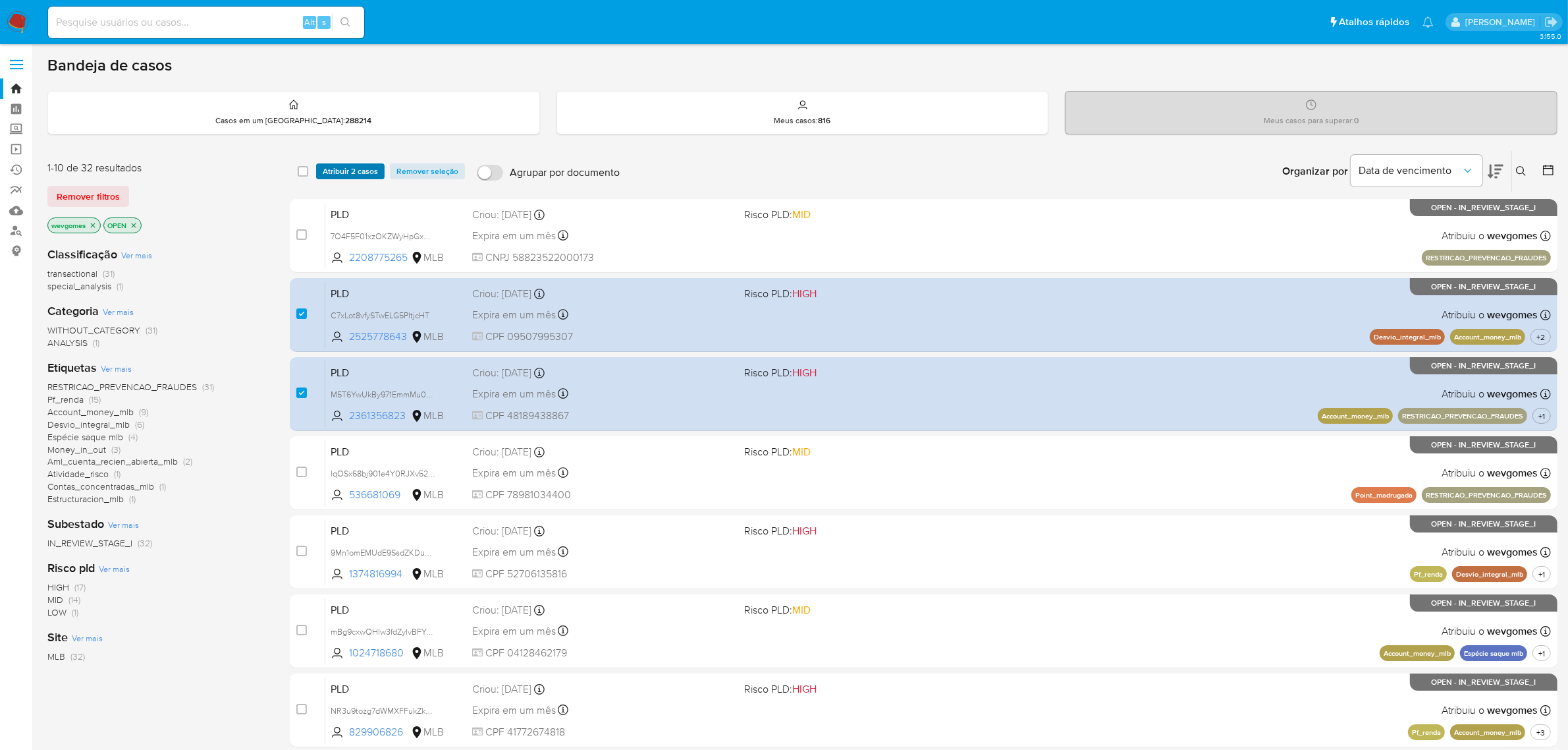
click at [361, 172] on span "Atribuir 2 casos" at bounding box center [351, 171] width 55 height 13
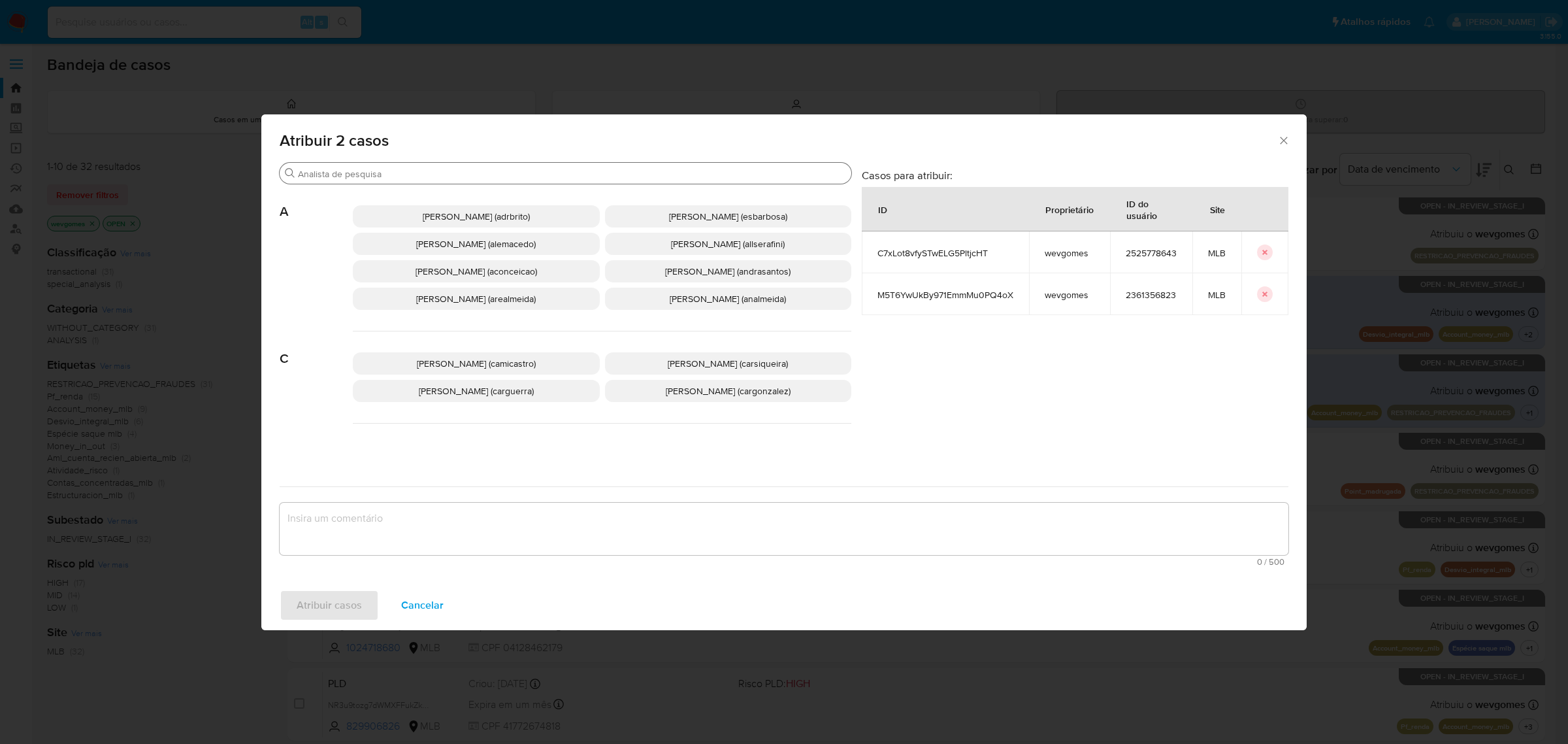
click at [451, 168] on input "Procurar" at bounding box center [572, 174] width 548 height 12
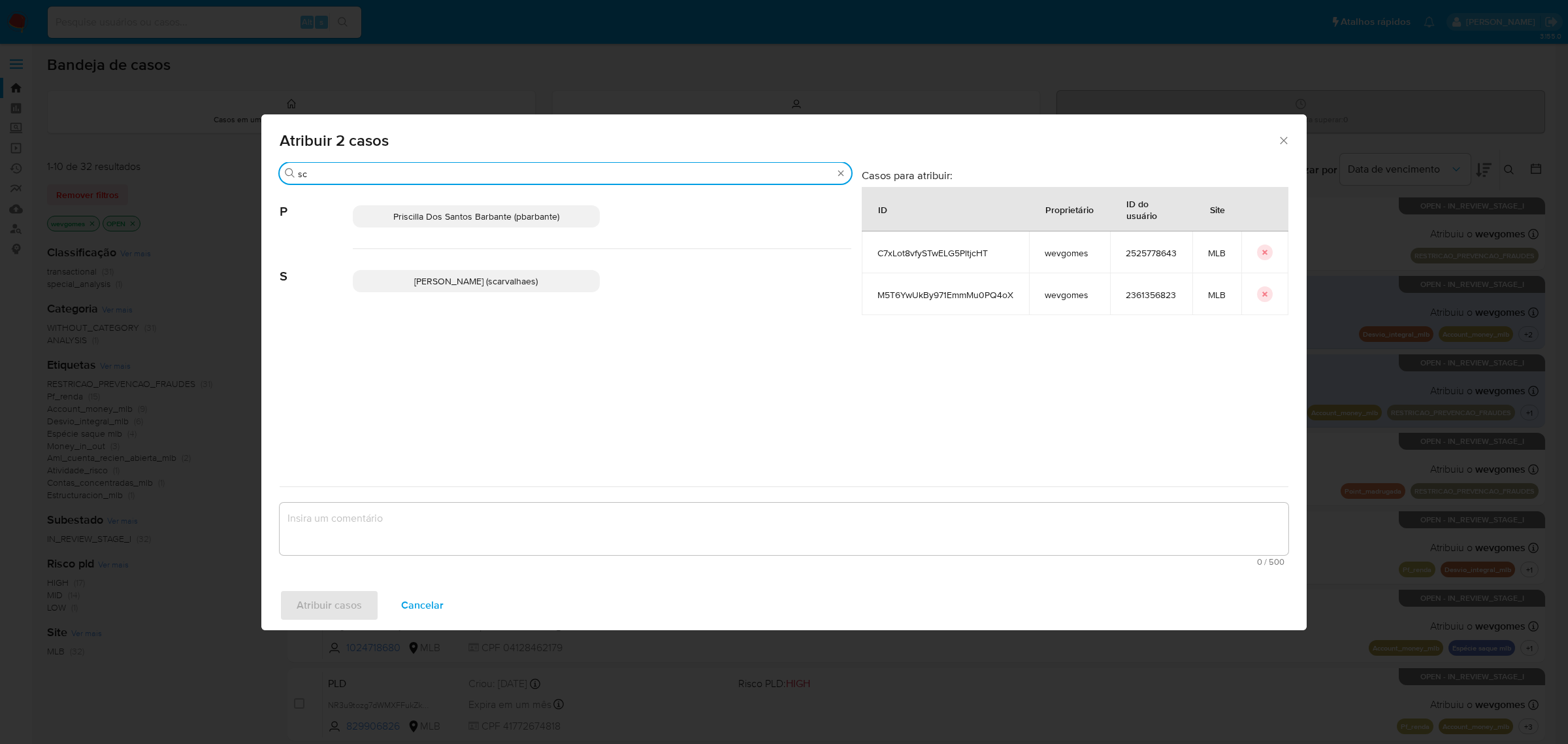
type input "sc"
click at [446, 285] on span "Sara Heide Carvalhaes Gomes Teixeira (scarvalhaes)" at bounding box center [476, 281] width 124 height 13
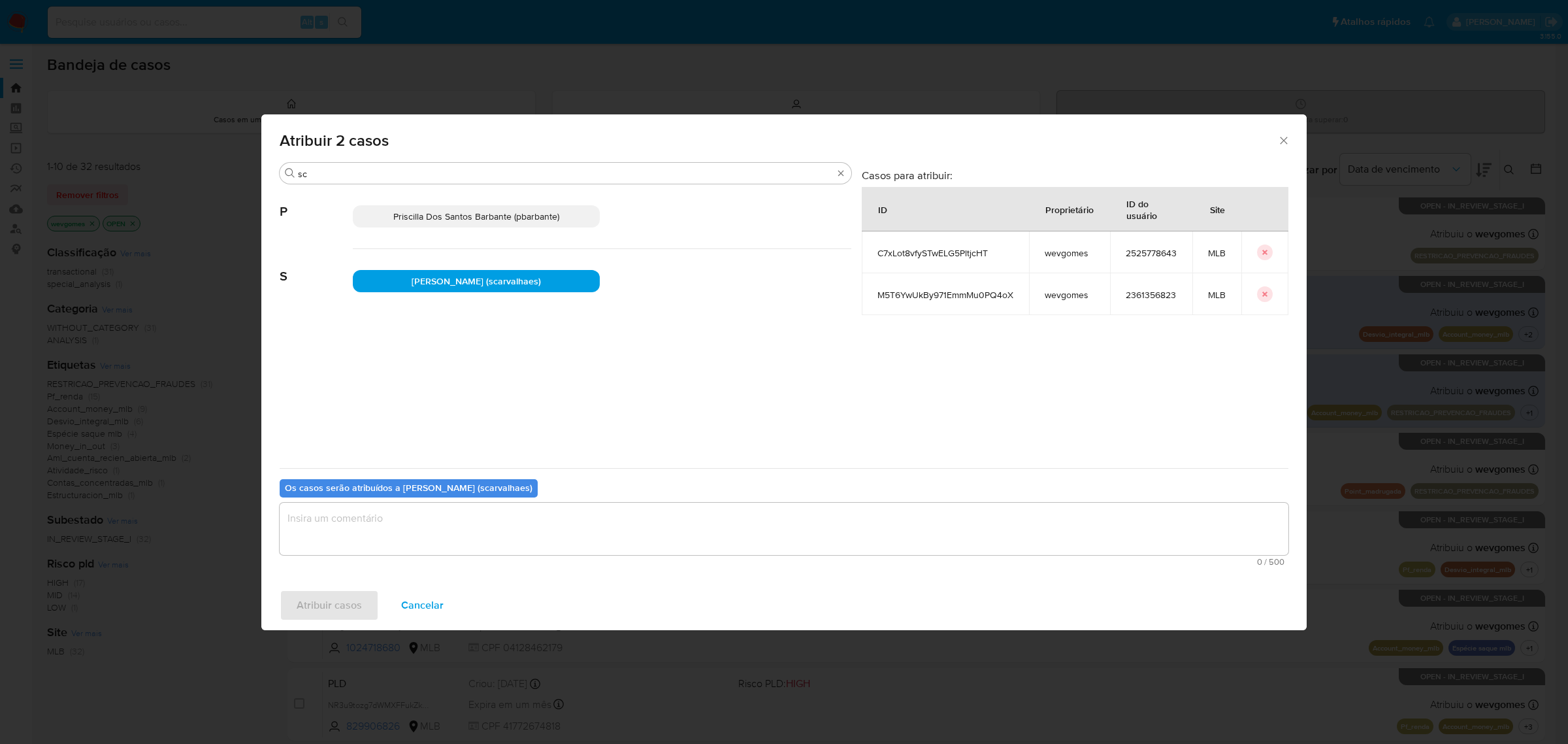
click at [328, 523] on textarea "assign-modal" at bounding box center [784, 528] width 1009 height 52
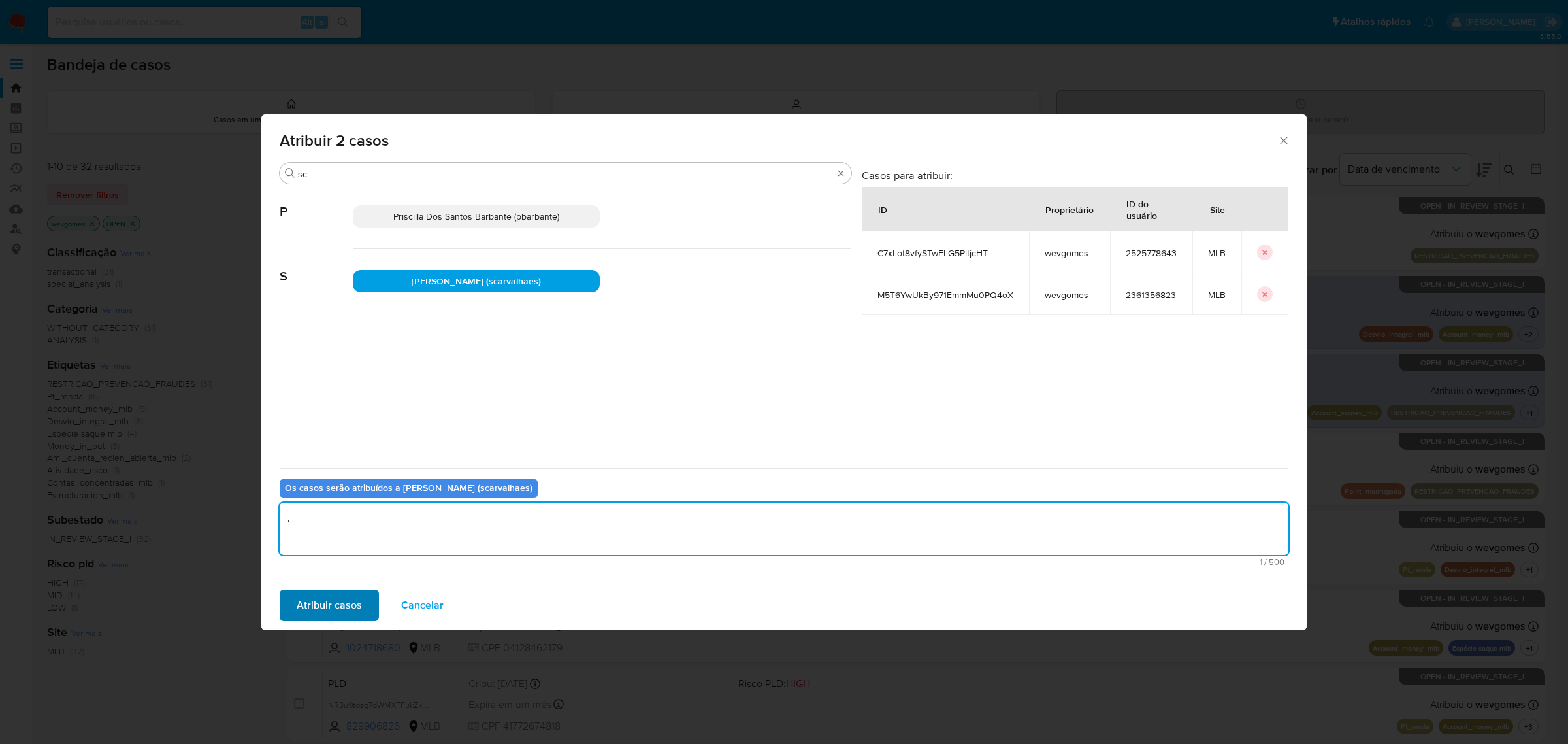
type textarea "."
click at [317, 596] on span "Atribuir casos" at bounding box center [329, 605] width 65 height 29
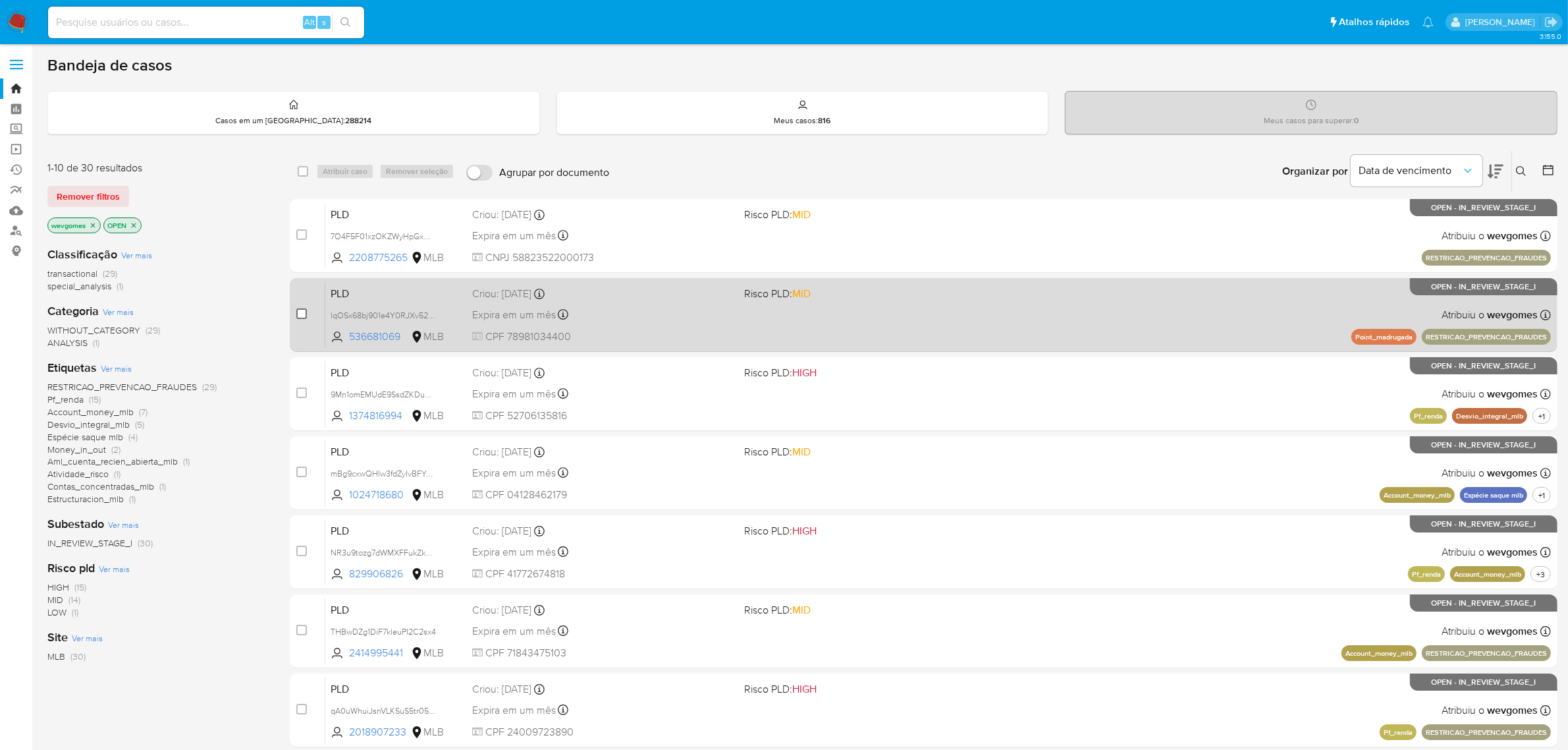
click at [301, 310] on input "checkbox" at bounding box center [301, 314] width 11 height 11
checkbox input "true"
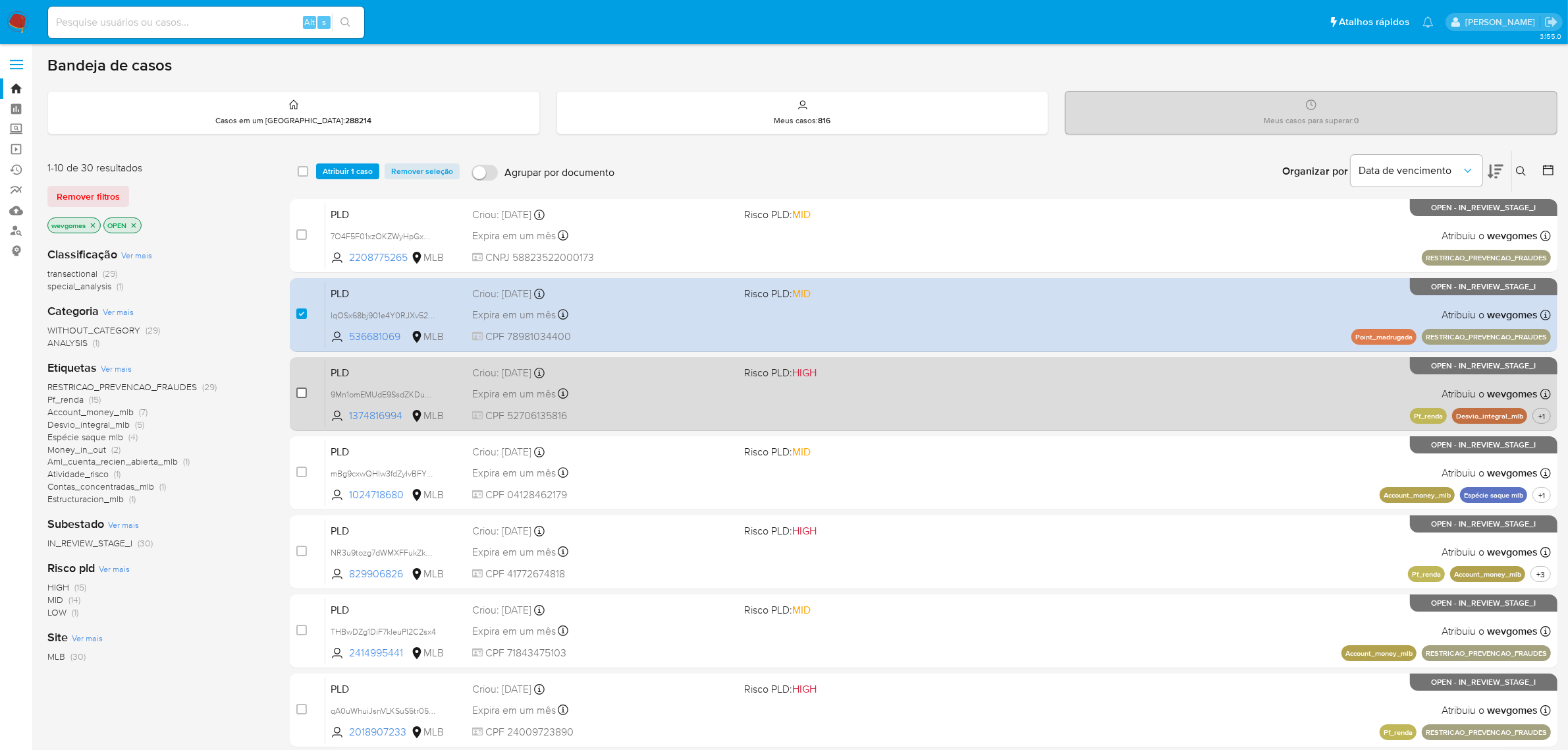
click at [298, 393] on input "checkbox" at bounding box center [301, 393] width 11 height 11
checkbox input "true"
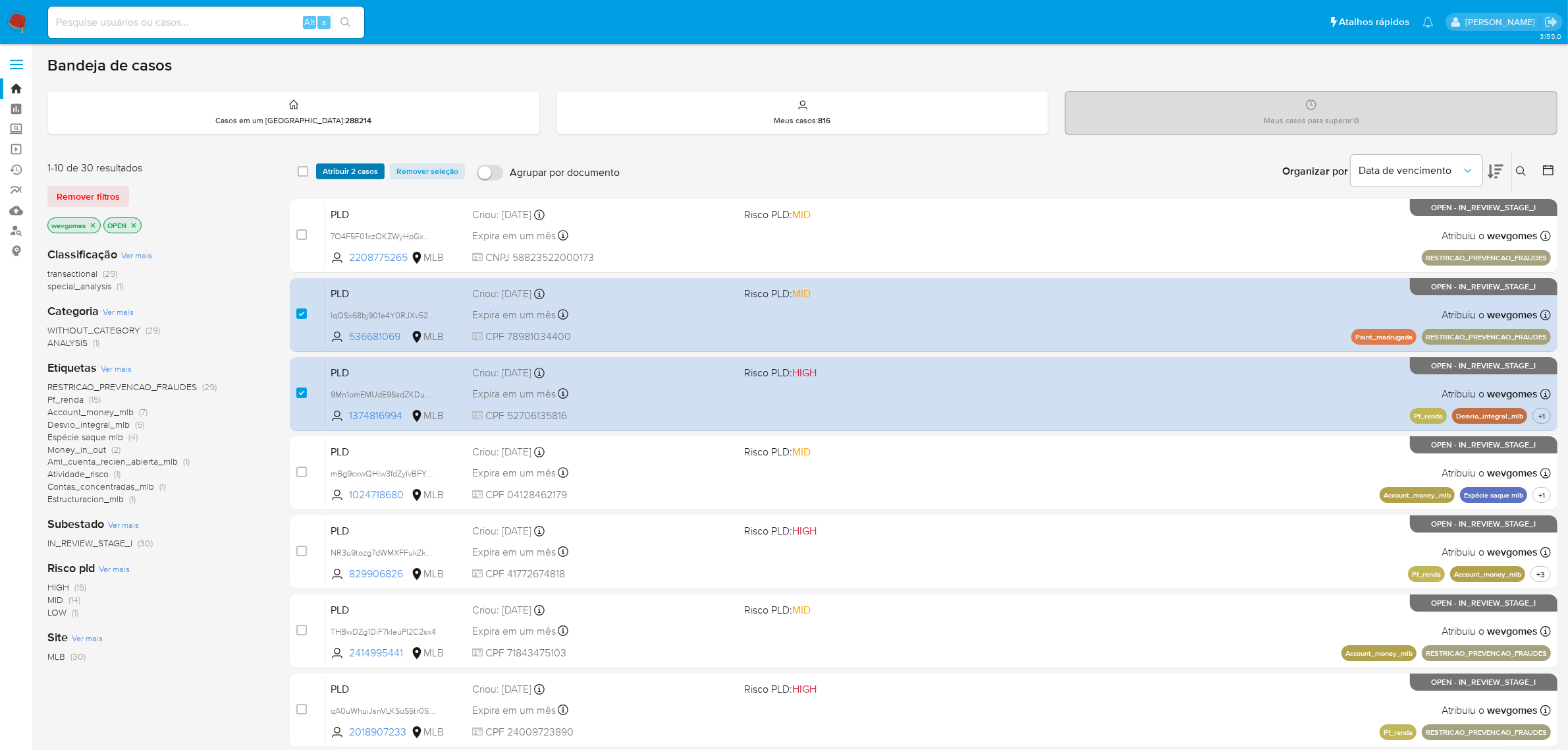
click at [344, 172] on span "Atribuir 2 casos" at bounding box center [351, 171] width 55 height 13
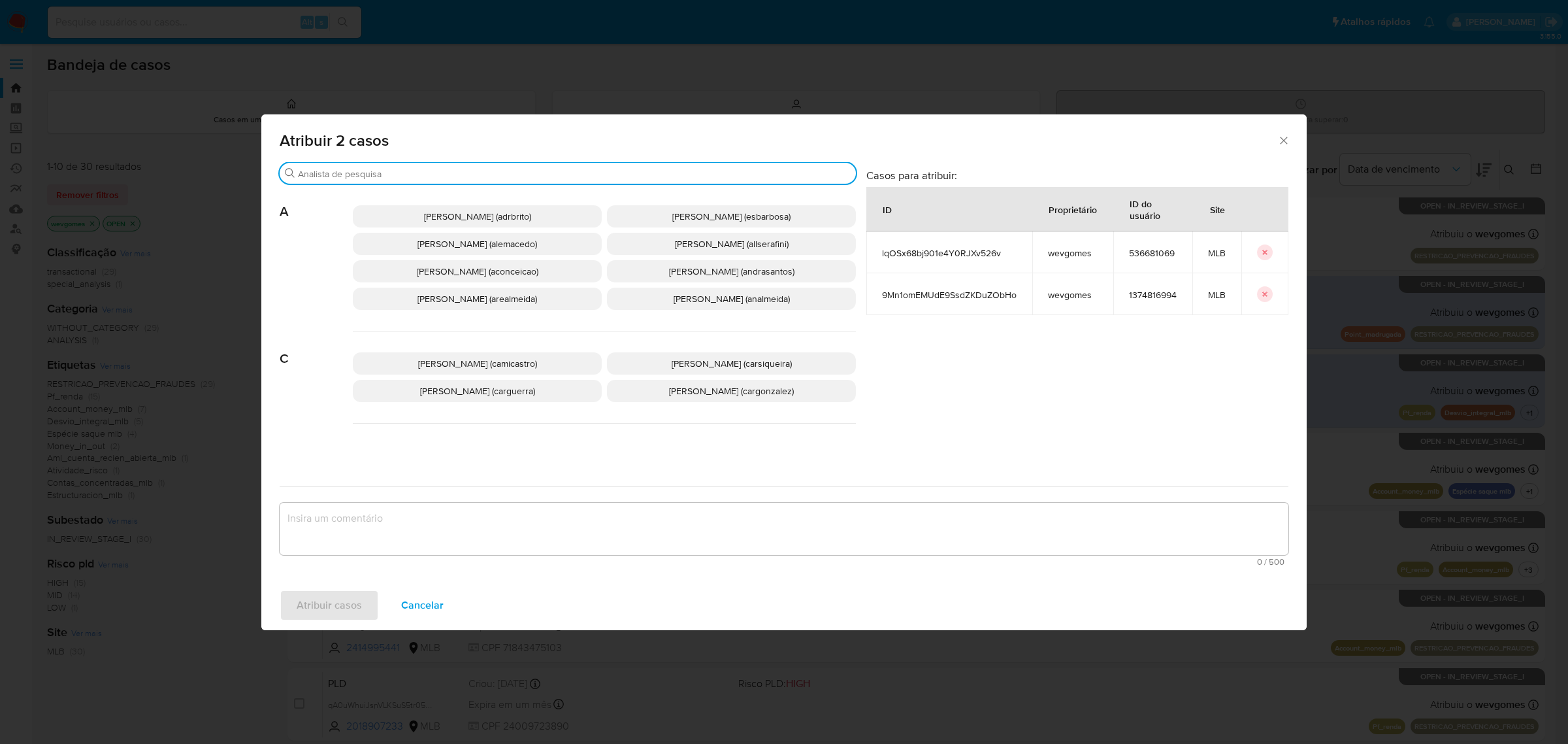
click at [389, 170] on input "Procurar" at bounding box center [574, 174] width 553 height 12
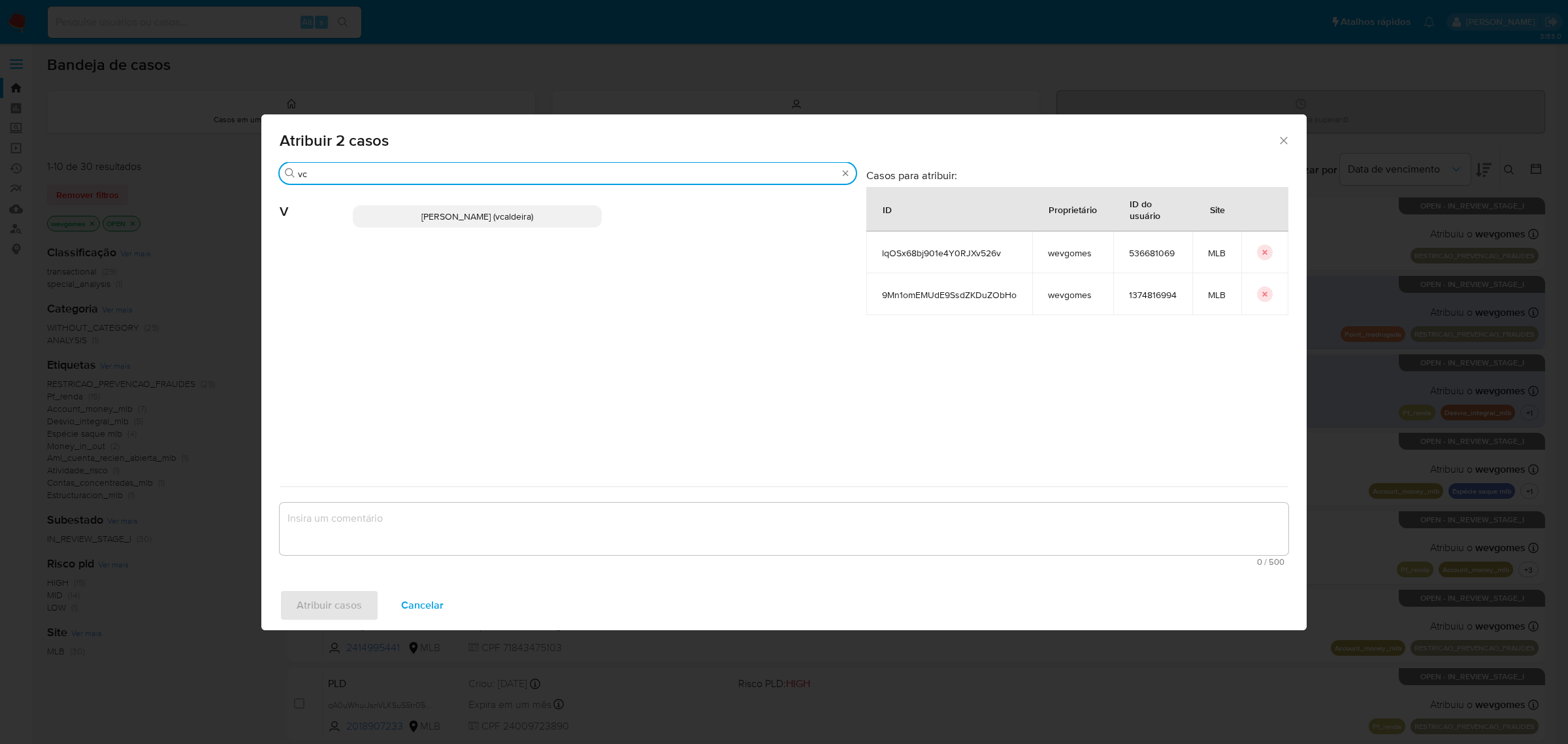
type input "vc"
click at [445, 213] on span "Vitoria Rodrigues Caldeira (vcaldeira)" at bounding box center [477, 216] width 111 height 13
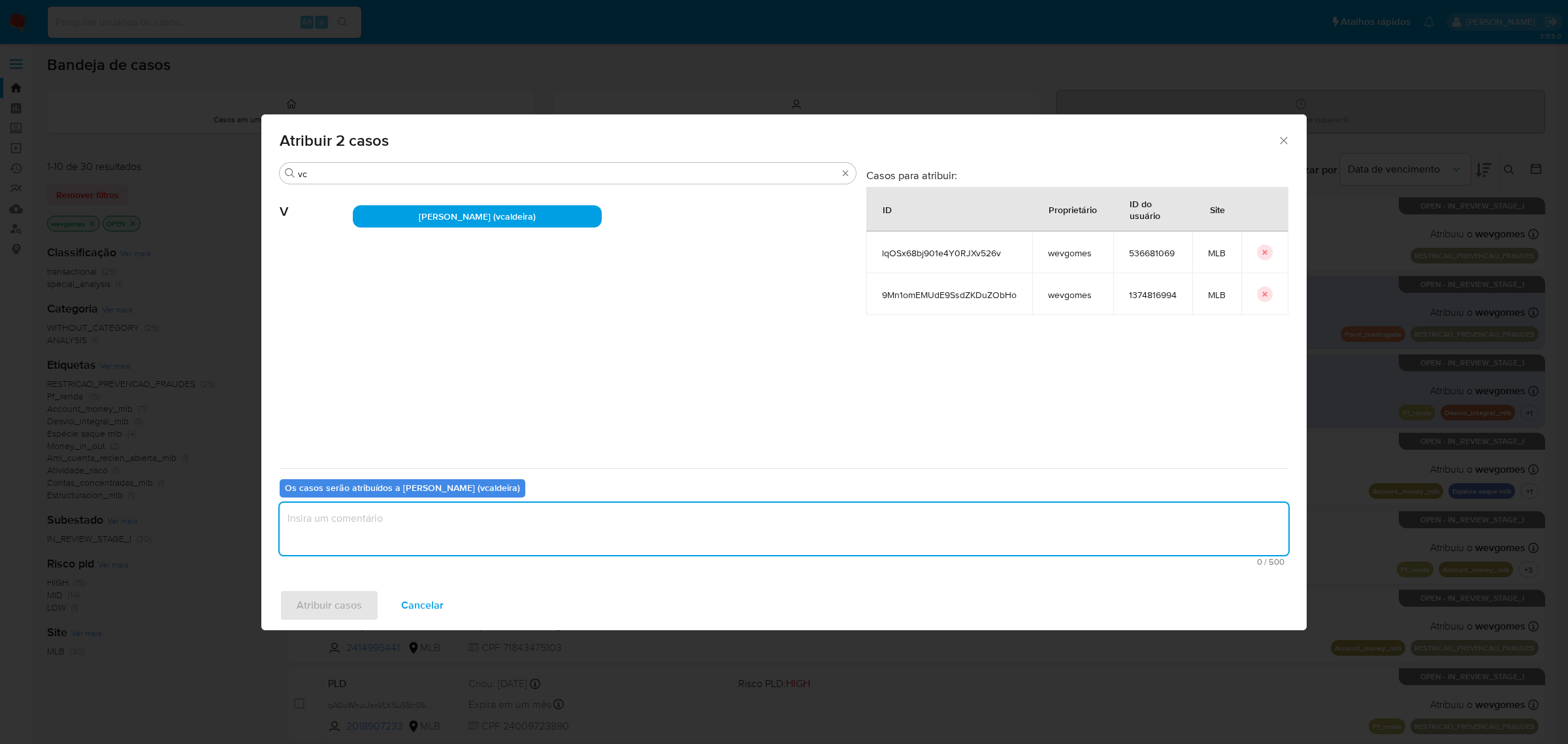
click at [413, 528] on textarea "assign-modal" at bounding box center [784, 528] width 1009 height 52
type textarea "."
click at [361, 600] on button "Atribuir casos" at bounding box center [329, 605] width 99 height 32
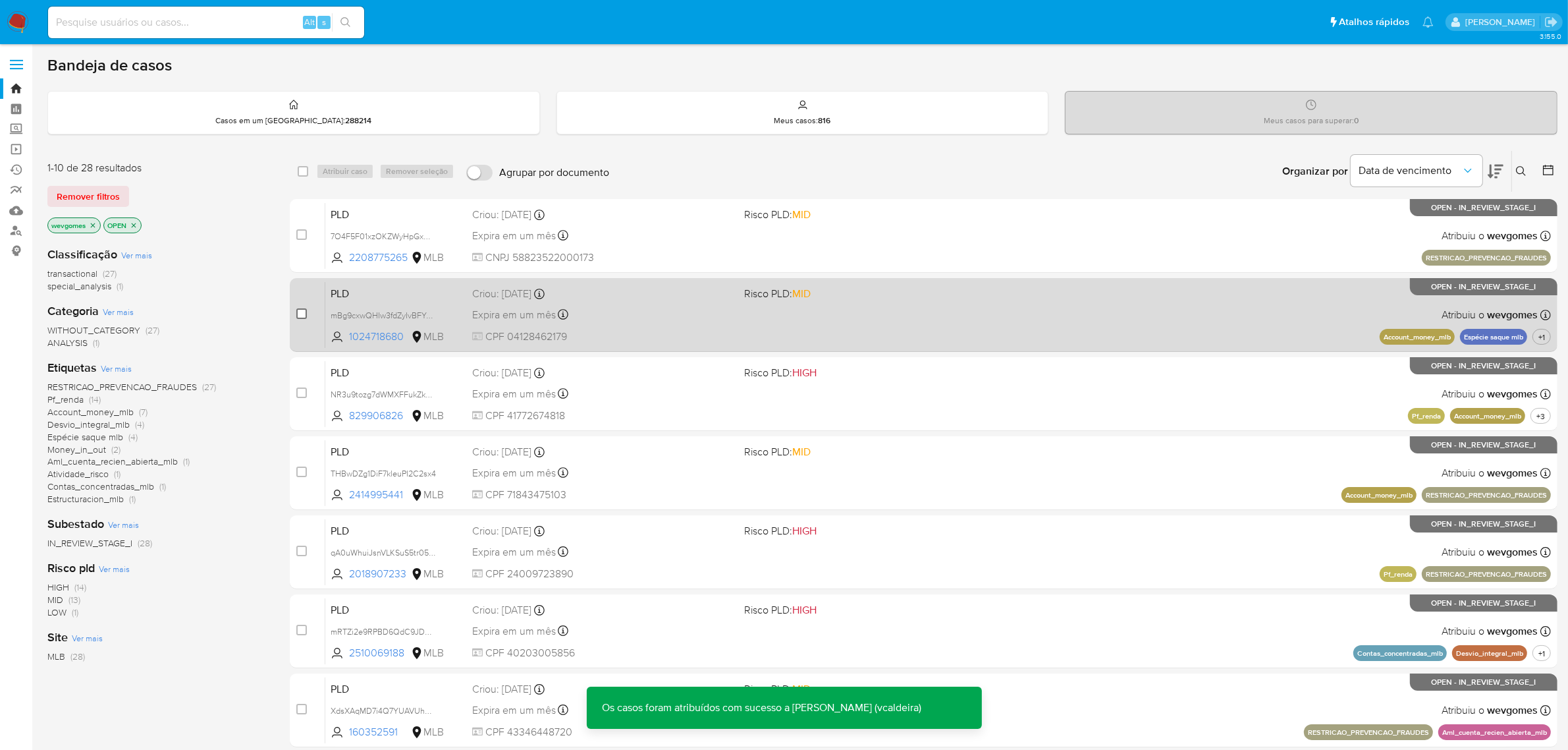
click at [301, 313] on input "checkbox" at bounding box center [301, 314] width 11 height 11
checkbox input "true"
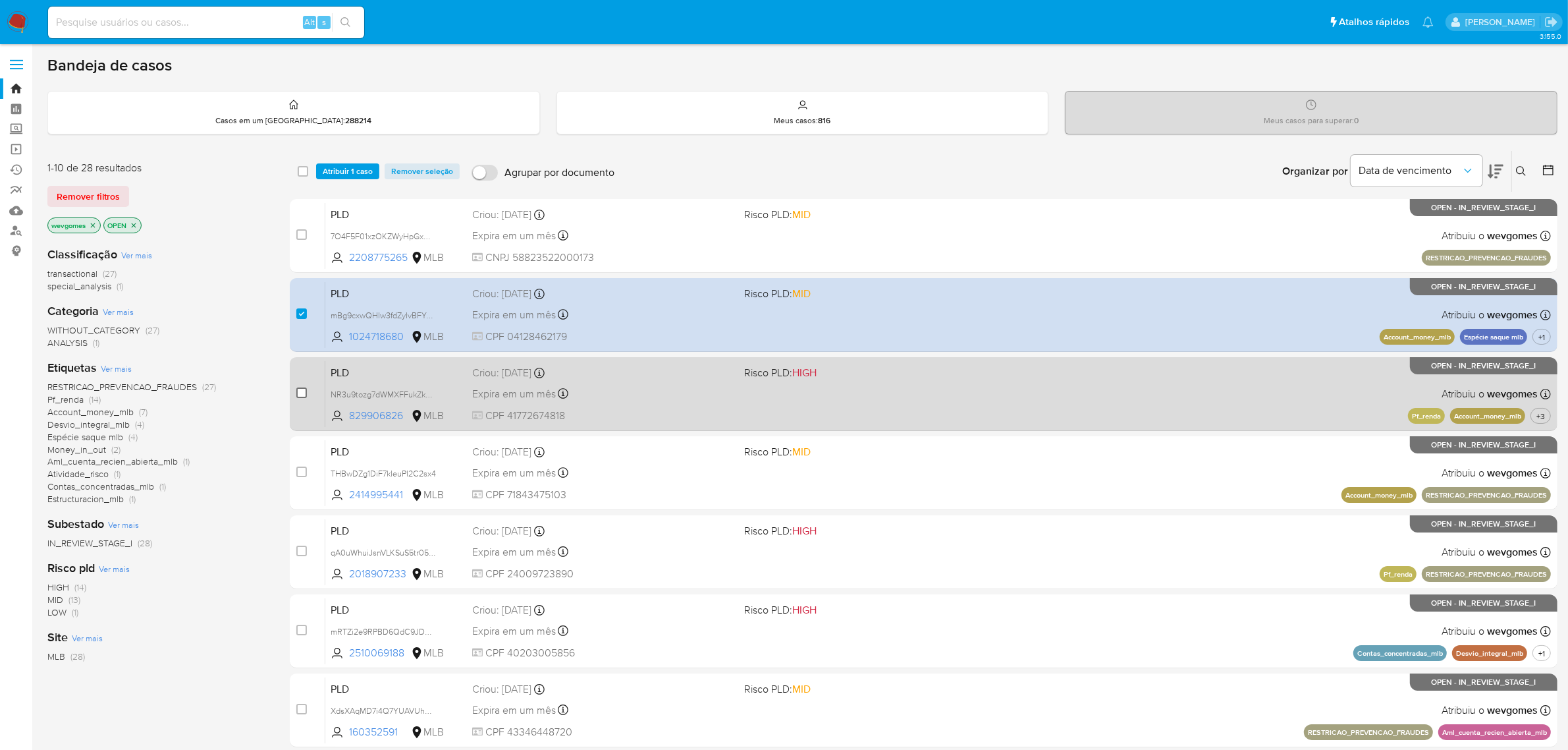
click at [301, 388] on input "checkbox" at bounding box center [301, 393] width 11 height 11
checkbox input "true"
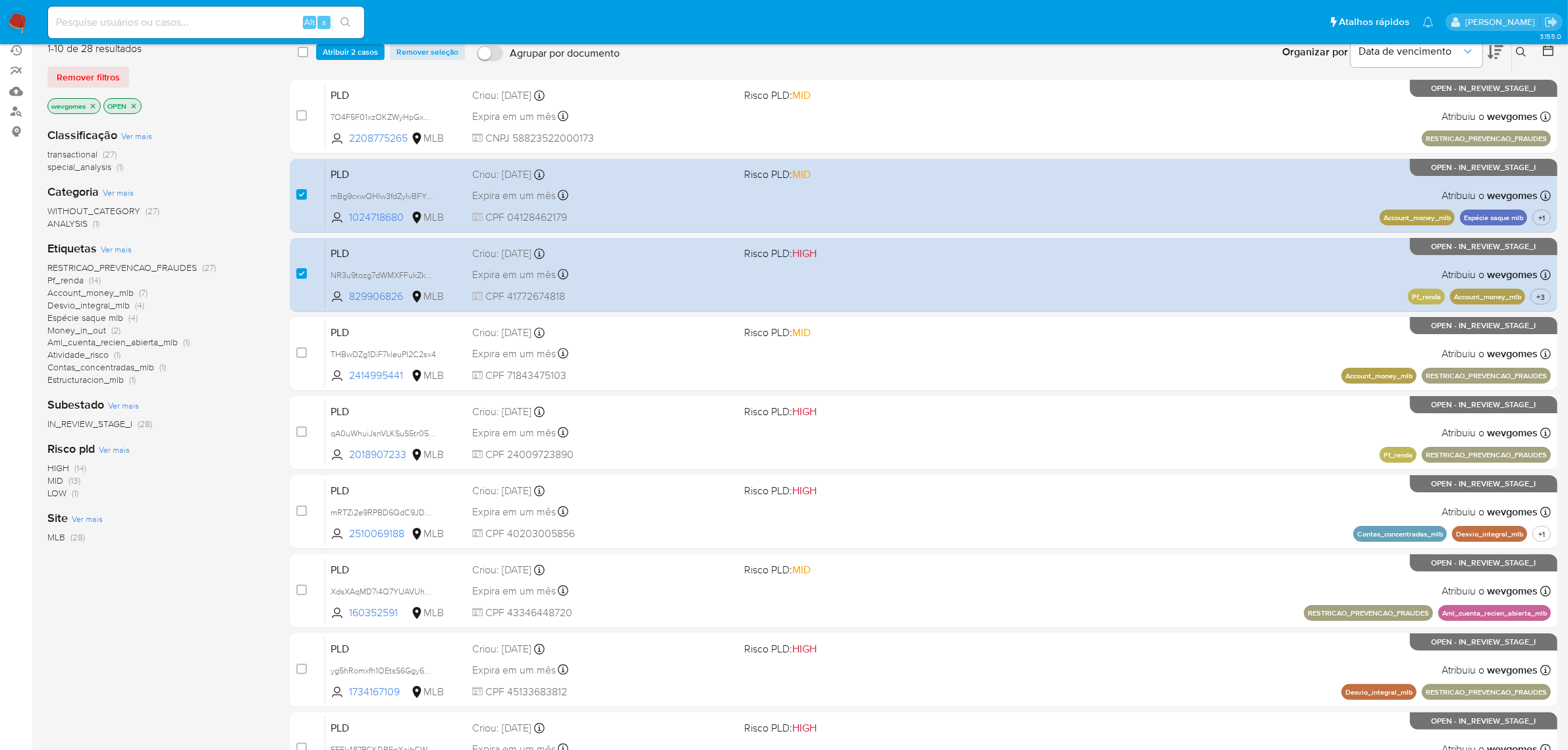
scroll to position [83, 0]
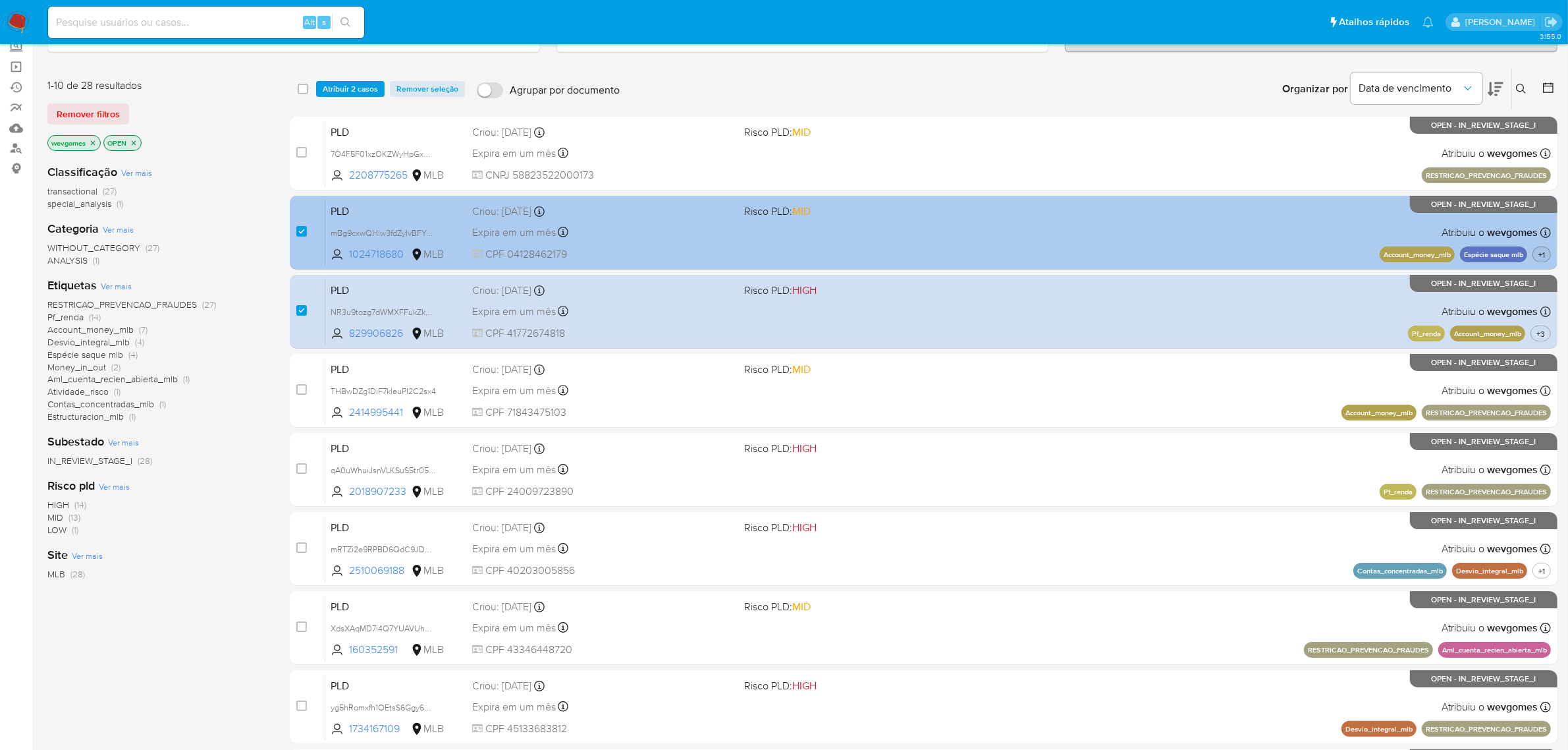
click at [1544, 251] on span "+1" at bounding box center [1542, 254] width 12 height 11
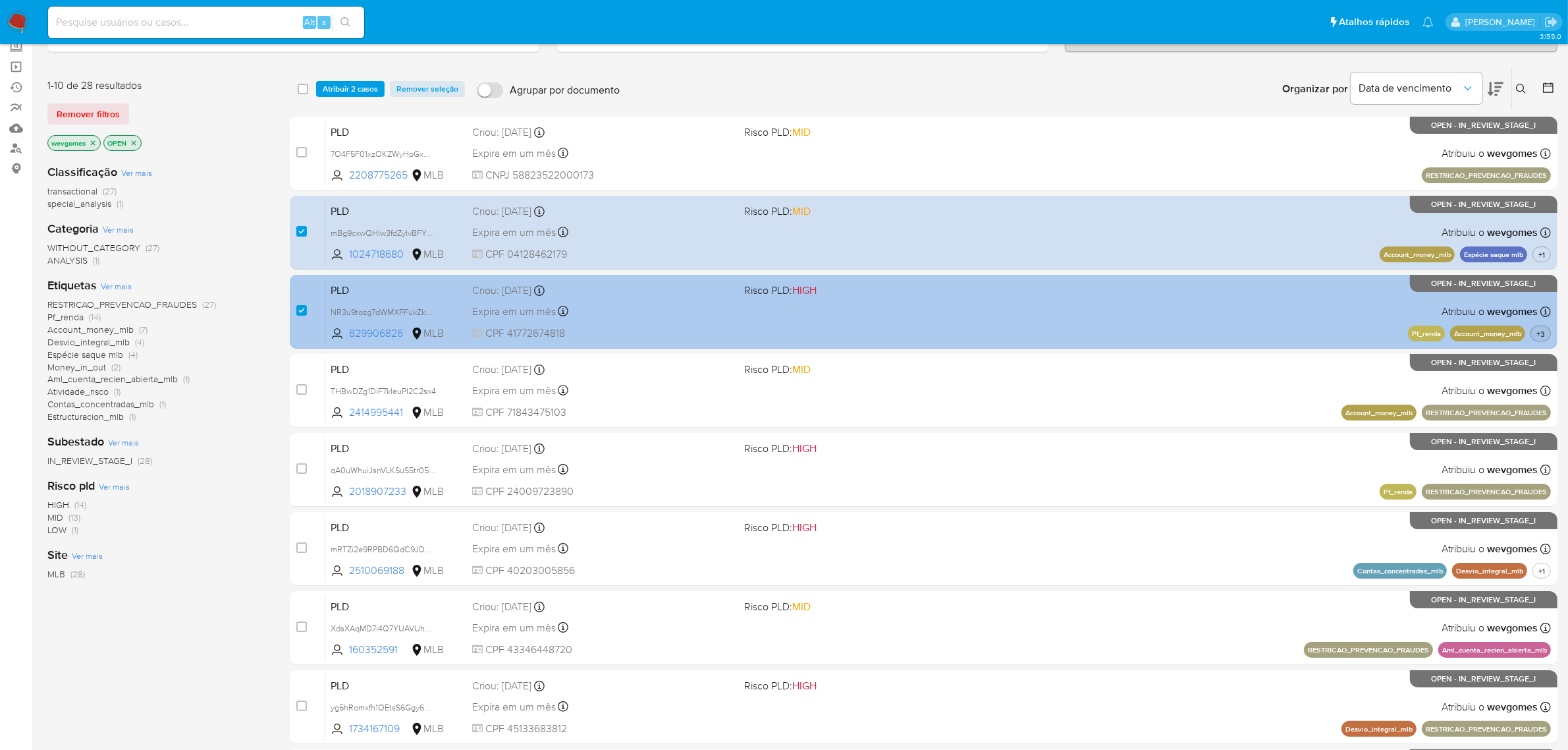
click at [1540, 328] on span "+3" at bounding box center [1540, 333] width 14 height 11
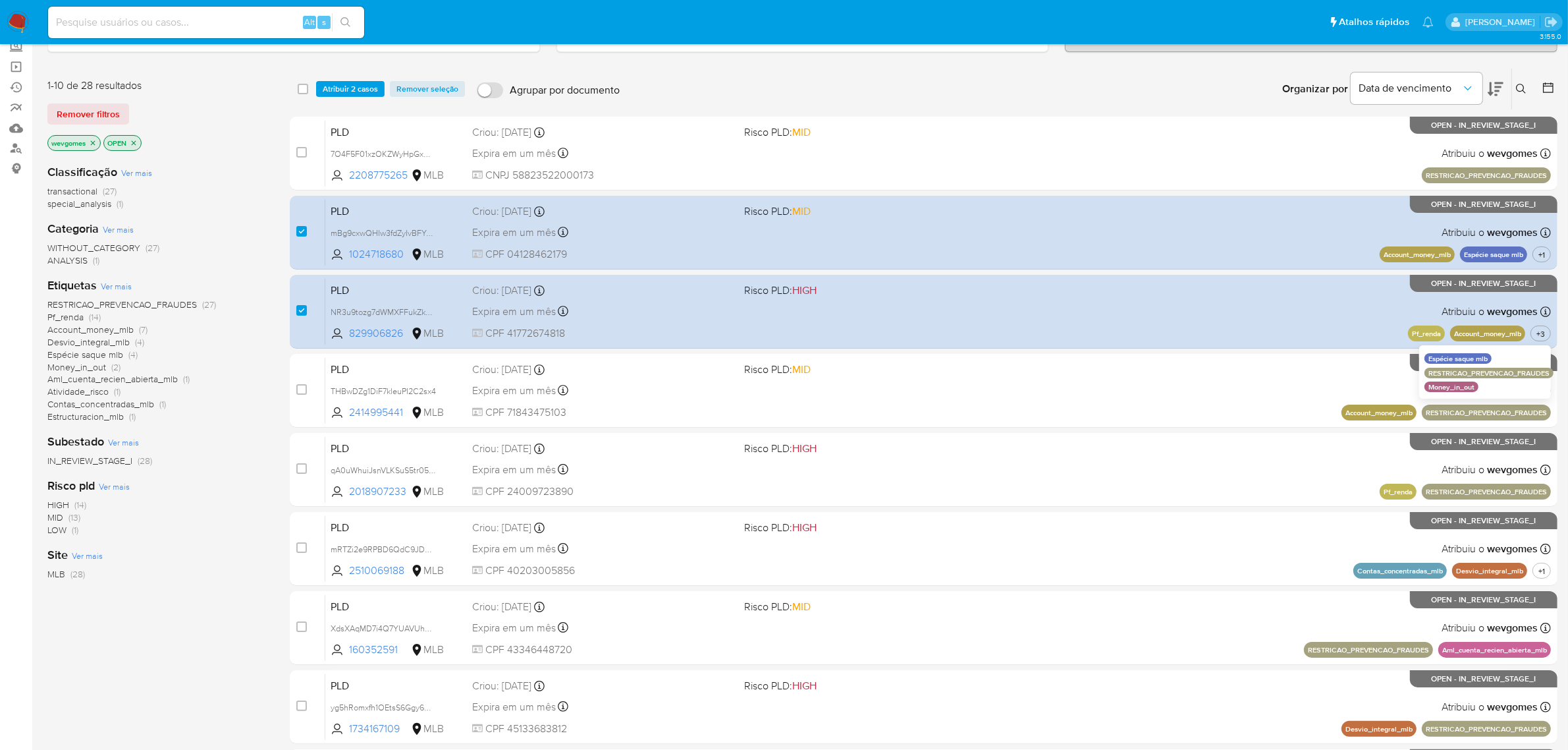
click at [261, 224] on div "Categoria Ver mais WITHOUT_CATEGORY (27) ANALYSIS (1)" at bounding box center [158, 244] width 222 height 46
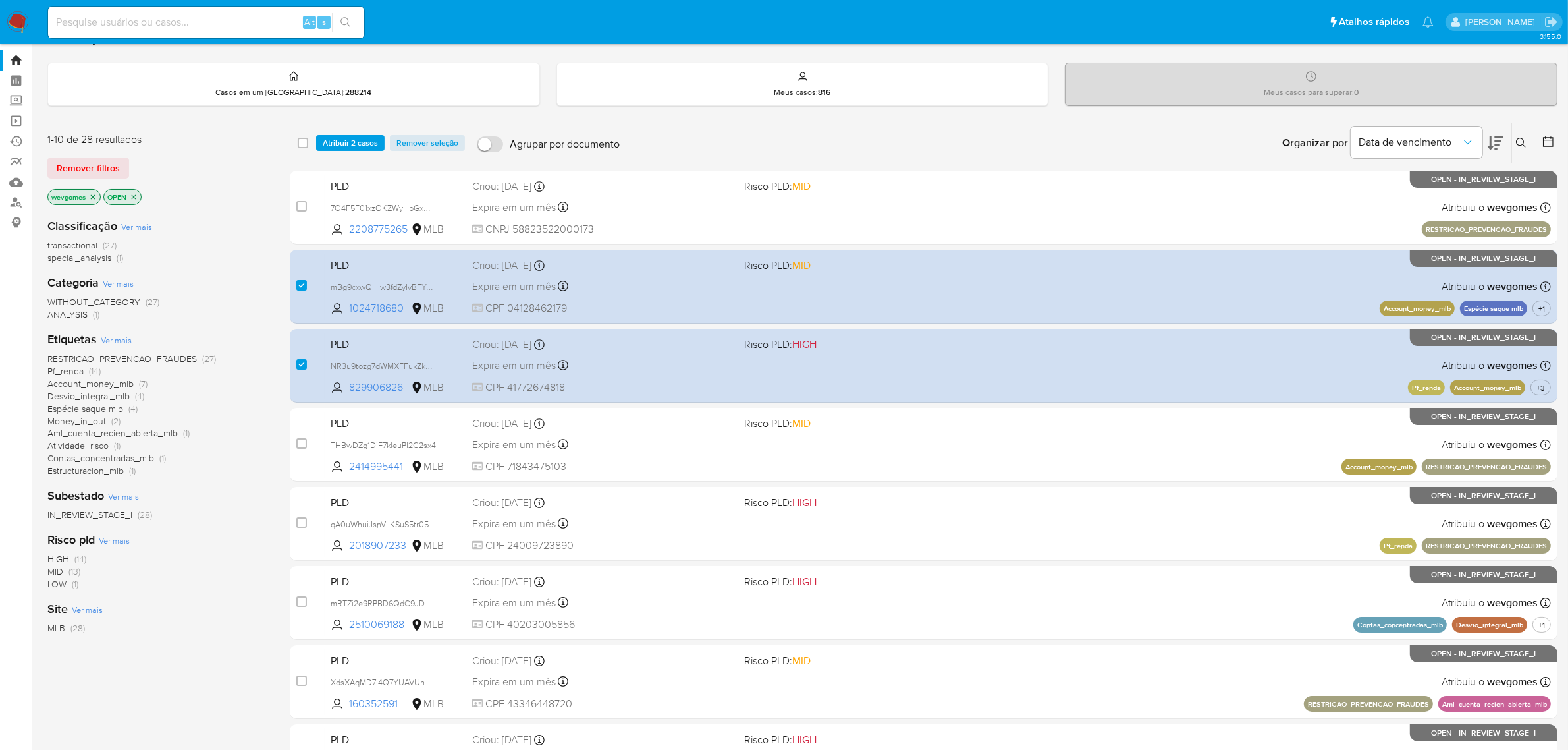
scroll to position [0, 0]
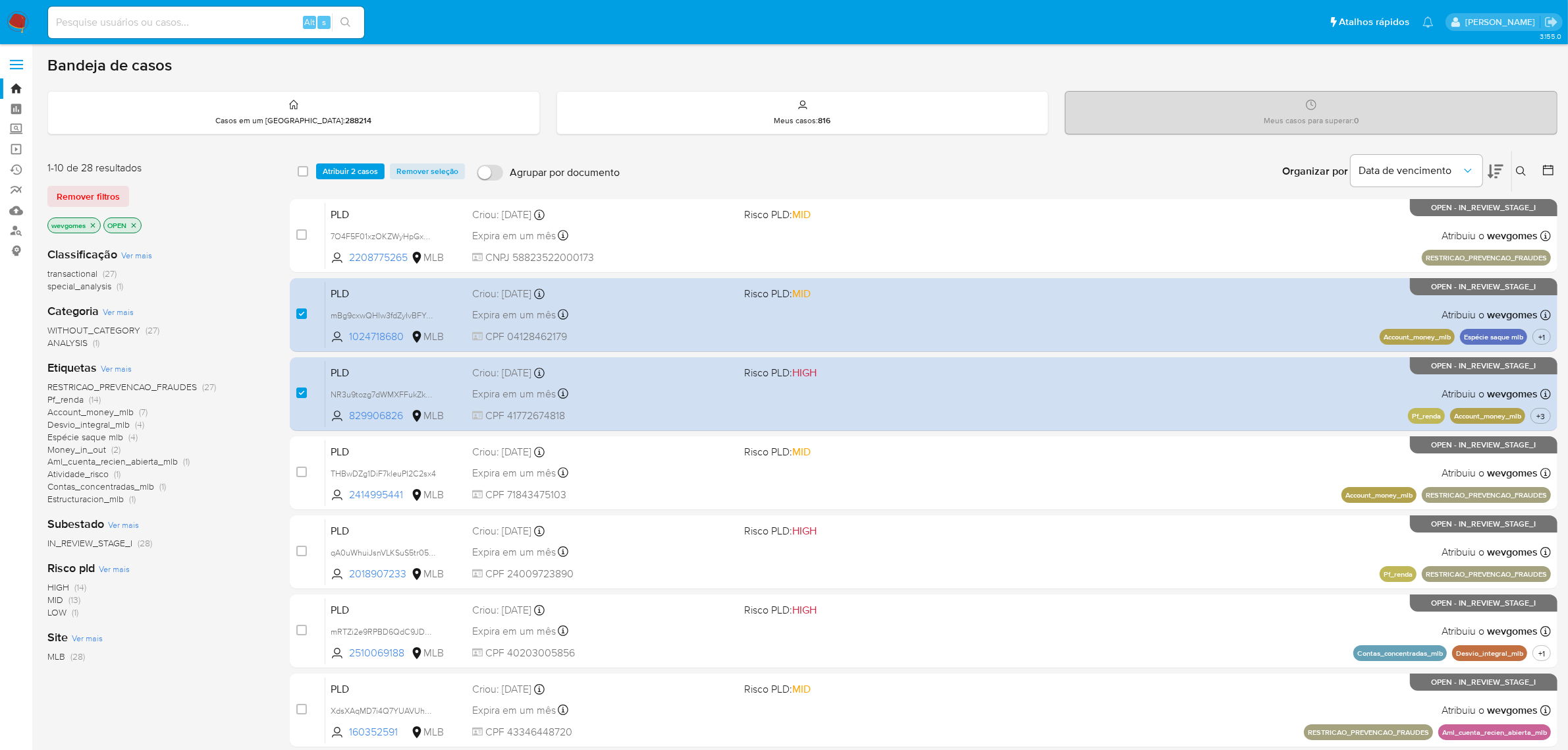
click at [360, 168] on span "Atribuir 2 casos" at bounding box center [351, 171] width 55 height 13
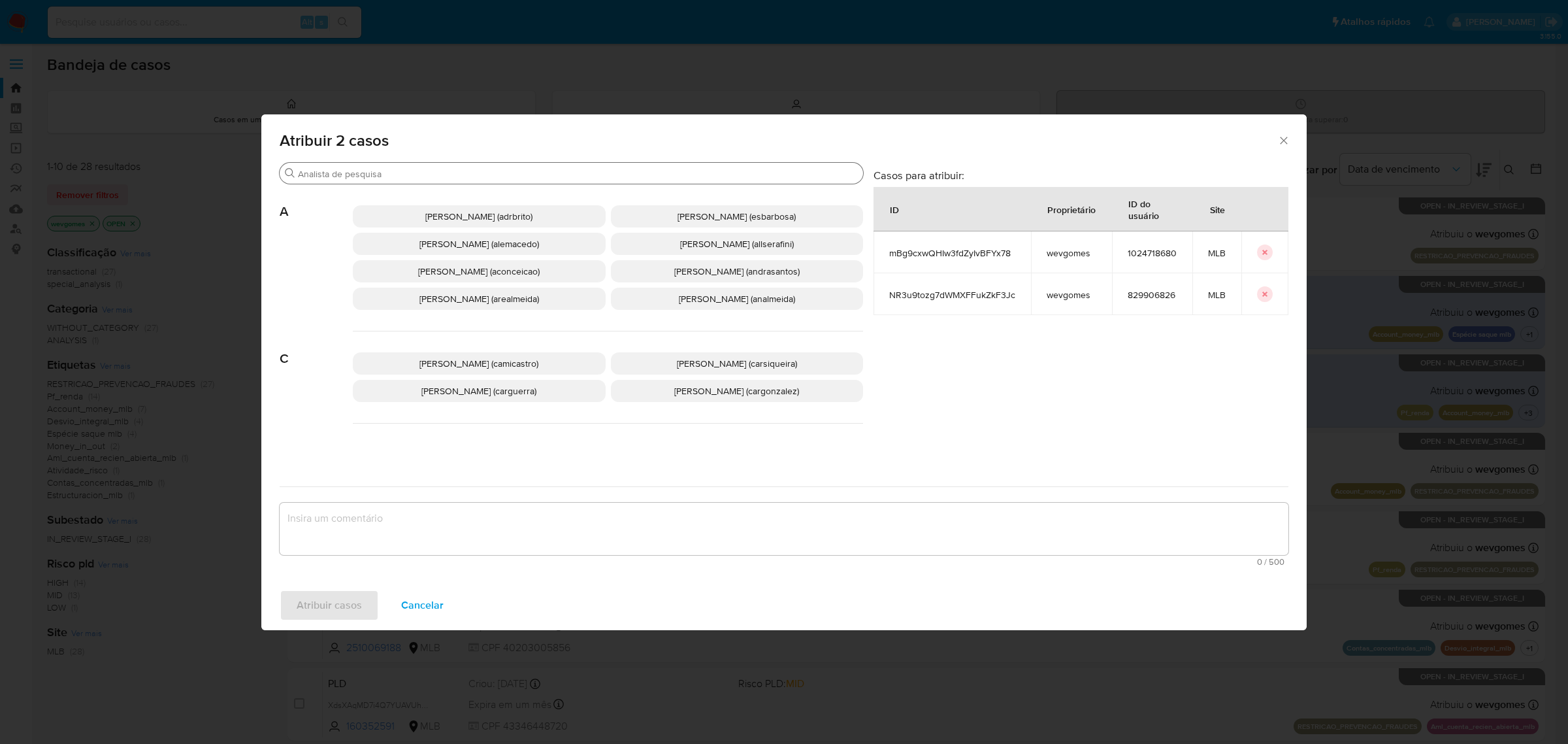
click at [405, 167] on div "Procurar" at bounding box center [571, 173] width 584 height 21
click at [374, 170] on input "Procurar" at bounding box center [578, 174] width 560 height 12
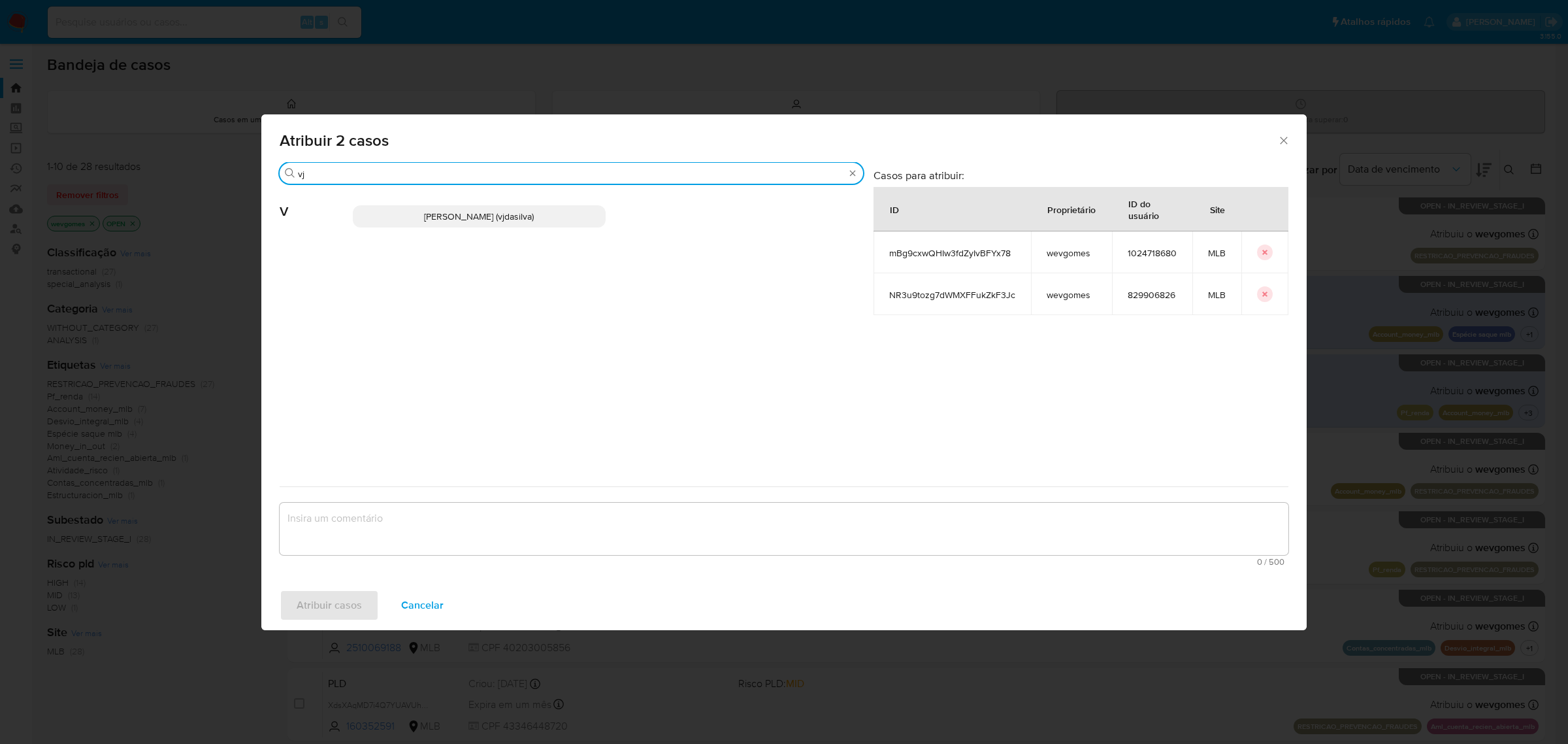
type input "vj"
click at [520, 219] on span "Viviane Jesus Da Silva (vjdasilva)" at bounding box center [479, 216] width 110 height 13
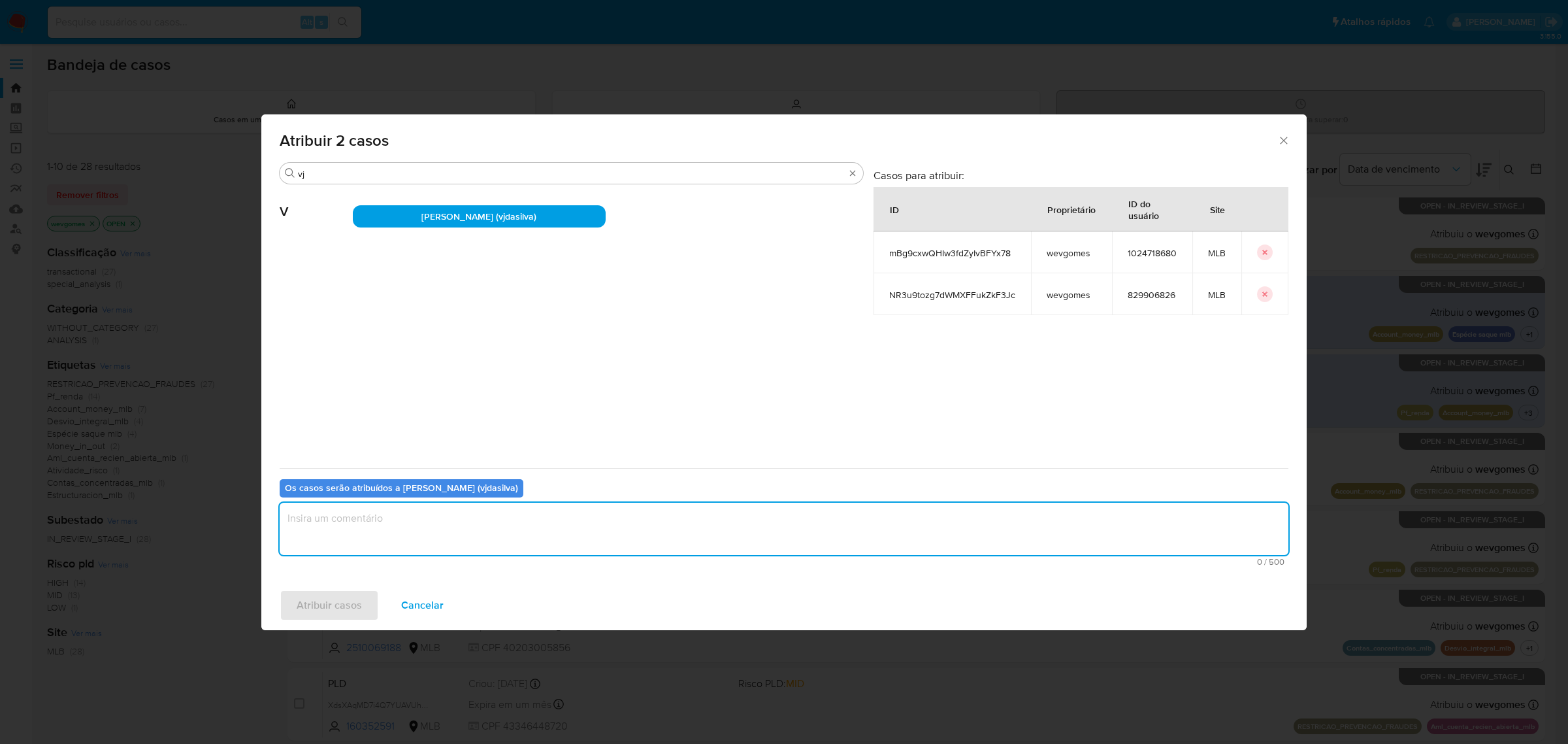
click at [387, 515] on textarea "assign-modal" at bounding box center [784, 528] width 1009 height 52
type textarea "."
click at [320, 595] on span "Atribuir casos" at bounding box center [329, 605] width 65 height 29
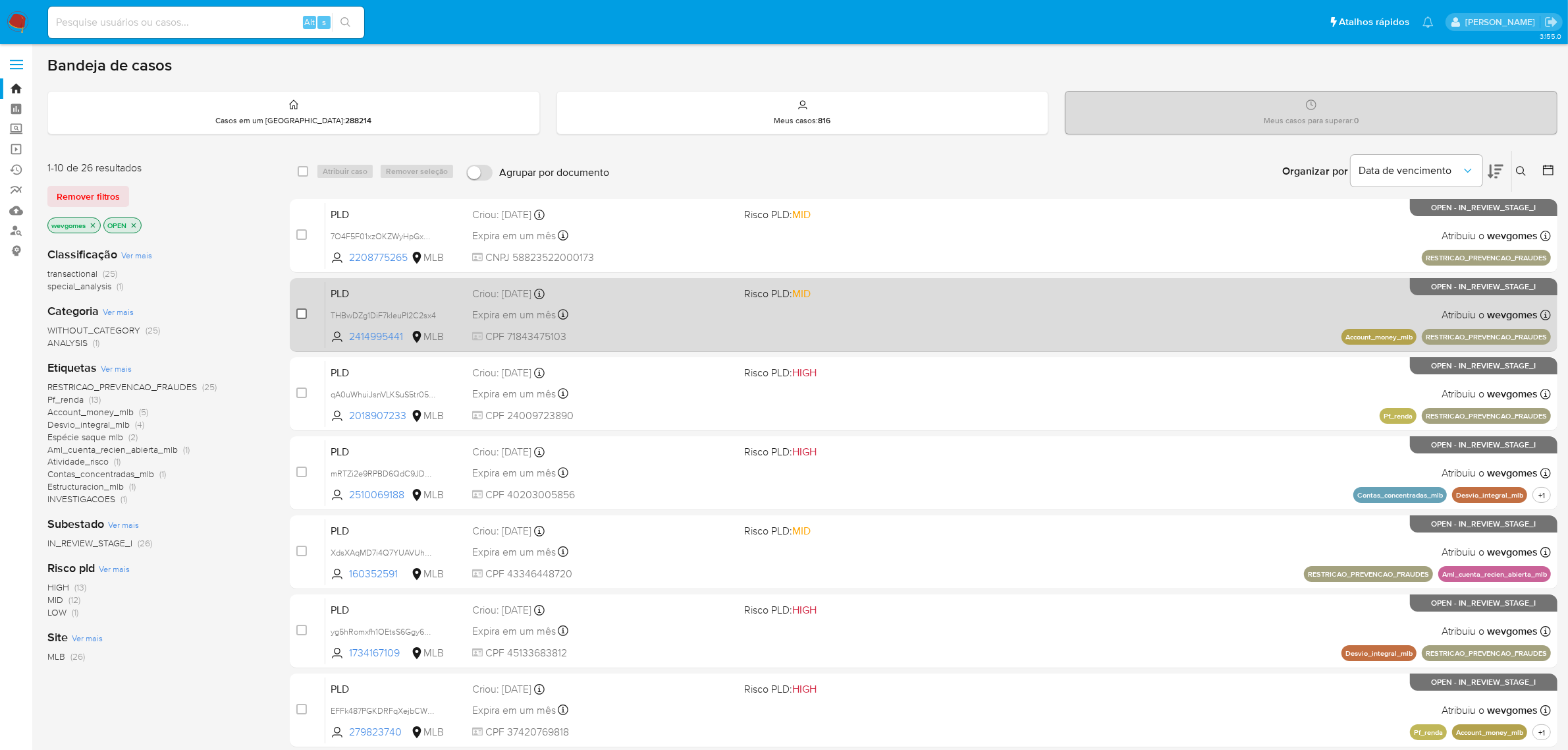
click at [304, 314] on input "checkbox" at bounding box center [301, 314] width 11 height 11
checkbox input "true"
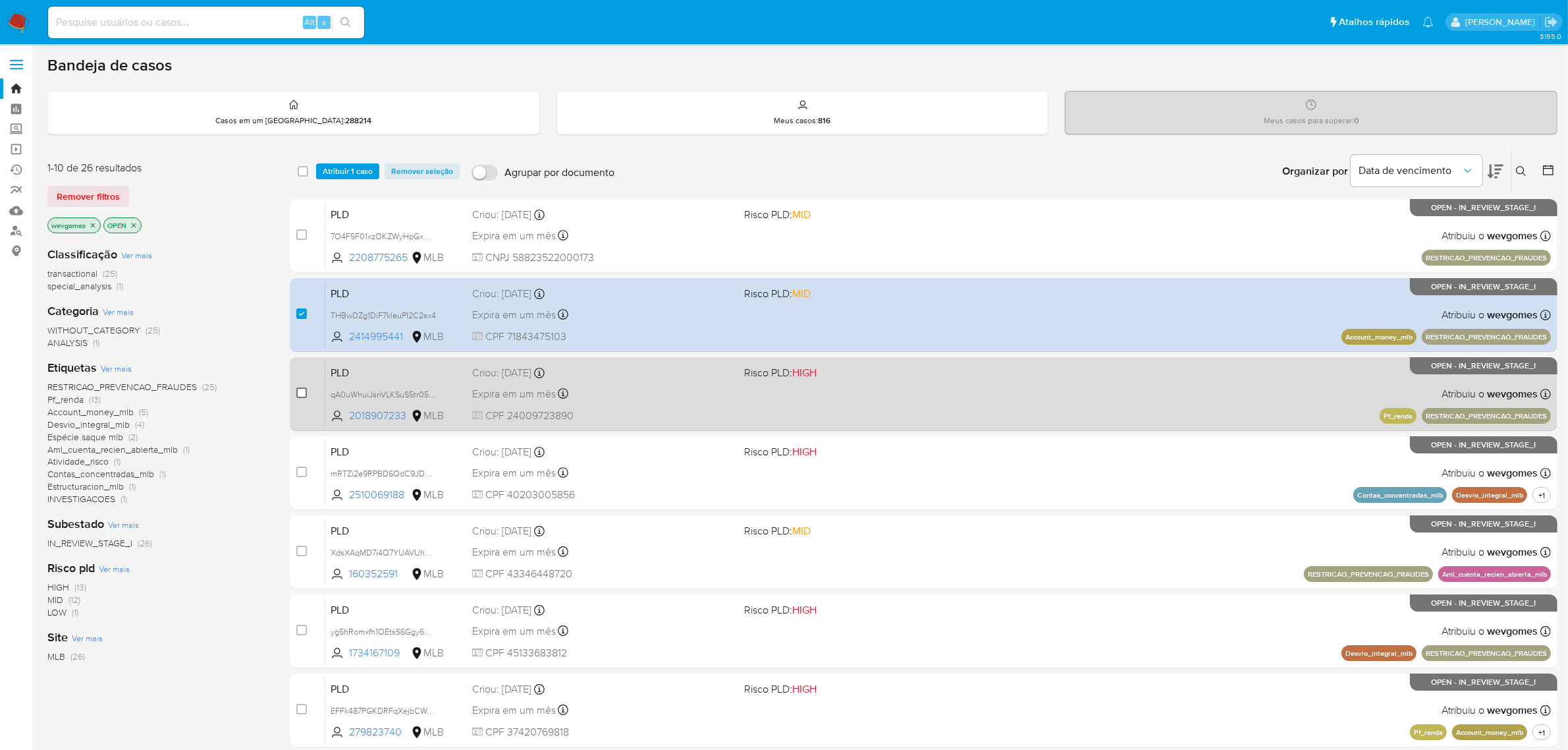
click at [297, 394] on input "checkbox" at bounding box center [301, 393] width 11 height 11
checkbox input "true"
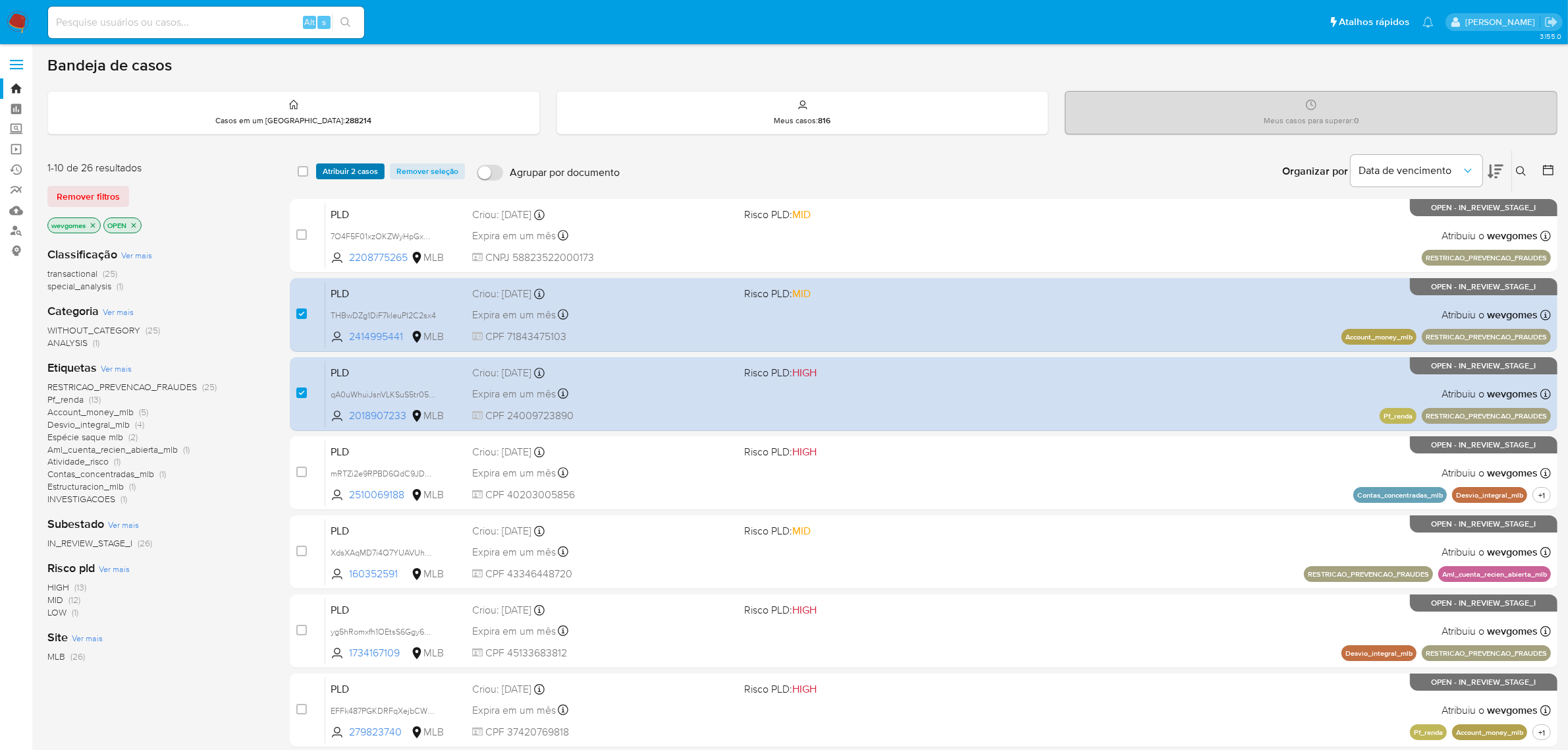
click at [354, 171] on span "Atribuir 2 casos" at bounding box center [351, 171] width 55 height 13
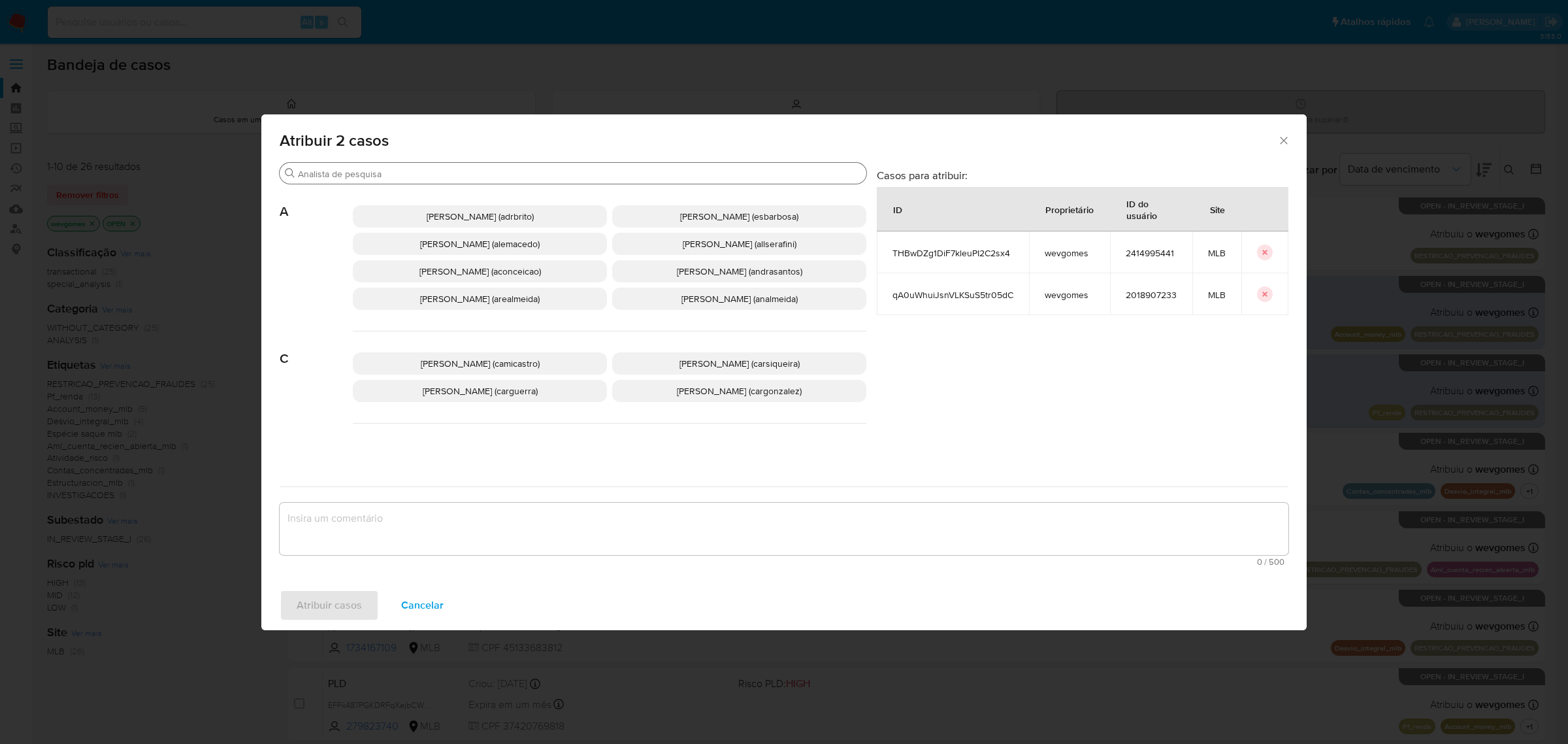
click at [423, 177] on input "Procurar" at bounding box center [580, 174] width 563 height 12
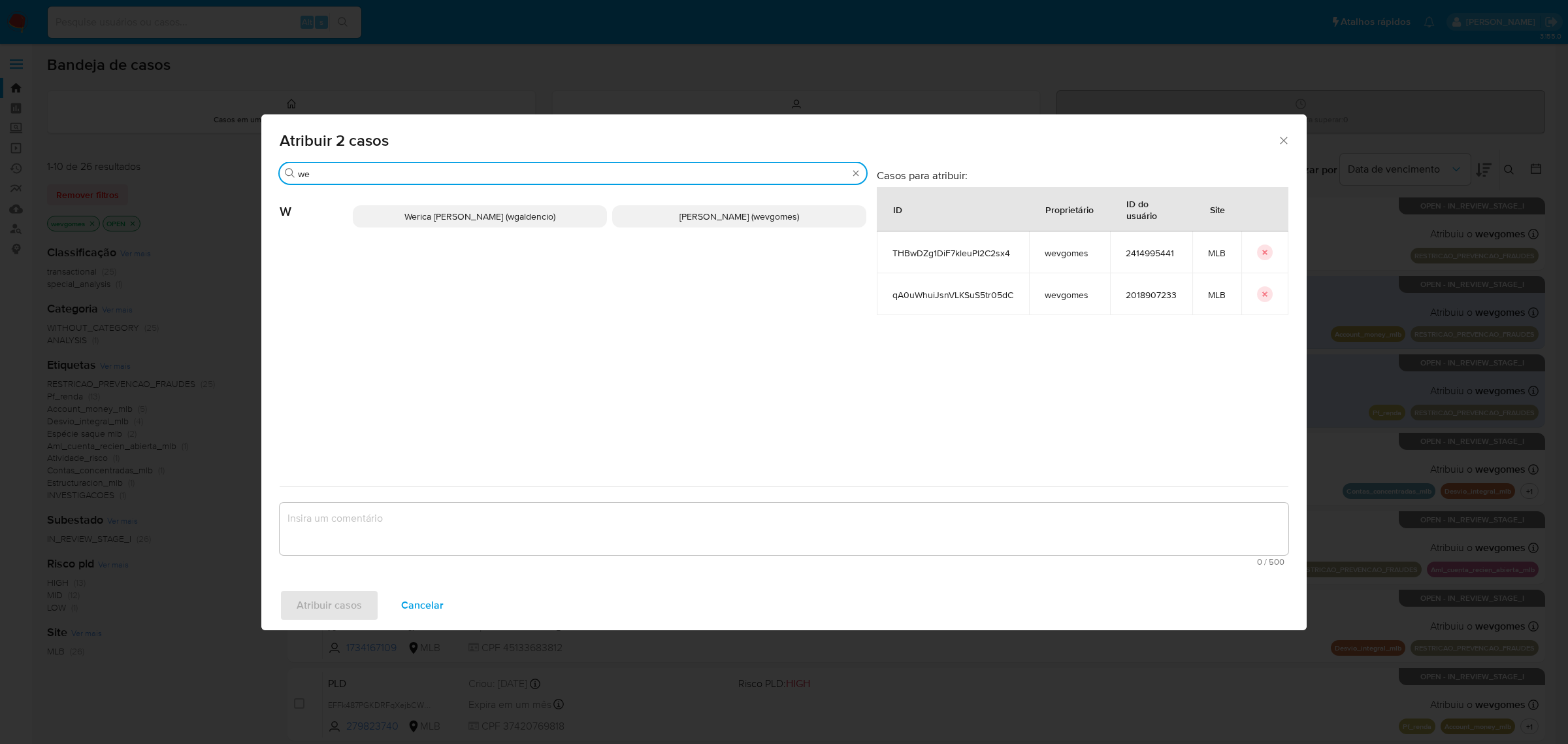
type input "we"
click at [448, 222] on span "Werica Juliana Galdencio (wgaldencio)" at bounding box center [480, 216] width 151 height 13
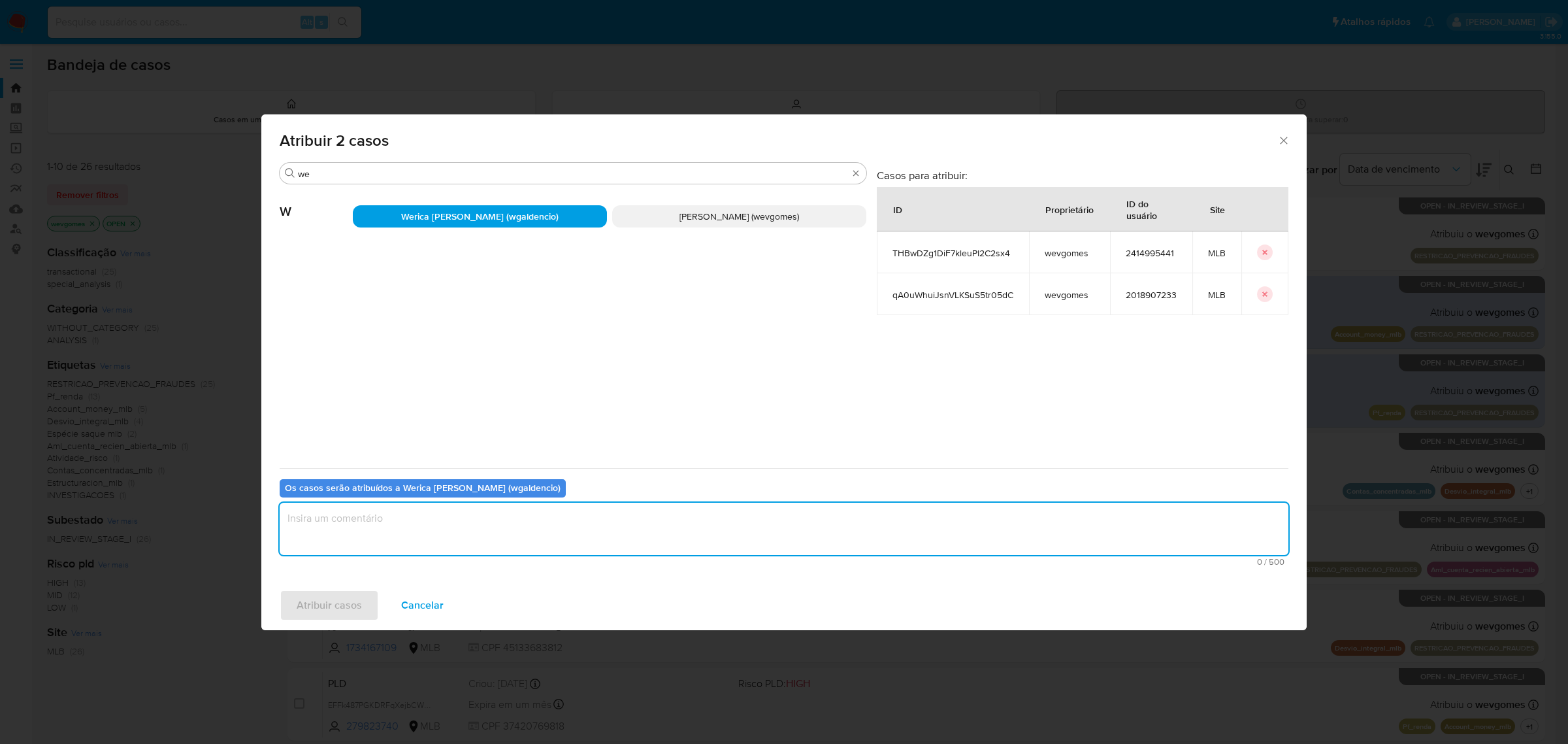
click at [389, 524] on textarea "assign-modal" at bounding box center [784, 528] width 1009 height 52
type textarea "."
click at [338, 602] on span "Atribuir casos" at bounding box center [329, 605] width 65 height 29
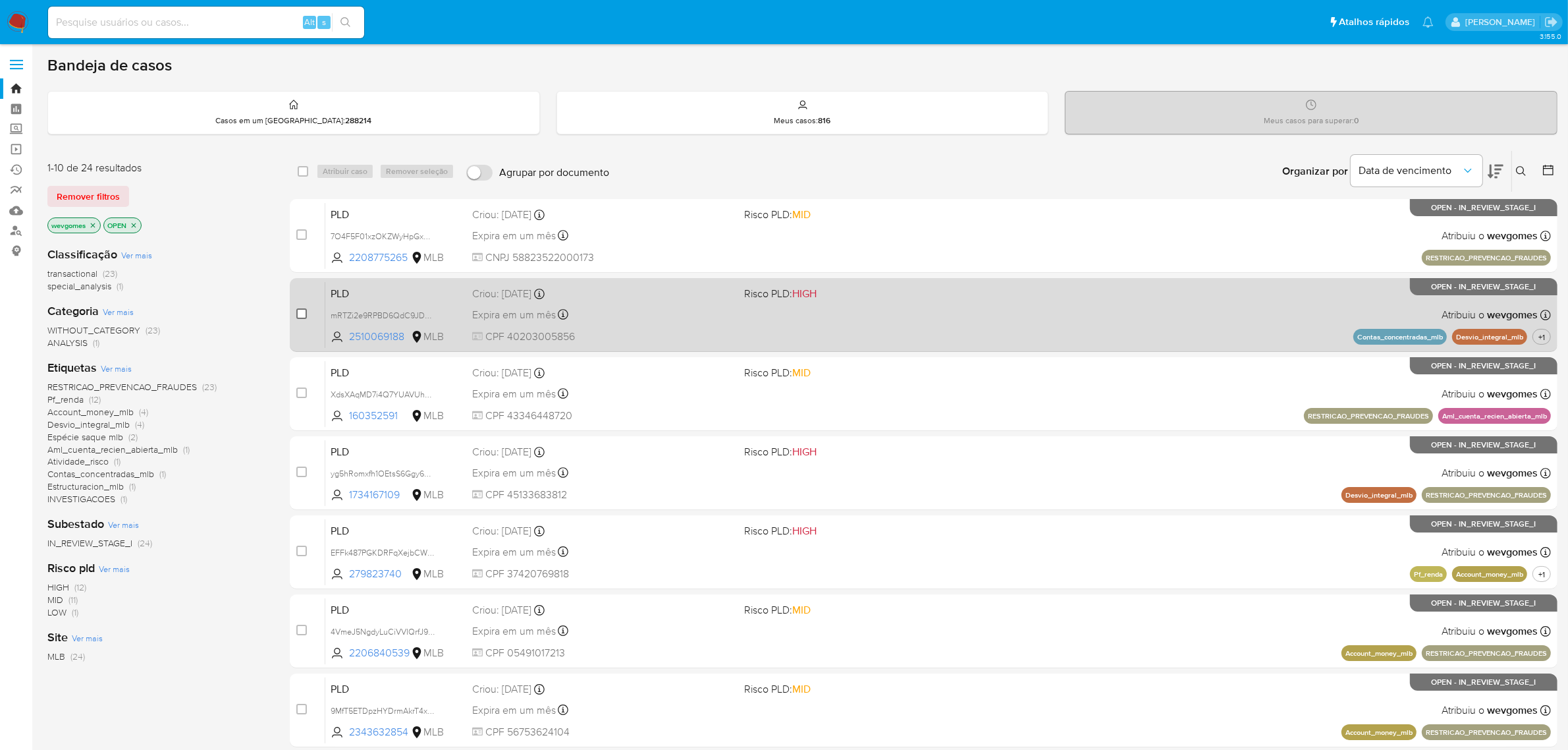
click at [296, 311] on input "checkbox" at bounding box center [301, 314] width 11 height 11
checkbox input "true"
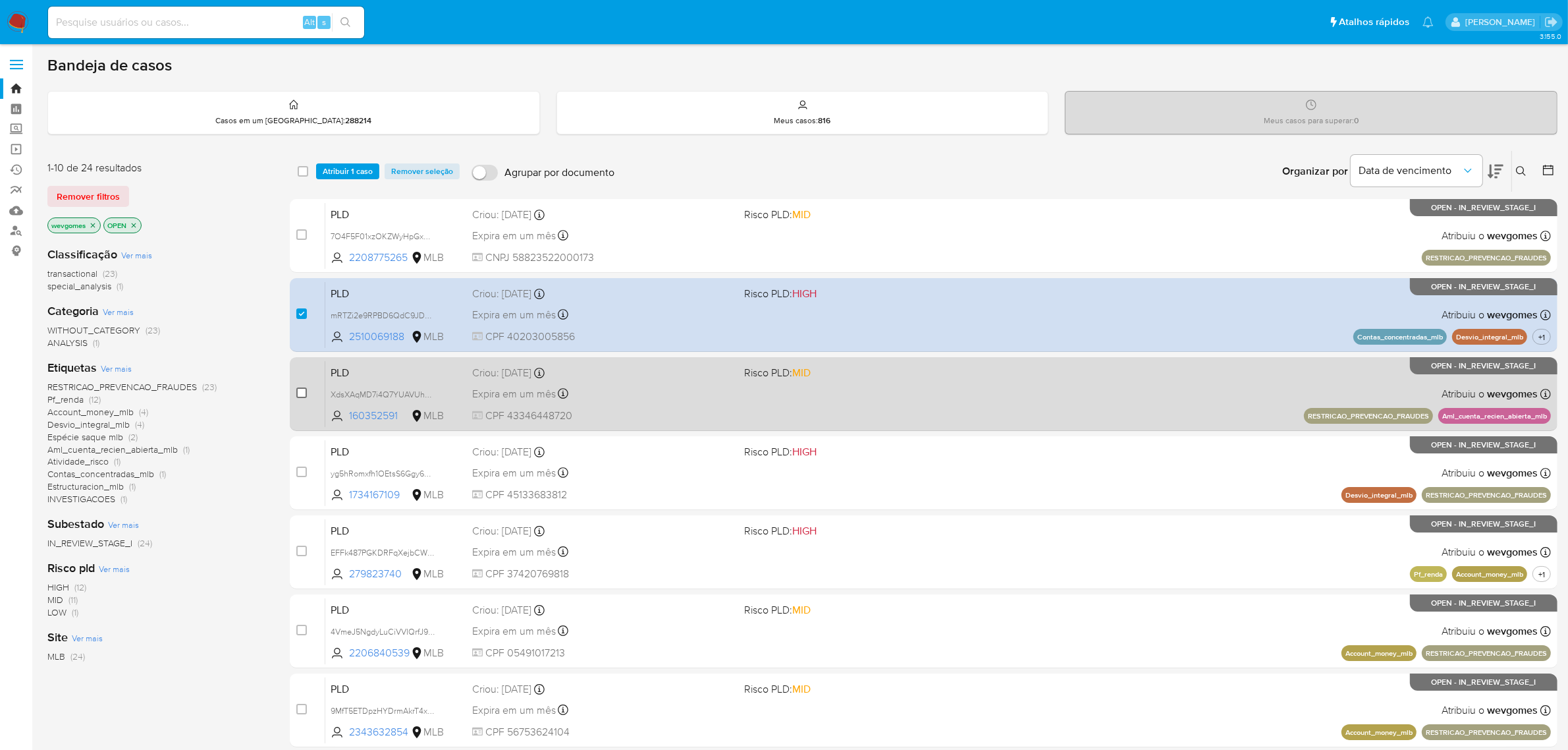
click at [298, 394] on input "checkbox" at bounding box center [301, 393] width 11 height 11
checkbox input "true"
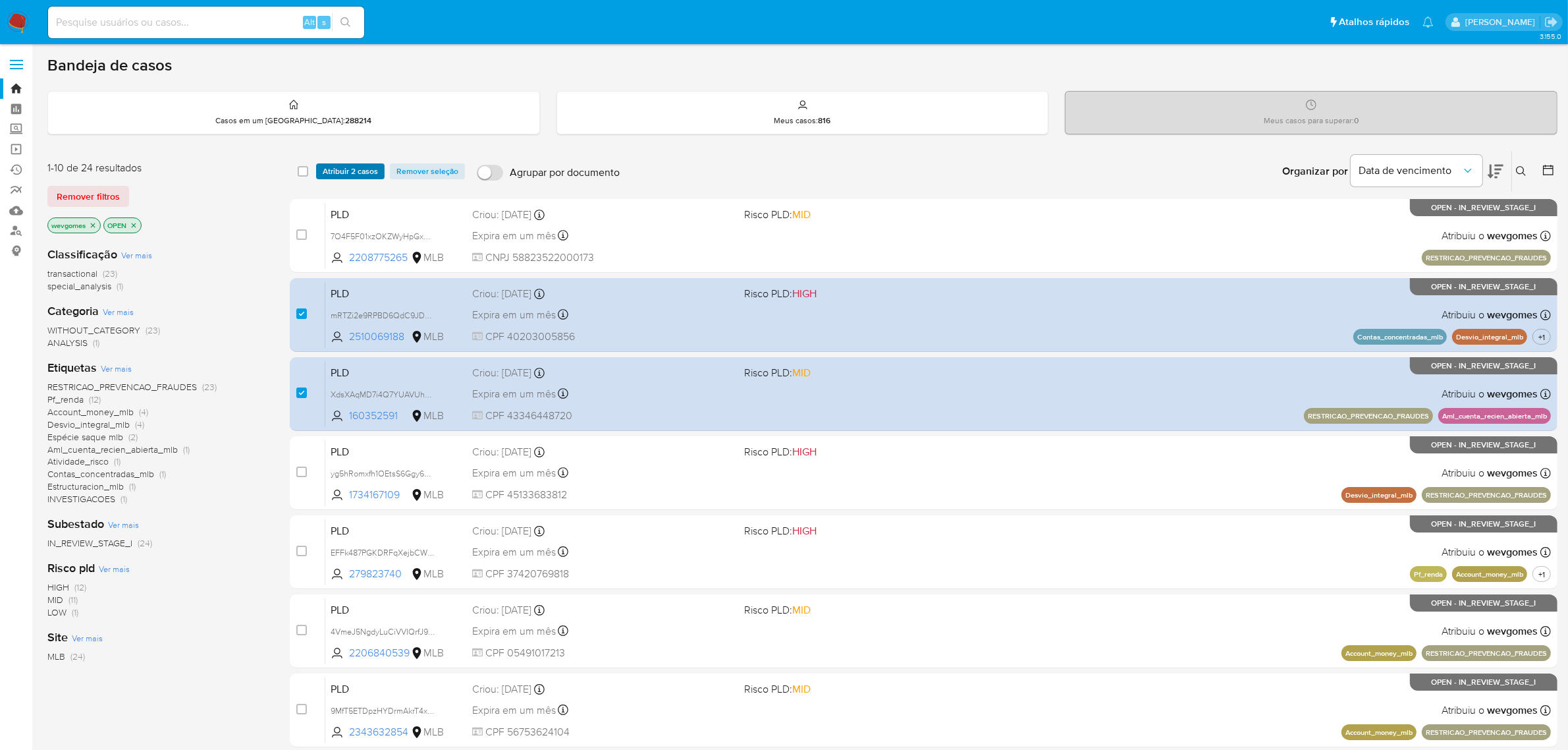
click at [353, 168] on span "Atribuir 2 casos" at bounding box center [351, 171] width 55 height 13
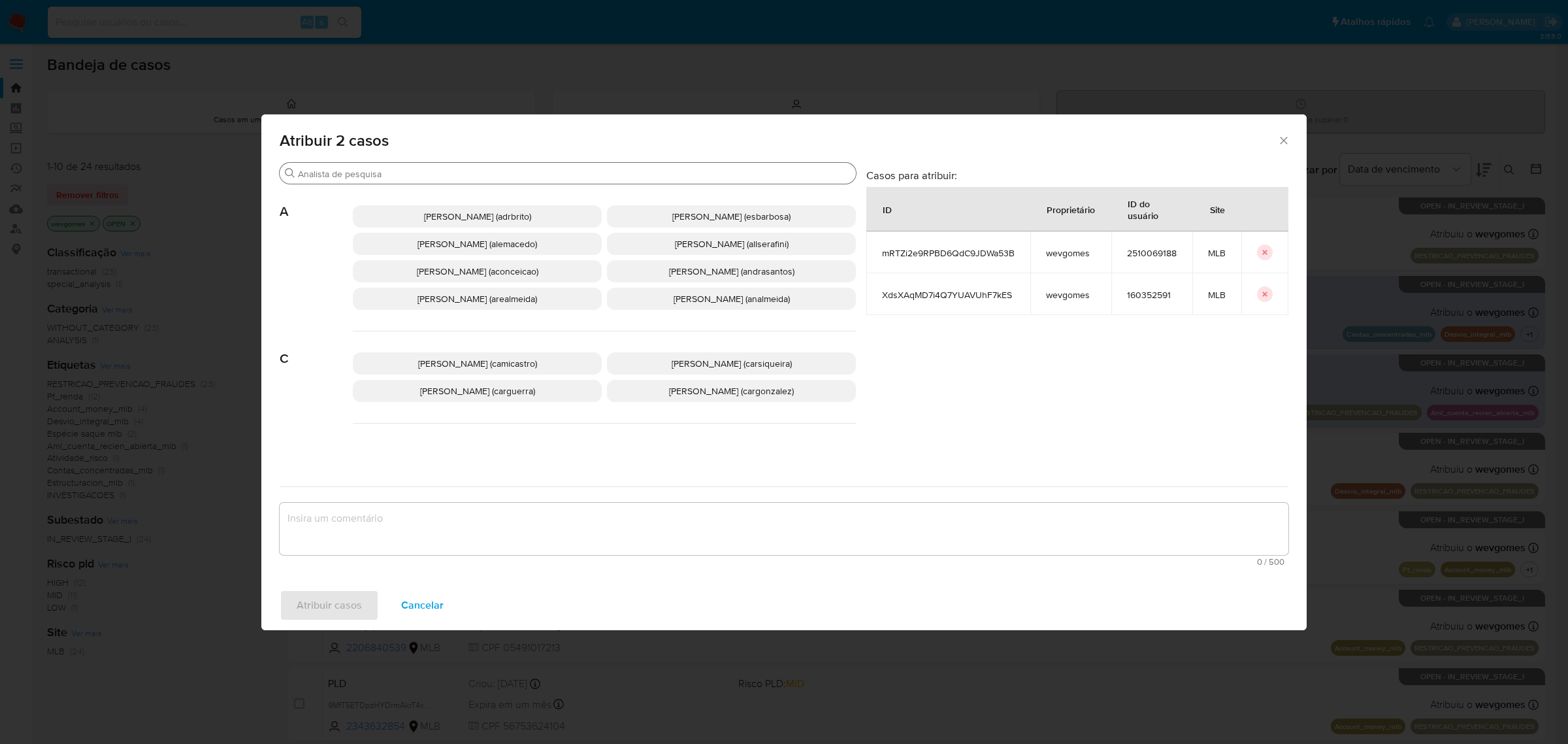
click at [431, 168] on input "Procurar" at bounding box center [574, 174] width 553 height 12
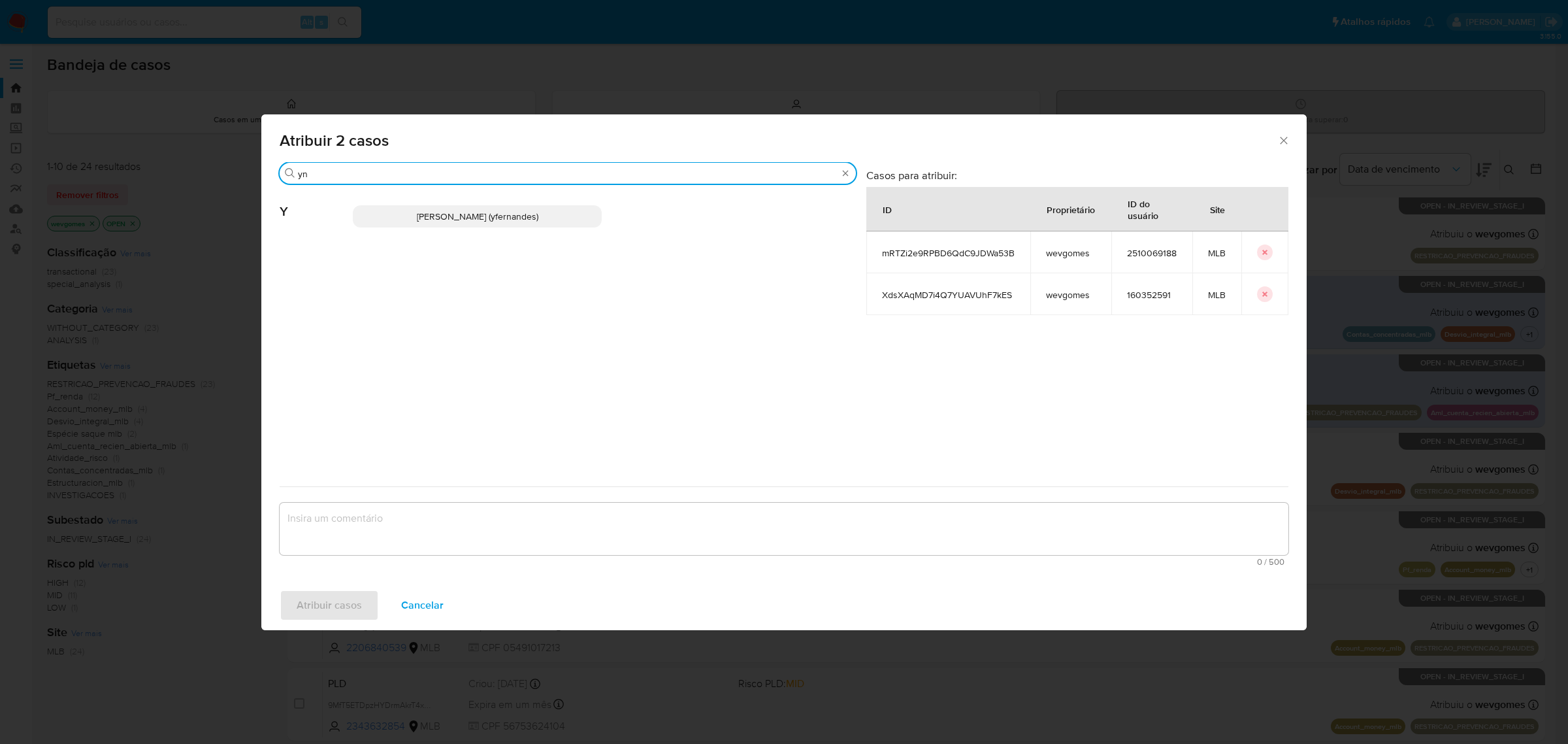
type input "yn"
click at [451, 224] on p "Yngrid Fernandes Domingues (yfernandes)" at bounding box center [477, 216] width 249 height 22
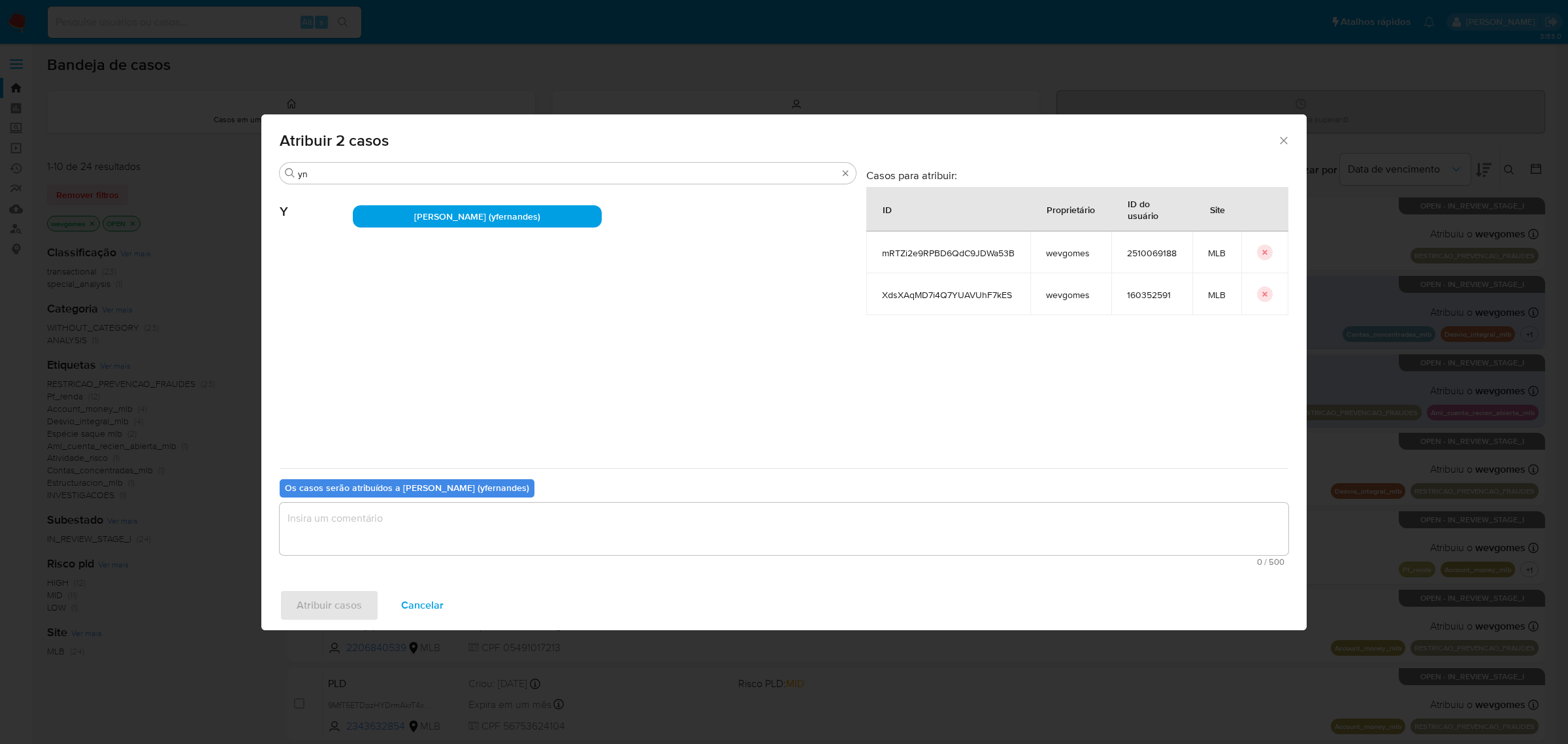
click at [370, 520] on textarea "assign-modal" at bounding box center [784, 528] width 1009 height 52
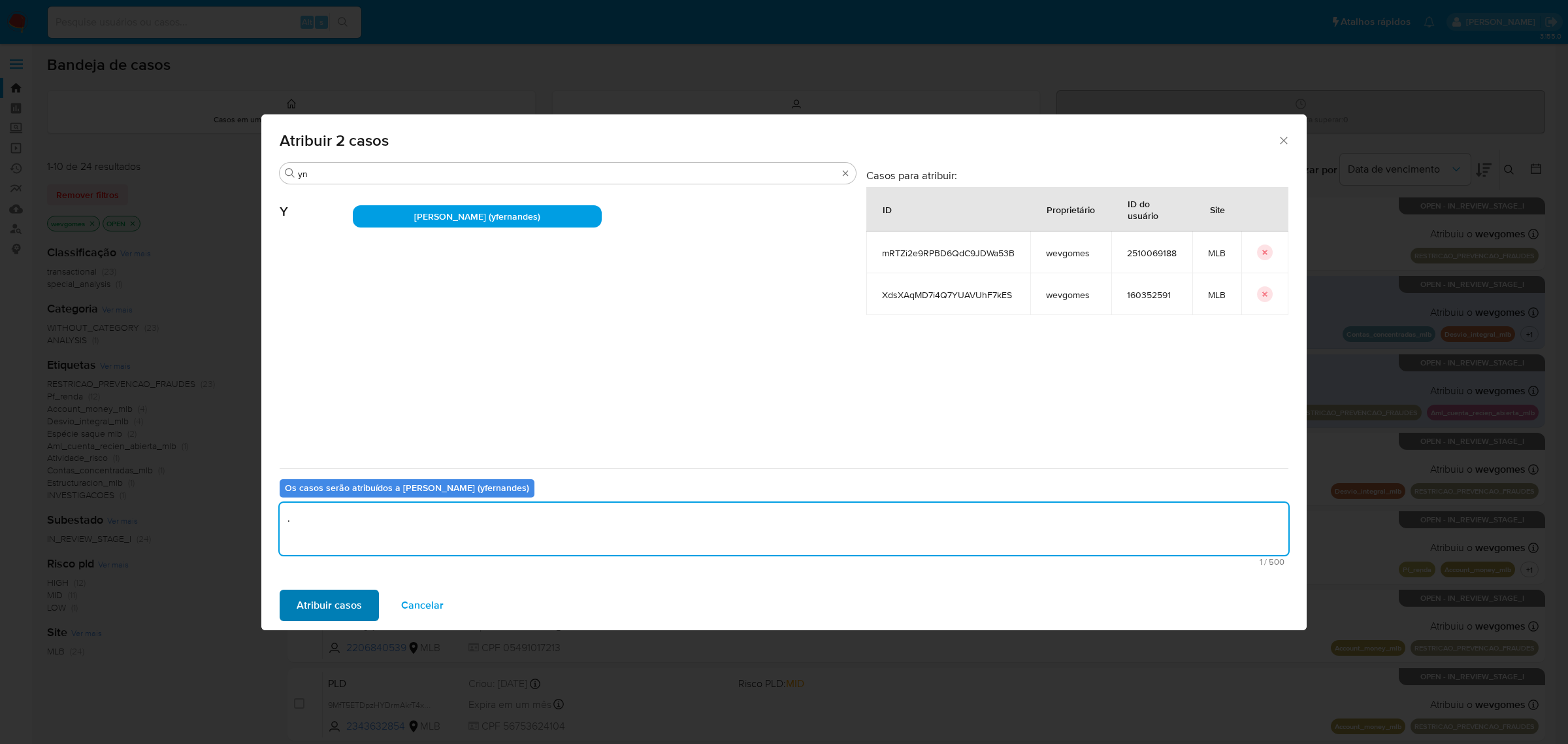
type textarea "."
click at [313, 598] on span "Atribuir casos" at bounding box center [329, 605] width 65 height 29
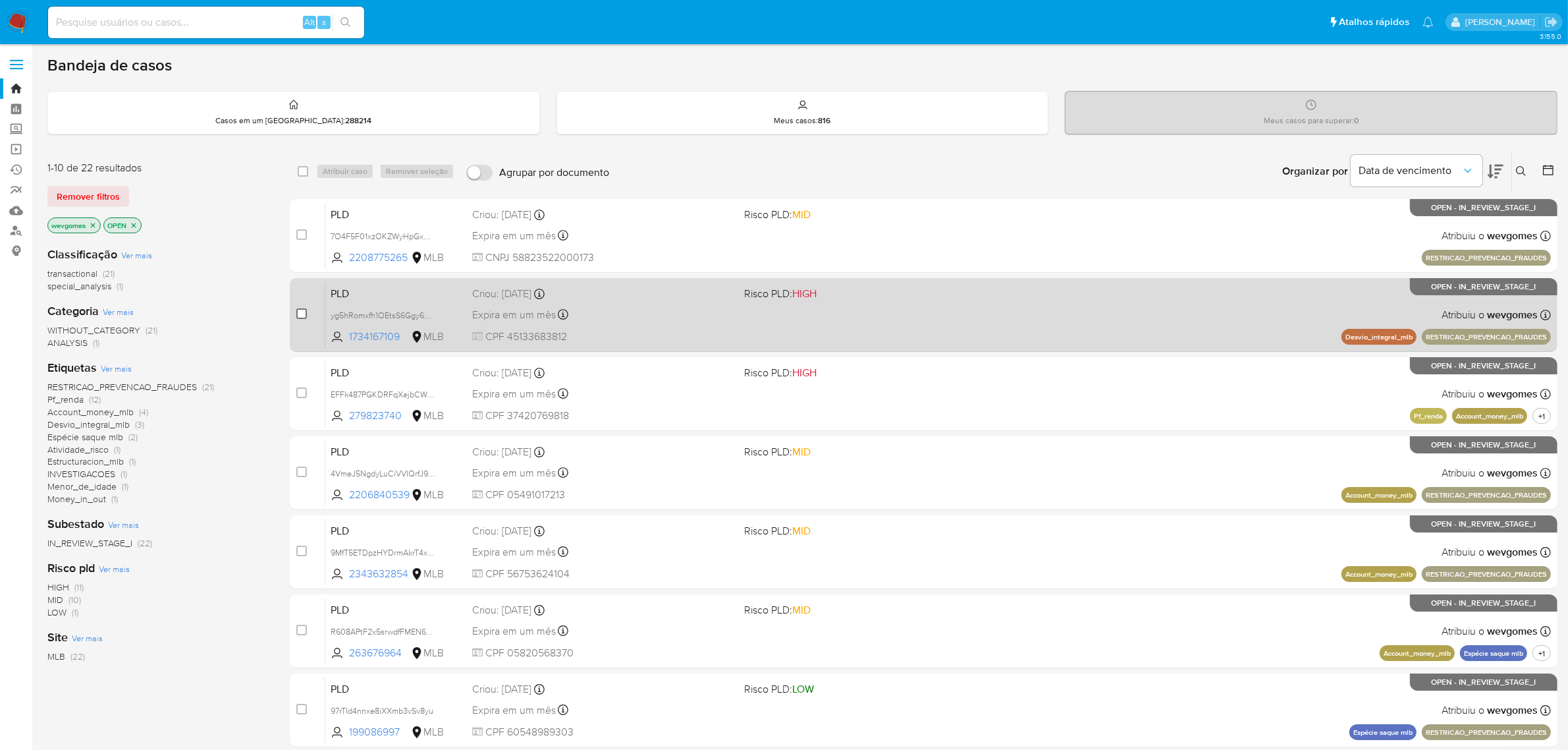
click at [303, 310] on input "checkbox" at bounding box center [301, 314] width 11 height 11
checkbox input "true"
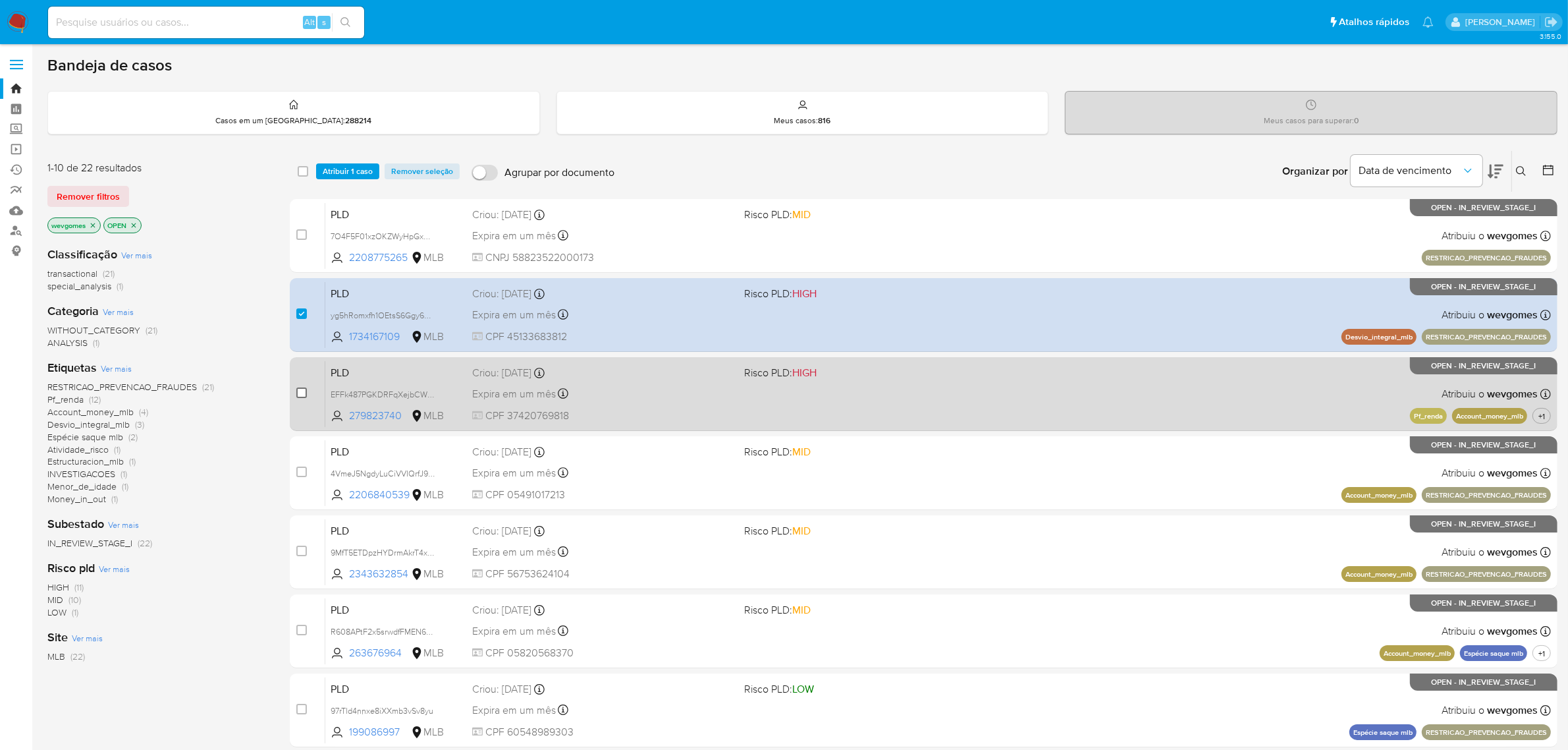
click at [303, 393] on input "checkbox" at bounding box center [301, 393] width 11 height 11
checkbox input "true"
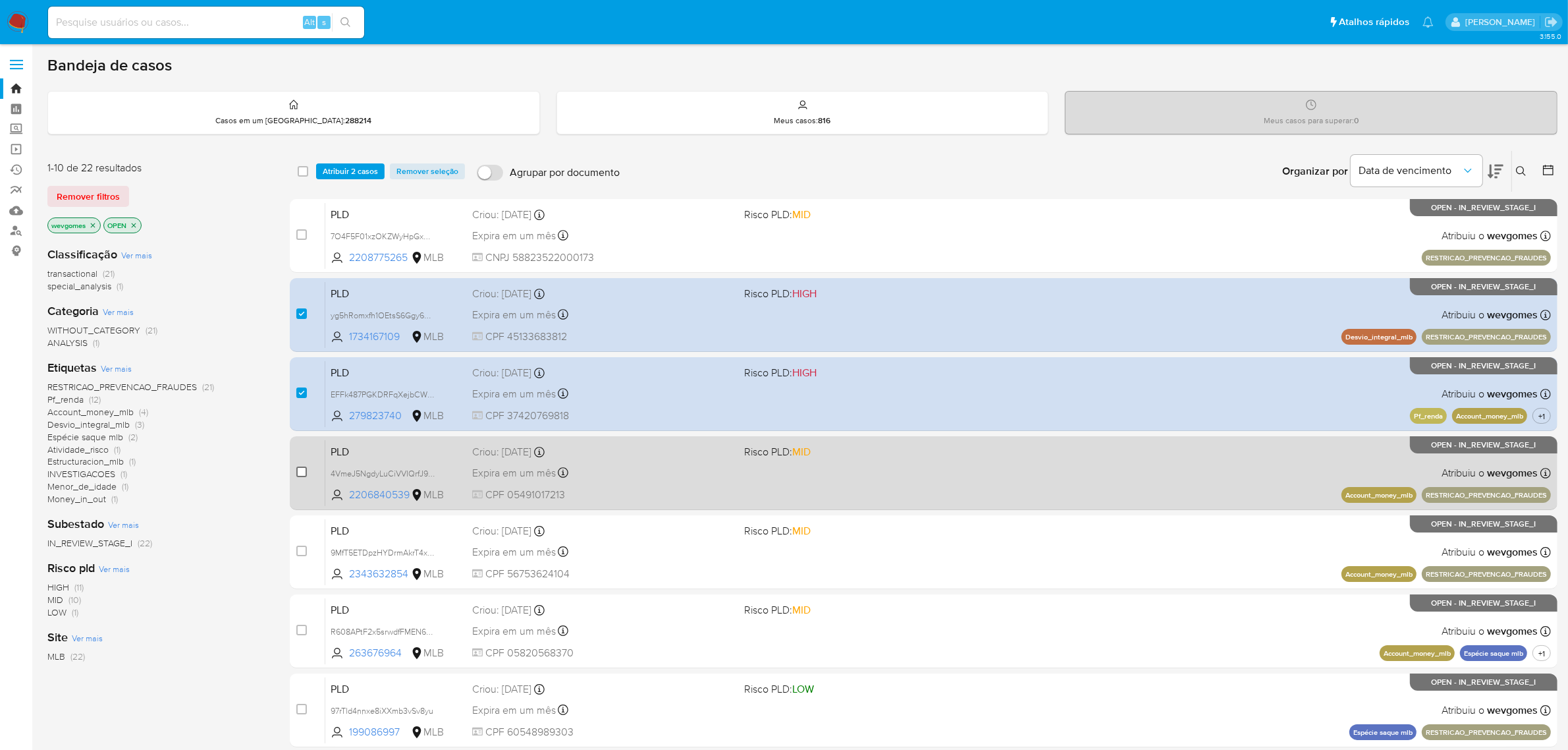
click at [305, 471] on input "checkbox" at bounding box center [301, 472] width 11 height 11
checkbox input "true"
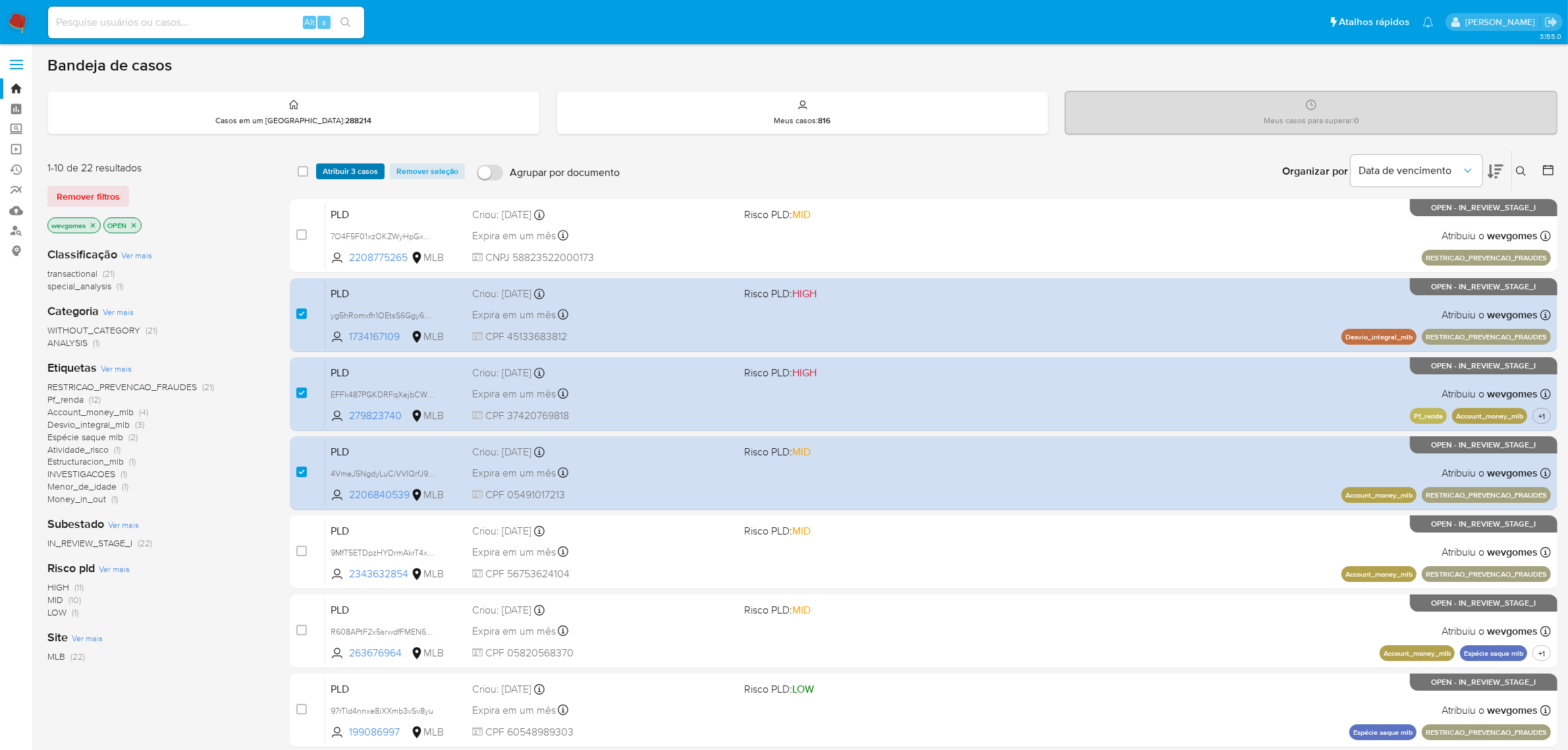
click at [351, 171] on span "Atribuir 3 casos" at bounding box center [351, 171] width 55 height 13
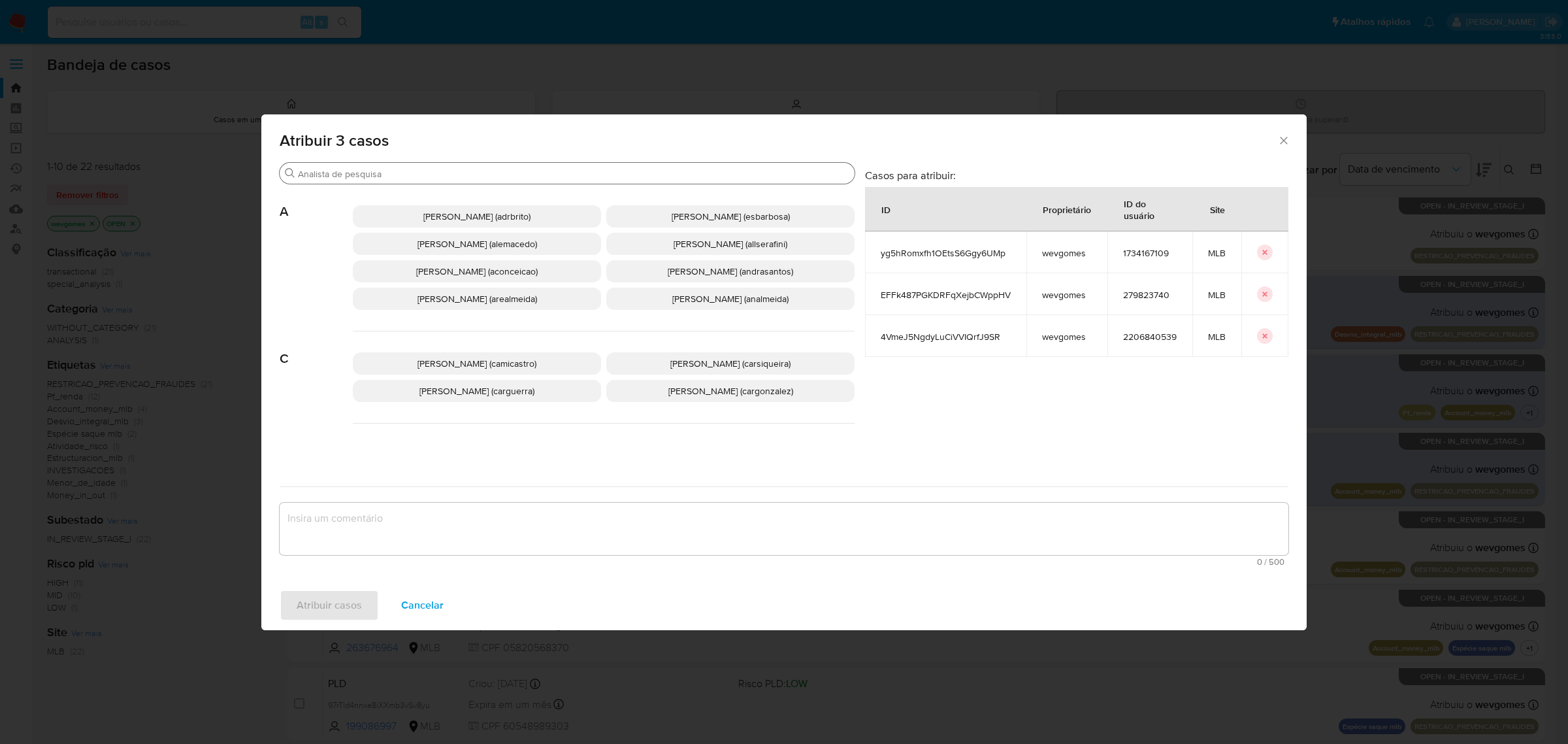
click at [364, 173] on input "Procurar" at bounding box center [573, 174] width 551 height 12
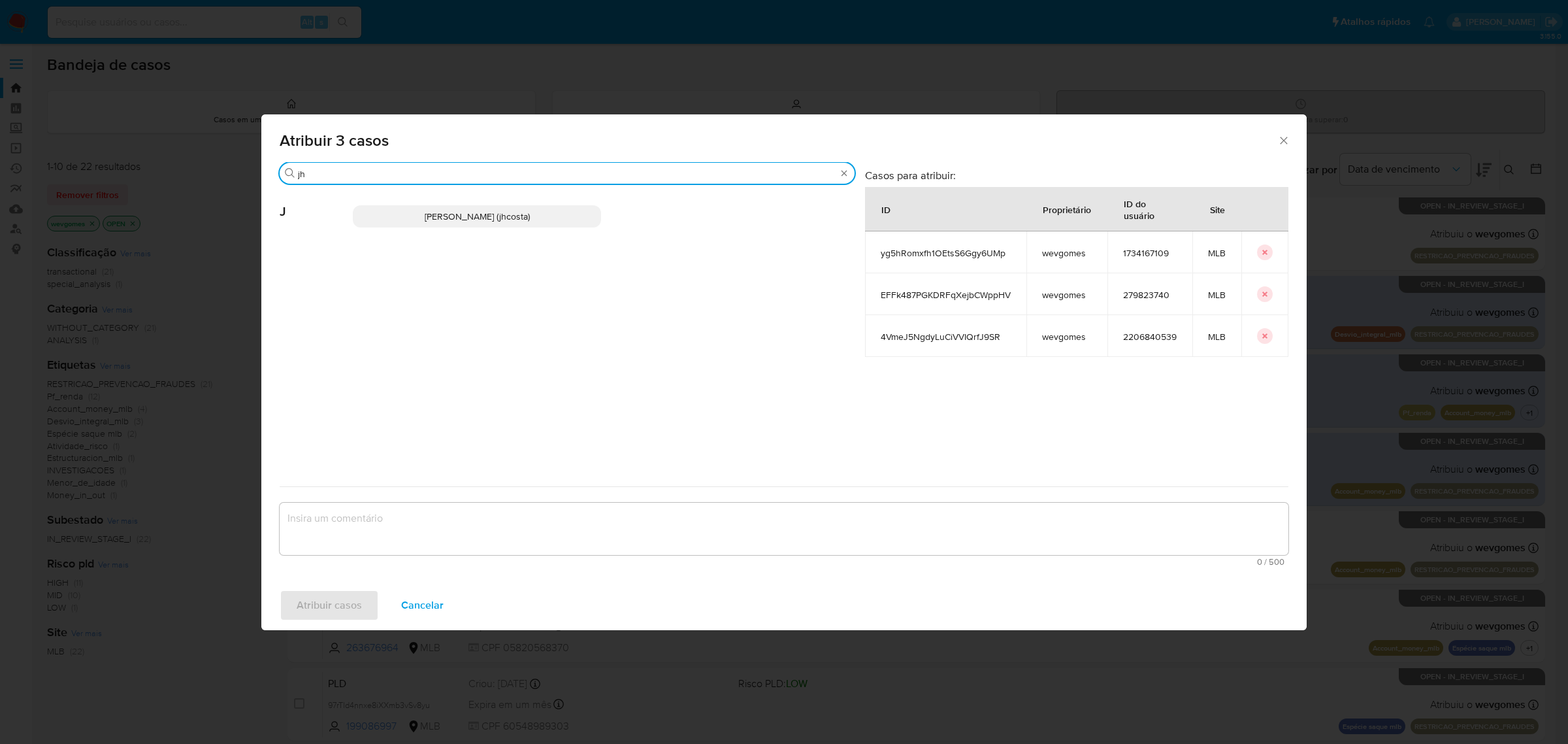
type input "jh"
click at [442, 213] on span "Jhonata De Sousa Costa (jhcosta)" at bounding box center [477, 216] width 105 height 13
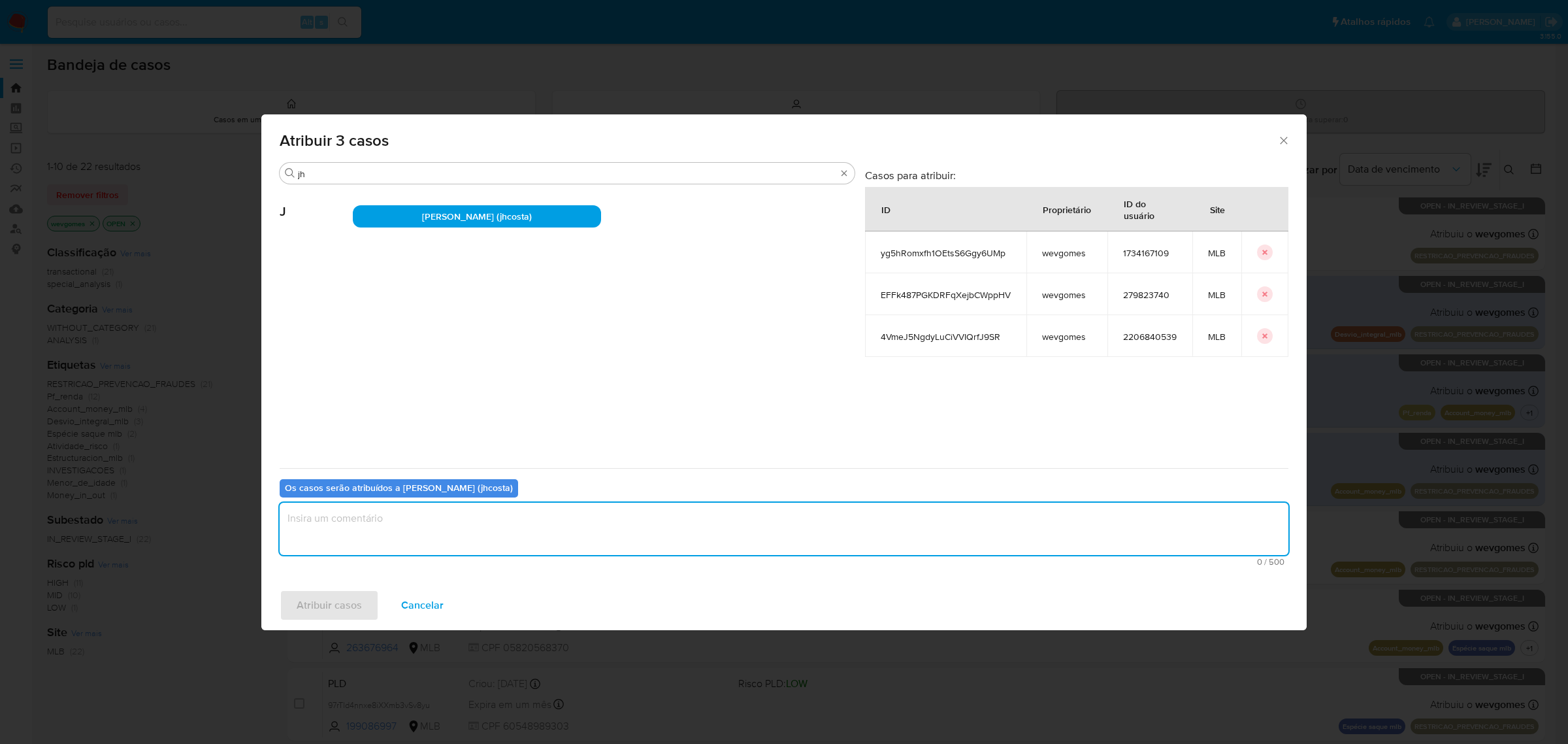
click at [378, 526] on textarea "assign-modal" at bounding box center [784, 528] width 1009 height 52
type textarea "."
click at [325, 598] on span "Atribuir casos" at bounding box center [329, 605] width 65 height 29
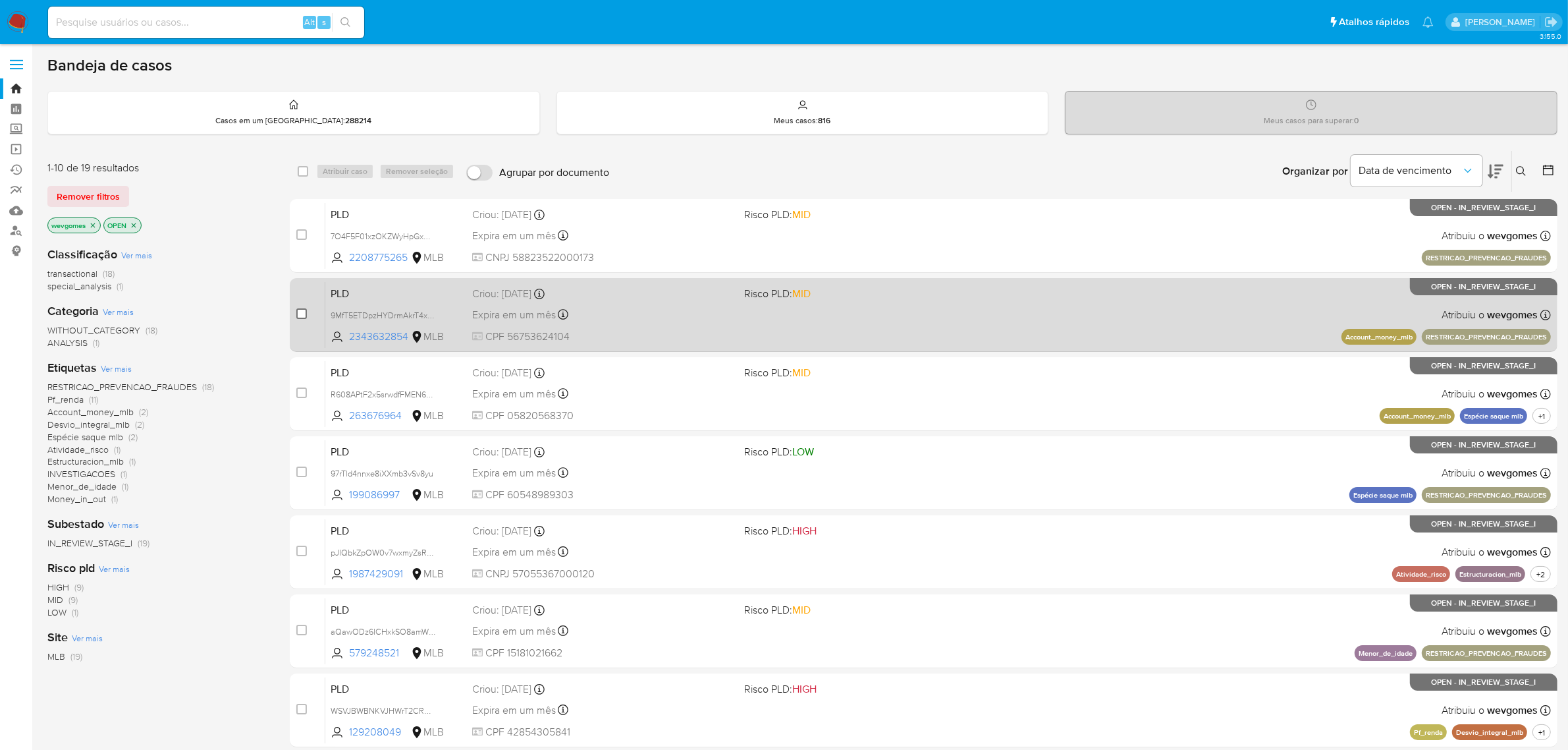
click at [303, 313] on input "checkbox" at bounding box center [301, 314] width 11 height 11
checkbox input "true"
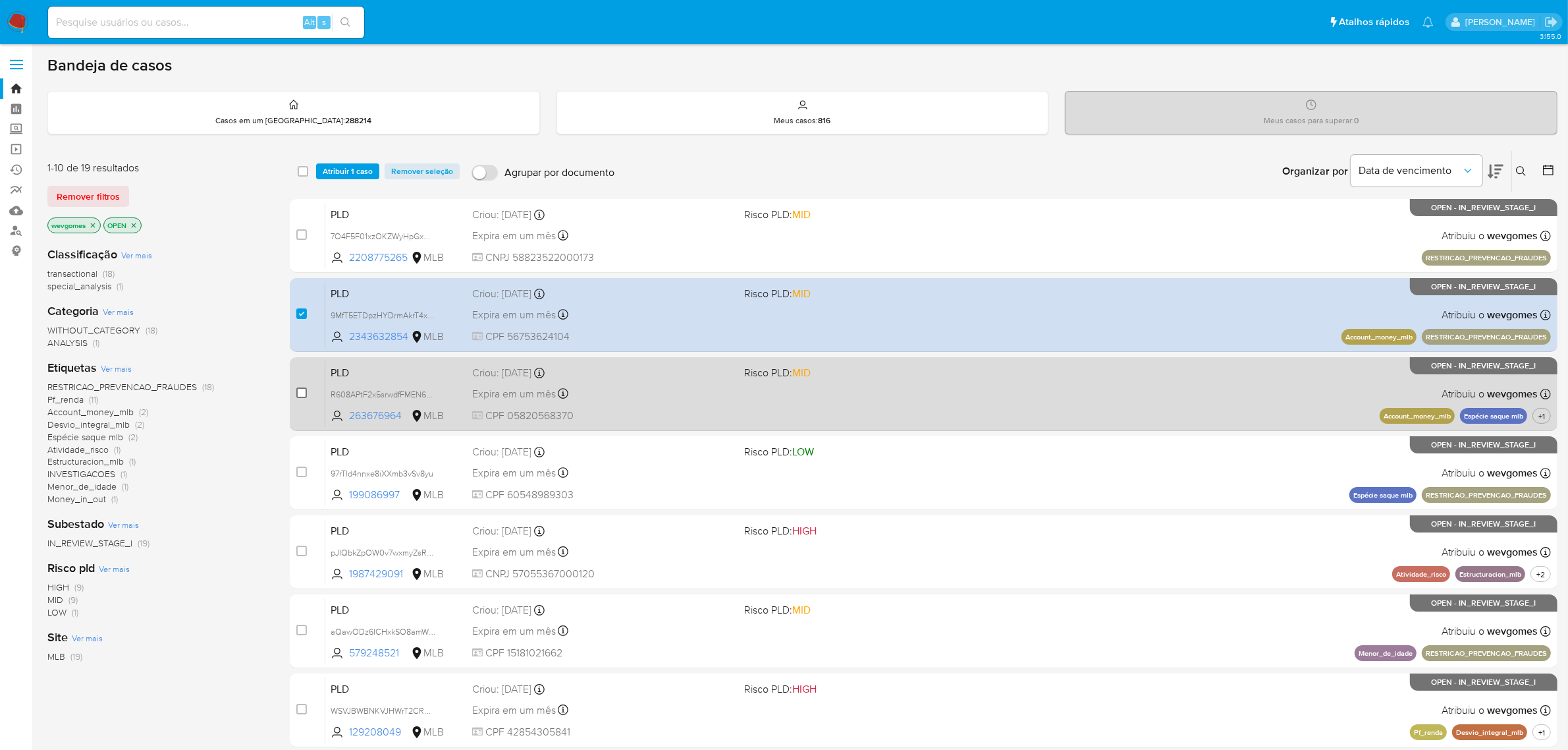
click at [301, 388] on input "checkbox" at bounding box center [301, 393] width 11 height 11
checkbox input "true"
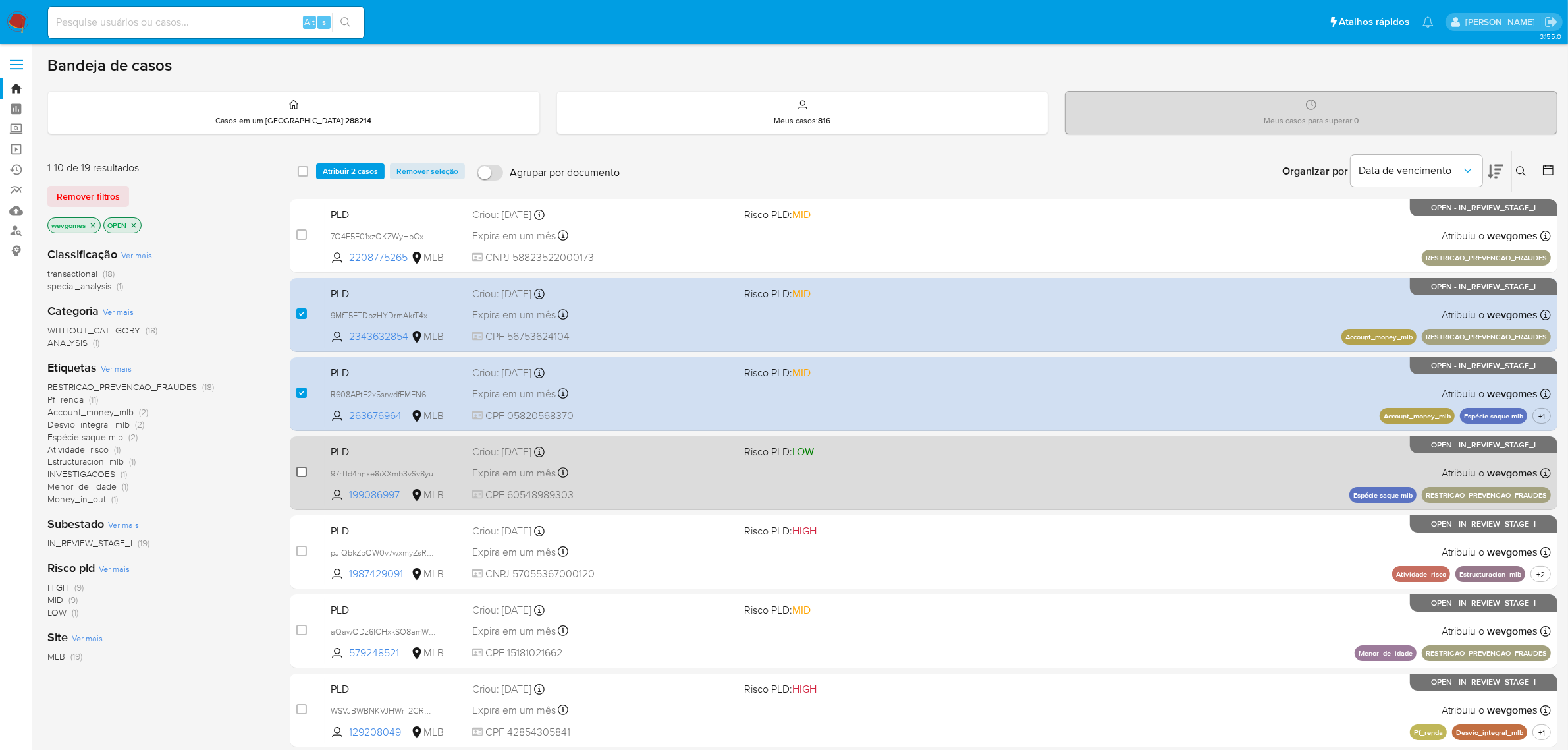
click at [301, 470] on input "checkbox" at bounding box center [301, 472] width 11 height 11
checkbox input "true"
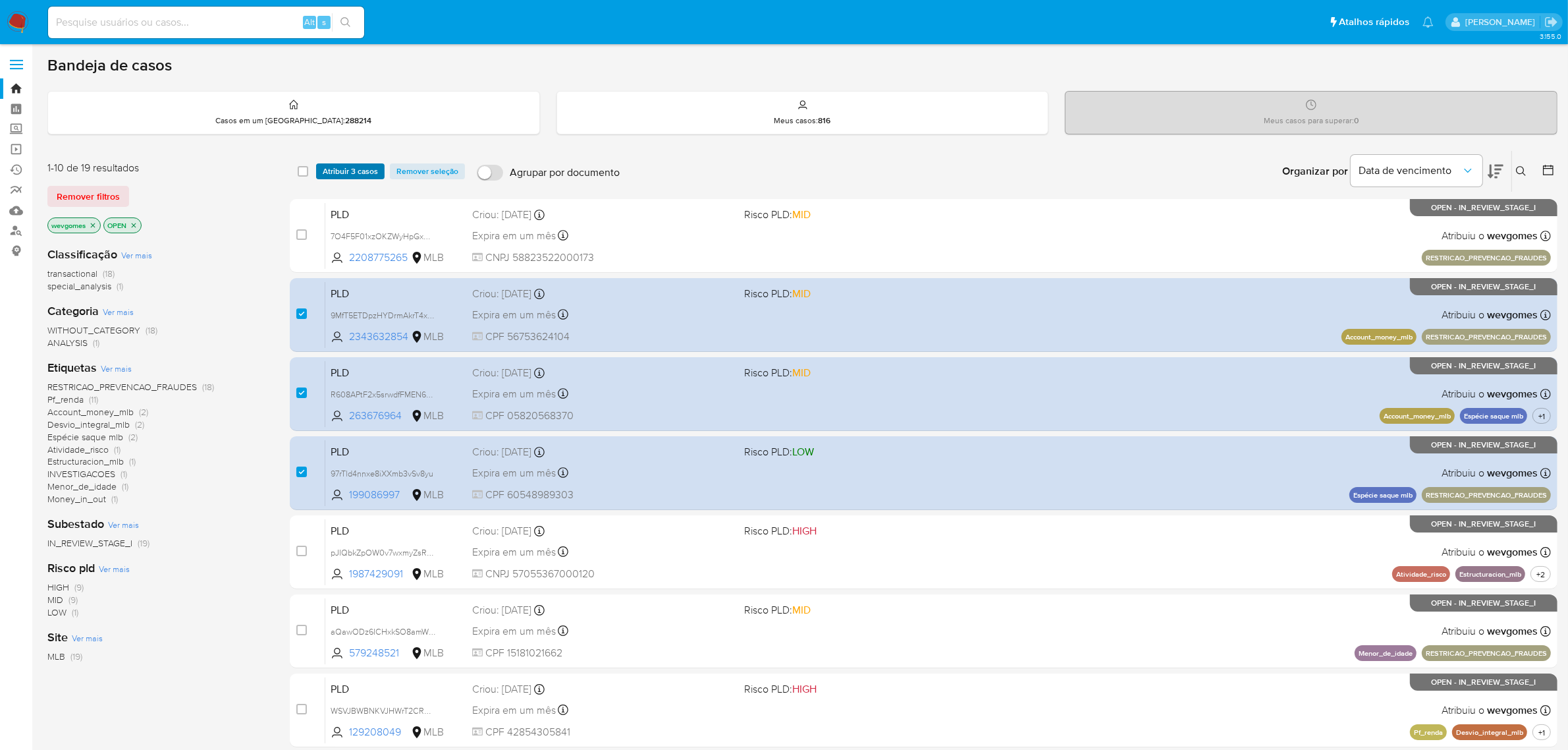
click at [353, 178] on span "Atribuir 3 casos" at bounding box center [351, 171] width 55 height 13
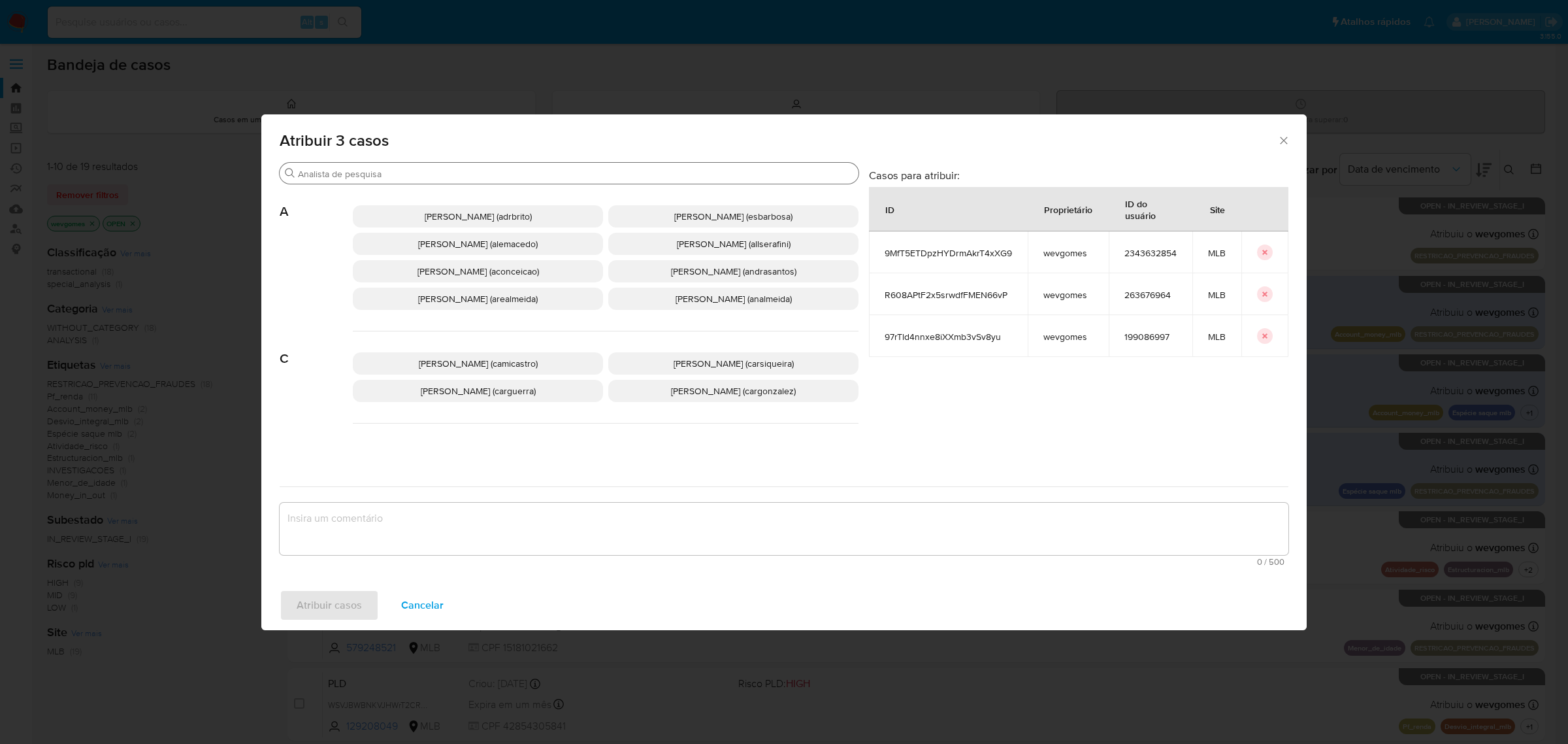
click at [410, 171] on input "Procurar" at bounding box center [576, 174] width 555 height 12
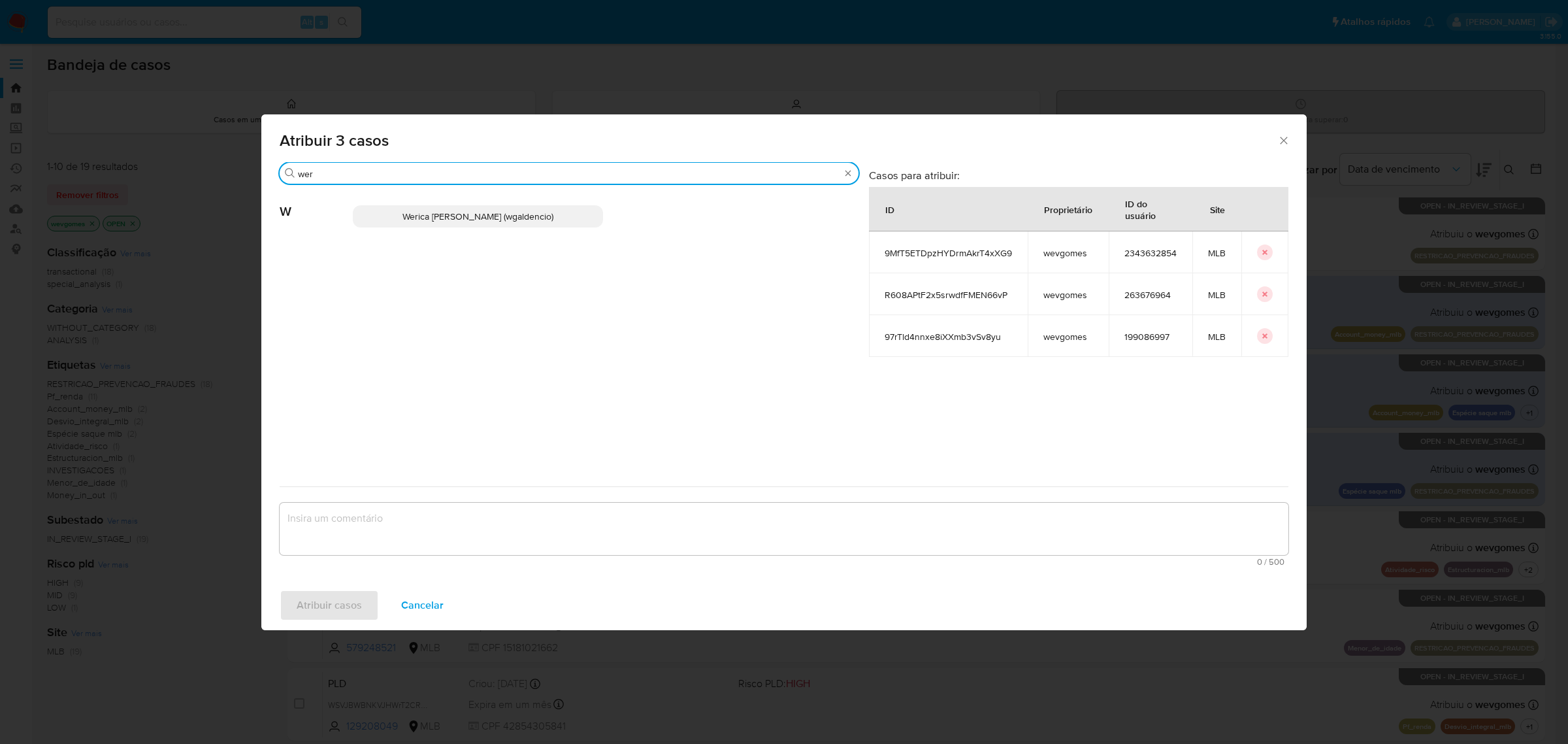
type input "wer"
click at [416, 210] on span "Werica Juliana Galdencio (wgaldencio)" at bounding box center [478, 216] width 151 height 13
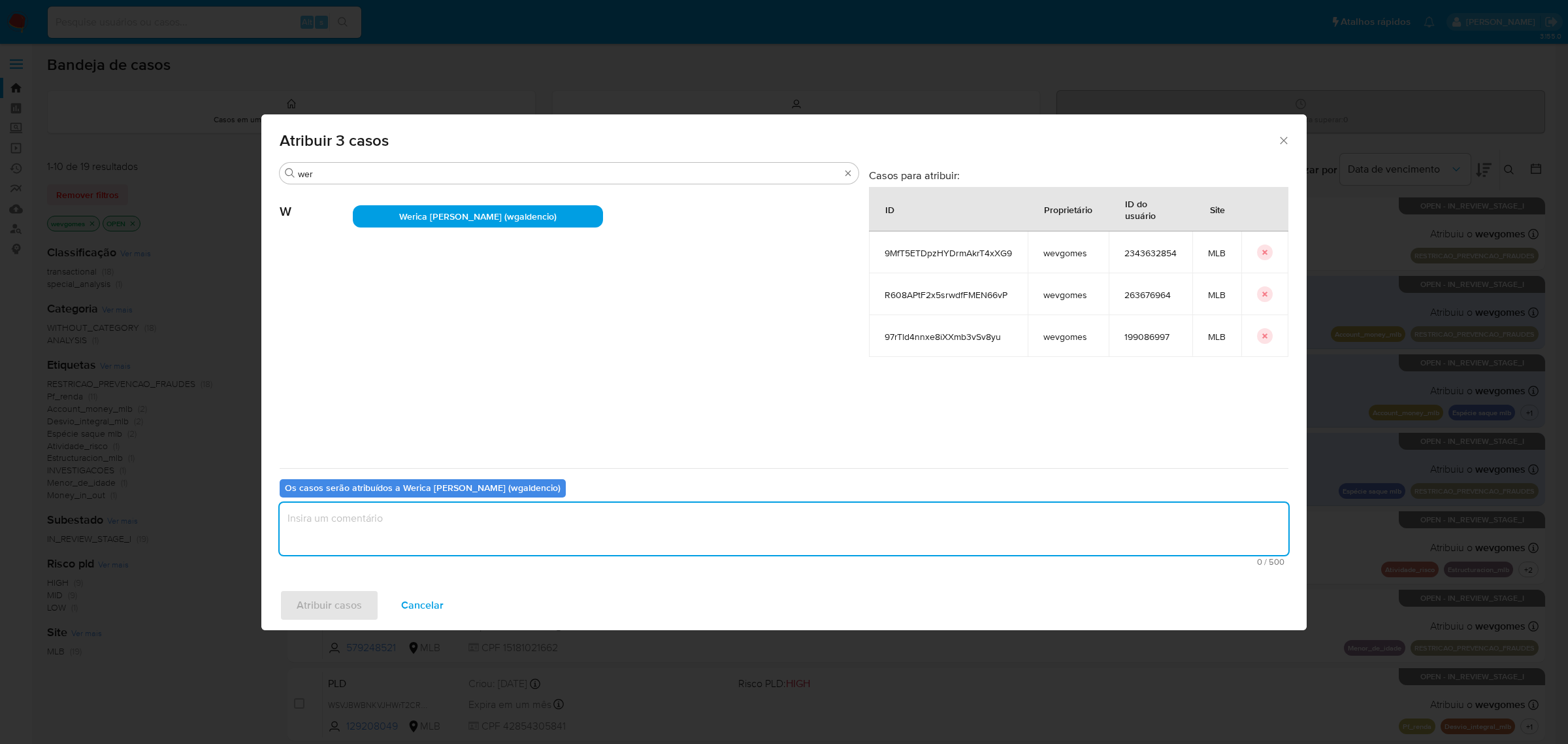
click at [361, 518] on textarea "assign-modal" at bounding box center [784, 528] width 1009 height 52
type textarea "."
click at [338, 609] on span "Atribuir casos" at bounding box center [329, 605] width 65 height 29
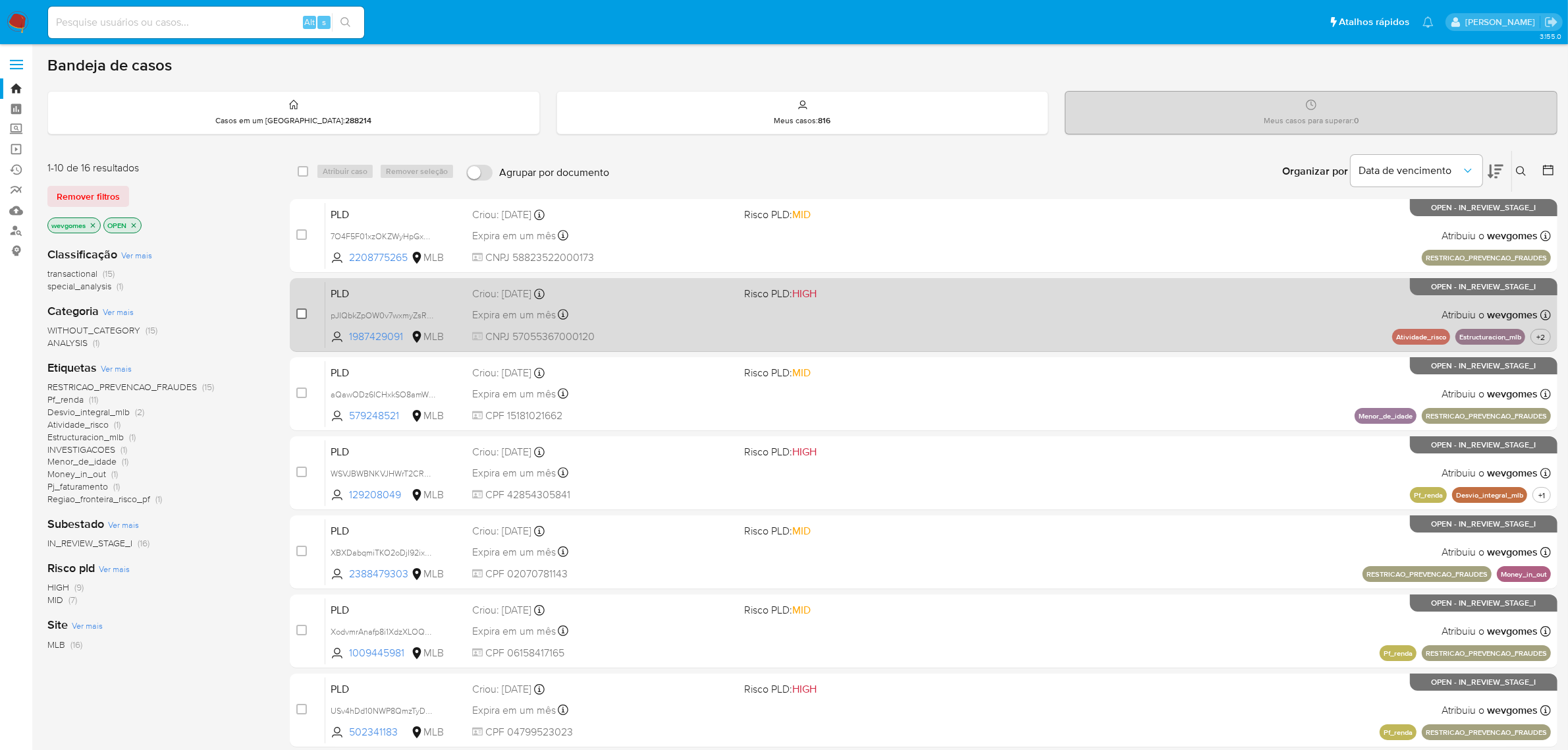
click at [301, 314] on input "checkbox" at bounding box center [301, 314] width 11 height 11
checkbox input "true"
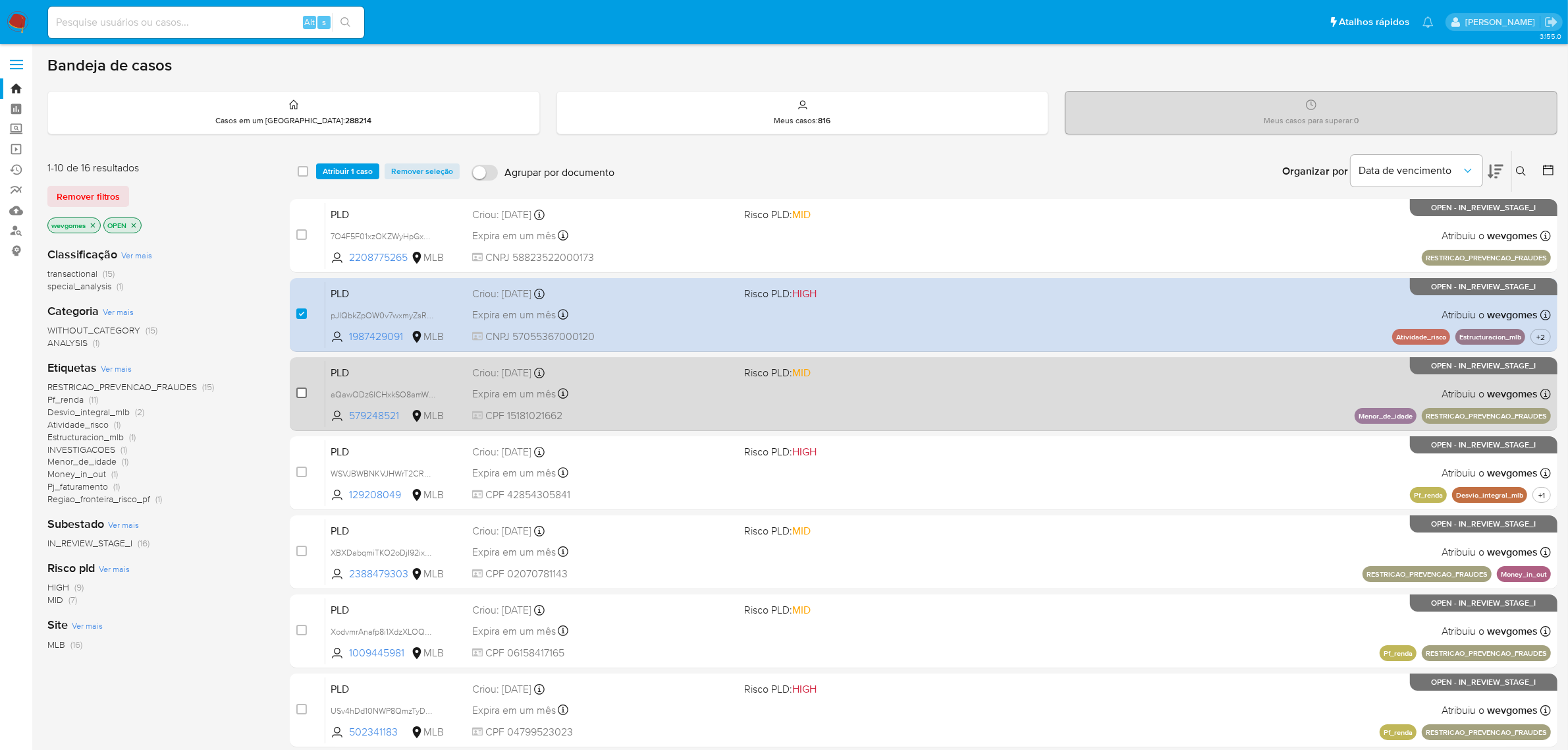
click at [300, 389] on input "checkbox" at bounding box center [301, 393] width 11 height 11
checkbox input "true"
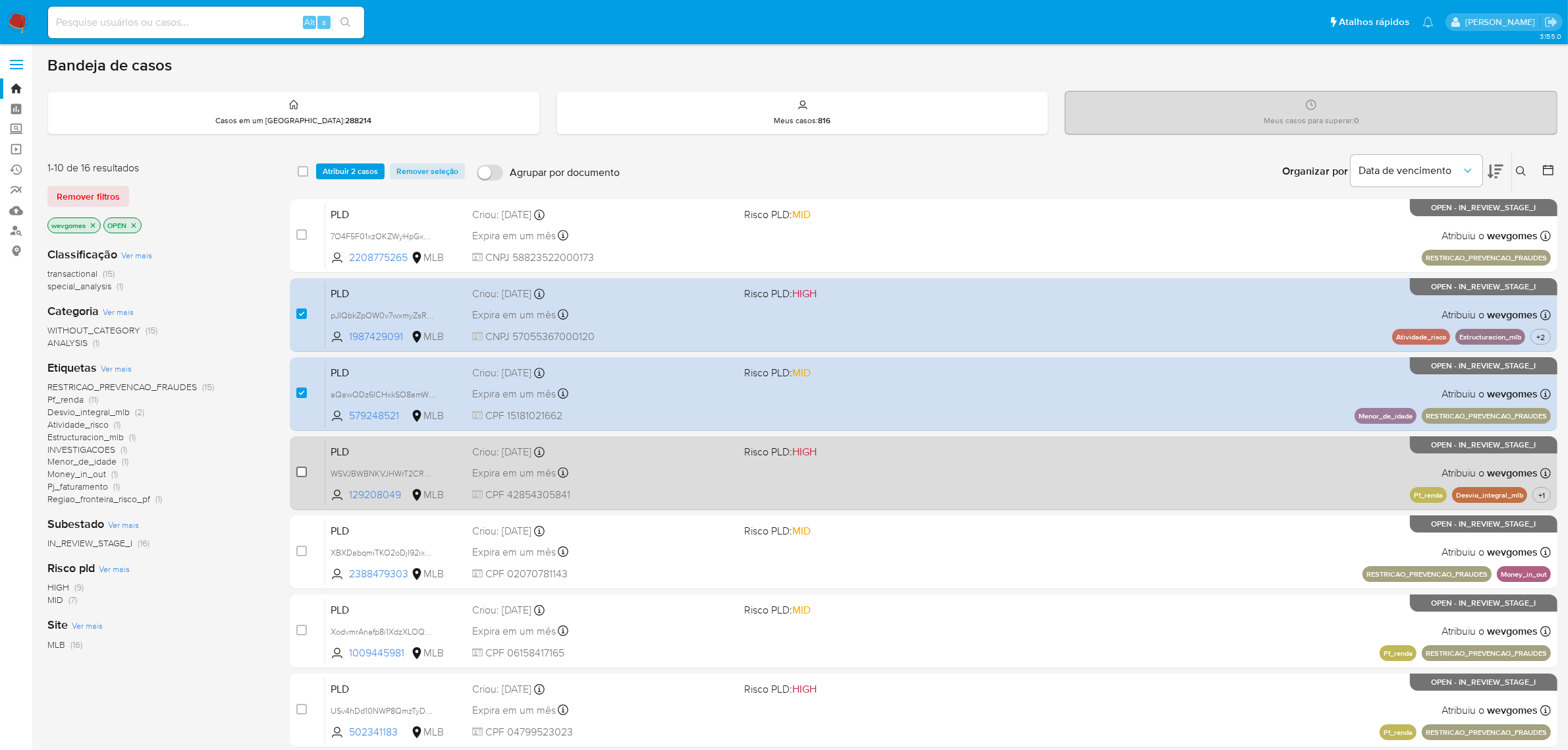
click at [303, 469] on input "checkbox" at bounding box center [301, 472] width 11 height 11
checkbox input "true"
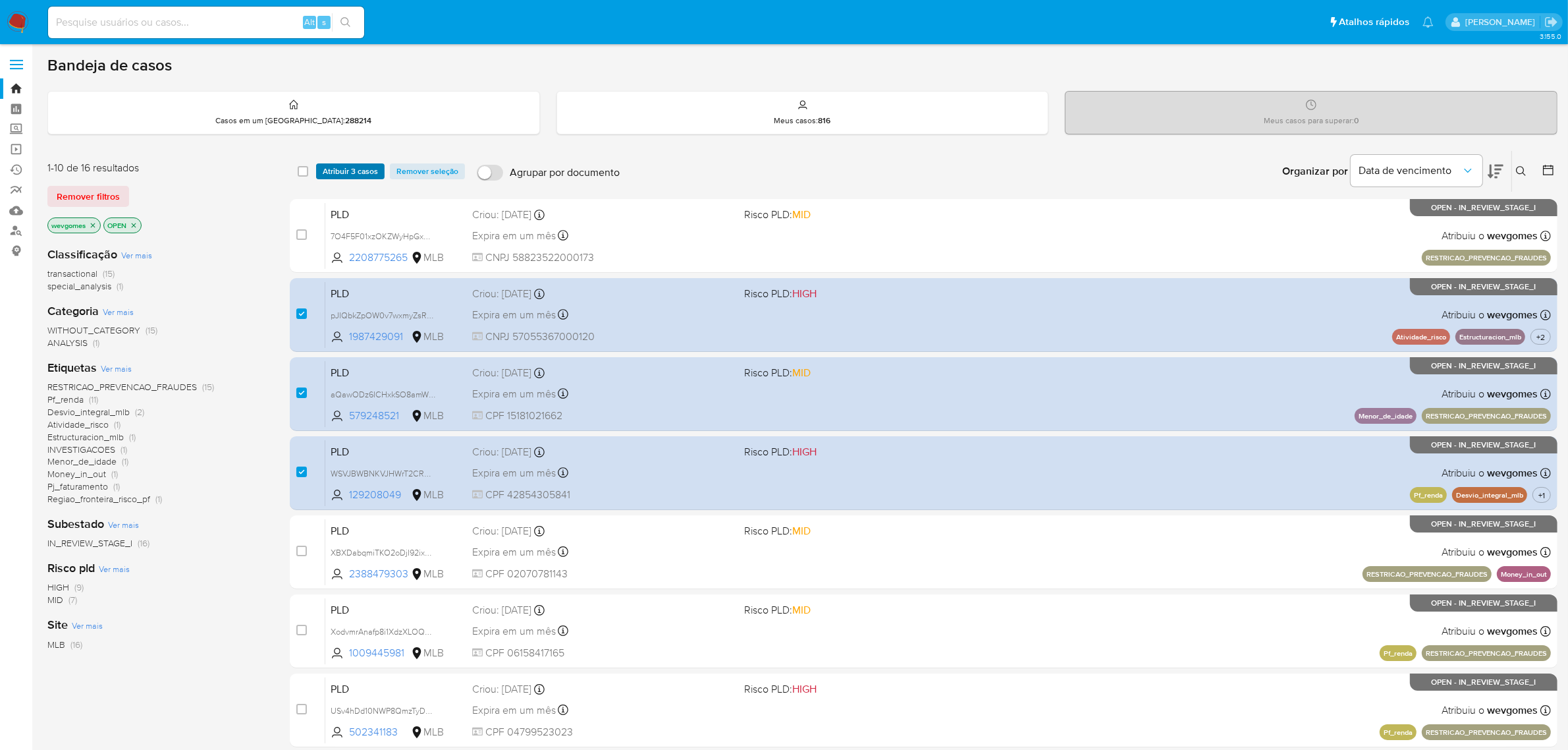
click at [348, 172] on span "Atribuir 3 casos" at bounding box center [351, 171] width 55 height 13
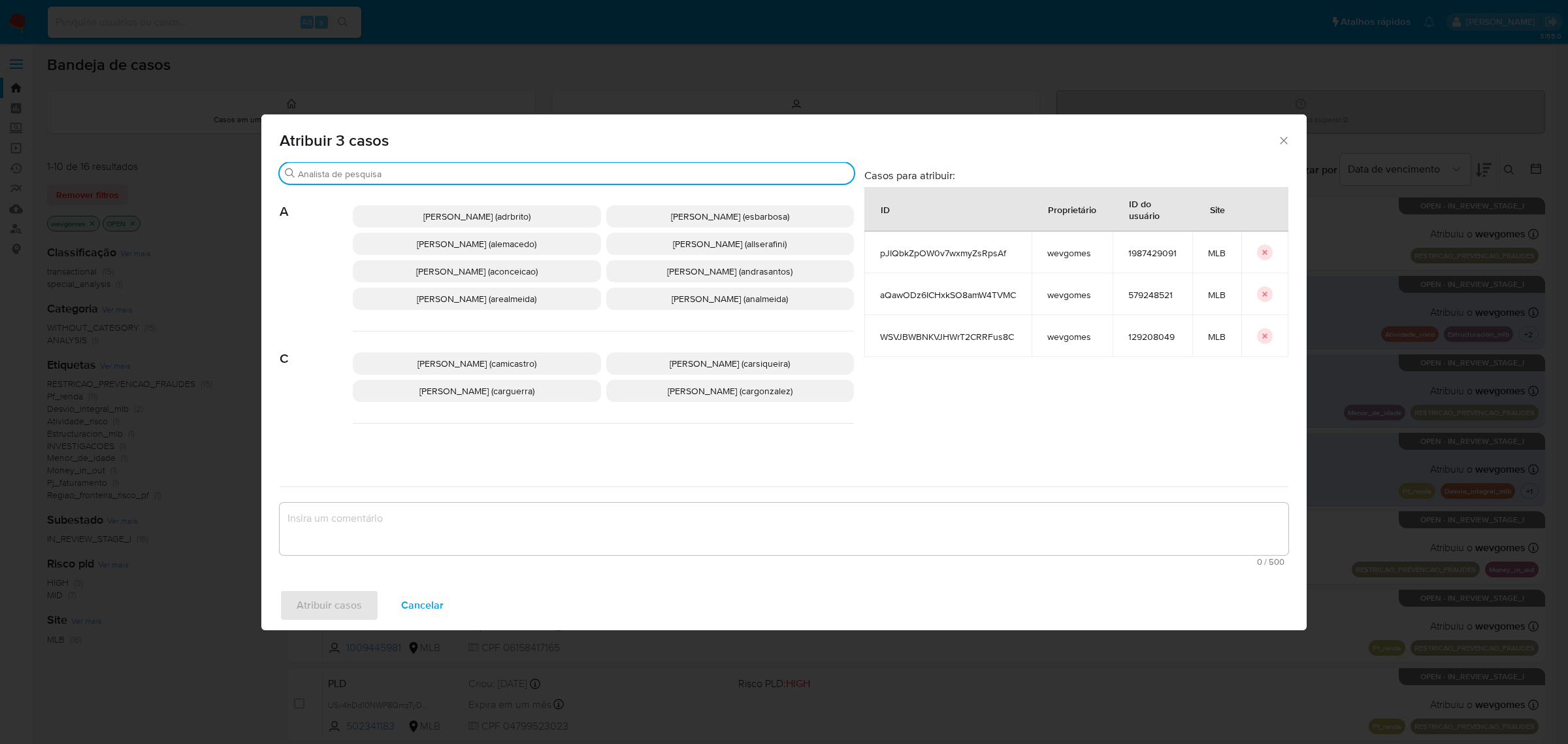
click at [371, 178] on input "Procurar" at bounding box center [573, 174] width 551 height 12
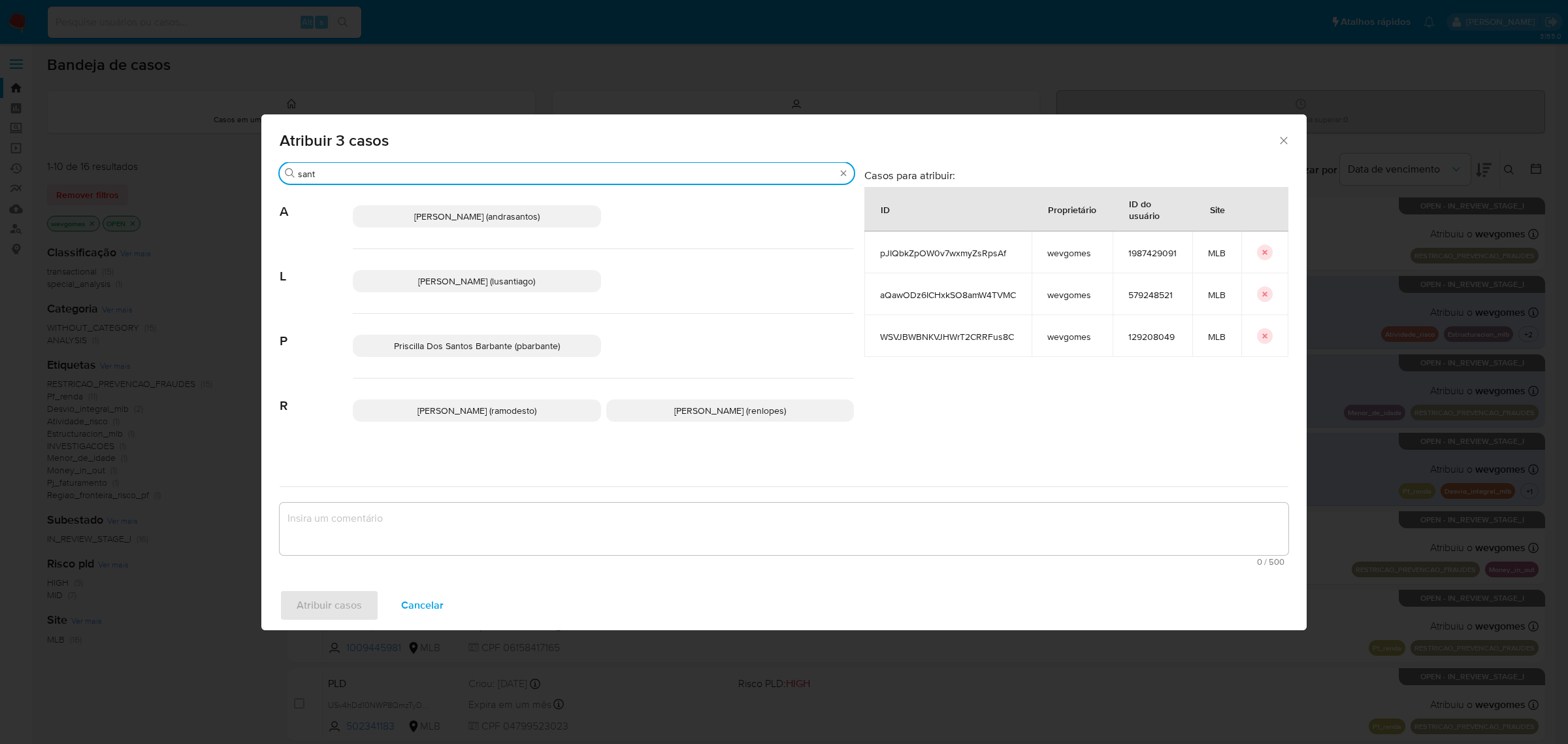
type input "sant"
click at [484, 288] on span "Lucas Santiago Gouveia Da Silva (lusantiago)" at bounding box center [476, 281] width 117 height 13
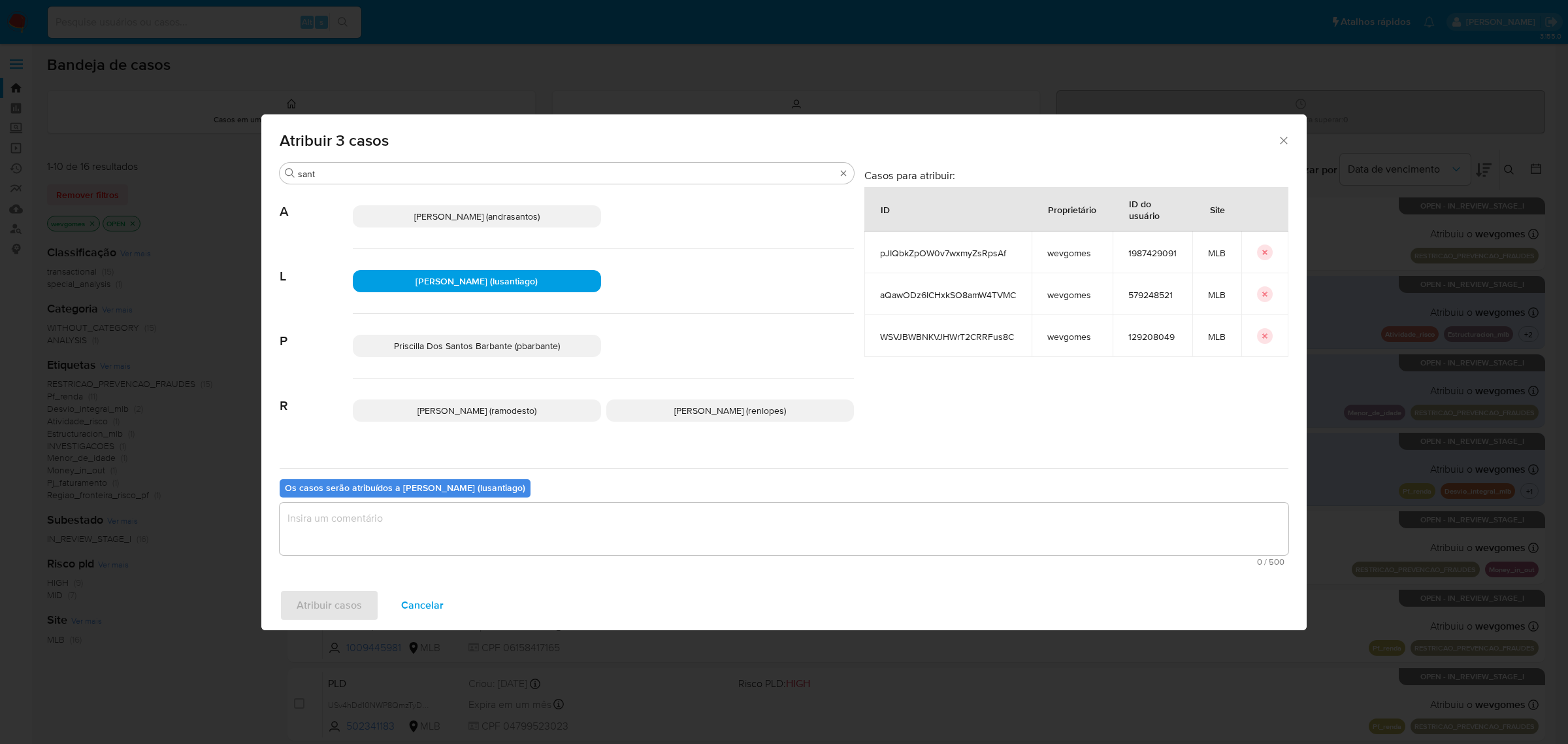
click at [404, 516] on textarea "assign-modal" at bounding box center [784, 528] width 1009 height 52
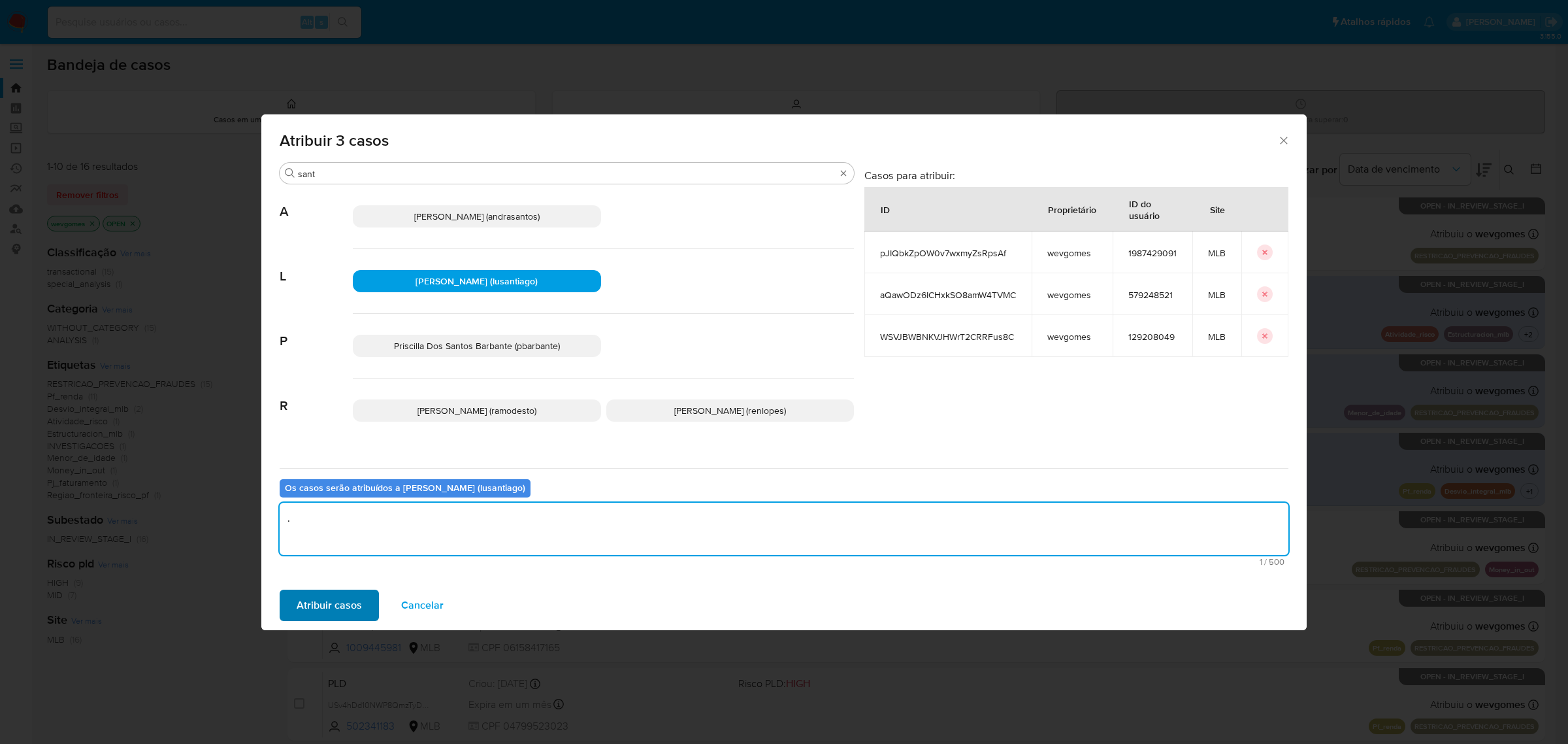
type textarea "."
click at [338, 603] on span "Atribuir casos" at bounding box center [329, 605] width 65 height 29
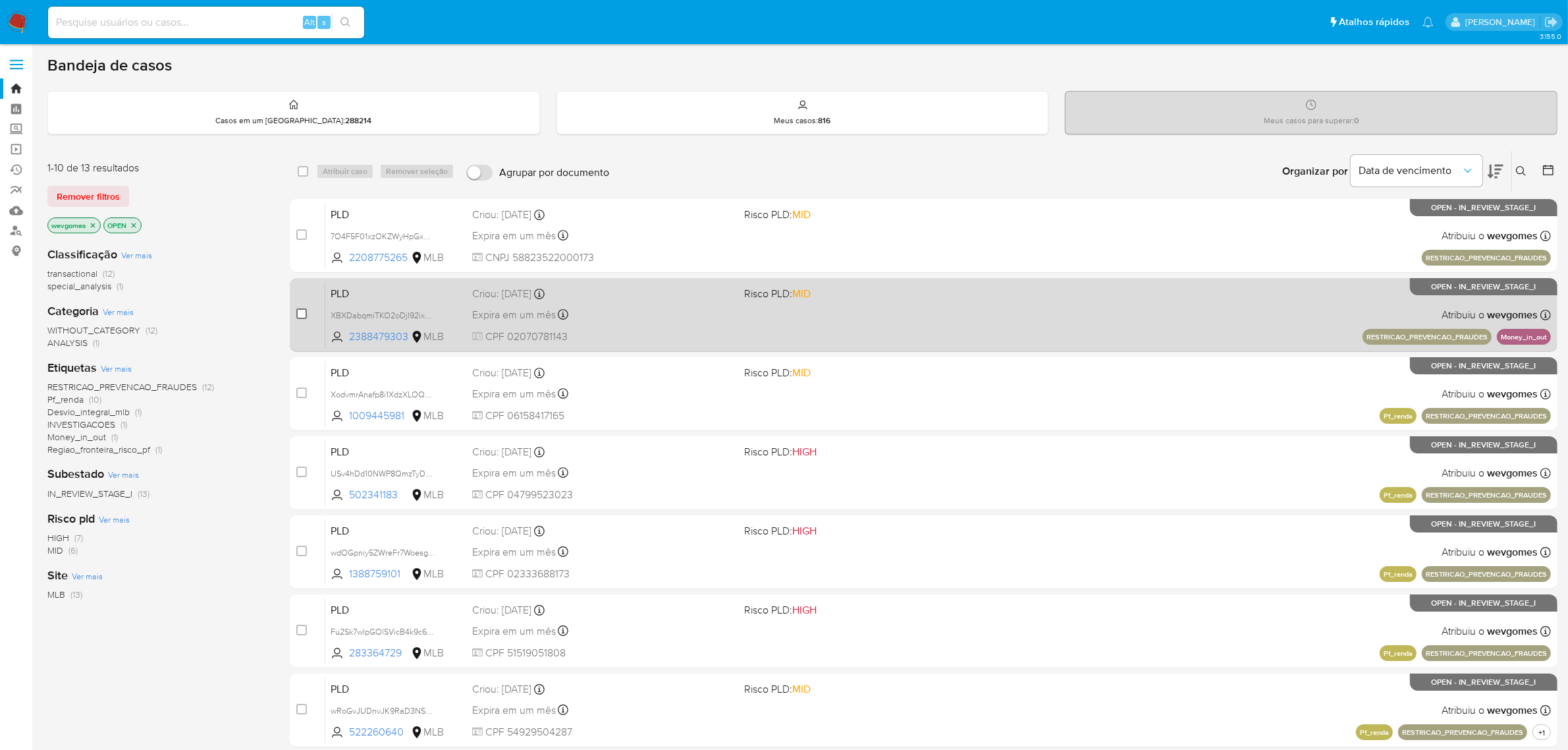
click at [298, 314] on input "checkbox" at bounding box center [301, 314] width 11 height 11
checkbox input "true"
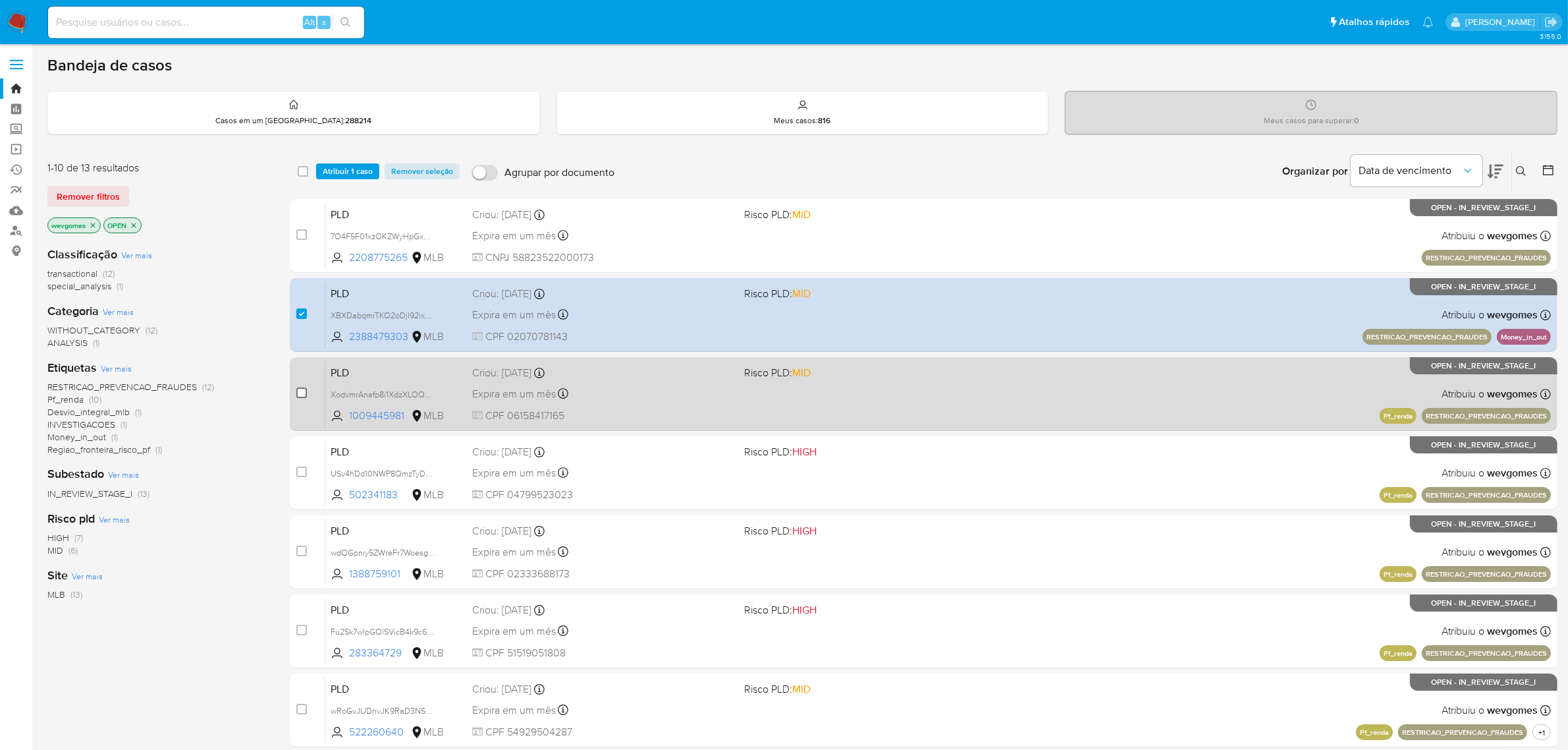
click at [298, 392] on input "checkbox" at bounding box center [301, 393] width 11 height 11
checkbox input "true"
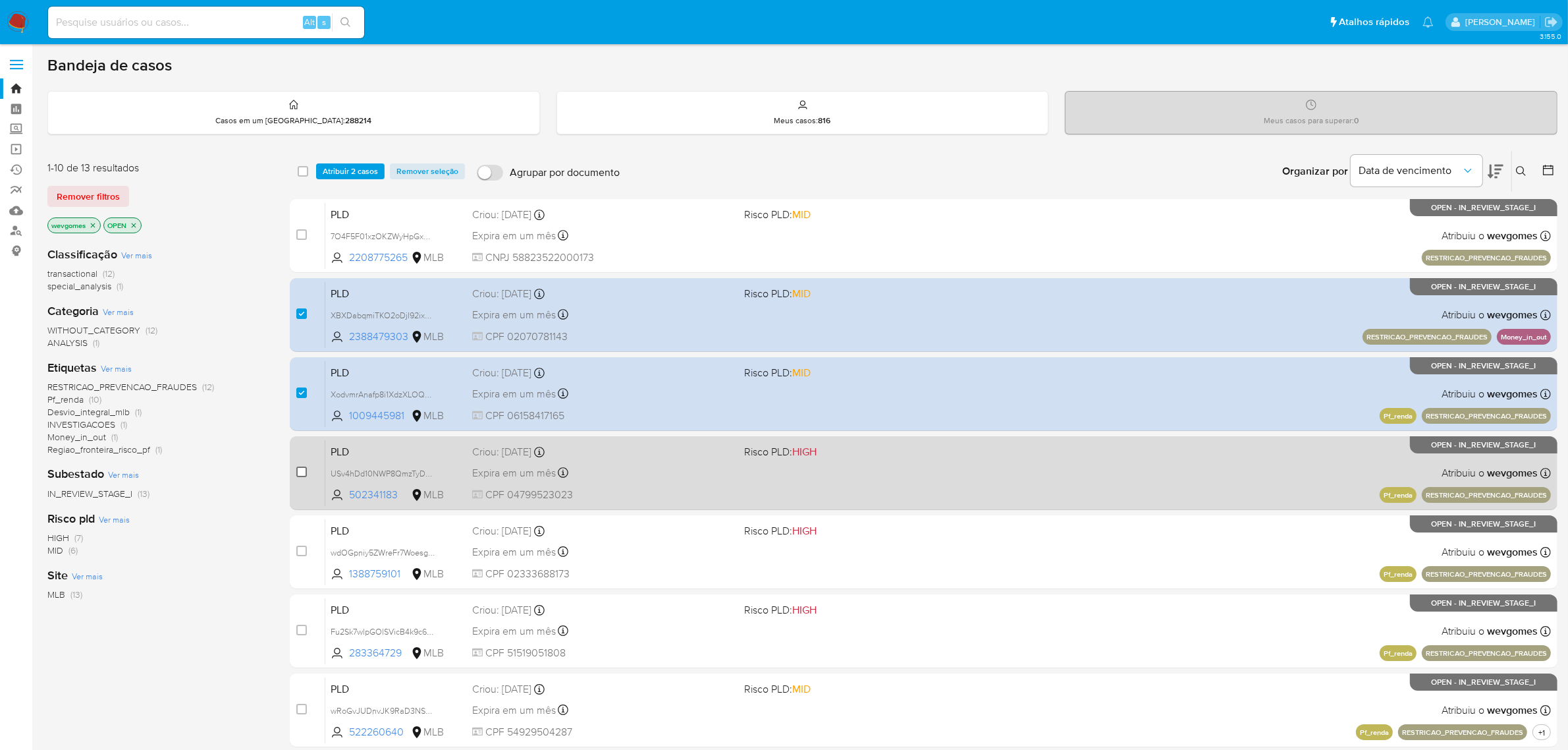
click at [301, 472] on input "checkbox" at bounding box center [301, 472] width 11 height 11
checkbox input "true"
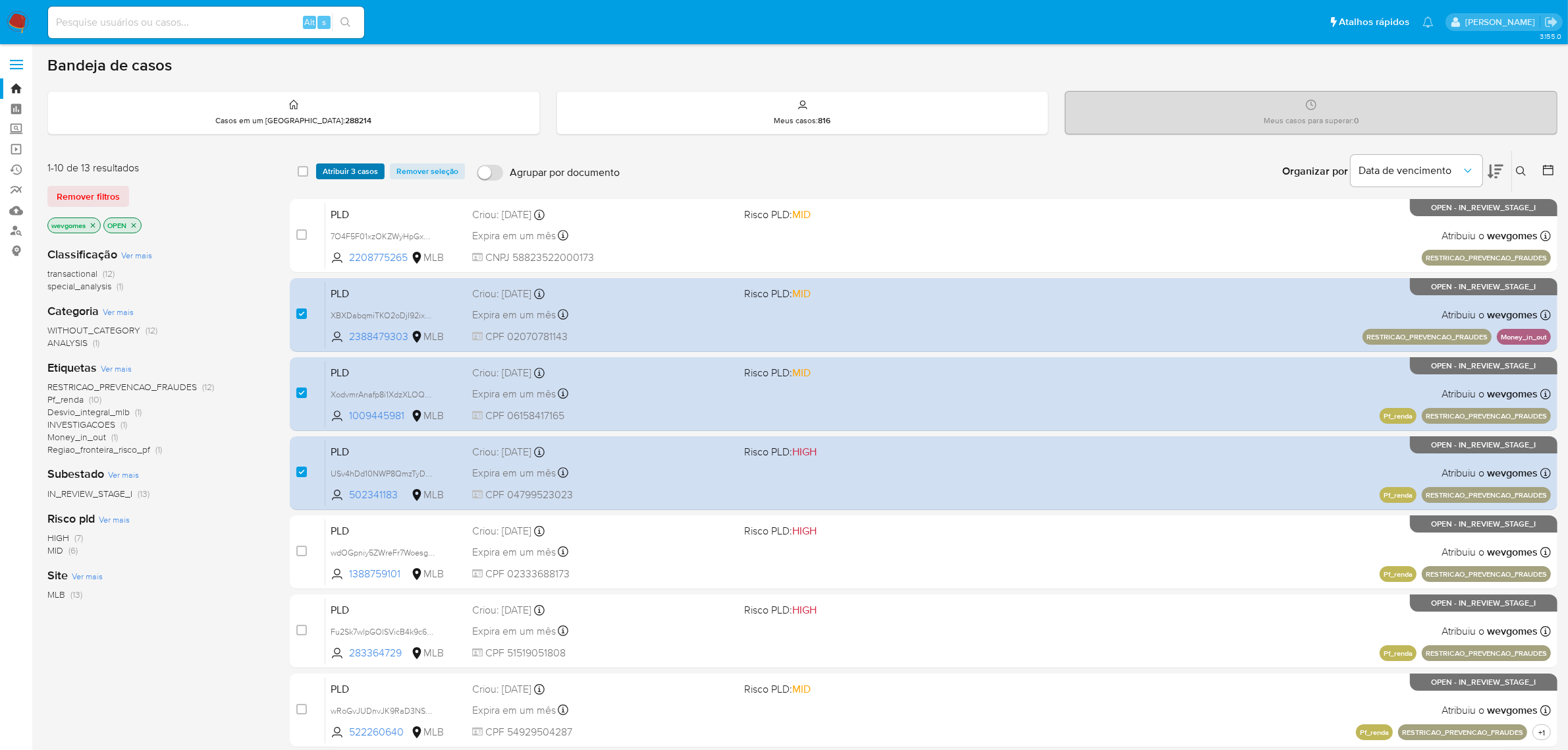
click at [353, 170] on span "Atribuir 3 casos" at bounding box center [351, 171] width 55 height 13
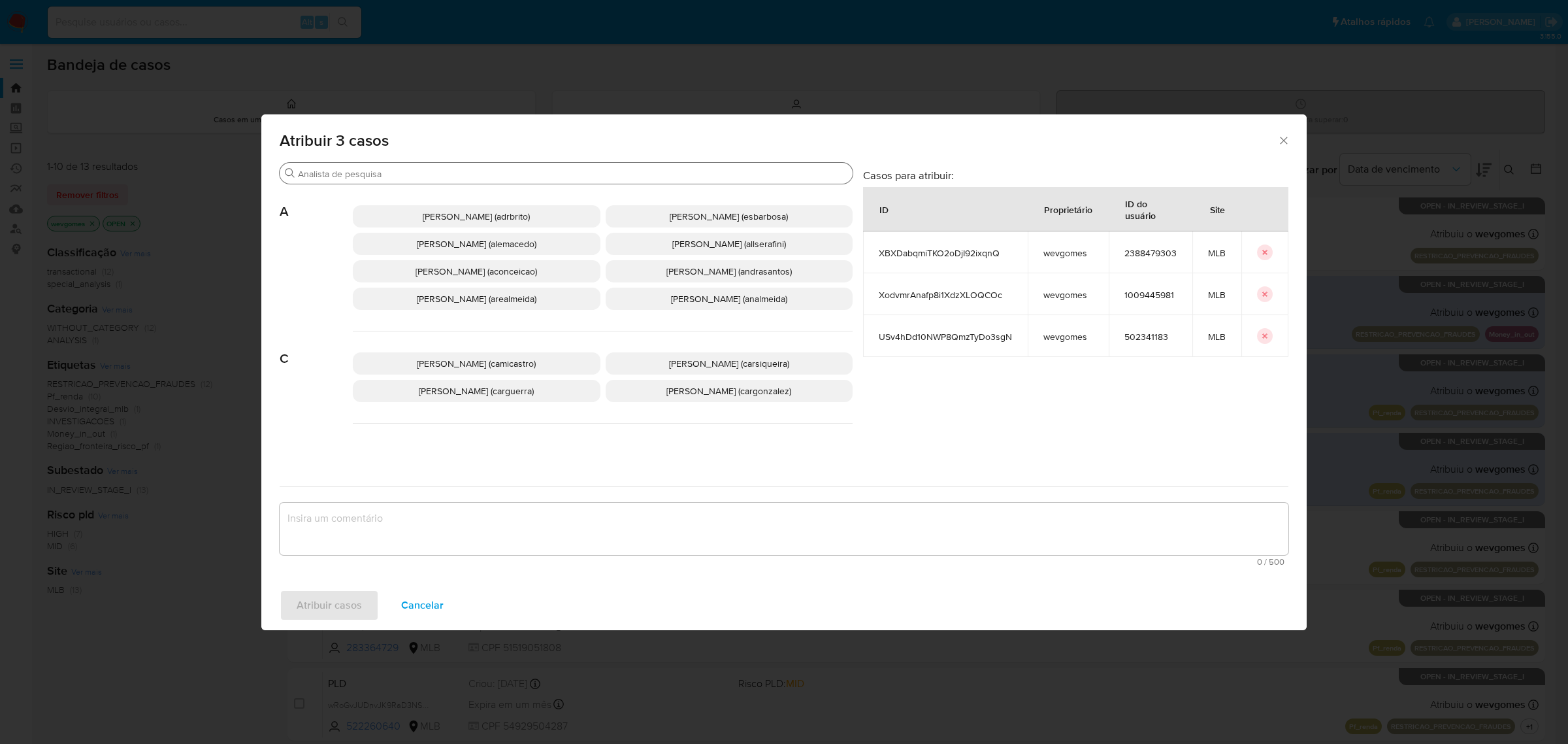
click at [495, 177] on input "Procurar" at bounding box center [573, 174] width 550 height 12
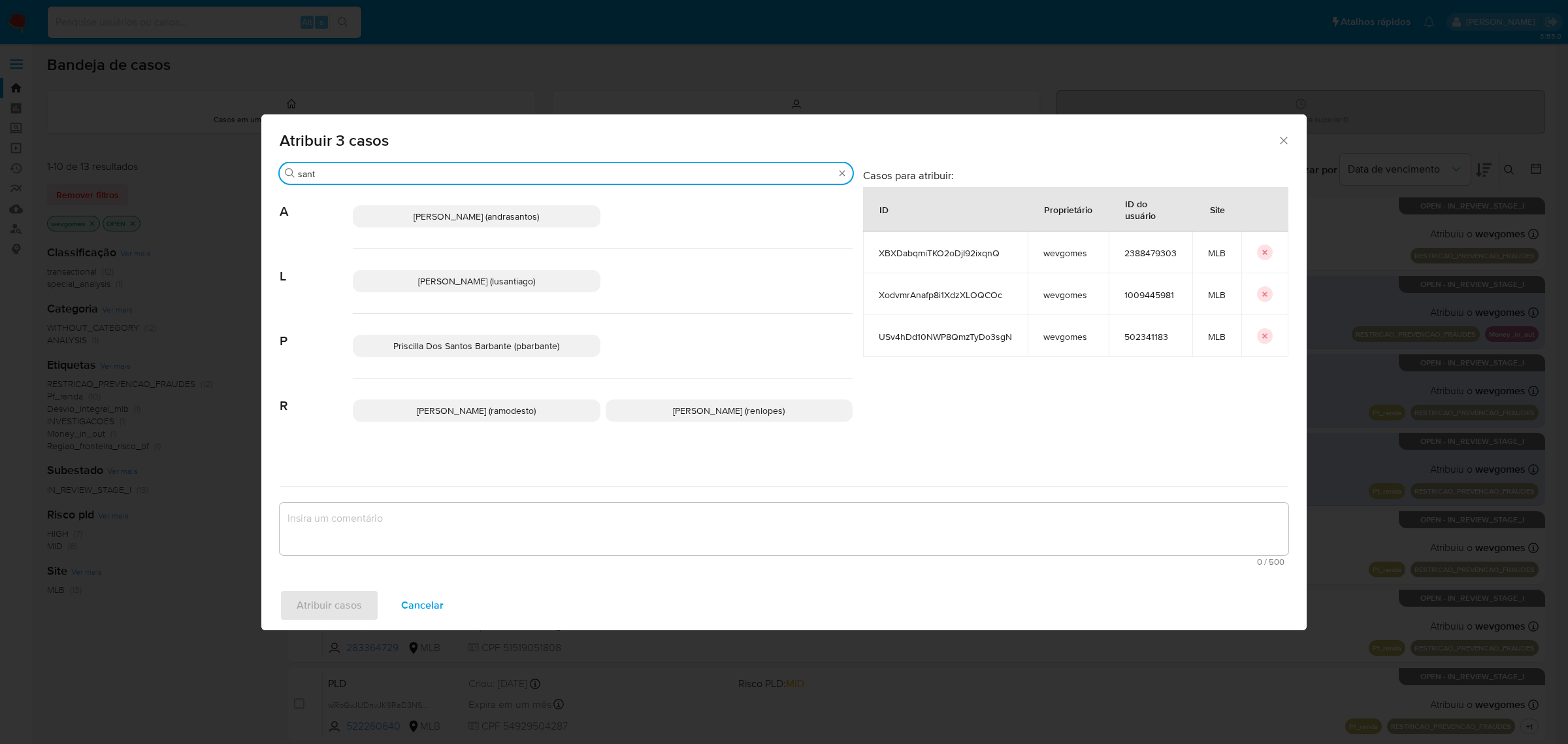
type input "sant"
click at [535, 288] on span "Lucas Santiago Gouveia Da Silva (lusantiago)" at bounding box center [476, 281] width 117 height 13
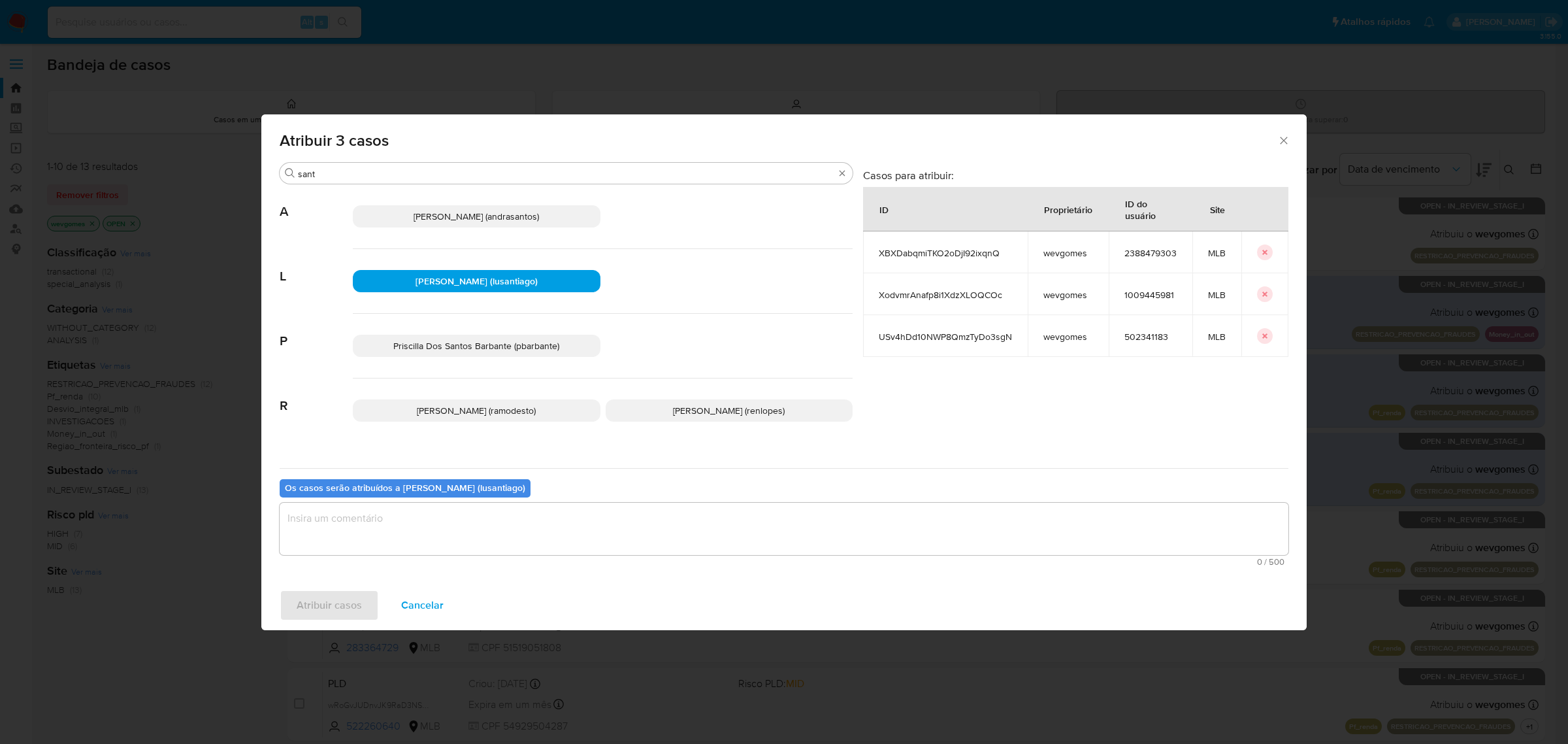
click at [422, 513] on textarea "assign-modal" at bounding box center [784, 528] width 1009 height 52
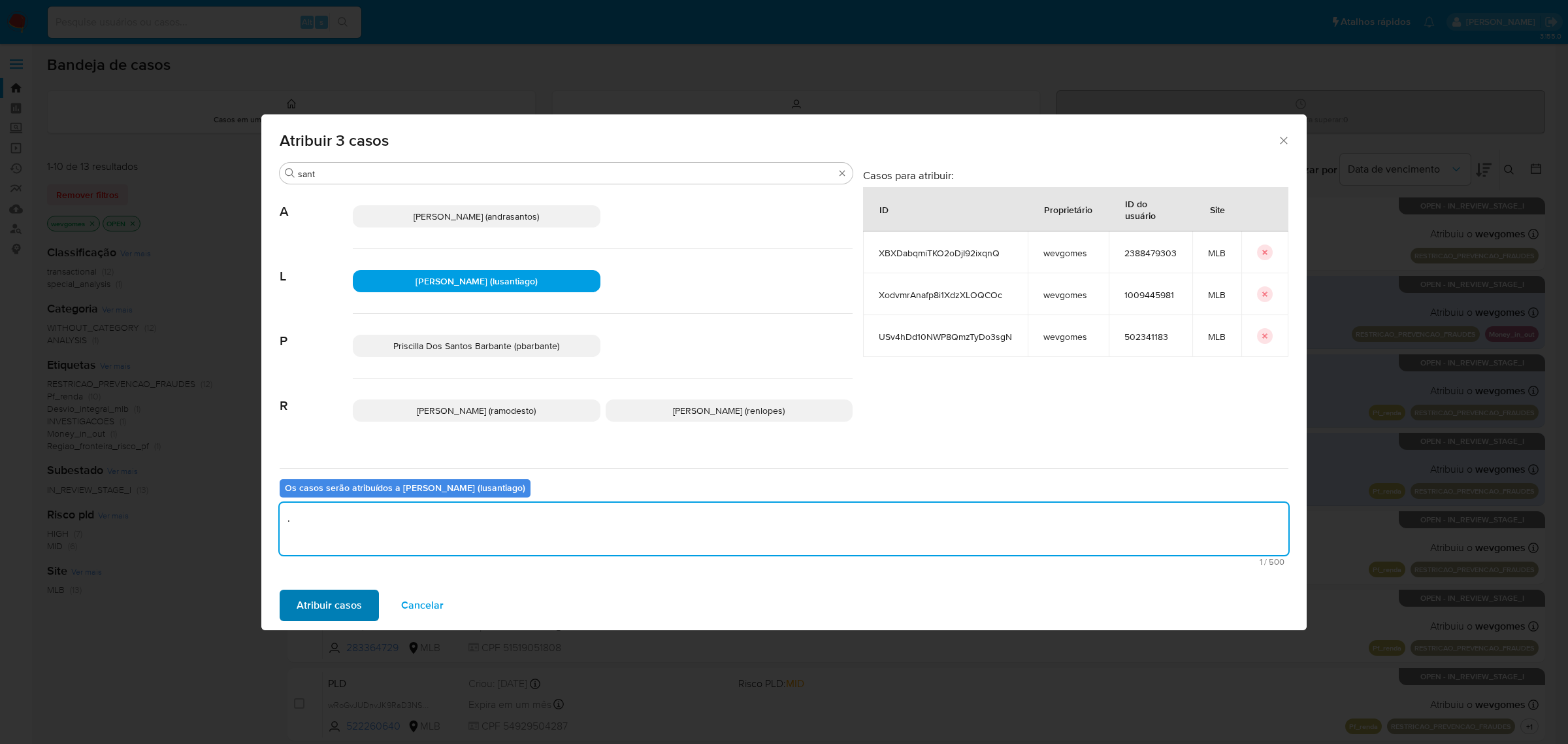
type textarea "."
click at [318, 610] on span "Atribuir casos" at bounding box center [329, 605] width 65 height 29
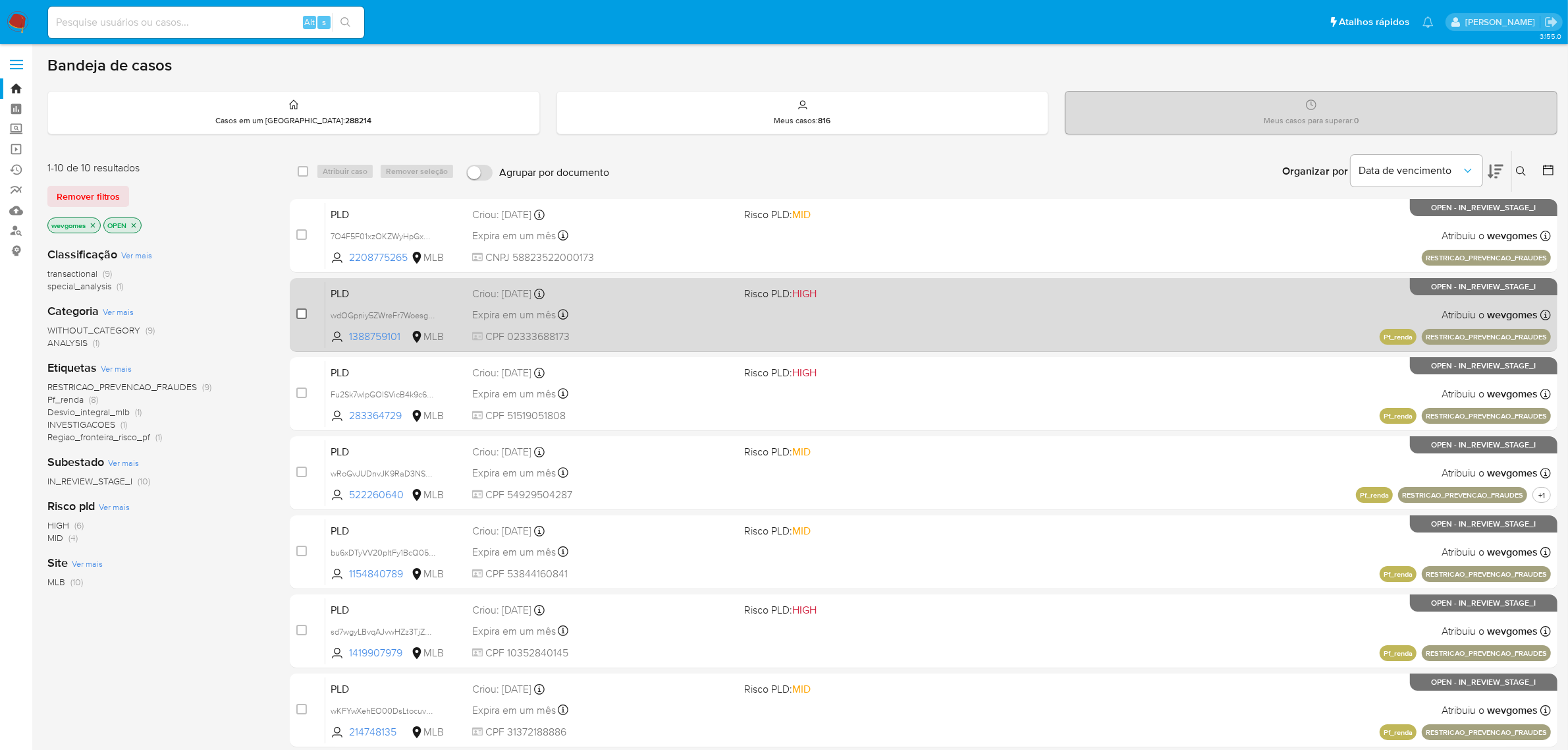
click at [301, 312] on input "checkbox" at bounding box center [301, 314] width 11 height 11
checkbox input "true"
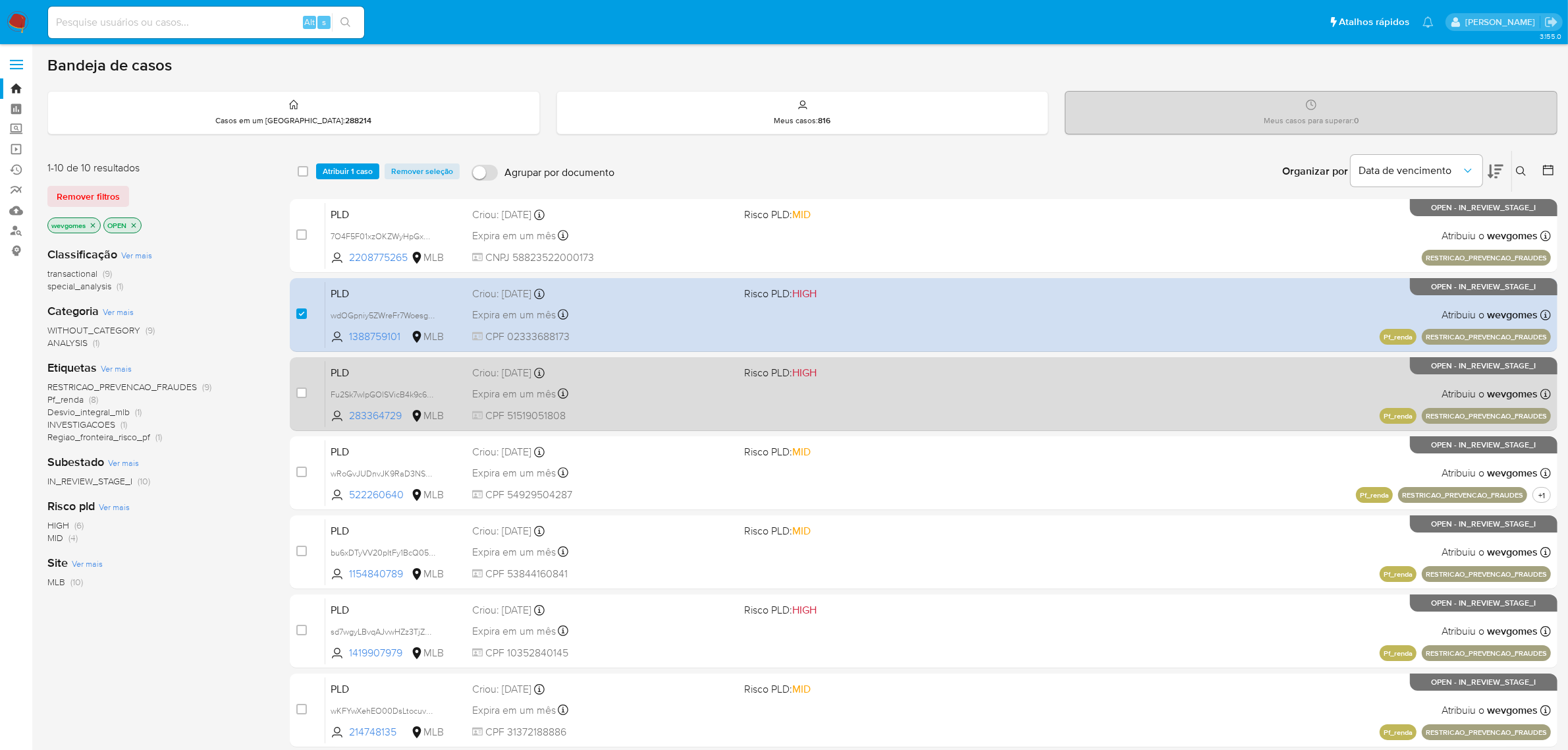
click at [301, 399] on div "case-item-checkbox" at bounding box center [301, 394] width 11 height 16
click at [300, 392] on input "checkbox" at bounding box center [301, 393] width 11 height 11
checkbox input "true"
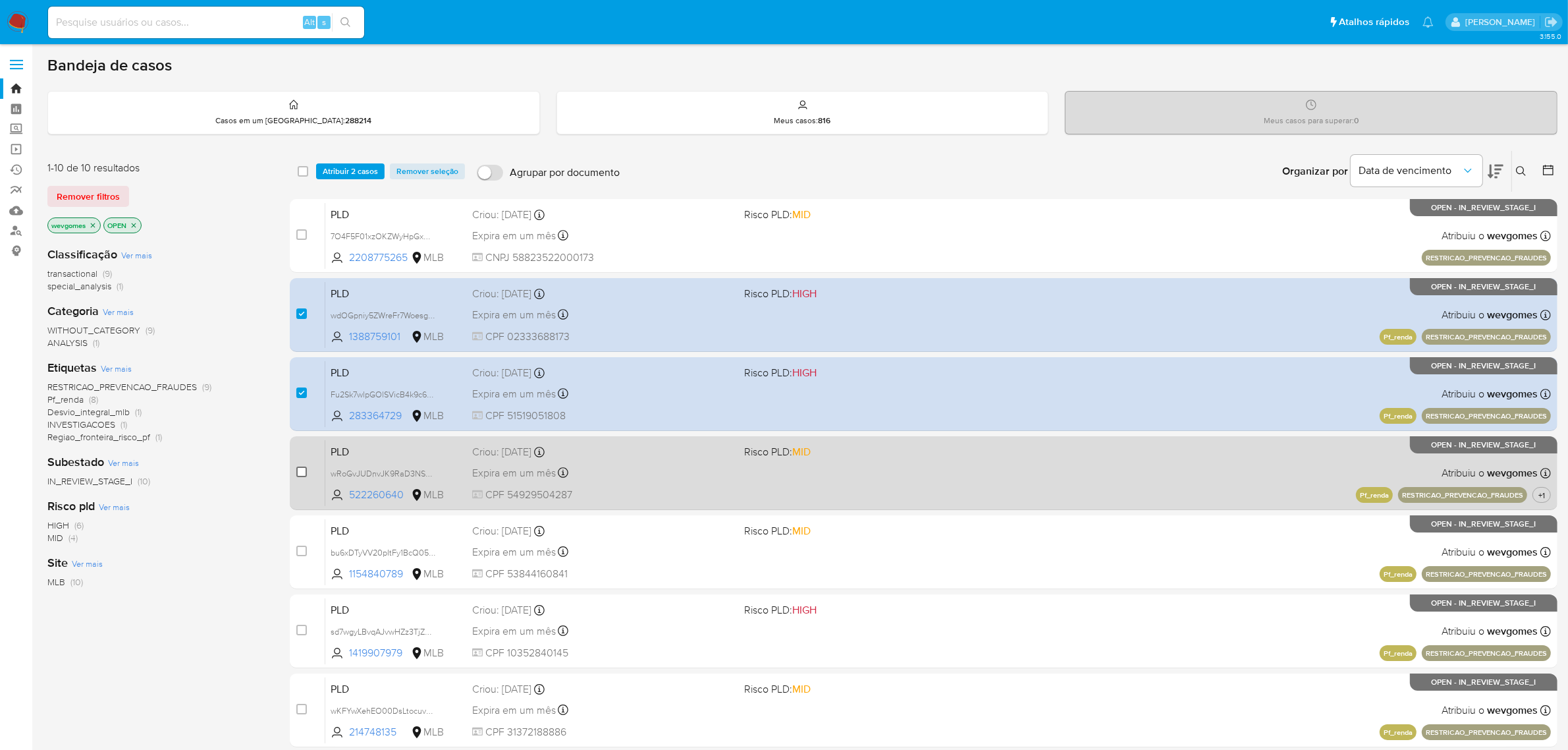
click at [300, 469] on input "checkbox" at bounding box center [301, 472] width 11 height 11
checkbox input "true"
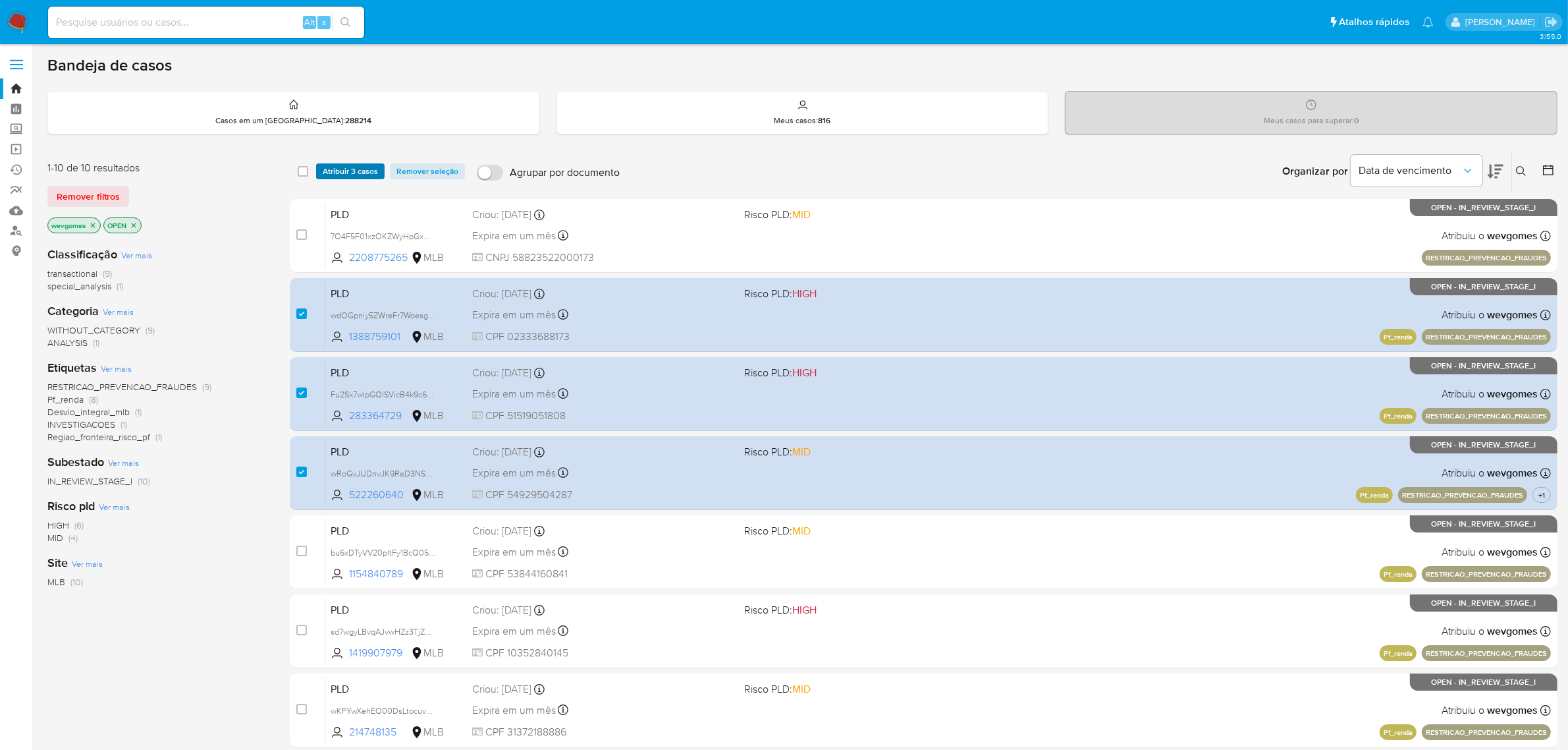
click at [364, 172] on span "Atribuir 3 casos" at bounding box center [351, 171] width 55 height 13
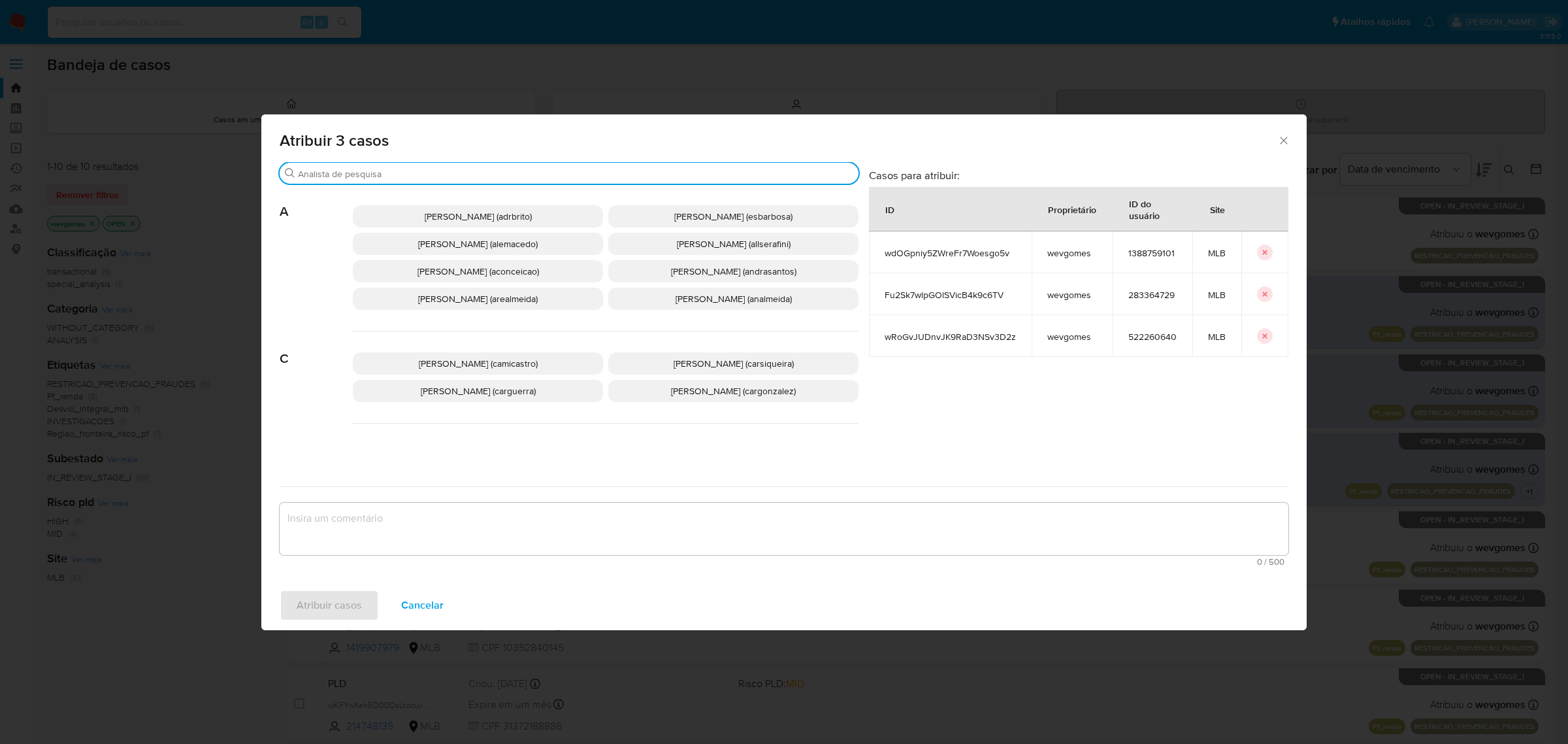
click at [461, 175] on input "Procurar" at bounding box center [576, 174] width 555 height 12
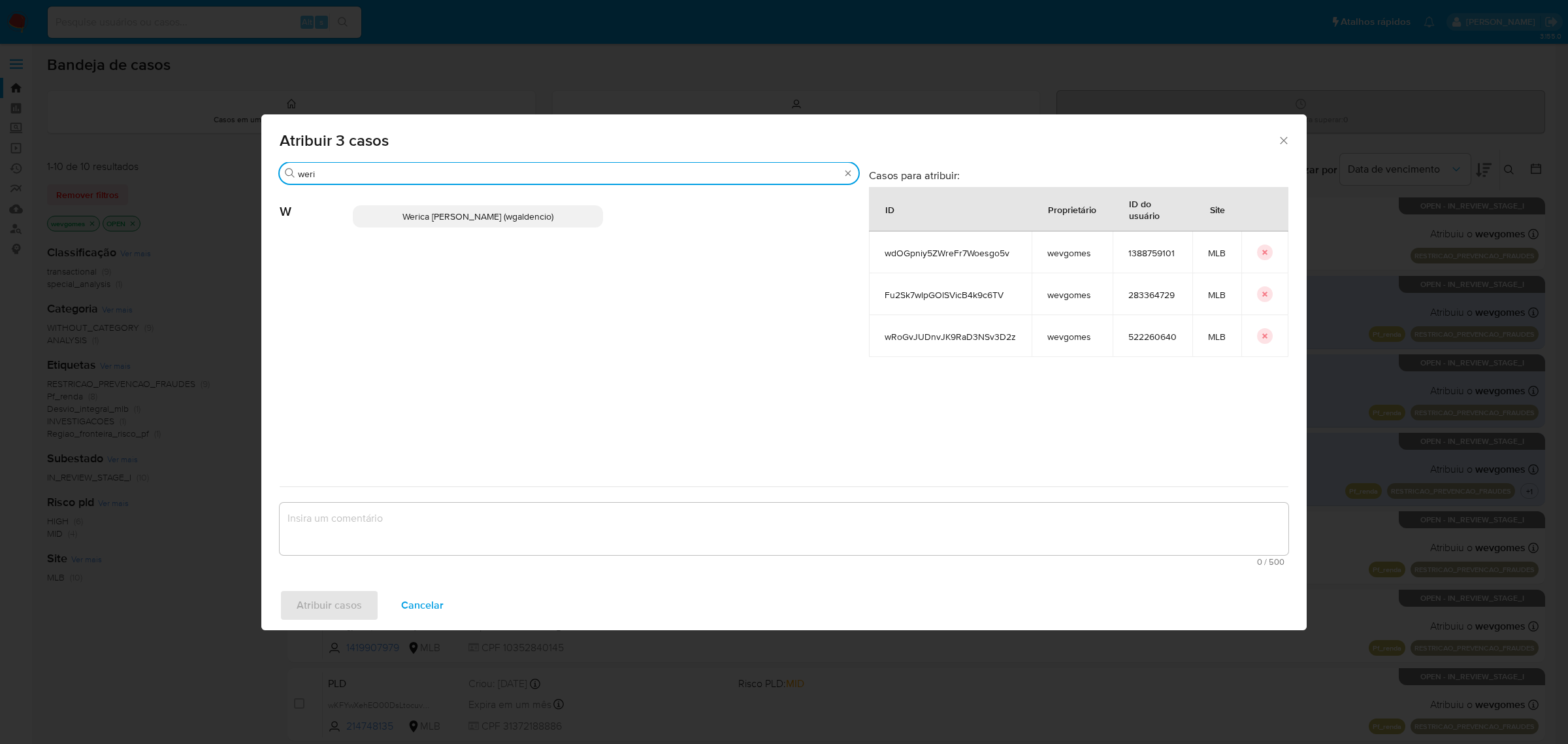
type input "weri"
click at [465, 213] on span "Werica Juliana Galdencio (wgaldencio)" at bounding box center [478, 216] width 151 height 13
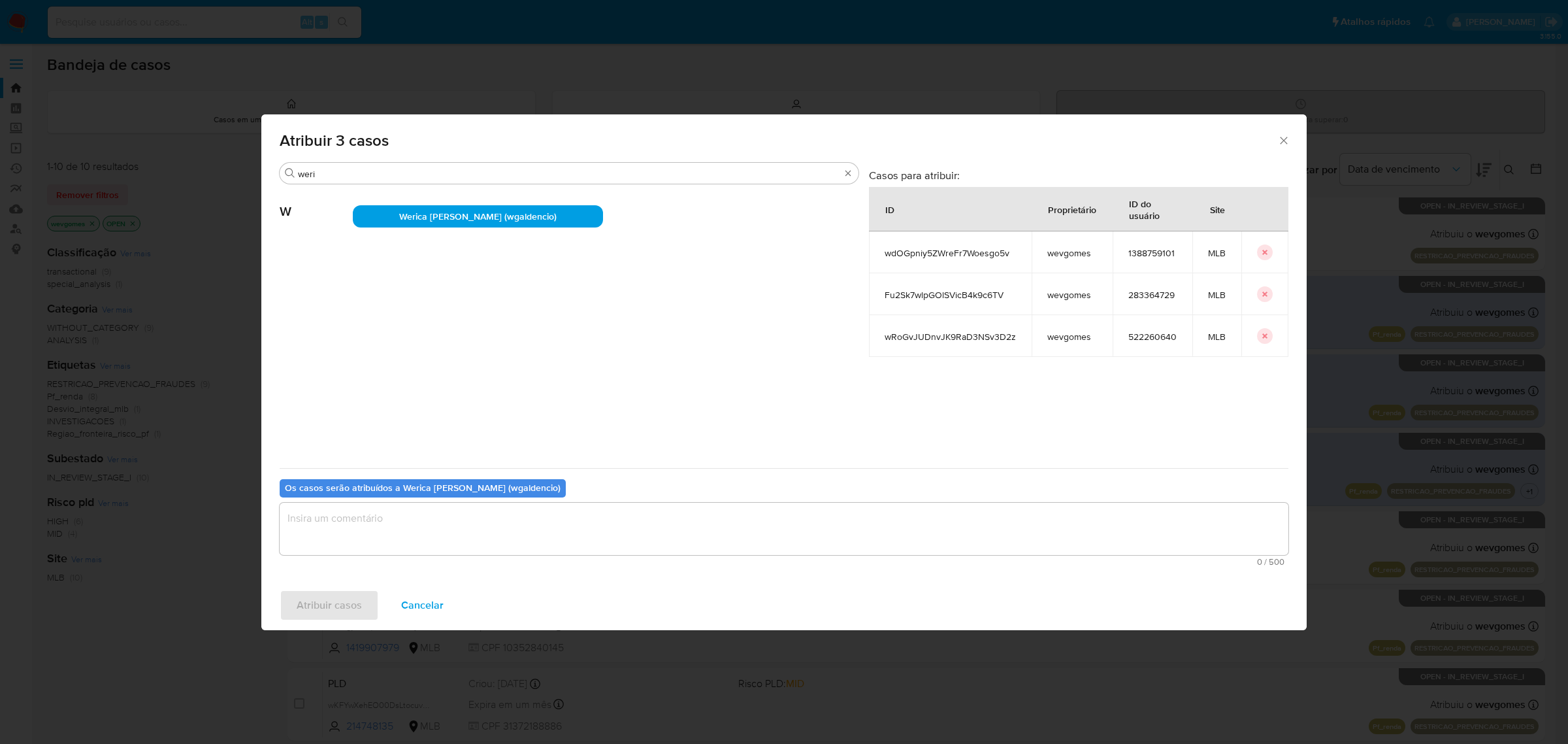
click at [456, 517] on textarea "assign-modal" at bounding box center [784, 528] width 1009 height 52
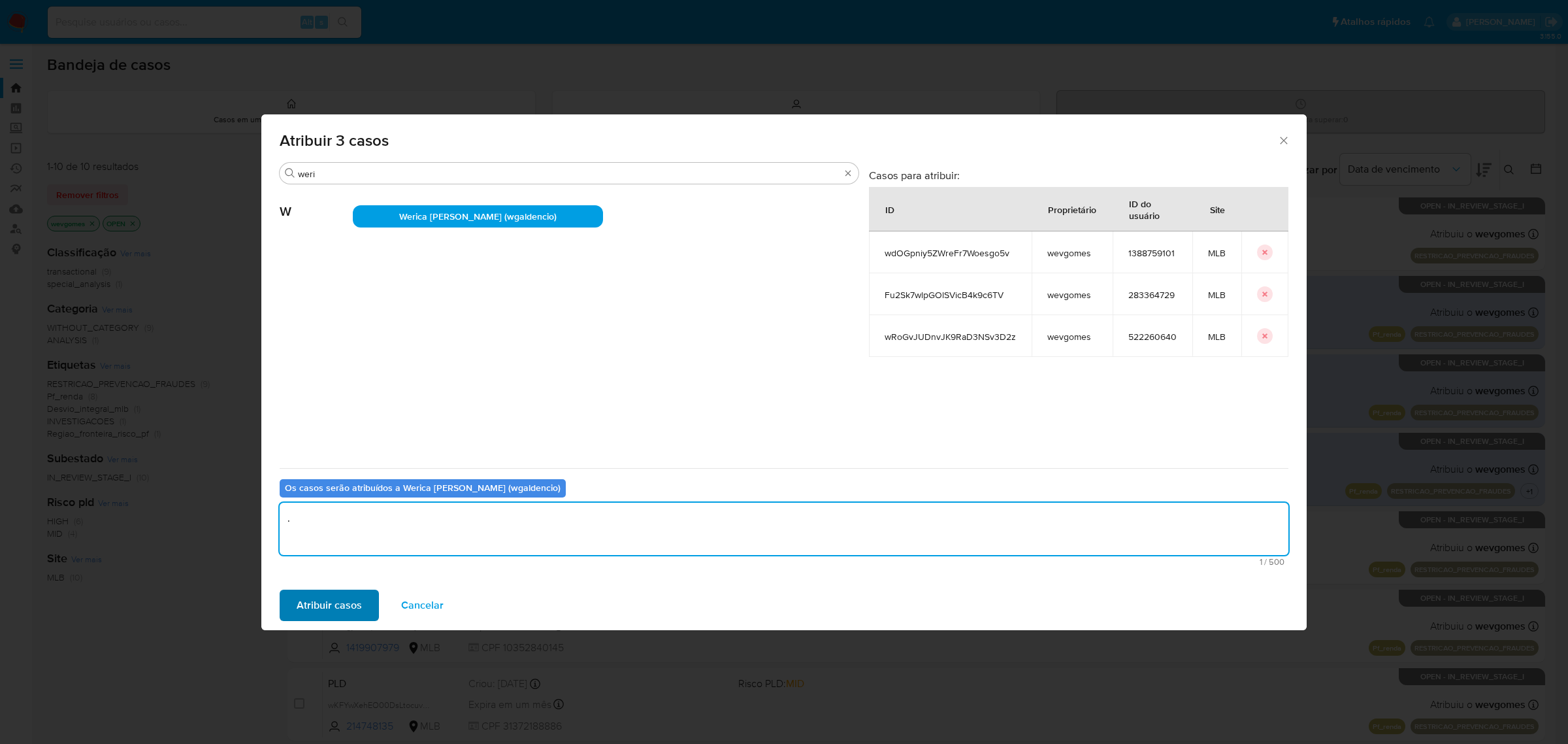
type textarea "."
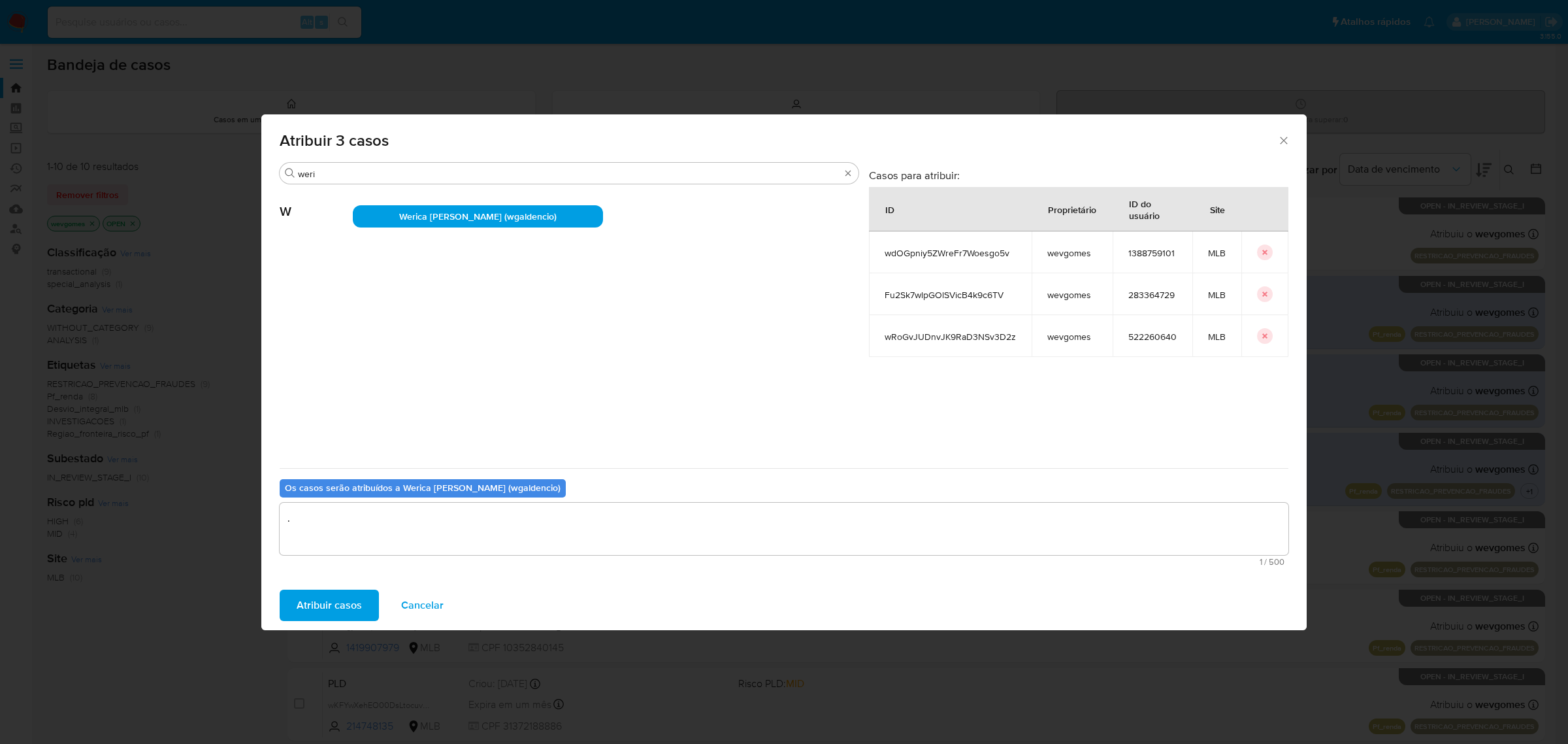
click at [331, 602] on span "Atribuir casos" at bounding box center [329, 605] width 65 height 29
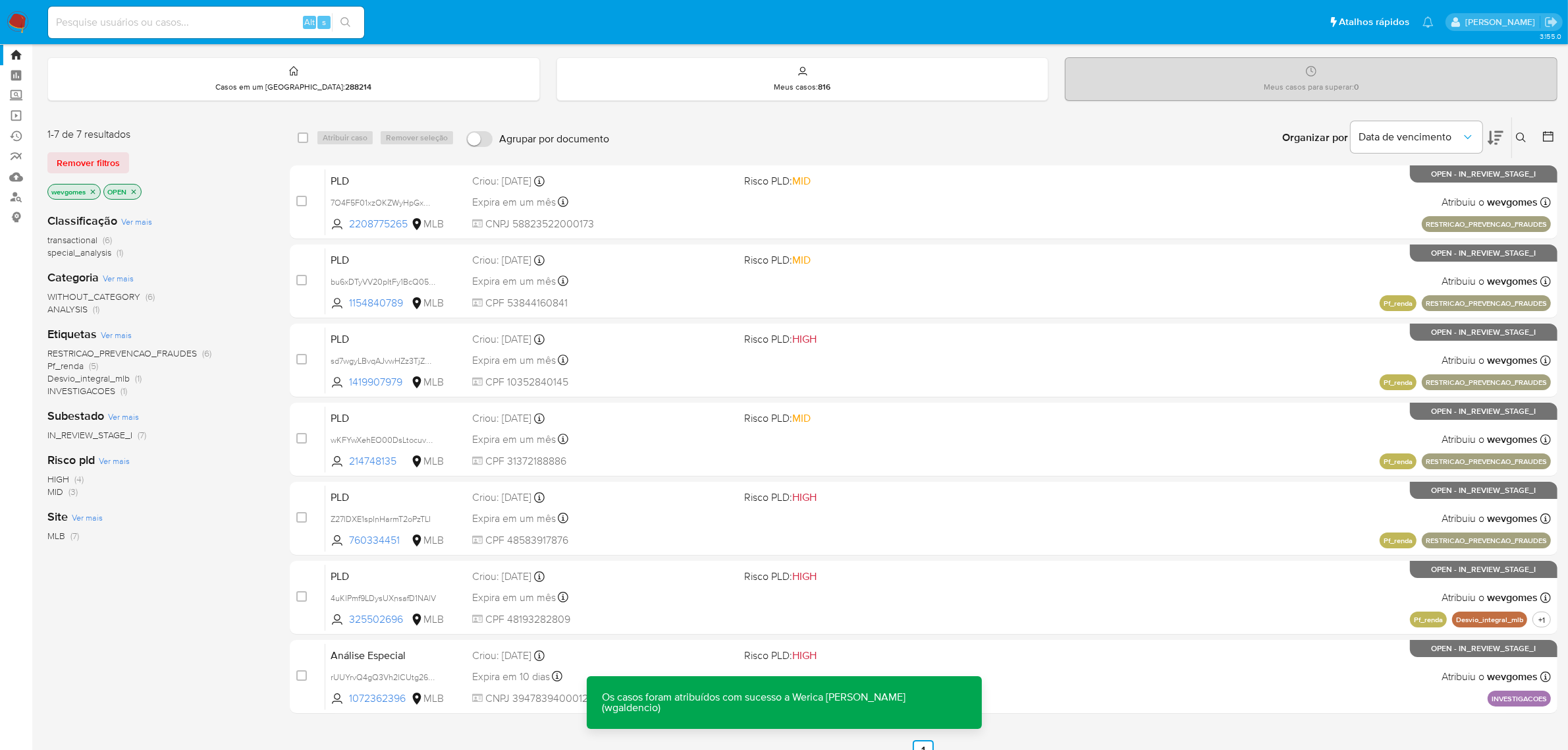
scroll to position [51, 0]
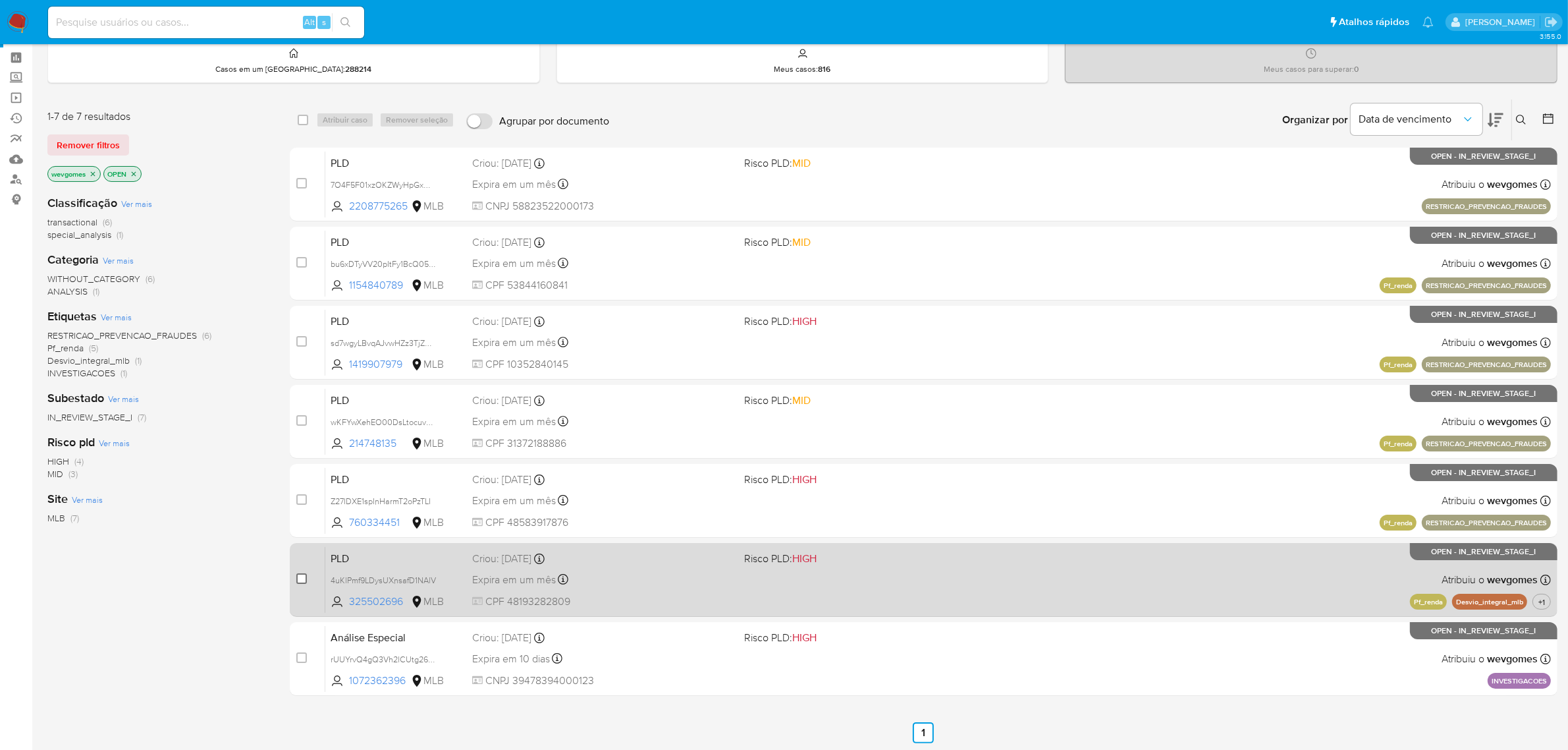
click at [303, 578] on input "checkbox" at bounding box center [301, 578] width 11 height 11
checkbox input "true"
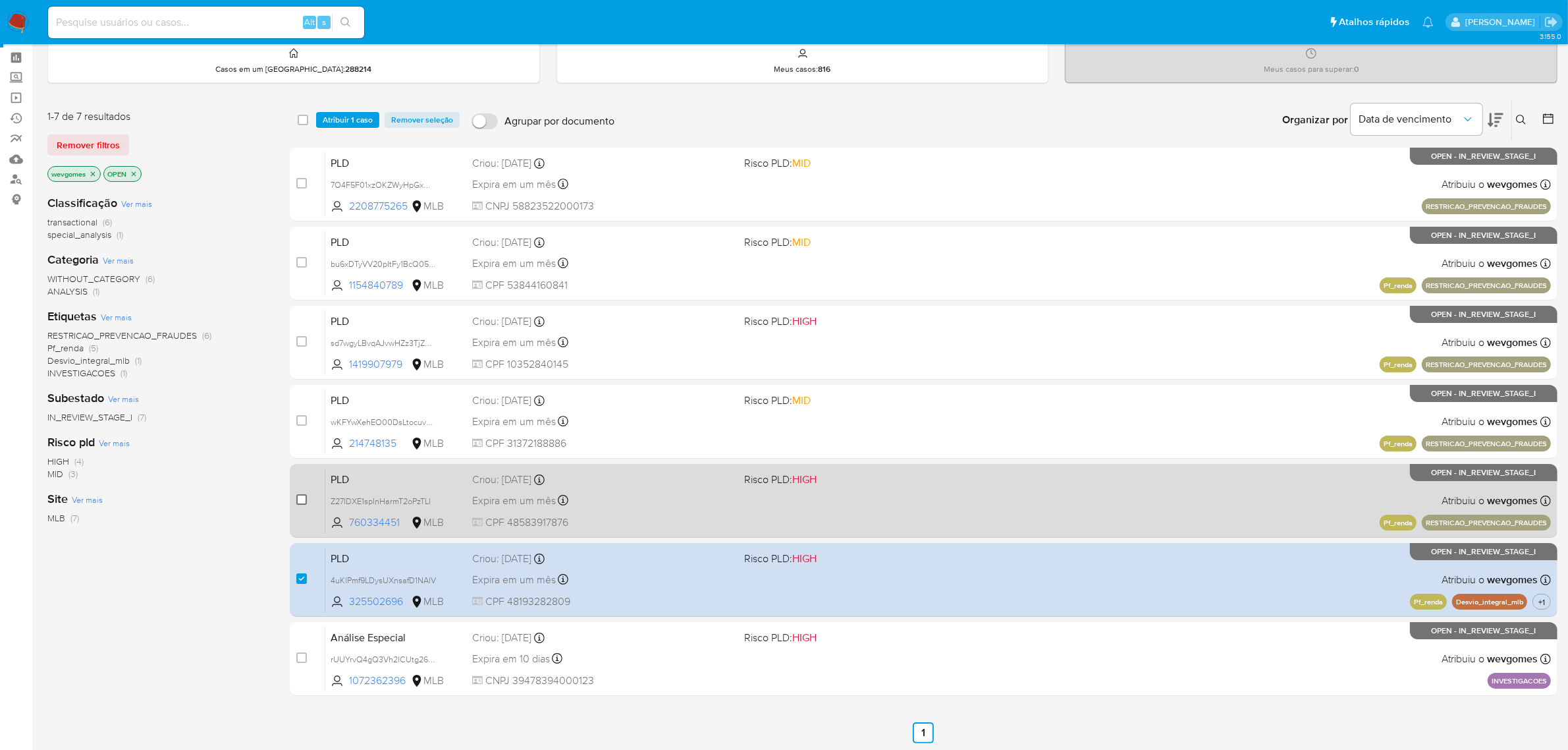
click at [301, 499] on input "checkbox" at bounding box center [301, 499] width 11 height 11
checkbox input "true"
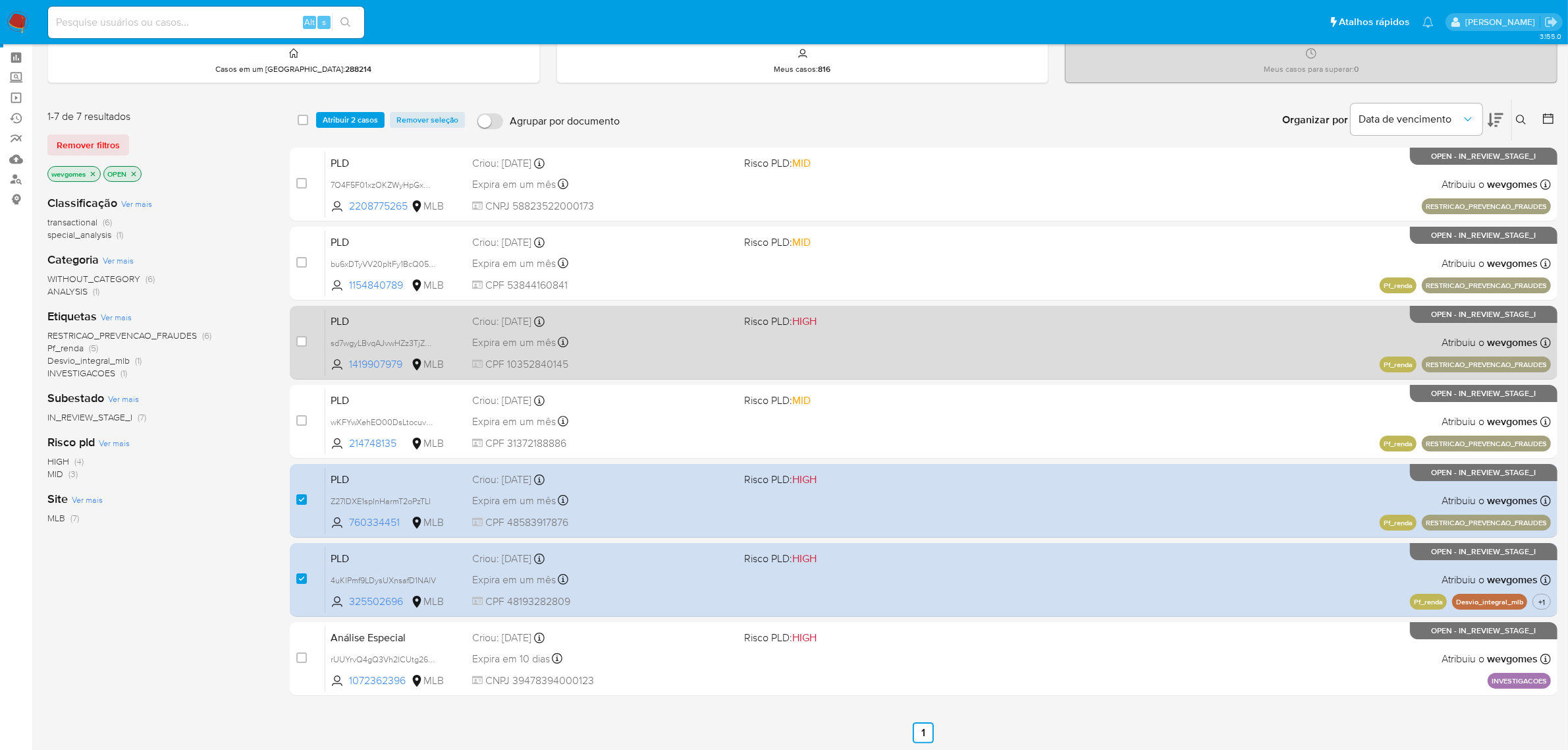
scroll to position [0, 0]
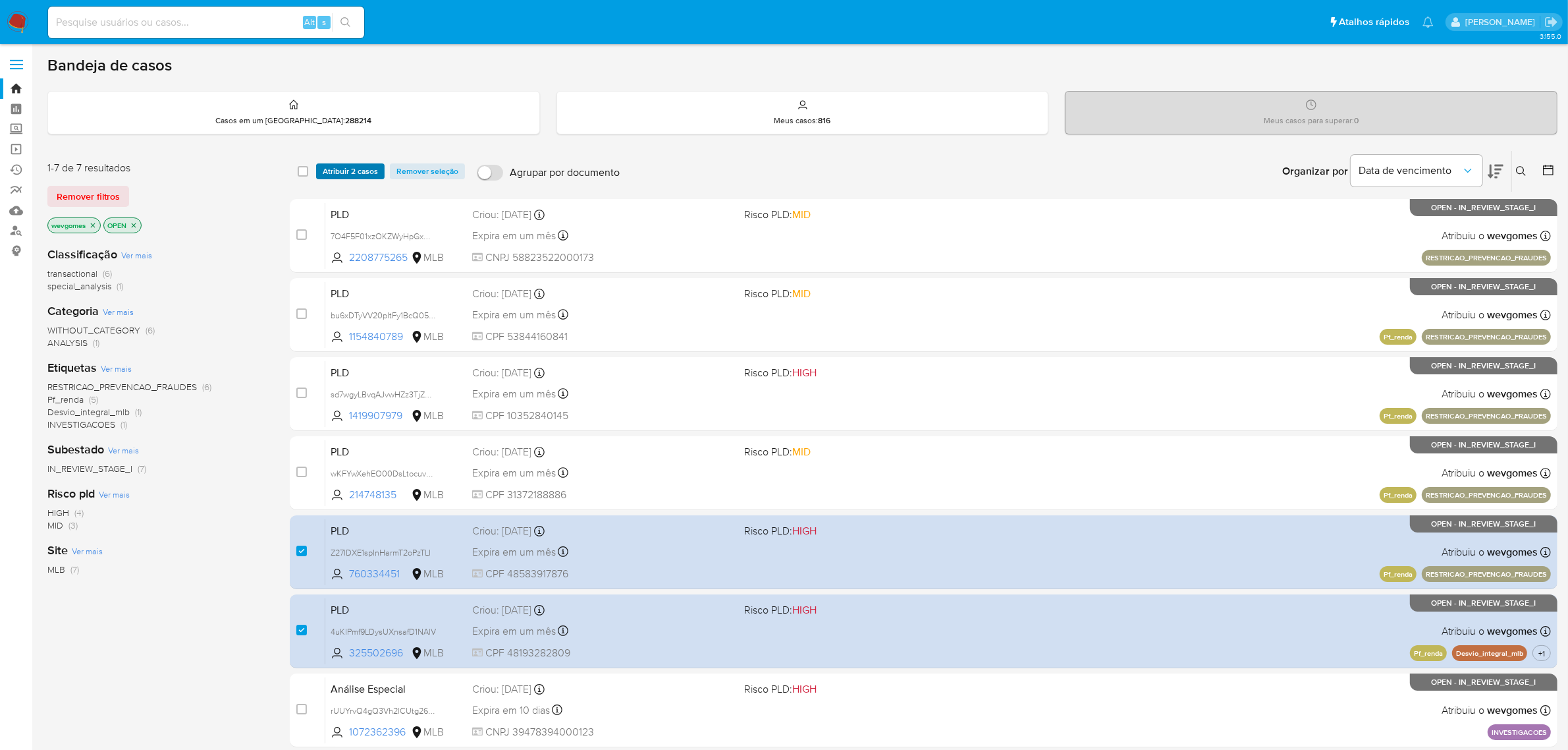
click at [356, 170] on span "Atribuir 2 casos" at bounding box center [351, 171] width 55 height 13
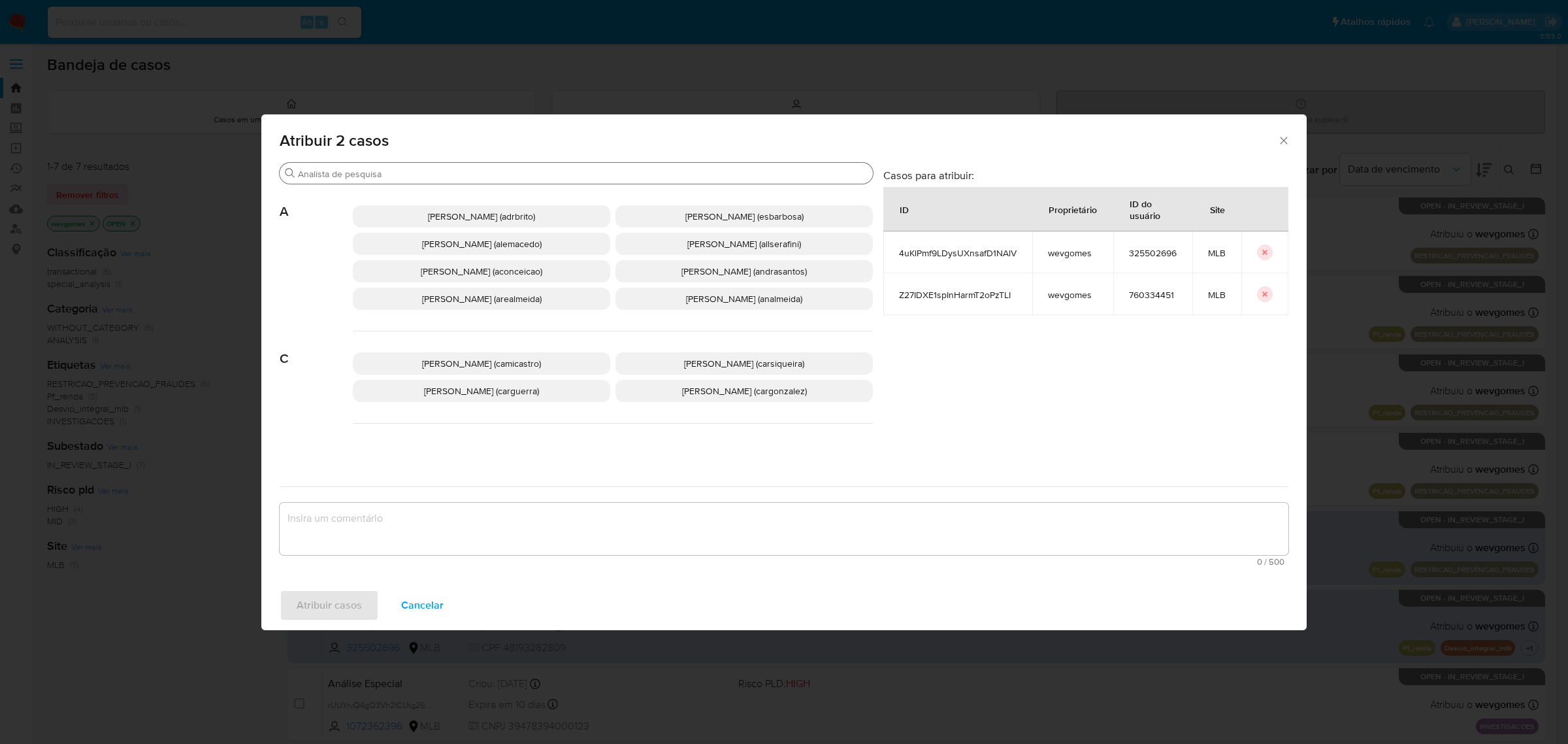
click at [372, 173] on input "Procurar" at bounding box center [583, 174] width 570 height 12
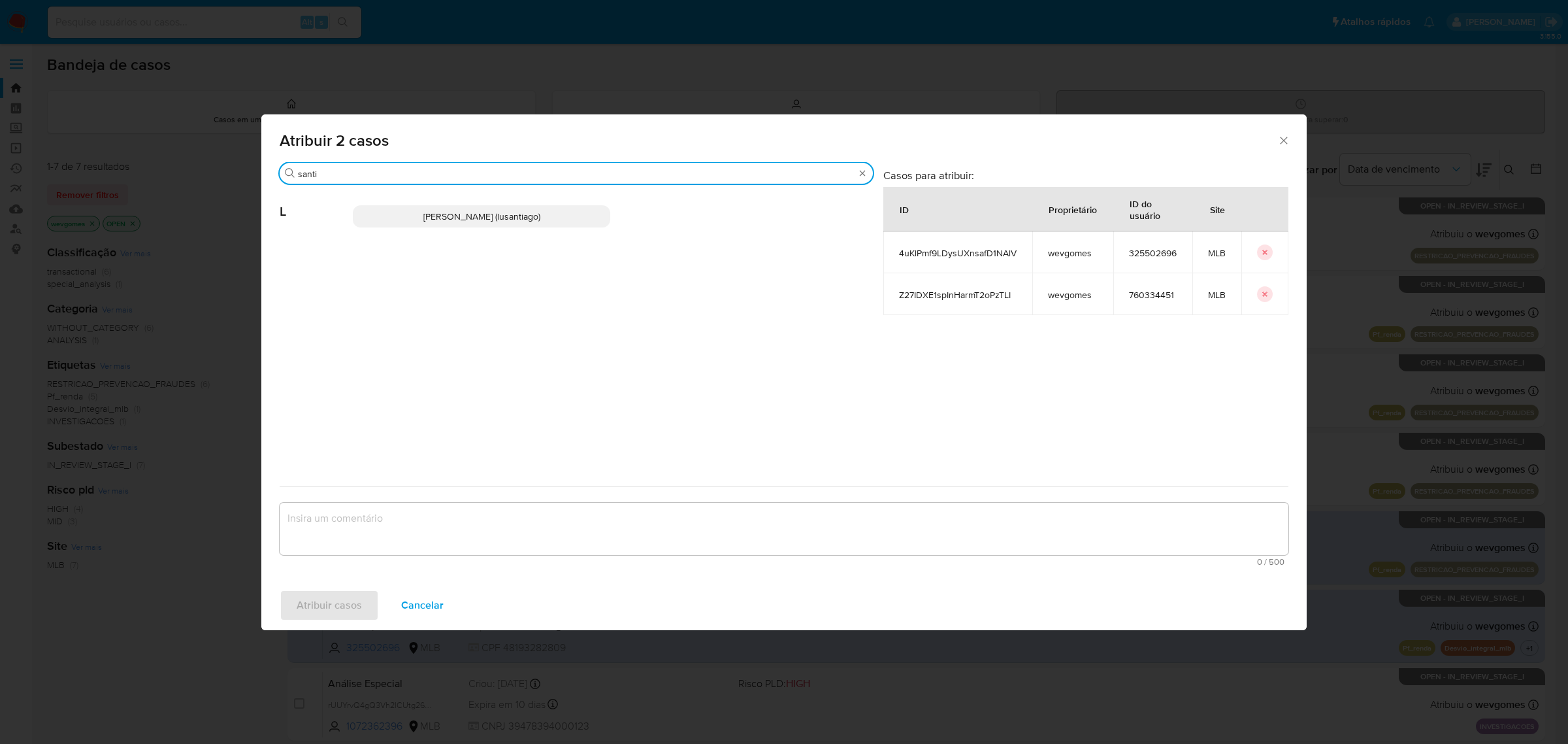
type input "santi"
click at [427, 217] on span "Lucas Santiago Gouveia Da Silva (lusantiago)" at bounding box center [481, 216] width 117 height 13
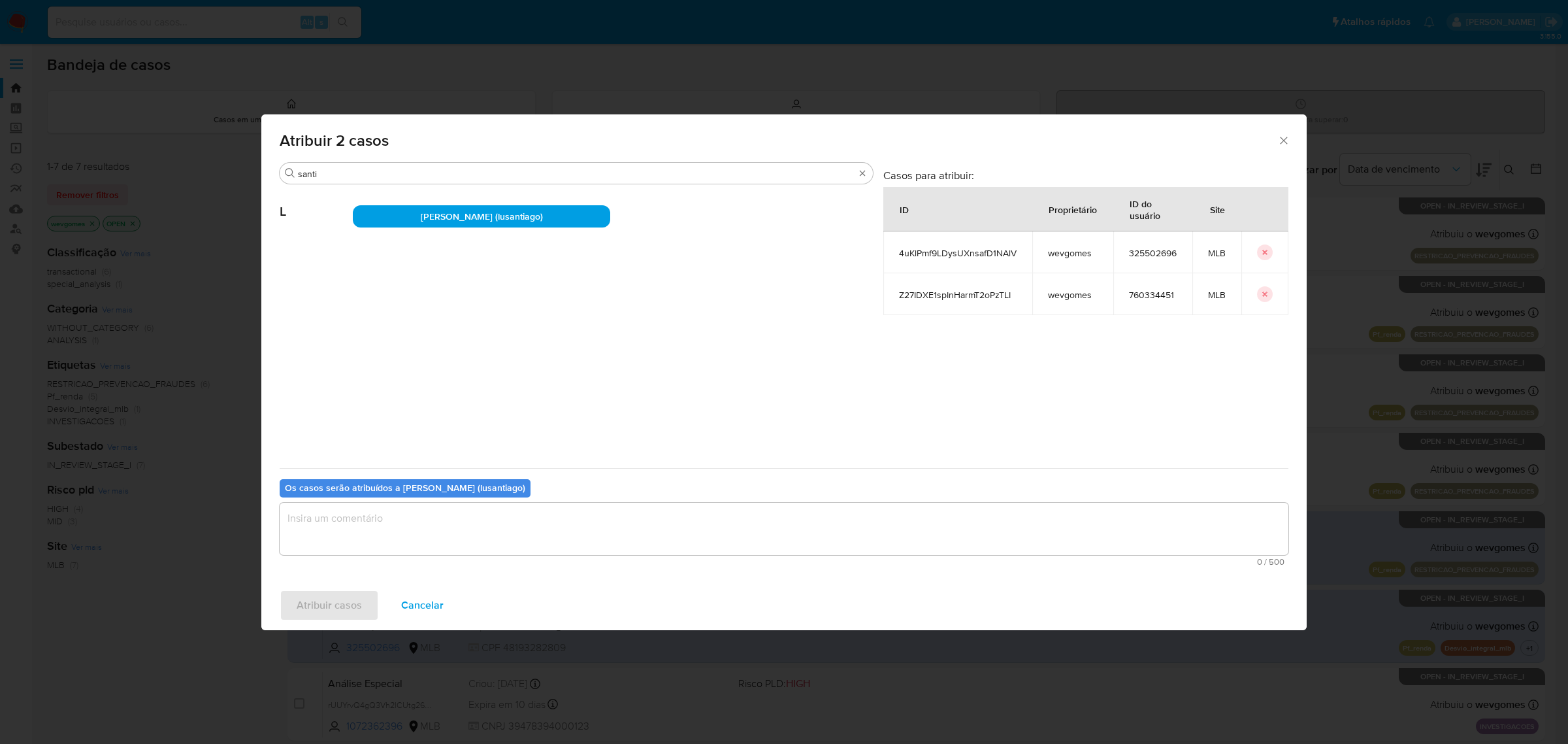
click at [405, 526] on textarea "assign-modal" at bounding box center [784, 528] width 1009 height 52
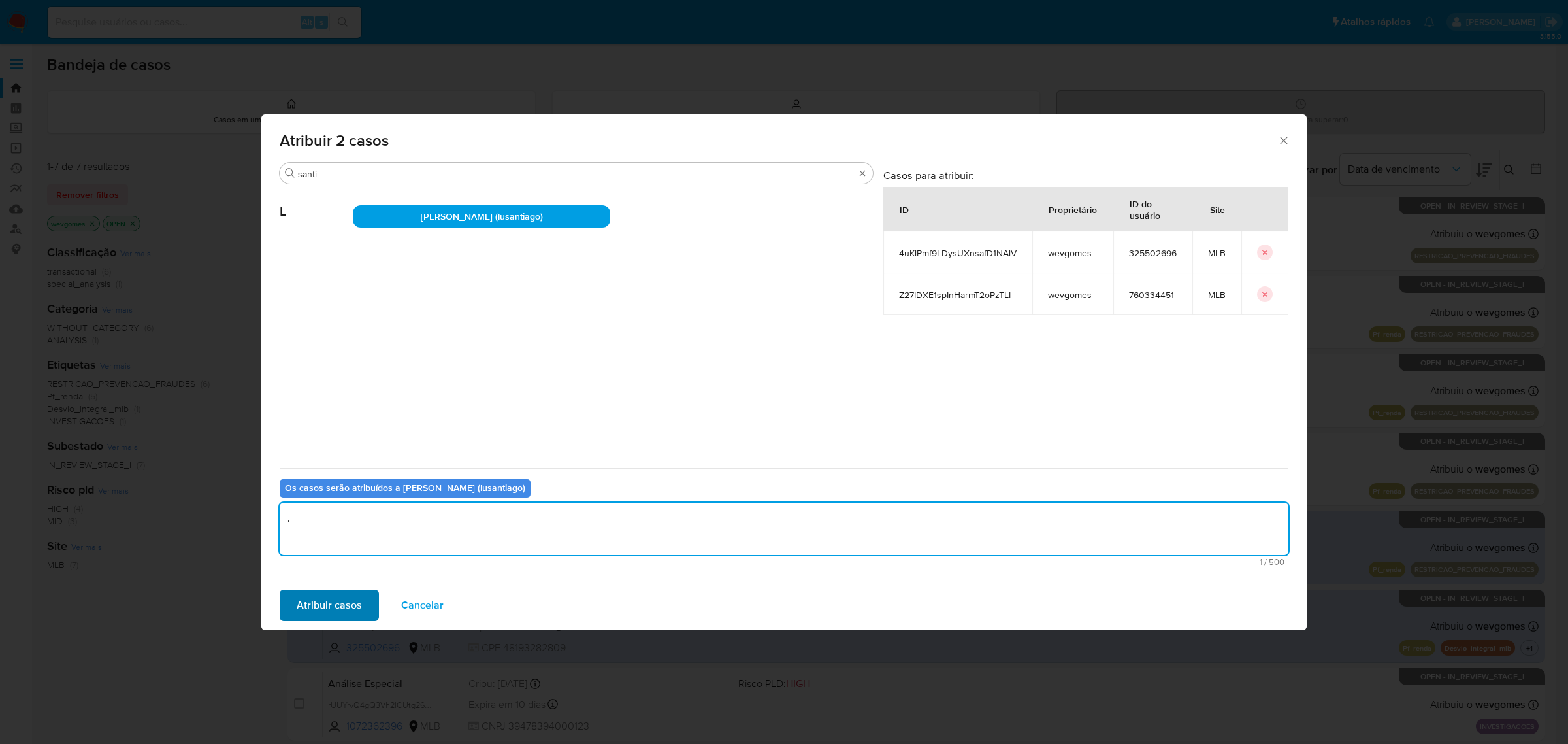
type textarea "."
click at [326, 602] on span "Atribuir casos" at bounding box center [329, 605] width 65 height 29
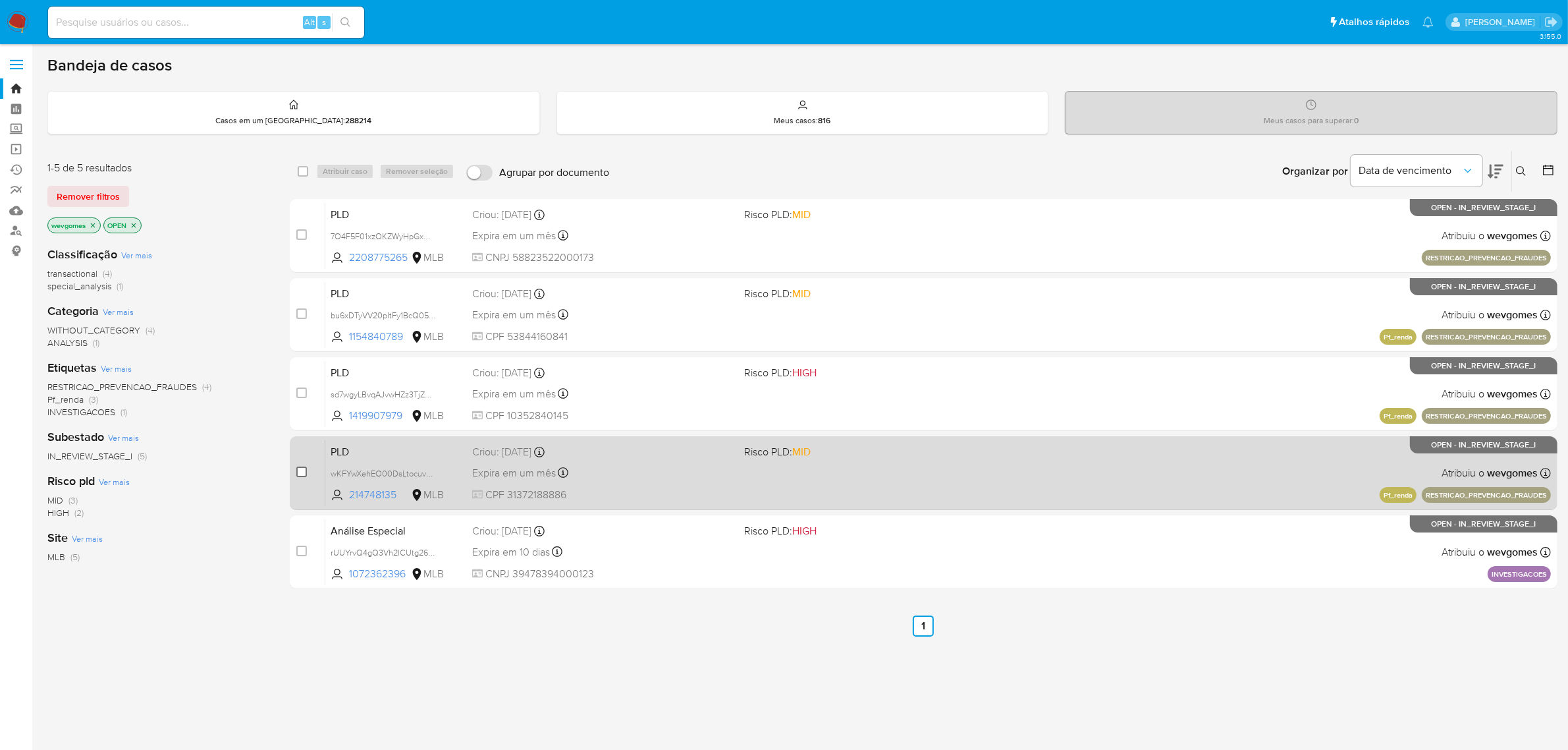
click at [303, 469] on input "checkbox" at bounding box center [301, 472] width 11 height 11
checkbox input "true"
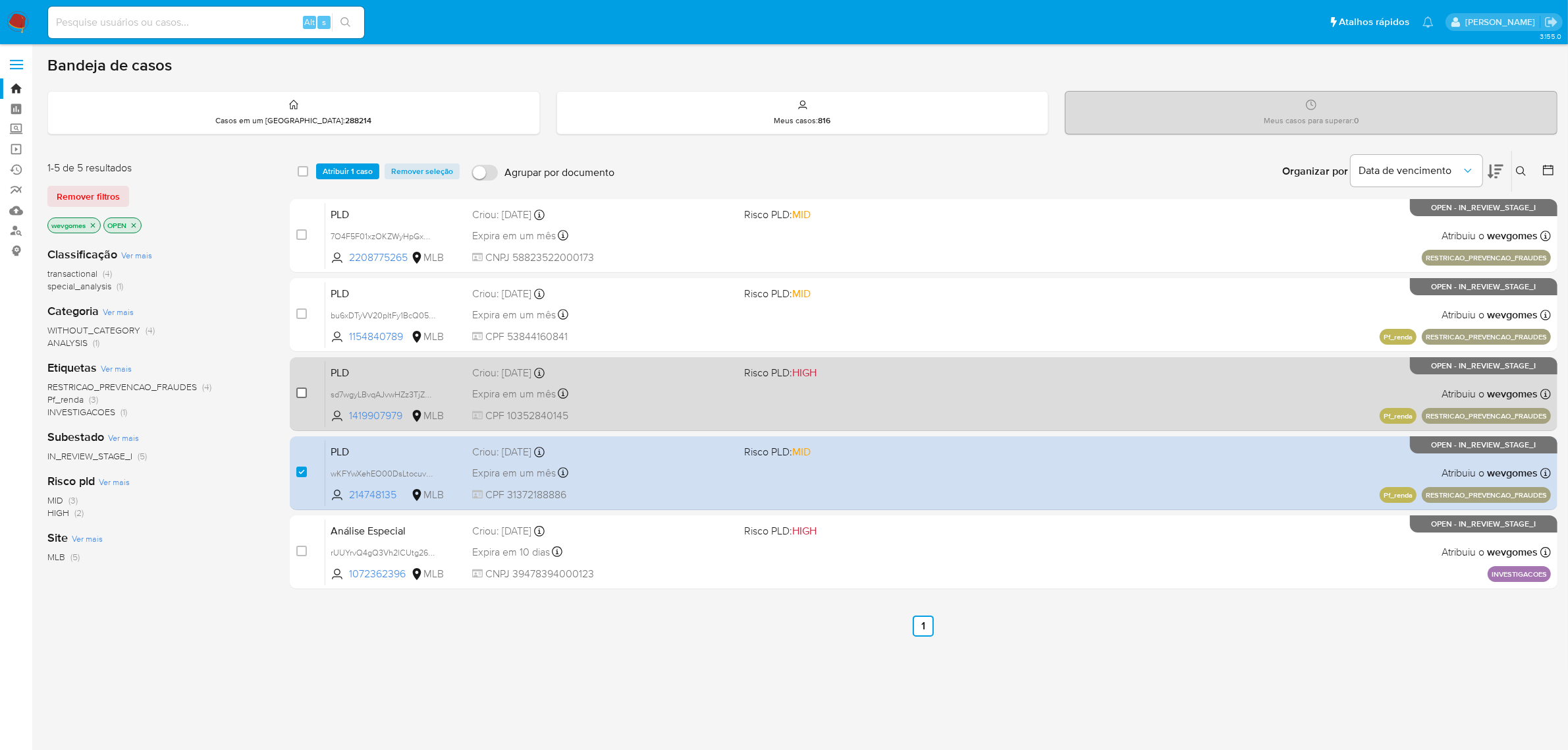
click at [301, 394] on input "checkbox" at bounding box center [301, 393] width 11 height 11
checkbox input "true"
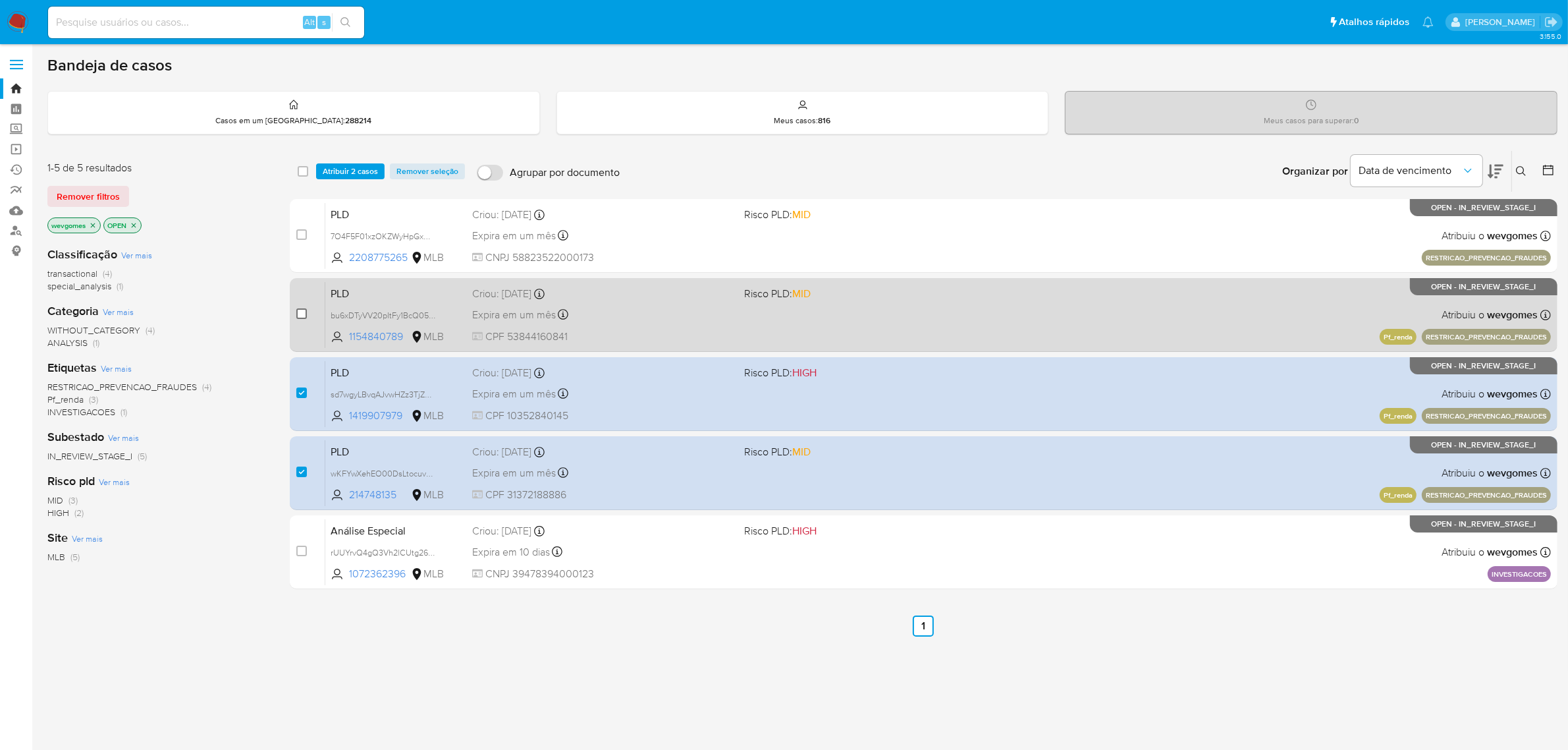
click at [301, 311] on input "checkbox" at bounding box center [301, 314] width 11 height 11
checkbox input "true"
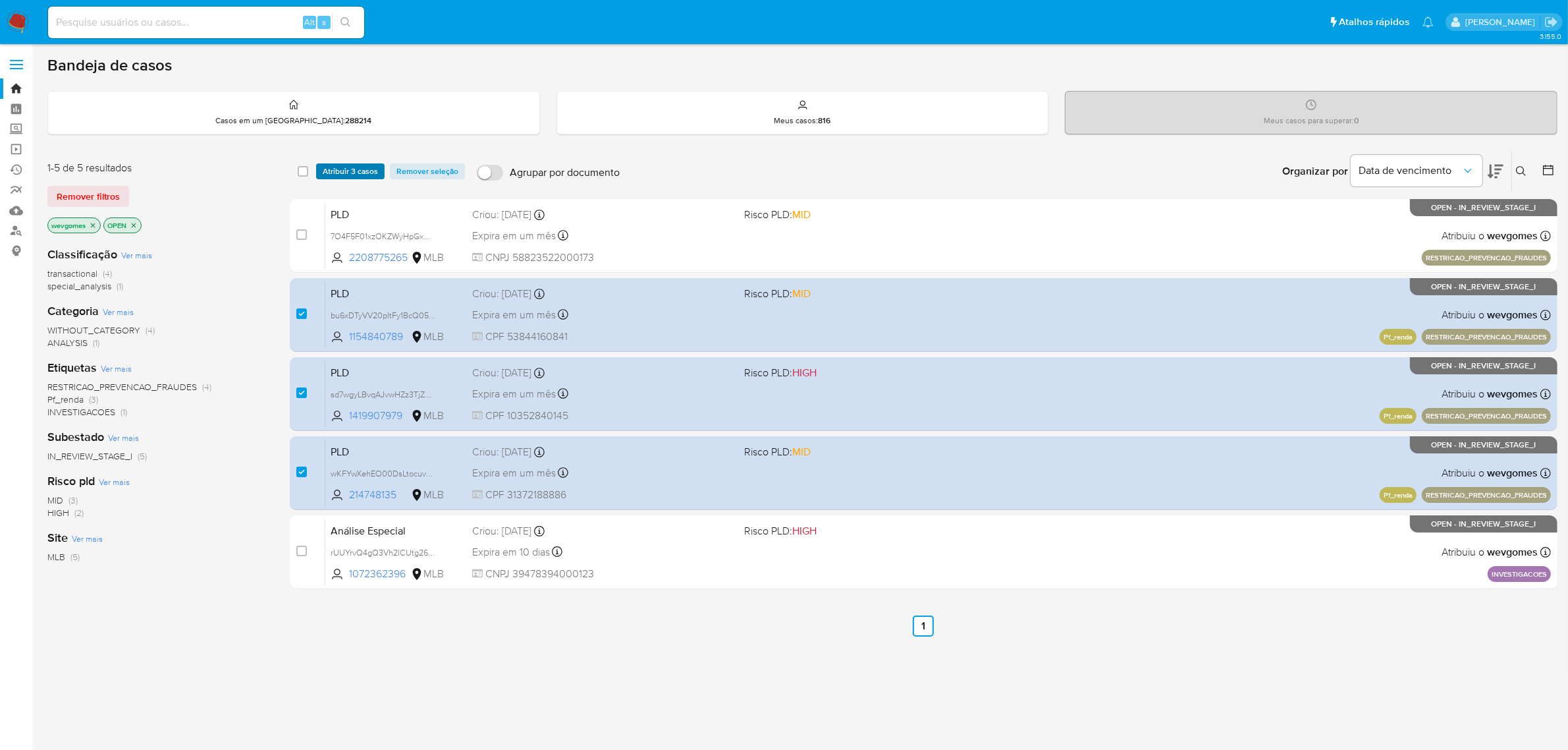
click at [362, 172] on span "Atribuir 3 casos" at bounding box center [351, 171] width 55 height 13
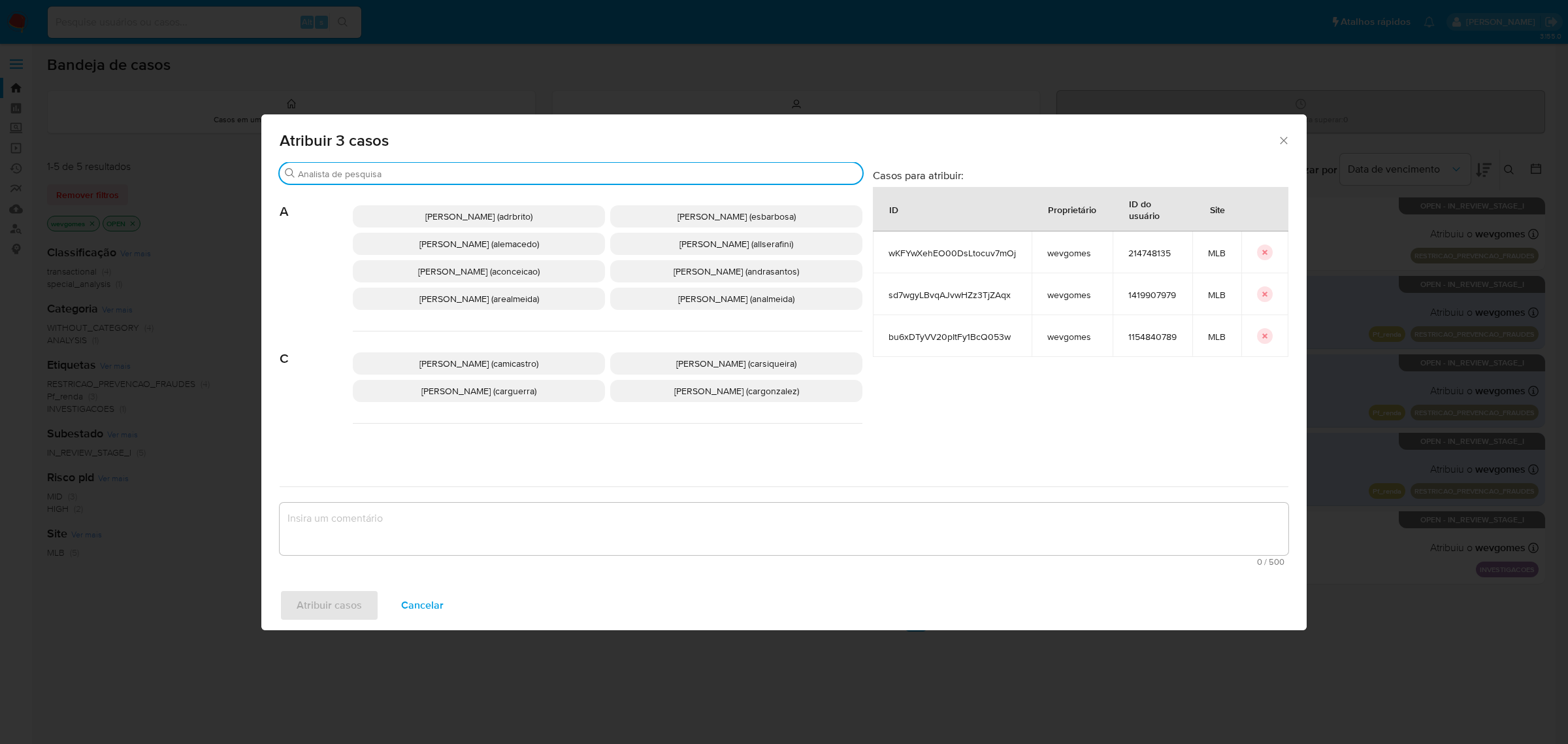
click at [407, 178] on input "Procurar" at bounding box center [578, 174] width 559 height 12
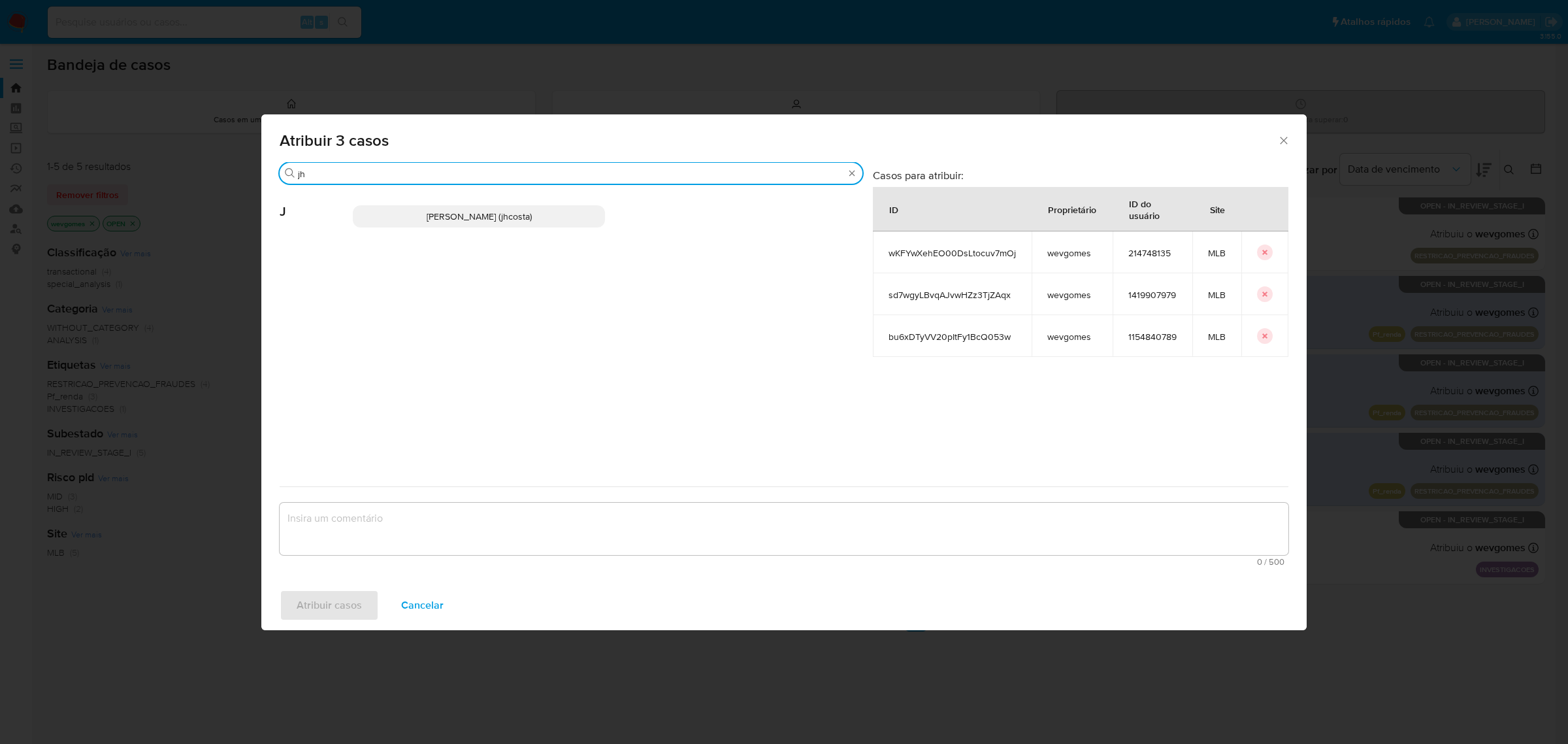
type input "jh"
click at [410, 218] on p "Jhonata De Sousa Costa (jhcosta)" at bounding box center [479, 216] width 252 height 22
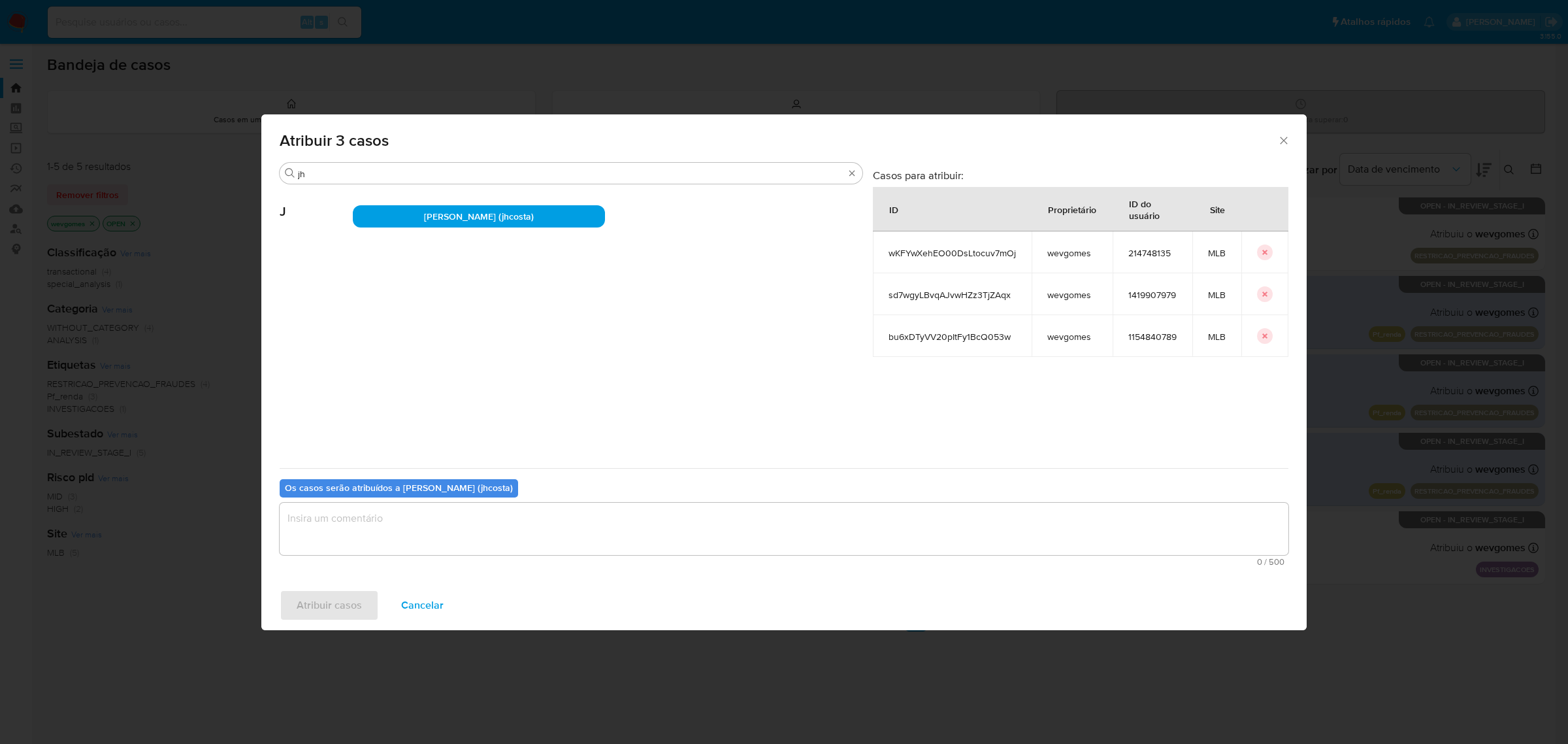
click at [399, 522] on textarea "assign-modal" at bounding box center [784, 528] width 1009 height 52
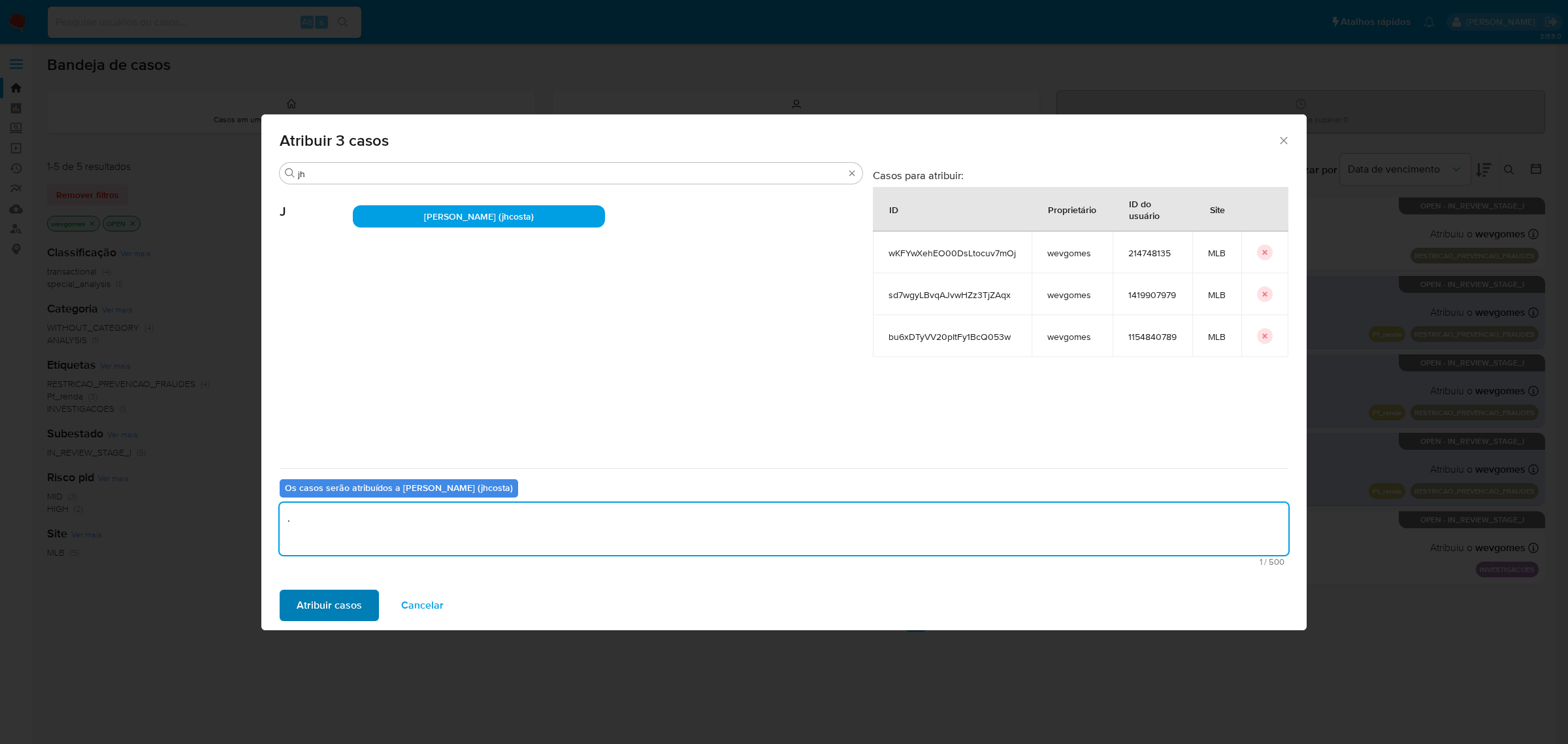
type textarea "."
click at [330, 600] on span "Atribuir casos" at bounding box center [329, 605] width 65 height 29
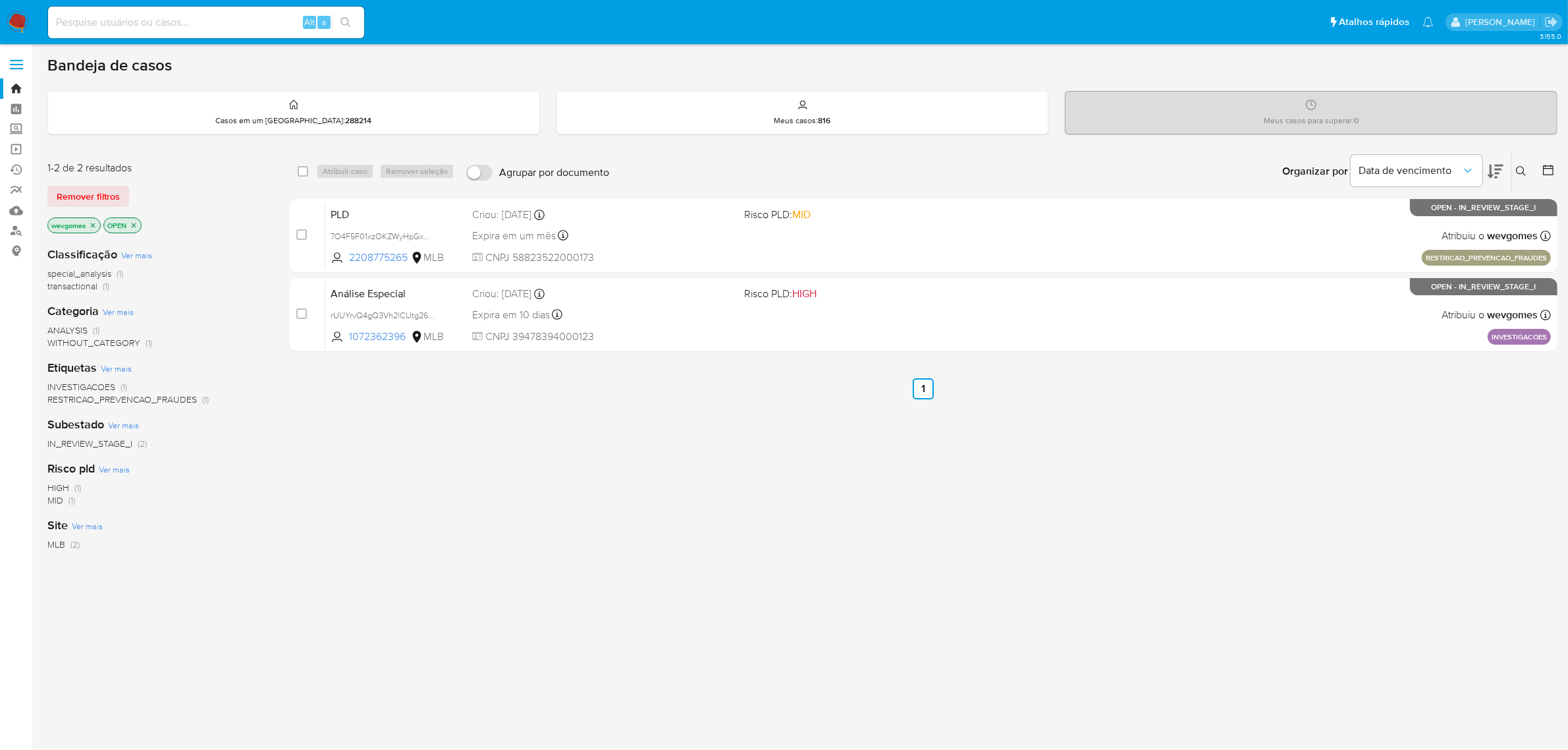
click at [719, 459] on div "select-all-cases-checkbox Atribuir caso Remover seleção Agrupar por documento O…" at bounding box center [923, 449] width 1267 height 597
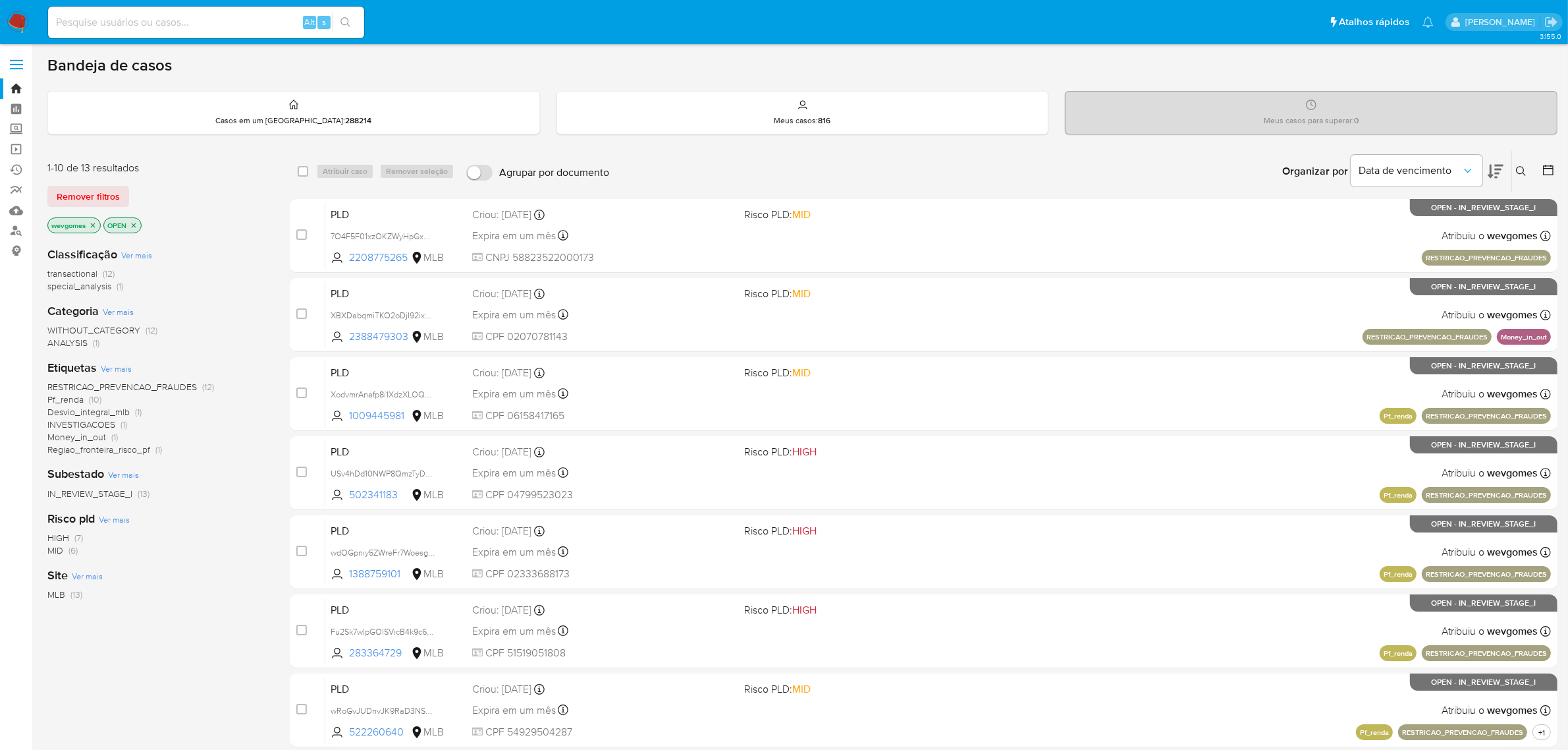
click at [94, 224] on icon "close-filter" at bounding box center [93, 225] width 4 height 4
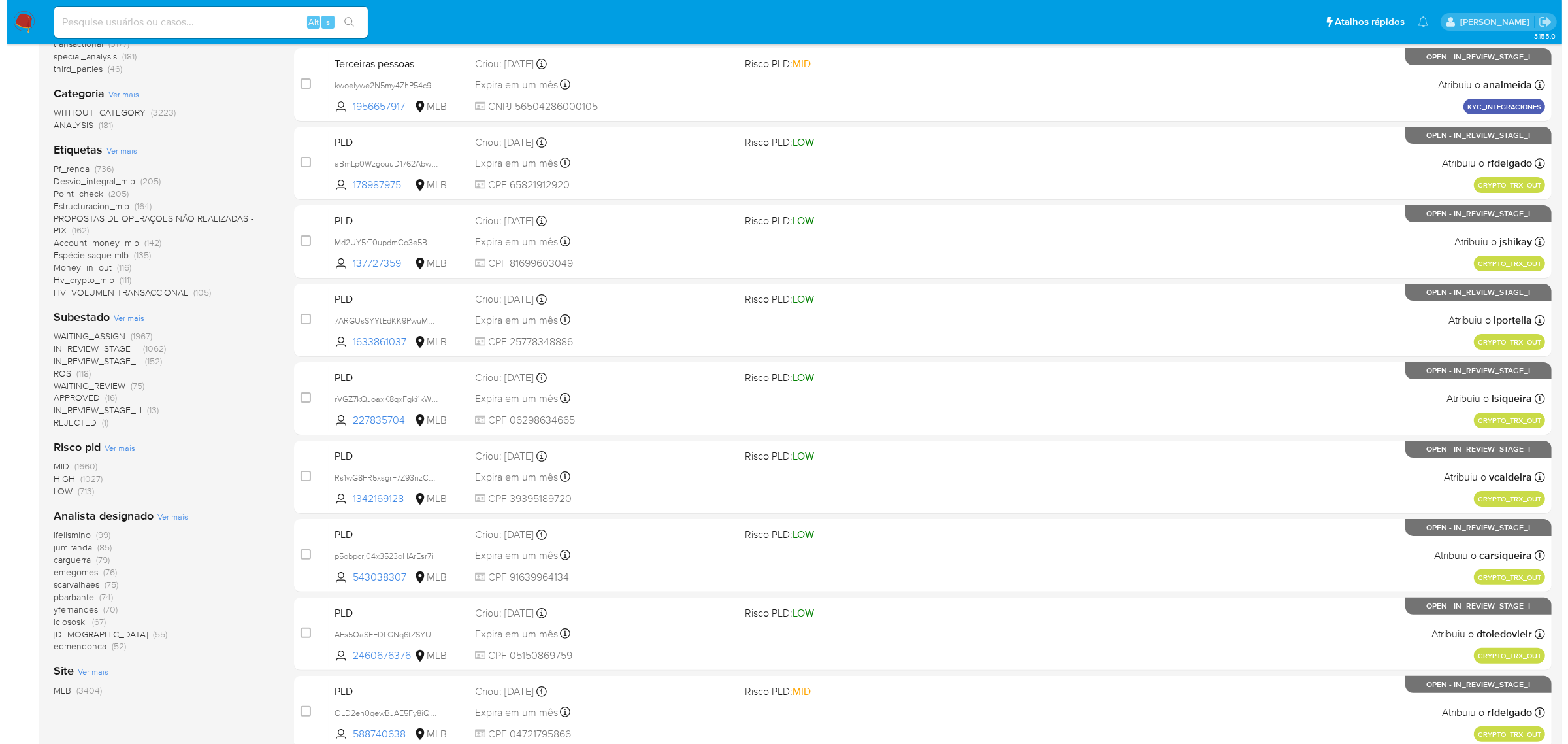
scroll to position [245, 0]
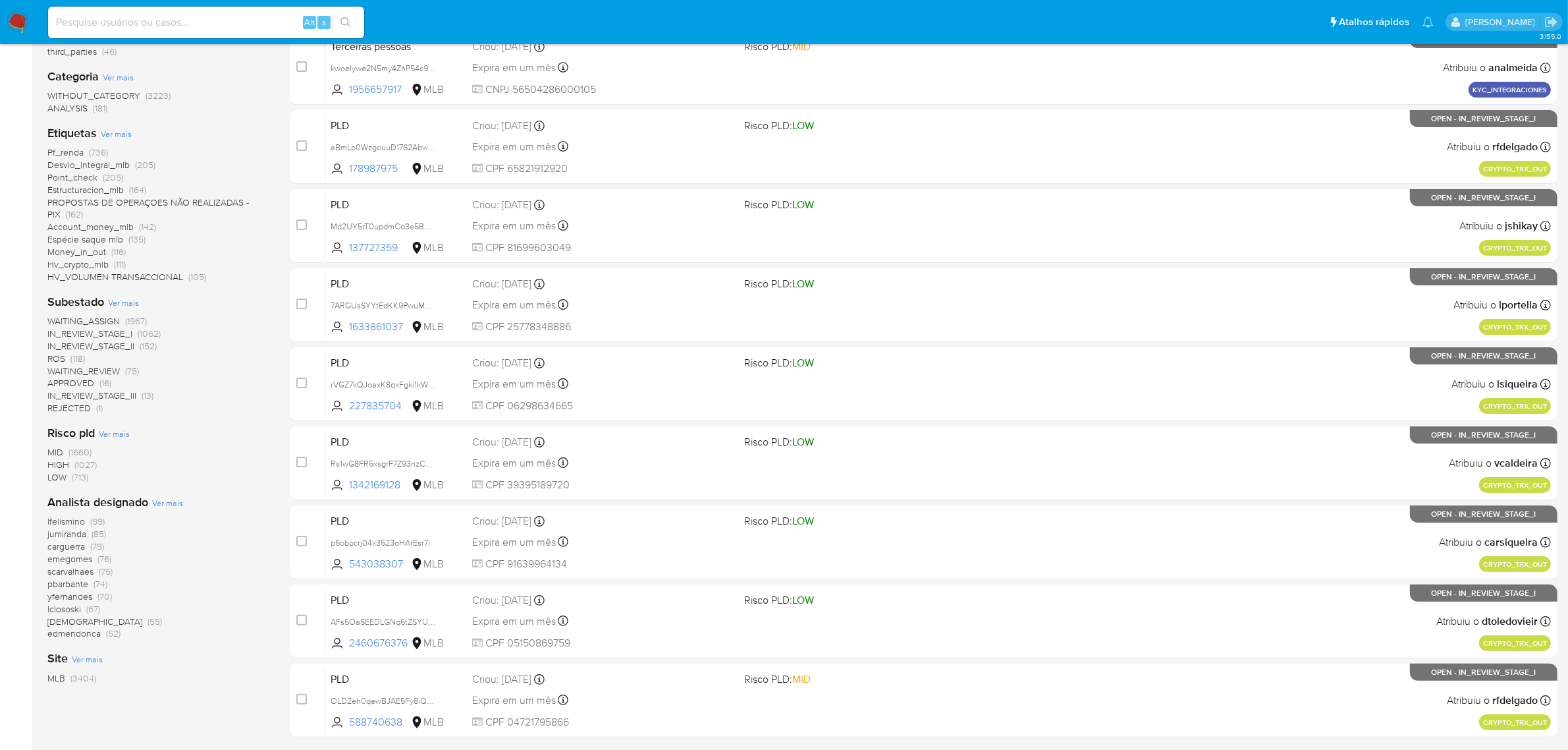
click at [164, 501] on span "Ver mais" at bounding box center [167, 503] width 31 height 12
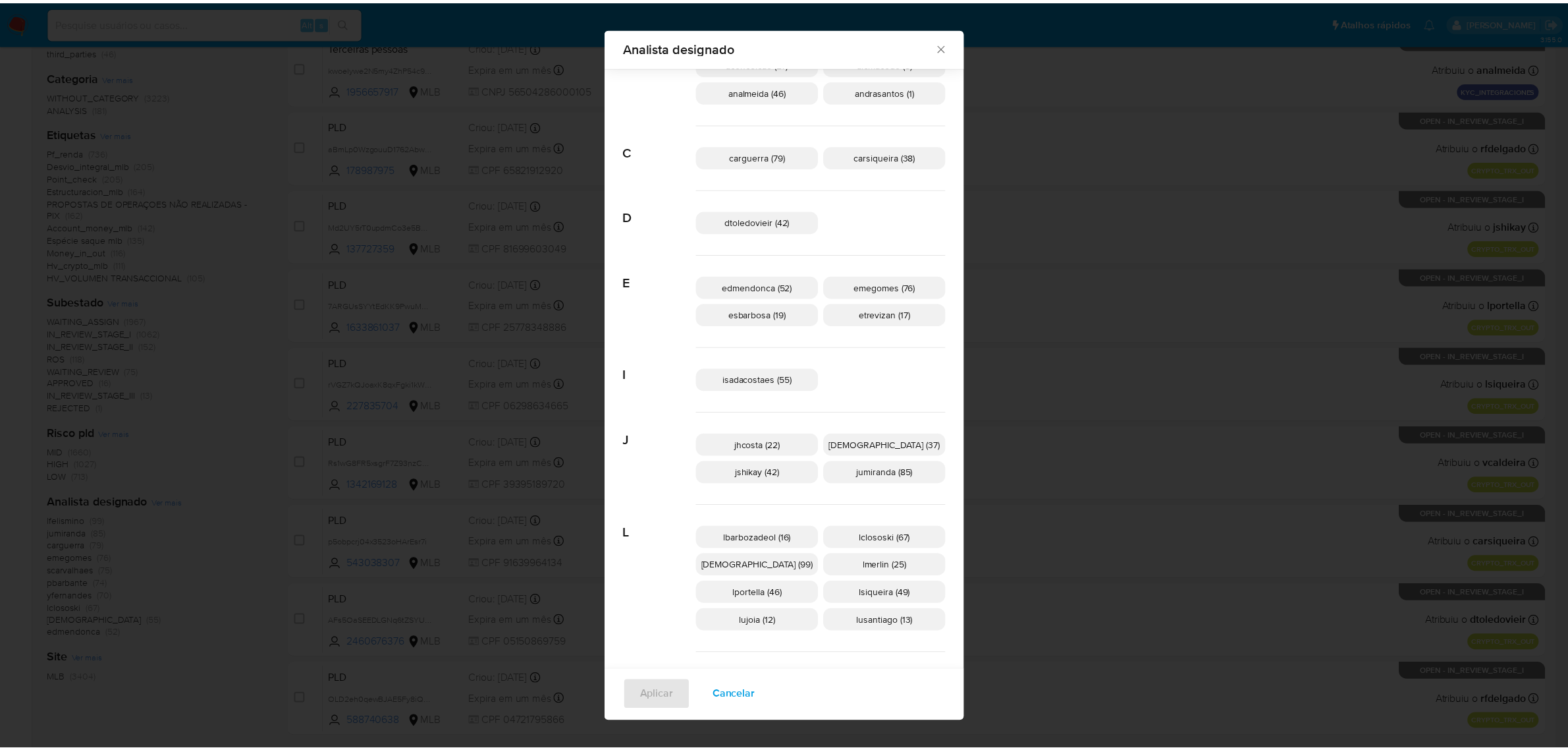
scroll to position [0, 0]
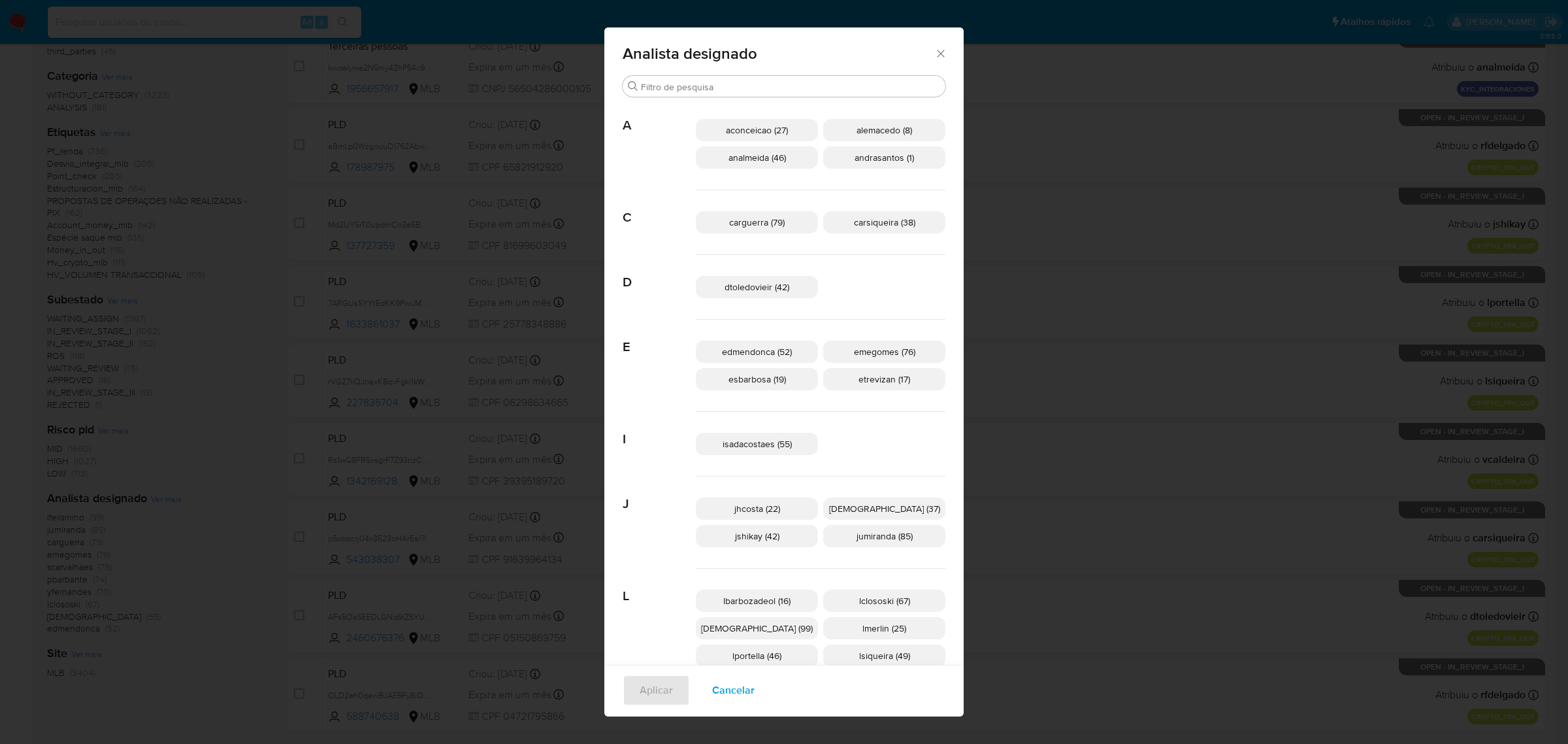
click at [937, 51] on icon "Fechar" at bounding box center [941, 53] width 7 height 7
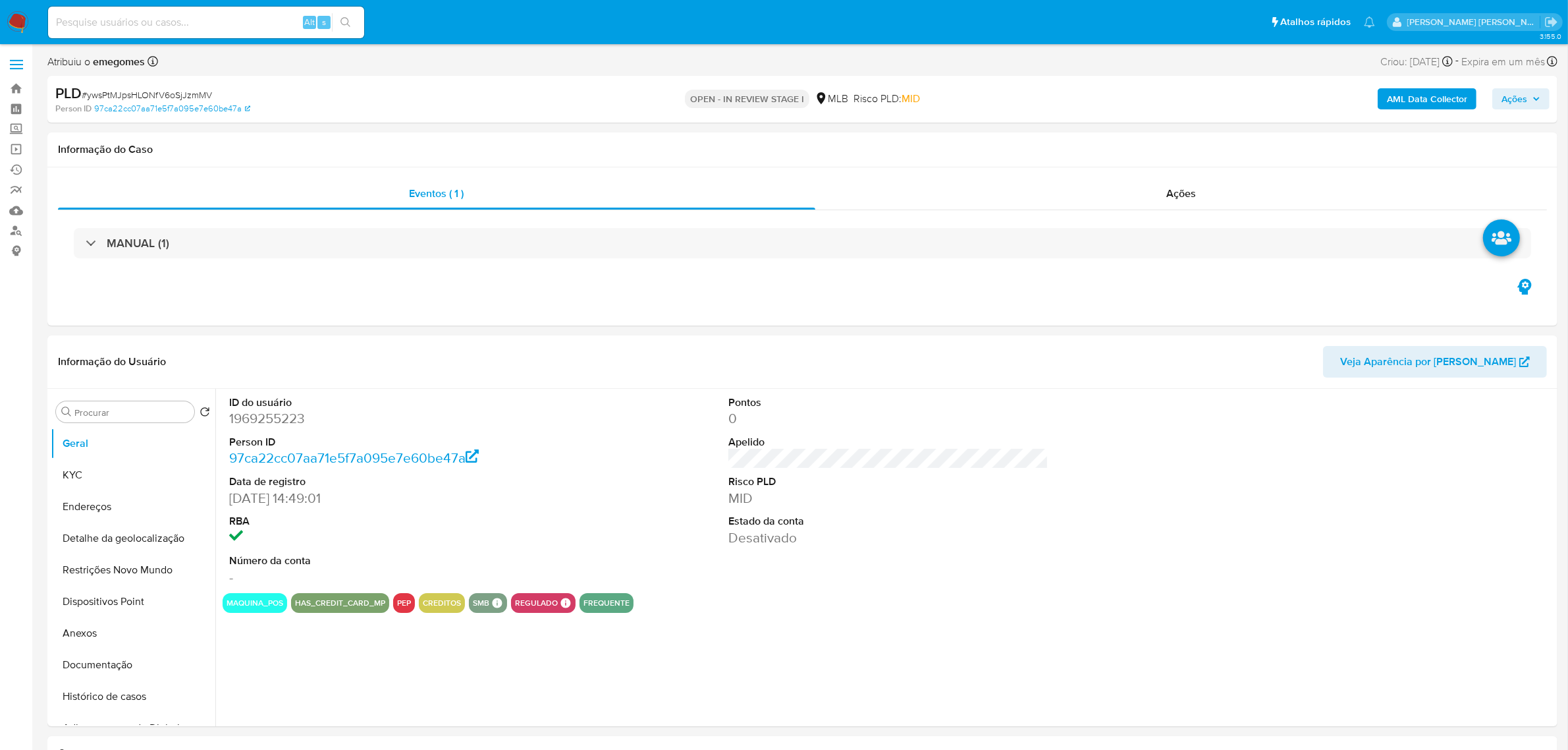
click at [18, 60] on span at bounding box center [17, 60] width 13 height 2
click at [0, 0] on input "checkbox" at bounding box center [0, 0] width 0 height 0
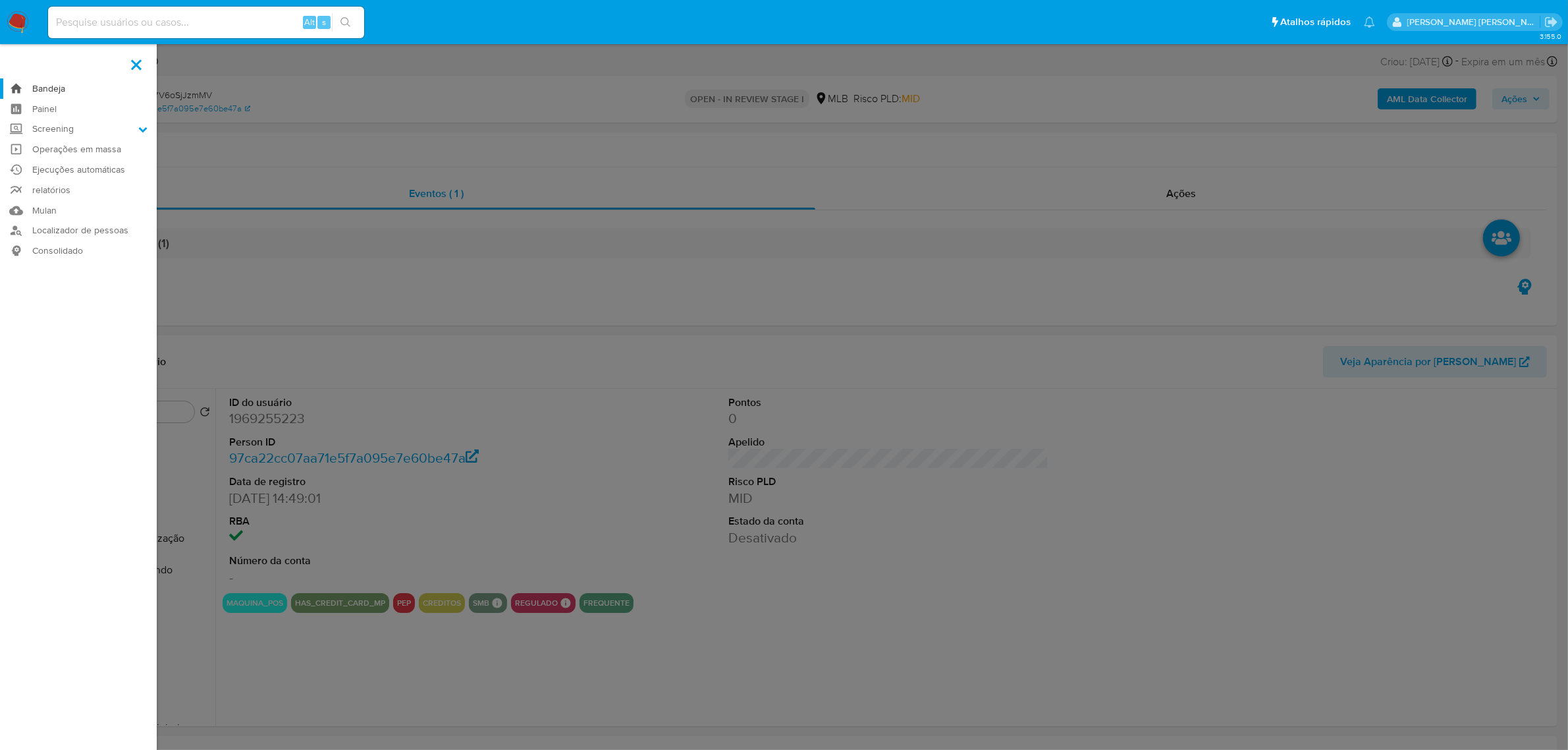
select select "10"
click at [41, 89] on link "Bandeja" at bounding box center [78, 88] width 156 height 20
